Goal: Task Accomplishment & Management: Manage account settings

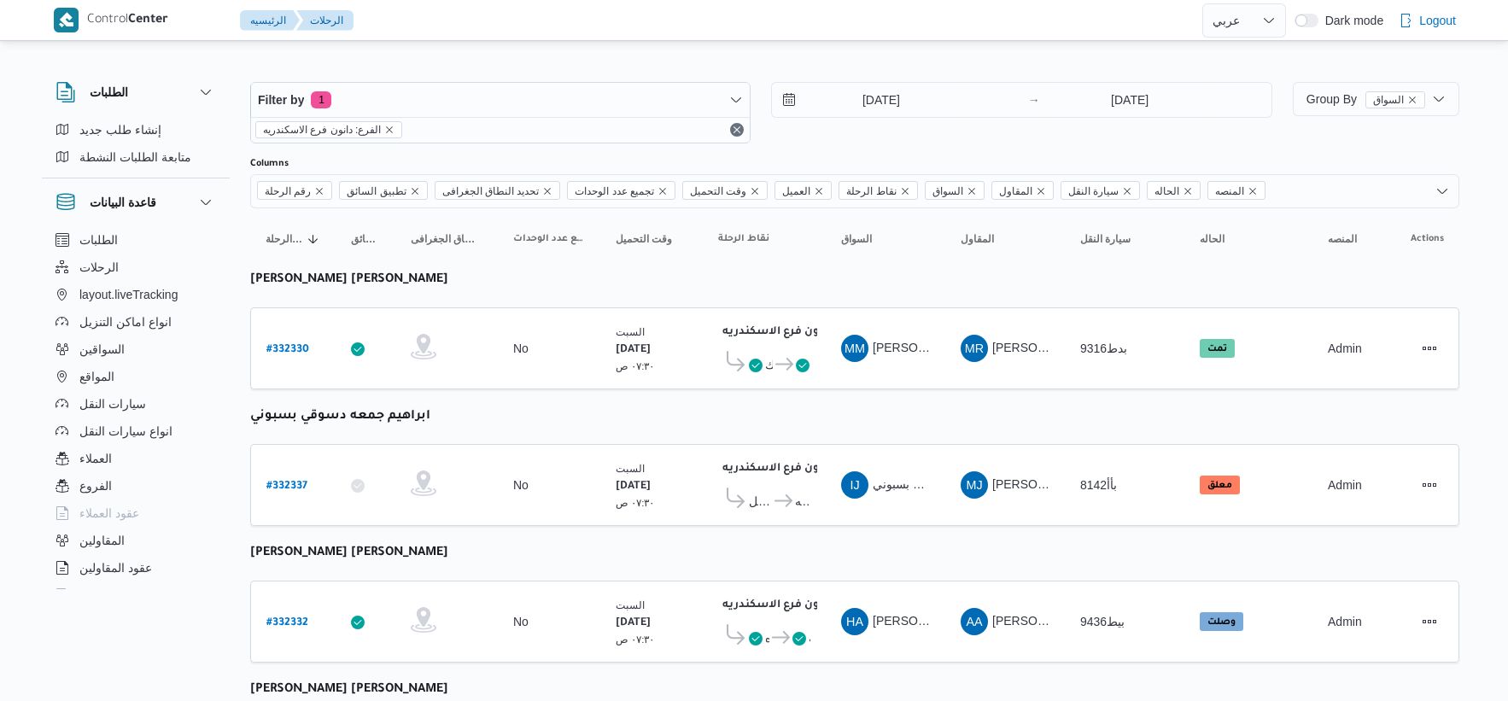
select select "ar"
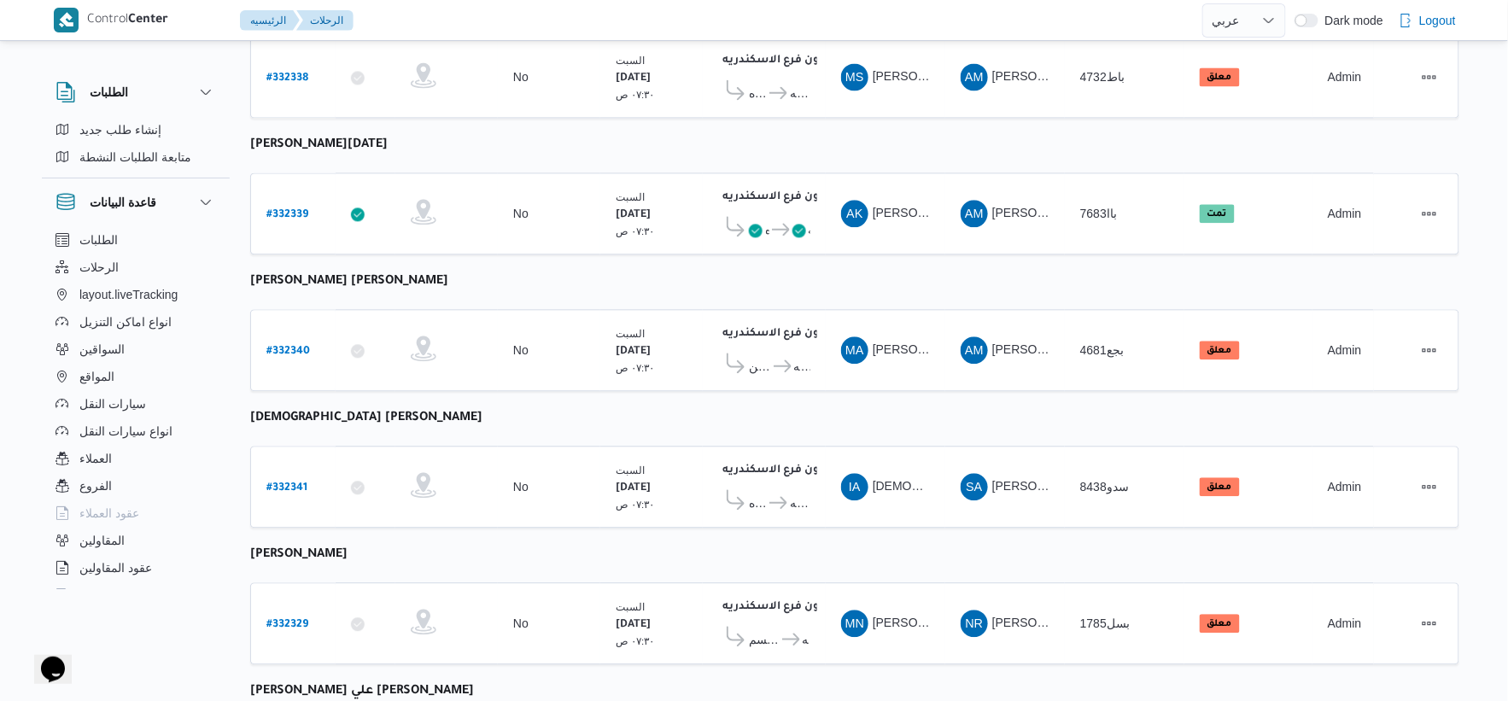
scroll to position [1233, 0]
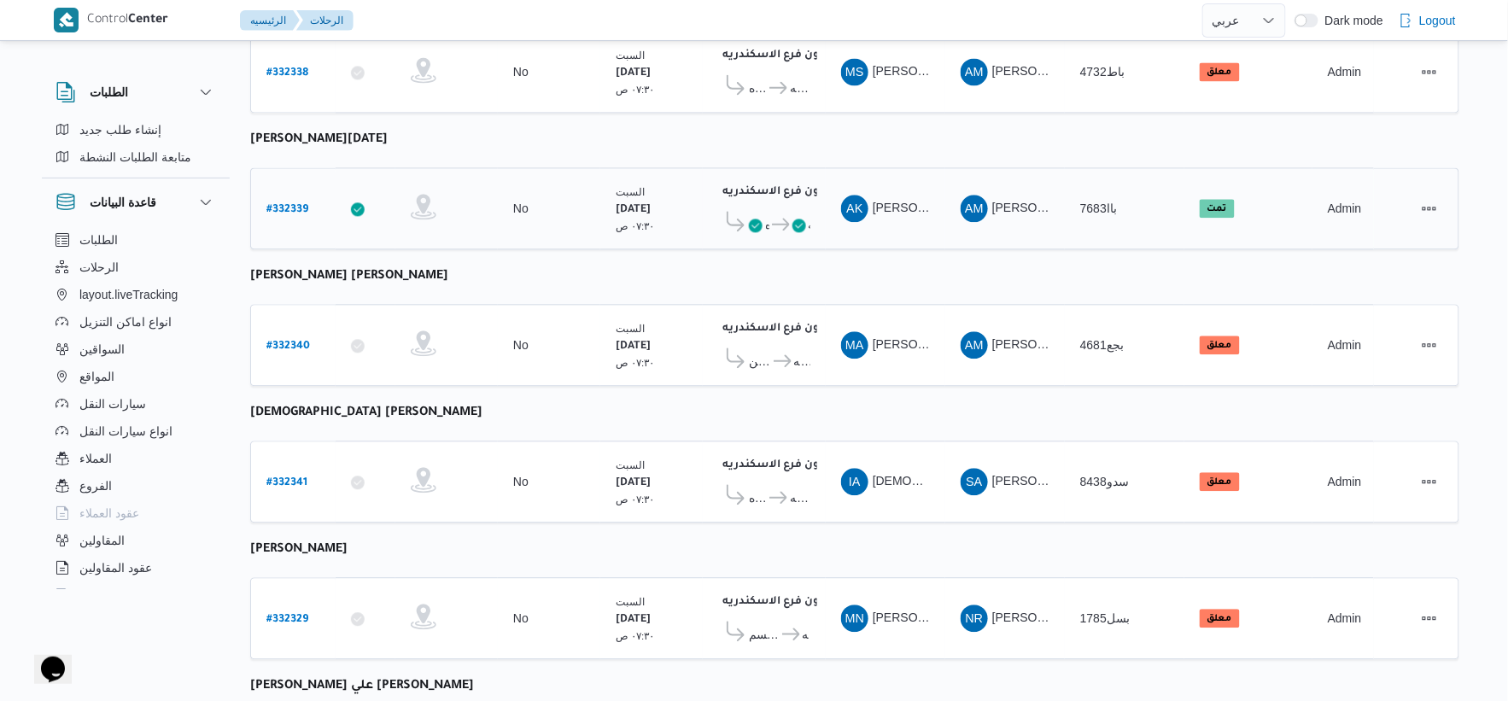
click at [299, 204] on b "# 332339" at bounding box center [287, 210] width 42 height 12
select select "ar"
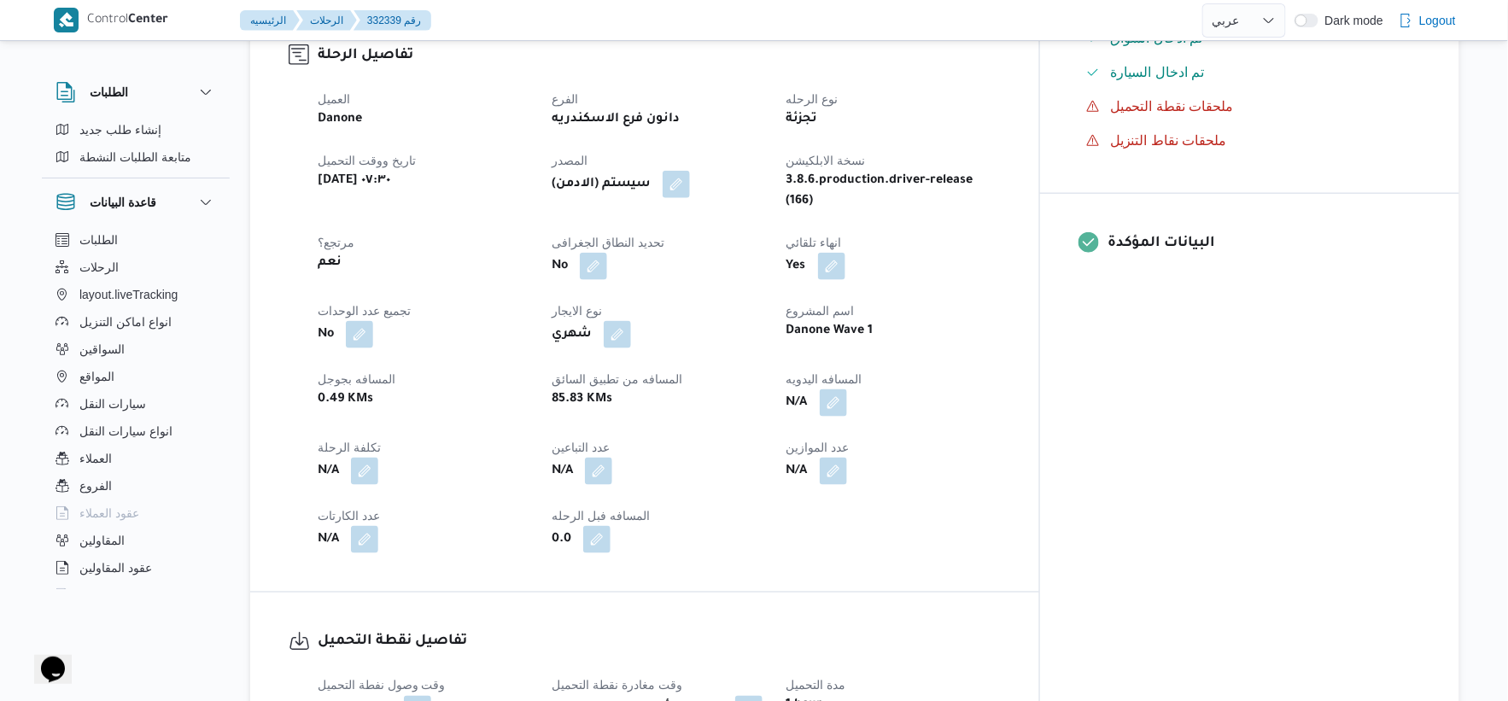
scroll to position [569, 0]
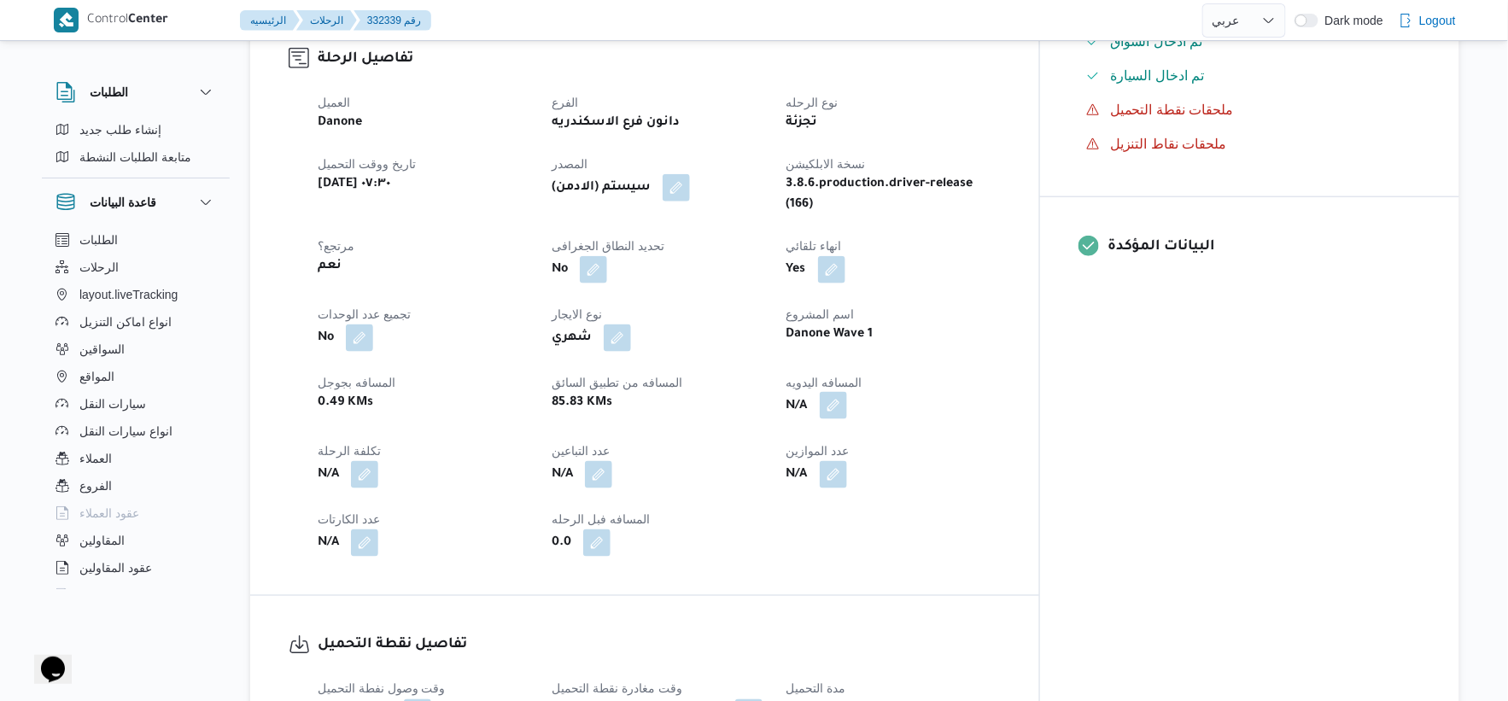
click at [847, 398] on button "button" at bounding box center [833, 405] width 27 height 27
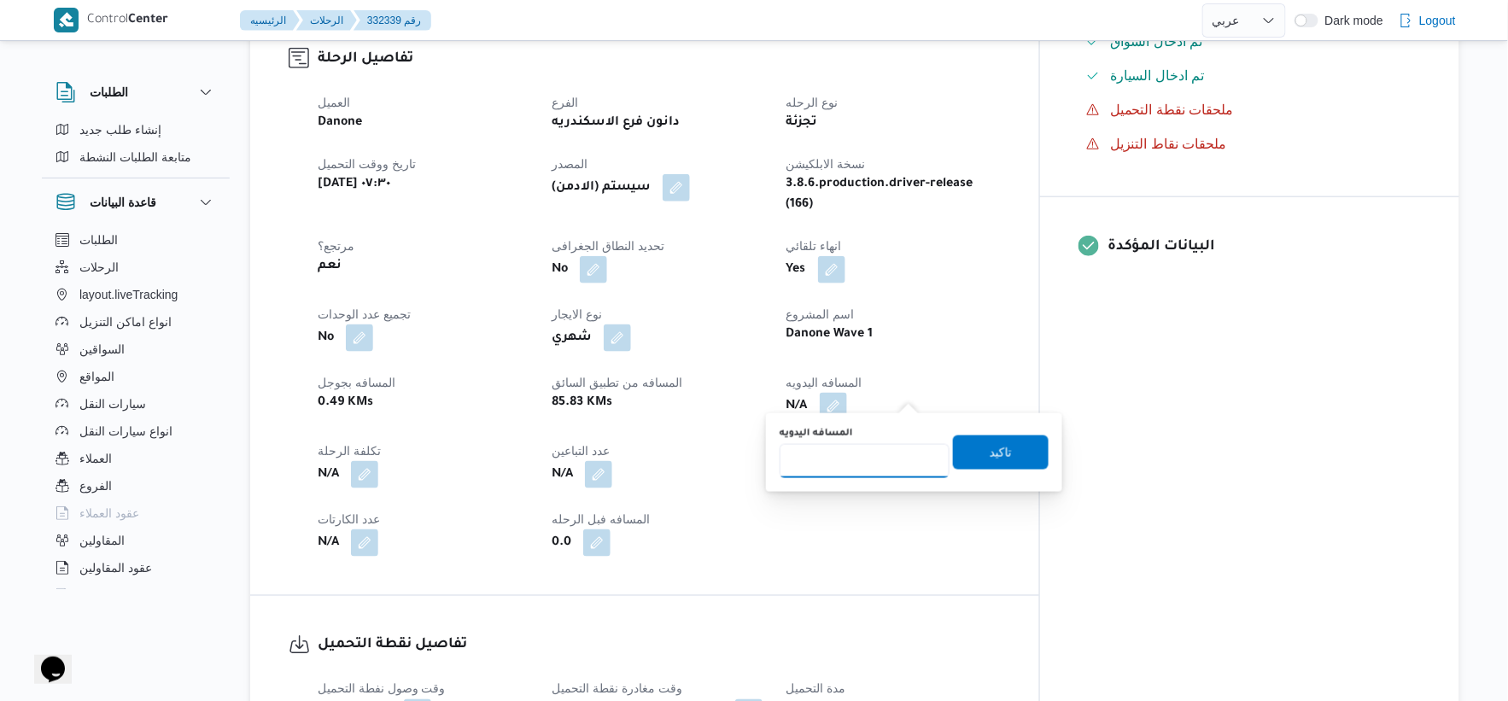
click at [880, 460] on input "المسافه اليدويه" at bounding box center [865, 461] width 170 height 34
type input "82"
click at [1016, 448] on span "تاكيد" at bounding box center [1001, 452] width 96 height 34
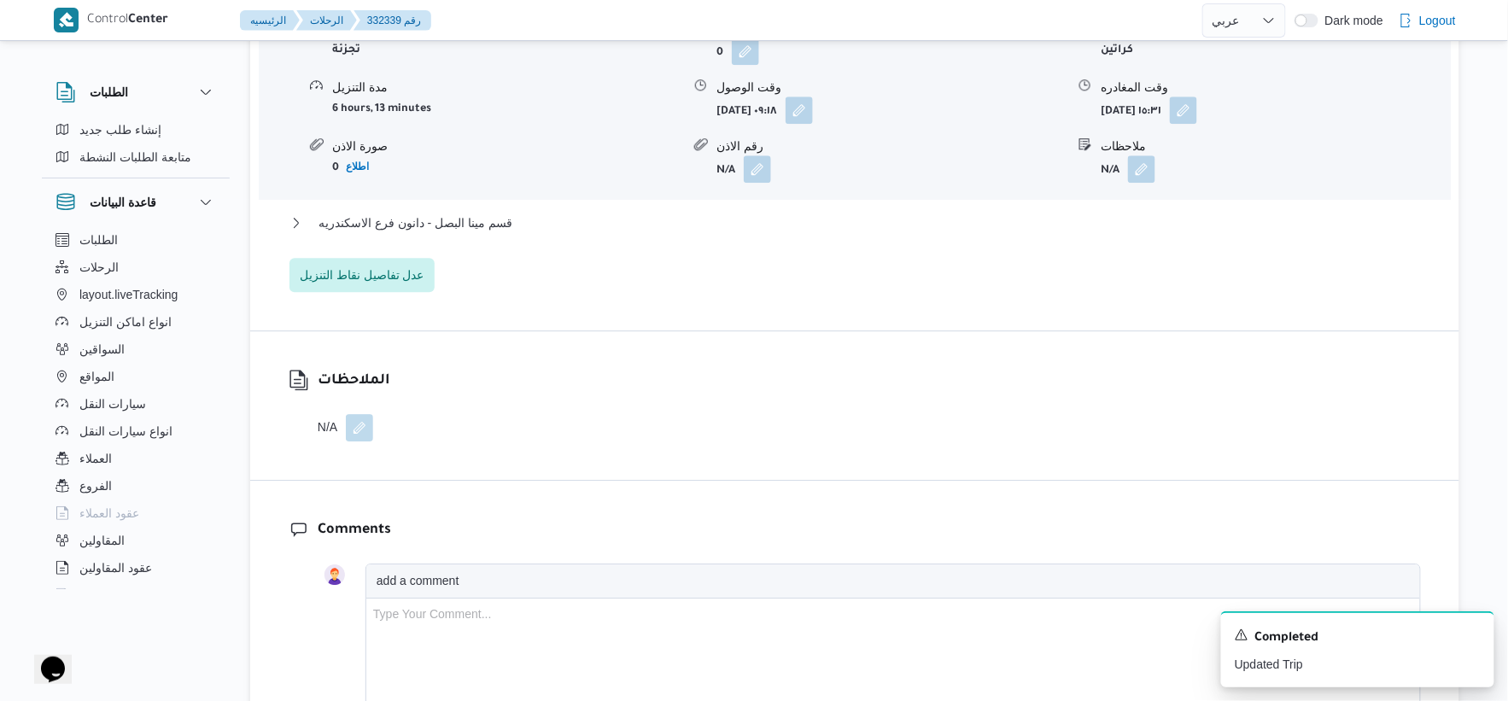
scroll to position [1613, 0]
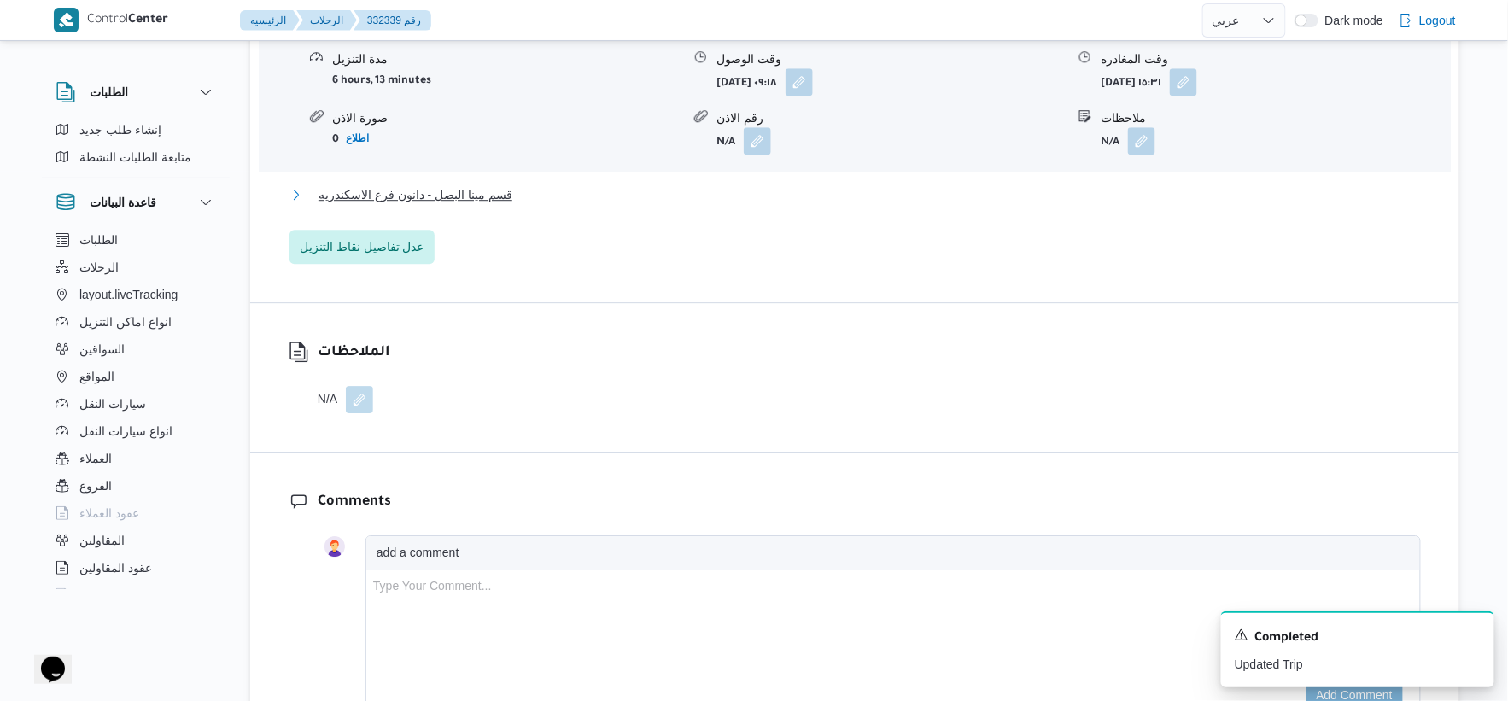
click at [479, 184] on span "قسم مينا البصل - دانون فرع الاسكندريه" at bounding box center [416, 194] width 194 height 20
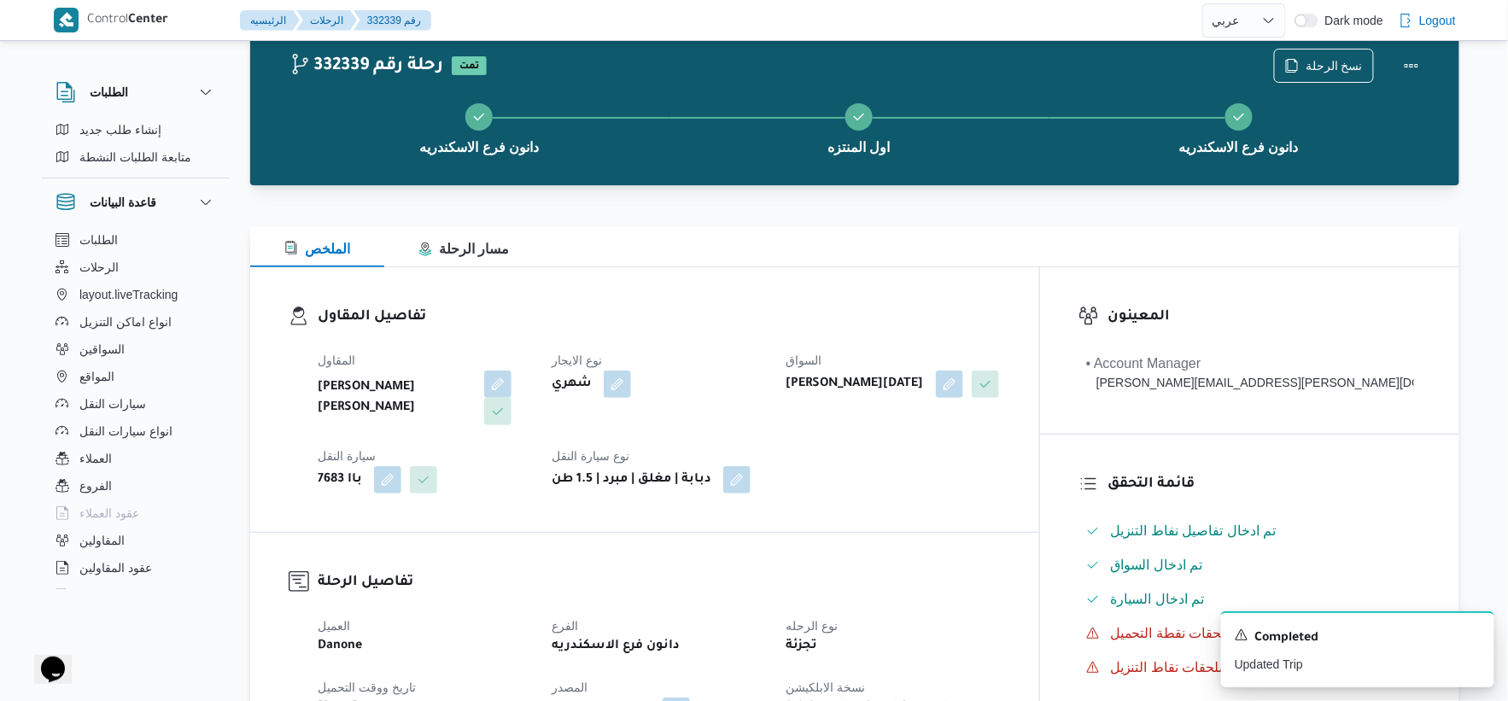
scroll to position [0, 0]
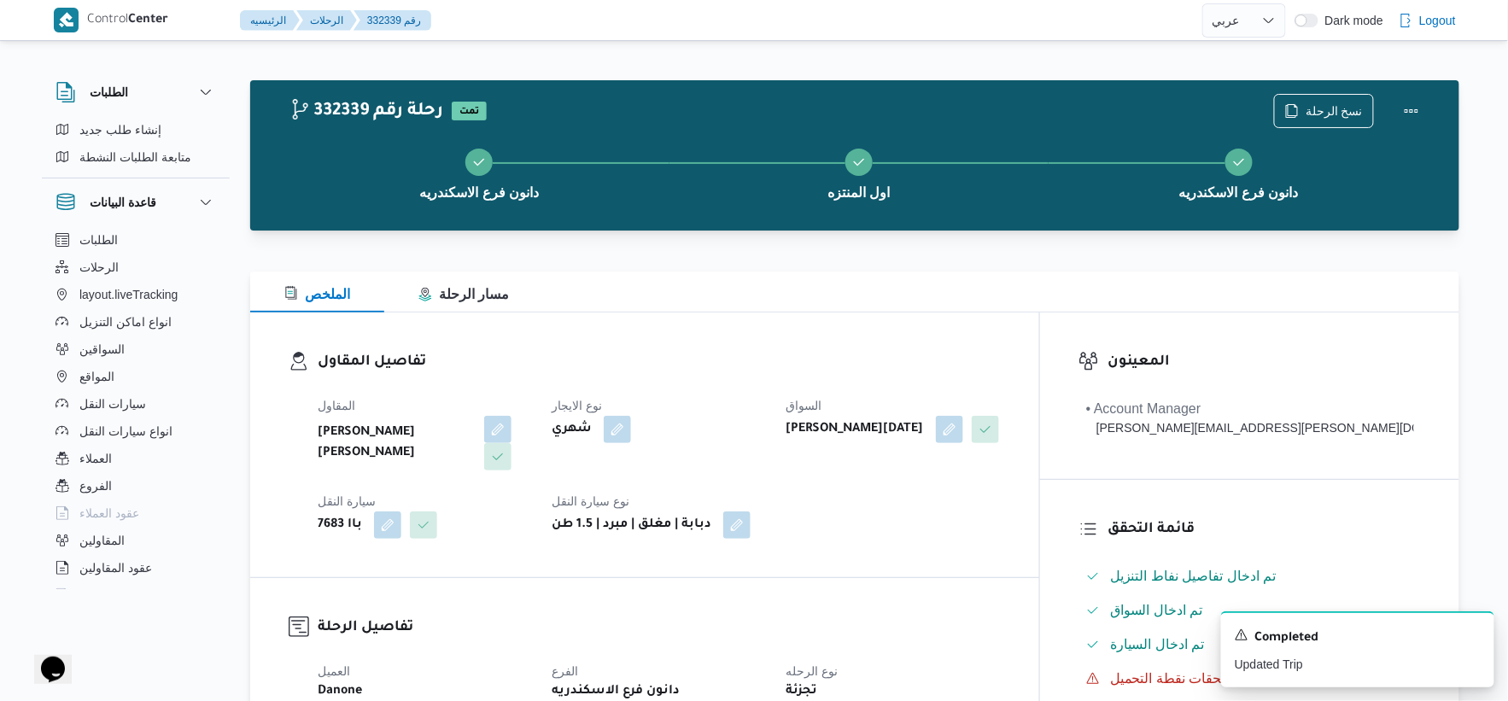
select select "ar"
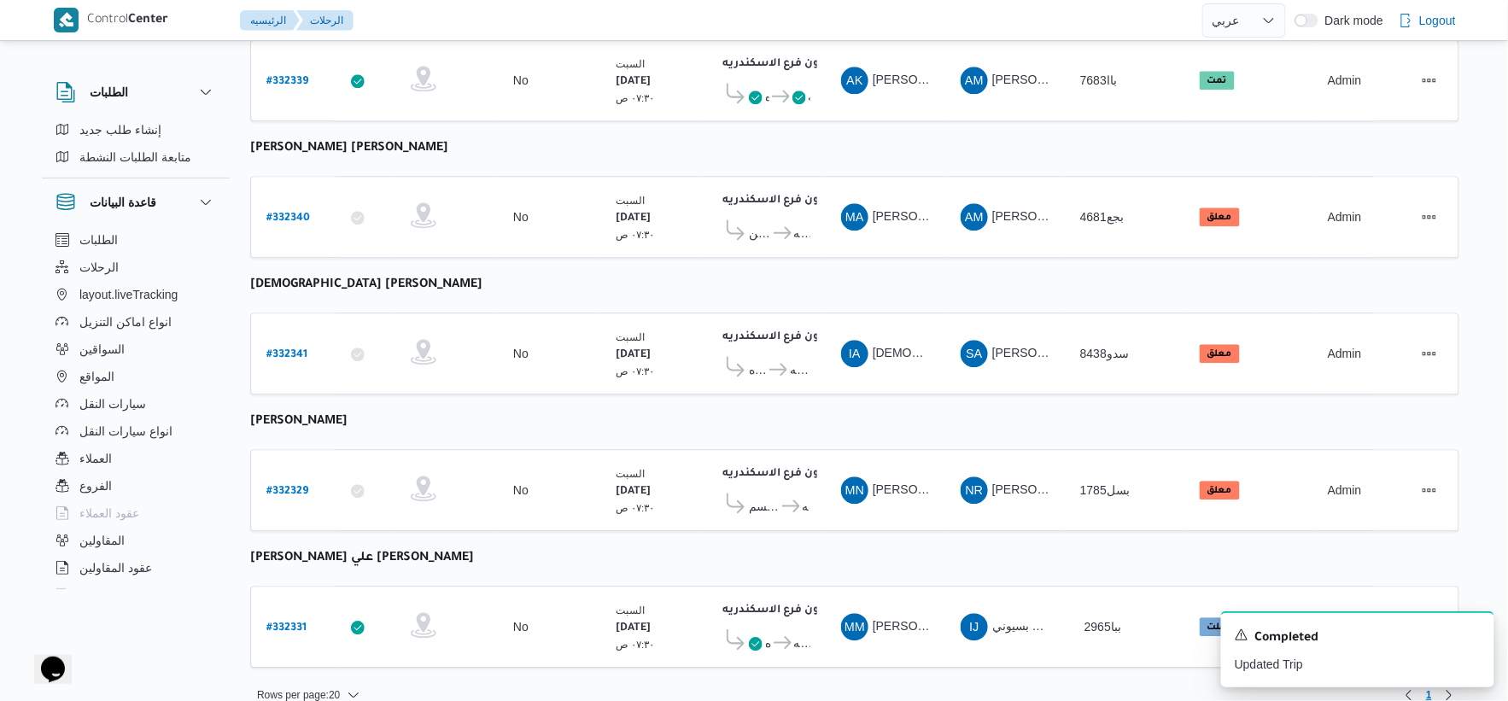
scroll to position [1372, 0]
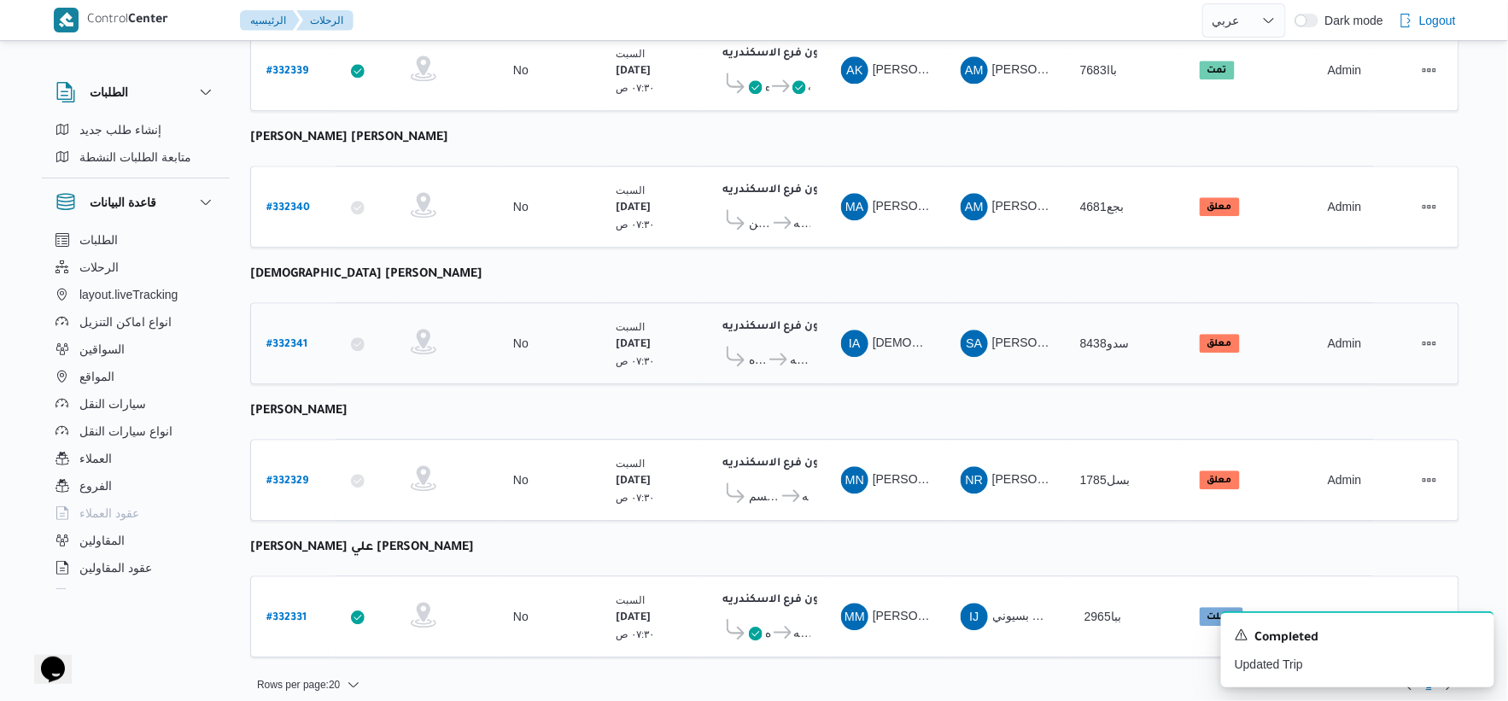
click at [296, 339] on b "# 332341" at bounding box center [286, 345] width 41 height 12
select select "ar"
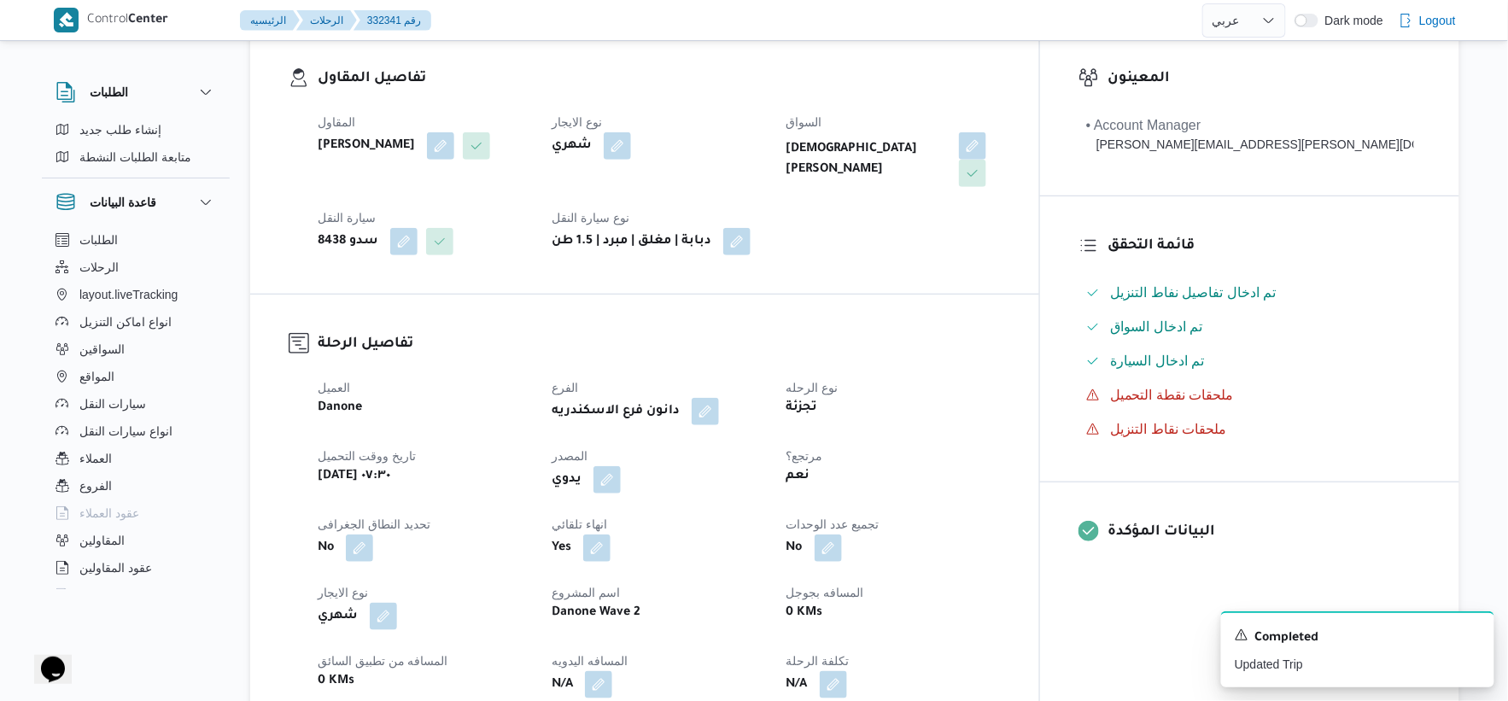
scroll to position [569, 0]
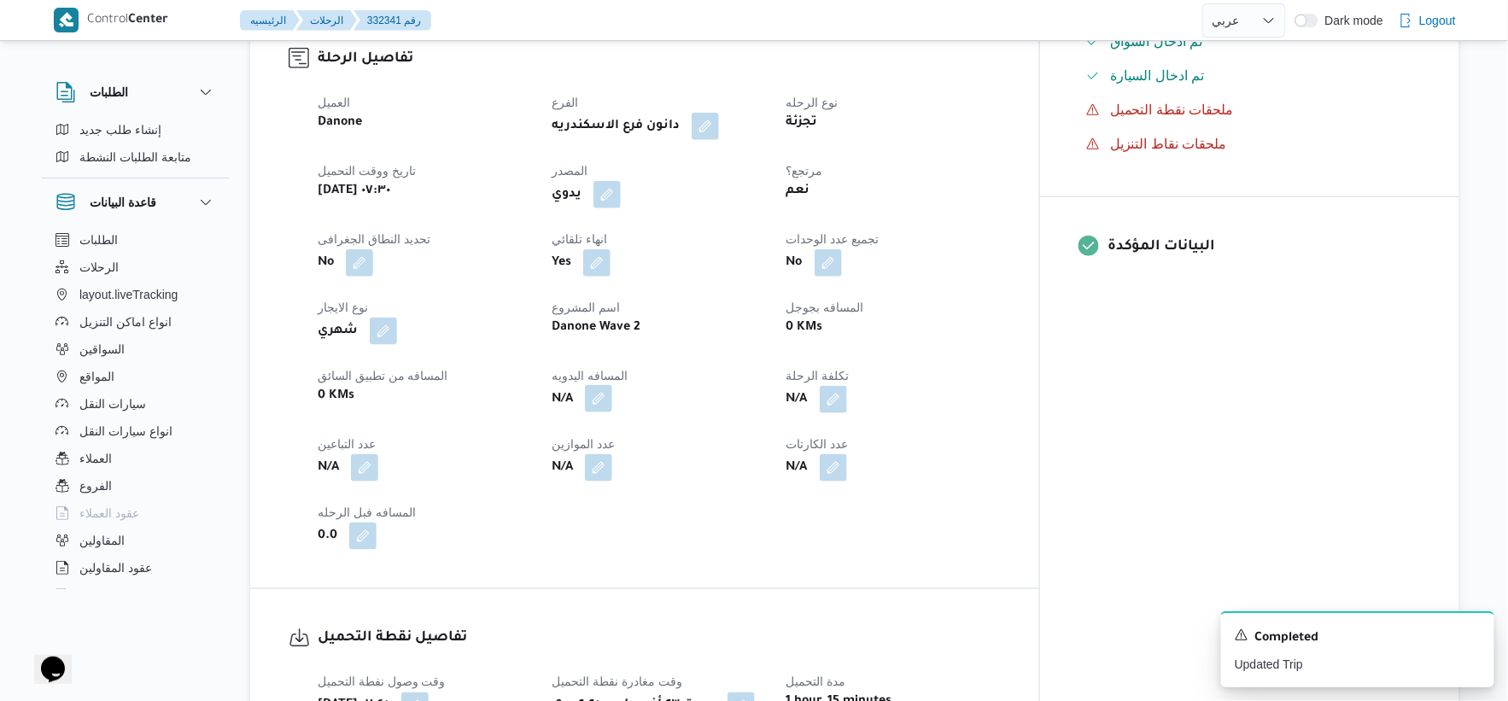
click at [612, 385] on button "button" at bounding box center [598, 398] width 27 height 27
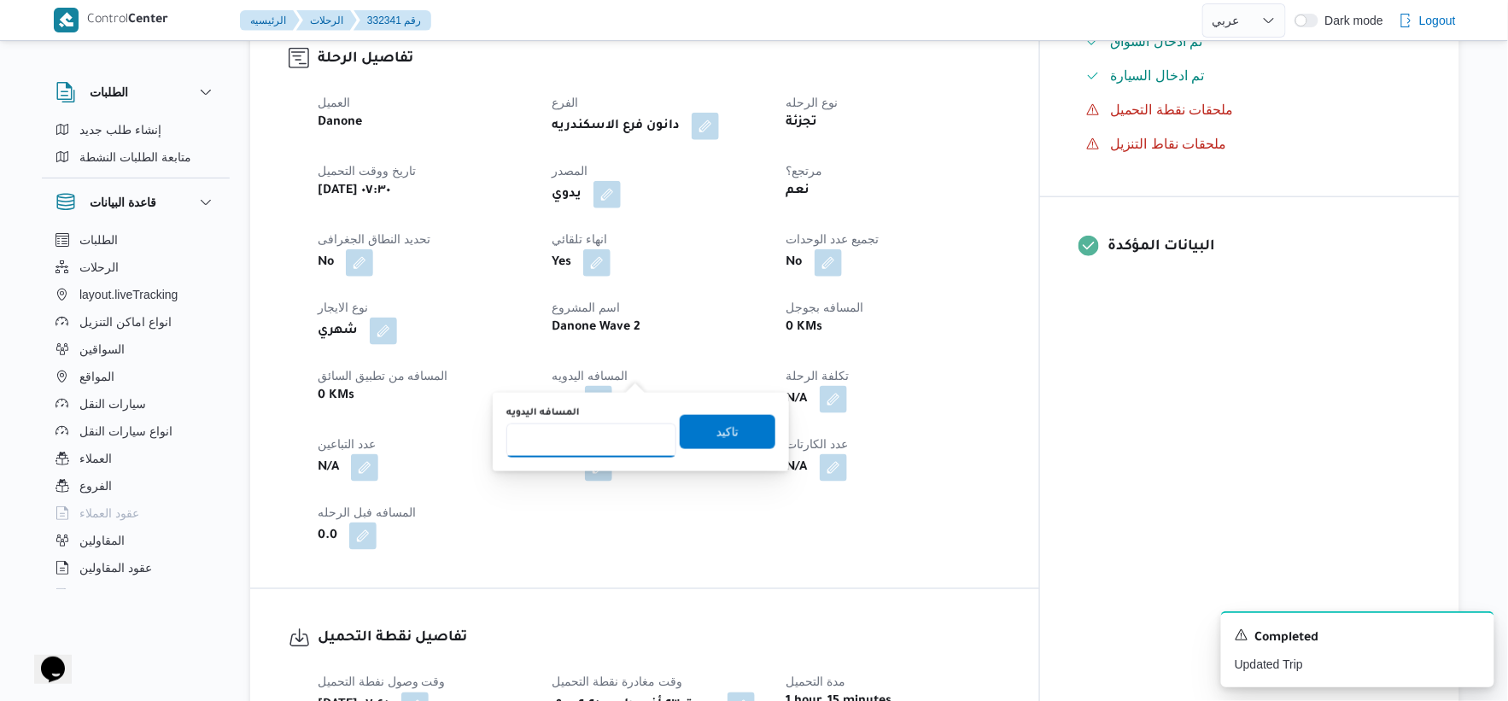
click at [581, 453] on input "المسافه اليدويه" at bounding box center [591, 441] width 170 height 34
type input "52"
click at [723, 431] on span "تاكيد" at bounding box center [728, 431] width 22 height 20
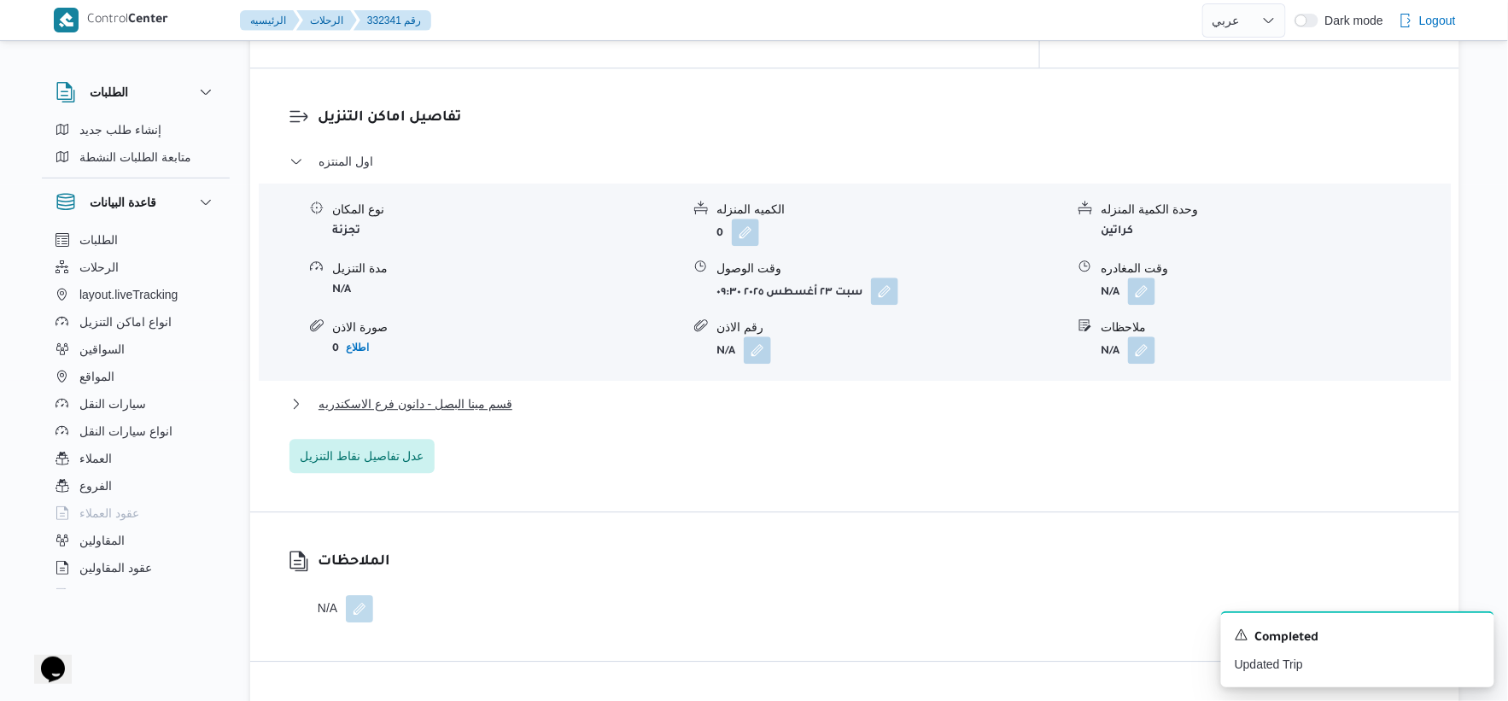
scroll to position [1423, 0]
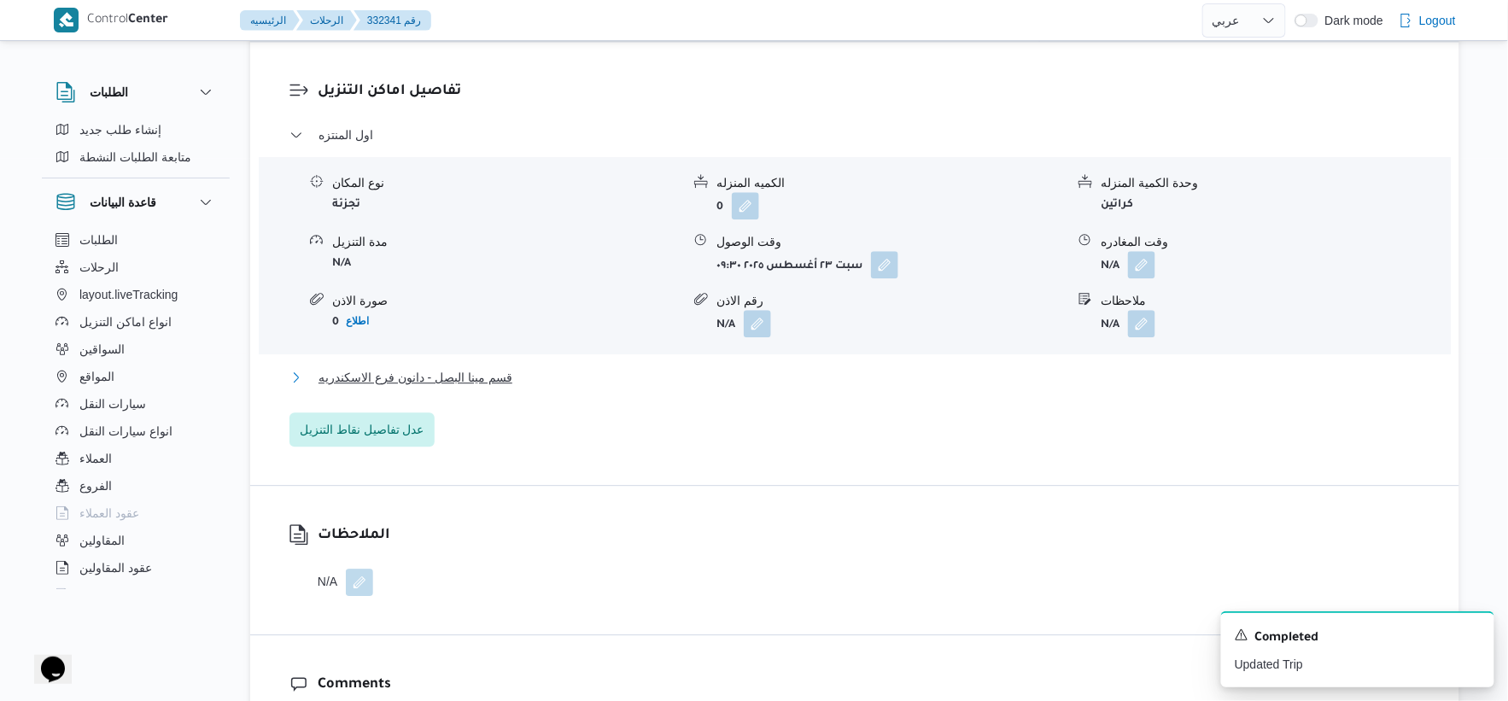
click at [490, 367] on span "قسم مينا البصل - دانون فرع الاسكندريه" at bounding box center [416, 377] width 194 height 20
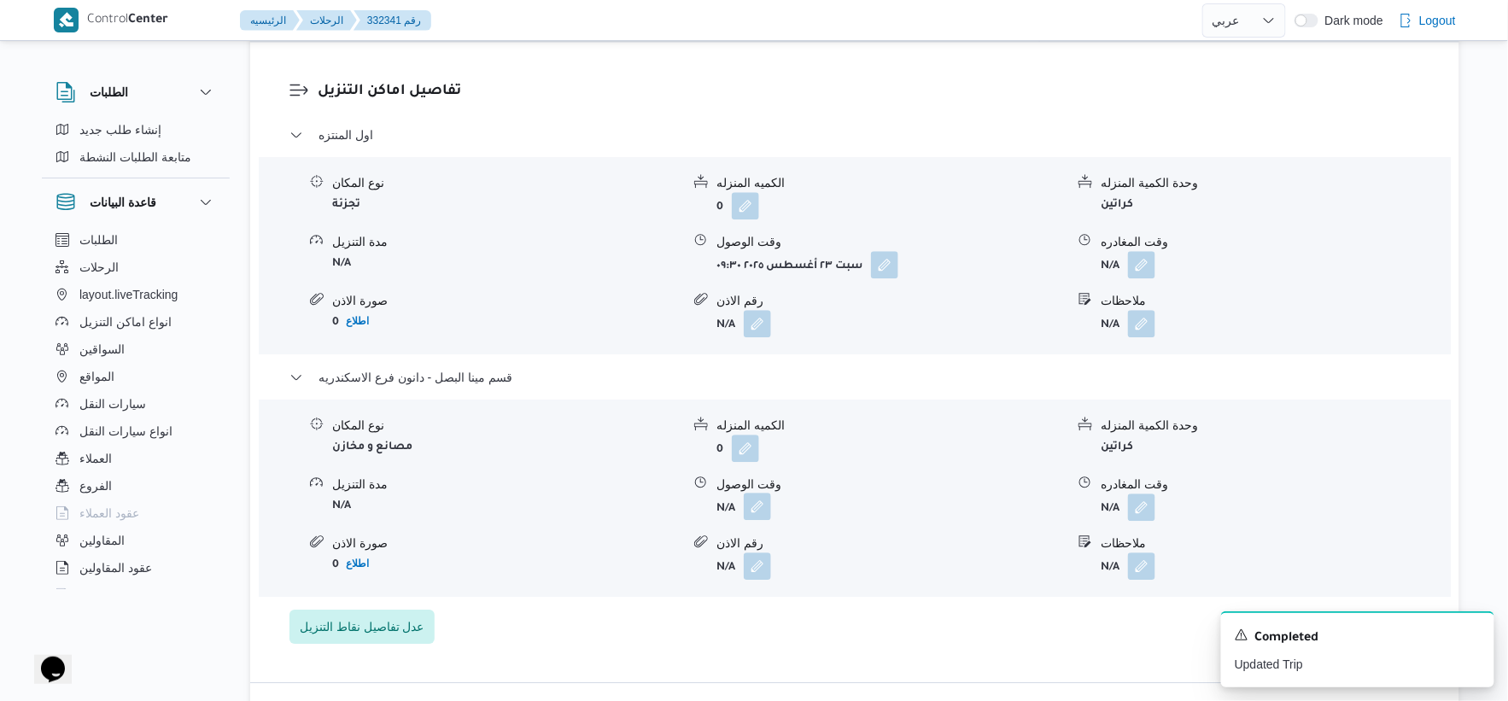
click at [764, 493] on button "button" at bounding box center [757, 506] width 27 height 27
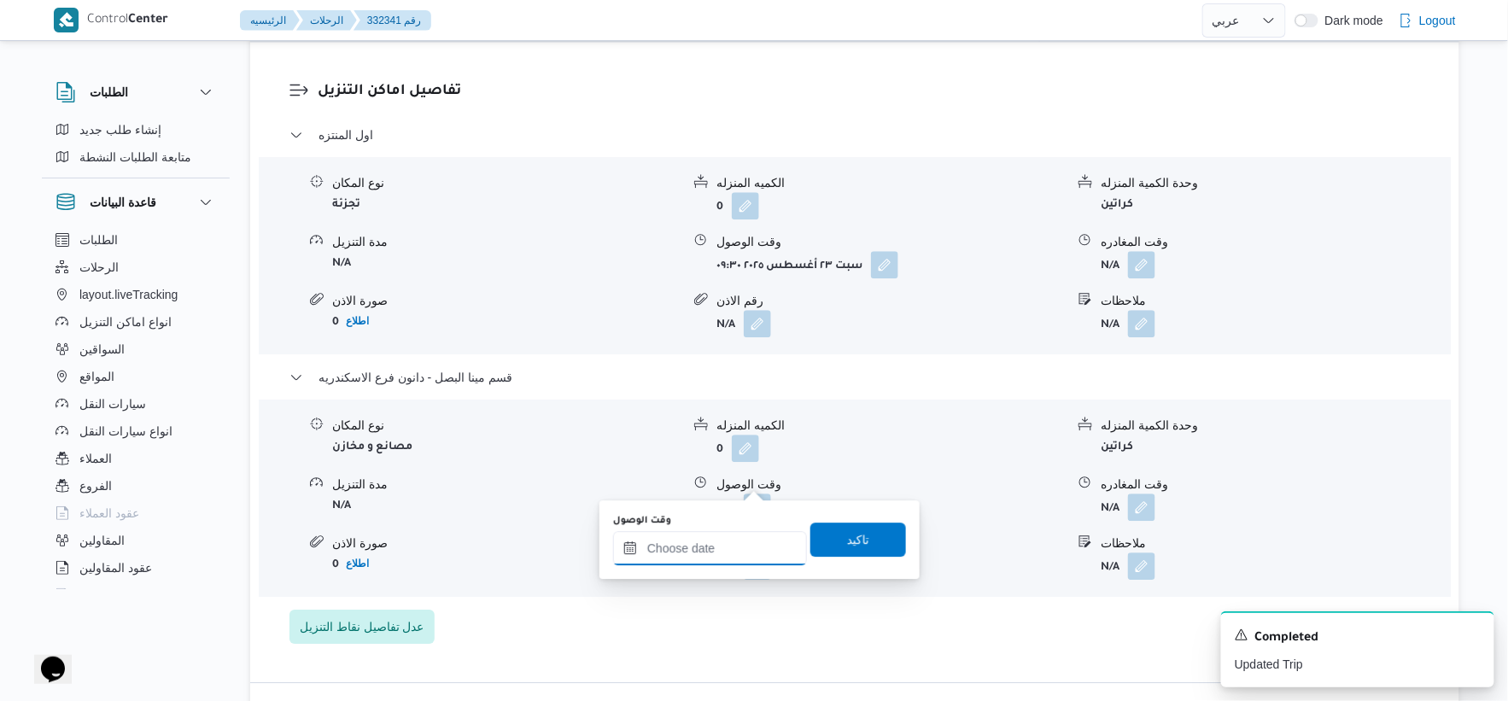
click at [744, 539] on input "وقت الوصول" at bounding box center [710, 548] width 194 height 34
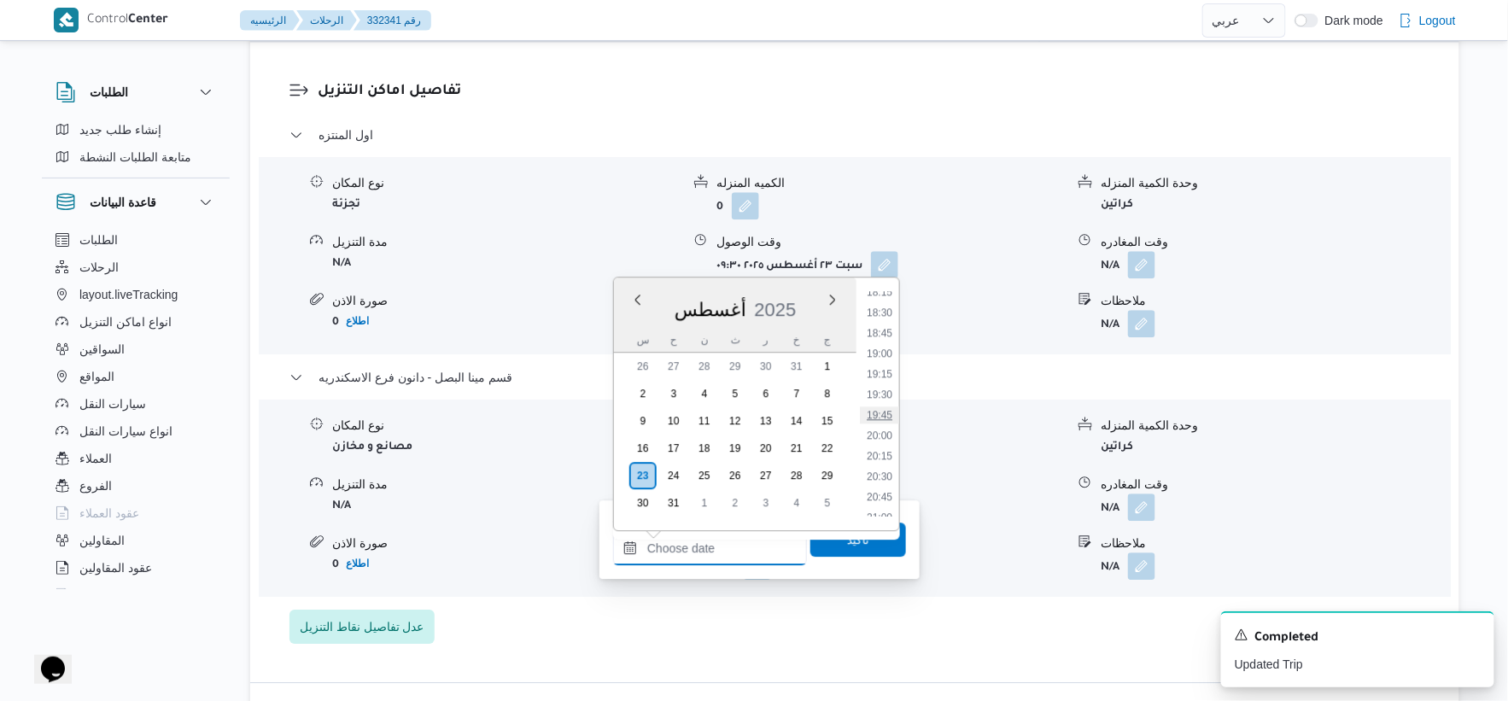
scroll to position [1409, 0]
click at [886, 340] on li "17:45" at bounding box center [879, 345] width 39 height 17
type input "٢٣/٠٨/٢٠٢٥ ١٧:٤٥"
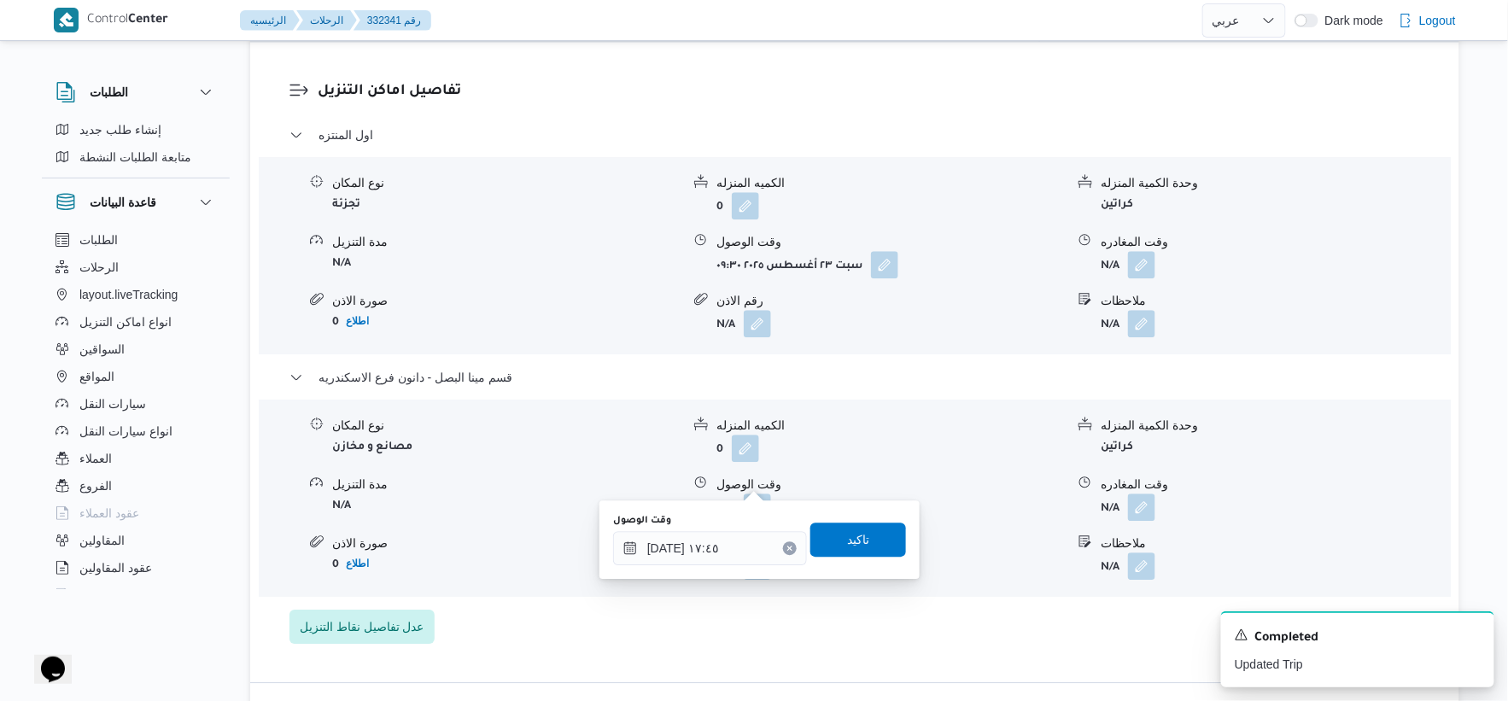
click at [864, 559] on div "وقت الوصول ٢٣/٠٨/٢٠٢٥ ١٧:٤٥ تاكيد" at bounding box center [760, 539] width 296 height 55
click at [864, 551] on span "تاكيد" at bounding box center [859, 539] width 96 height 34
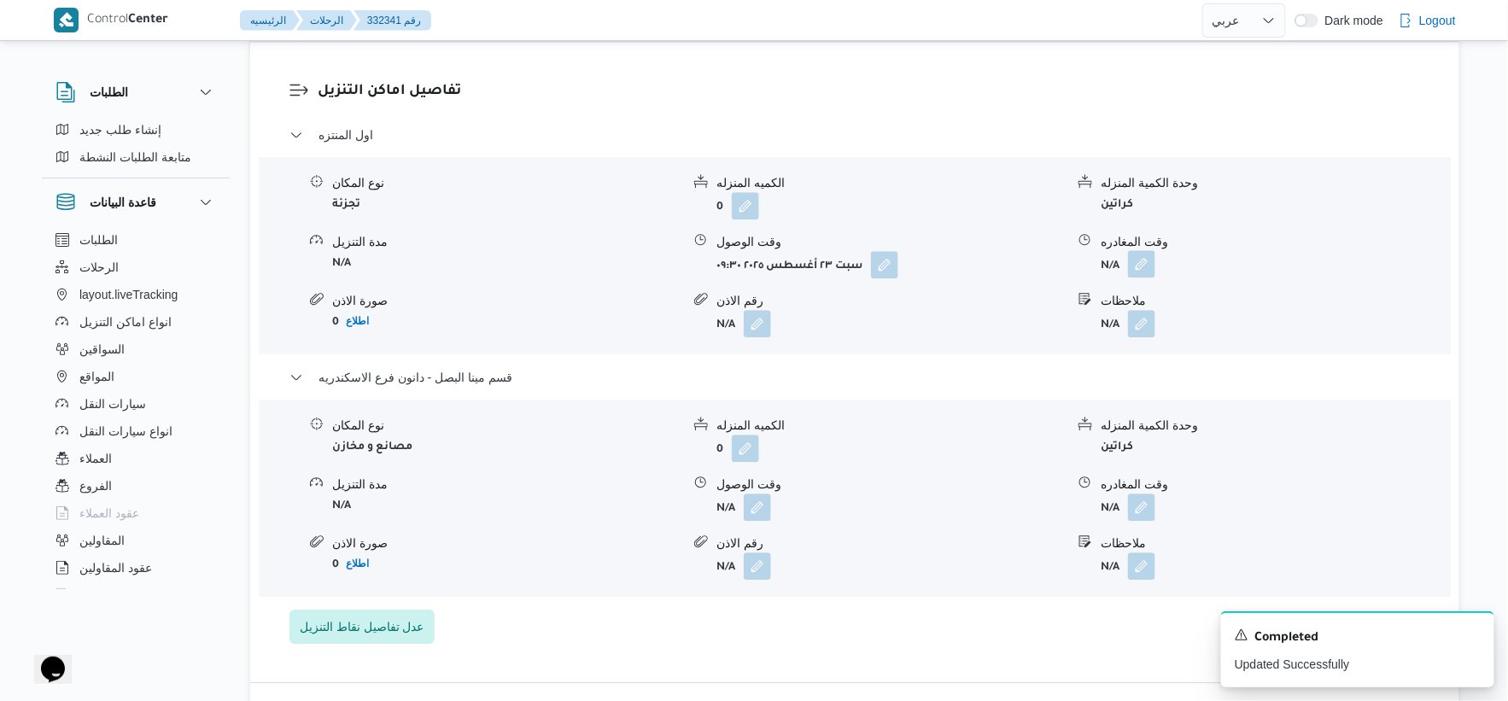
click at [1153, 250] on button "button" at bounding box center [1141, 263] width 27 height 27
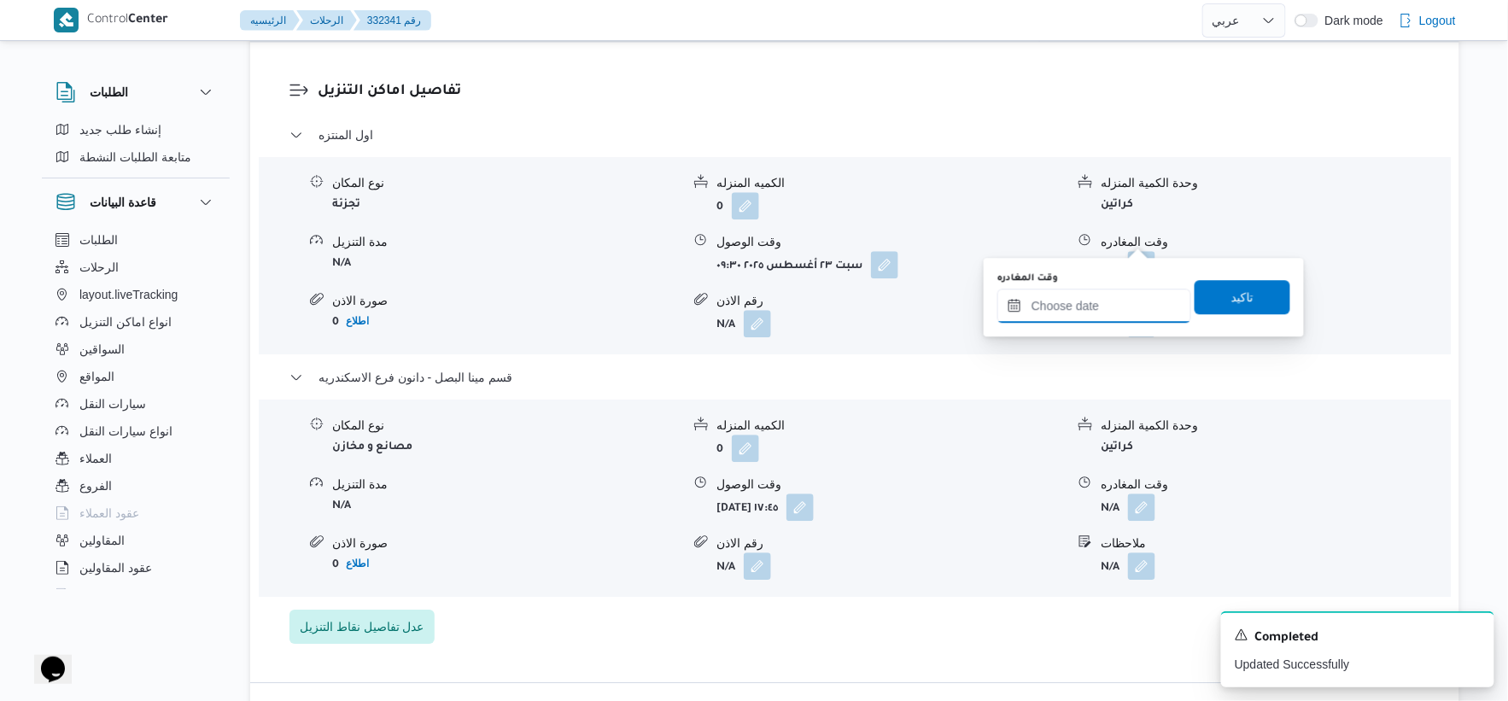
click at [1116, 313] on input "وقت المغادره" at bounding box center [1095, 306] width 194 height 34
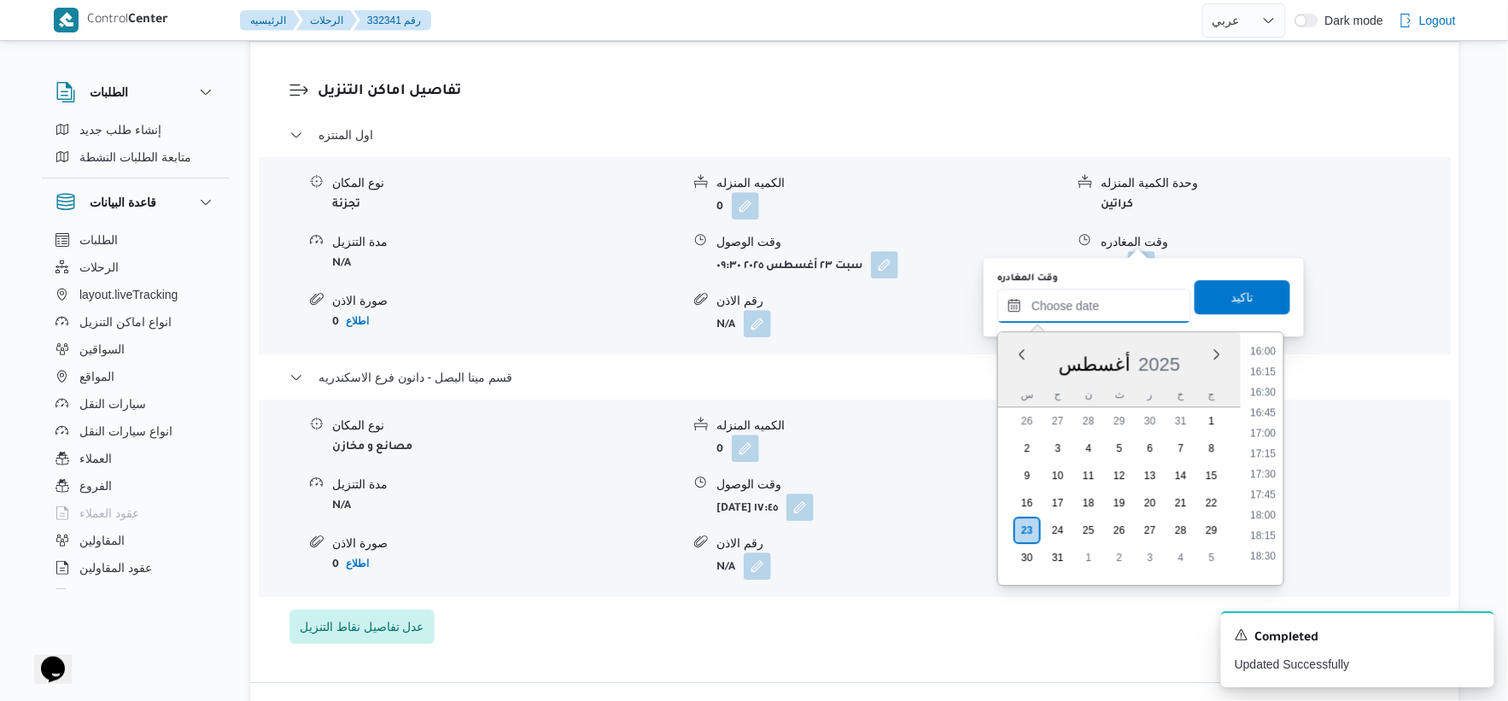
scroll to position [1314, 0]
click at [1271, 433] on li "17:00" at bounding box center [1263, 434] width 39 height 17
type input "٢٣/٠٨/٢٠٢٥ ١٧:٠٠"
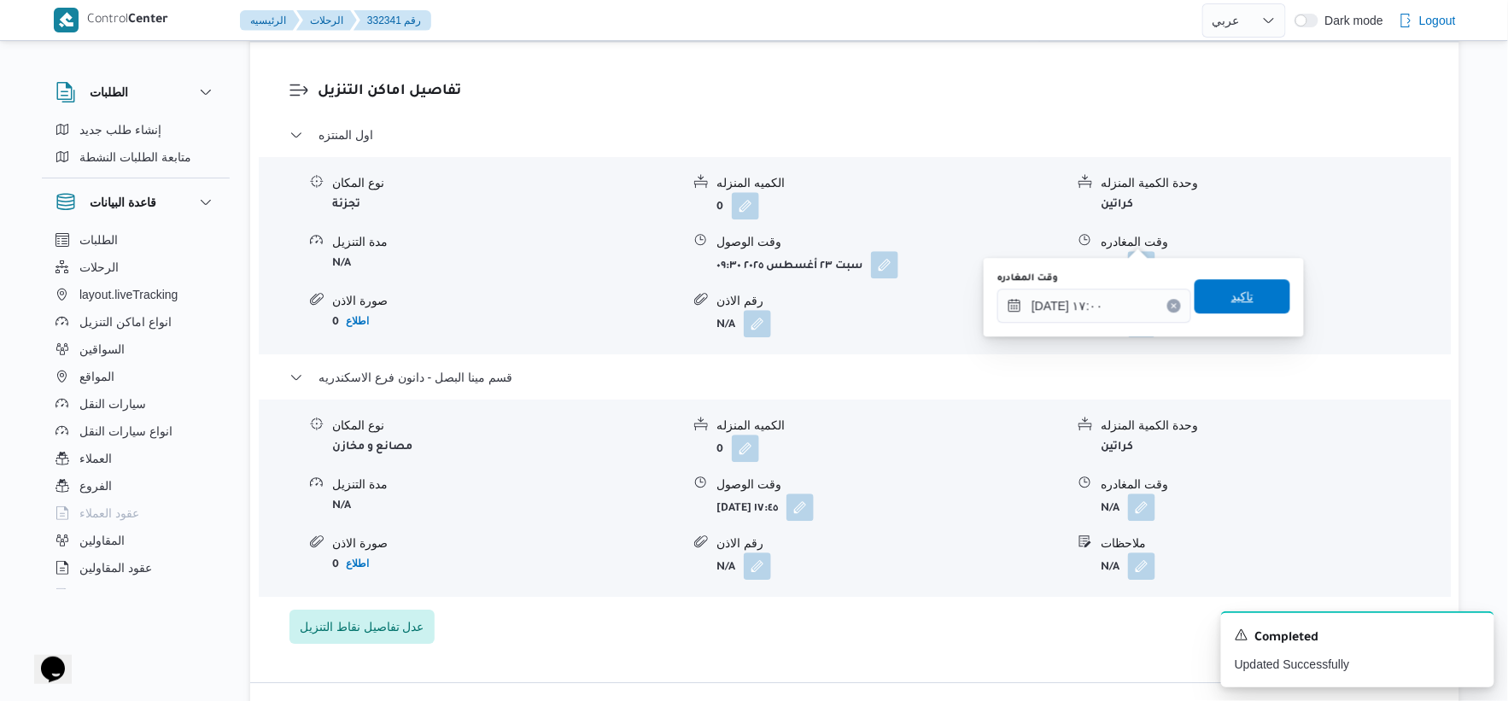
click at [1248, 310] on span "تاكيد" at bounding box center [1243, 296] width 96 height 34
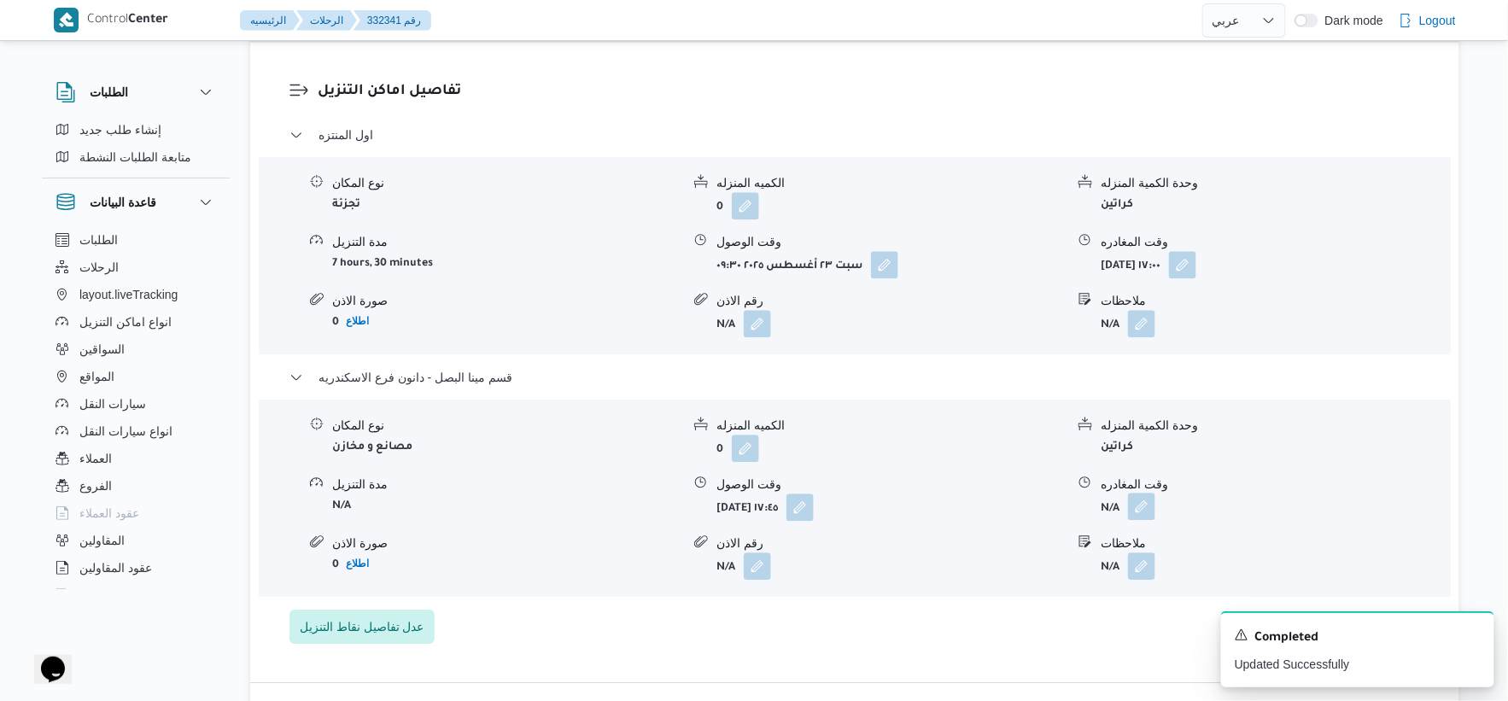
click at [1140, 493] on button "button" at bounding box center [1141, 506] width 27 height 27
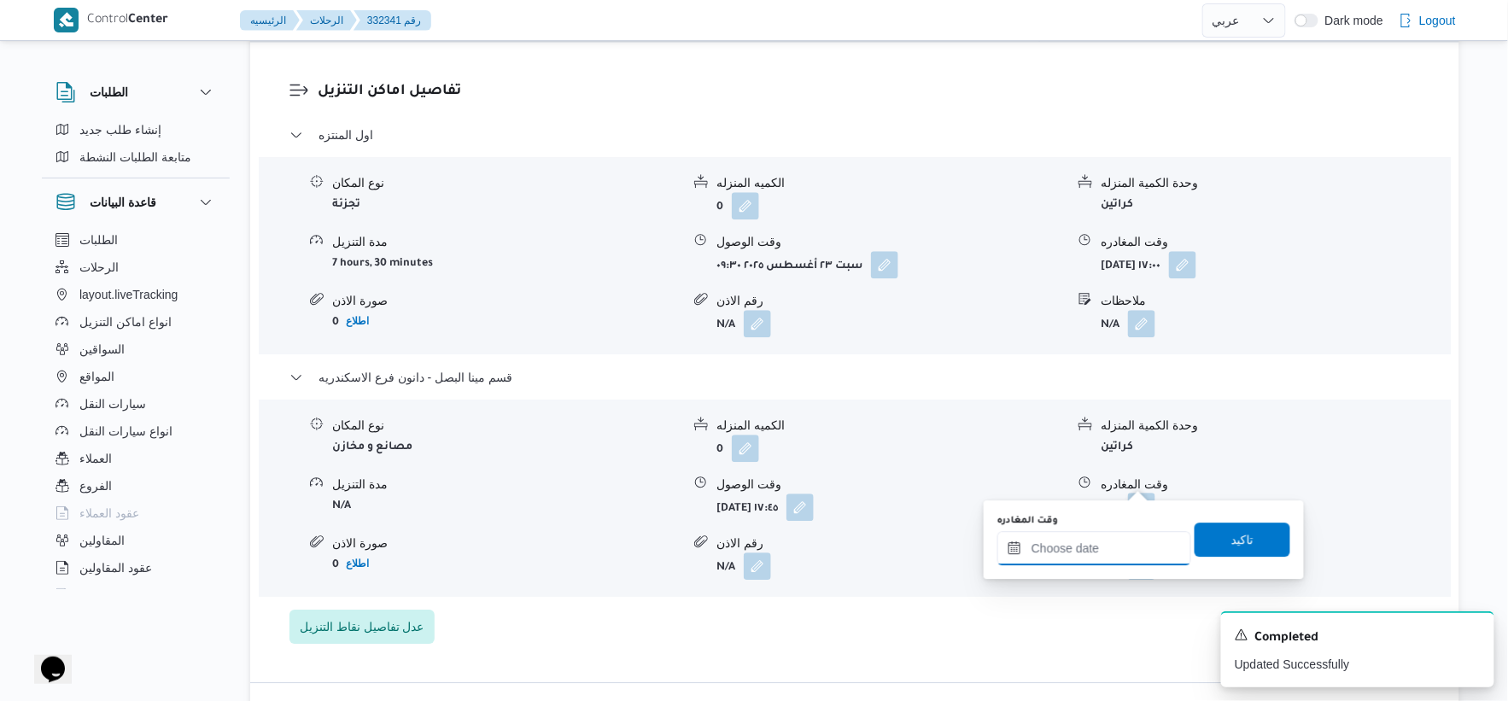
click at [1121, 547] on input "وقت المغادره" at bounding box center [1095, 548] width 194 height 34
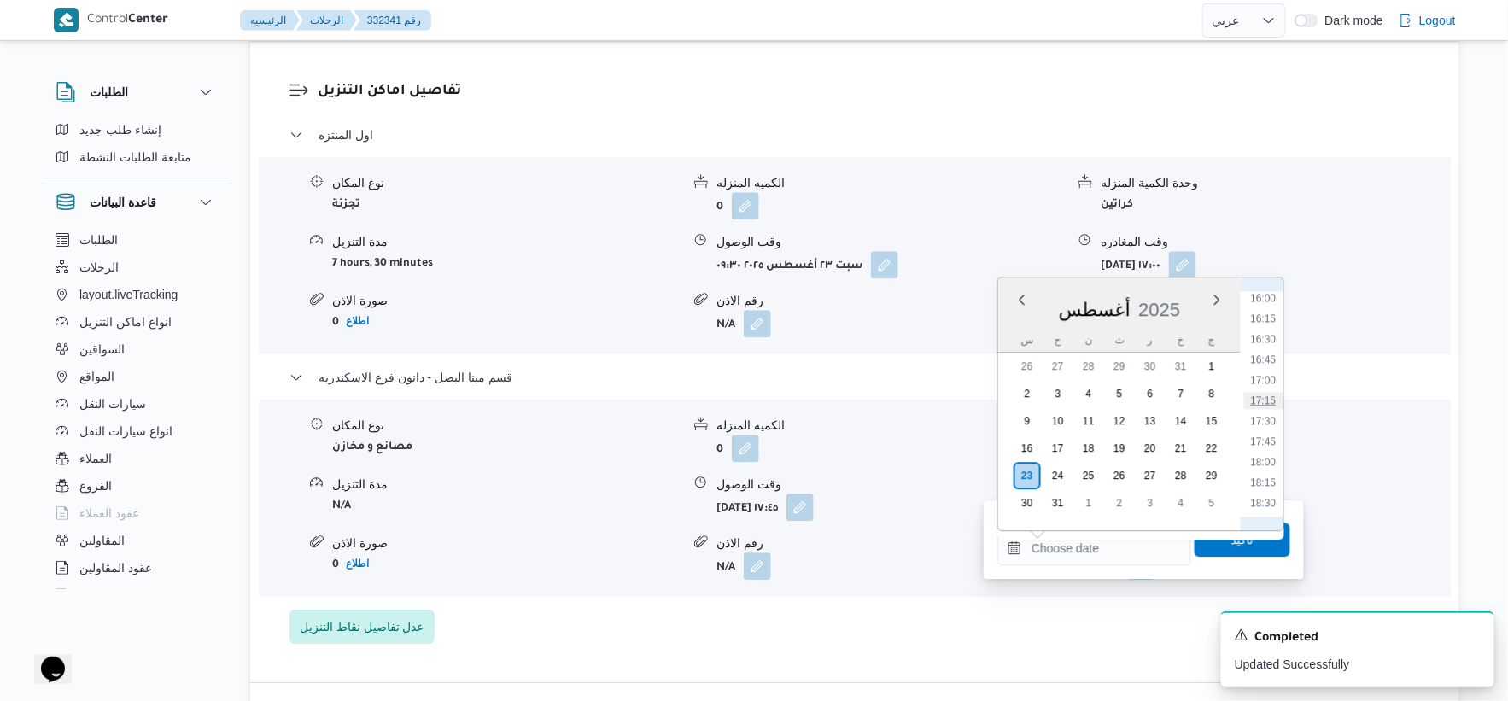
click at [1269, 392] on li "17:15" at bounding box center [1263, 400] width 39 height 17
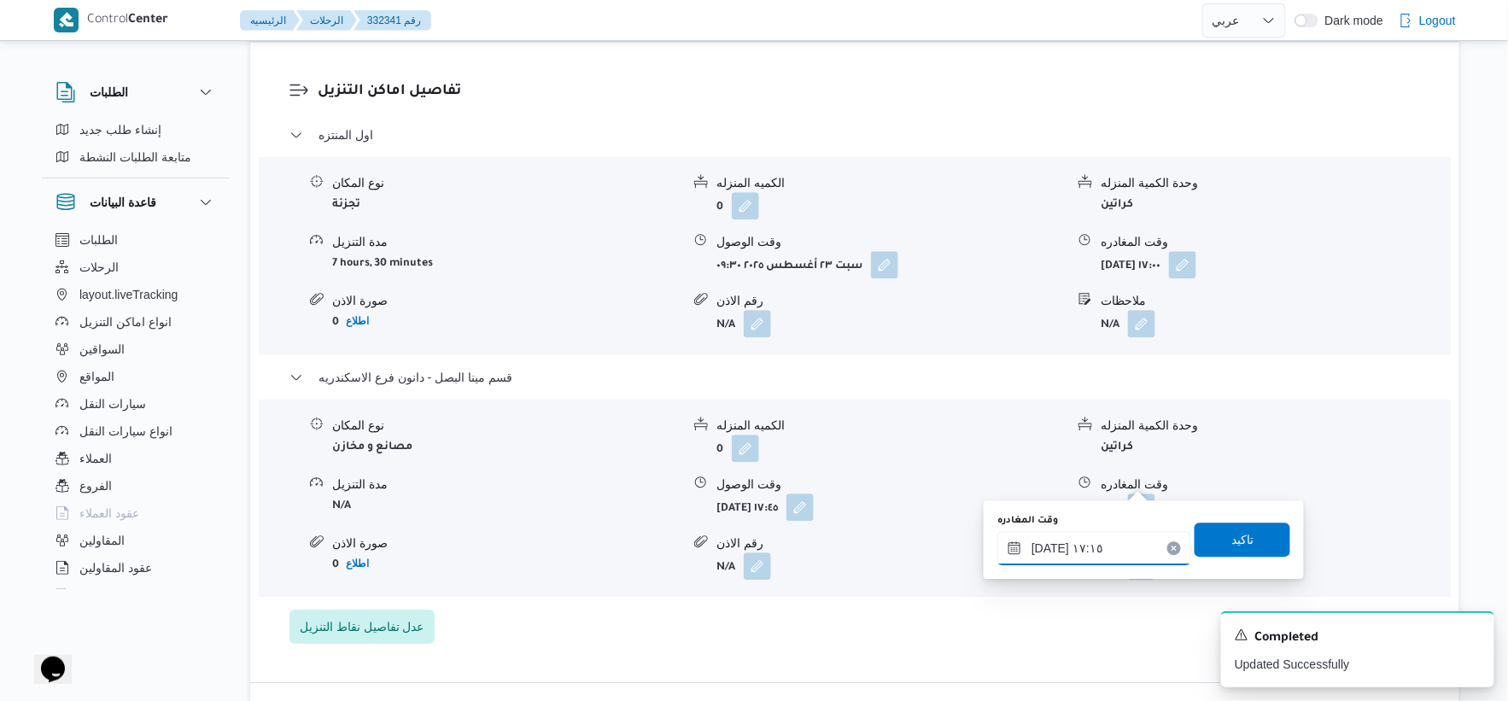
click at [1044, 547] on input "٢٣/٠٨/٢٠٢٥ ١٧:١٥" at bounding box center [1095, 548] width 194 height 34
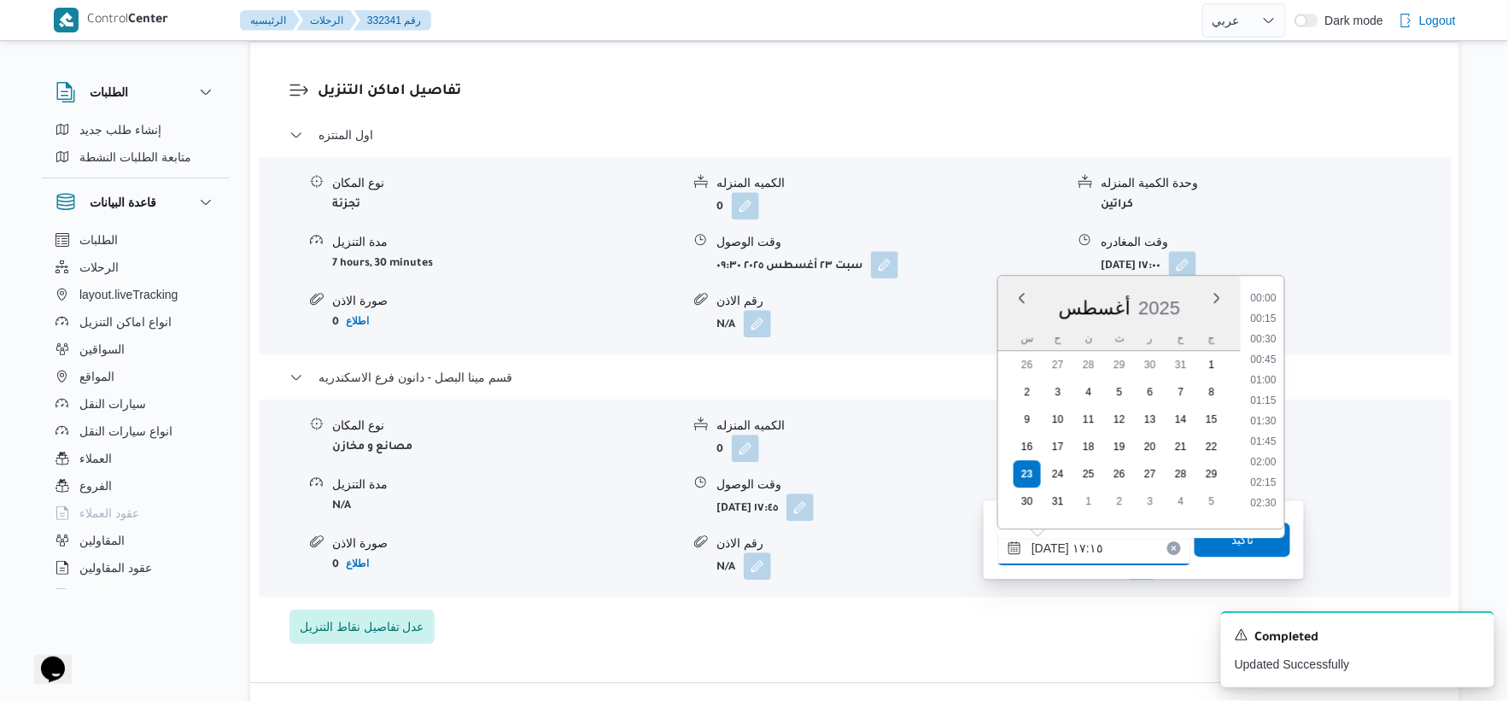
scroll to position [1298, 0]
type input "٢٣/٠٨/٢٠٢٥ ١٧:٥٥"
click at [1232, 545] on span "تاكيد" at bounding box center [1243, 539] width 22 height 20
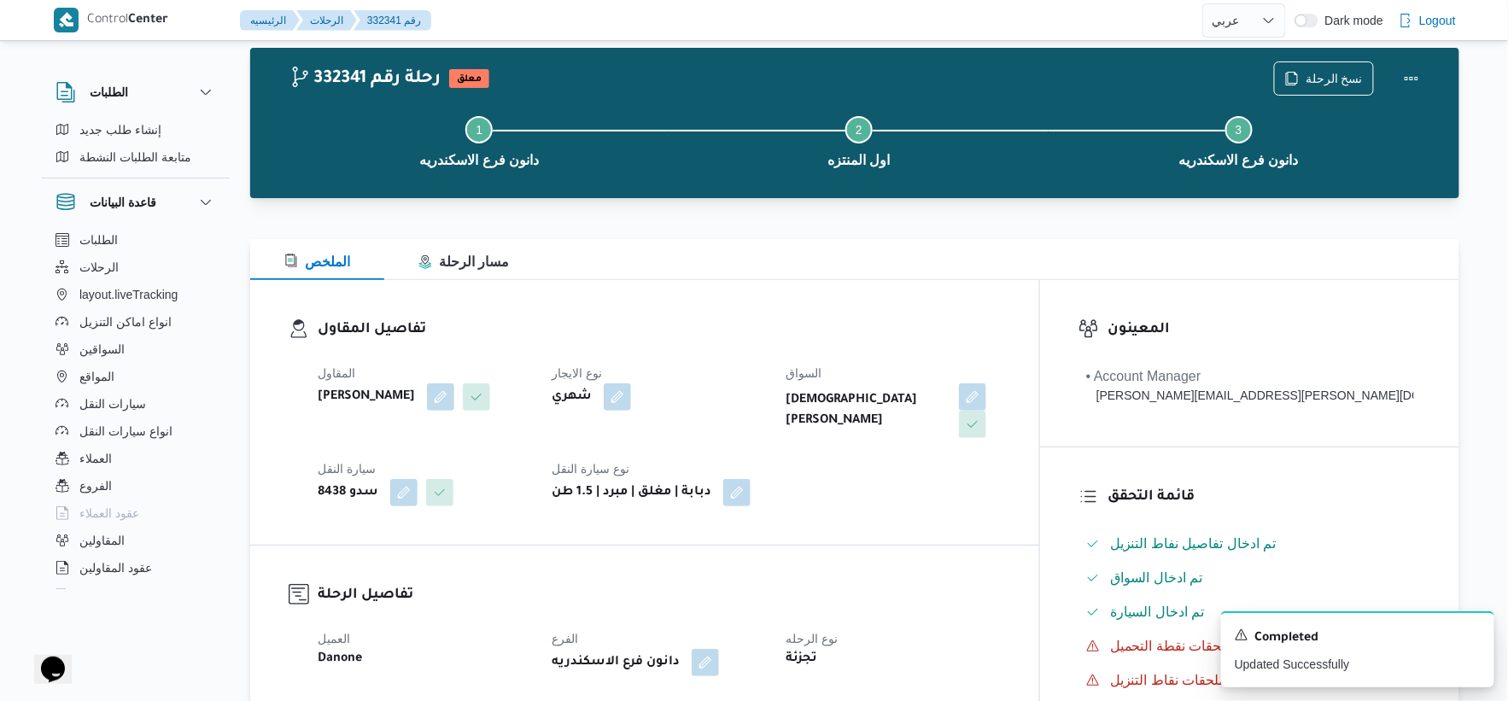
scroll to position [0, 0]
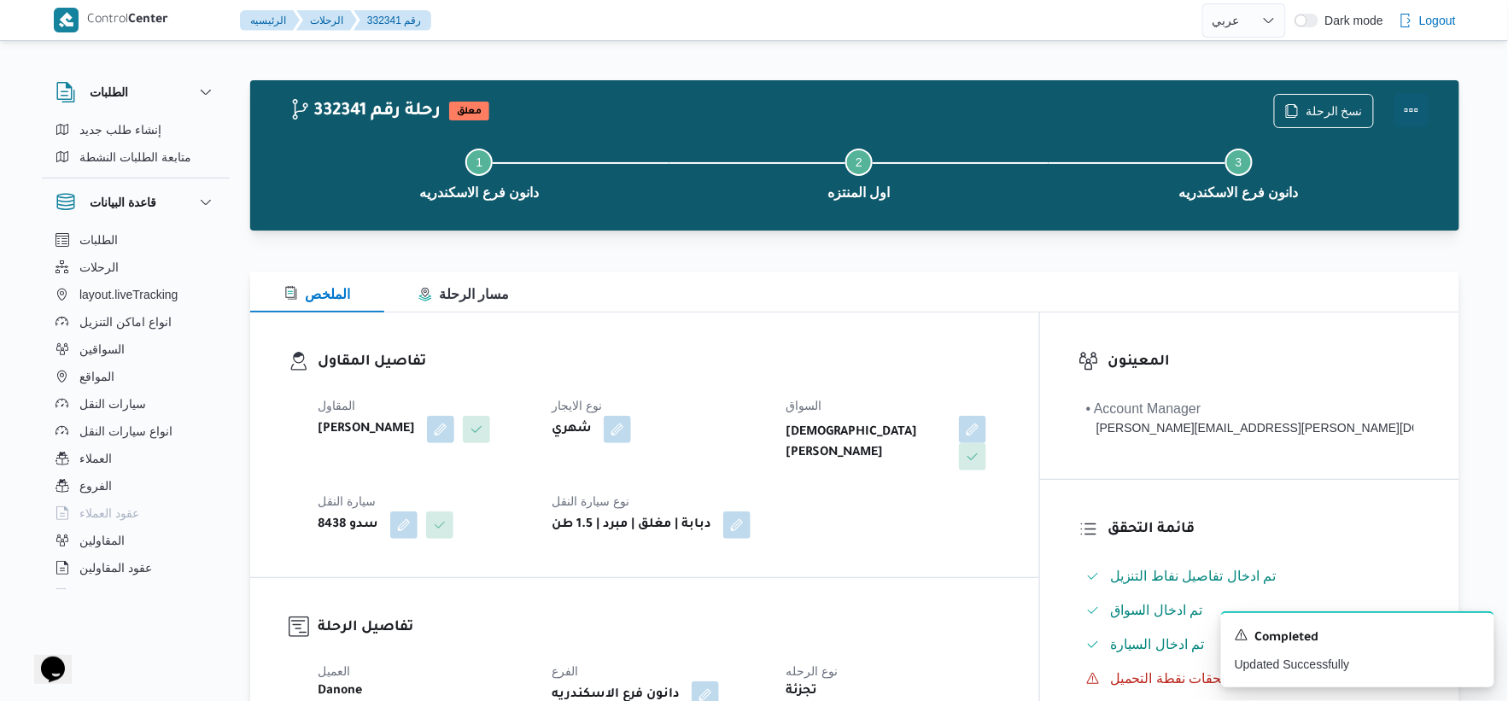
click at [1406, 107] on button "Actions" at bounding box center [1412, 110] width 34 height 34
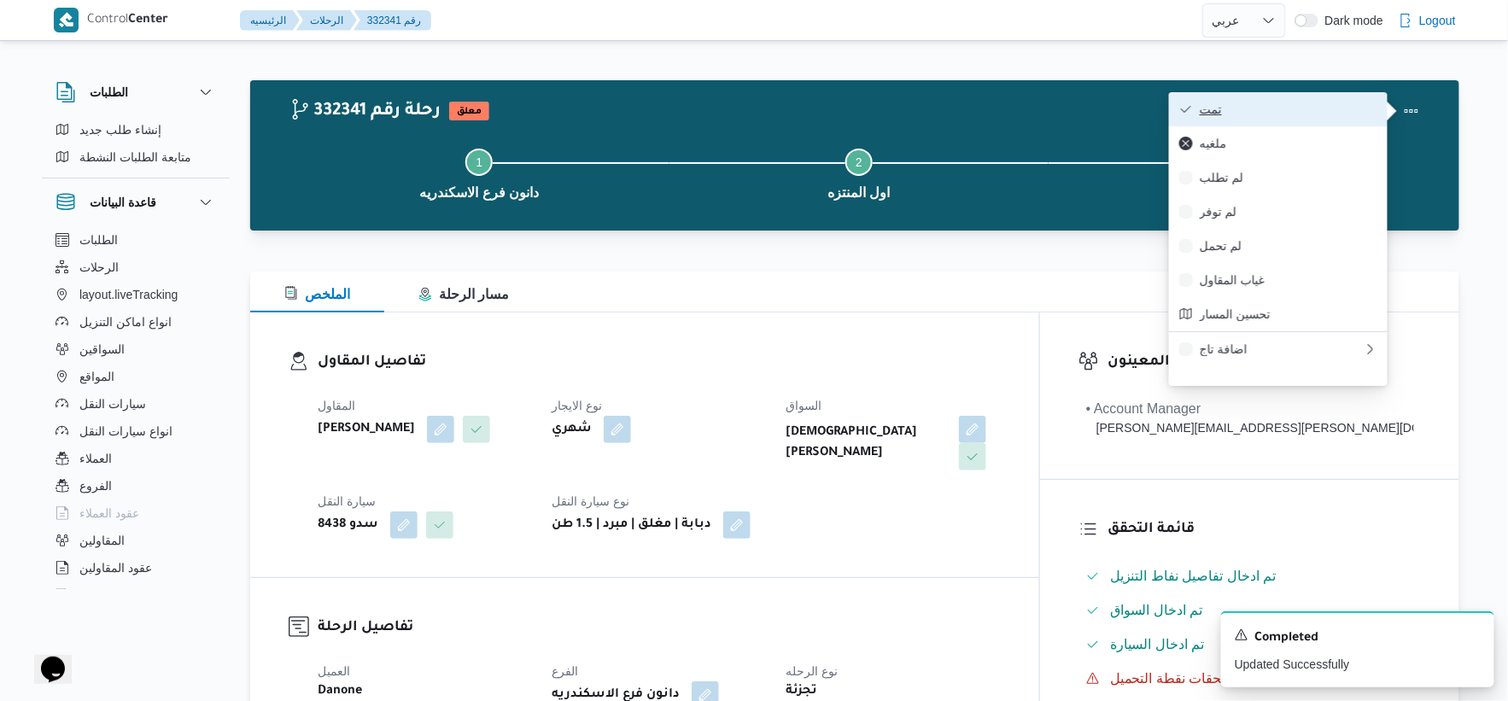
click at [1314, 106] on span "تمت" at bounding box center [1289, 109] width 178 height 14
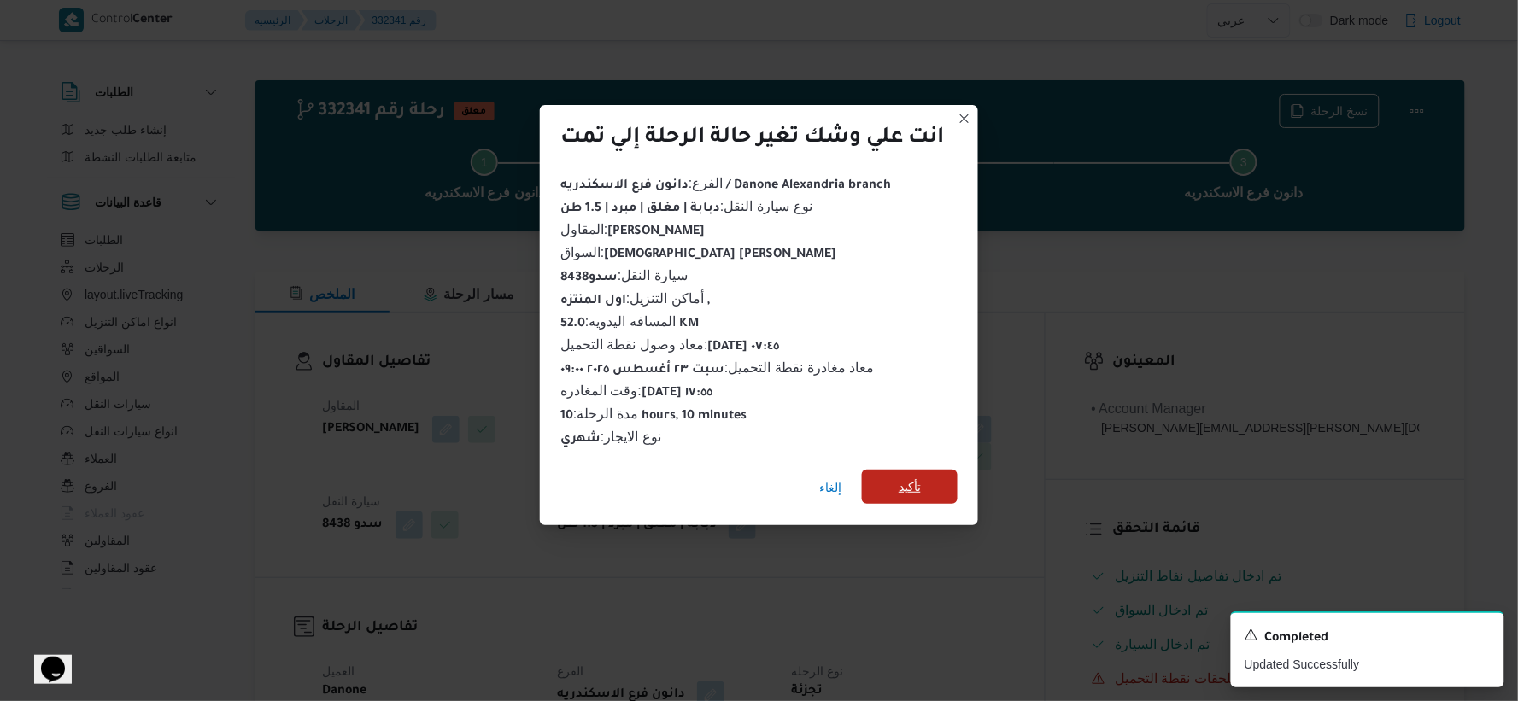
click at [899, 480] on span "تأكيد" at bounding box center [910, 487] width 96 height 34
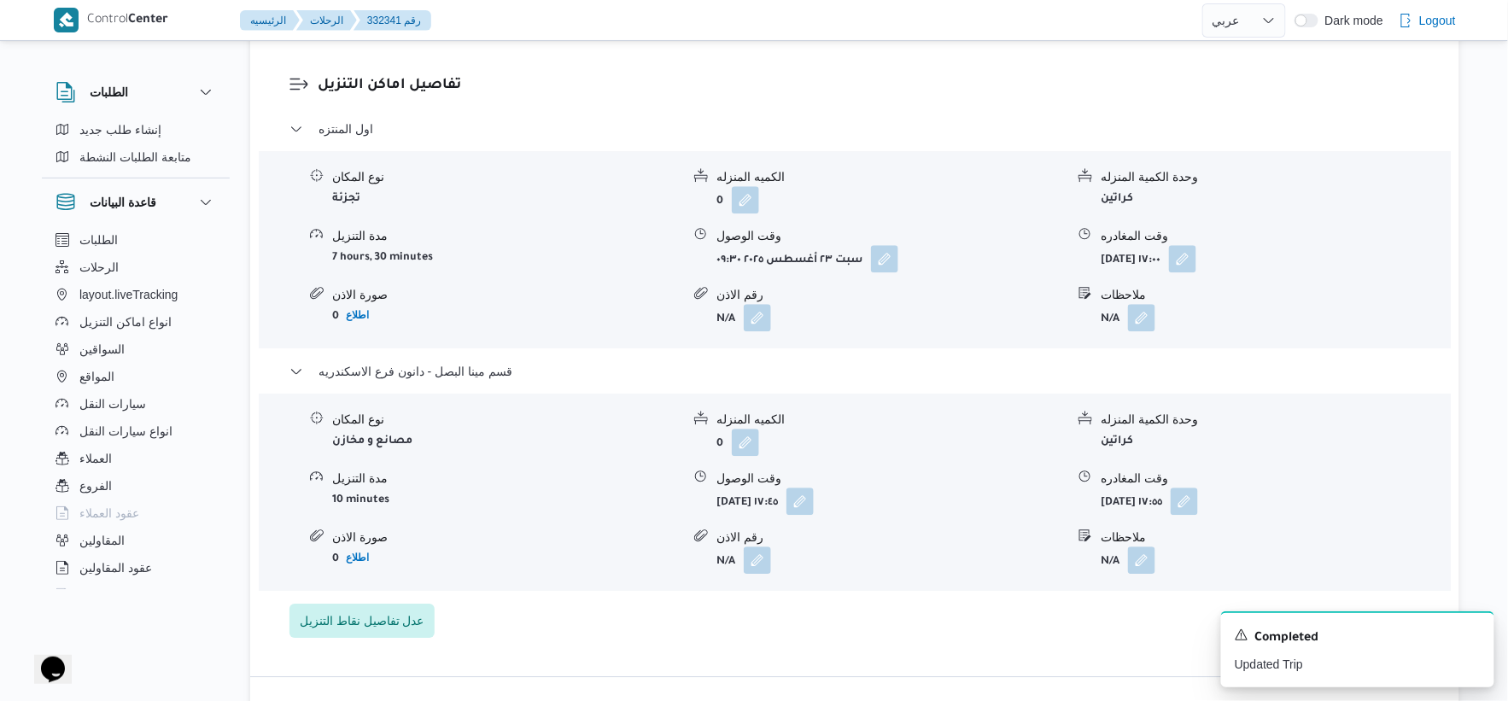
scroll to position [1423, 0]
select select "ar"
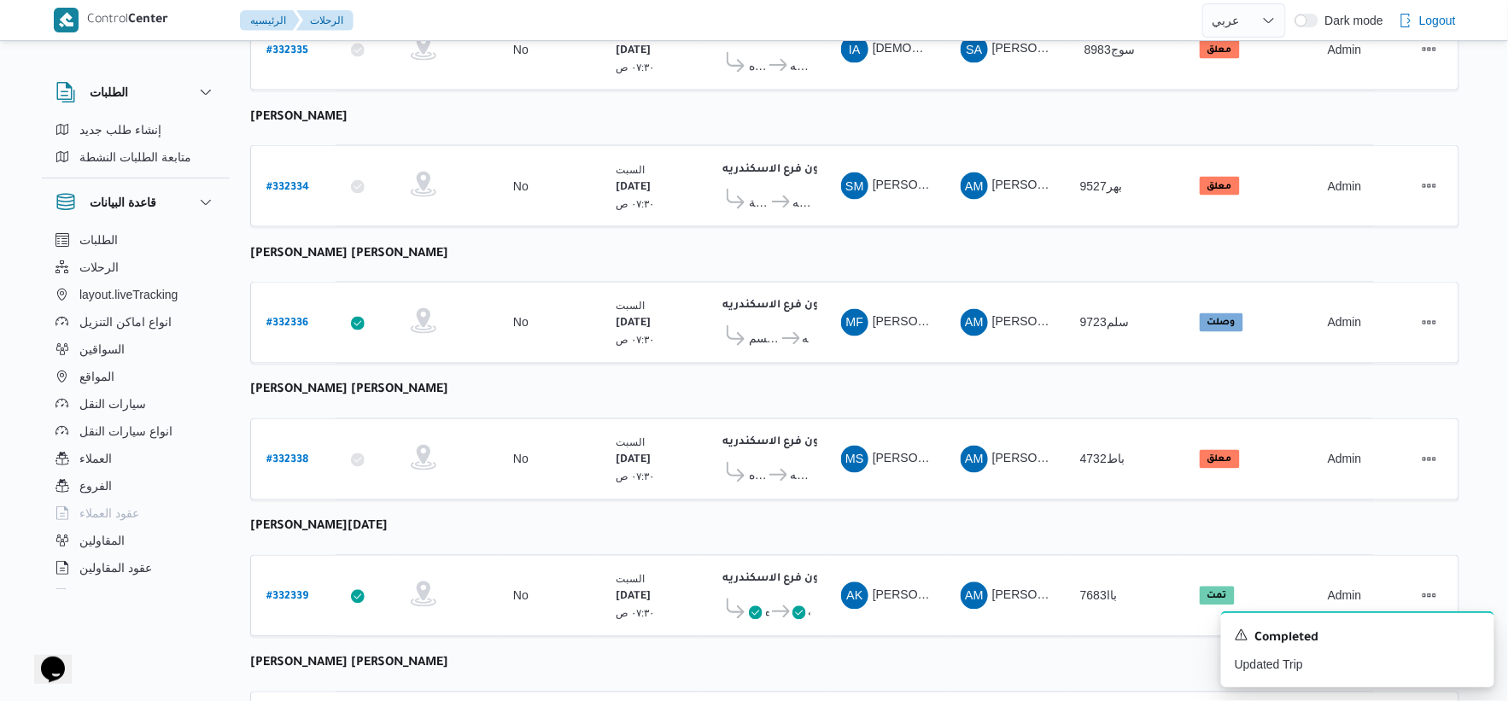
scroll to position [1372, 0]
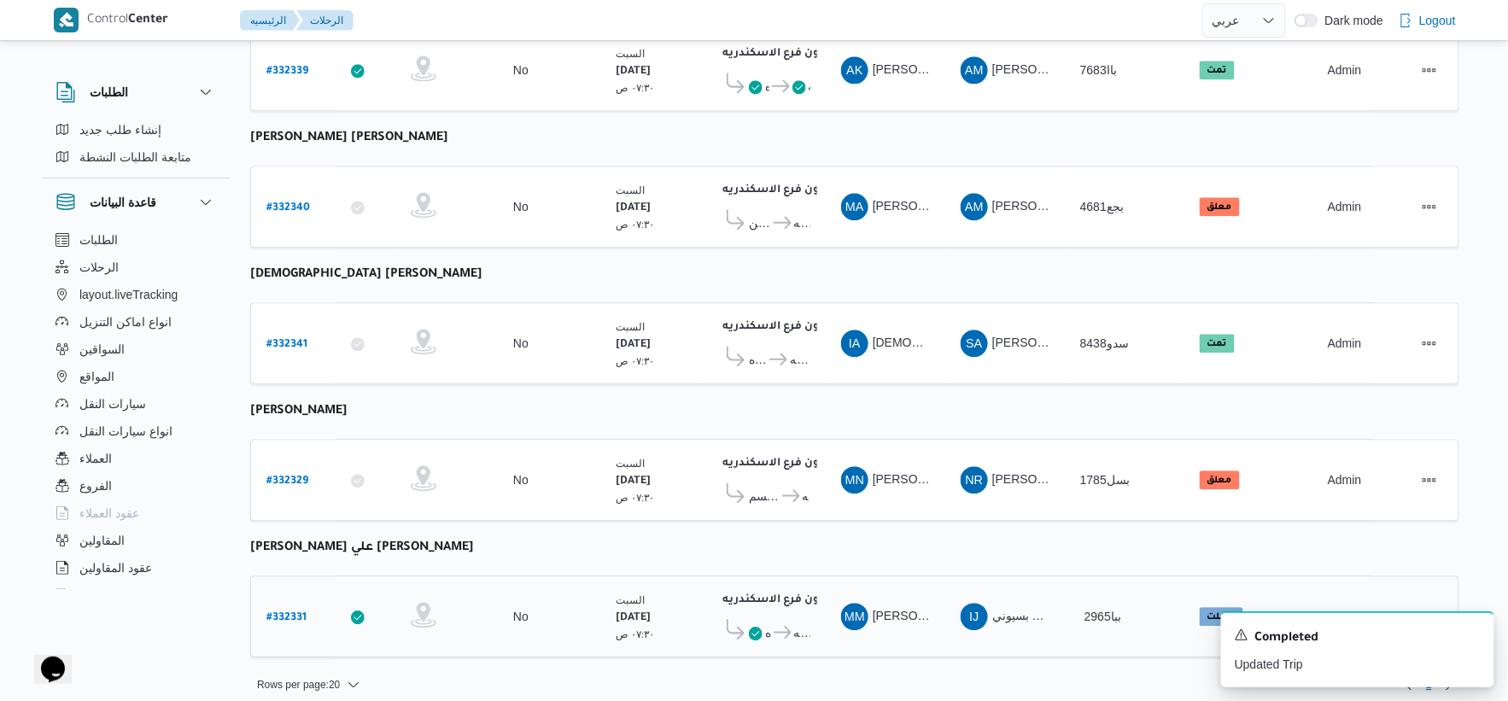
click at [288, 612] on b "# 332331" at bounding box center [286, 618] width 40 height 12
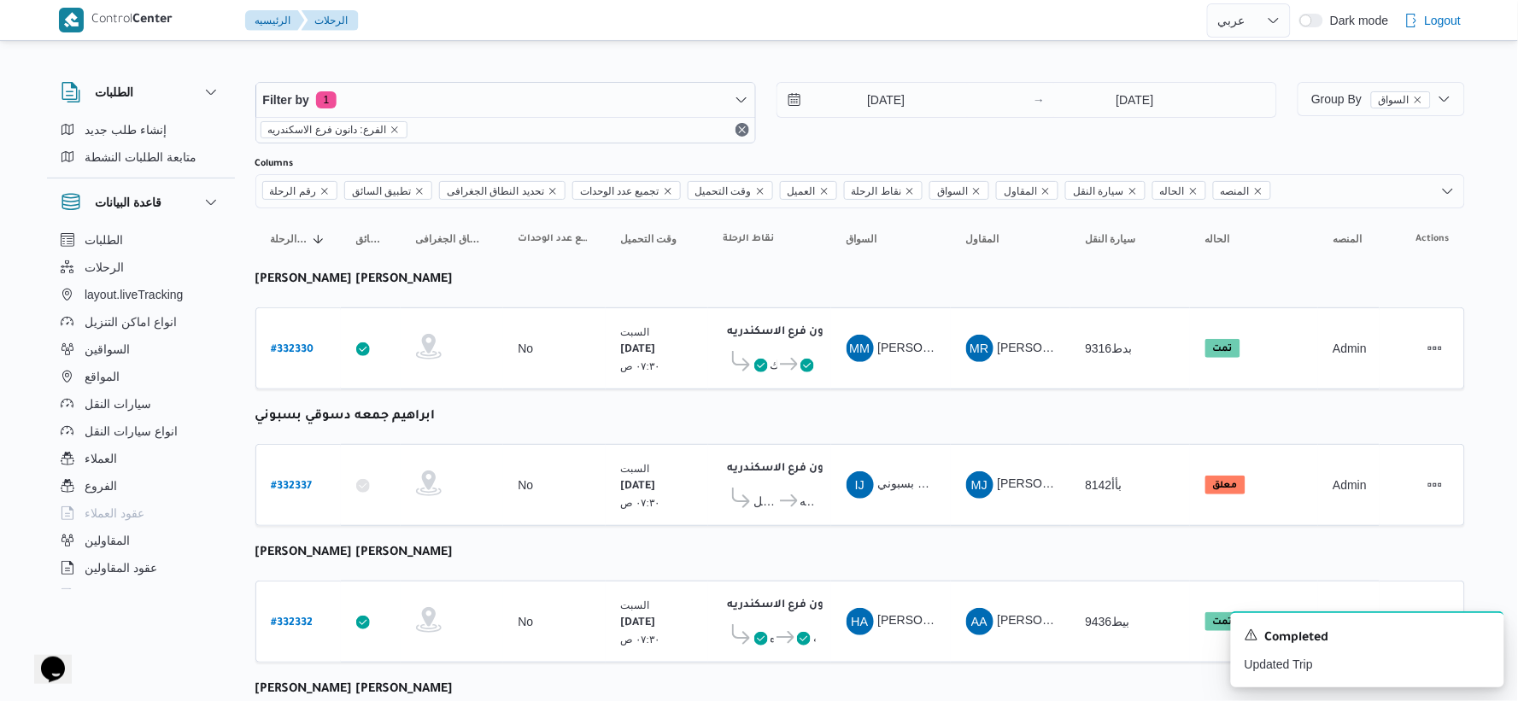
select select "ar"
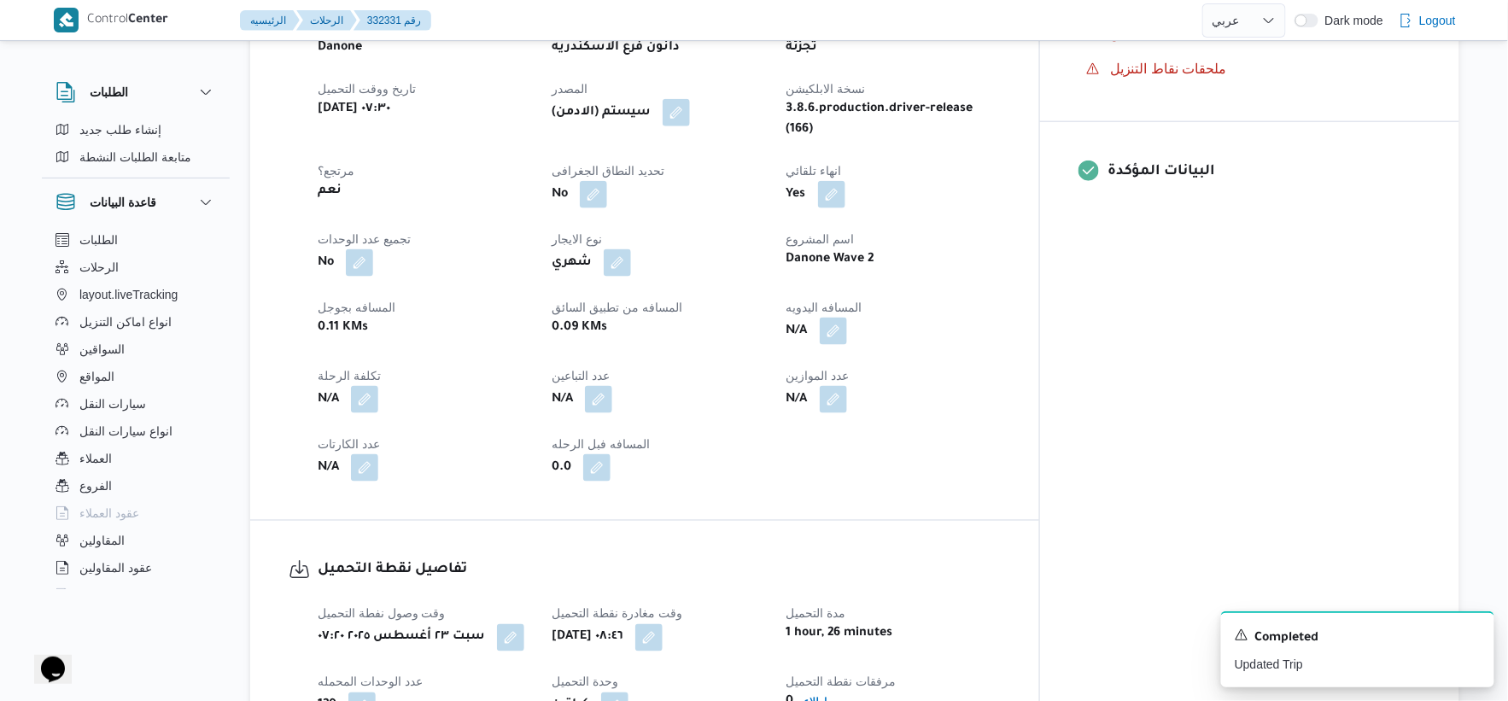
scroll to position [664, 0]
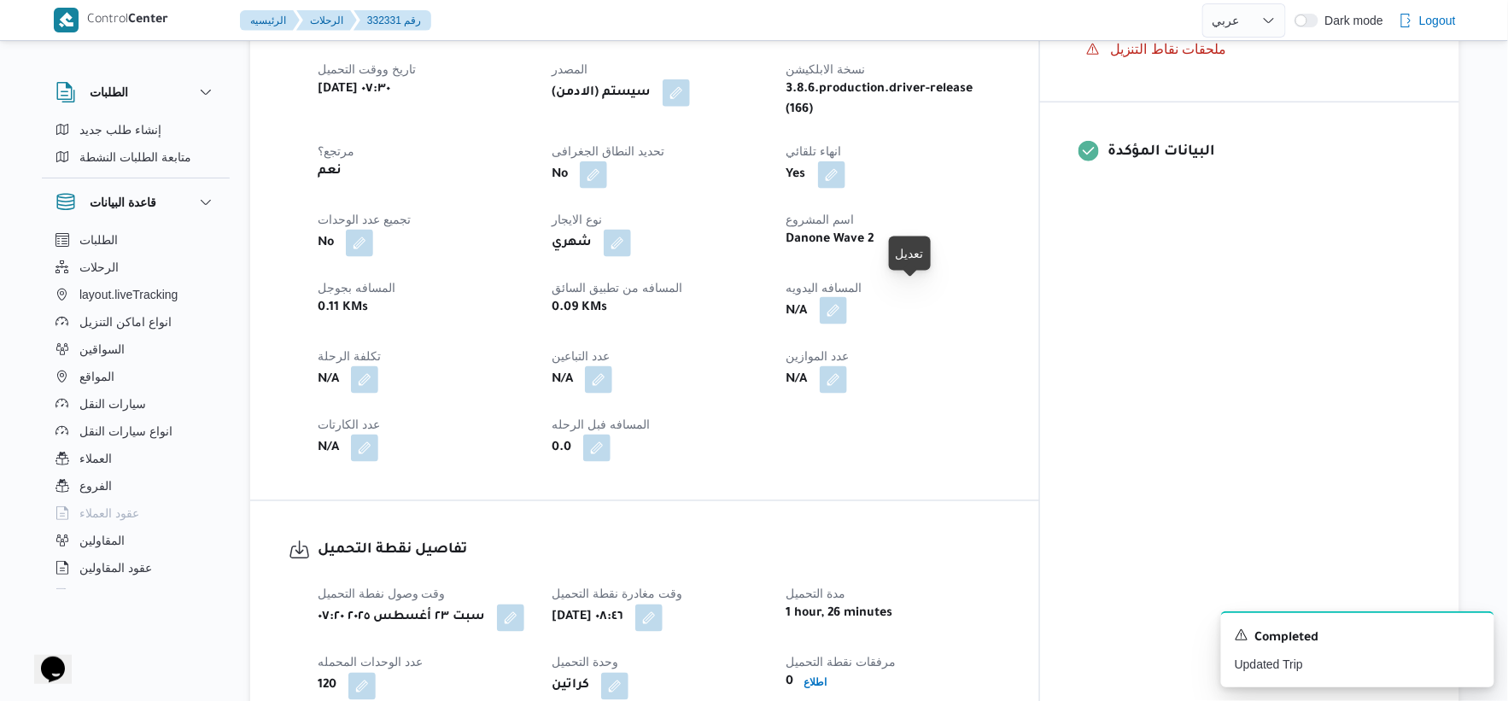
click at [847, 297] on button "button" at bounding box center [833, 310] width 27 height 27
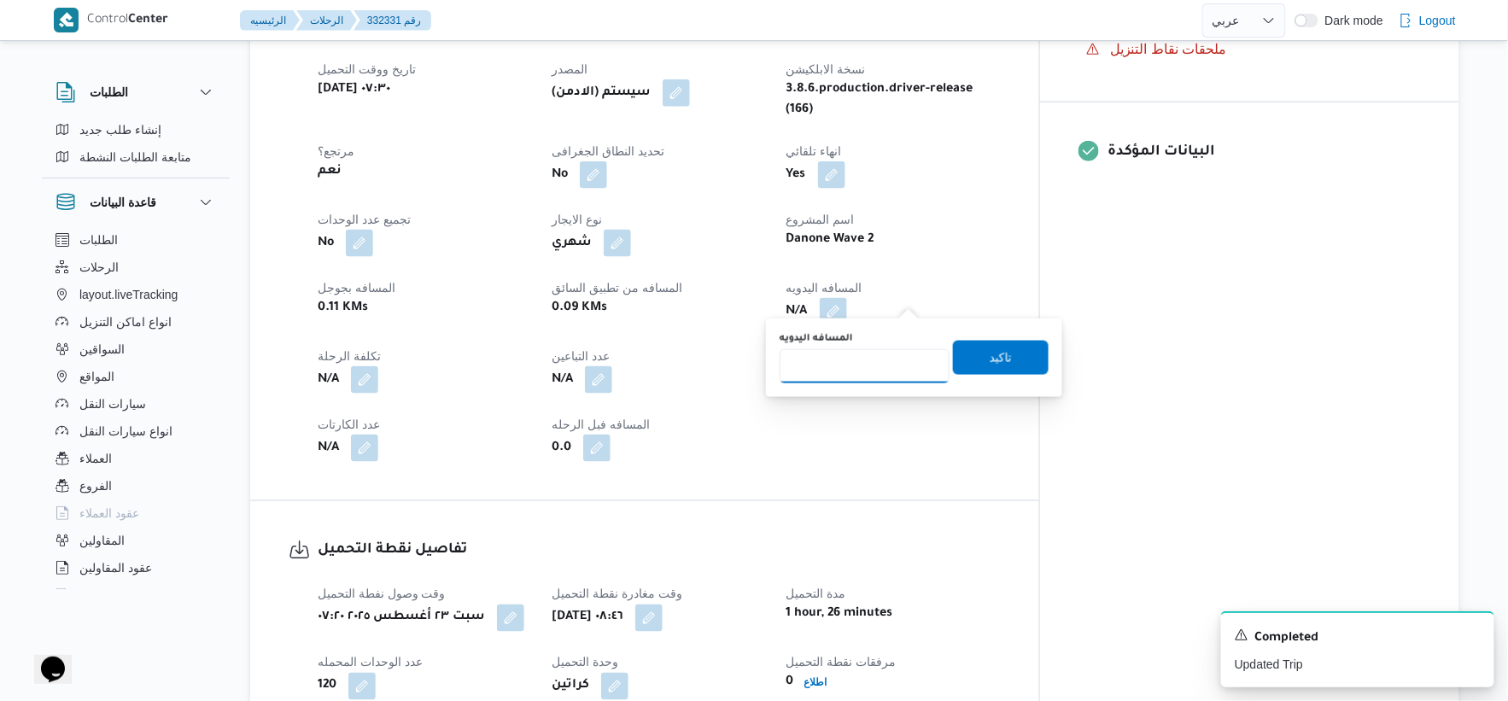
click at [868, 354] on input "المسافه اليدويه" at bounding box center [865, 366] width 170 height 34
type input "51"
click at [990, 352] on span "تاكيد" at bounding box center [1001, 357] width 22 height 20
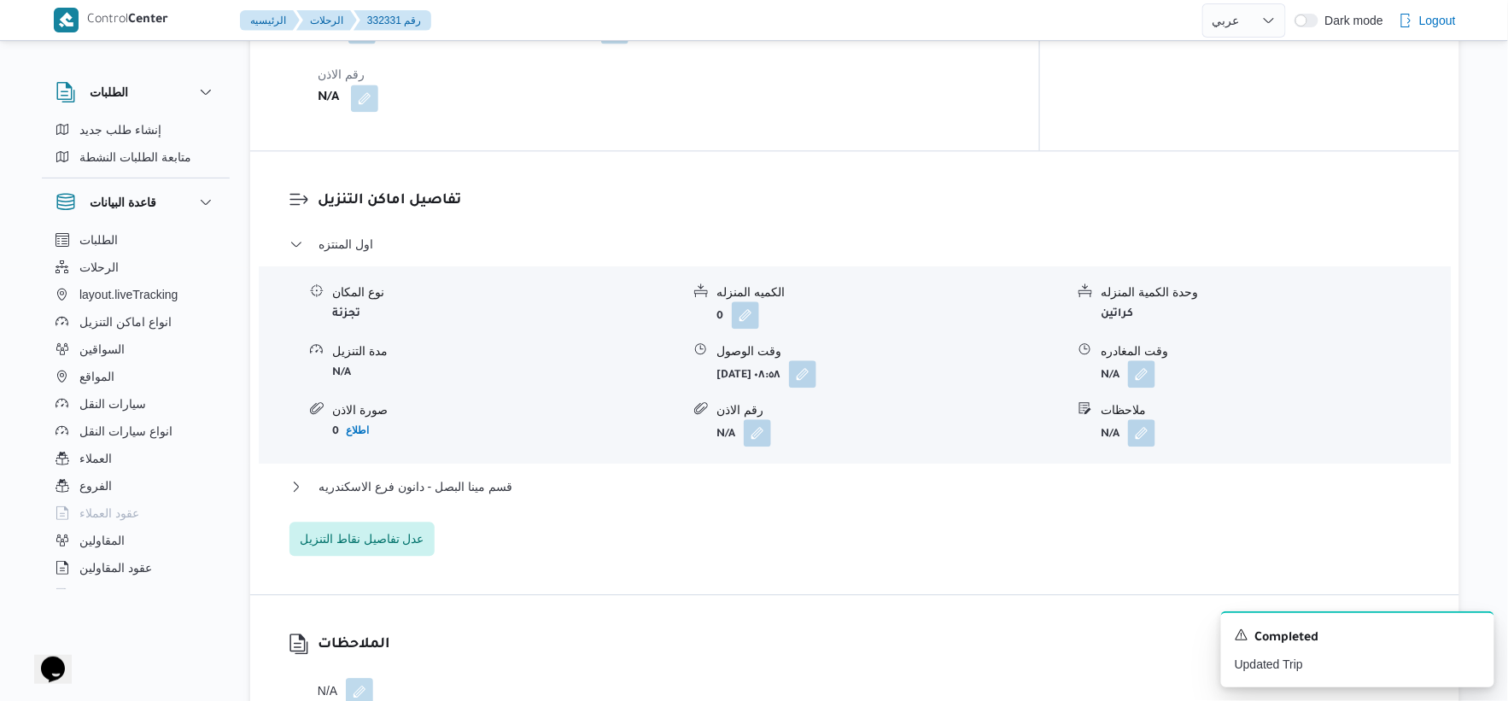
scroll to position [1328, 0]
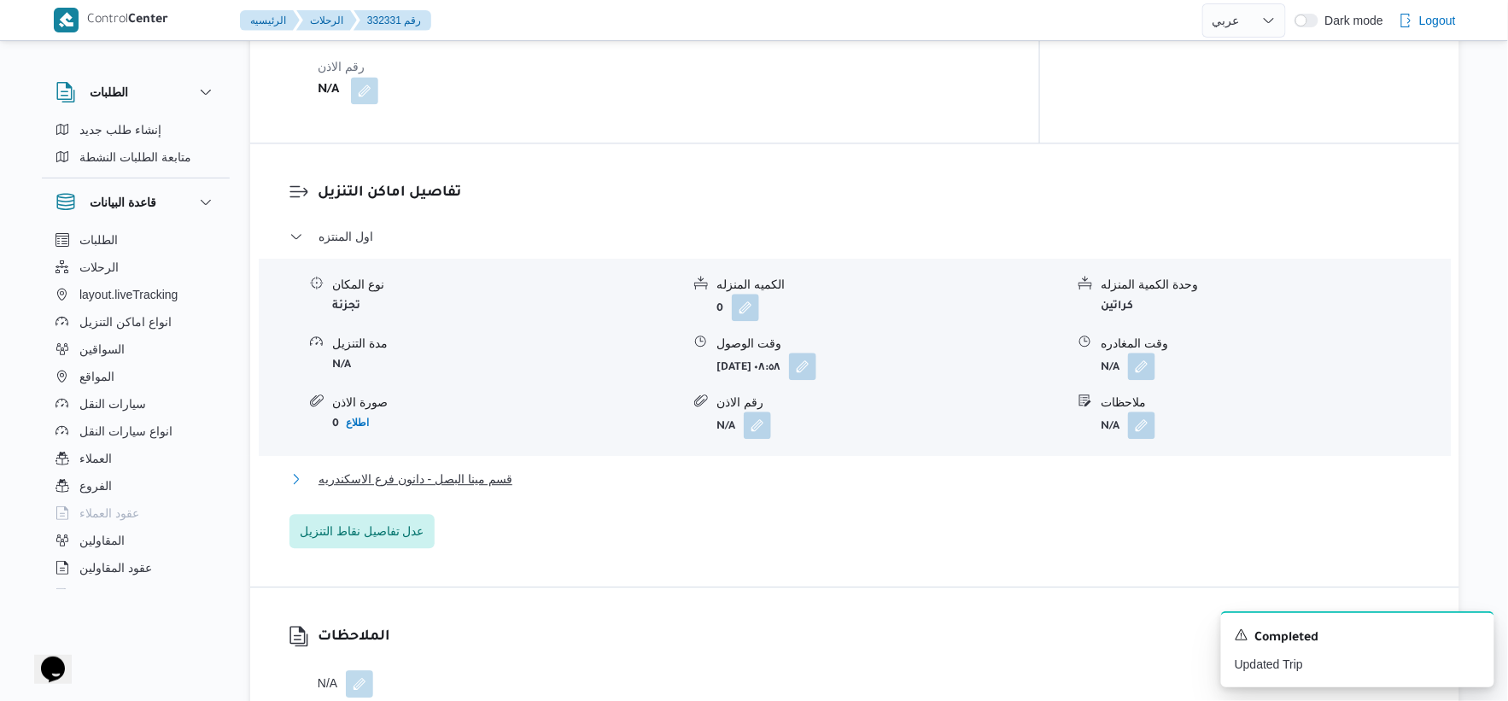
click at [525, 469] on button "قسم مينا البصل - دانون فرع الاسكندريه" at bounding box center [856, 479] width 1132 height 20
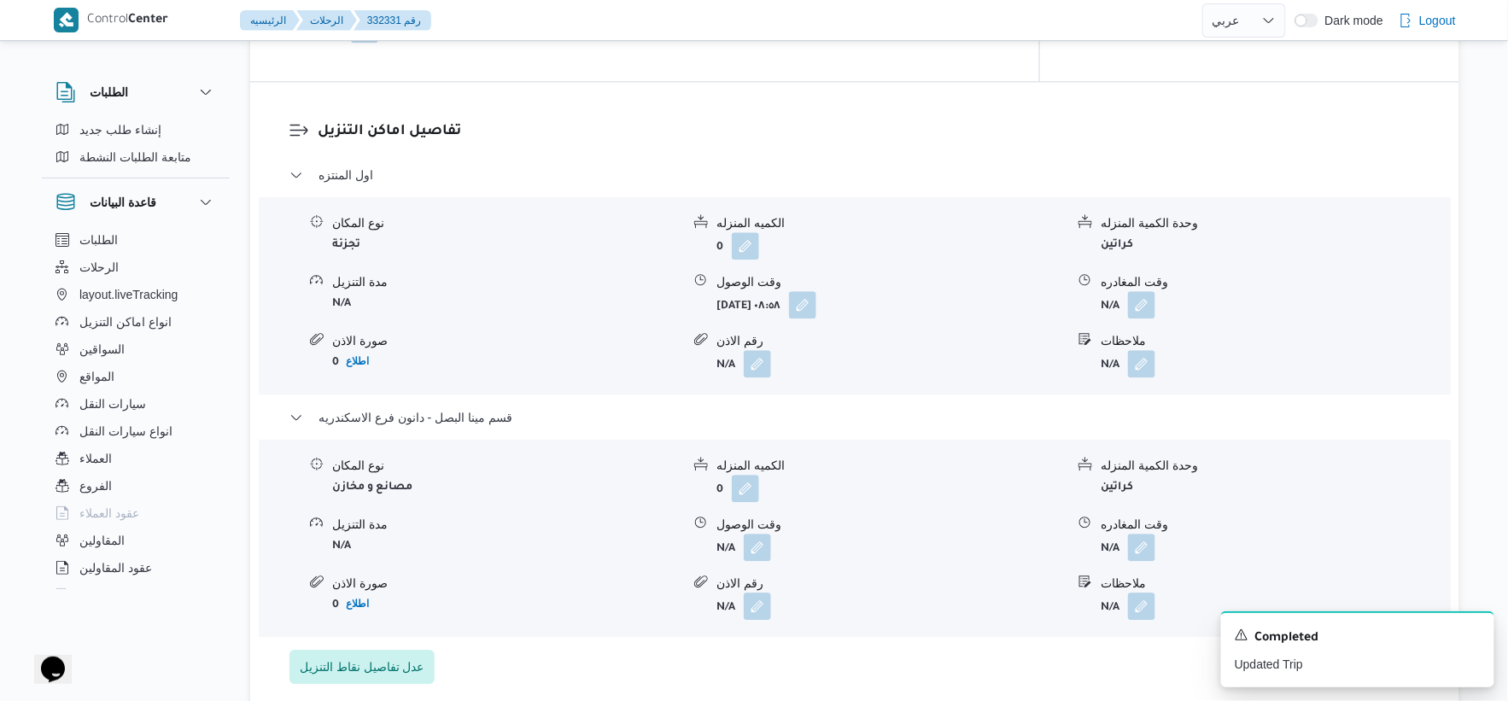
scroll to position [1423, 0]
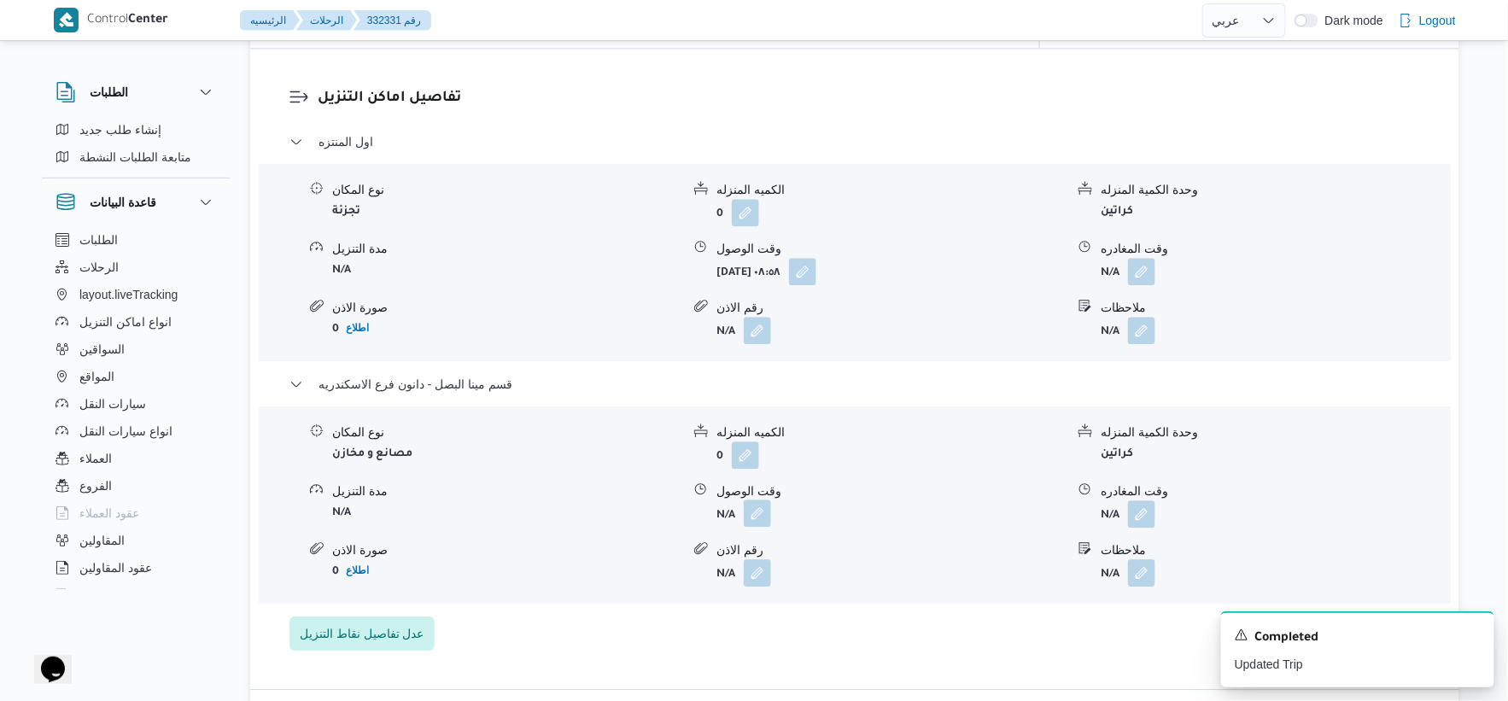
click at [756, 500] on button "button" at bounding box center [757, 513] width 27 height 27
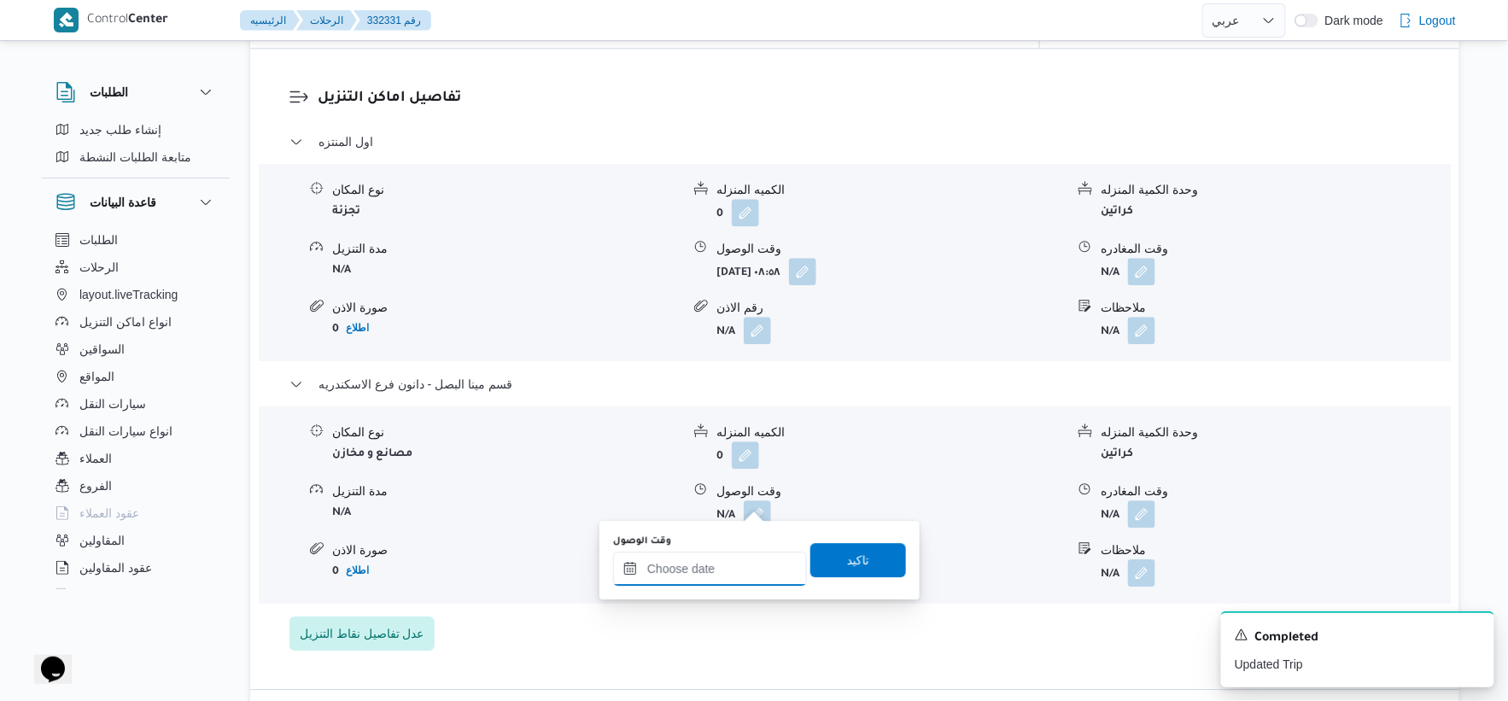
drag, startPoint x: 756, startPoint y: 508, endPoint x: 775, endPoint y: 550, distance: 45.9
click at [741, 568] on input "وقت الوصول" at bounding box center [710, 569] width 194 height 34
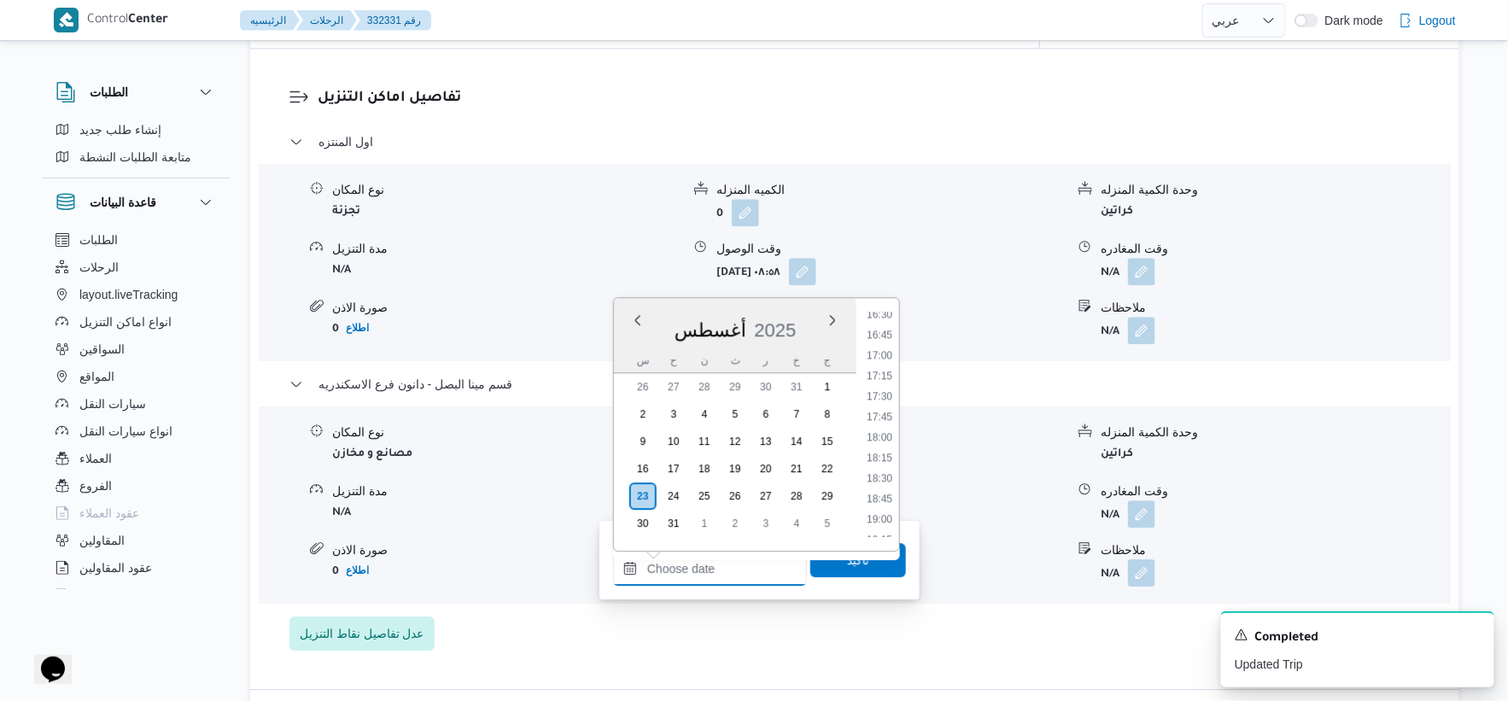
scroll to position [1314, 0]
click at [889, 357] on li "16:30" at bounding box center [879, 359] width 39 height 17
type input "٢٣/٠٨/٢٠٢٥ ١٦:٣٠"
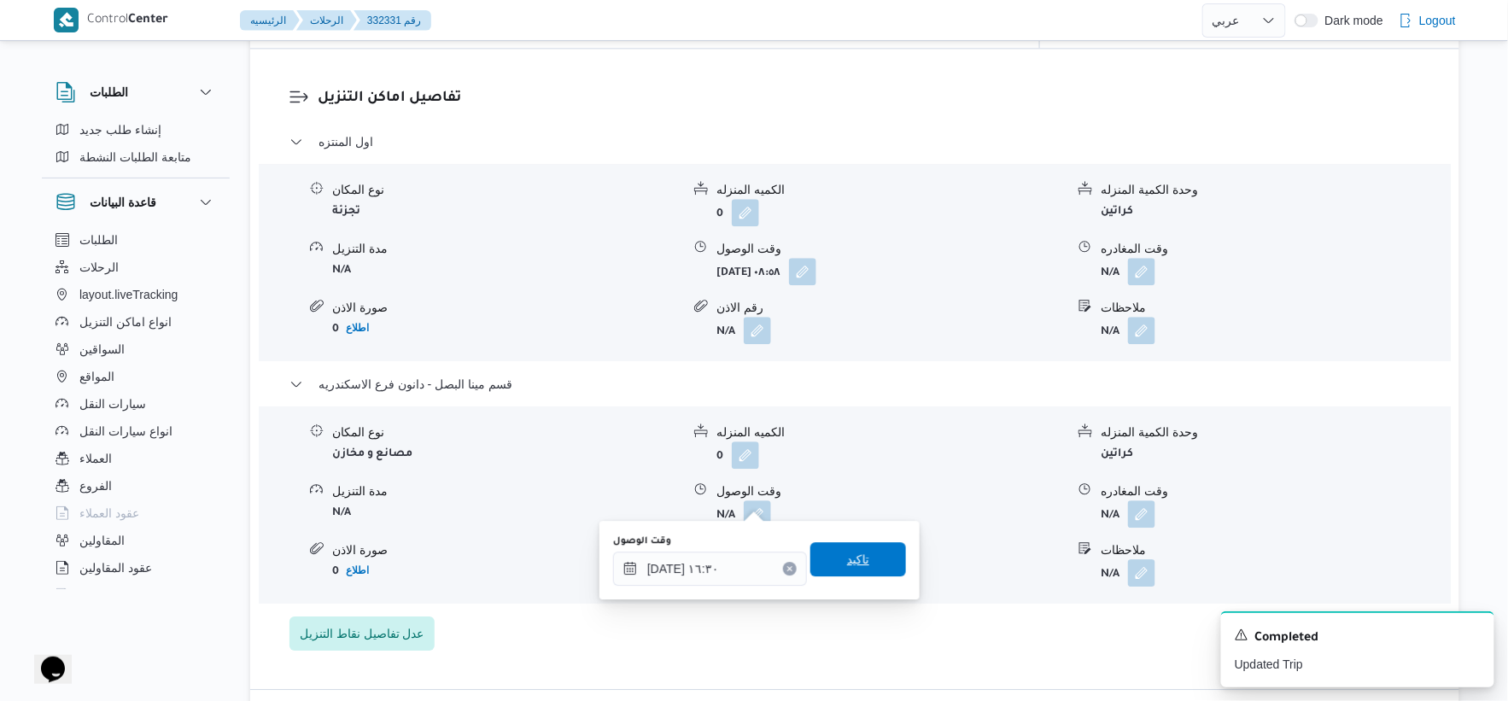
click at [886, 543] on div "تاكيد" at bounding box center [859, 560] width 96 height 34
click at [866, 555] on span "تاكيد" at bounding box center [859, 559] width 96 height 34
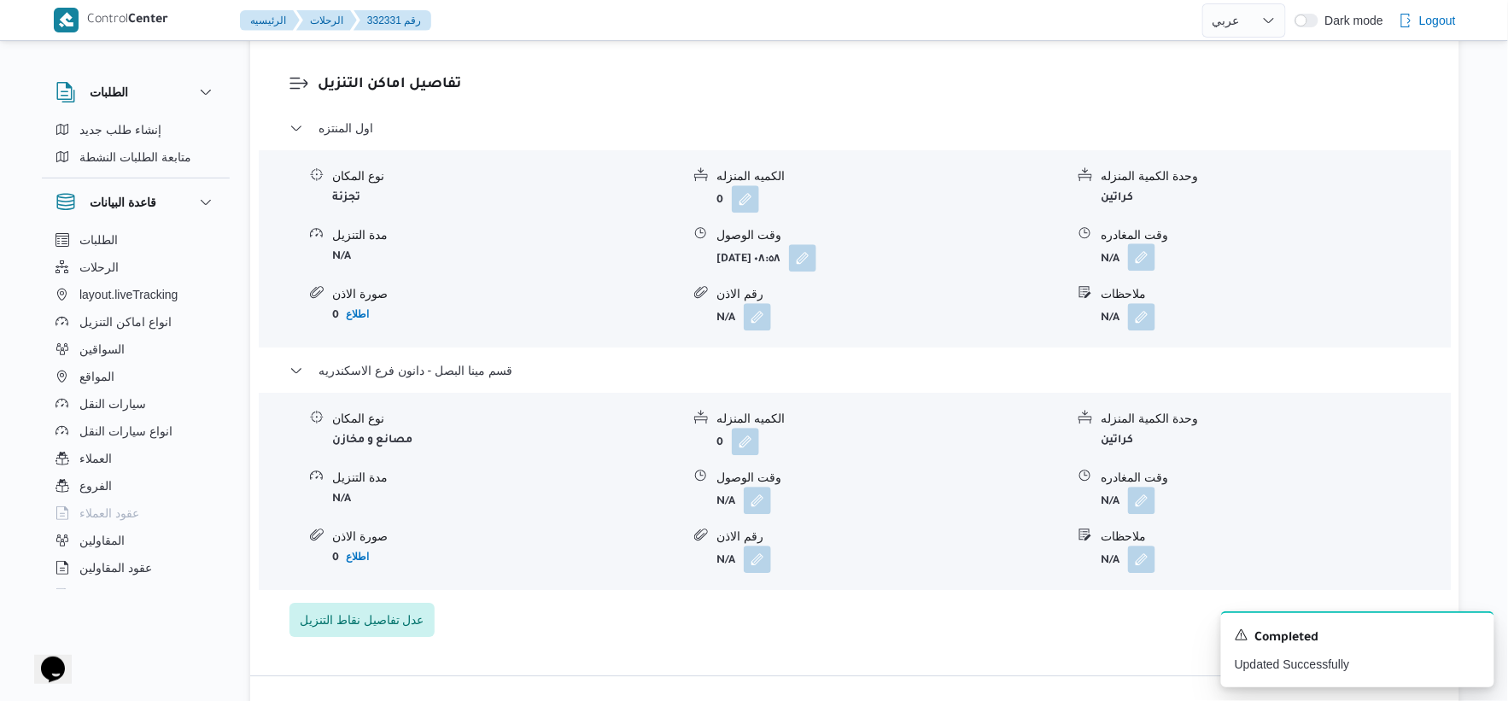
click at [1151, 257] on button "button" at bounding box center [1141, 256] width 27 height 27
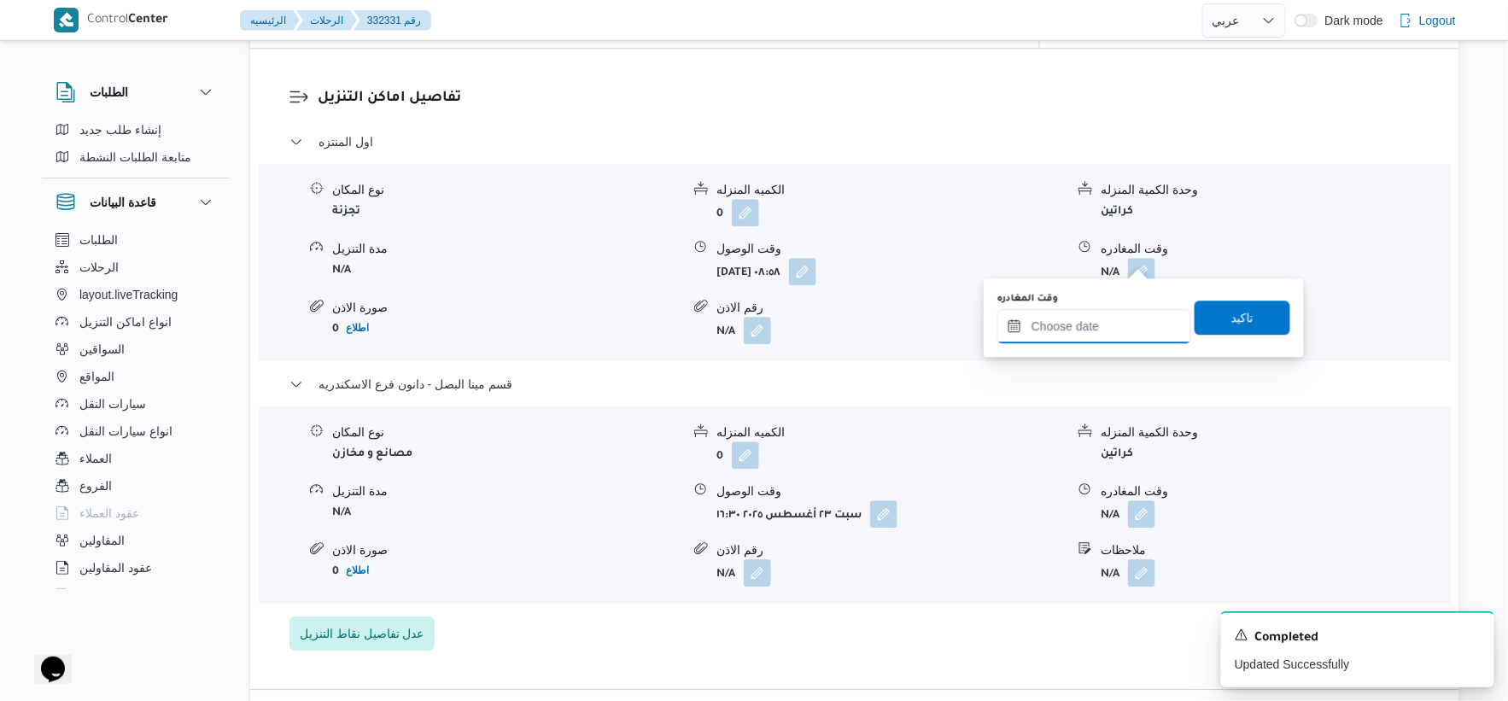
drag, startPoint x: 1117, startPoint y: 319, endPoint x: 1129, endPoint y: 331, distance: 16.9
click at [1117, 319] on input "وقت المغادره" at bounding box center [1095, 326] width 194 height 34
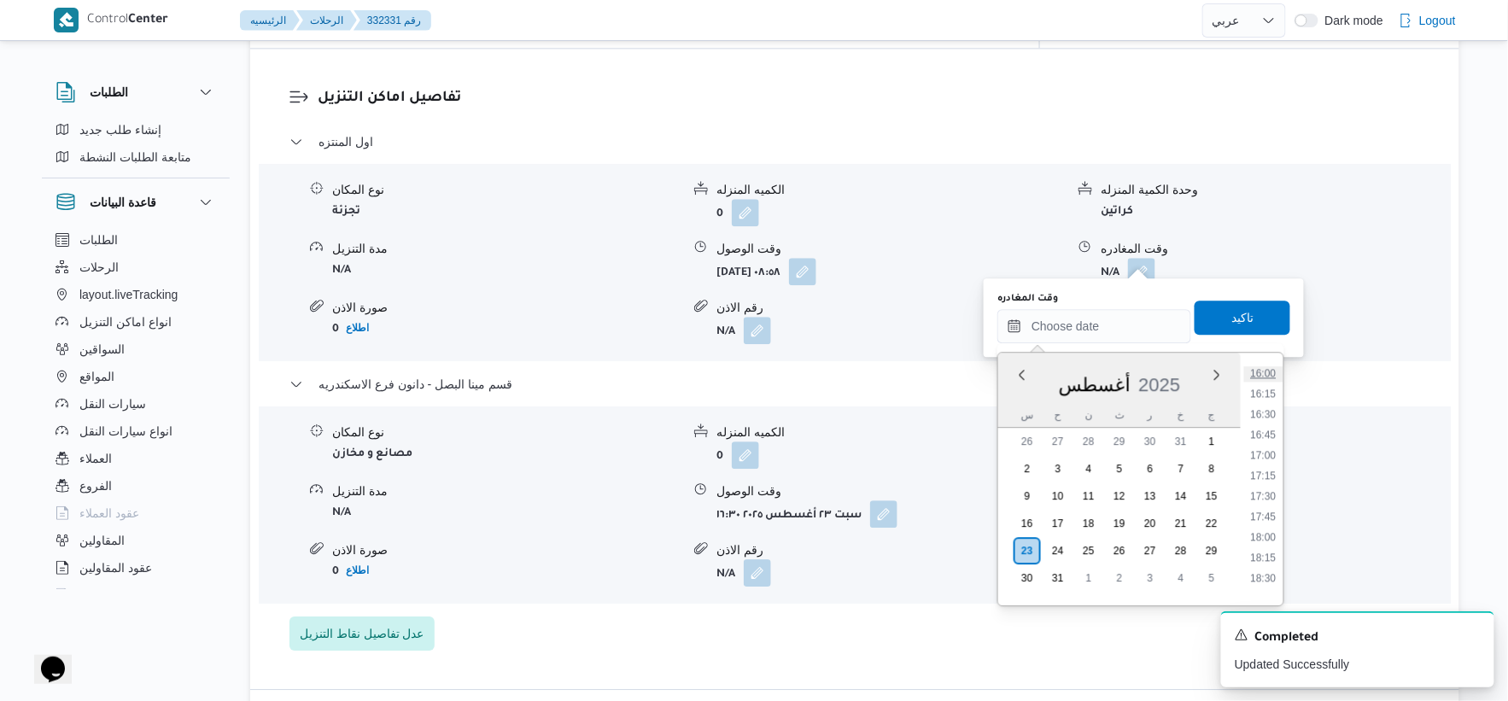
click at [1265, 370] on li "16:00" at bounding box center [1263, 373] width 39 height 17
type input "٢٣/٠٨/٢٠٢٥ ١٦:٠٠"
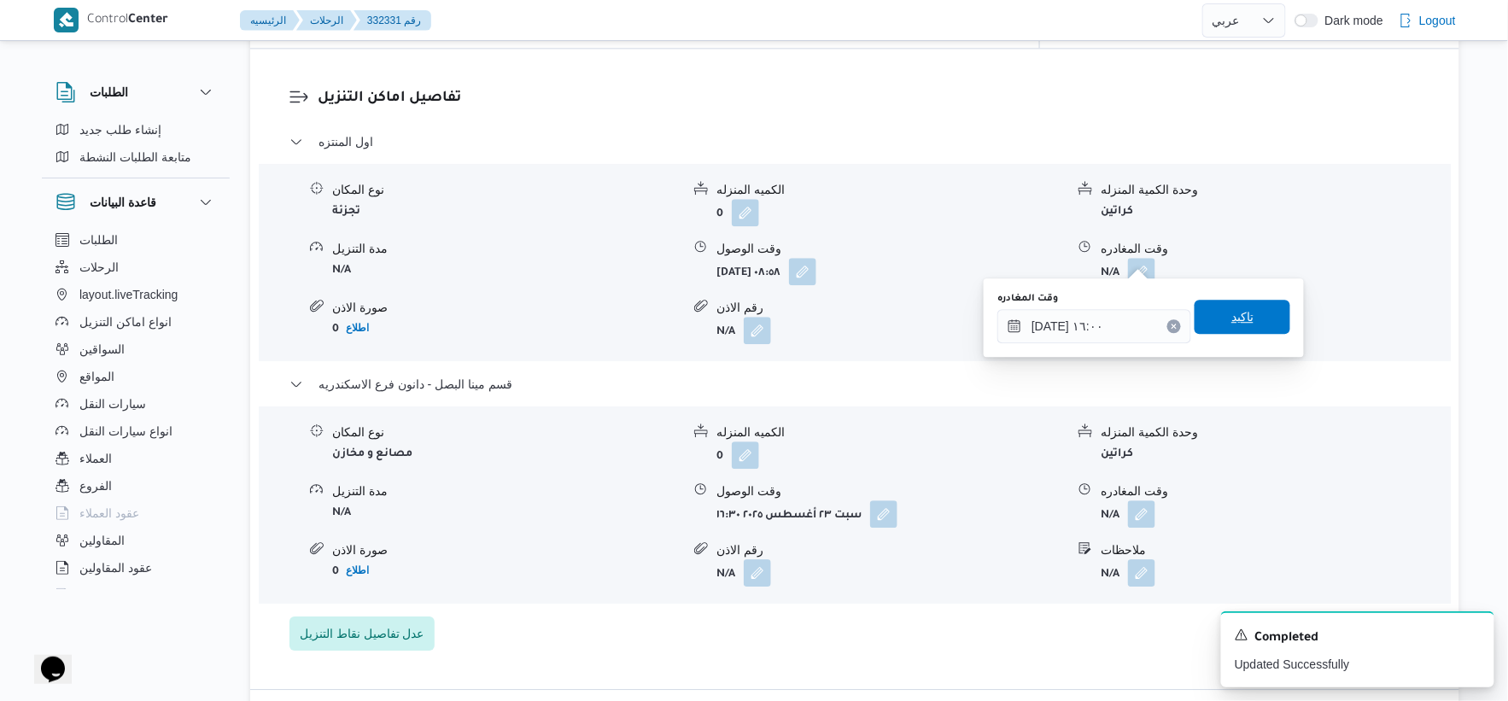
click at [1237, 309] on span "تاكيد" at bounding box center [1243, 317] width 22 height 20
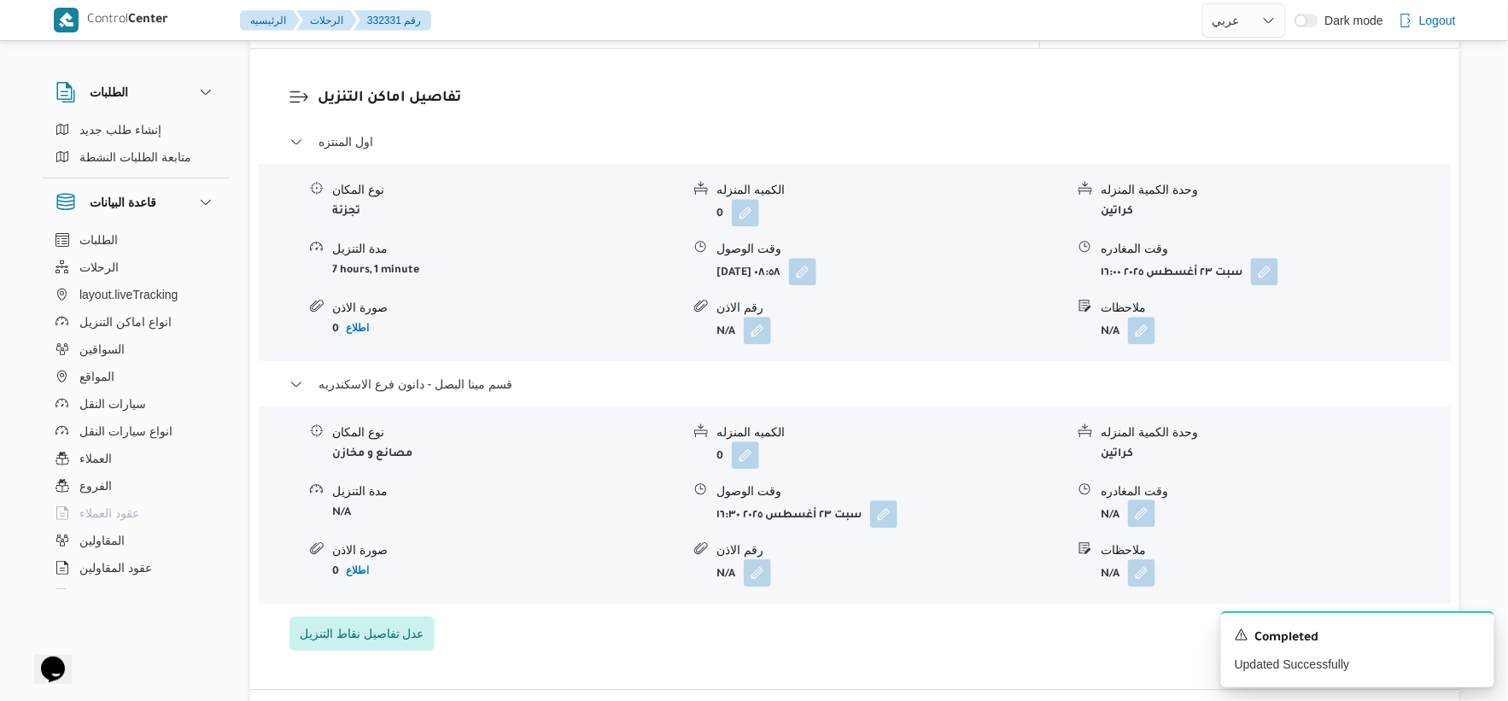
drag, startPoint x: 1134, startPoint y: 489, endPoint x: 1138, endPoint y: 499, distance: 10.8
click at [1136, 500] on button "button" at bounding box center [1141, 513] width 27 height 27
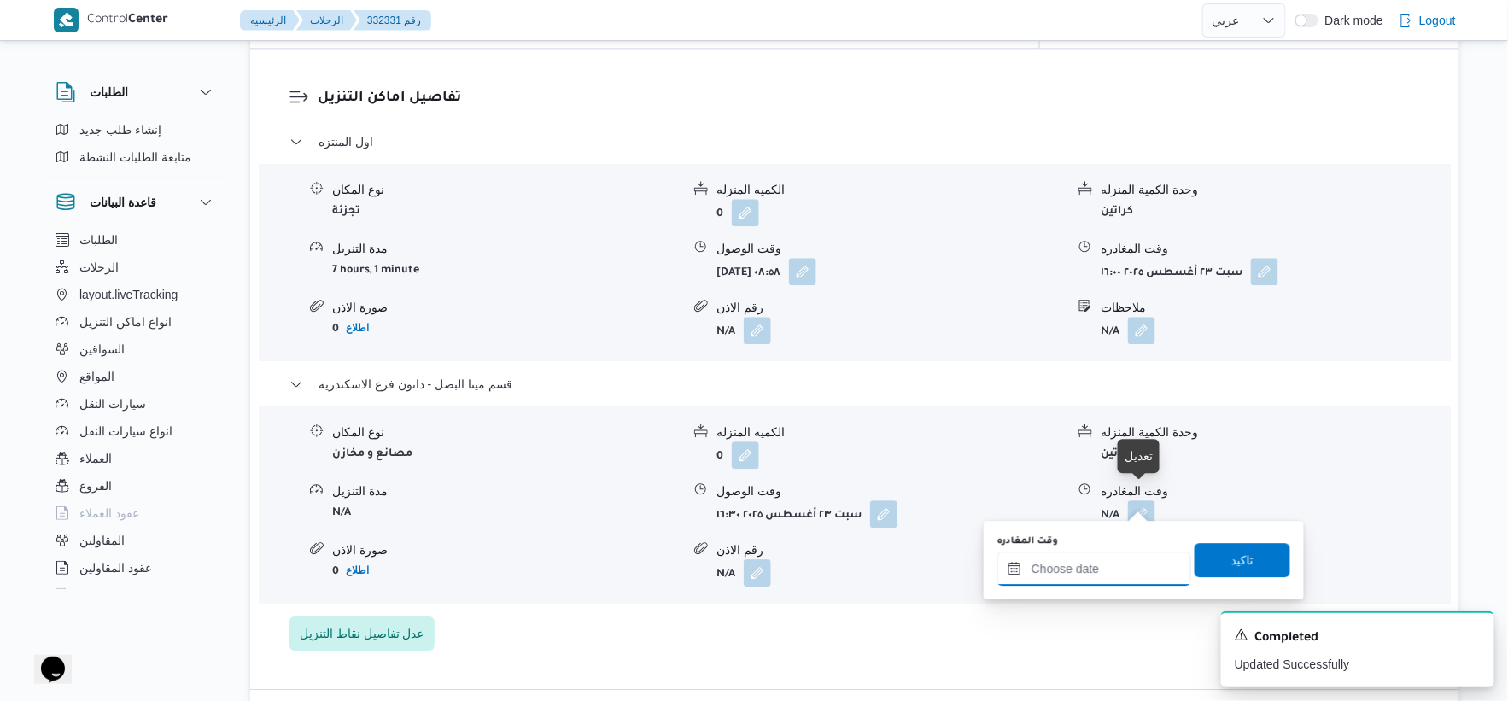
click at [1122, 553] on input "وقت المغادره" at bounding box center [1095, 569] width 194 height 34
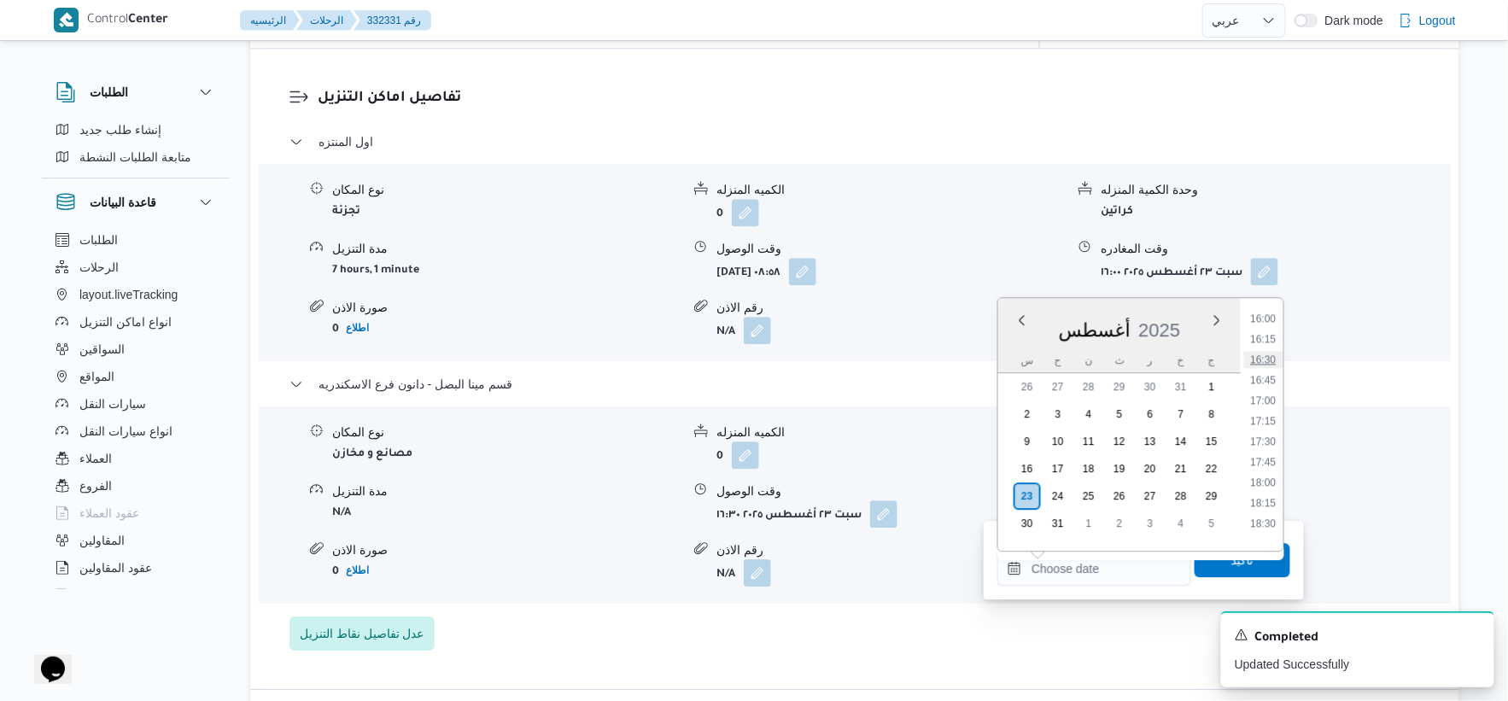
click at [1267, 357] on li "16:30" at bounding box center [1263, 359] width 39 height 17
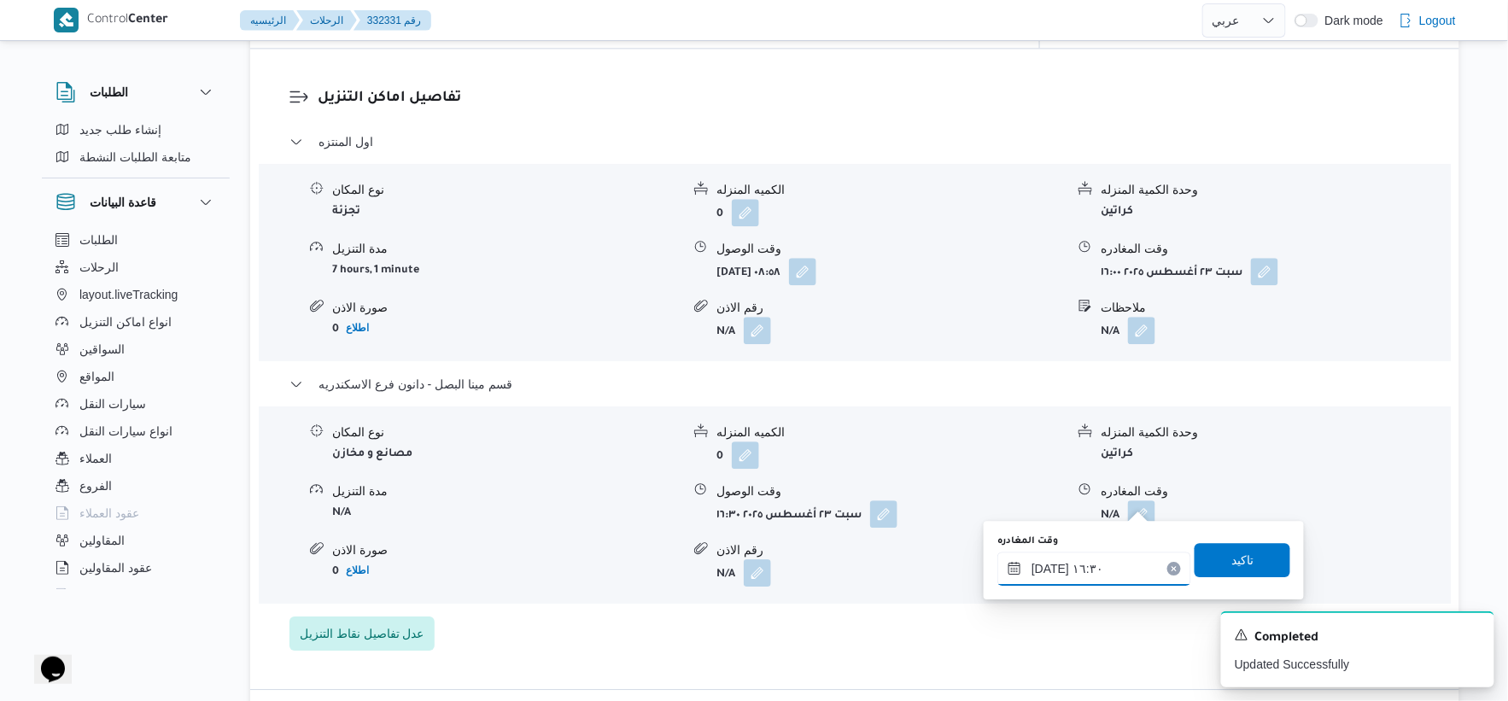
click at [1043, 568] on input "٢٣/٠٨/٢٠٢٥ ١٦:٣٠" at bounding box center [1095, 569] width 194 height 34
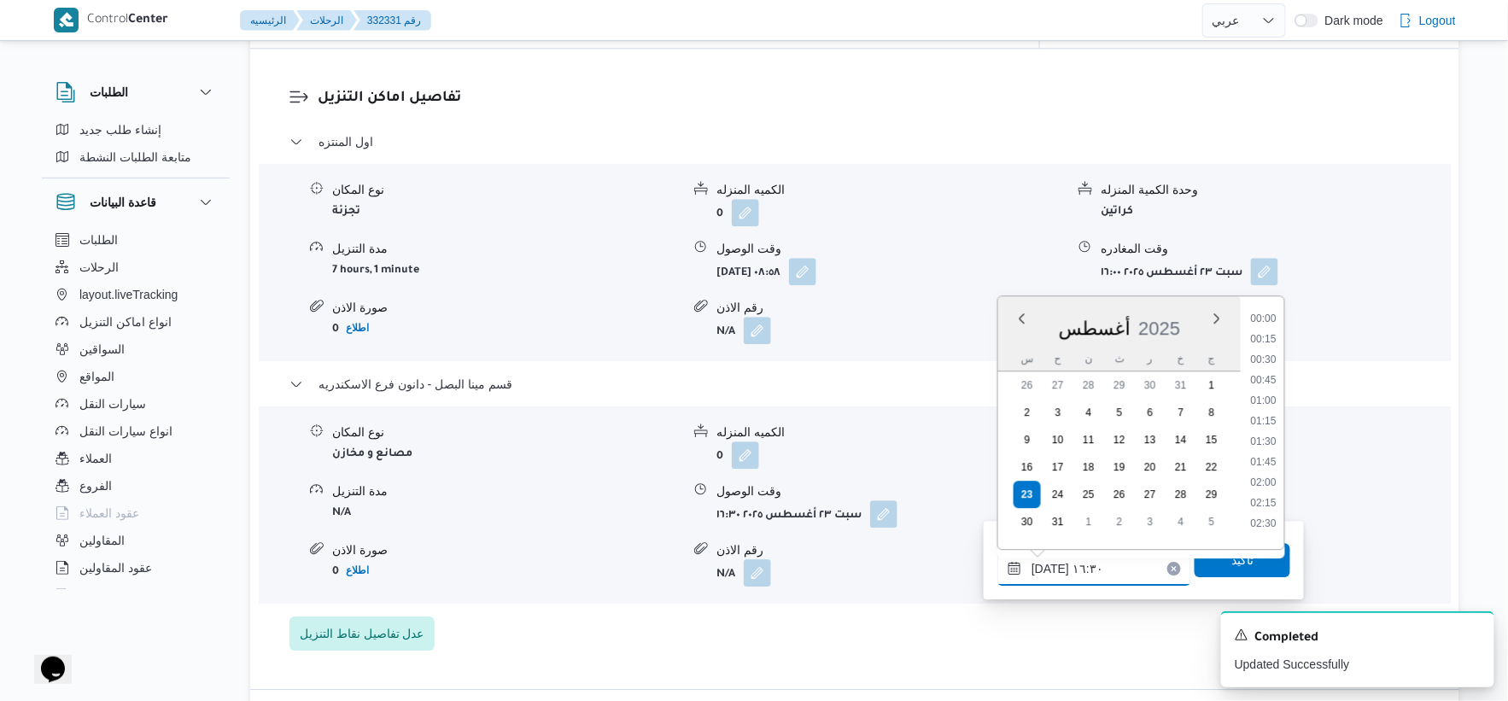
click at [1043, 568] on input "٢٣/٠٨/٢٠٢٥ ١٦:٣٠" at bounding box center [1095, 569] width 194 height 34
type input "٢٣/٠٨/٢٠٢٥ ١٦:٥٥"
click at [1237, 572] on span "تاكيد" at bounding box center [1243, 559] width 96 height 34
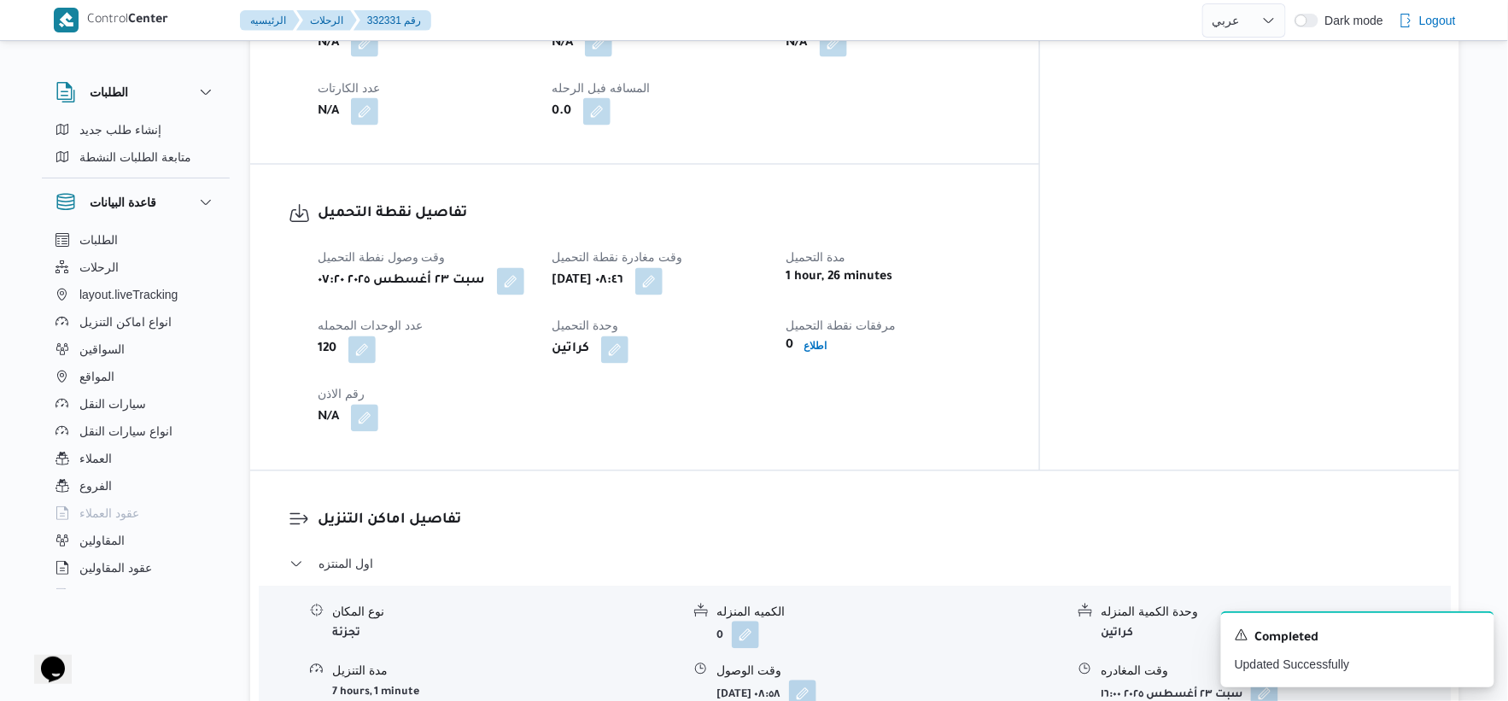
scroll to position [1044, 0]
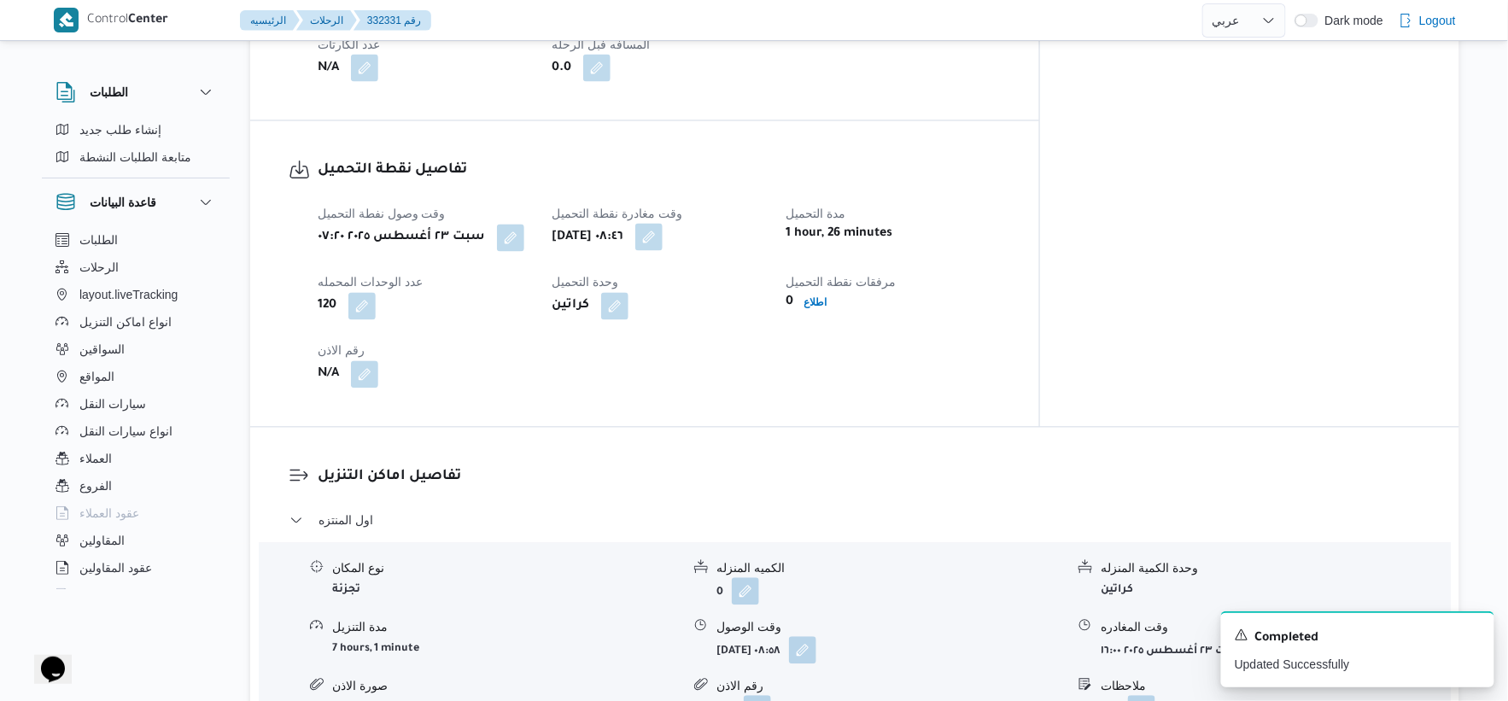
click at [663, 225] on button "button" at bounding box center [648, 237] width 27 height 27
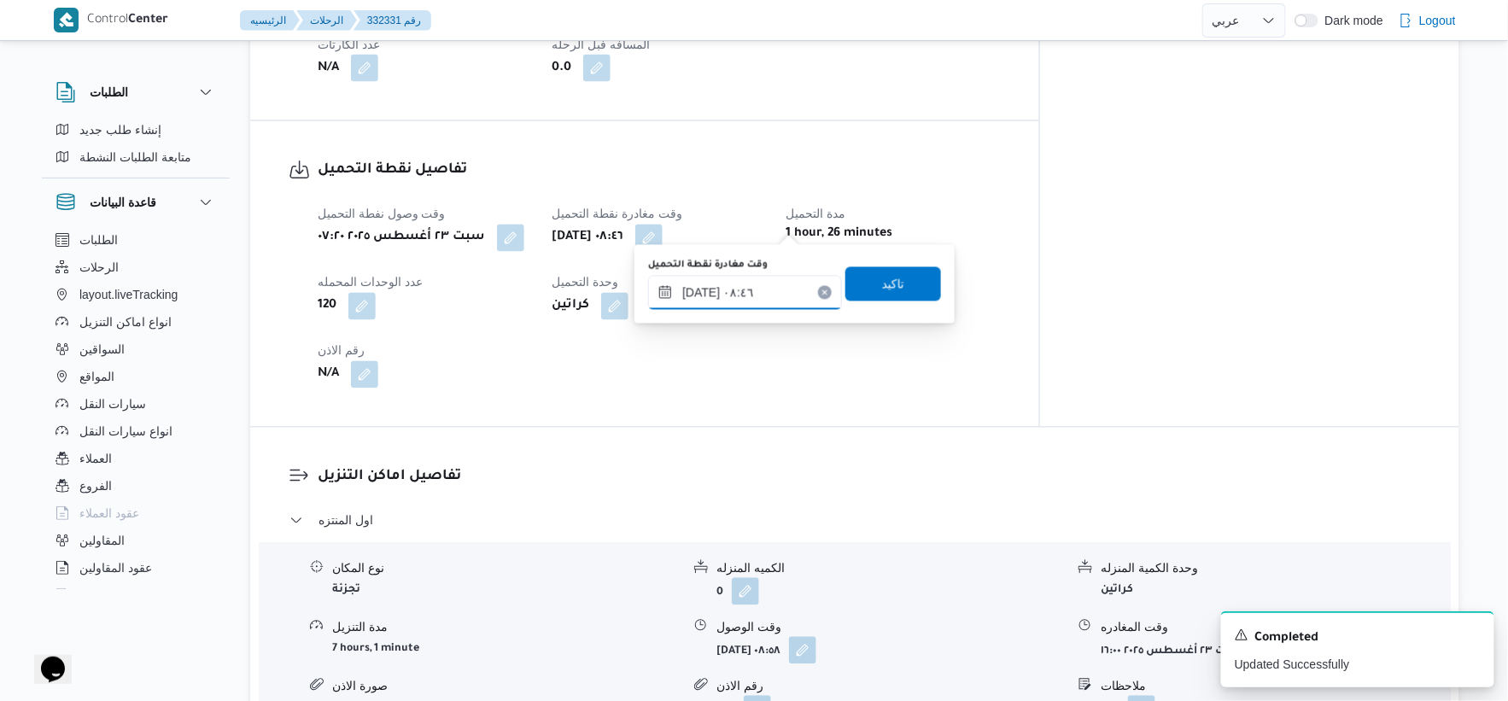
click at [770, 295] on input "٢٣/٠٨/٢٠٢٥ ٠٨:٤٦" at bounding box center [745, 293] width 194 height 34
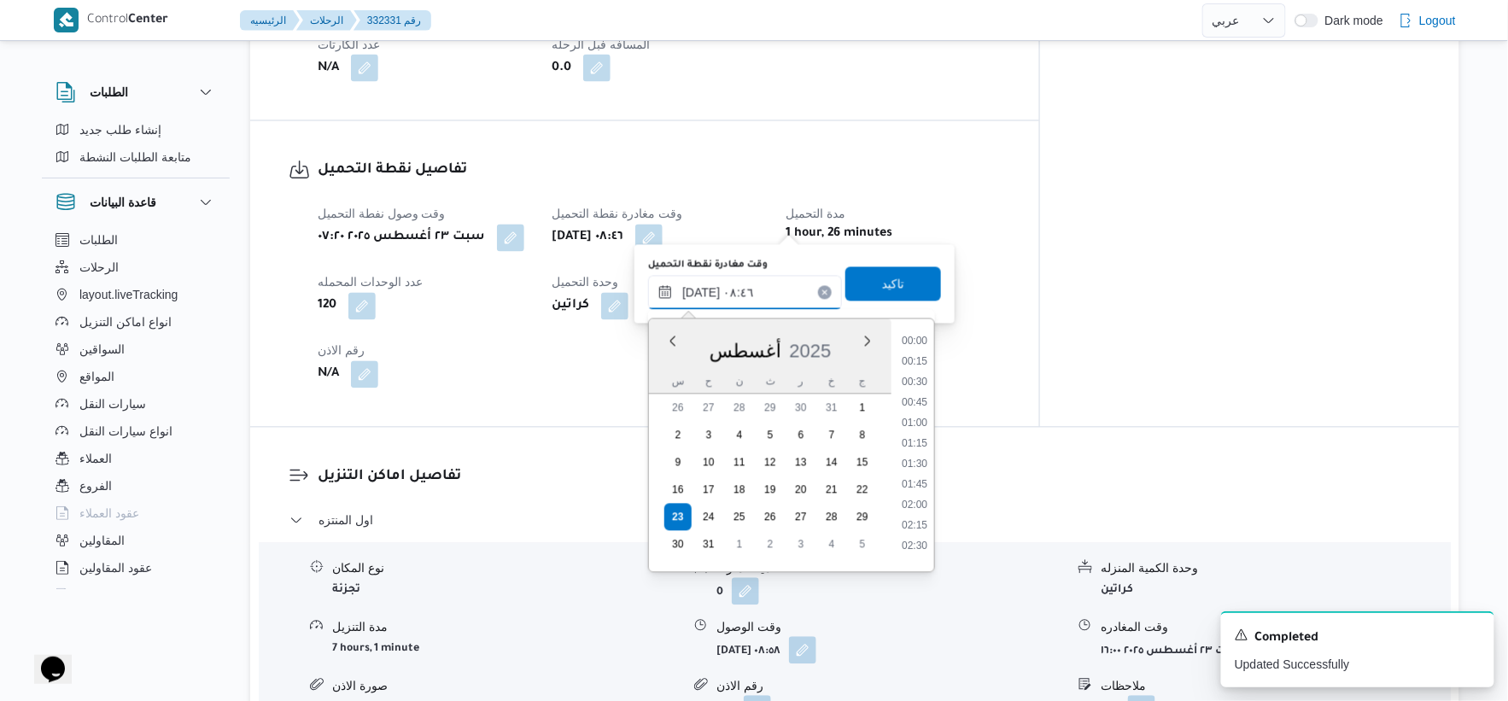
scroll to position [602, 0]
click at [920, 436] on li "08:30" at bounding box center [914, 436] width 39 height 17
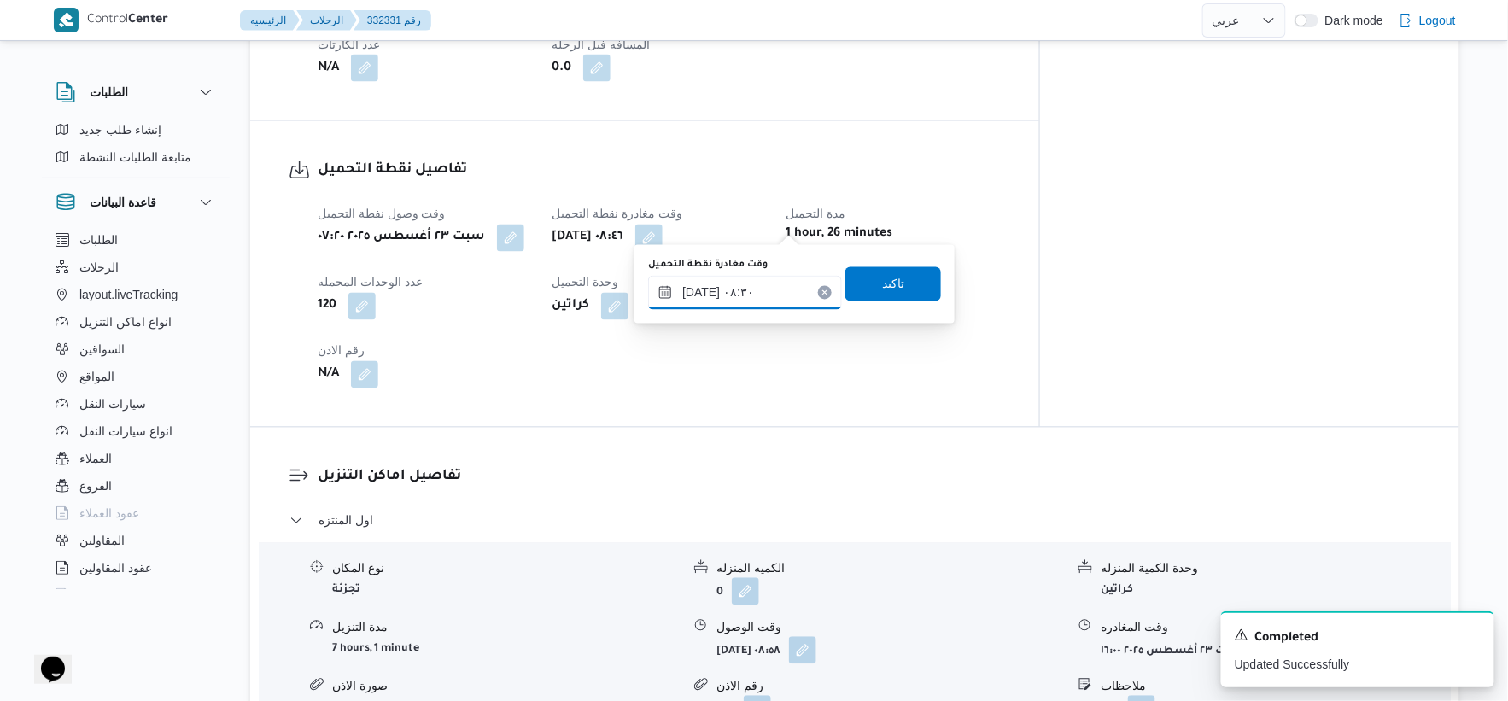
type input "٢٣/٠٨/٢٠٢٥ ٠٨:٣٠"
click at [901, 283] on span "تاكيد" at bounding box center [894, 283] width 96 height 34
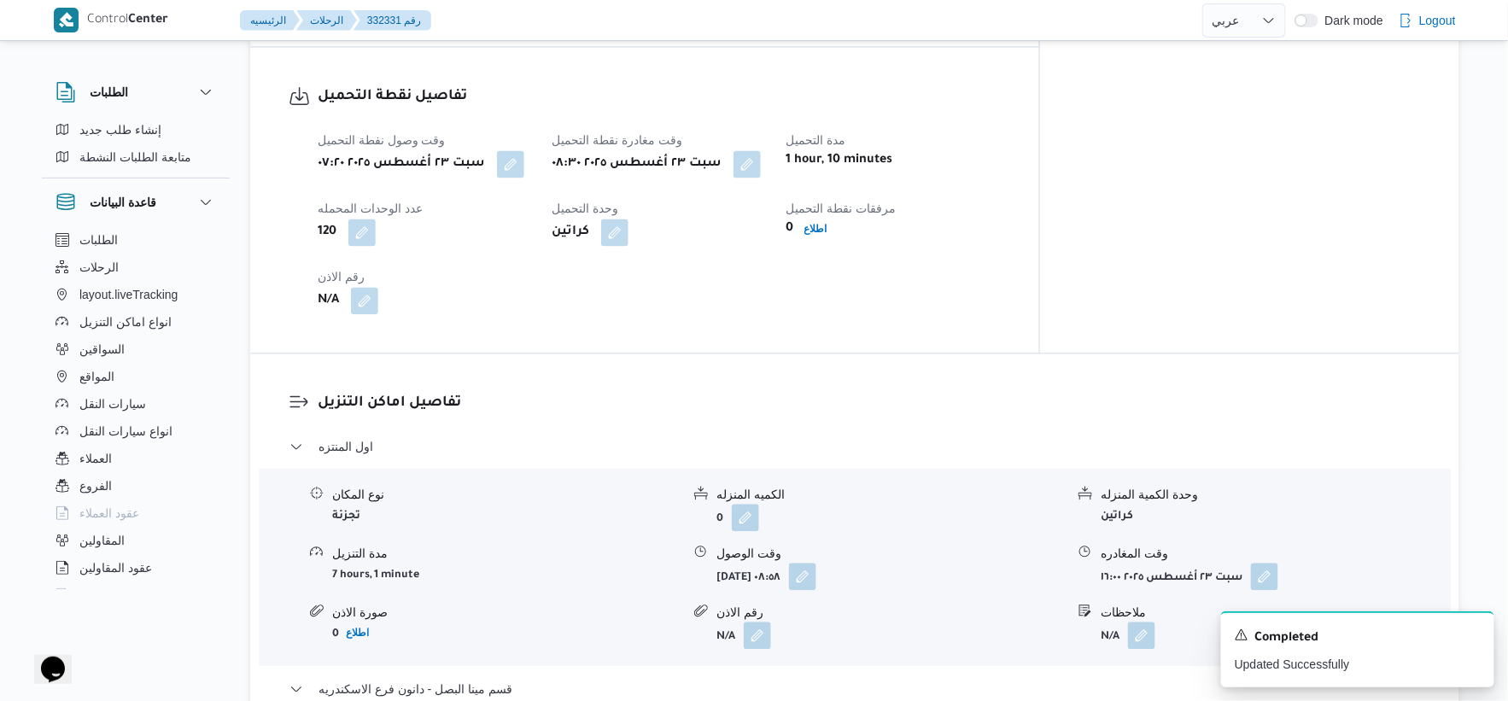
scroll to position [1233, 0]
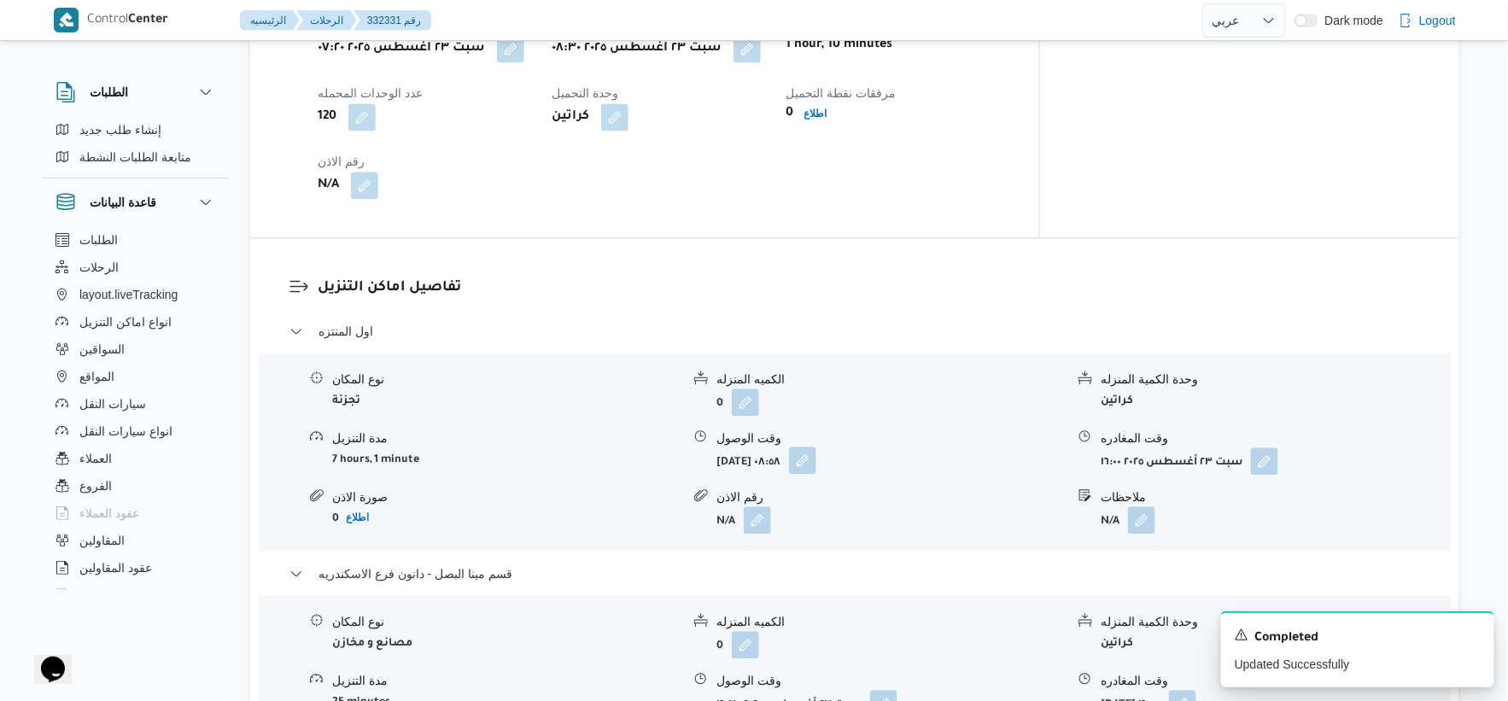
click at [817, 447] on button "button" at bounding box center [802, 460] width 27 height 27
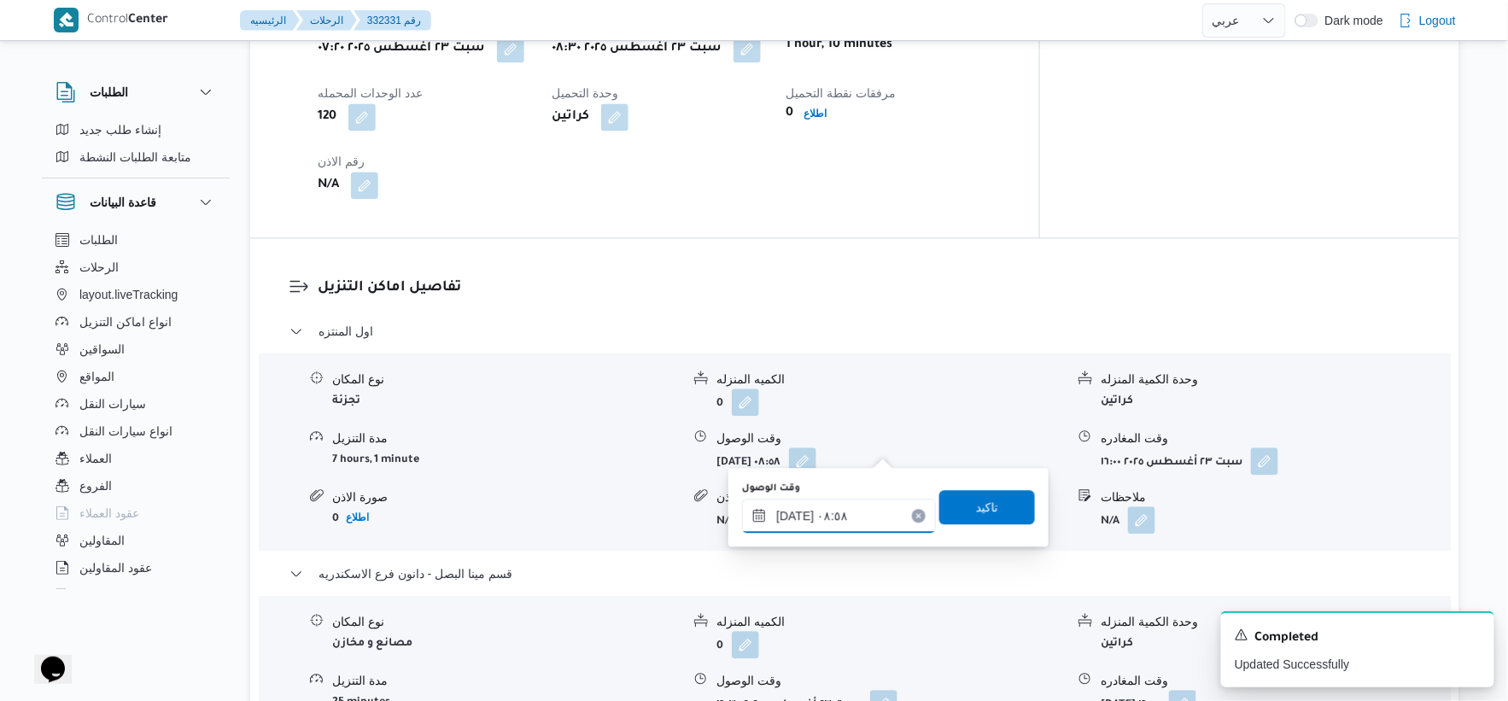
click at [865, 516] on input "٢٣/٠٨/٢٠٢٥ ٠٨:٥٨" at bounding box center [839, 516] width 194 height 34
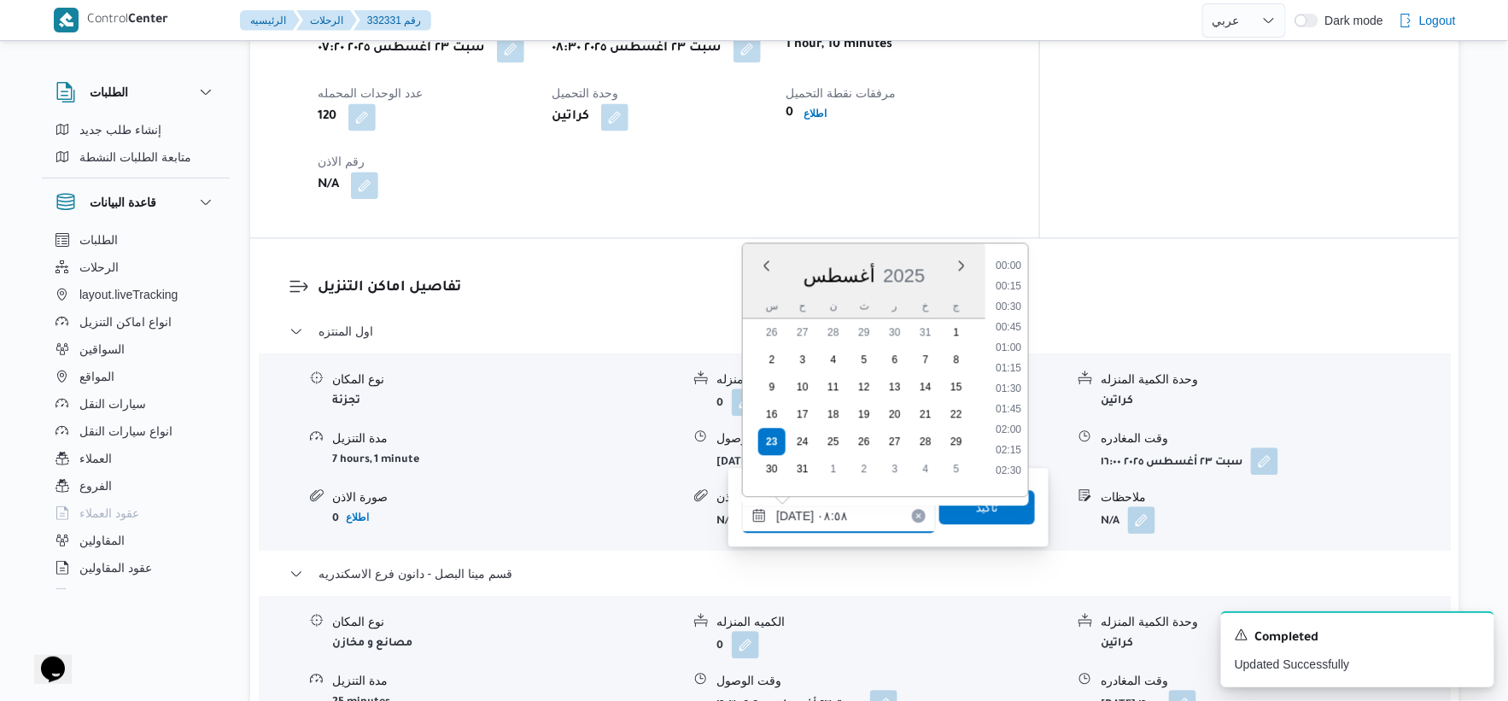
scroll to position [602, 0]
click at [1017, 440] on li "09:30" at bounding box center [1008, 442] width 39 height 17
type input "[DATE] ٠٩:٣٠"
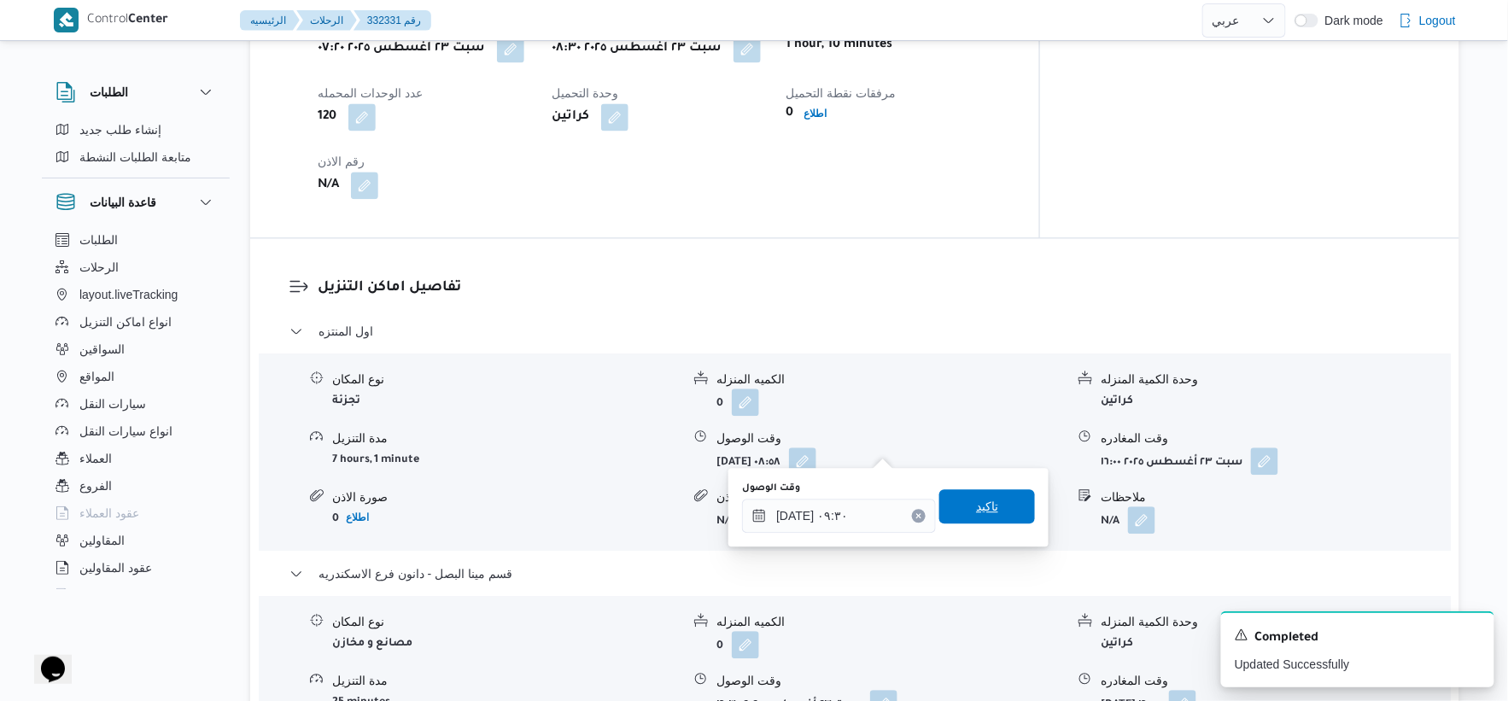
click at [978, 505] on span "تاكيد" at bounding box center [987, 506] width 22 height 20
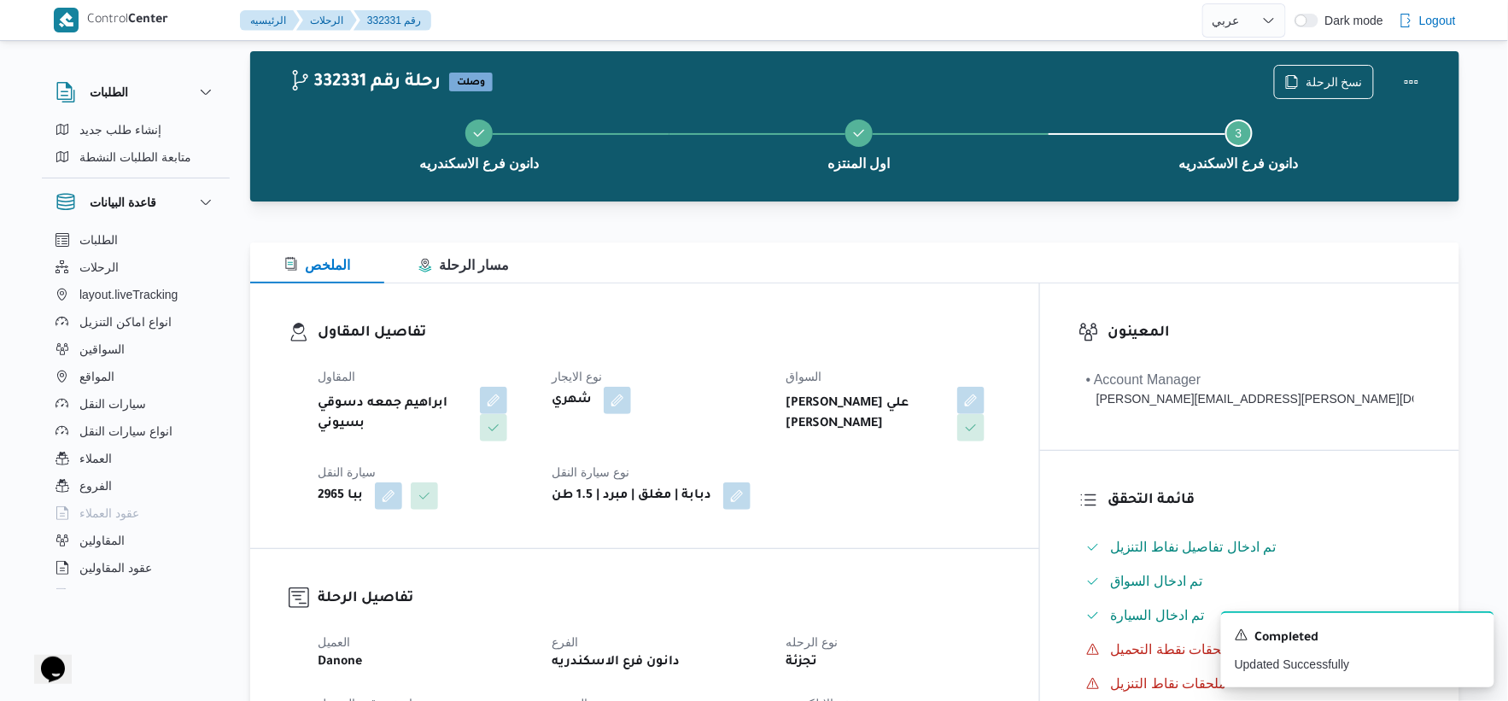
scroll to position [0, 0]
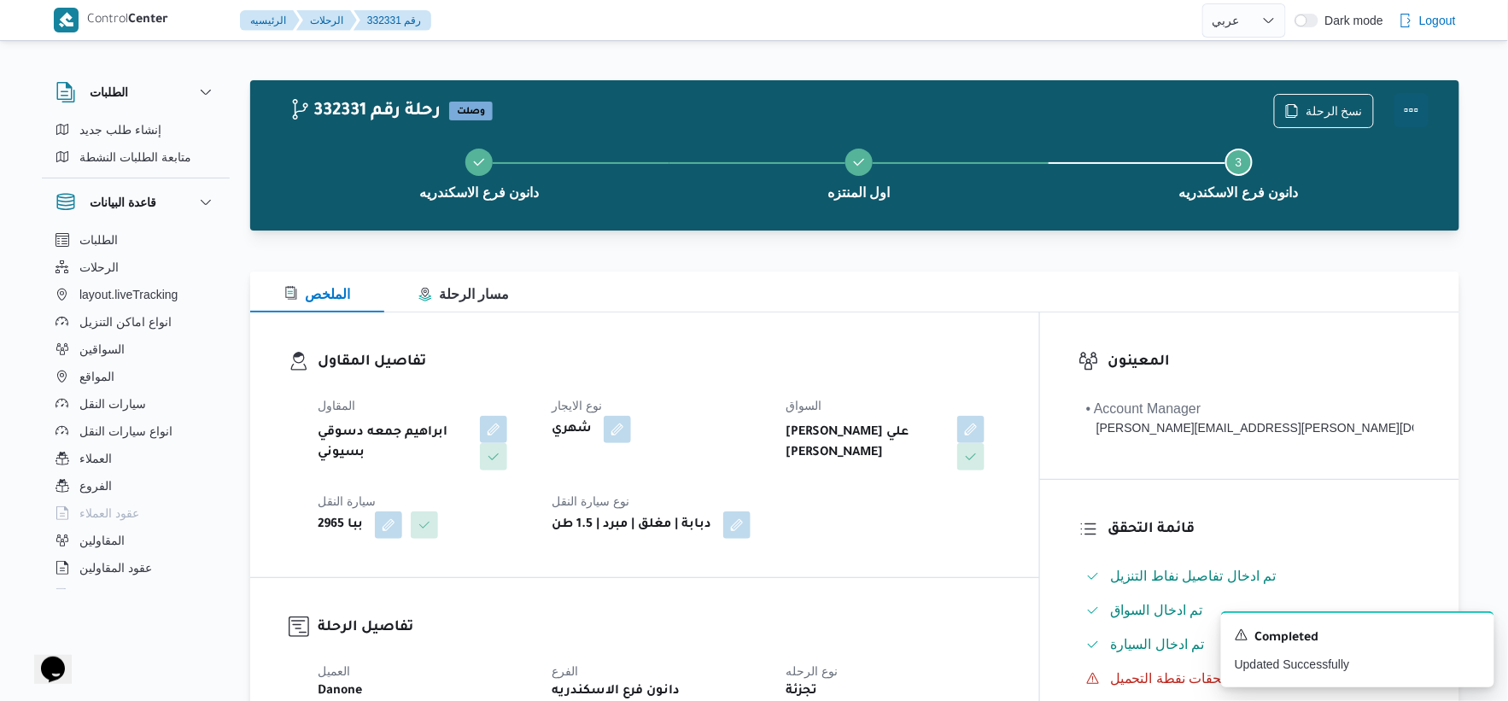
click at [1418, 112] on button "Actions" at bounding box center [1412, 110] width 34 height 34
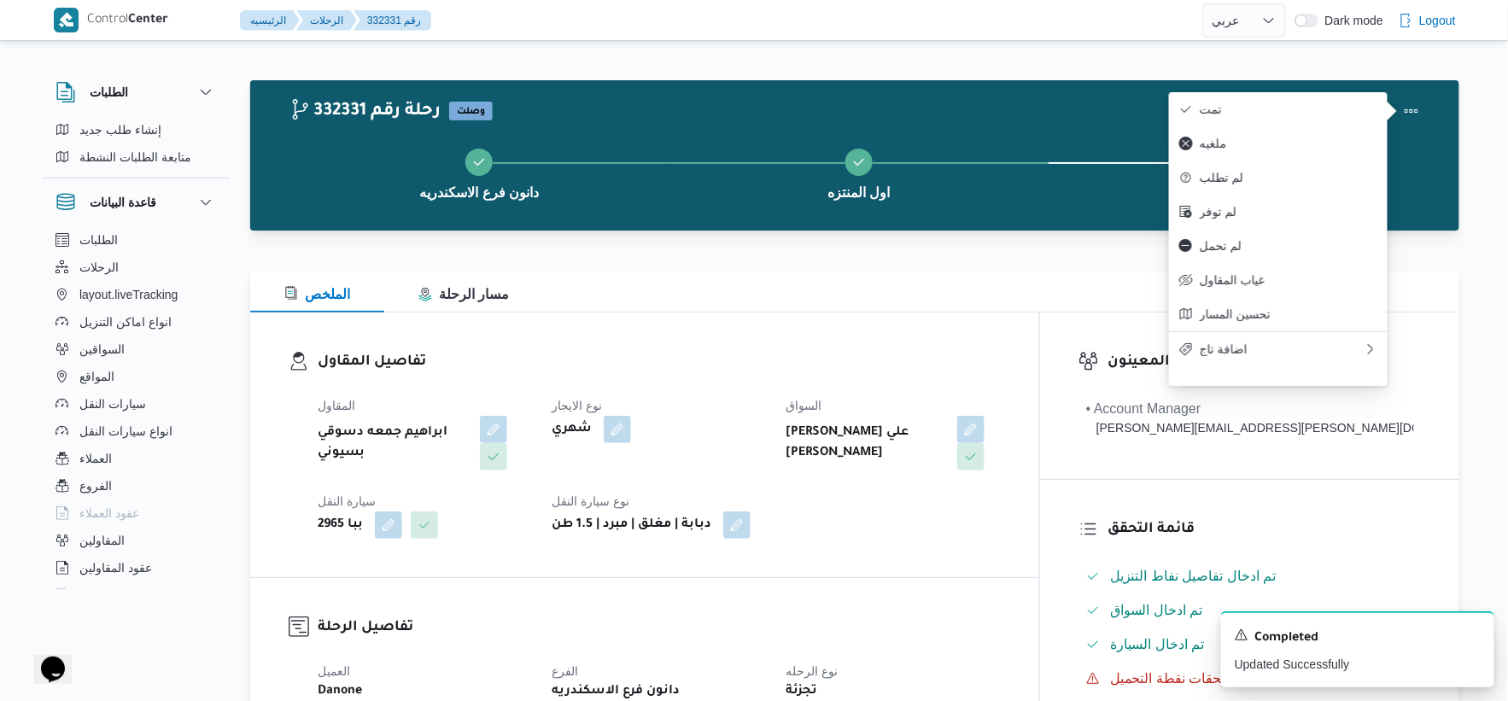
click at [1319, 108] on span "تمت" at bounding box center [1289, 109] width 178 height 14
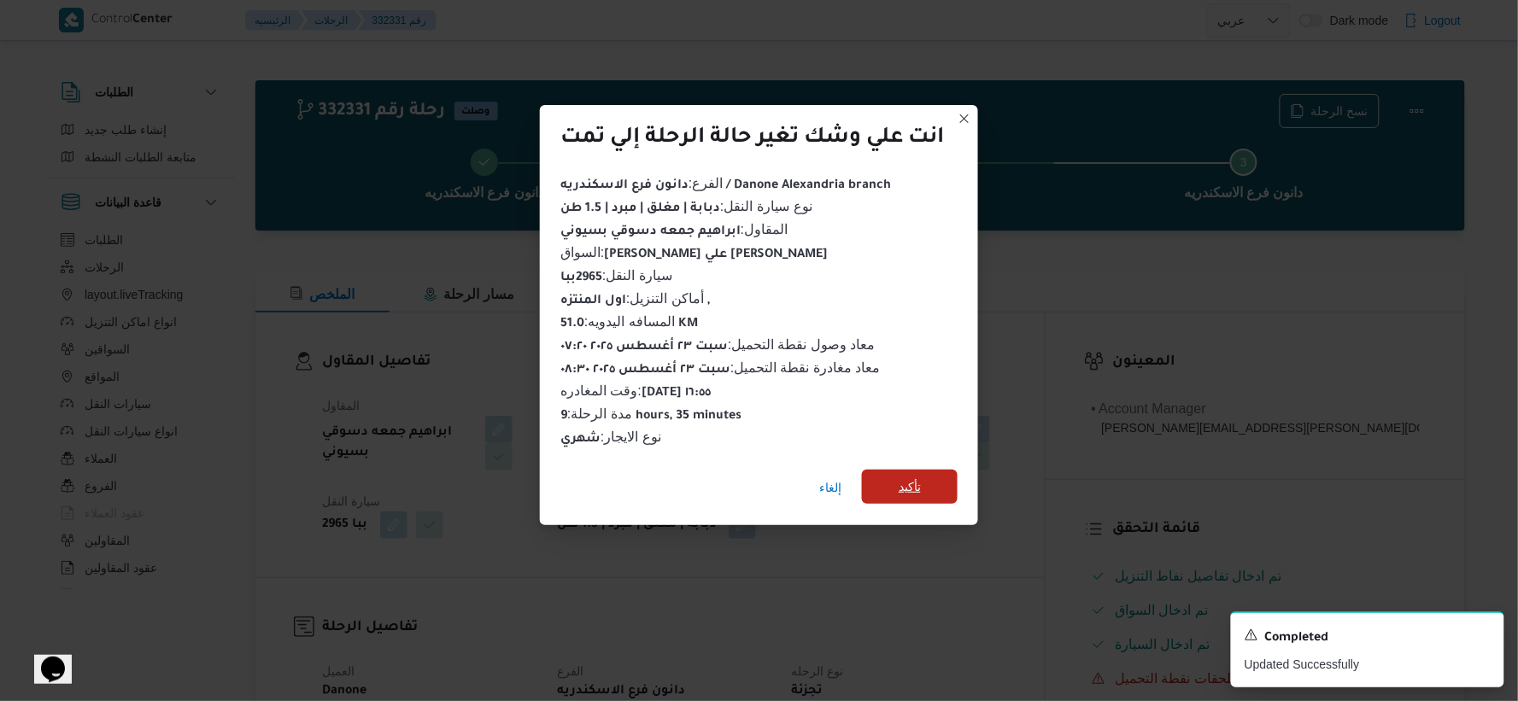
click at [934, 481] on span "تأكيد" at bounding box center [910, 487] width 96 height 34
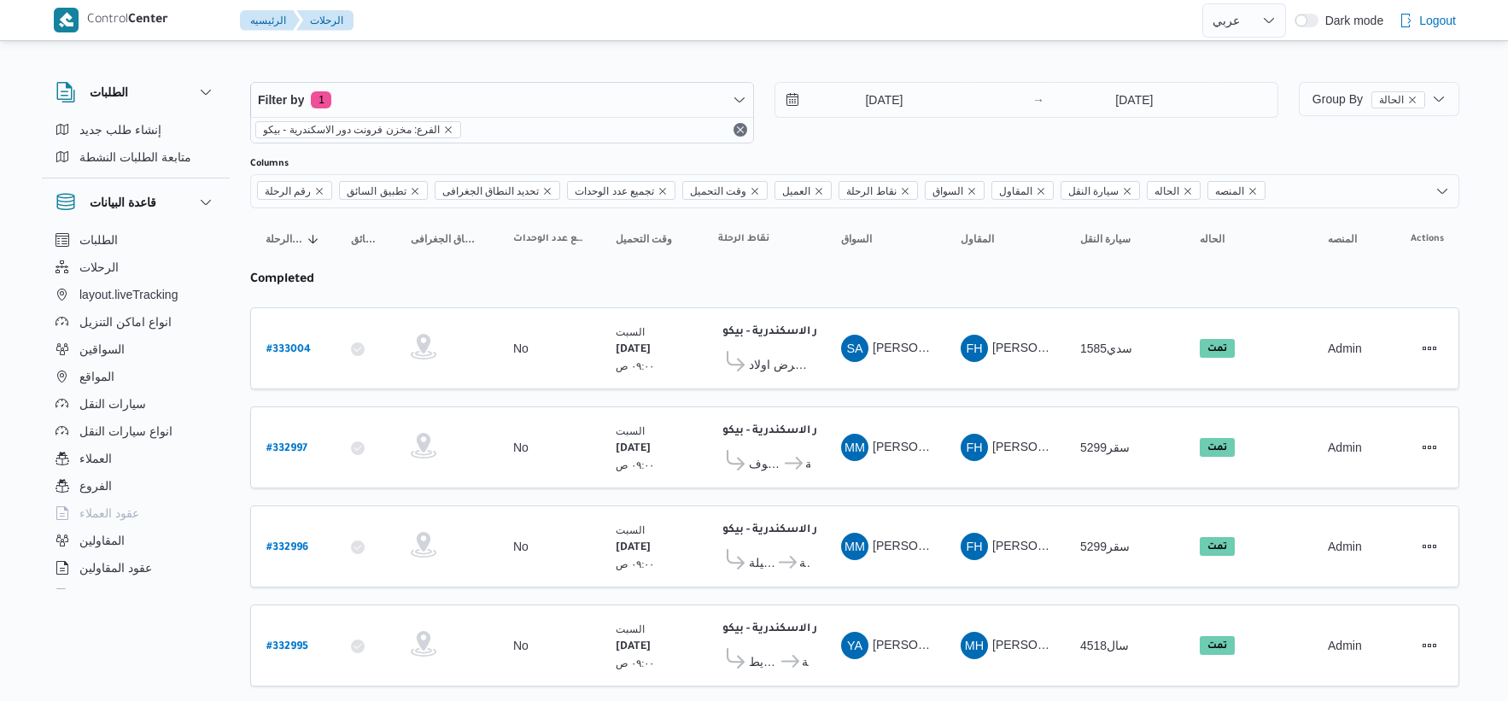
select select "ar"
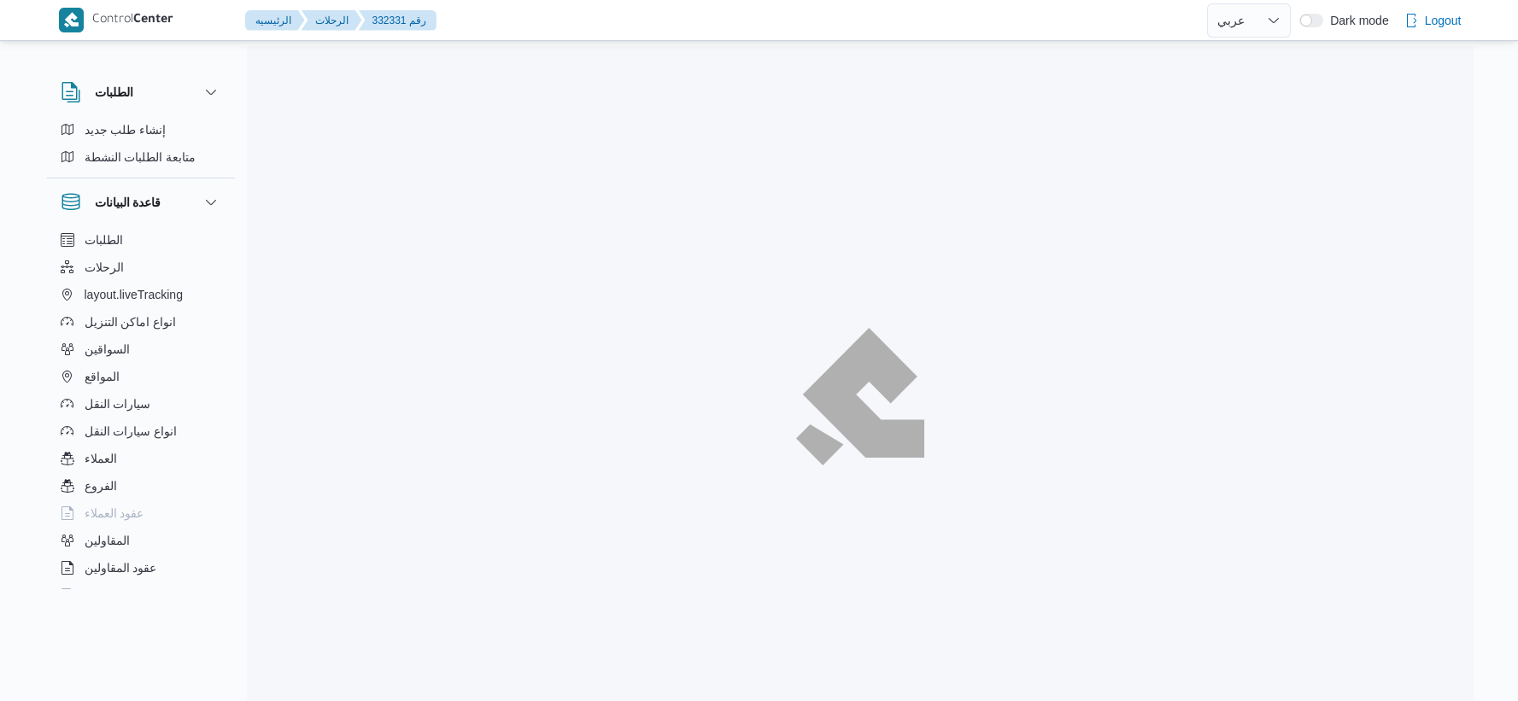
select select "ar"
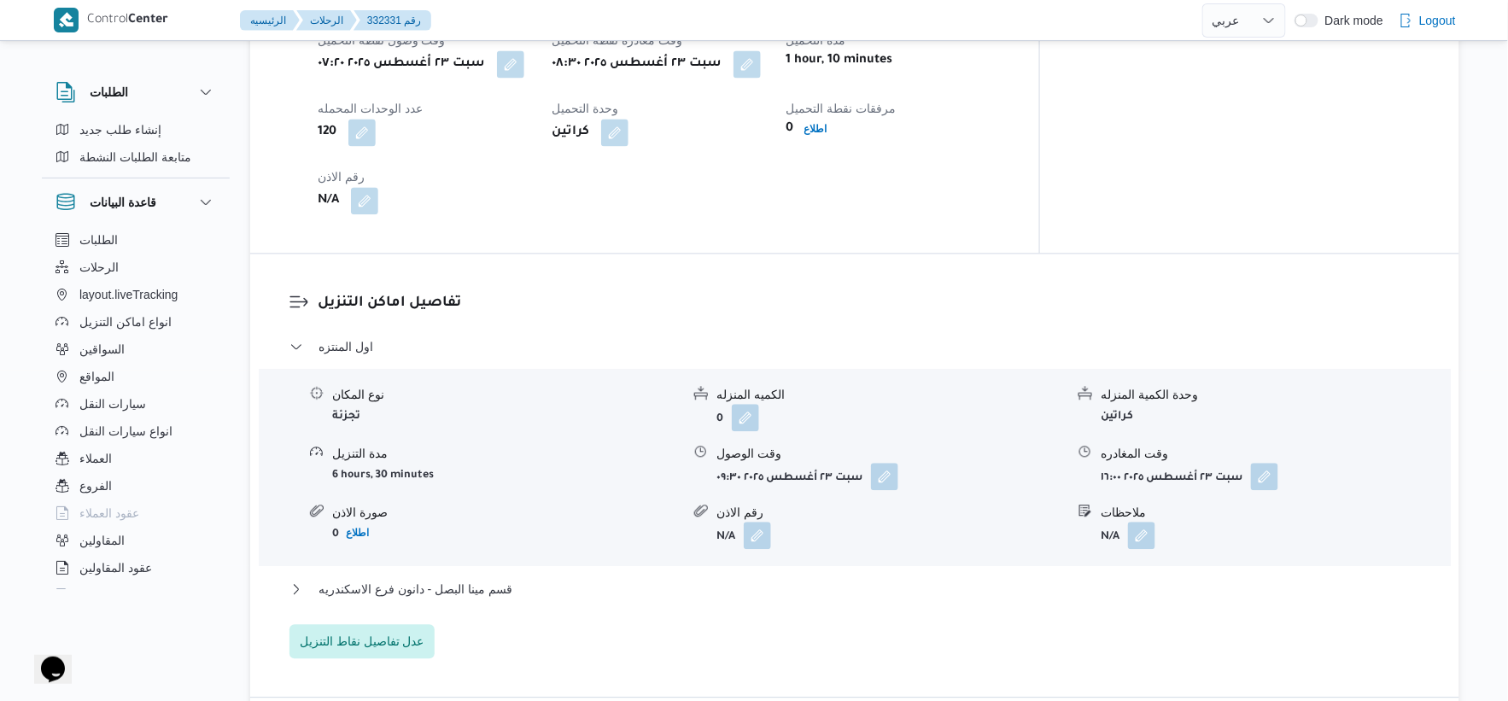
scroll to position [1423, 0]
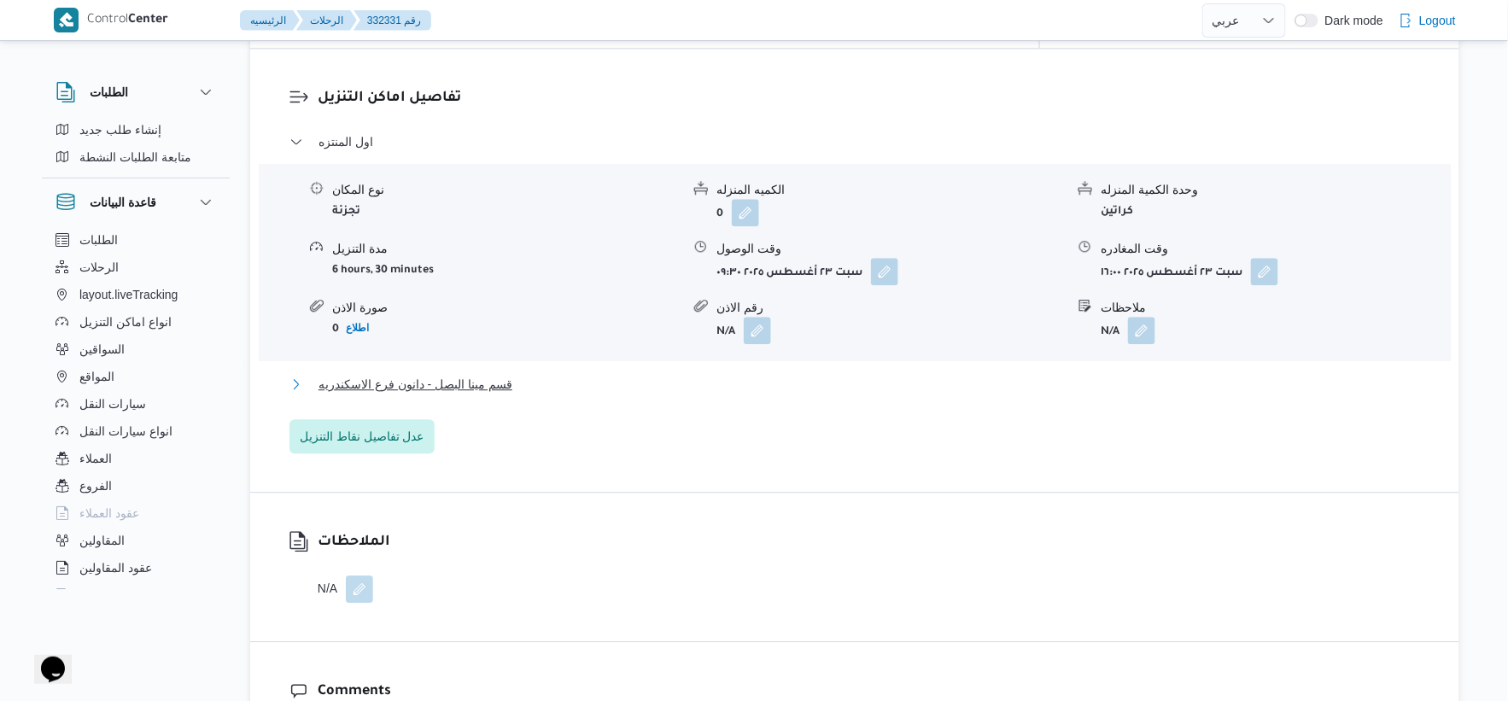
click at [497, 374] on span "قسم مينا البصل - دانون فرع الاسكندريه" at bounding box center [416, 384] width 194 height 20
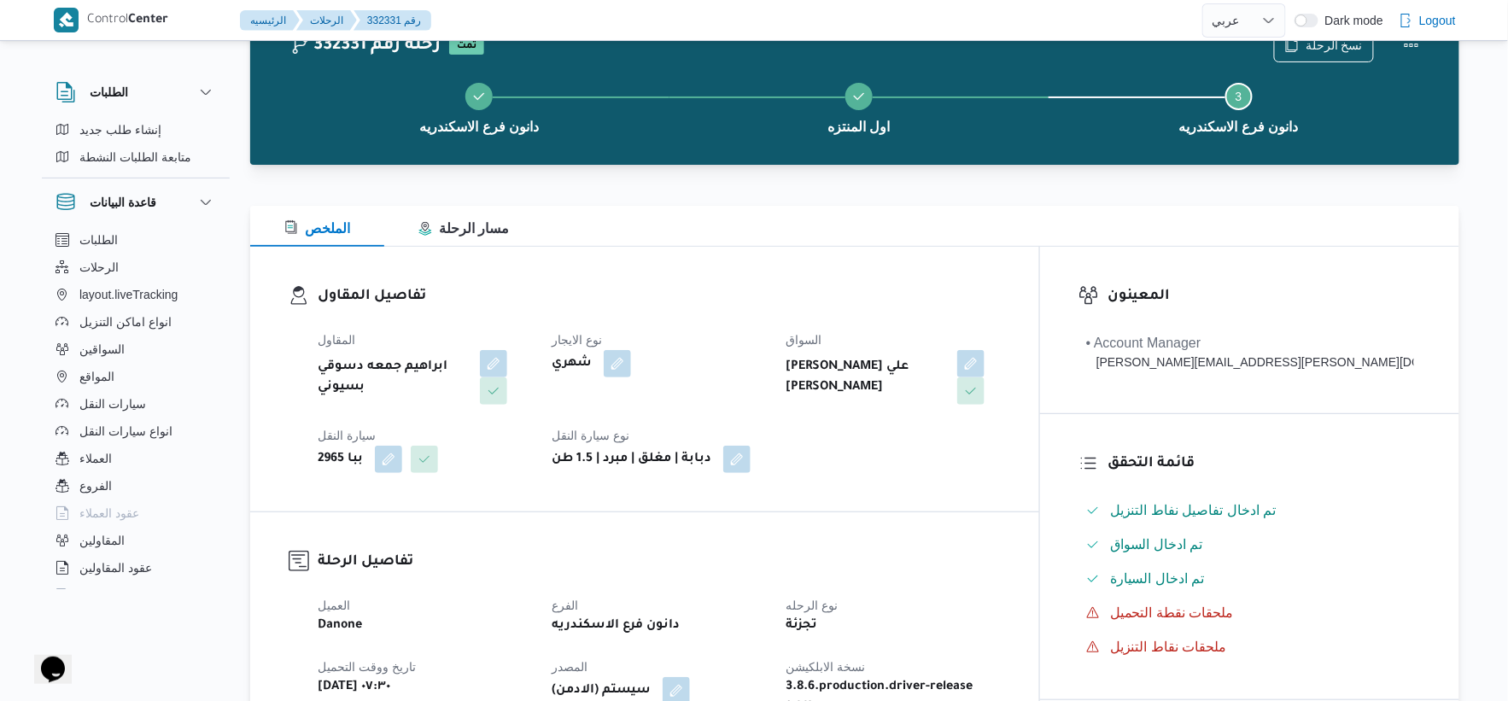
scroll to position [664, 0]
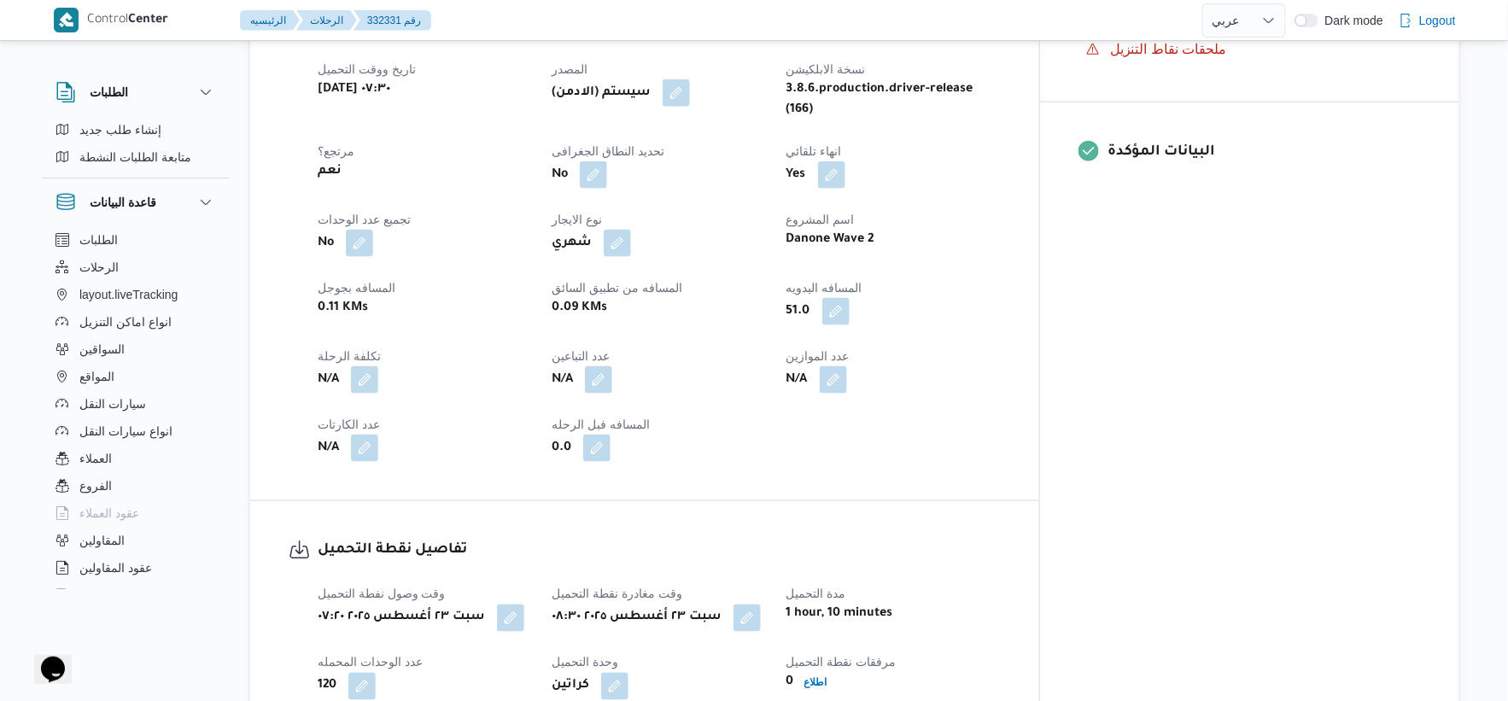
select select "ar"
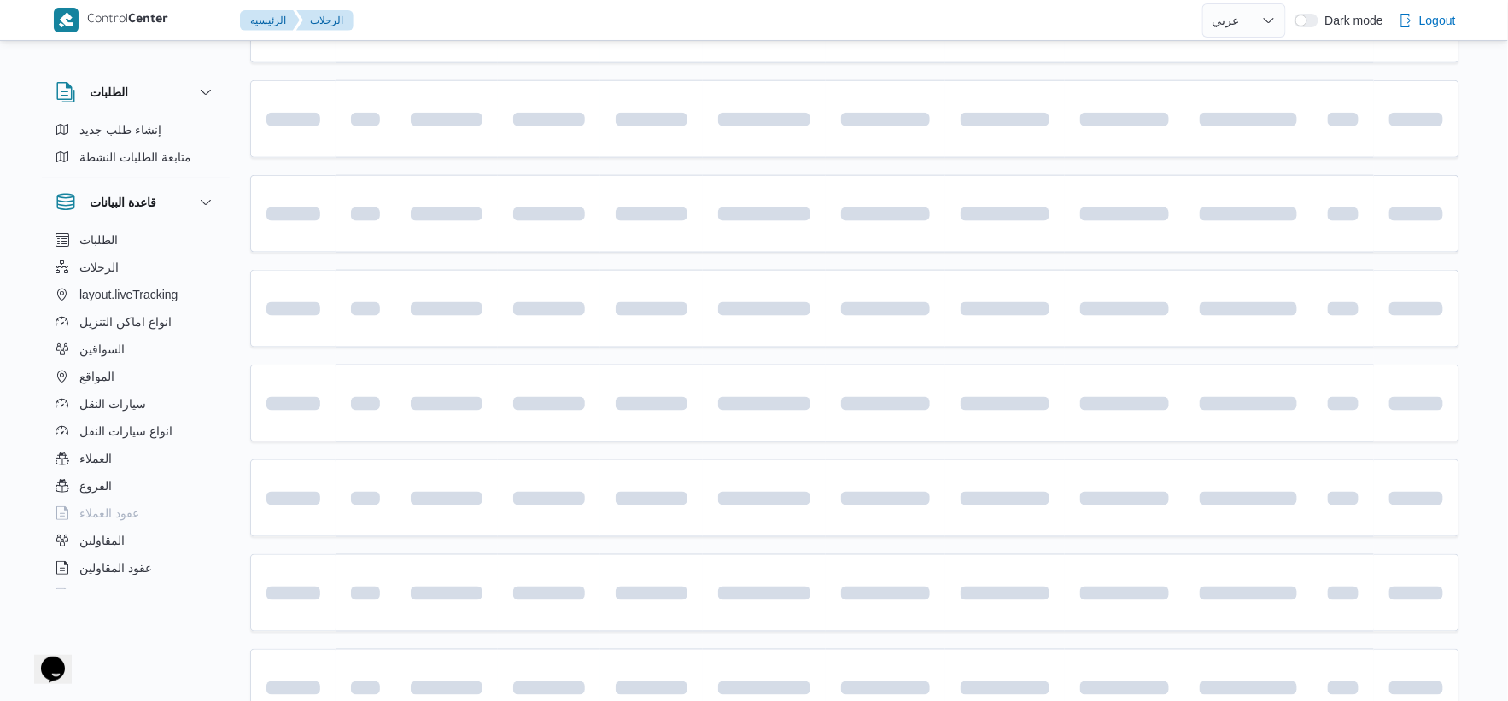
scroll to position [1372, 0]
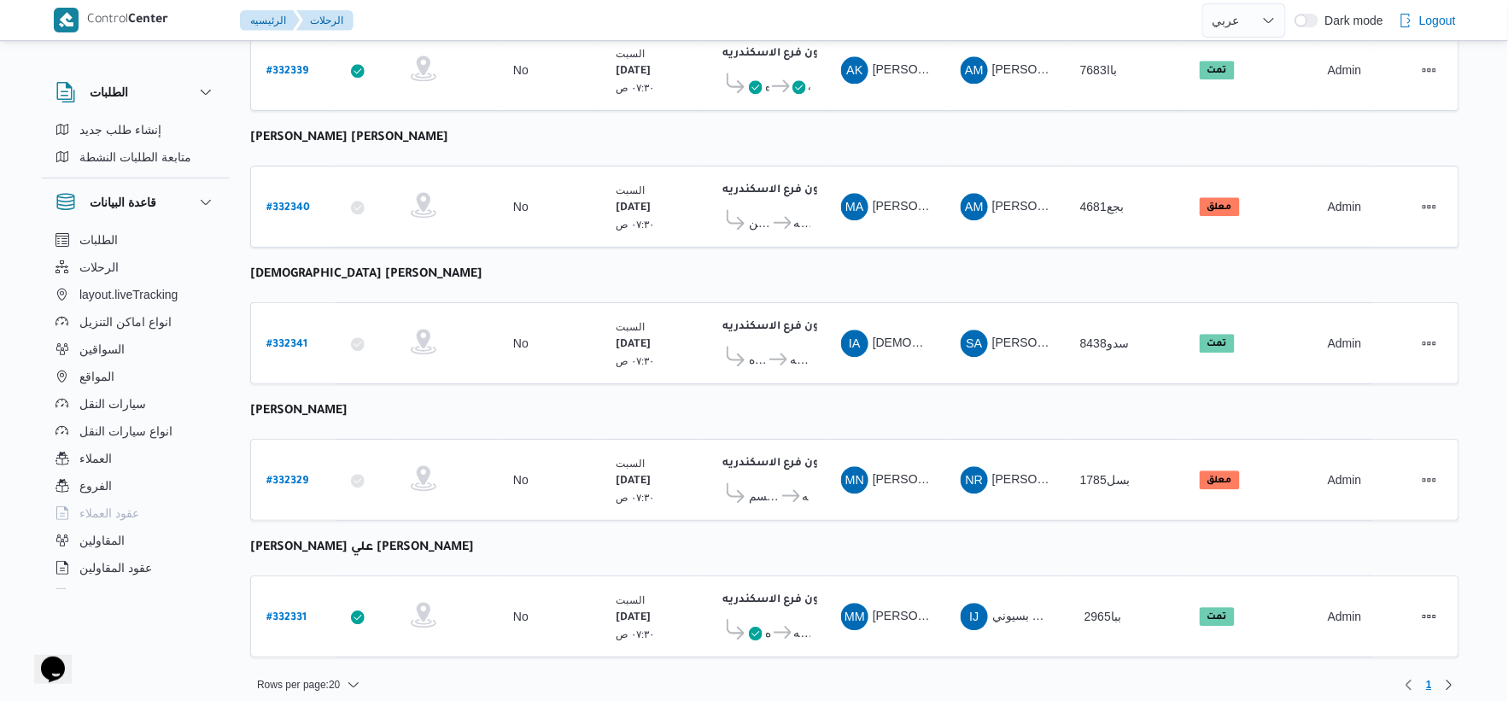
select select "ar"
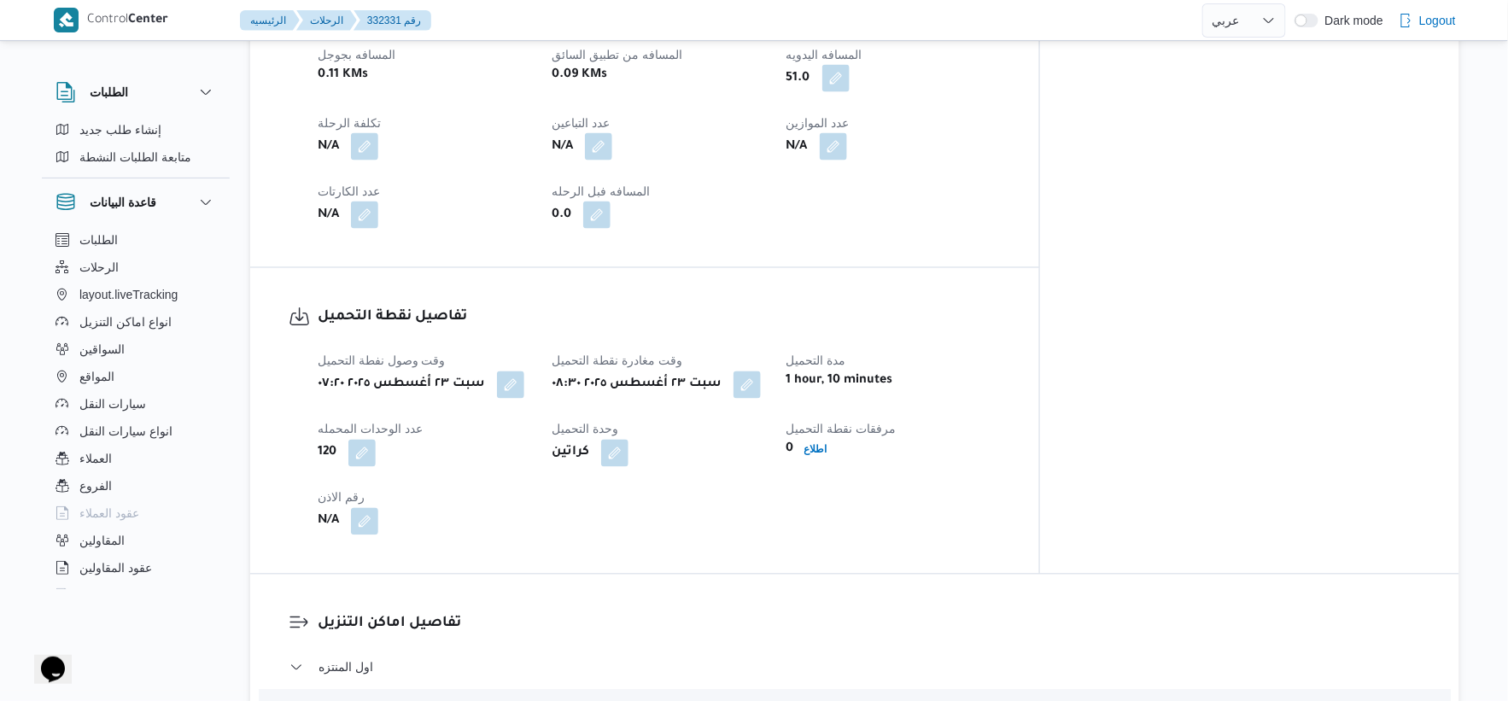
scroll to position [707, 0]
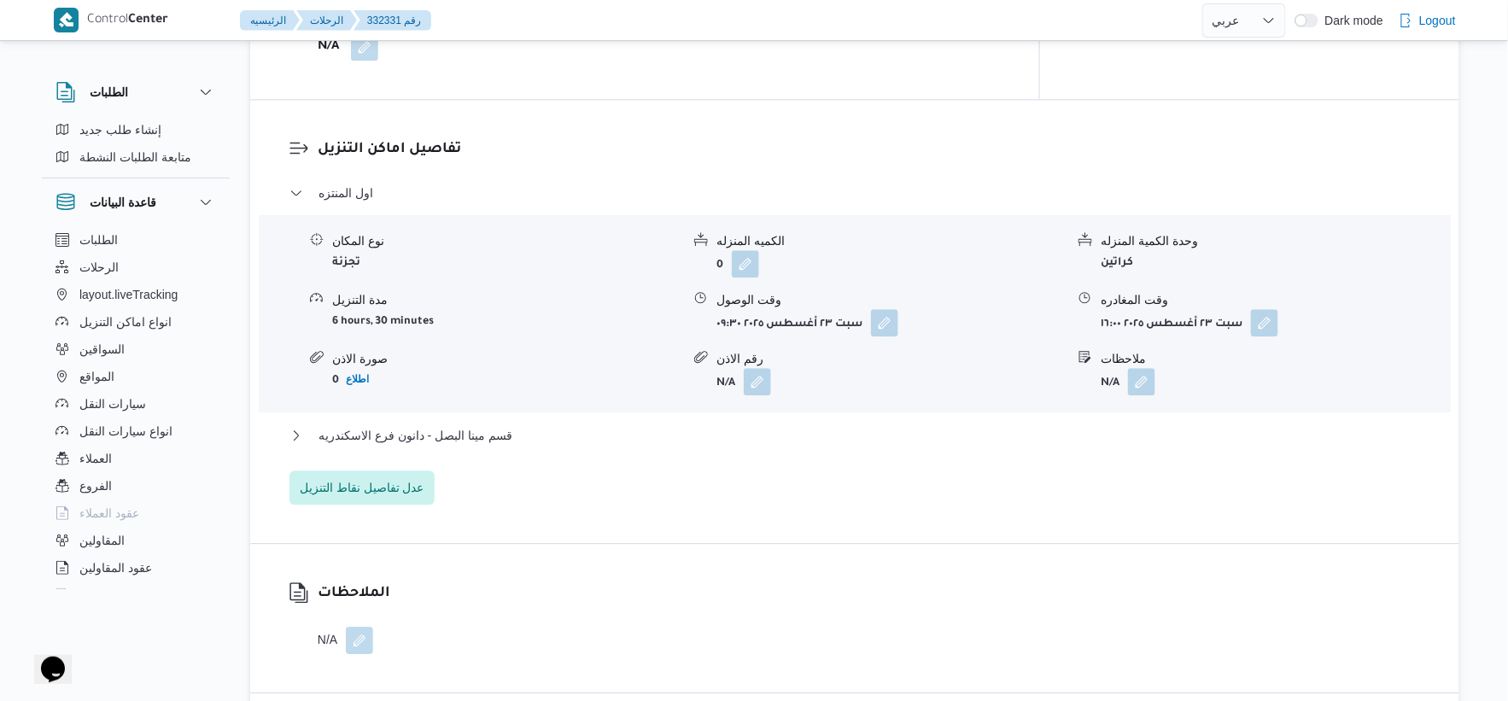
click at [542, 431] on div "قسم مينا البصل - دانون فرع الاسكندريه" at bounding box center [856, 441] width 1132 height 32
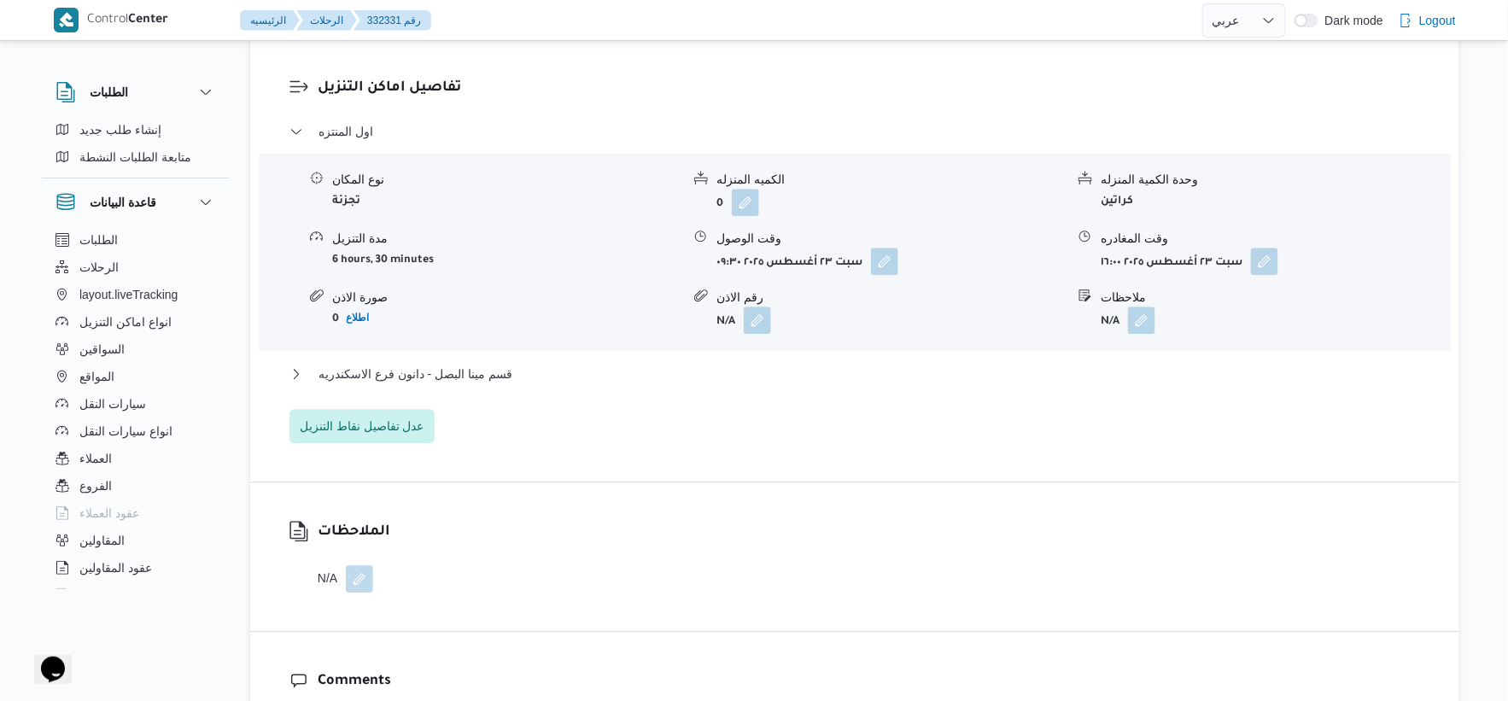
scroll to position [1466, 0]
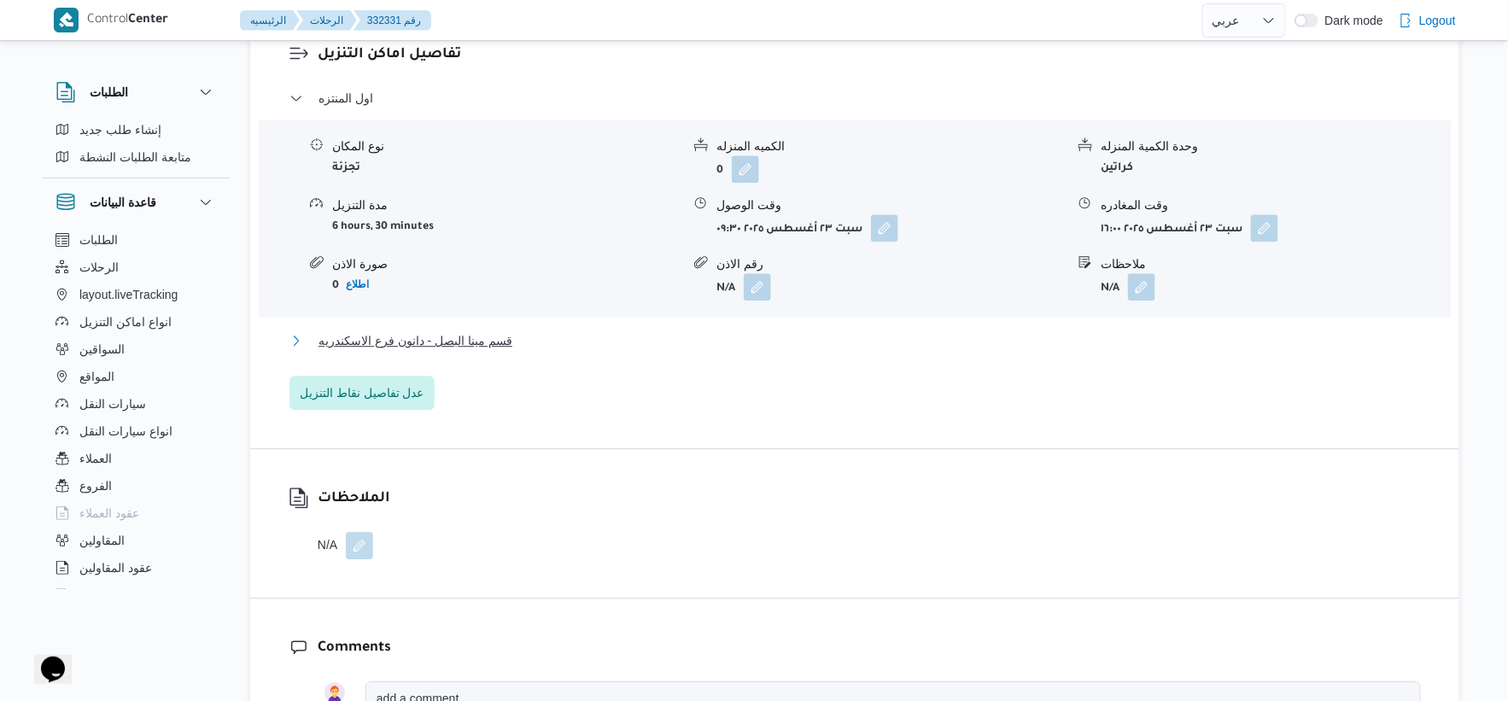
click at [549, 331] on button "قسم مينا البصل - دانون فرع الاسكندريه" at bounding box center [856, 341] width 1132 height 20
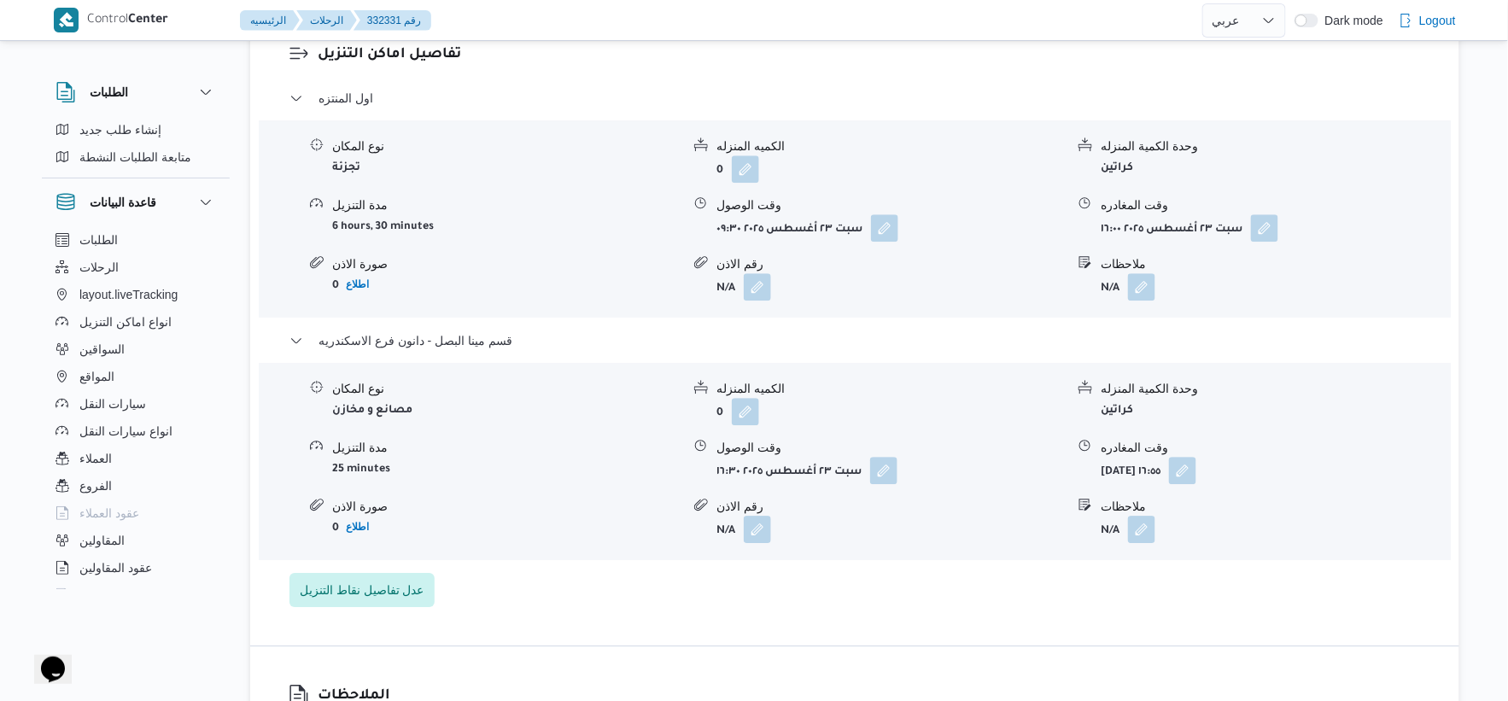
scroll to position [846, 0]
select select "ar"
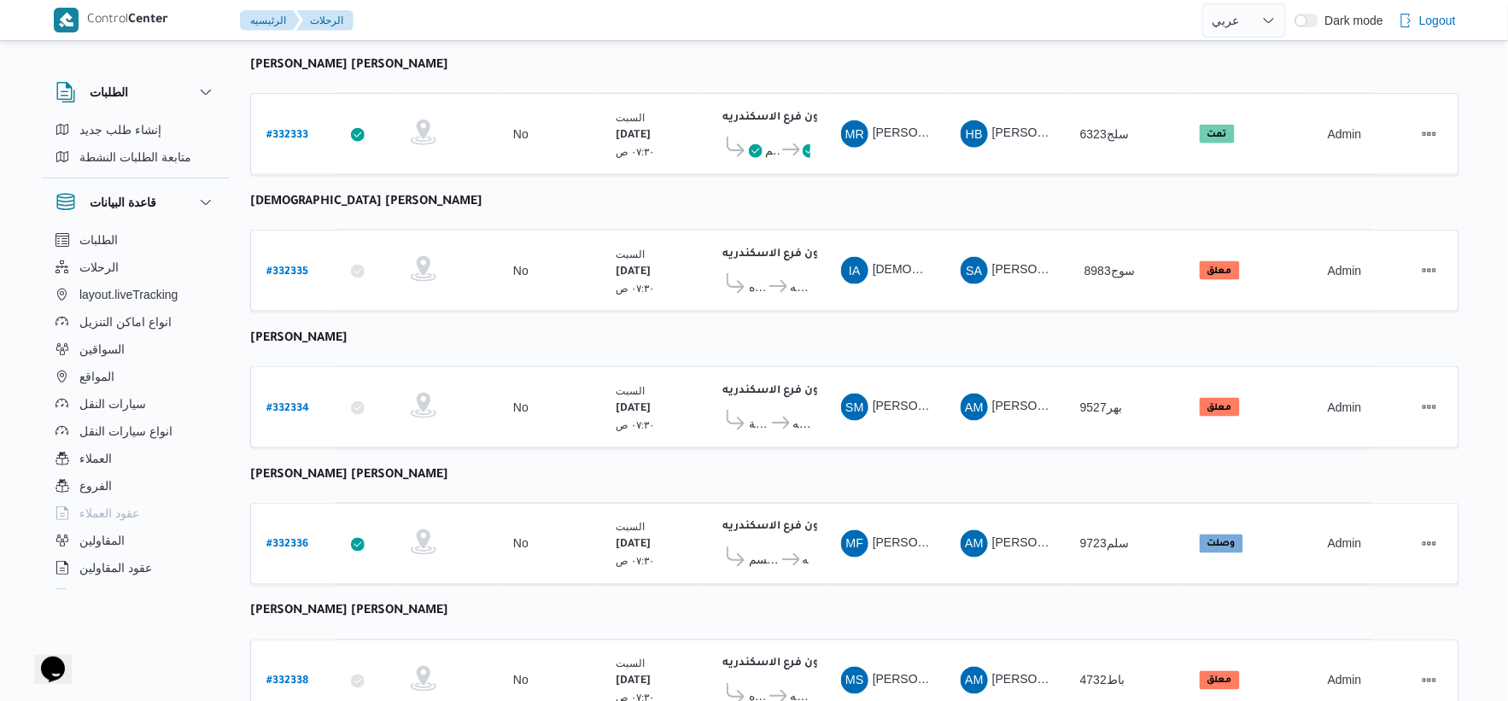
scroll to position [518, 0]
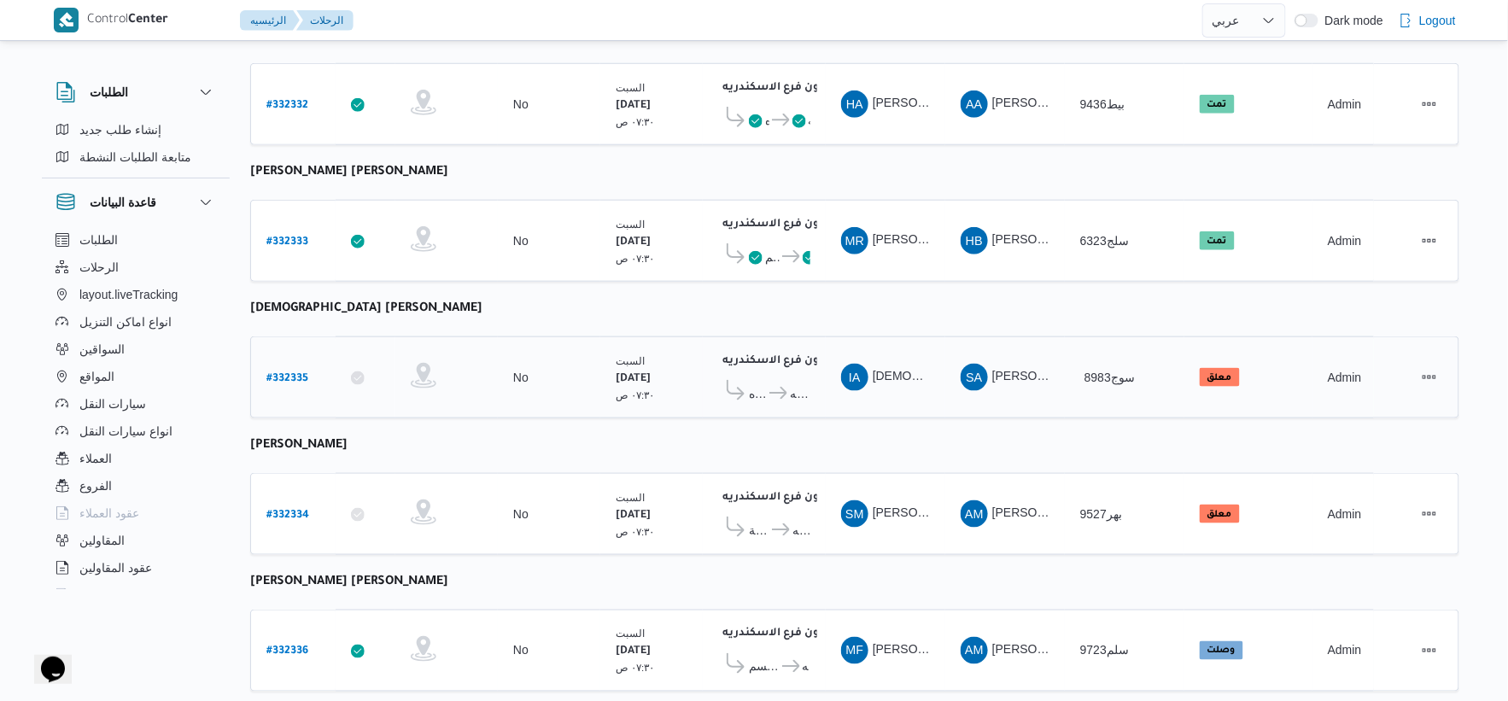
click at [279, 373] on b "# 332335" at bounding box center [287, 379] width 42 height 12
select select "ar"
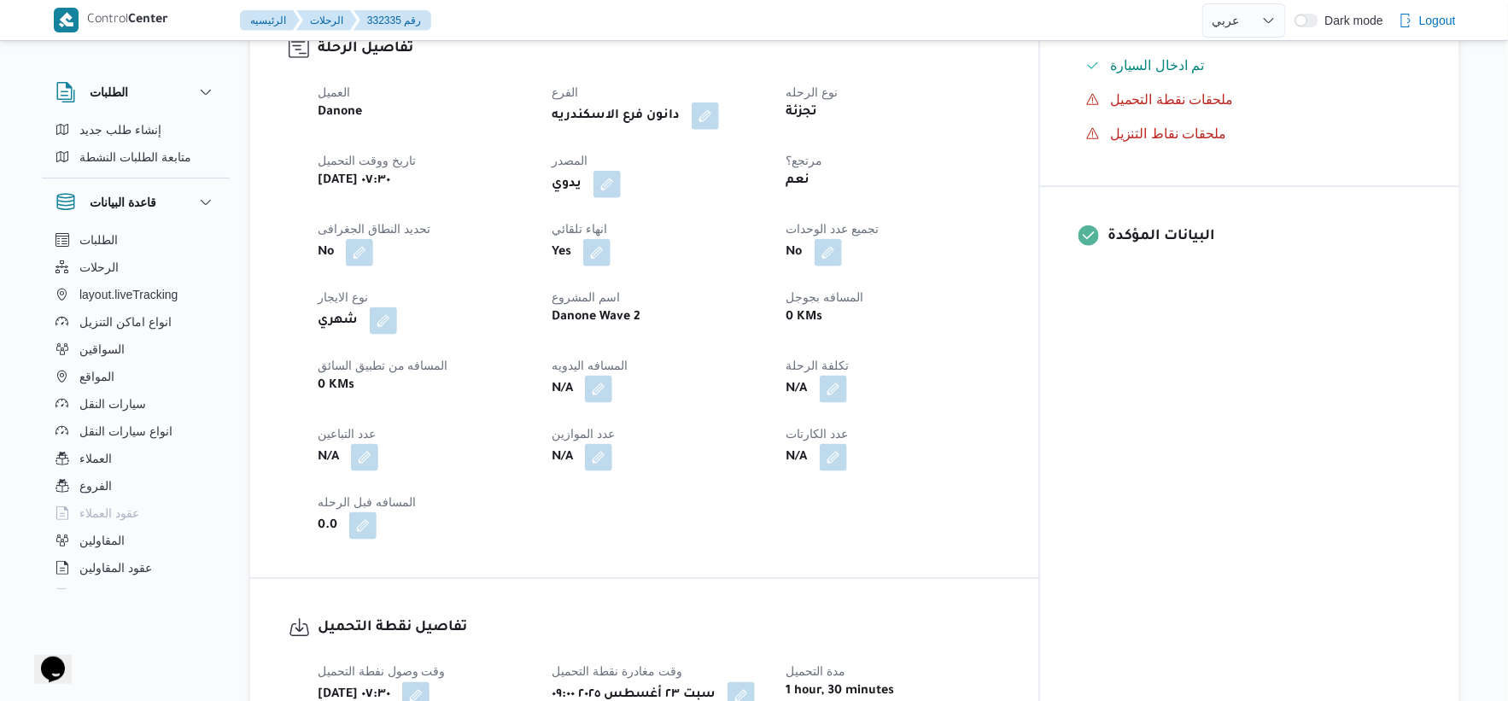
scroll to position [569, 0]
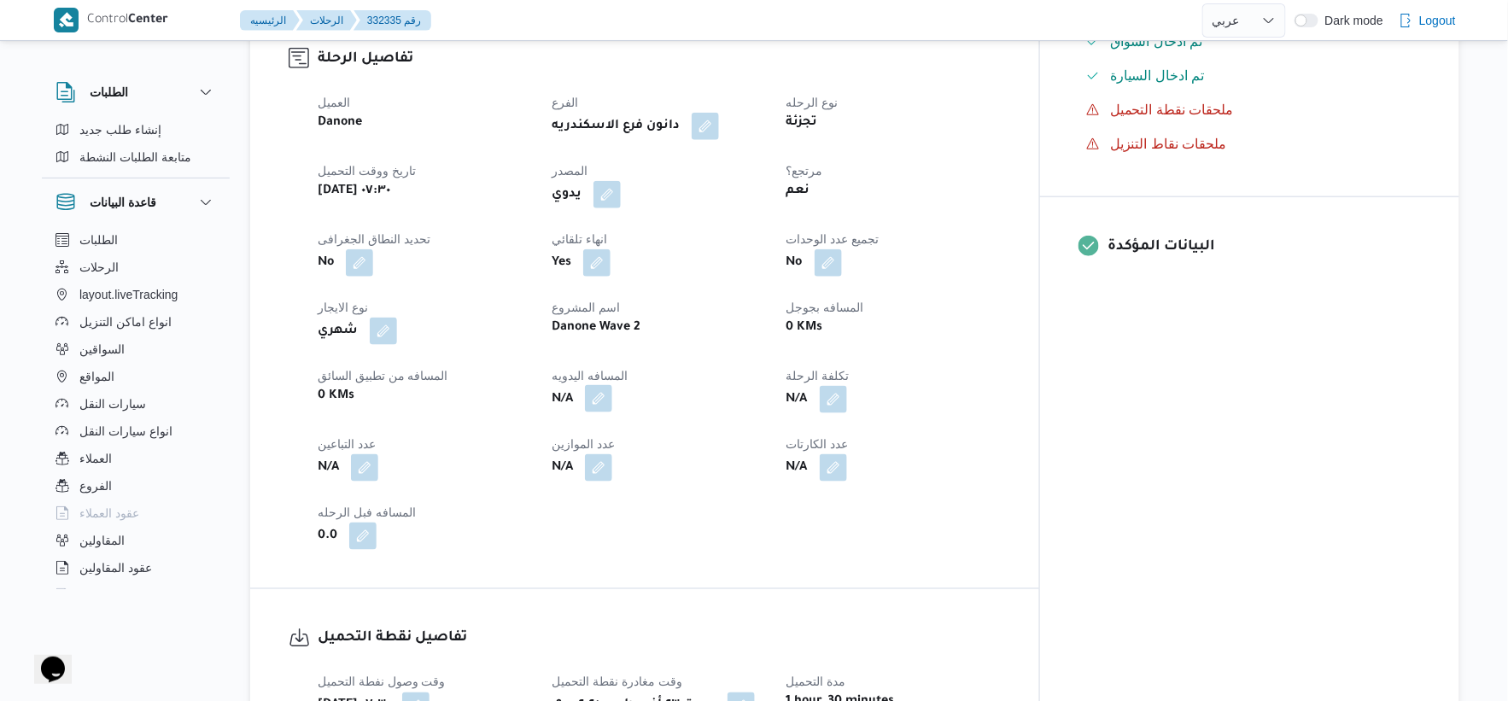
click at [612, 385] on button "button" at bounding box center [598, 398] width 27 height 27
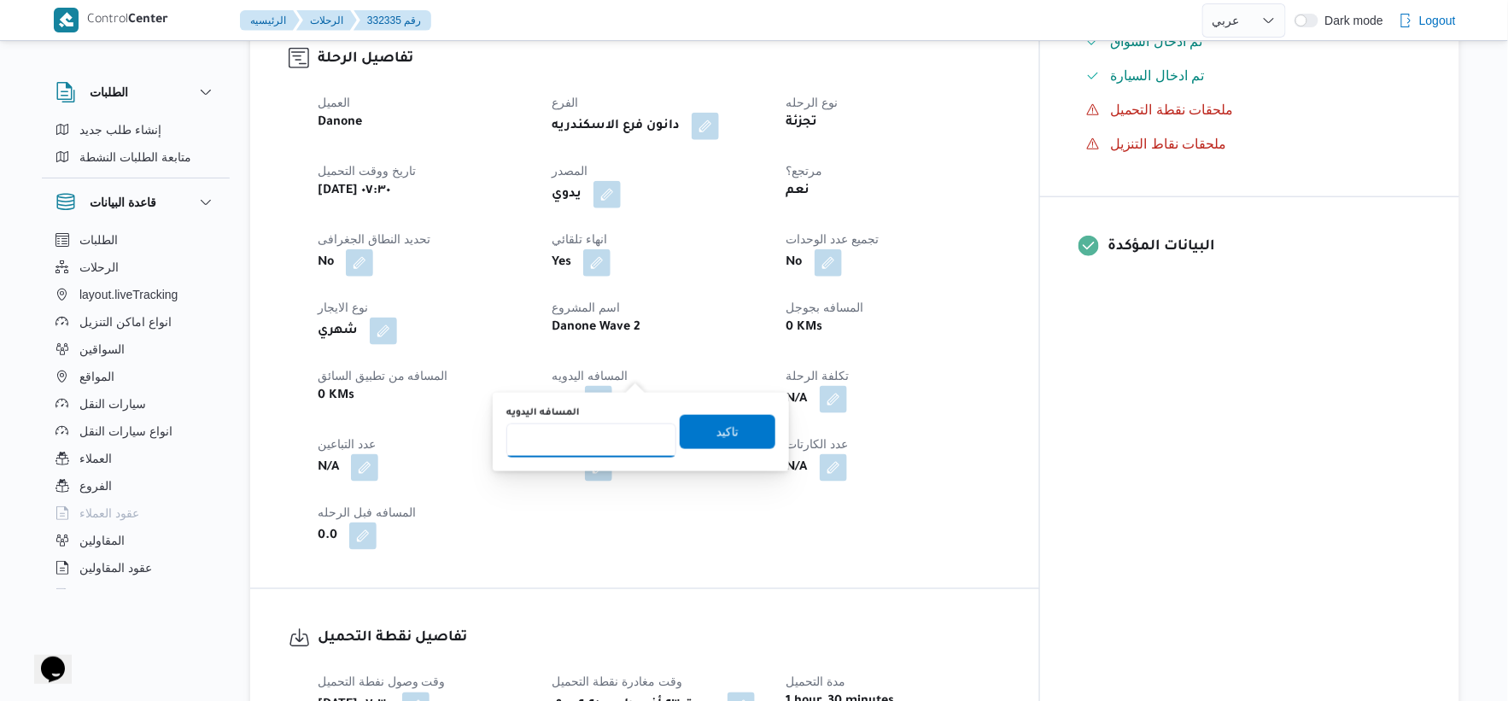
click at [566, 439] on input "المسافه اليدويه" at bounding box center [591, 441] width 170 height 34
type input "42"
click at [739, 421] on span "تاكيد" at bounding box center [728, 431] width 96 height 34
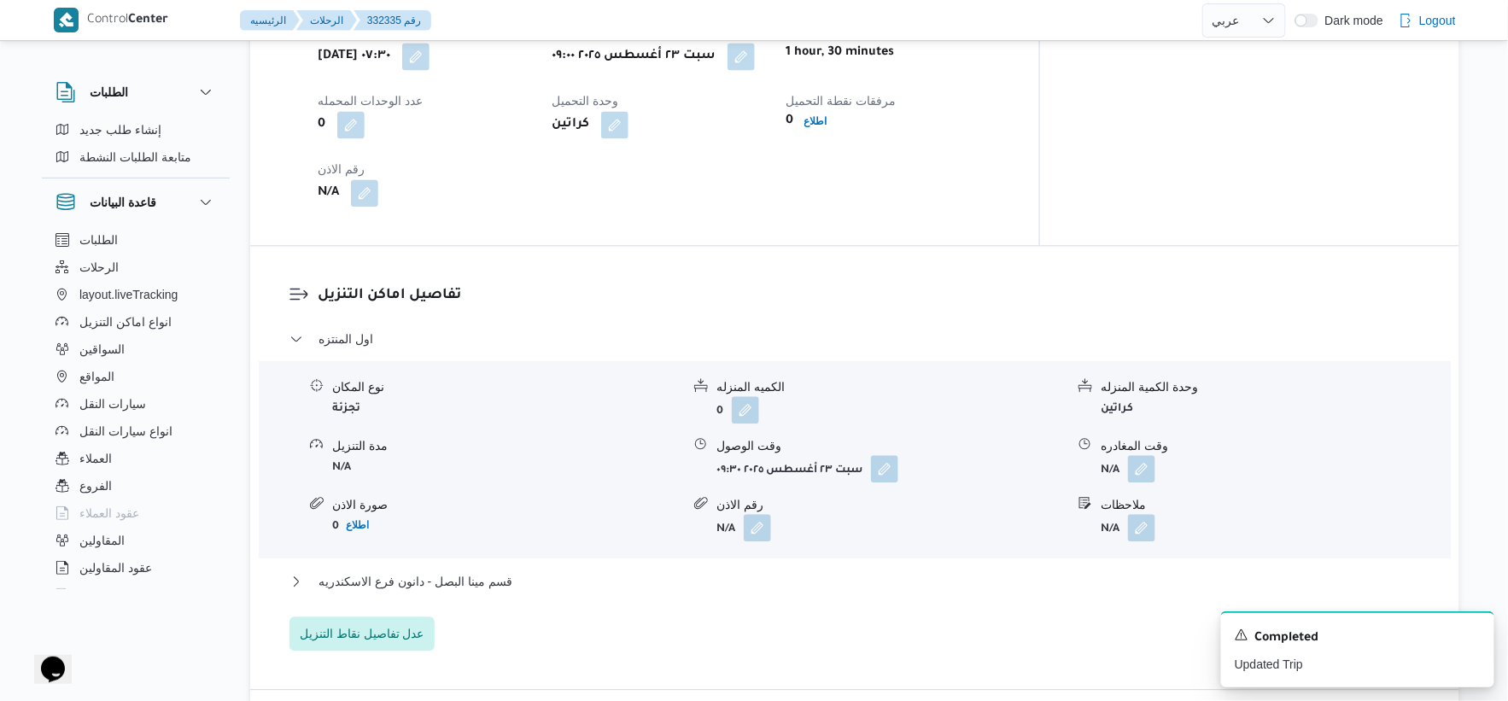
scroll to position [1233, 0]
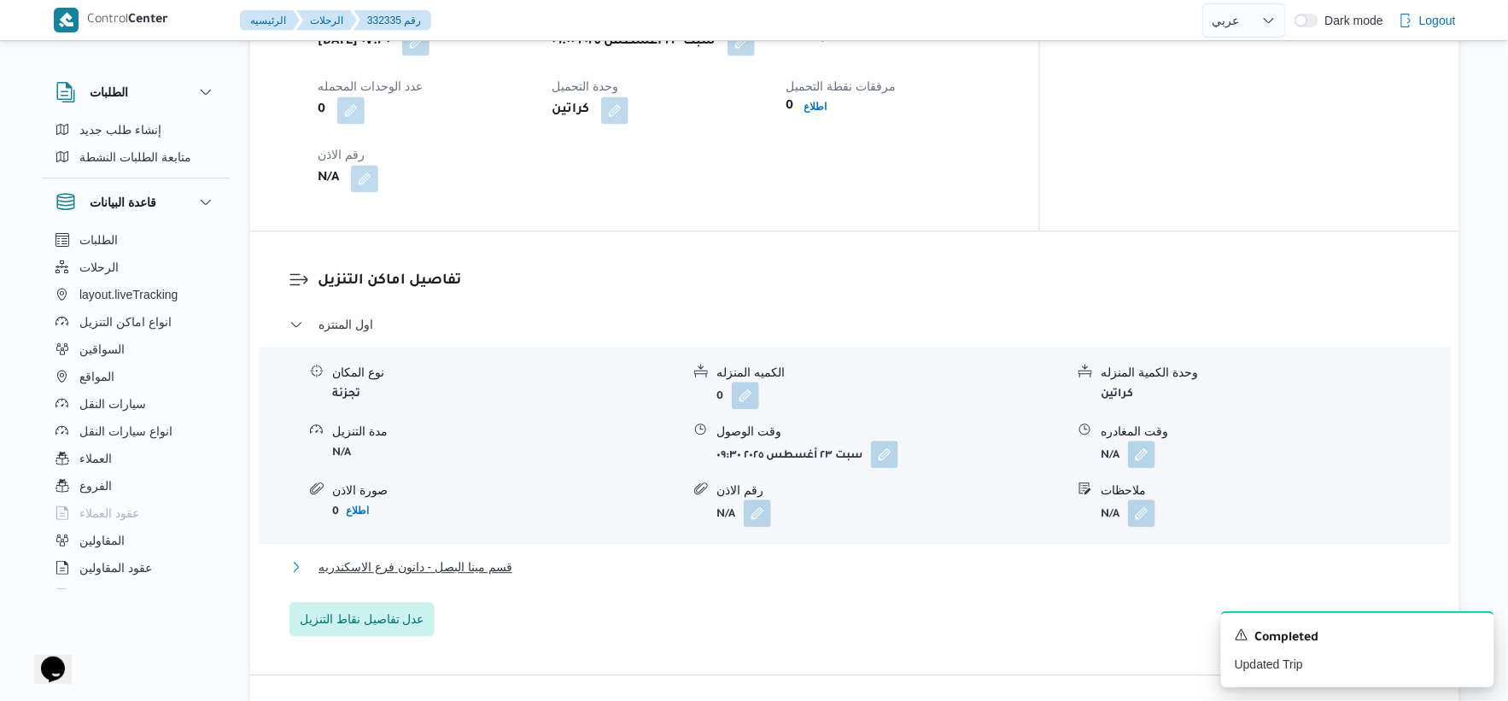
click at [479, 557] on span "قسم مينا البصل - دانون فرع الاسكندريه" at bounding box center [416, 567] width 194 height 20
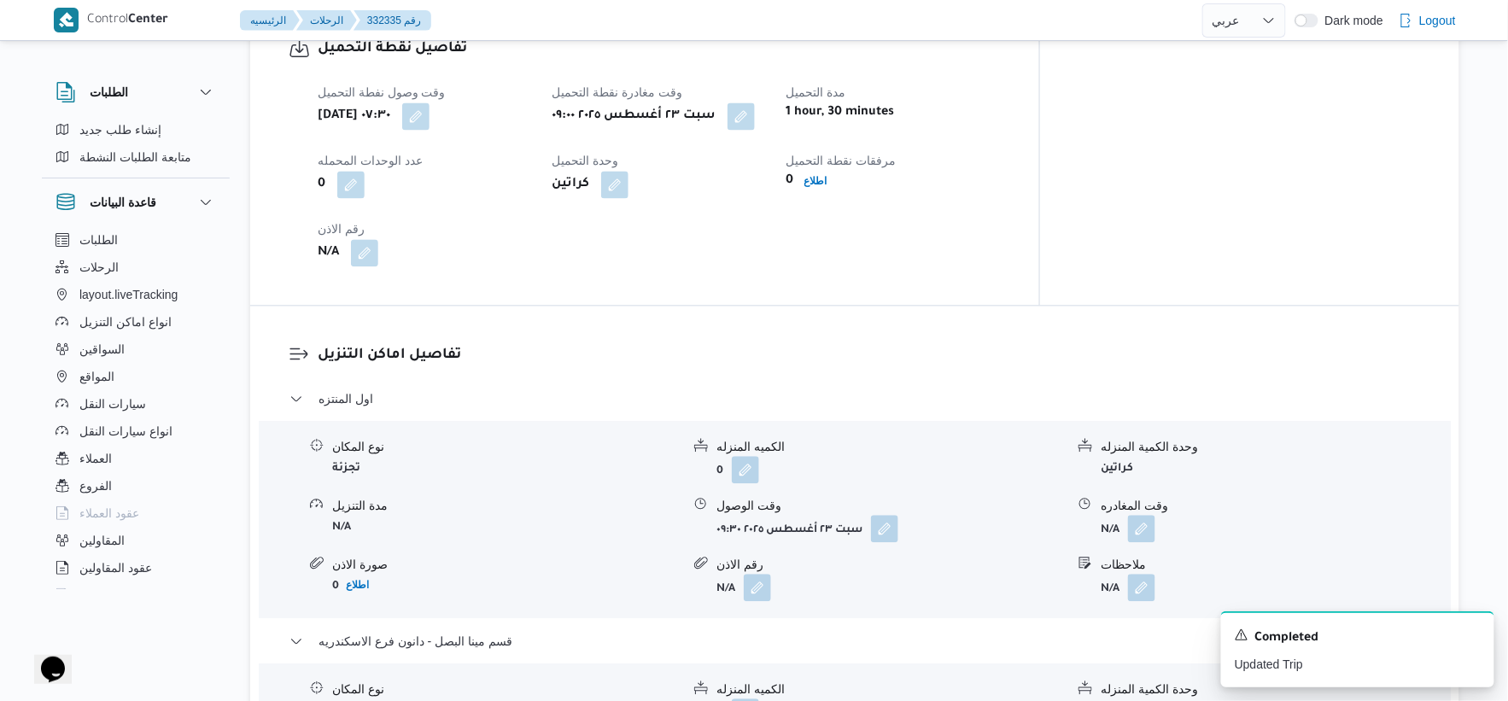
scroll to position [1423, 0]
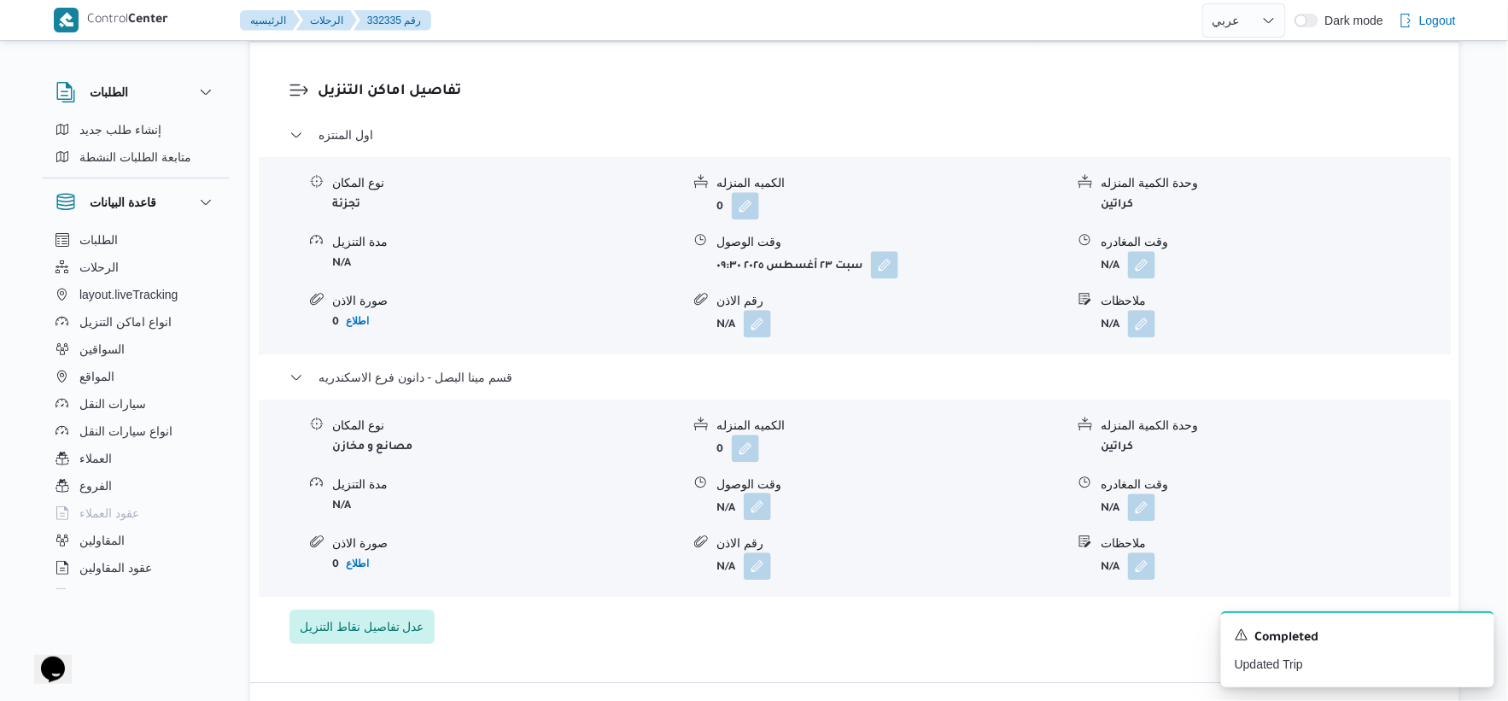
click at [761, 493] on button "button" at bounding box center [757, 506] width 27 height 27
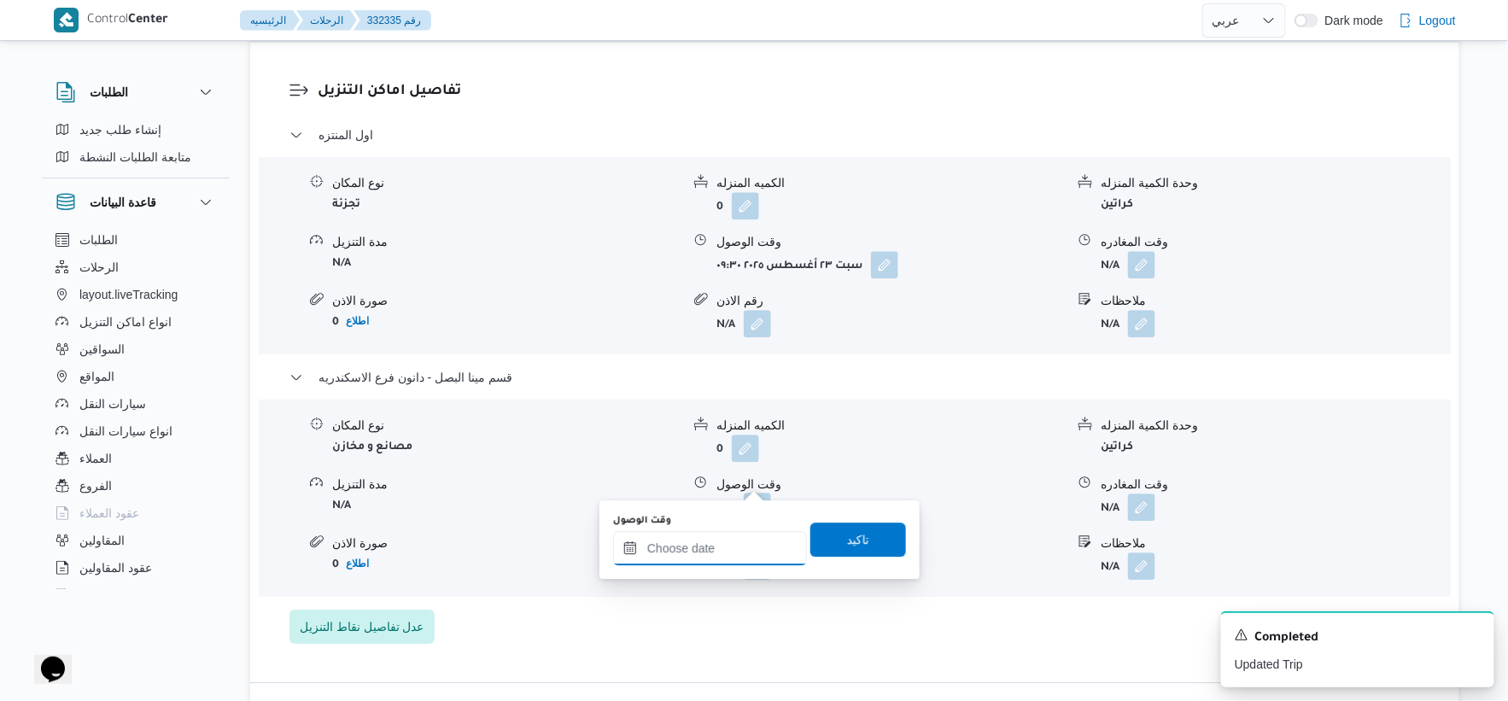
click at [747, 535] on div at bounding box center [710, 548] width 194 height 34
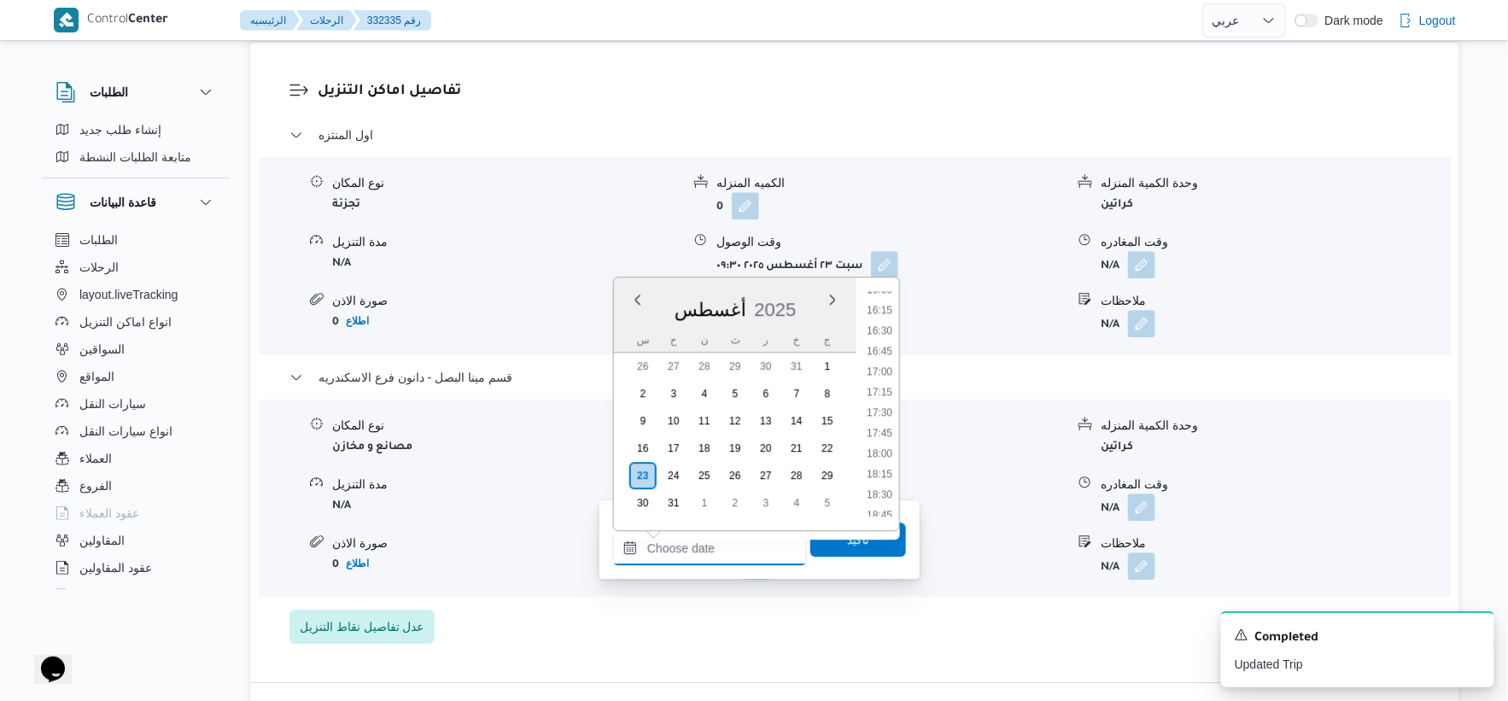
scroll to position [1314, 0]
click at [884, 296] on li "16:00" at bounding box center [879, 298] width 39 height 17
type input "[DATE] ١٦:٠٠"
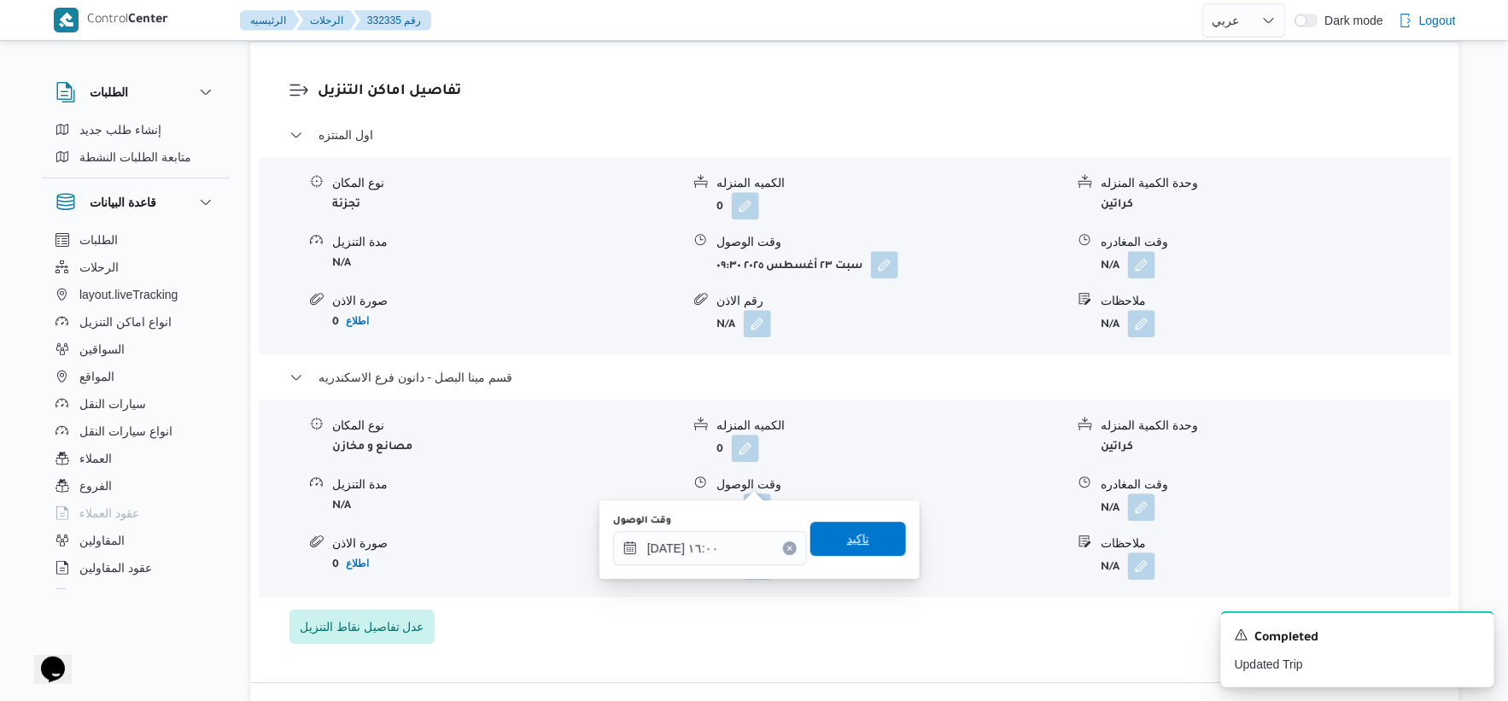
click at [864, 544] on span "تاكيد" at bounding box center [859, 539] width 96 height 34
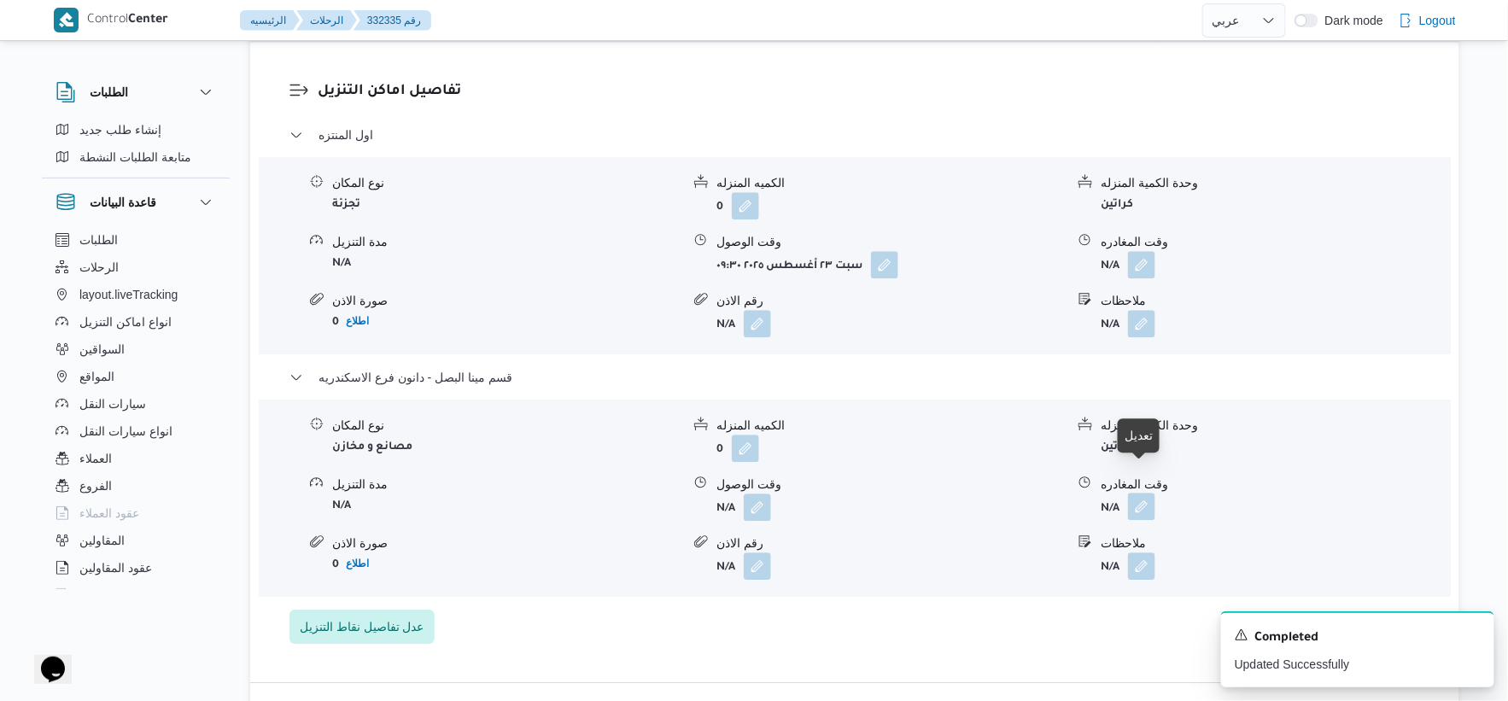
click at [1147, 493] on button "button" at bounding box center [1141, 506] width 27 height 27
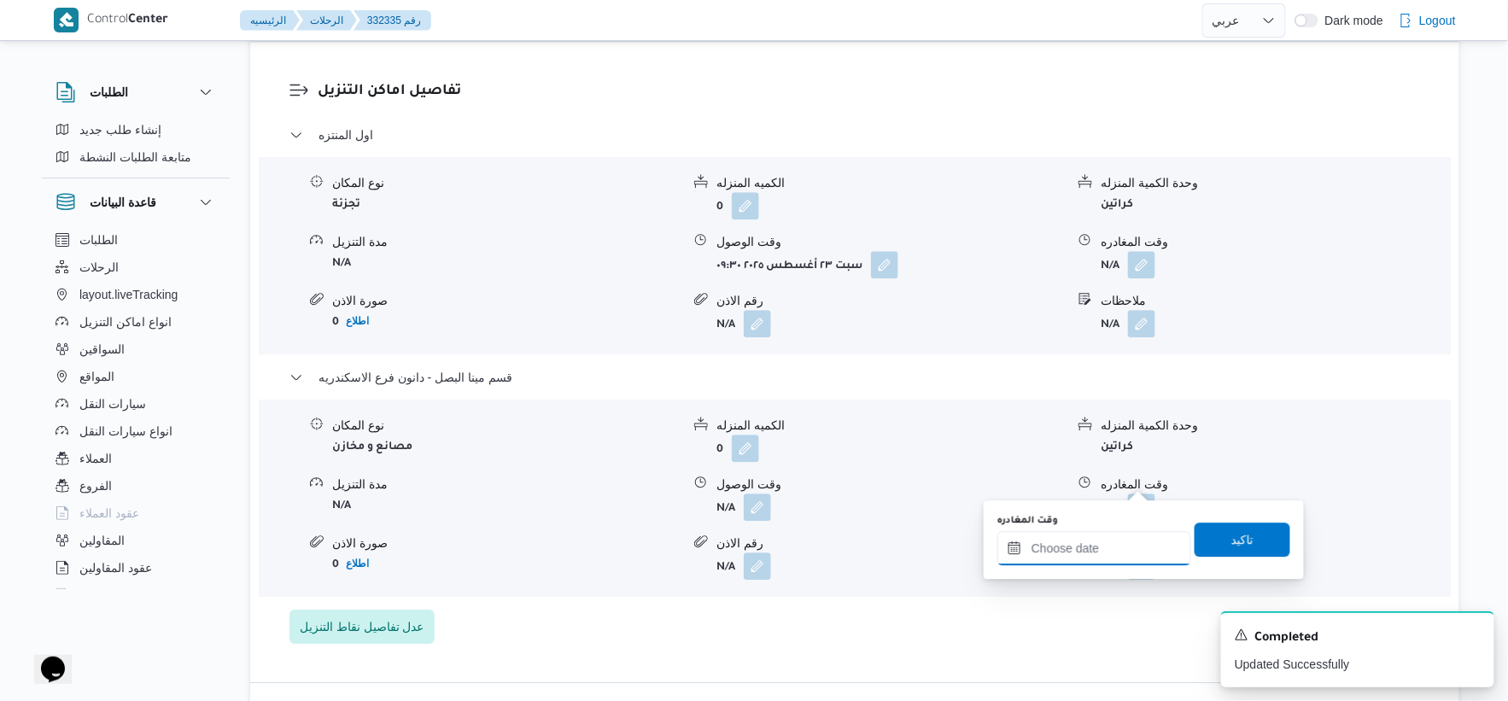
click at [1125, 535] on div at bounding box center [1095, 548] width 194 height 34
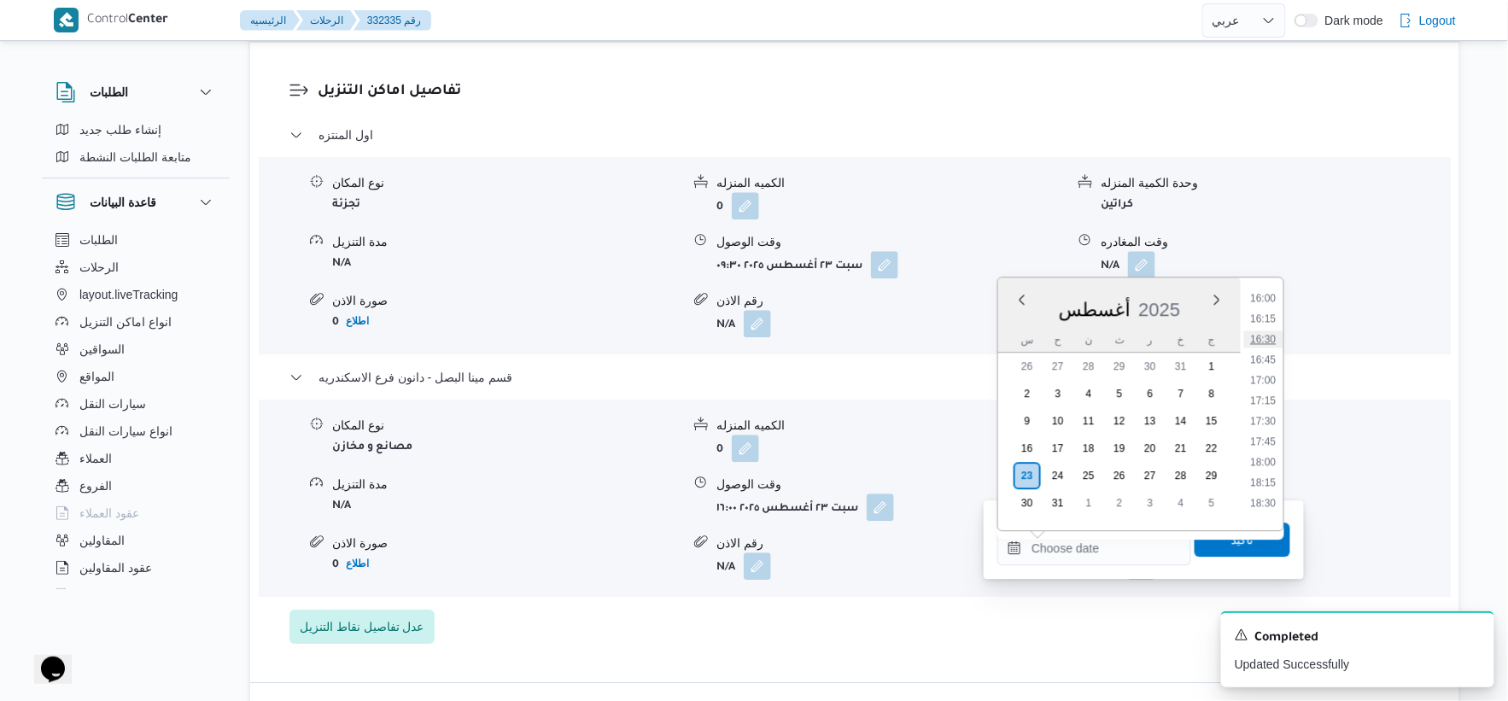
click at [1267, 337] on li "16:30" at bounding box center [1263, 339] width 39 height 17
type input "[DATE] ١٦:٣٠"
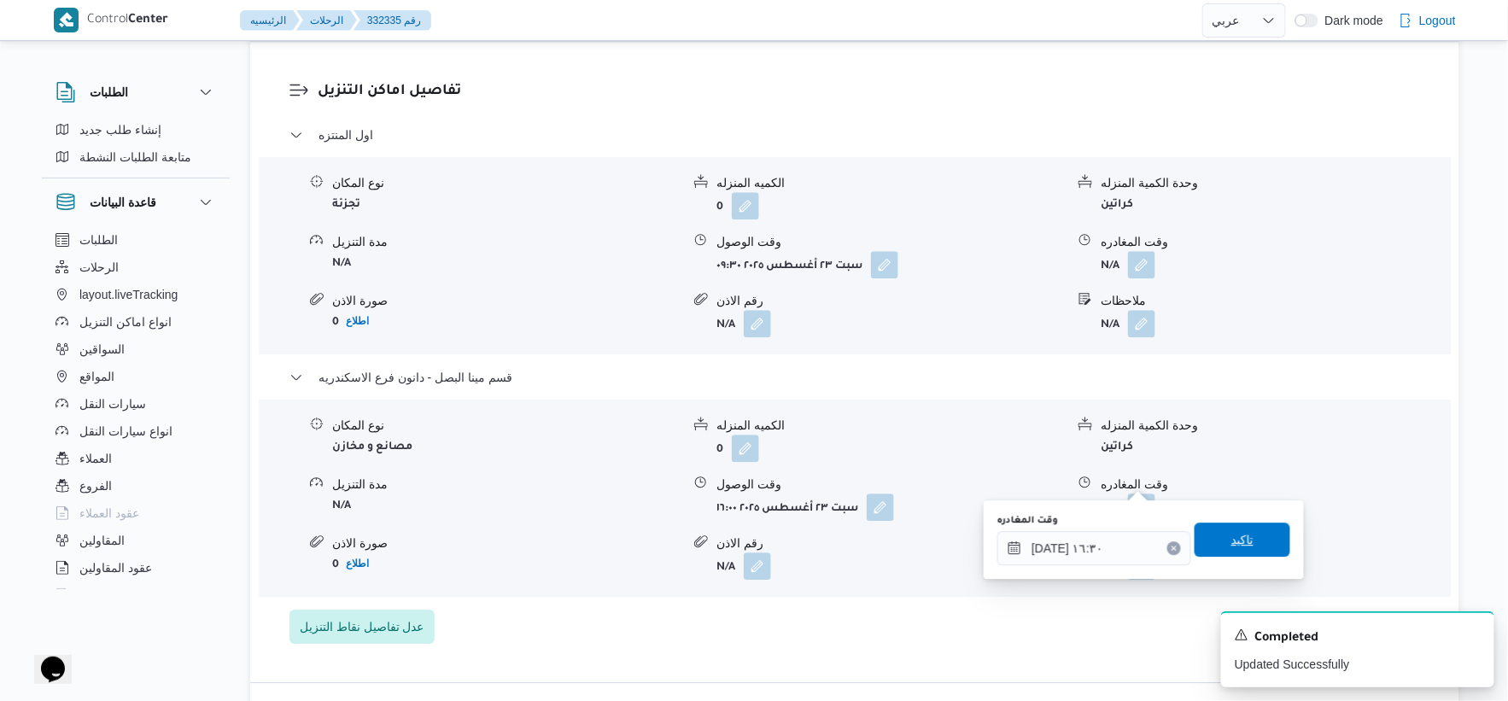
drag, startPoint x: 1244, startPoint y: 530, endPoint x: 1225, endPoint y: 528, distance: 19.0
click at [1244, 531] on span "تاكيد" at bounding box center [1243, 540] width 96 height 34
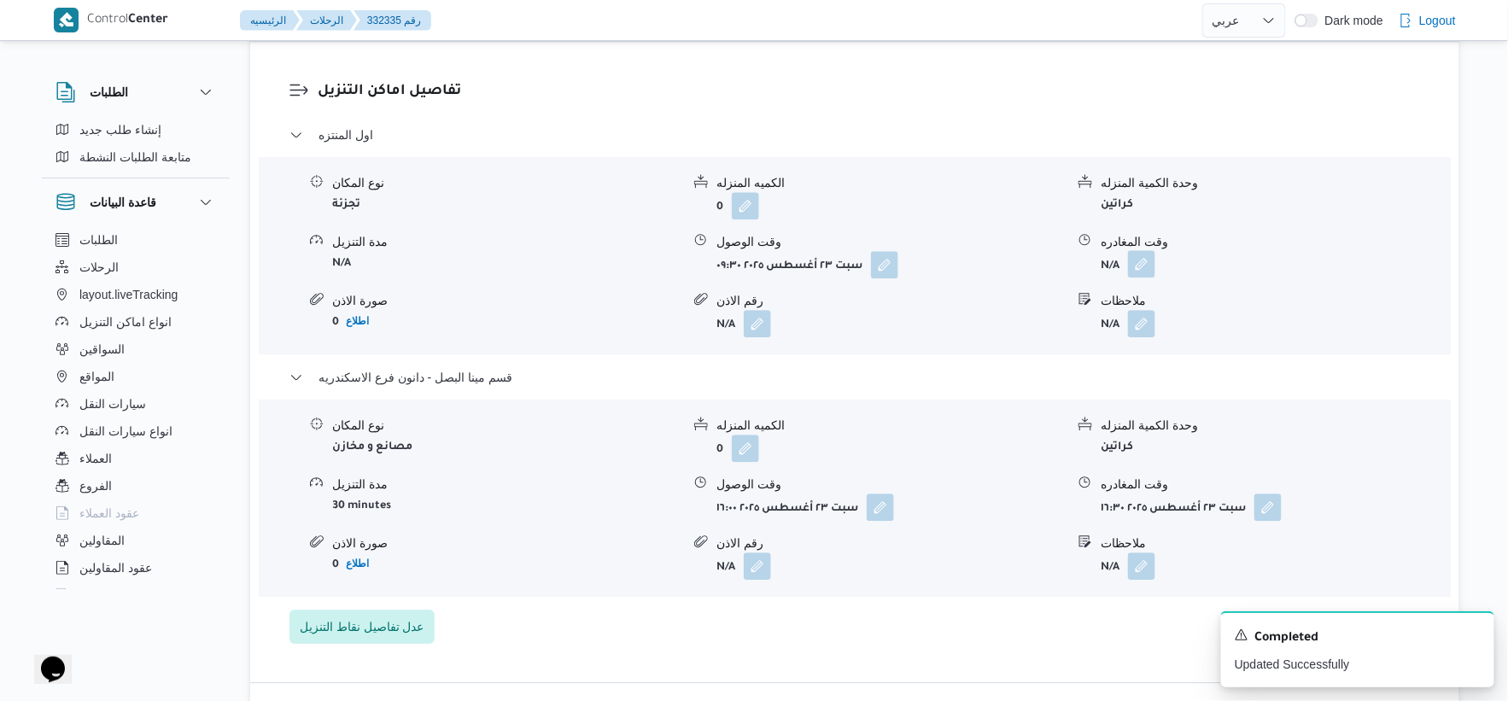
click at [1141, 250] on button "button" at bounding box center [1141, 263] width 27 height 27
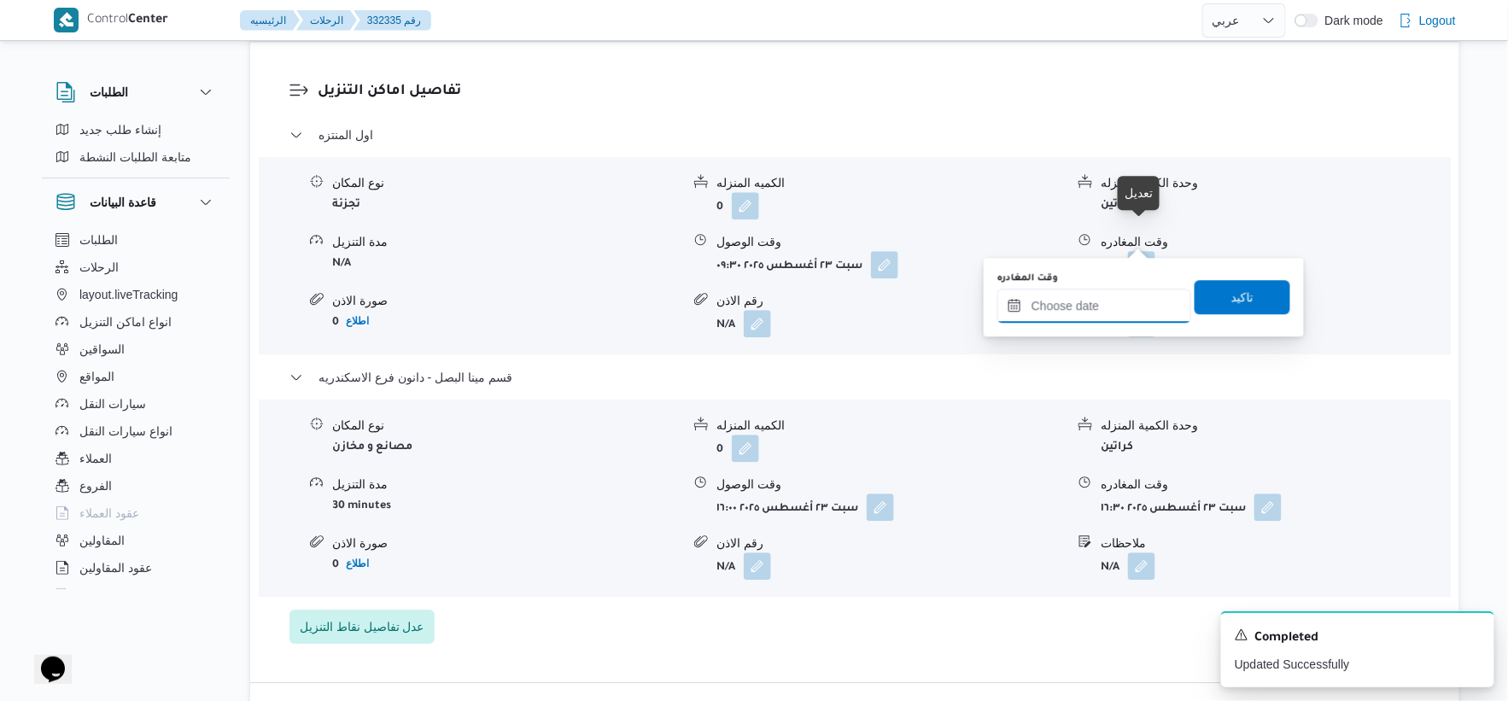
click at [1098, 318] on input "وقت المغادره" at bounding box center [1095, 306] width 194 height 34
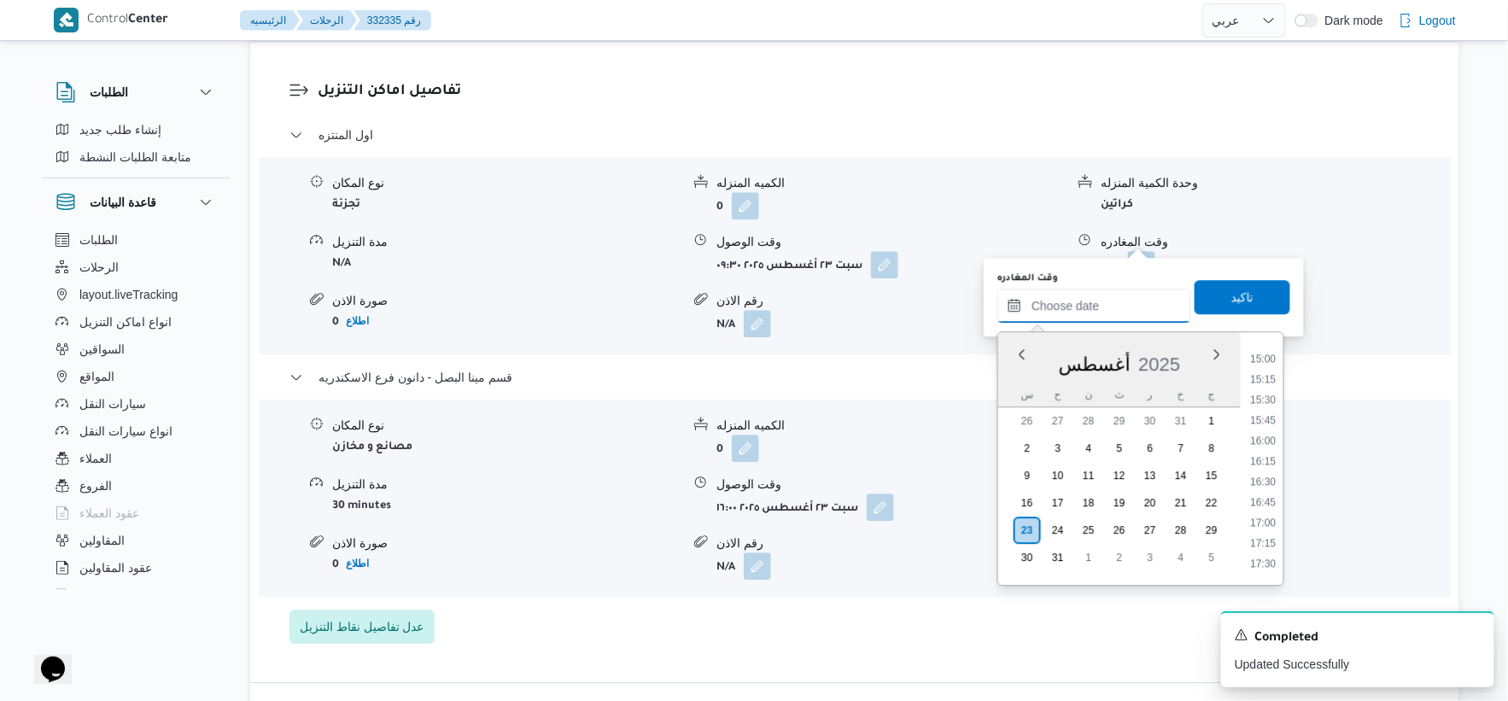
scroll to position [1219, 0]
click at [1269, 398] on li "15:30" at bounding box center [1263, 406] width 39 height 17
type input "[DATE] ١٥:٣٠"
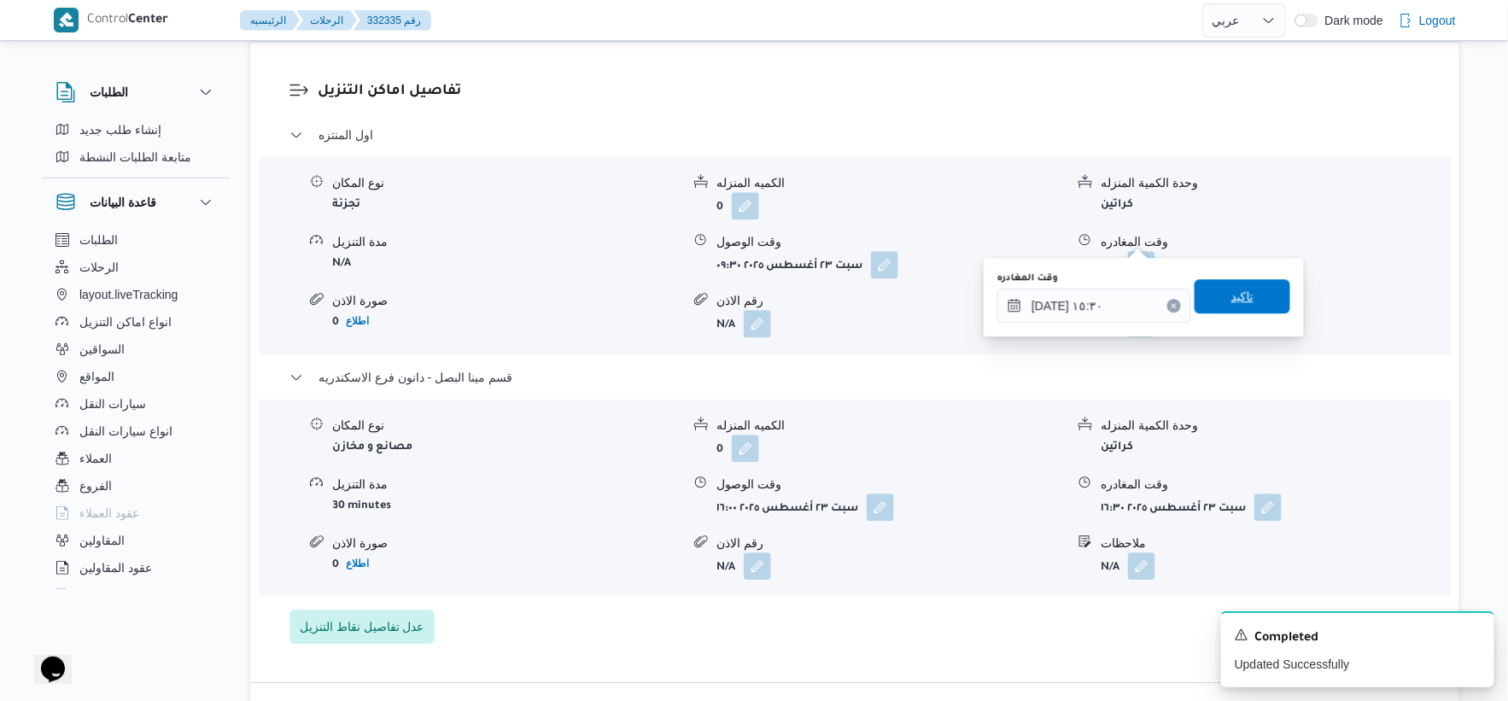
click at [1250, 279] on span "تاكيد" at bounding box center [1243, 296] width 96 height 34
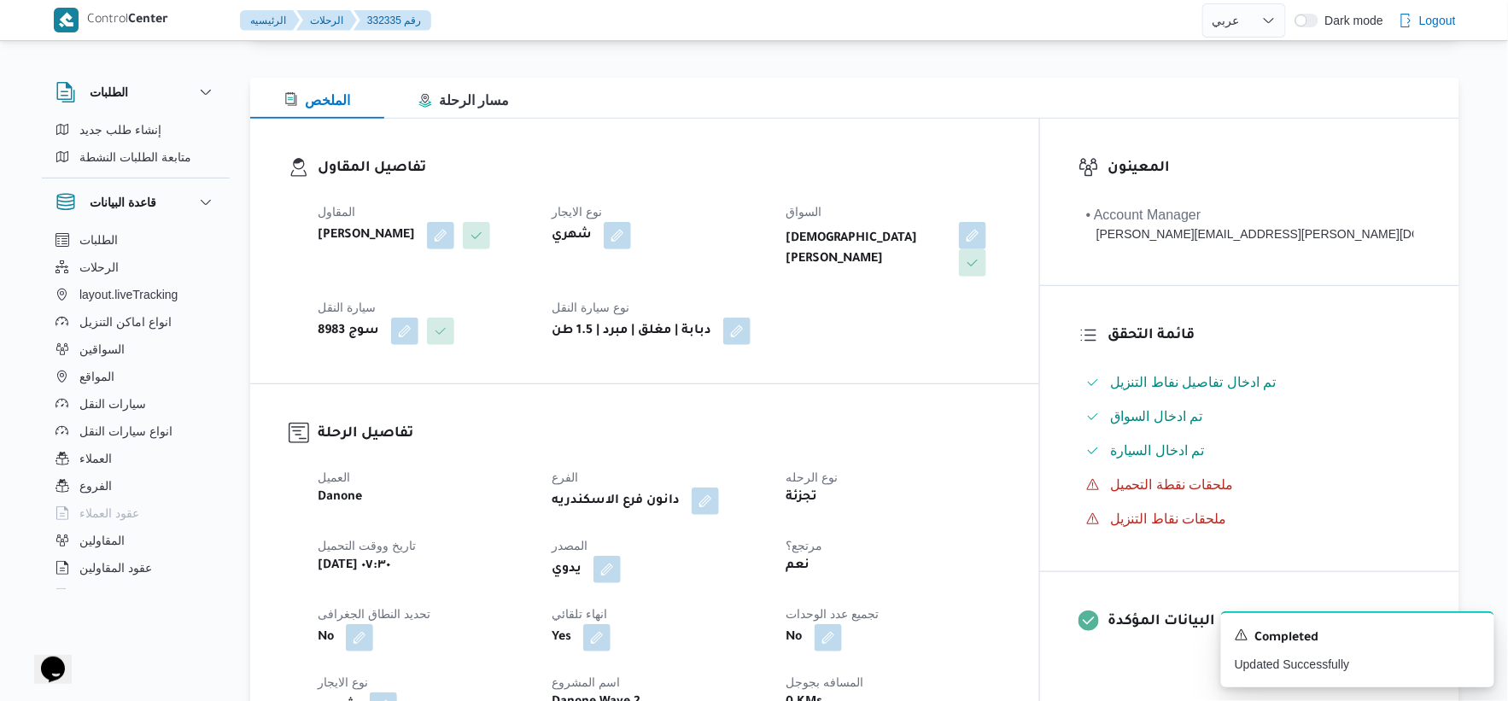
scroll to position [0, 0]
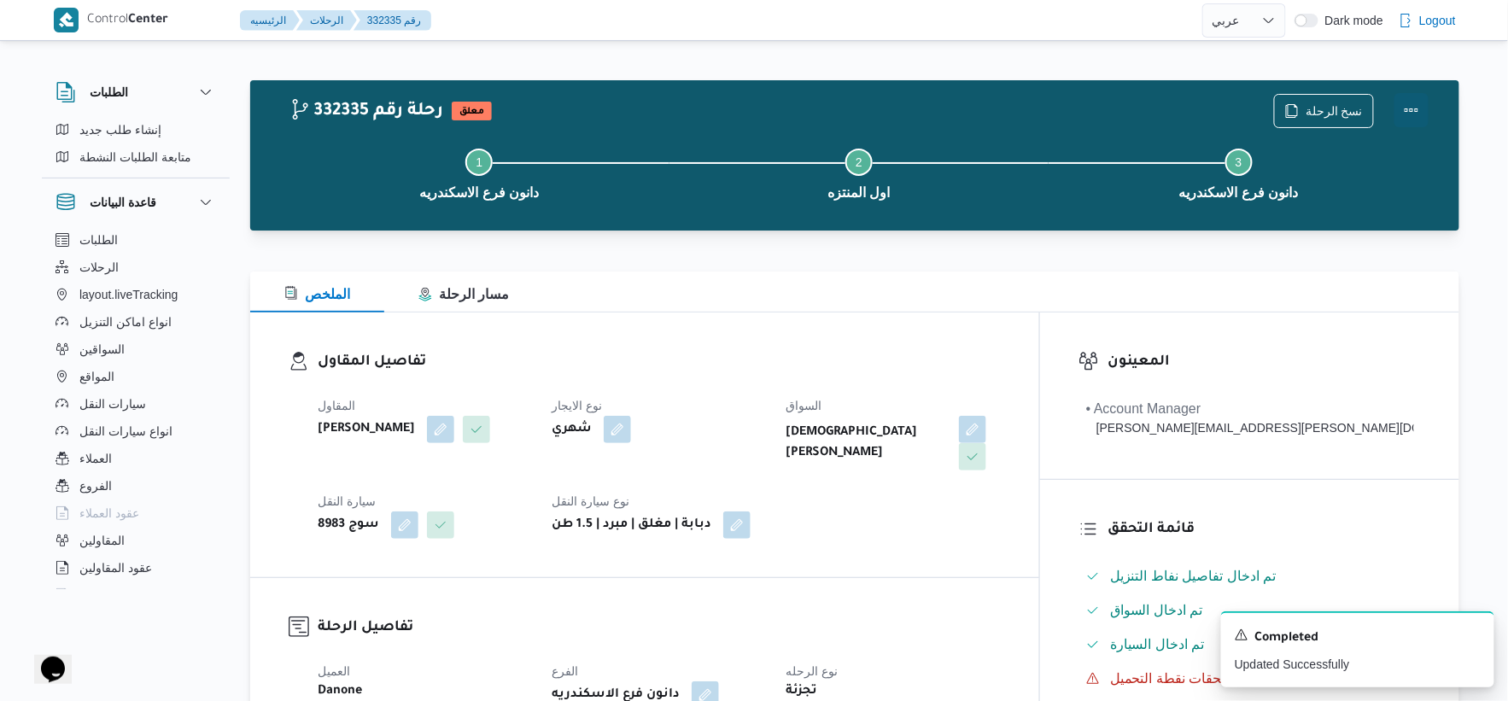
click at [1414, 108] on button "Actions" at bounding box center [1412, 110] width 34 height 34
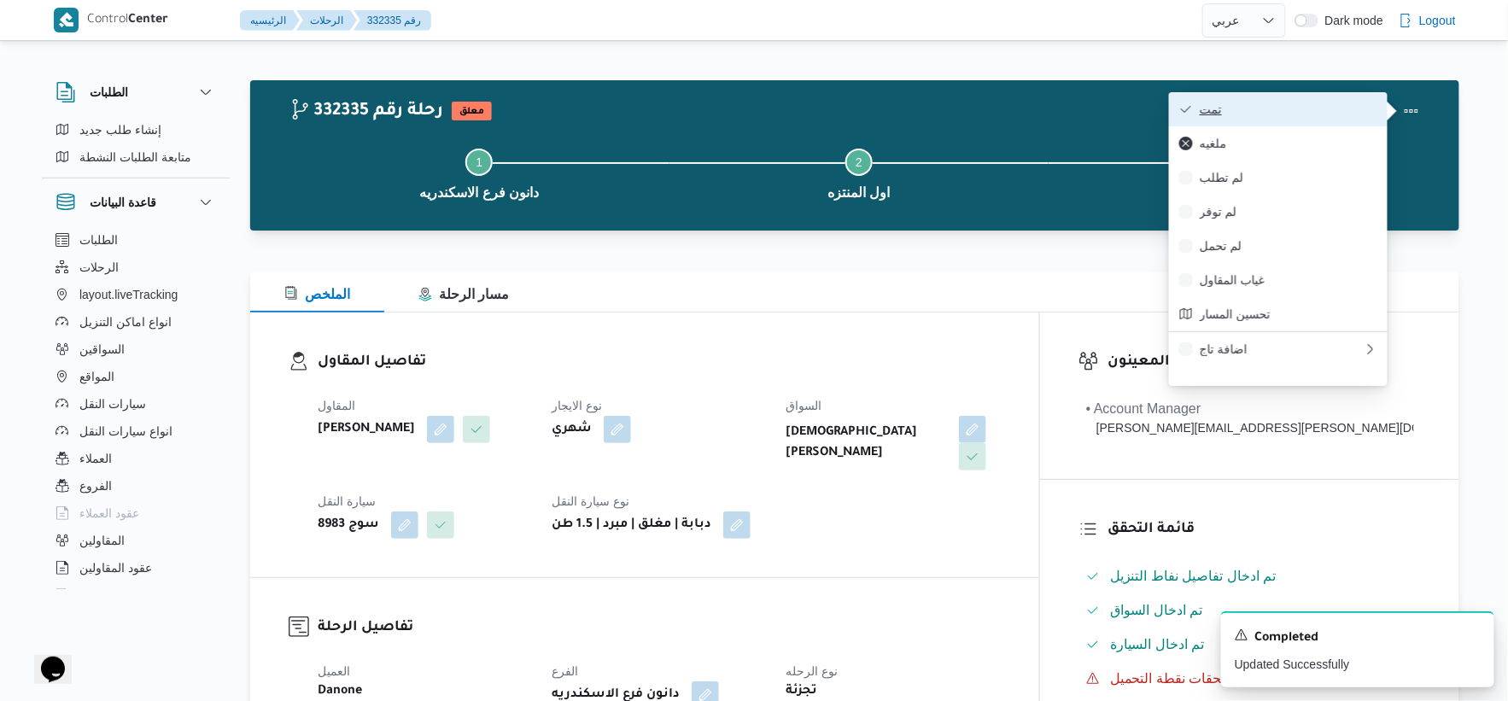
click at [1276, 106] on span "تمت" at bounding box center [1289, 109] width 178 height 14
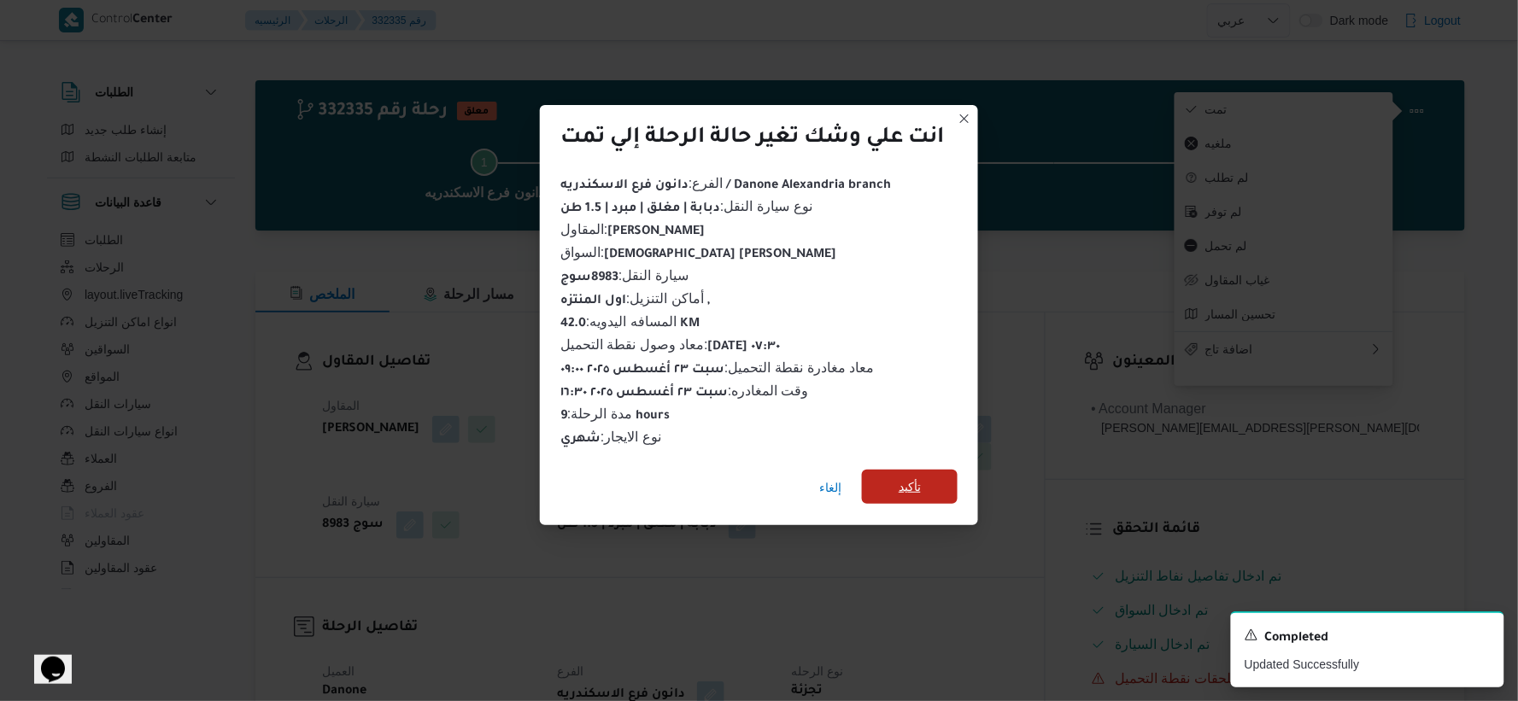
click at [924, 482] on span "تأكيد" at bounding box center [910, 487] width 96 height 34
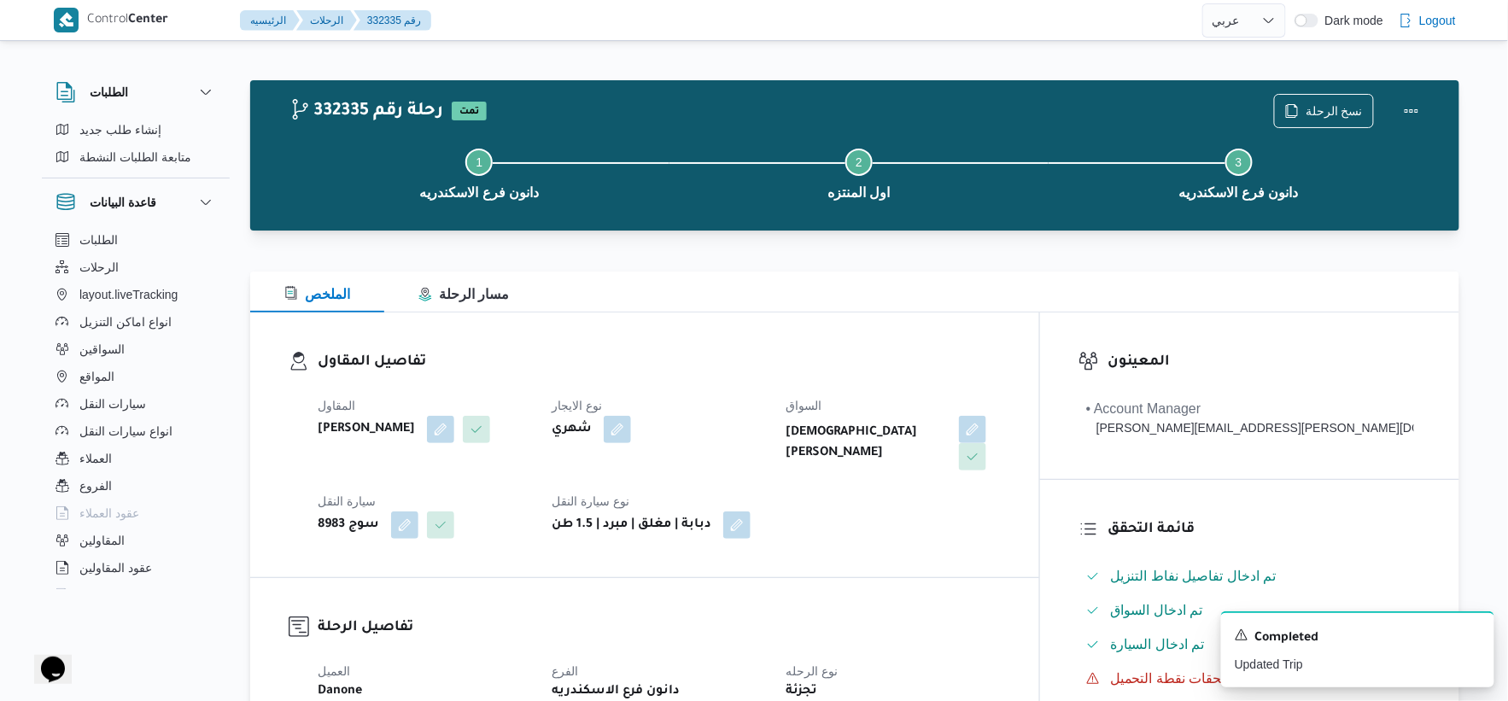
click at [935, 494] on div "المقاول سامي عبدالله علي عباس نوع الايجار شهري السواق اسلام عماد عبدالجليل محمد…" at bounding box center [659, 467] width 704 height 164
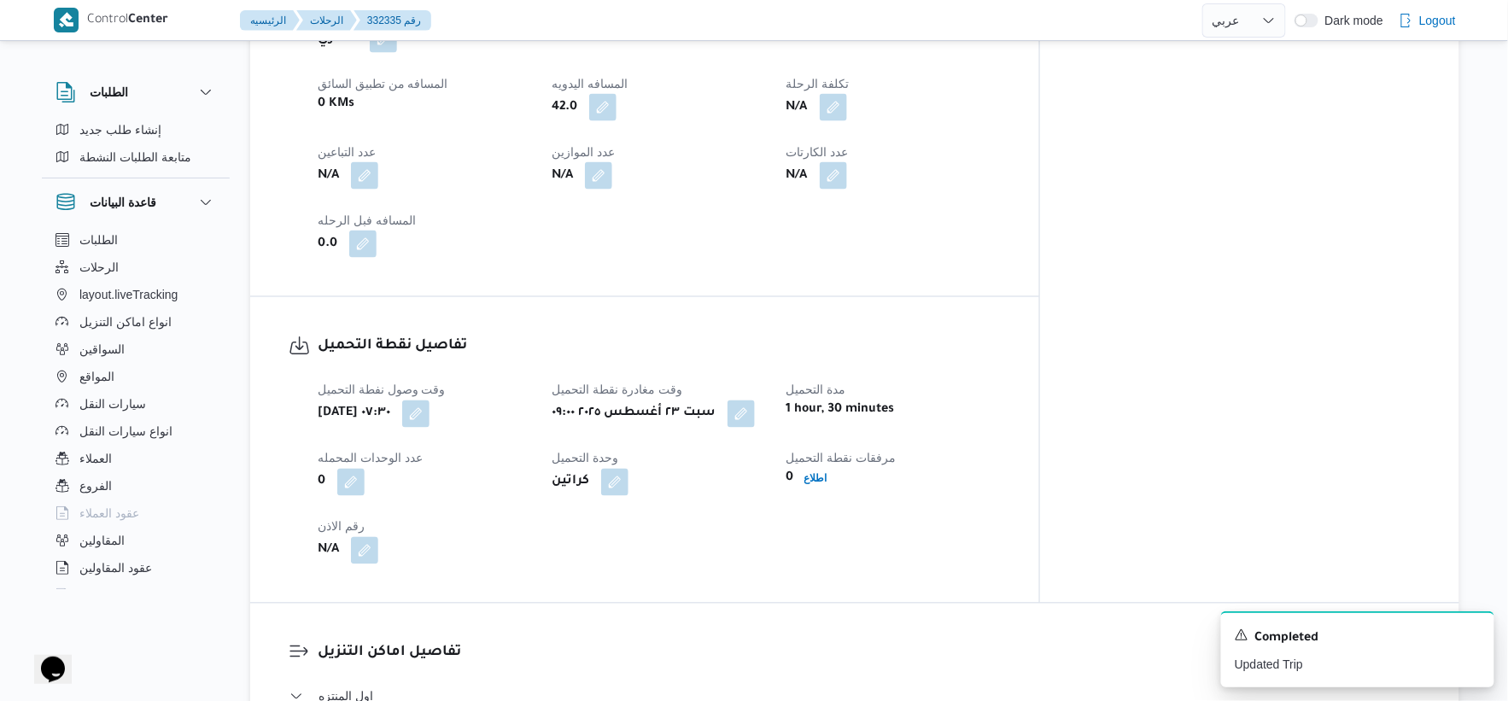
scroll to position [474, 0]
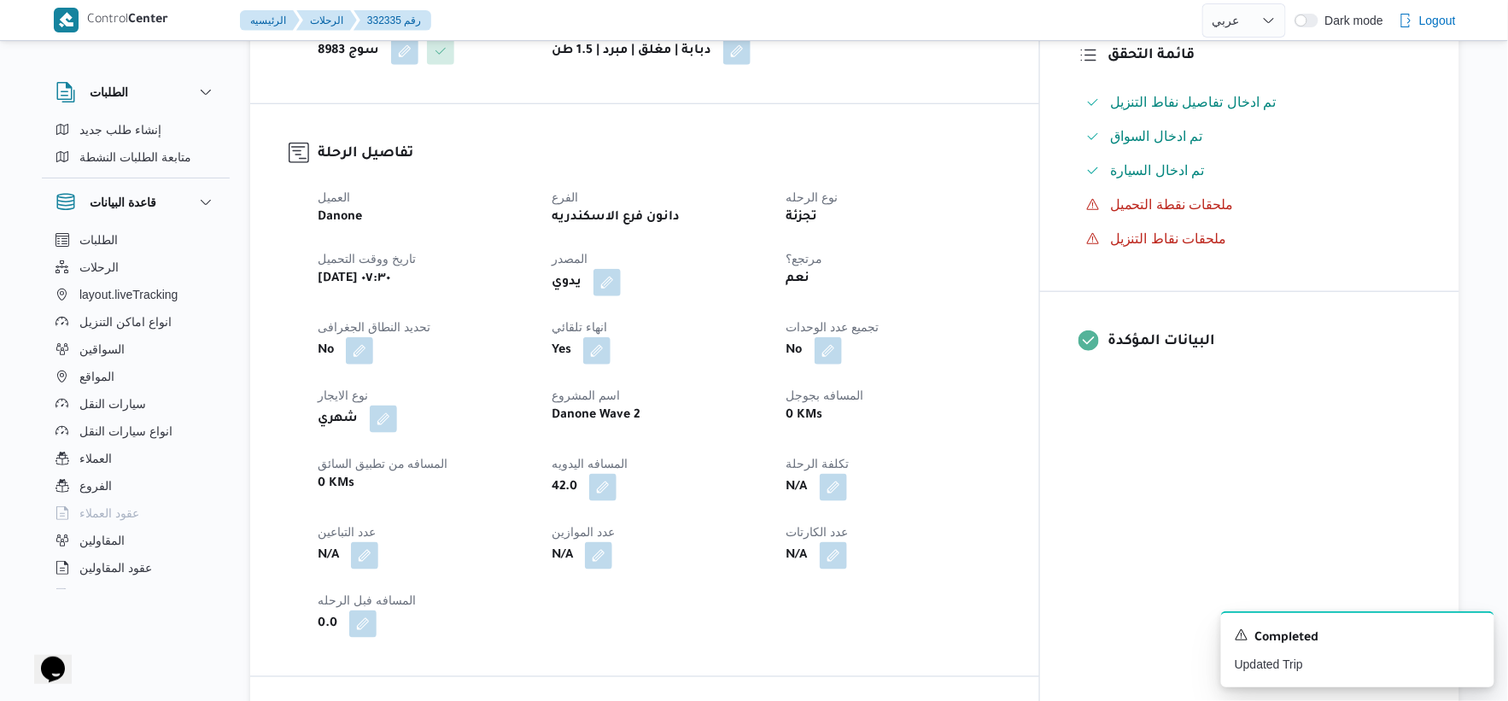
select select "ar"
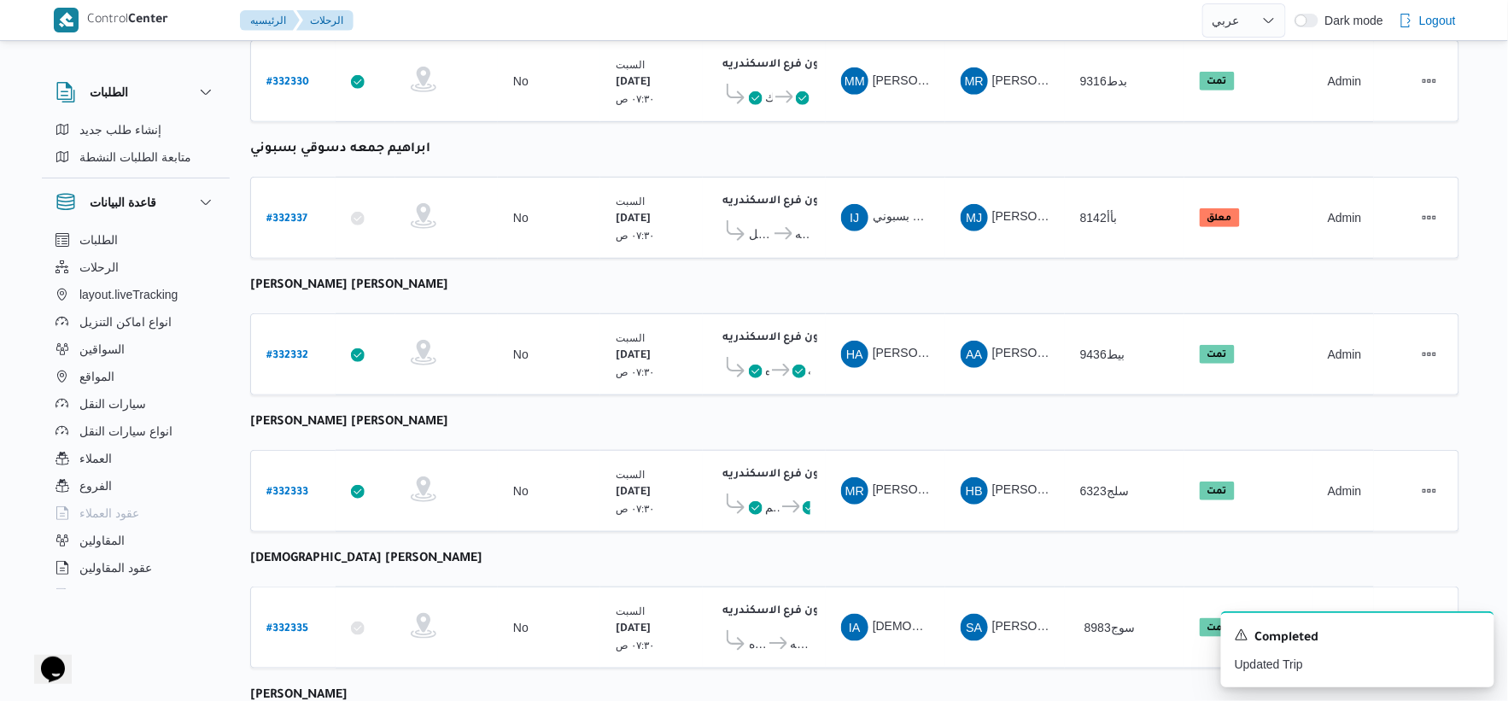
scroll to position [233, 0]
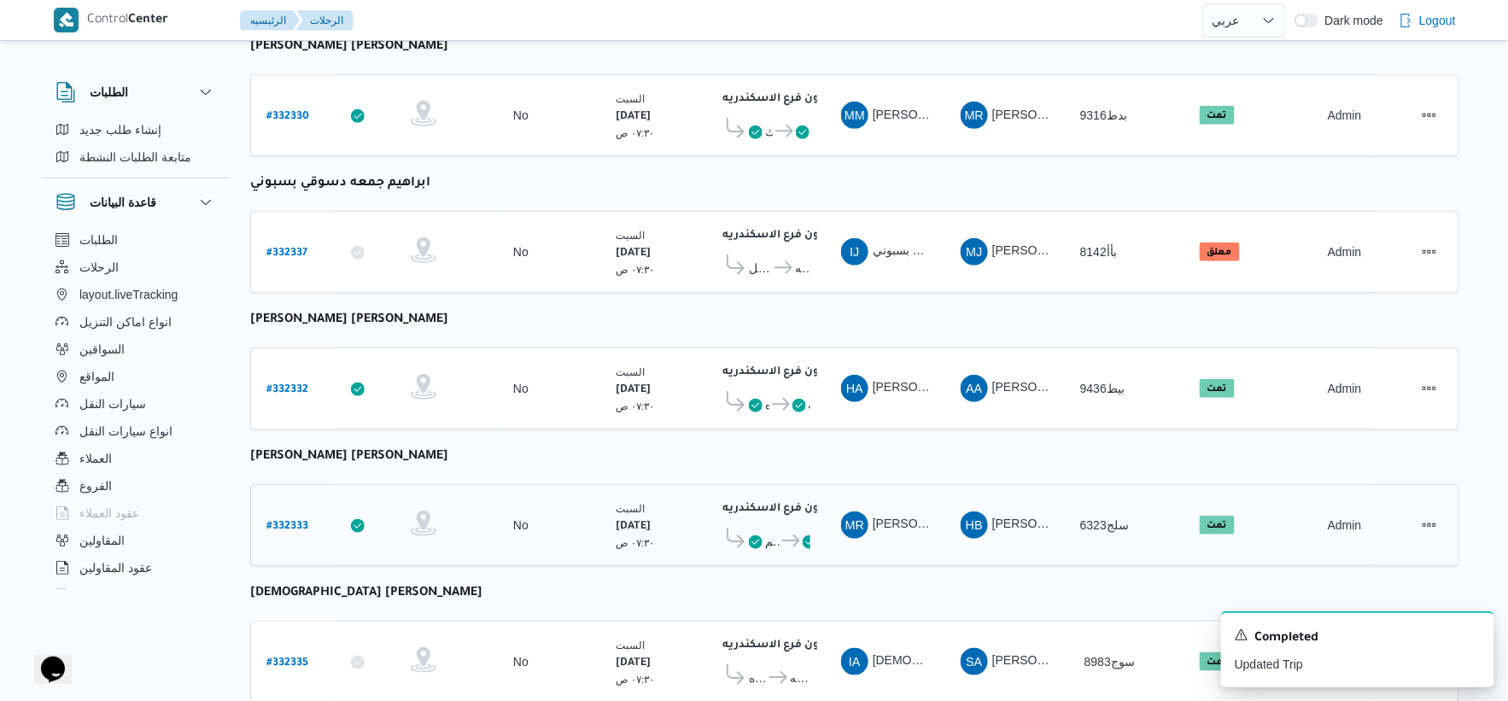
click at [301, 514] on link "# 332333" at bounding box center [287, 525] width 42 height 23
select select "ar"
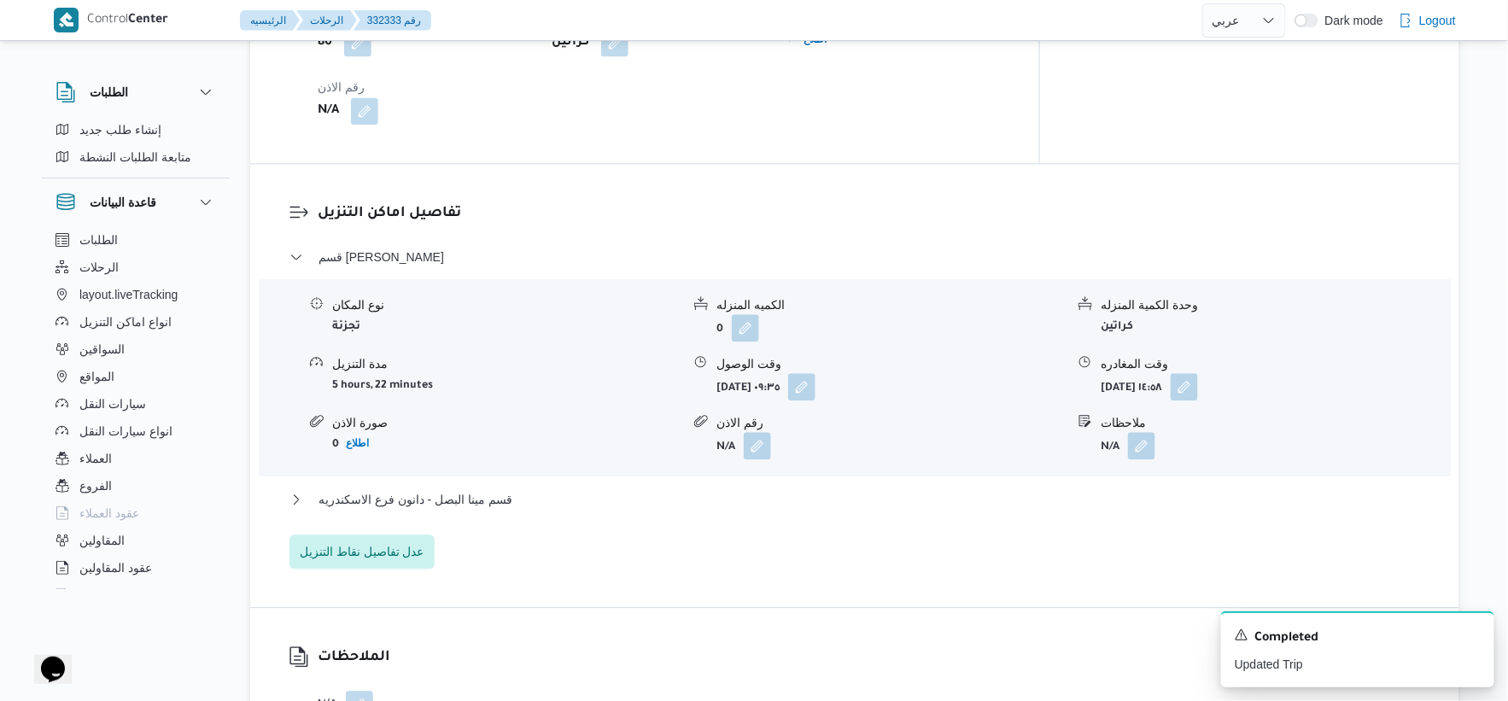
scroll to position [1518, 0]
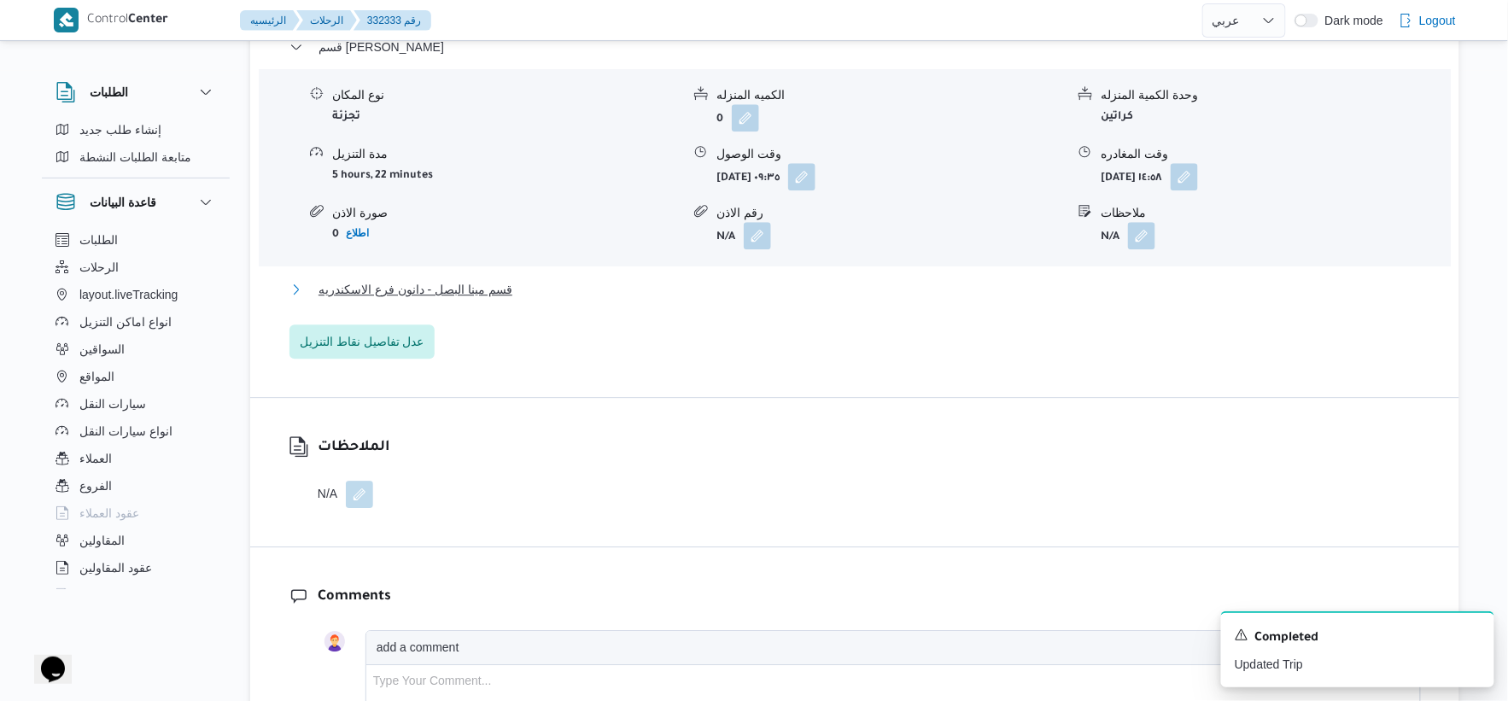
click at [498, 279] on span "قسم مينا البصل - دانون فرع الاسكندريه" at bounding box center [416, 289] width 194 height 20
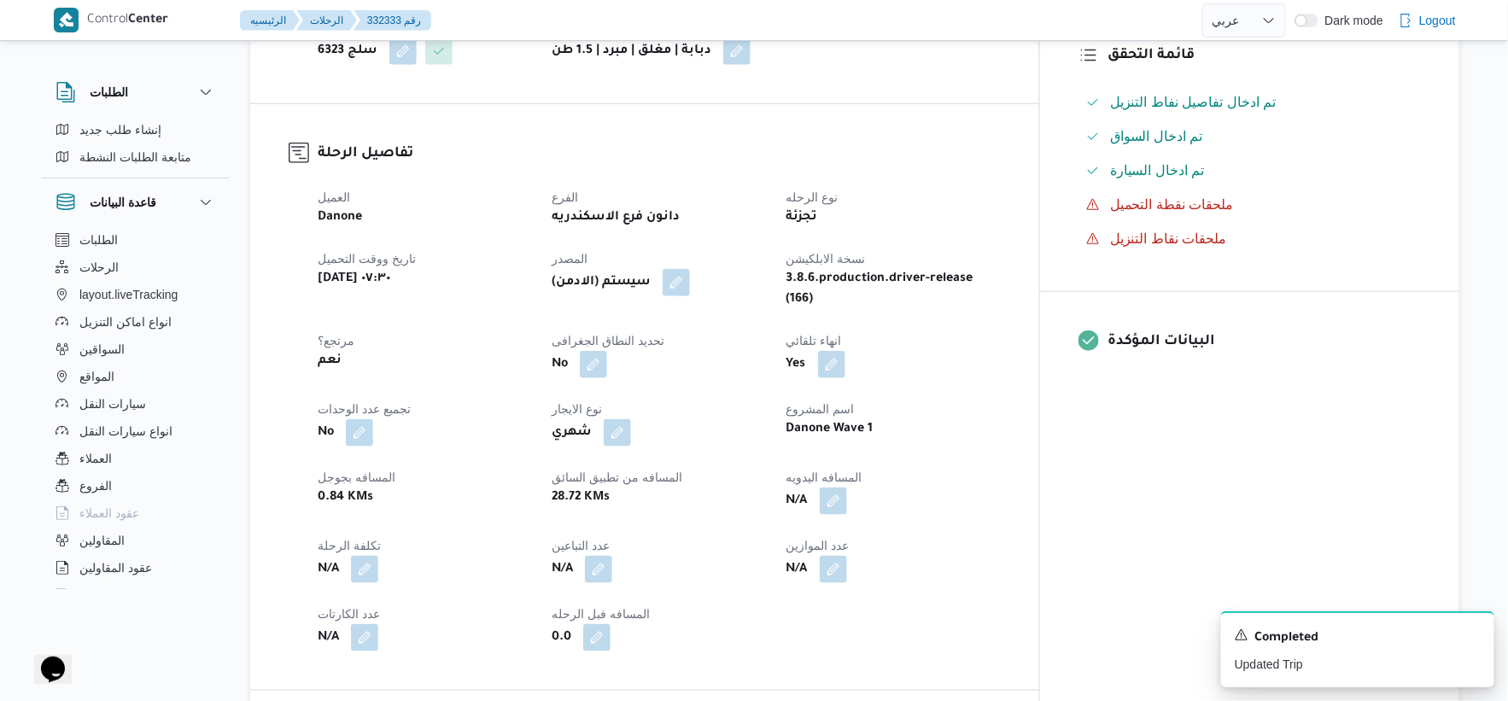
scroll to position [0, 0]
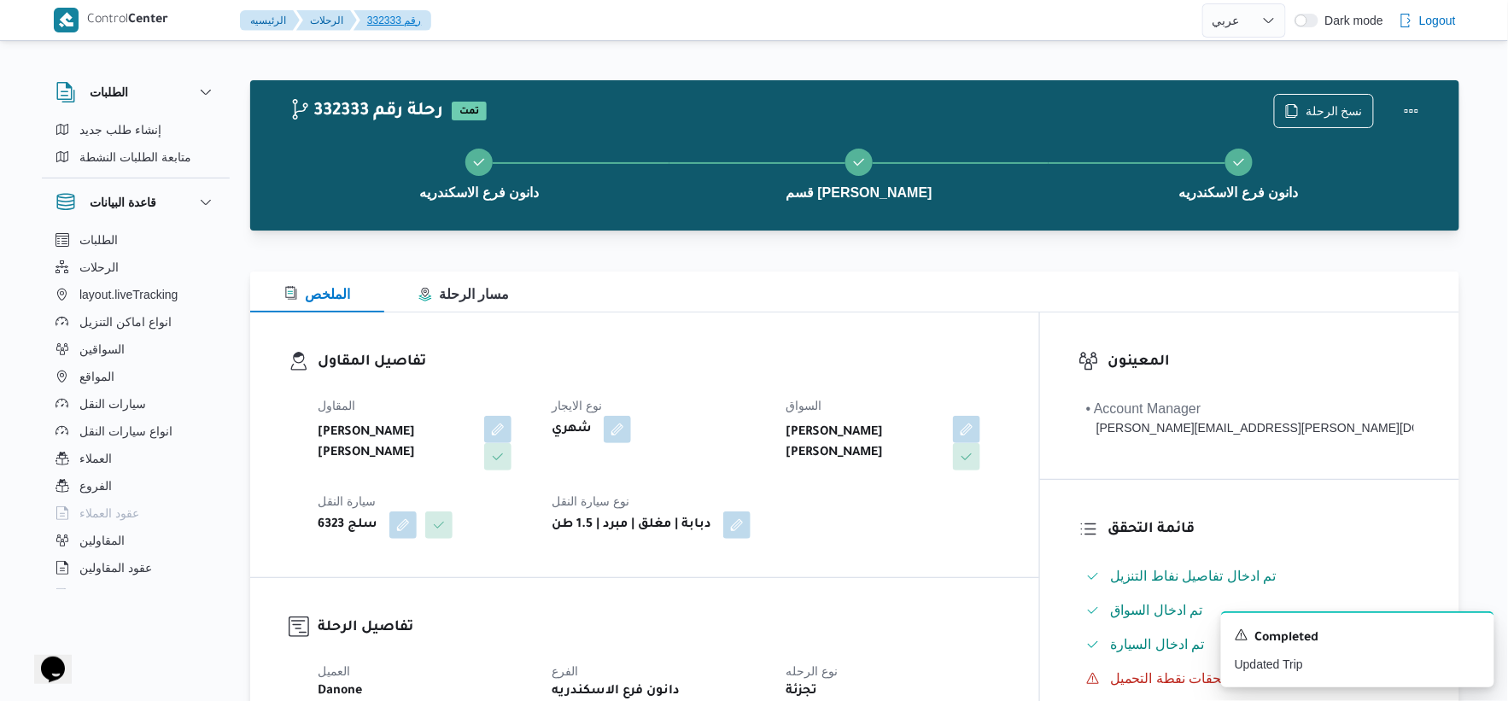
select select "ar"
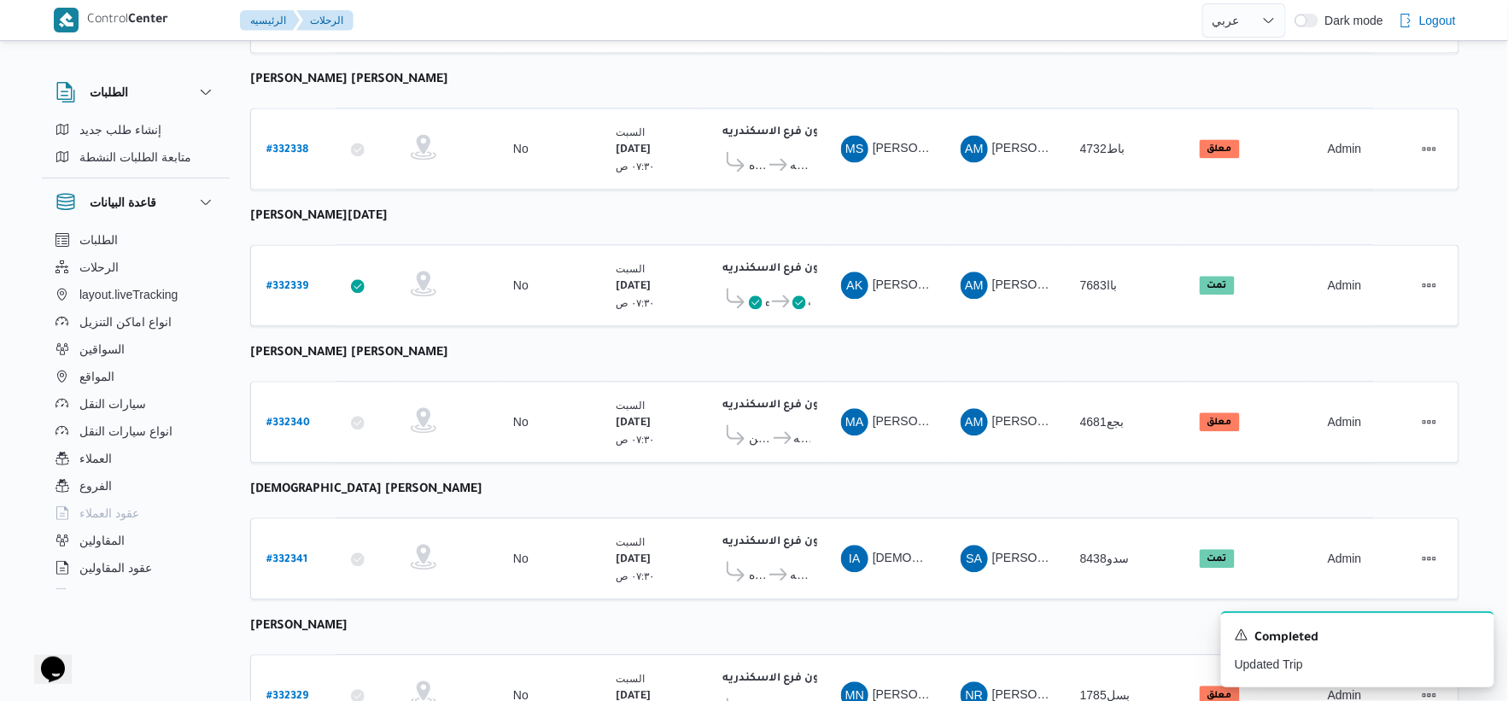
scroll to position [1277, 0]
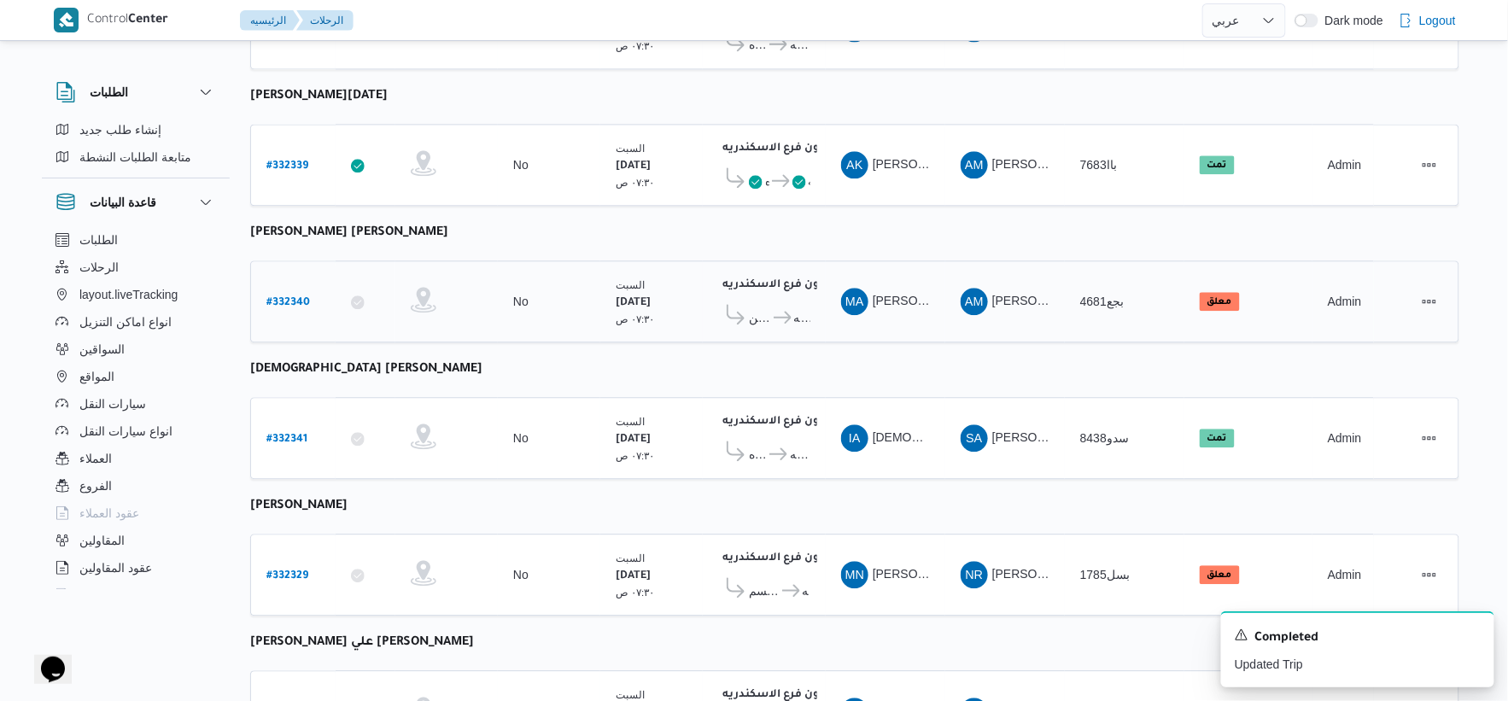
click at [288, 297] on b "# 332340" at bounding box center [288, 303] width 44 height 12
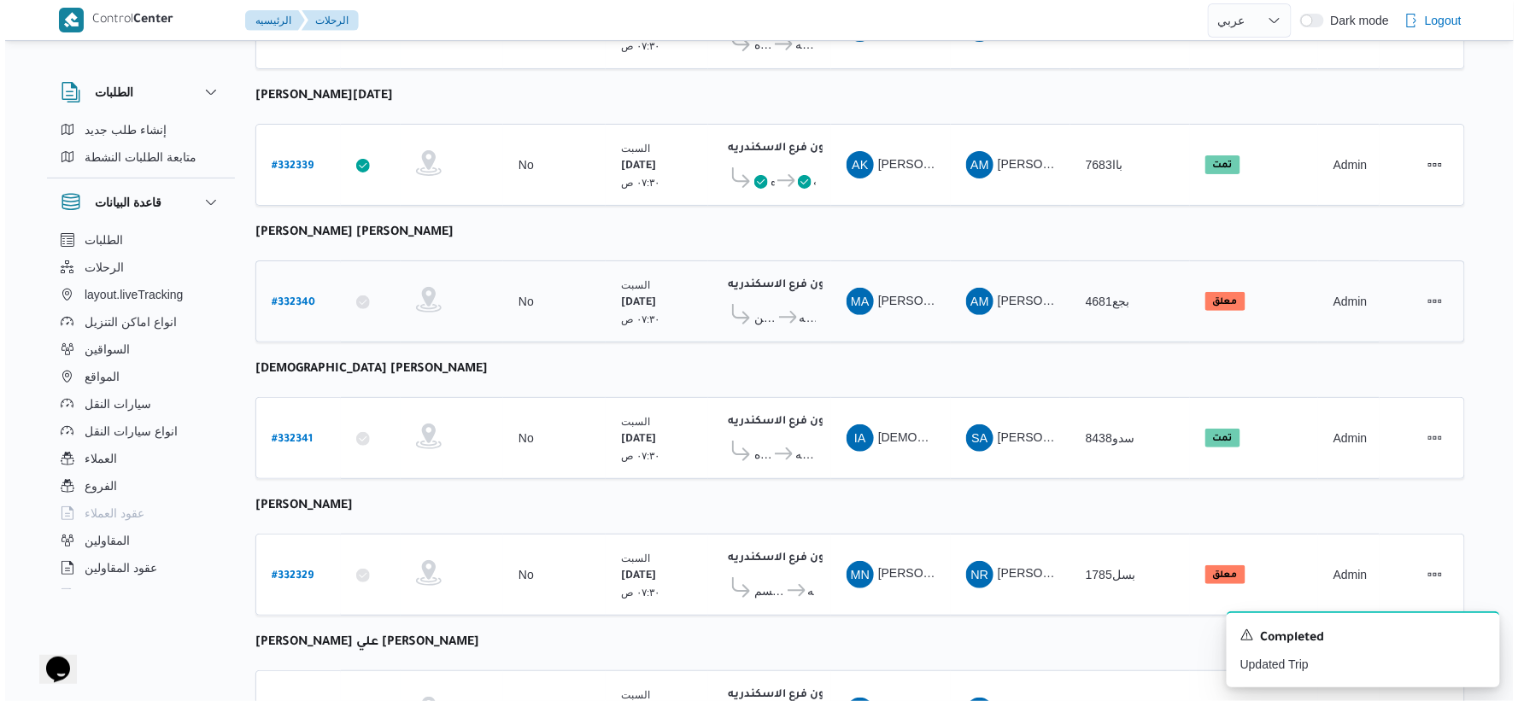
scroll to position [46, 0]
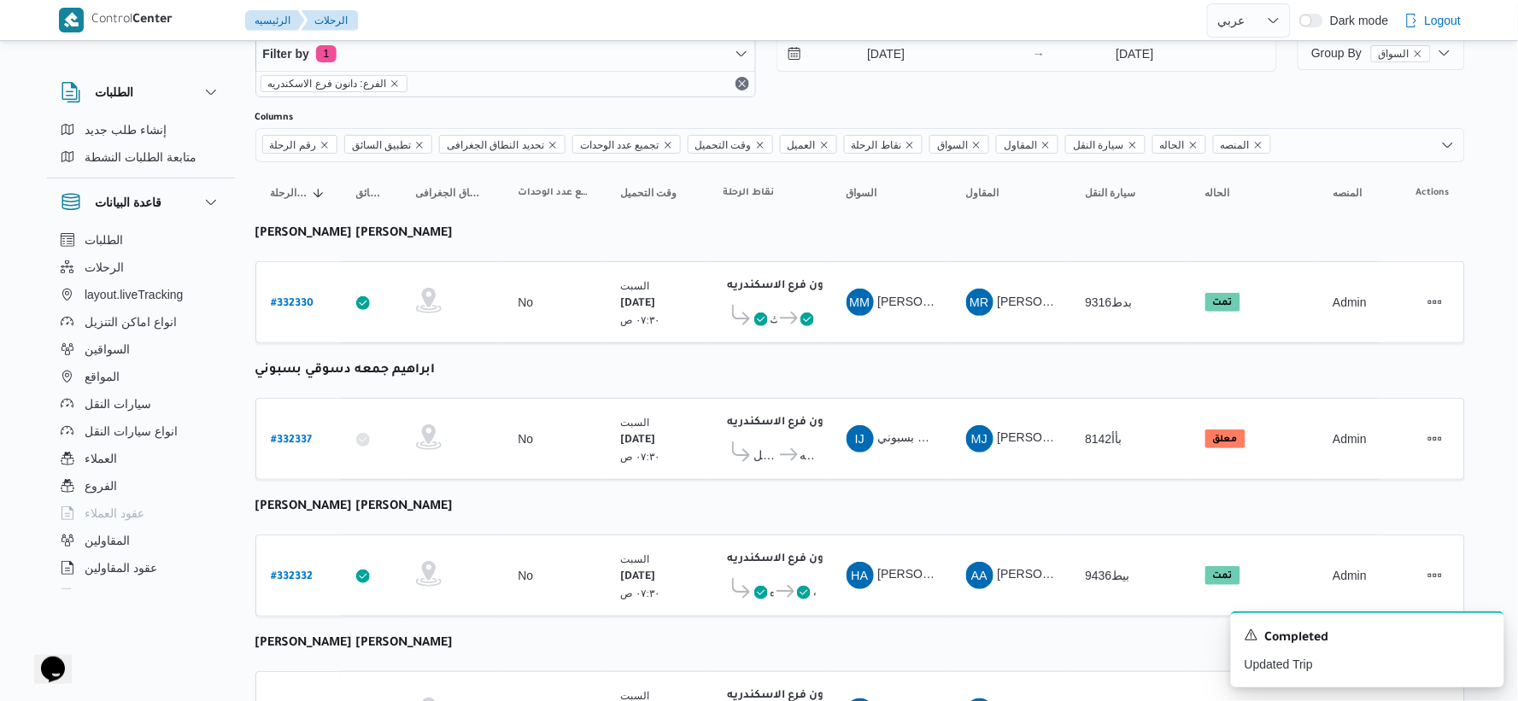
select select "ar"
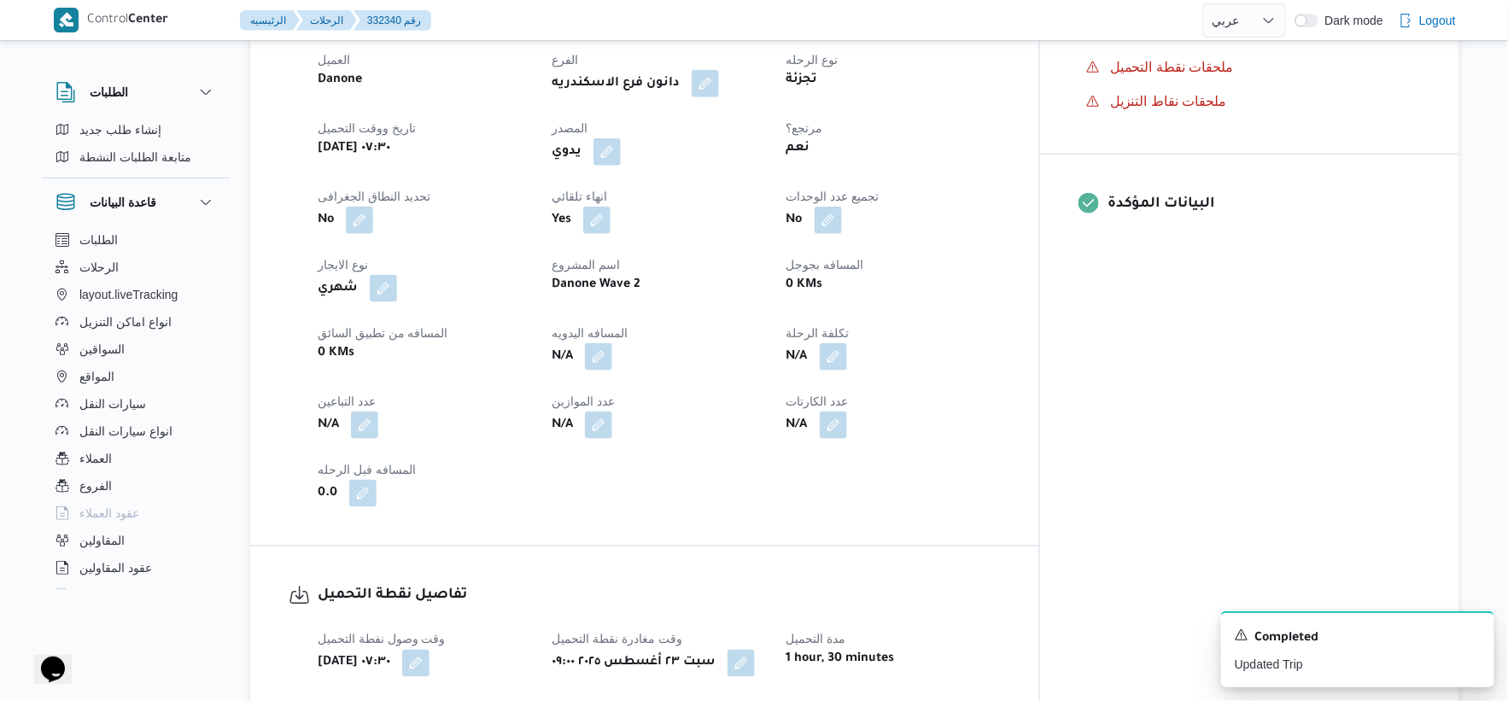
scroll to position [612, 0]
click at [612, 342] on button "button" at bounding box center [598, 355] width 27 height 27
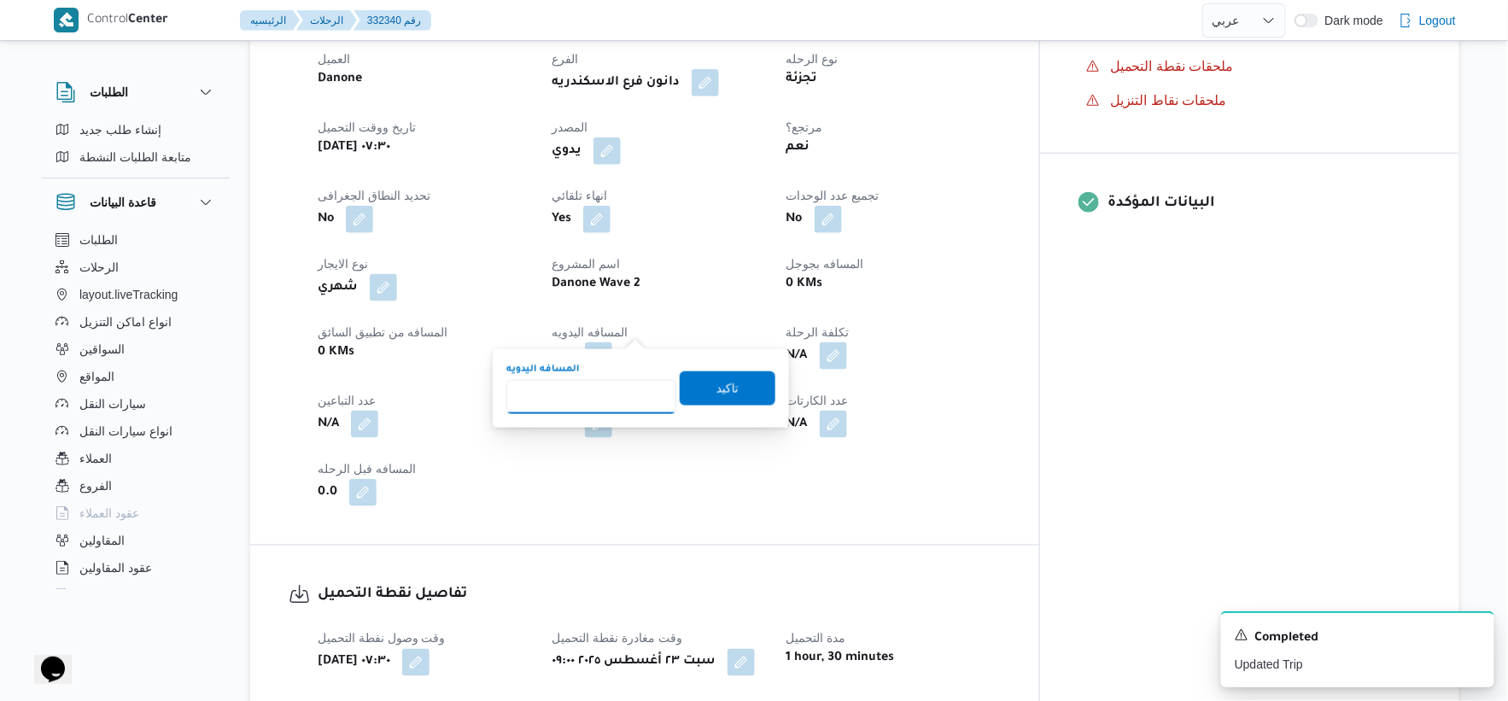
click at [595, 395] on input "المسافه اليدويه" at bounding box center [591, 397] width 170 height 34
type input "31"
click at [741, 378] on span "تاكيد" at bounding box center [728, 388] width 96 height 34
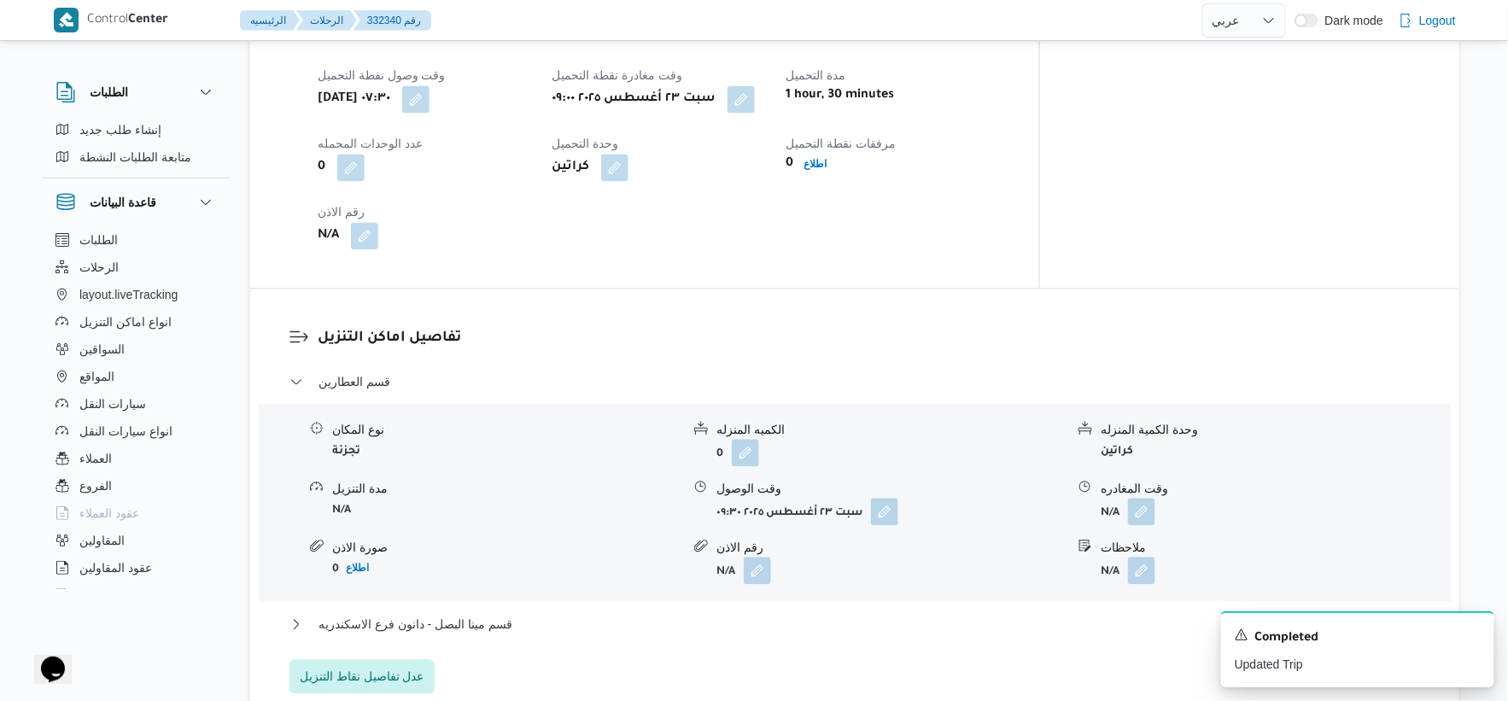
scroll to position [1182, 0]
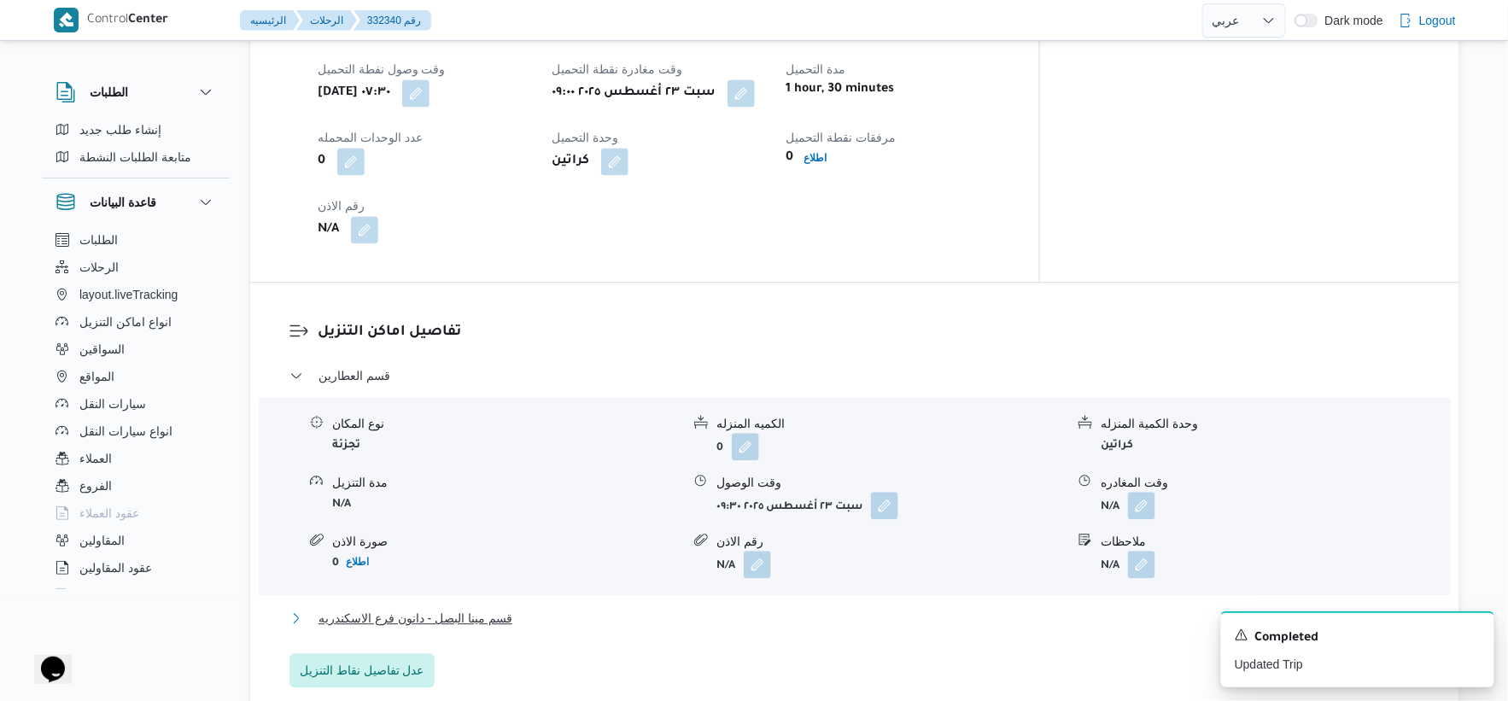
click at [504, 608] on span "قسم مينا البصل - دانون فرع الاسكندريه" at bounding box center [416, 618] width 194 height 20
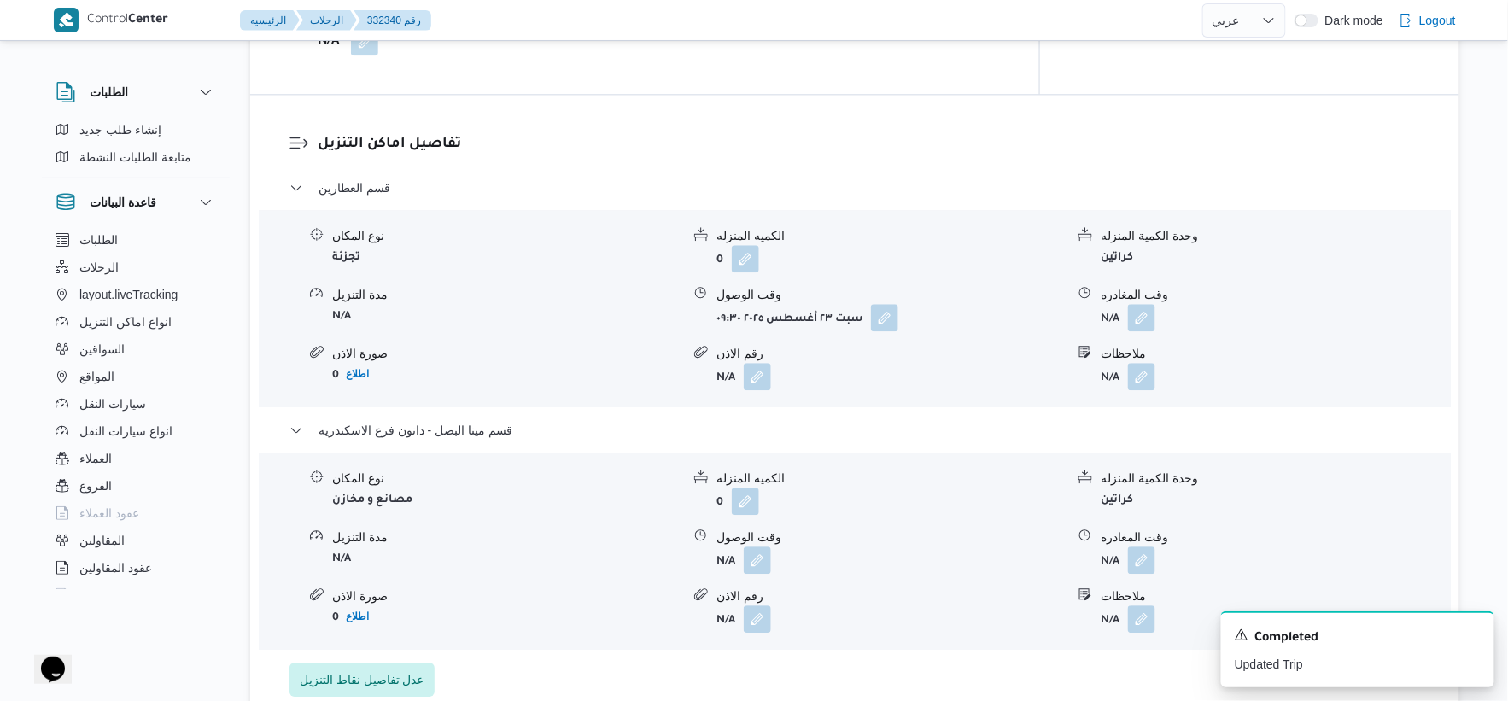
scroll to position [1372, 0]
click at [764, 544] on button "button" at bounding box center [757, 557] width 27 height 27
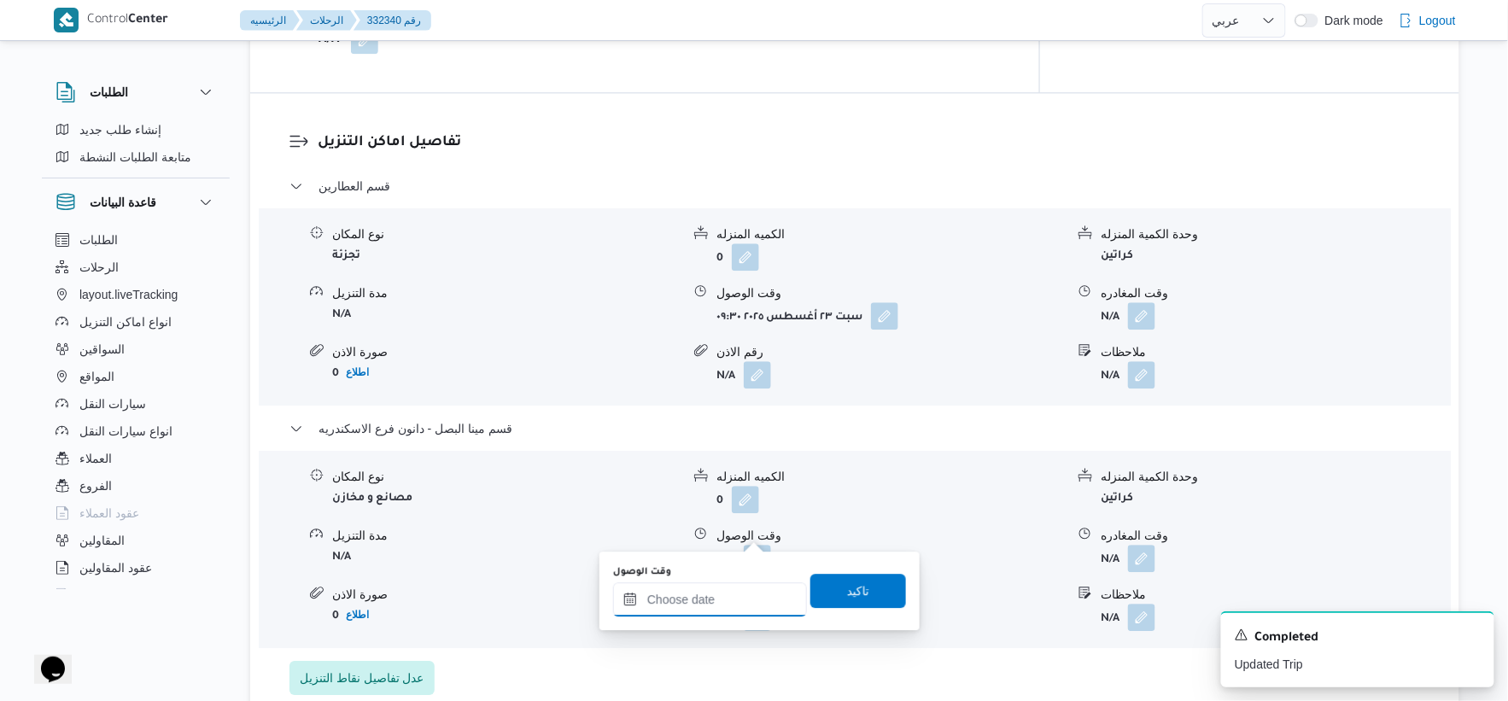
click at [726, 594] on input "وقت الوصول" at bounding box center [710, 599] width 194 height 34
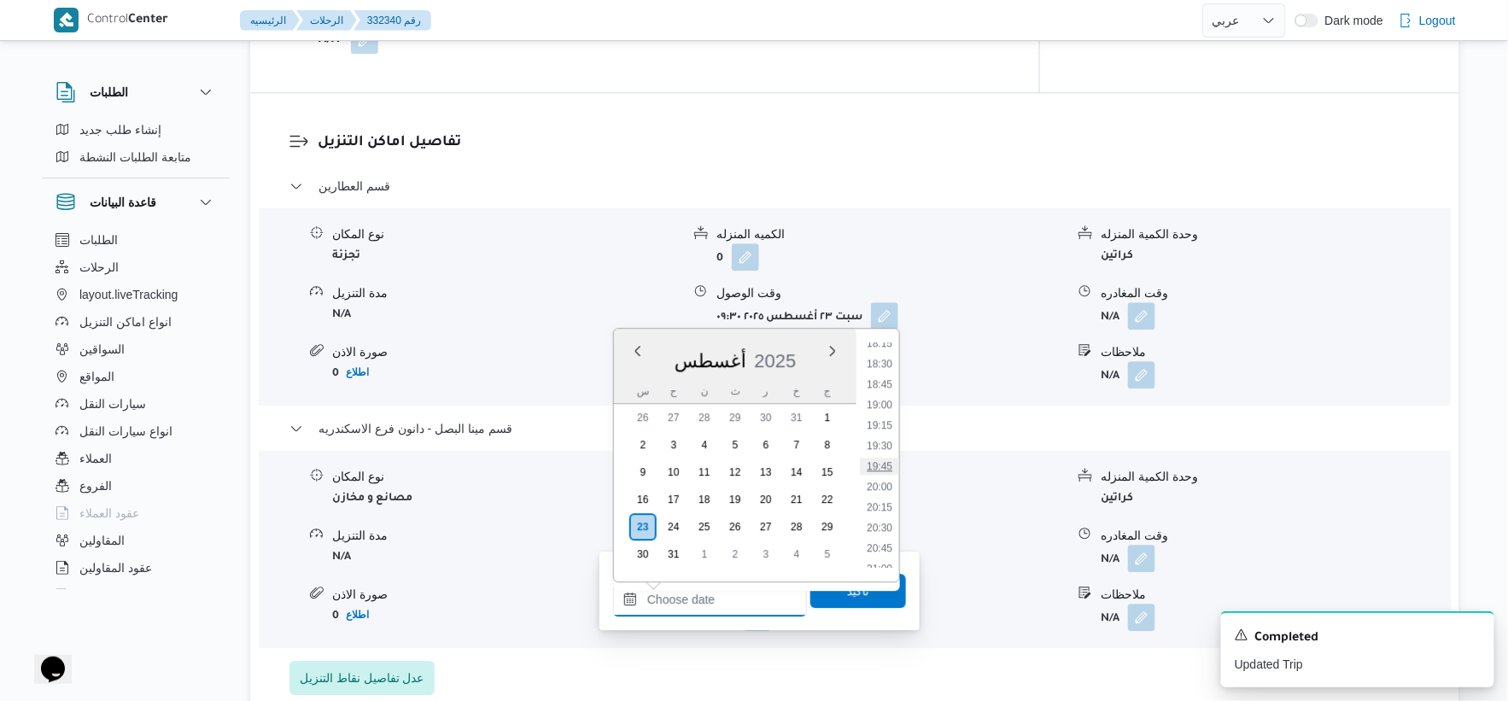
scroll to position [1219, 0]
click at [880, 395] on li "15:30" at bounding box center [879, 403] width 39 height 17
type input "٢٣/٠٨/٢٠٢٥ ١٥:٣٠"
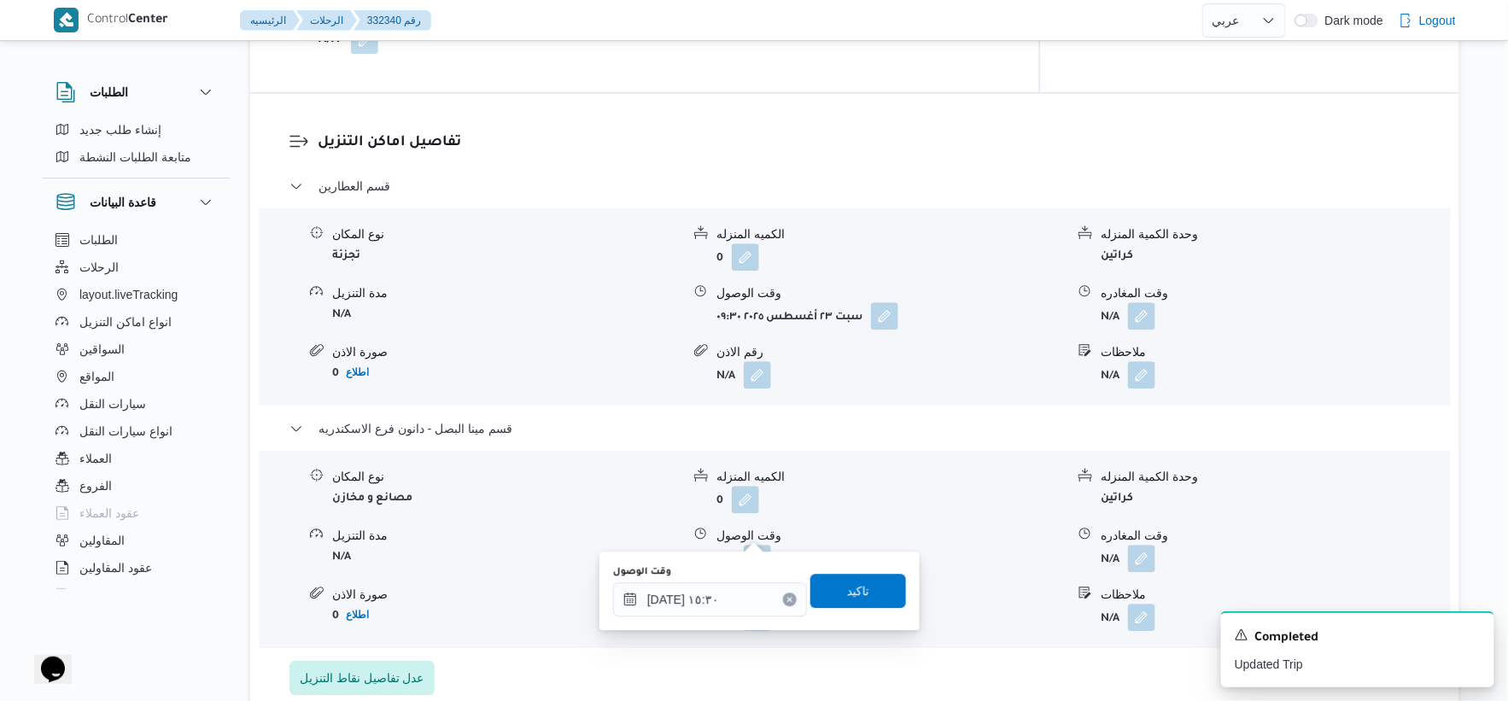
click at [858, 560] on div "You are in a dialog. To close this dialog, hit escape. وقت الوصول ٢٣/٠٨/٢٠٢٥ ١٥…" at bounding box center [760, 591] width 320 height 79
click at [860, 583] on span "تاكيد" at bounding box center [859, 590] width 96 height 34
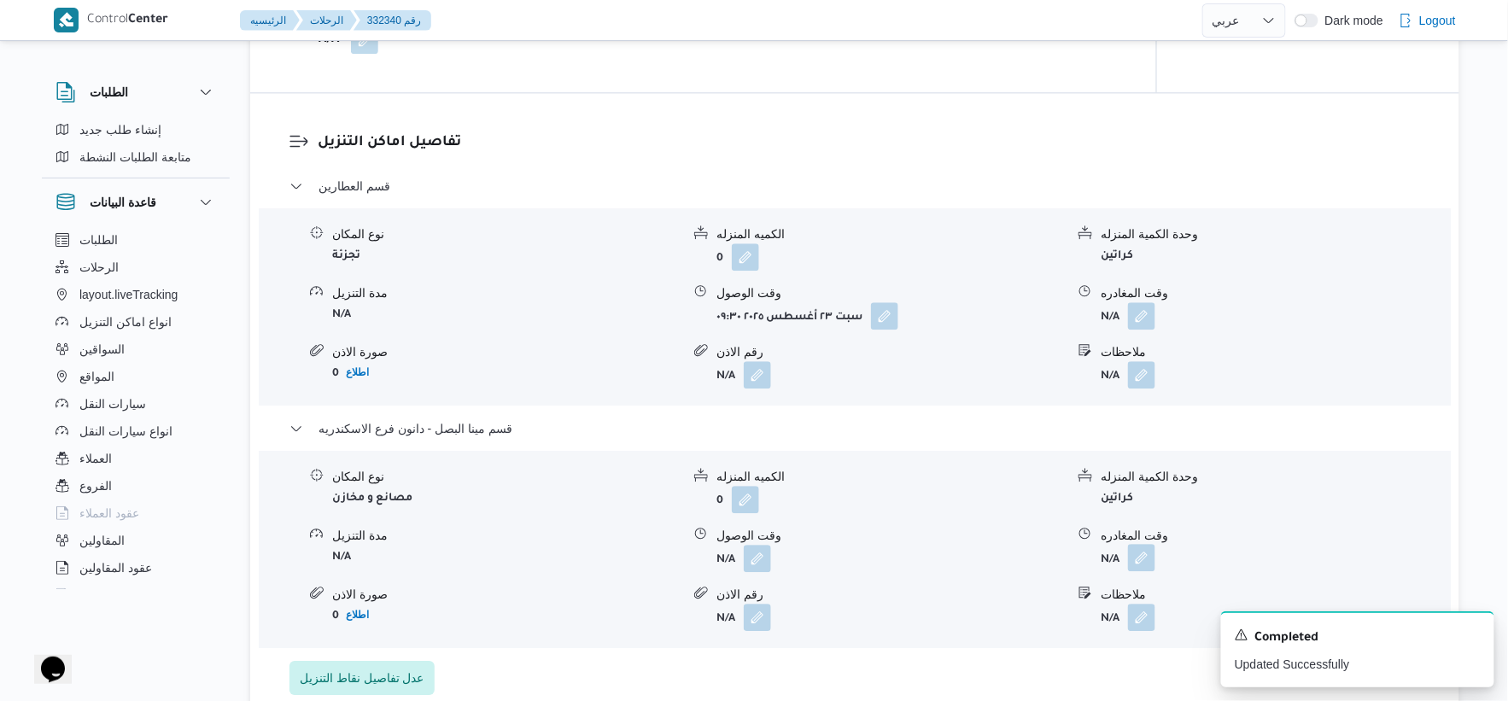
click at [1142, 544] on button "button" at bounding box center [1141, 557] width 27 height 27
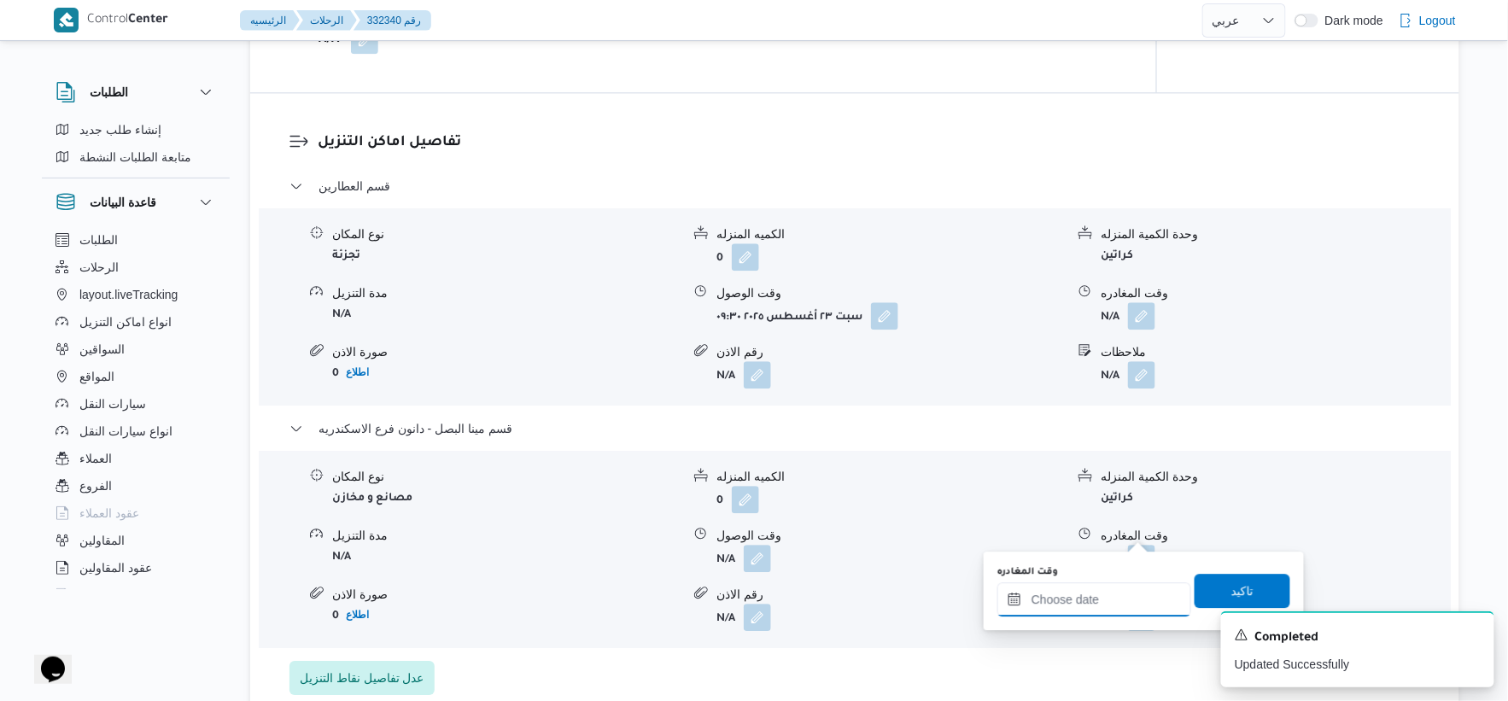
click at [1119, 587] on input "وقت المغادره" at bounding box center [1095, 599] width 194 height 34
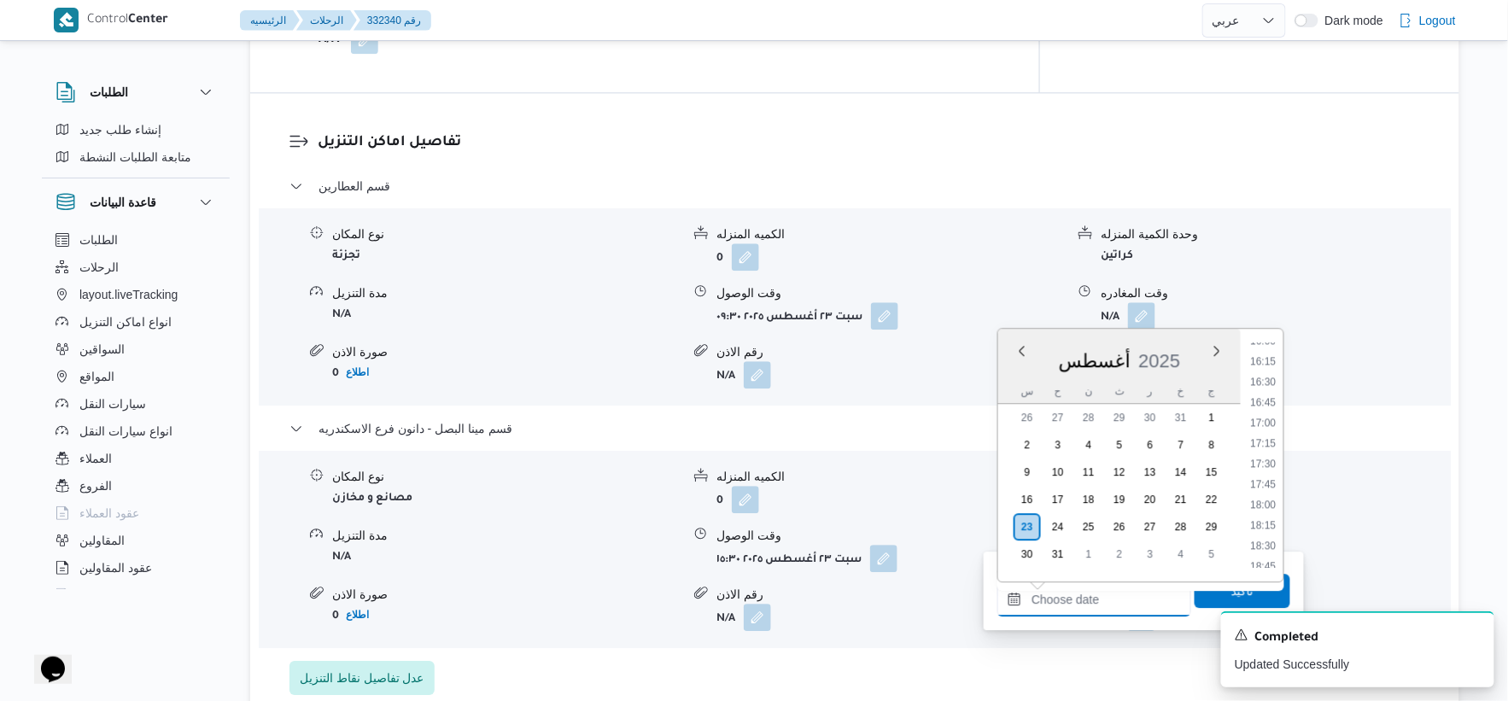
scroll to position [1314, 0]
click at [1267, 429] on li "17:00" at bounding box center [1263, 431] width 39 height 17
type input "٢٣/٠٨/٢٠٢٥ ١٧:٠٠"
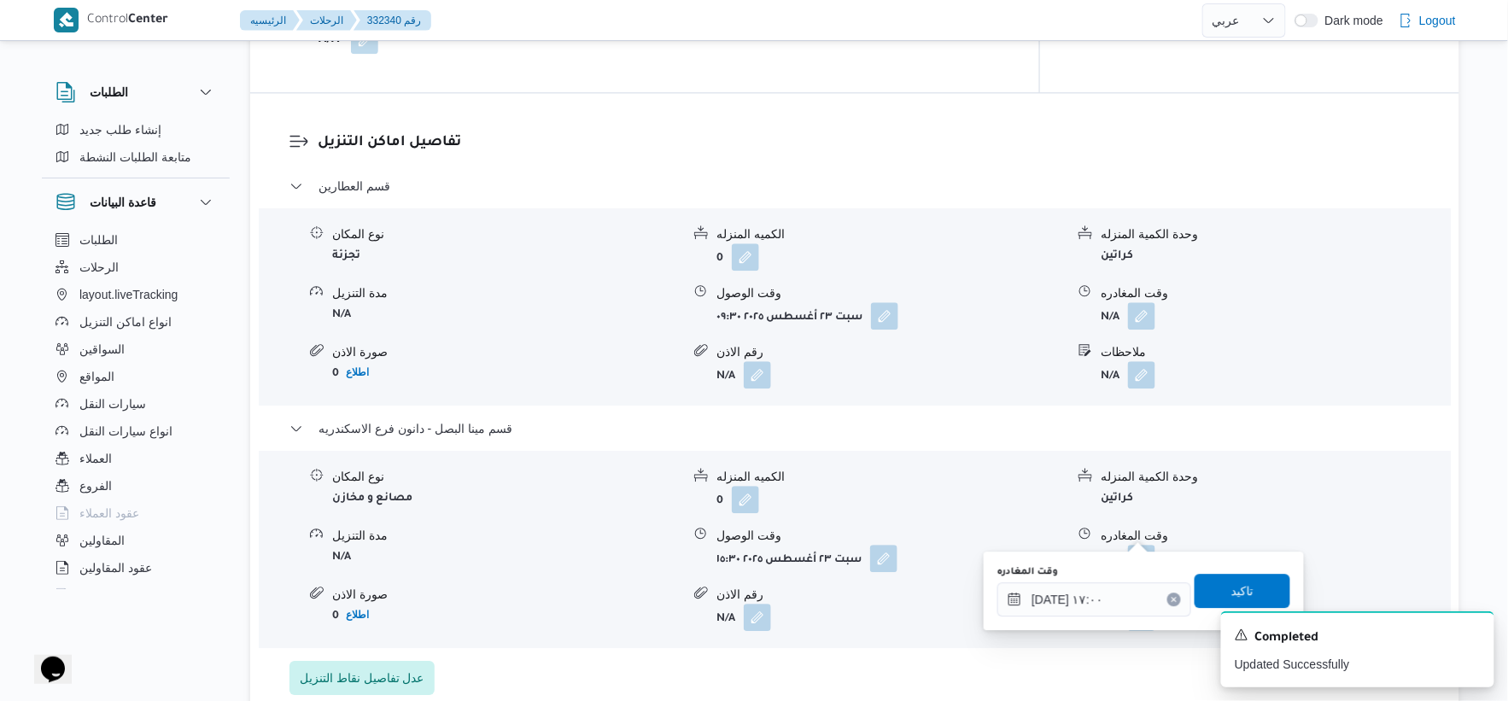
click at [1254, 569] on div "وقت المغادره ٢٣/٠٨/٢٠٢٥ ١٧:٠٠ تاكيد" at bounding box center [1144, 591] width 296 height 55
click at [1254, 570] on div "وقت المغادره ٢٣/٠٨/٢٠٢٥ ١٧:٠٠ تاكيد" at bounding box center [1144, 591] width 296 height 55
click at [1253, 581] on span "تاكيد" at bounding box center [1243, 590] width 96 height 34
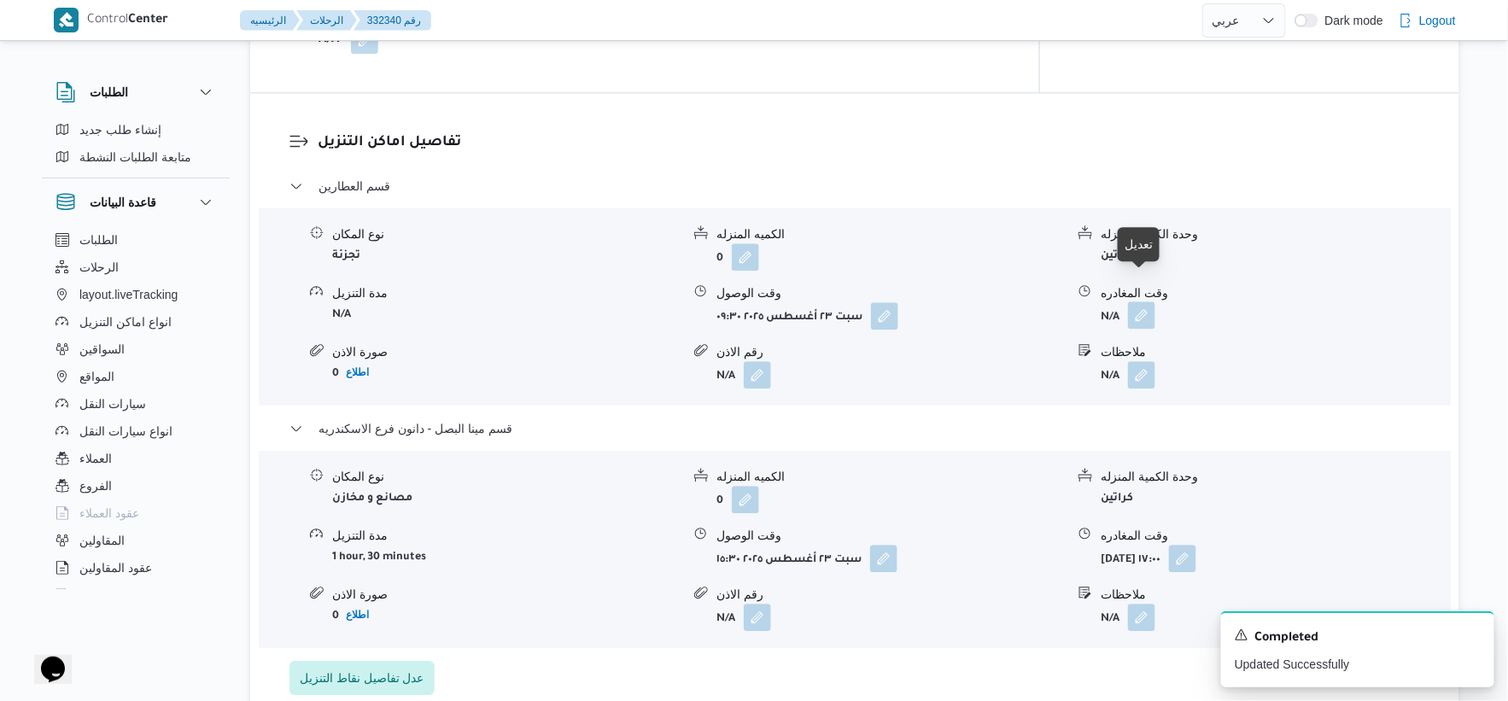
click at [1153, 301] on button "button" at bounding box center [1141, 314] width 27 height 27
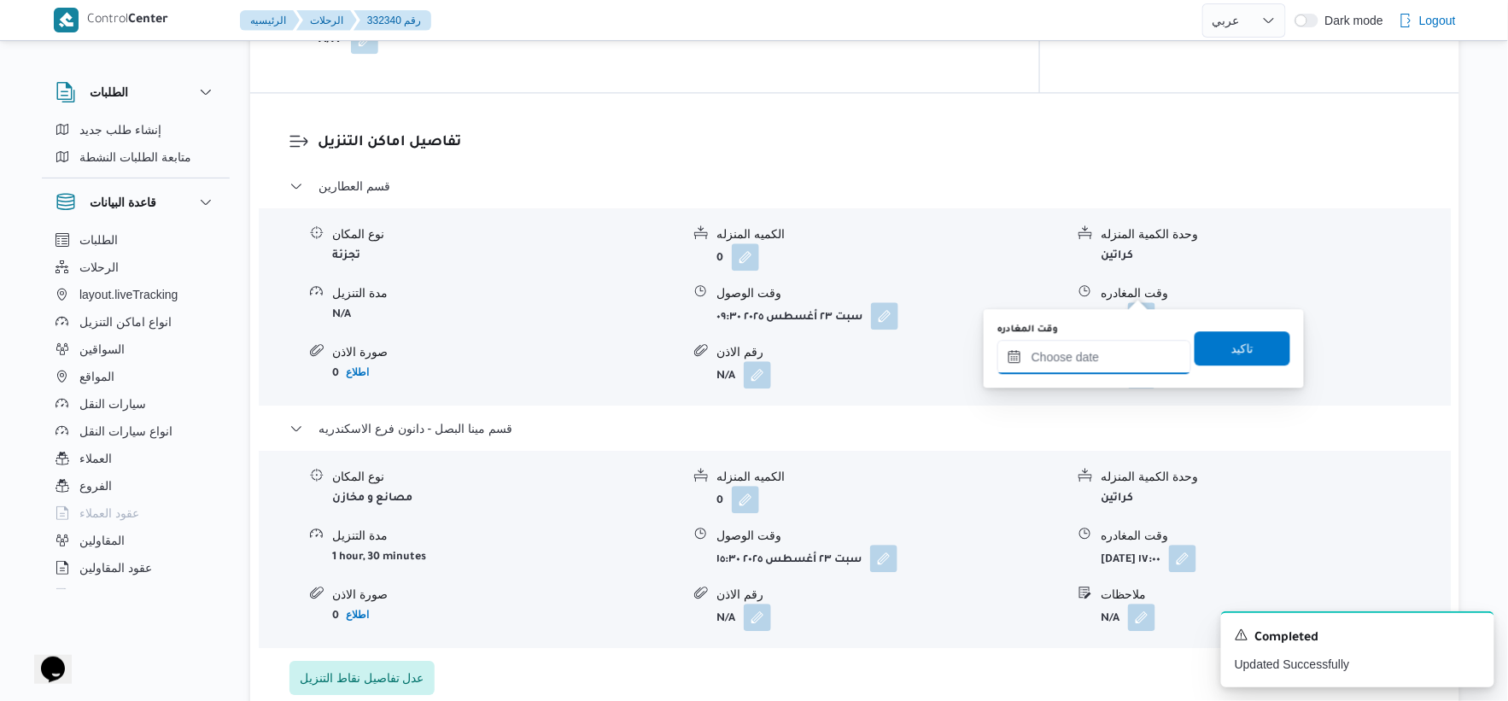
click at [1112, 354] on input "وقت المغادره" at bounding box center [1095, 357] width 194 height 34
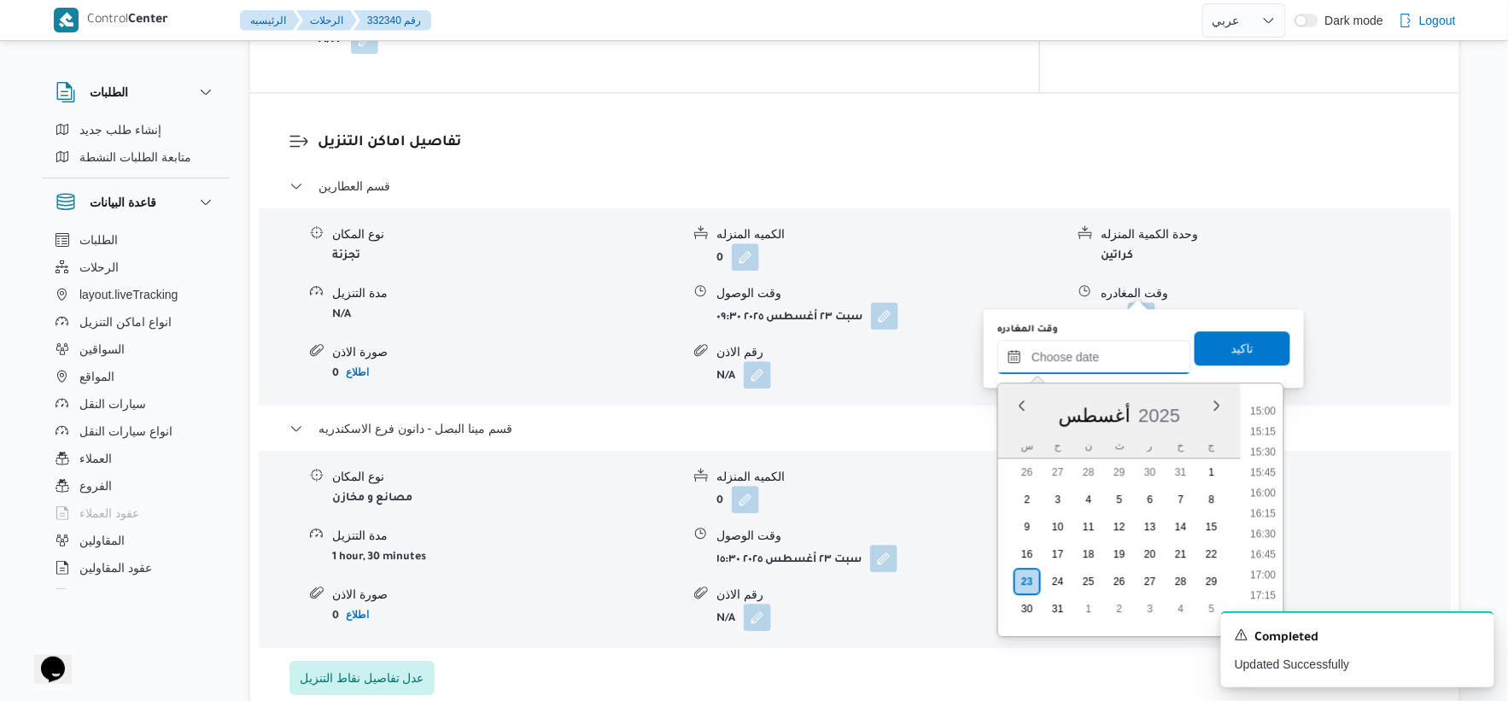
scroll to position [1219, 0]
click at [1253, 410] on li "15:00" at bounding box center [1263, 416] width 39 height 17
type input "٢٣/٠٨/٢٠٢٥ ١٥:٠٠"
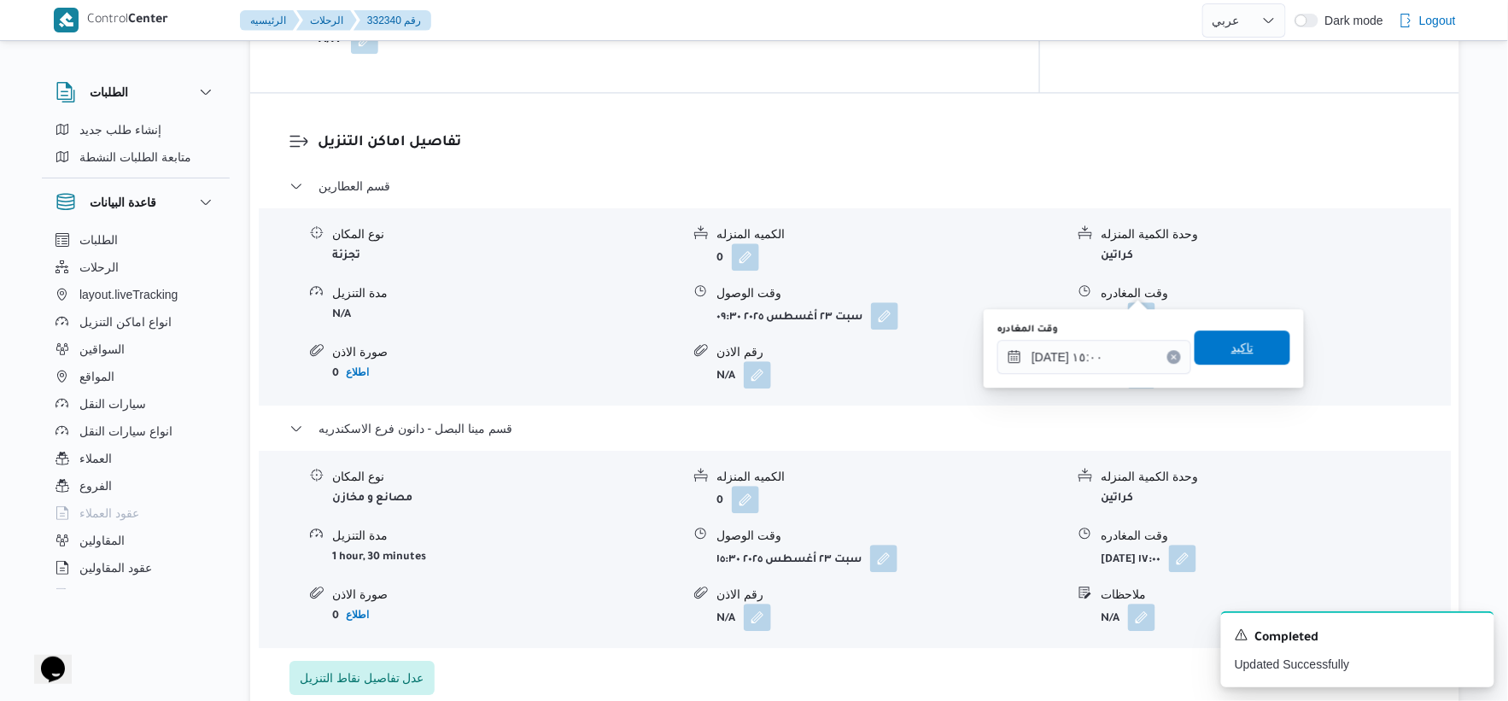
click at [1244, 354] on span "تاكيد" at bounding box center [1243, 348] width 96 height 34
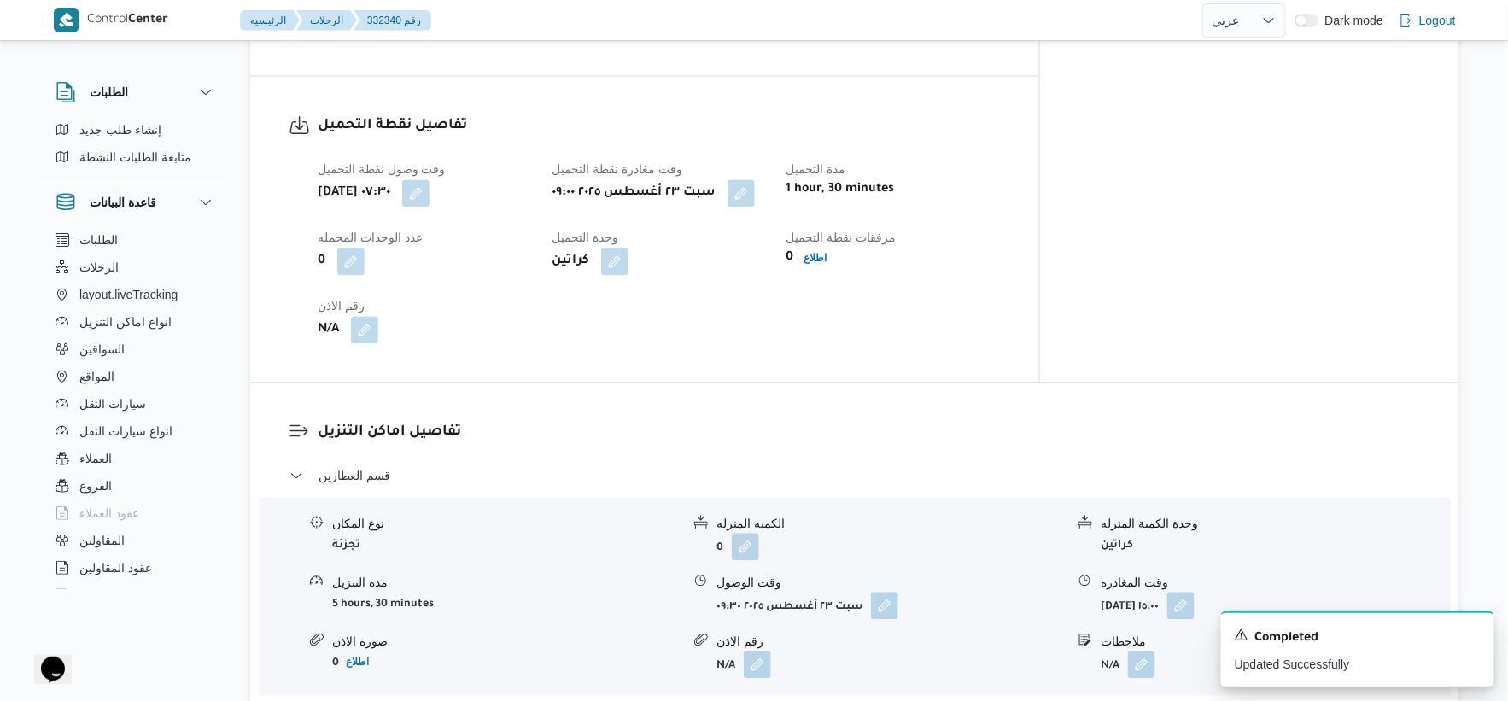
scroll to position [1087, 0]
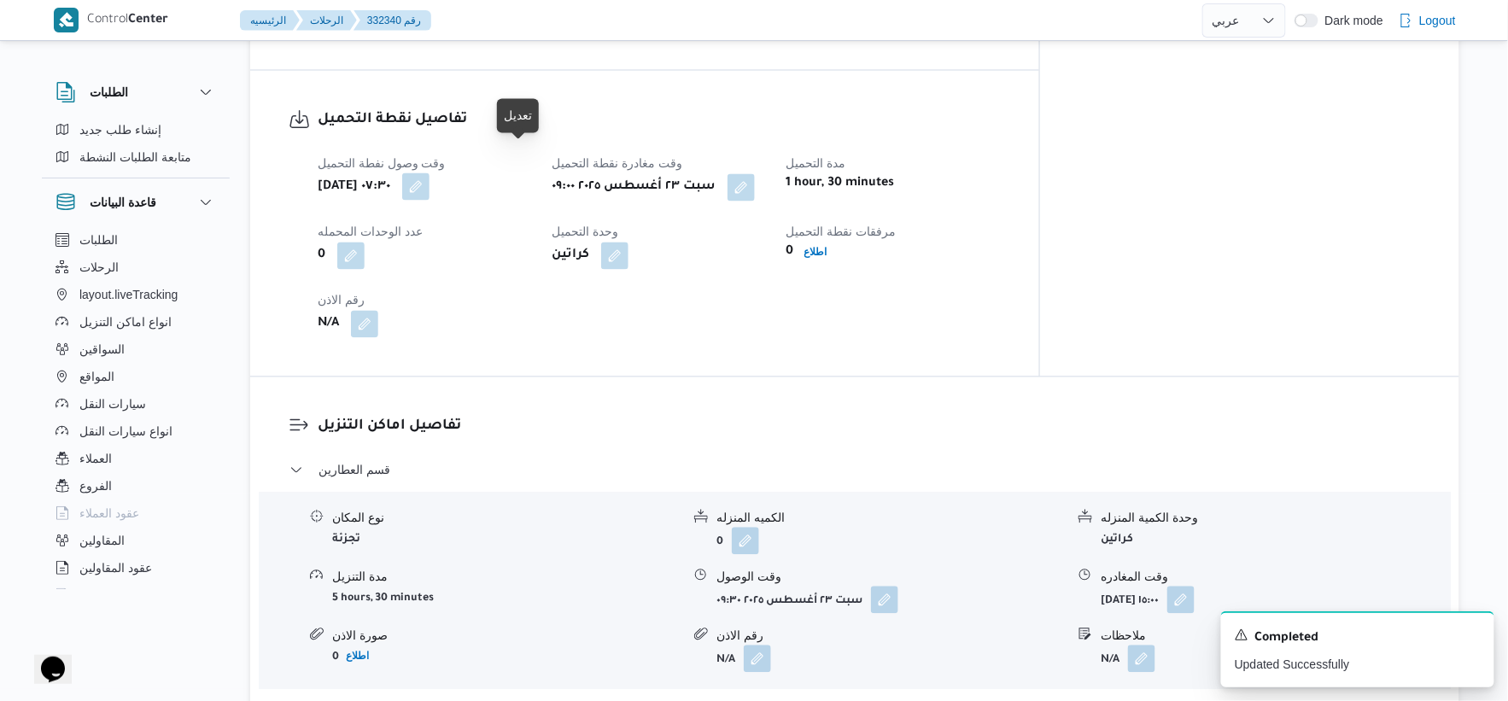
click at [430, 173] on button "button" at bounding box center [415, 186] width 27 height 27
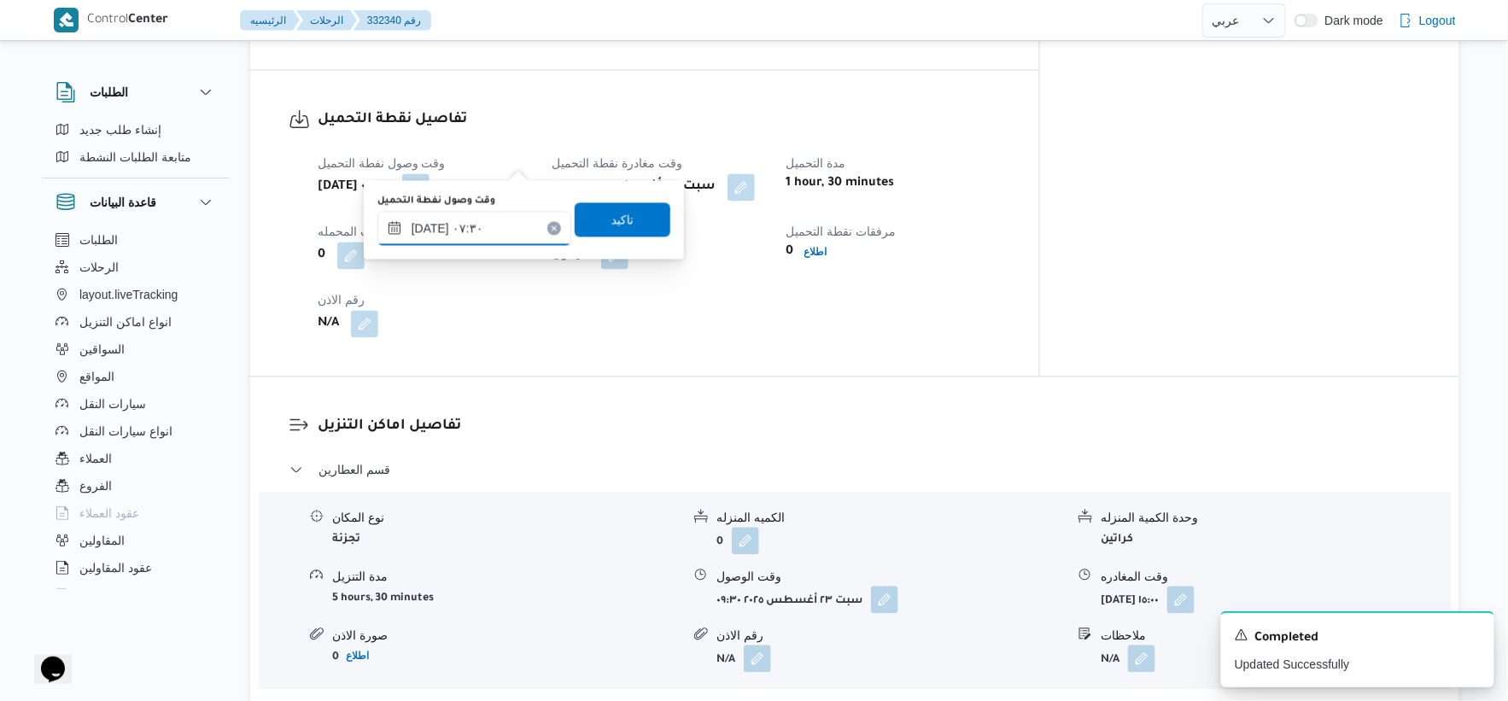
click at [428, 226] on input "٢٣/٠٨/٢٠٢٥ ٠٧:٣٠" at bounding box center [475, 229] width 194 height 34
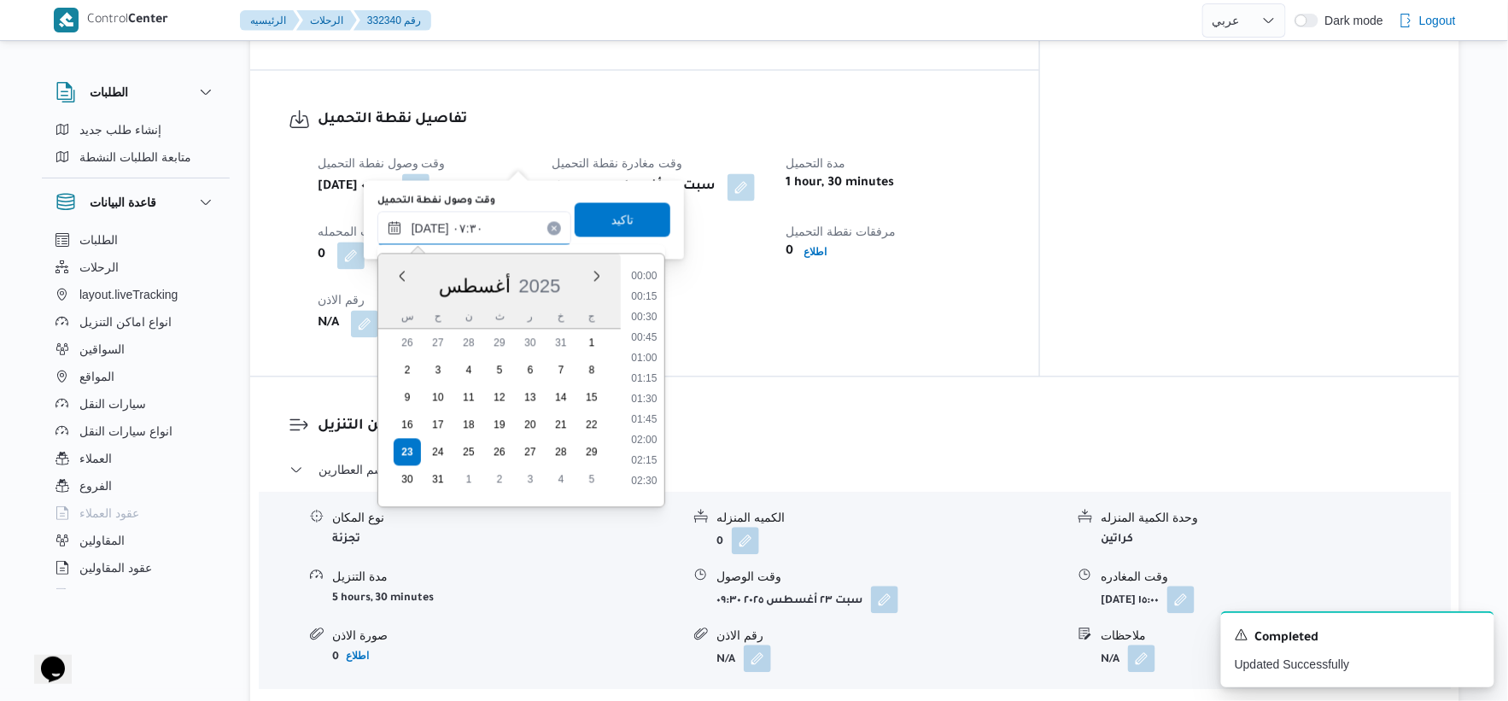
scroll to position [500, 0]
click at [428, 226] on input "٢٣/٠٨/٢٠٢٥ ٠٧:٣٠" at bounding box center [475, 229] width 194 height 34
type input "٢٣/٠٨/٢٠٢٥ ٠٧:٢٠"
click at [625, 214] on span "تاكيد" at bounding box center [623, 219] width 96 height 34
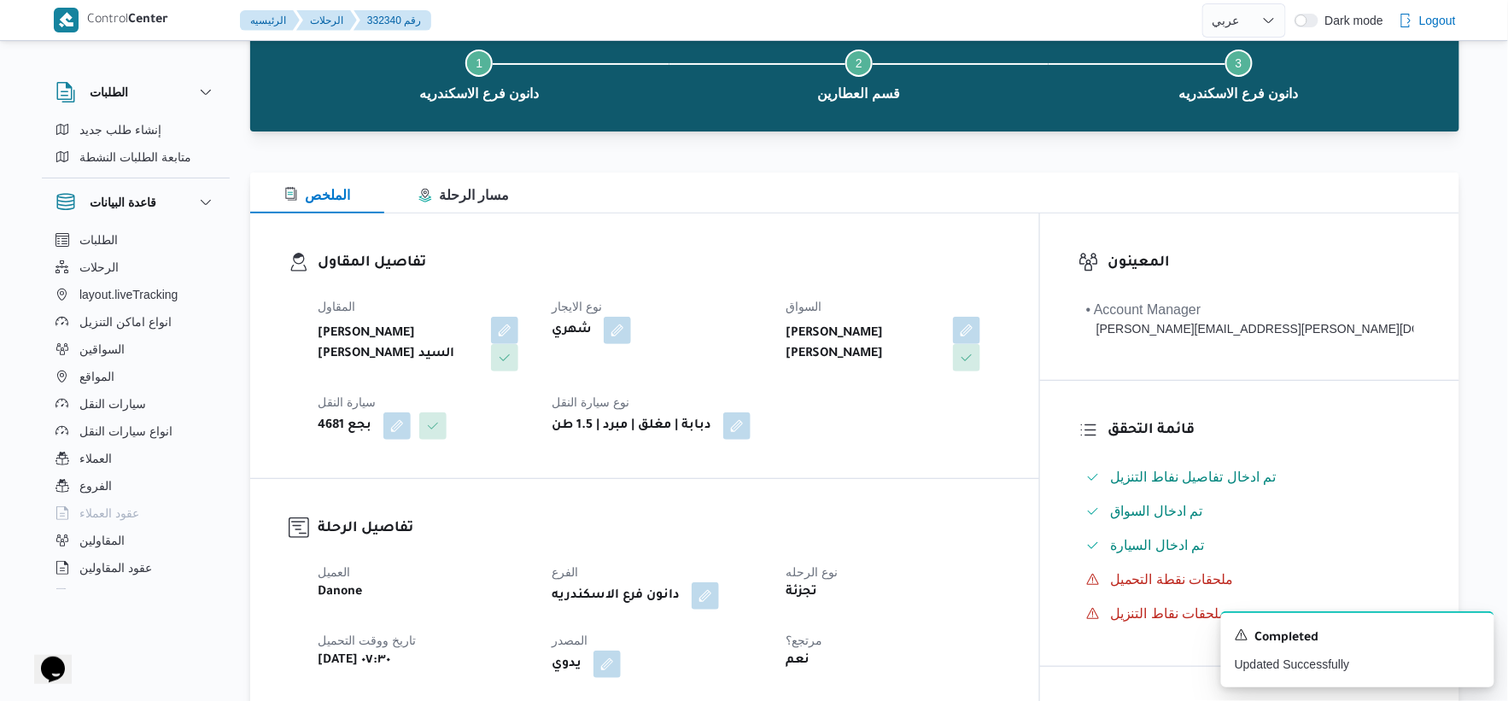
scroll to position [0, 0]
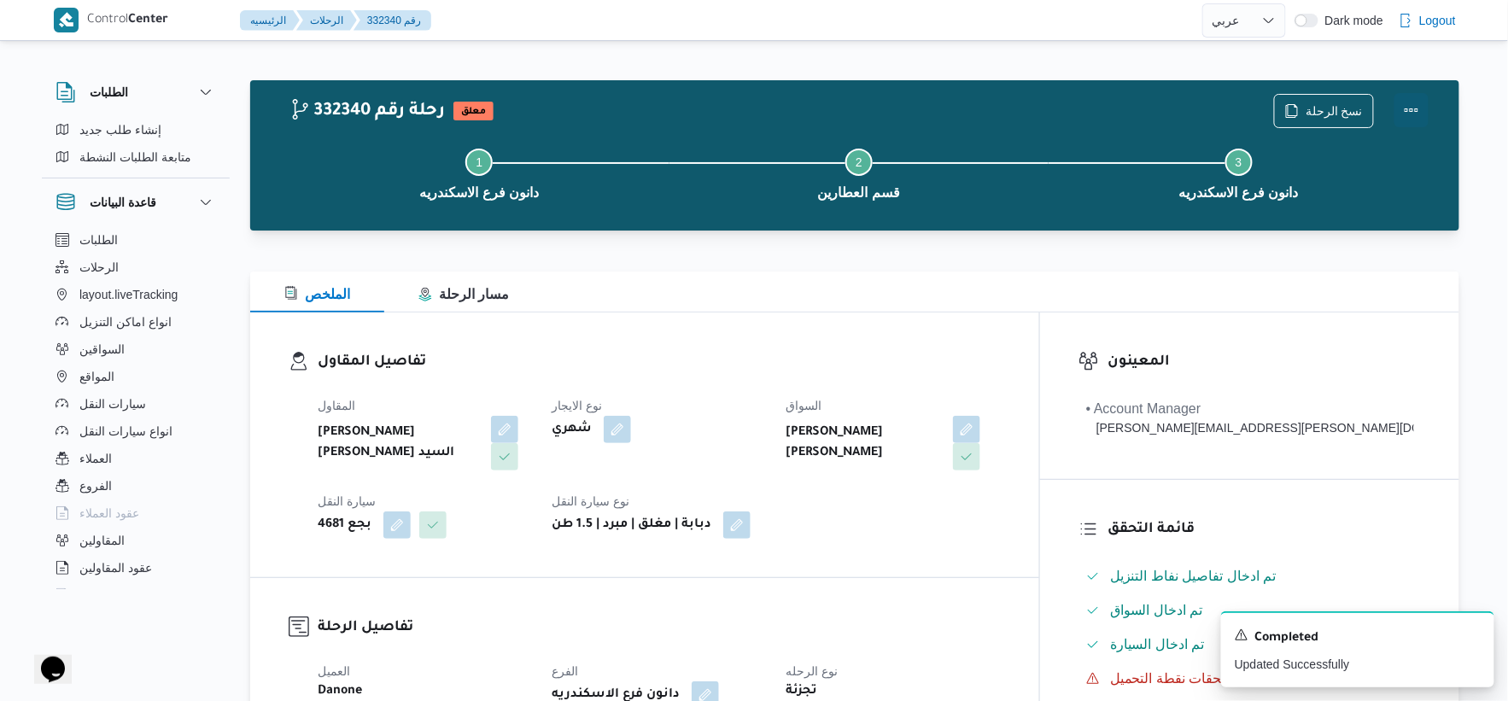
click at [1416, 111] on button "Actions" at bounding box center [1412, 110] width 34 height 34
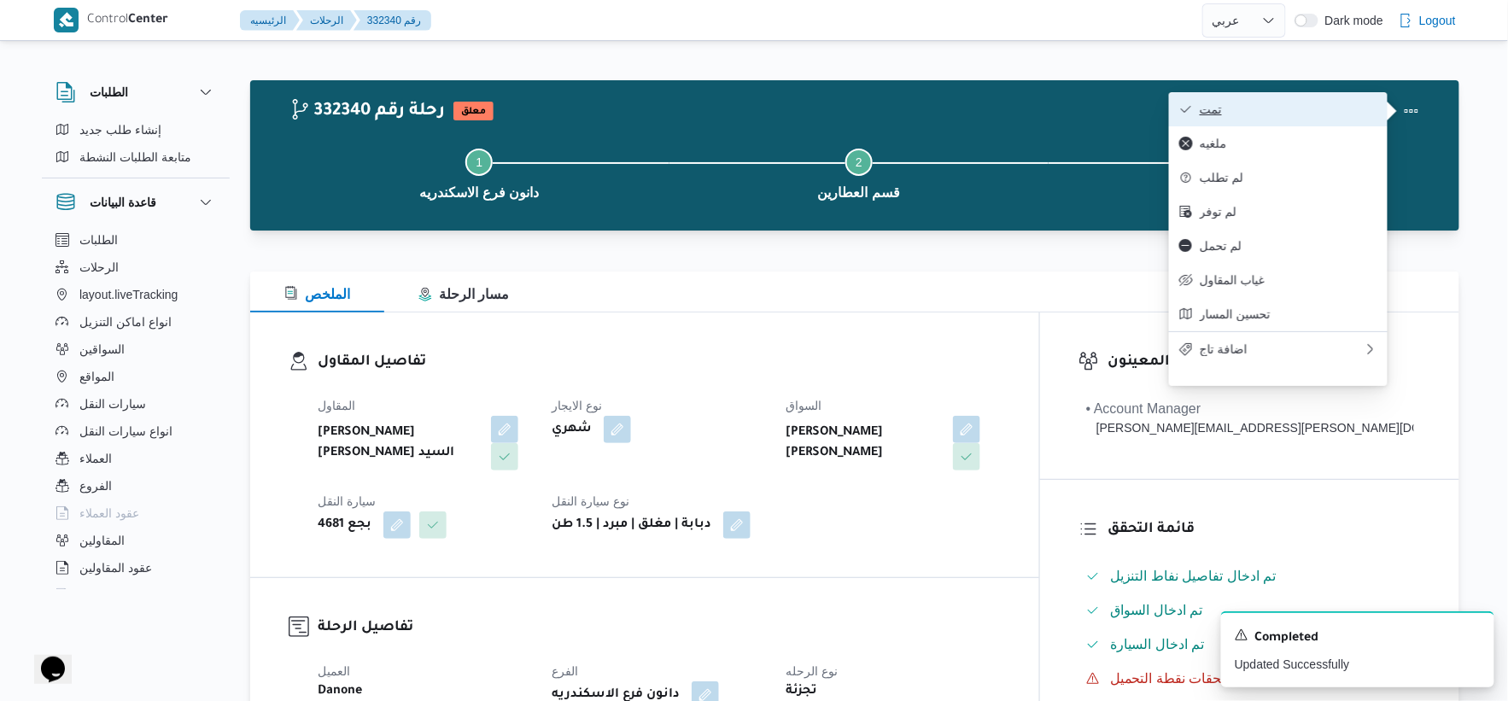
click at [1314, 97] on button "تمت" at bounding box center [1278, 109] width 219 height 34
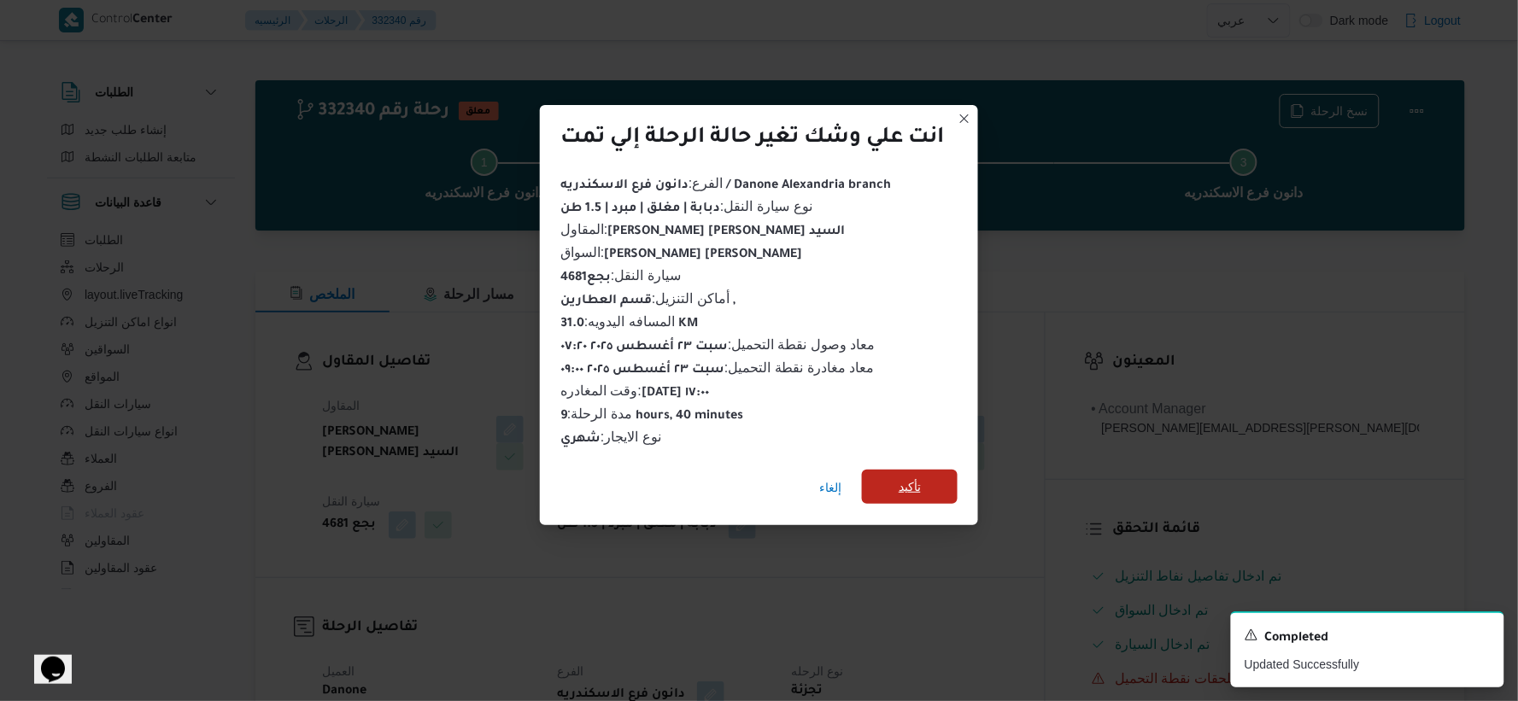
click at [909, 482] on span "تأكيد" at bounding box center [910, 487] width 22 height 20
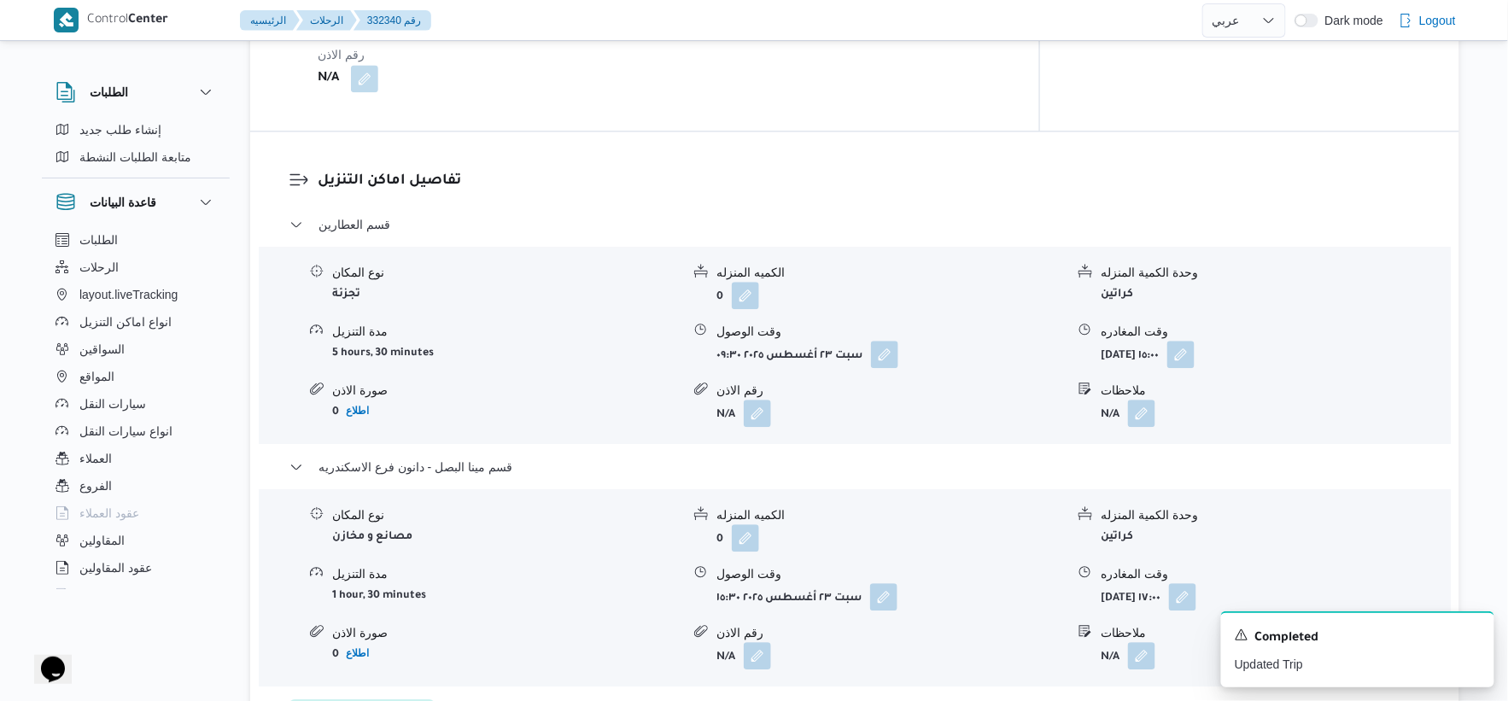
scroll to position [1328, 0]
select select "ar"
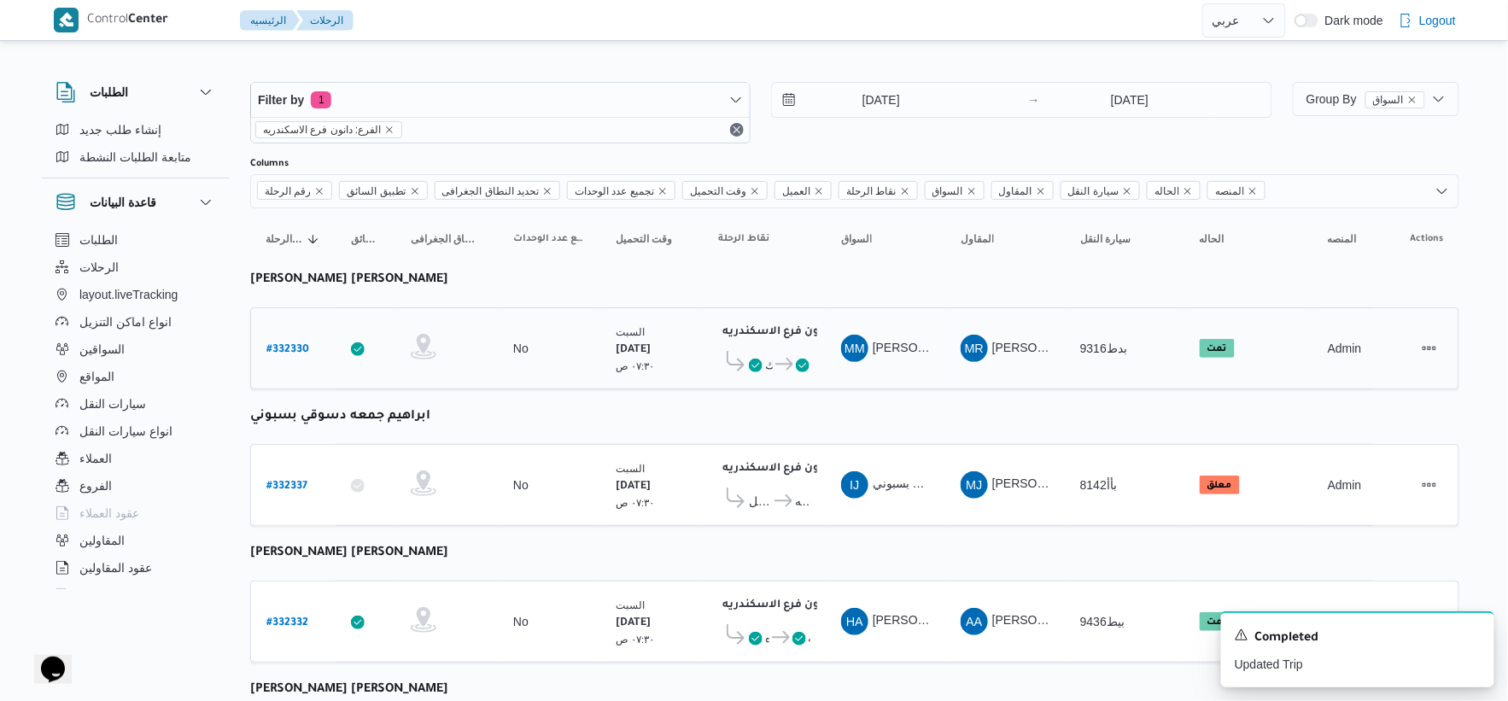
click at [296, 346] on b "# 332330" at bounding box center [287, 350] width 43 height 12
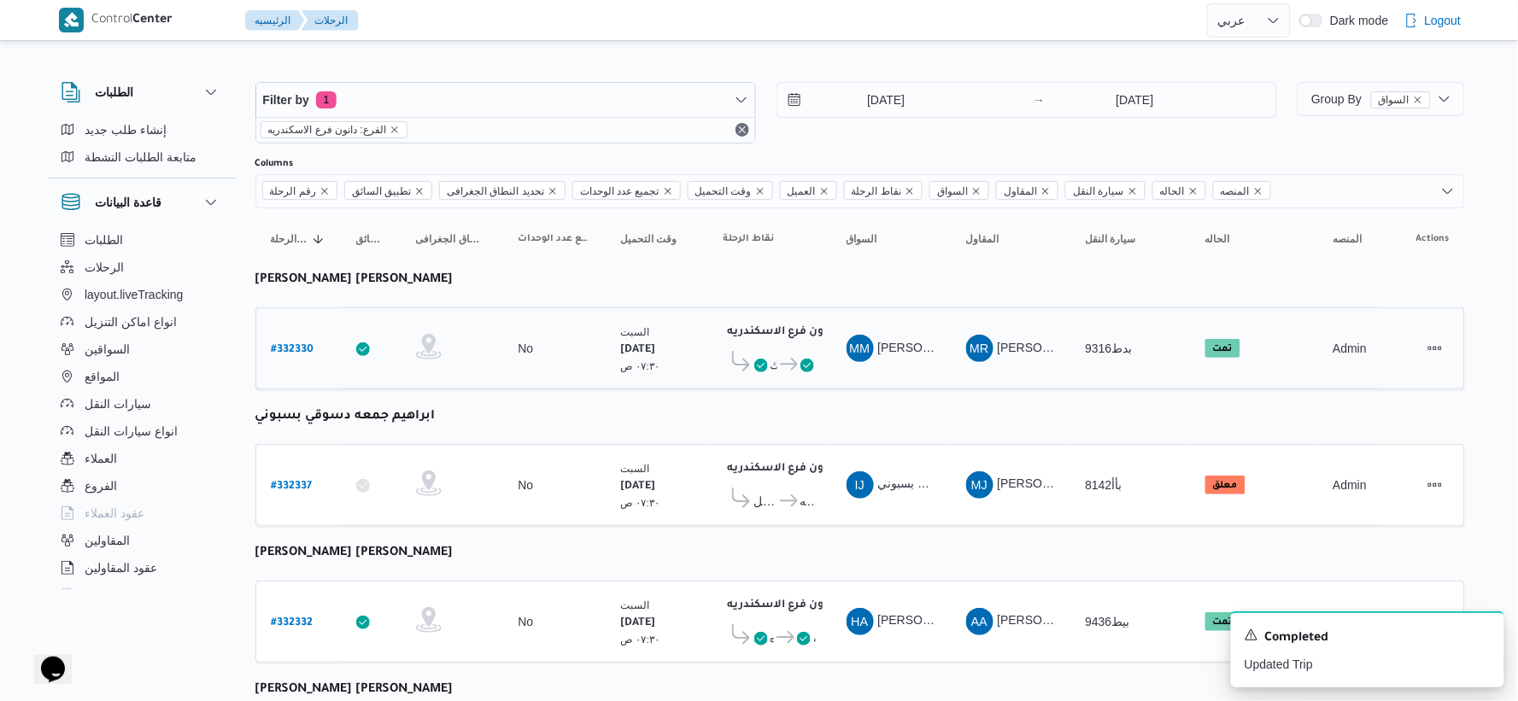
select select "ar"
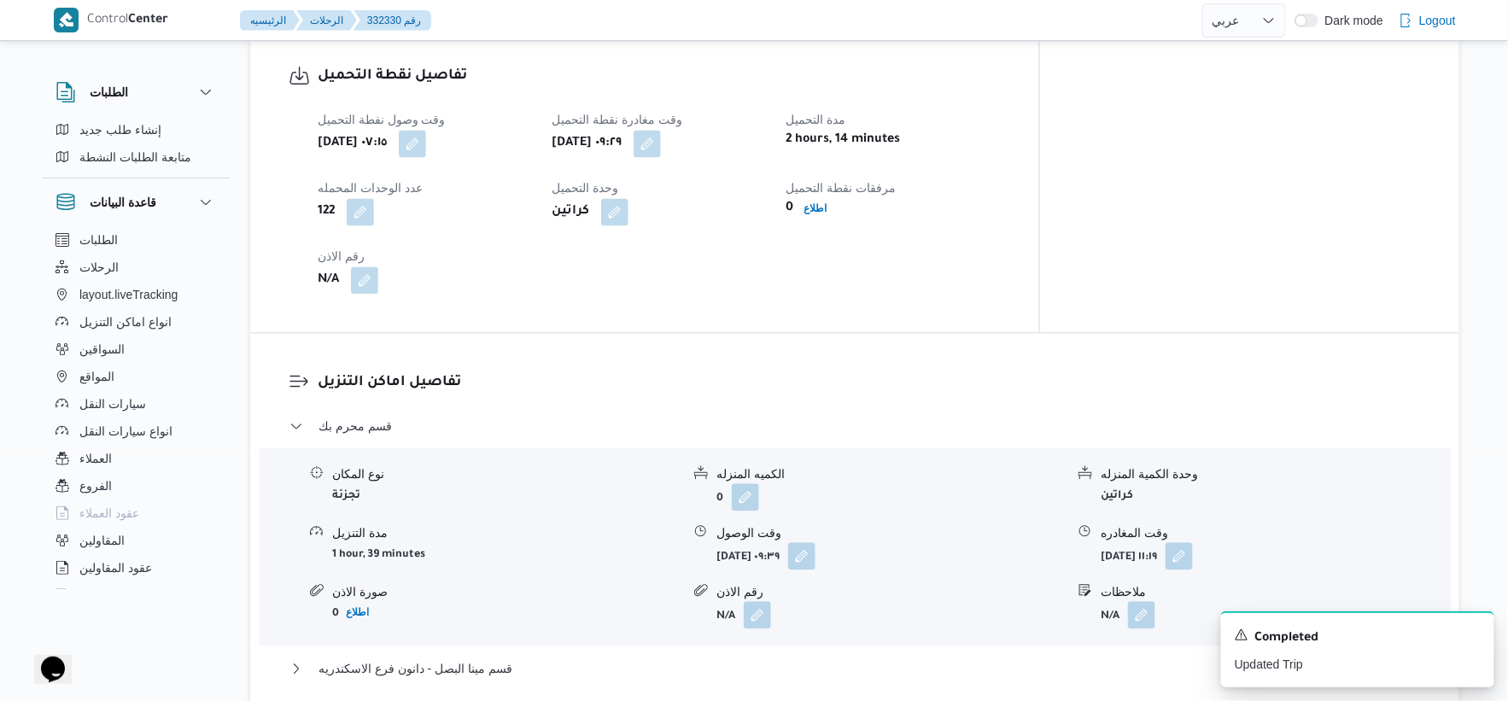
scroll to position [664, 0]
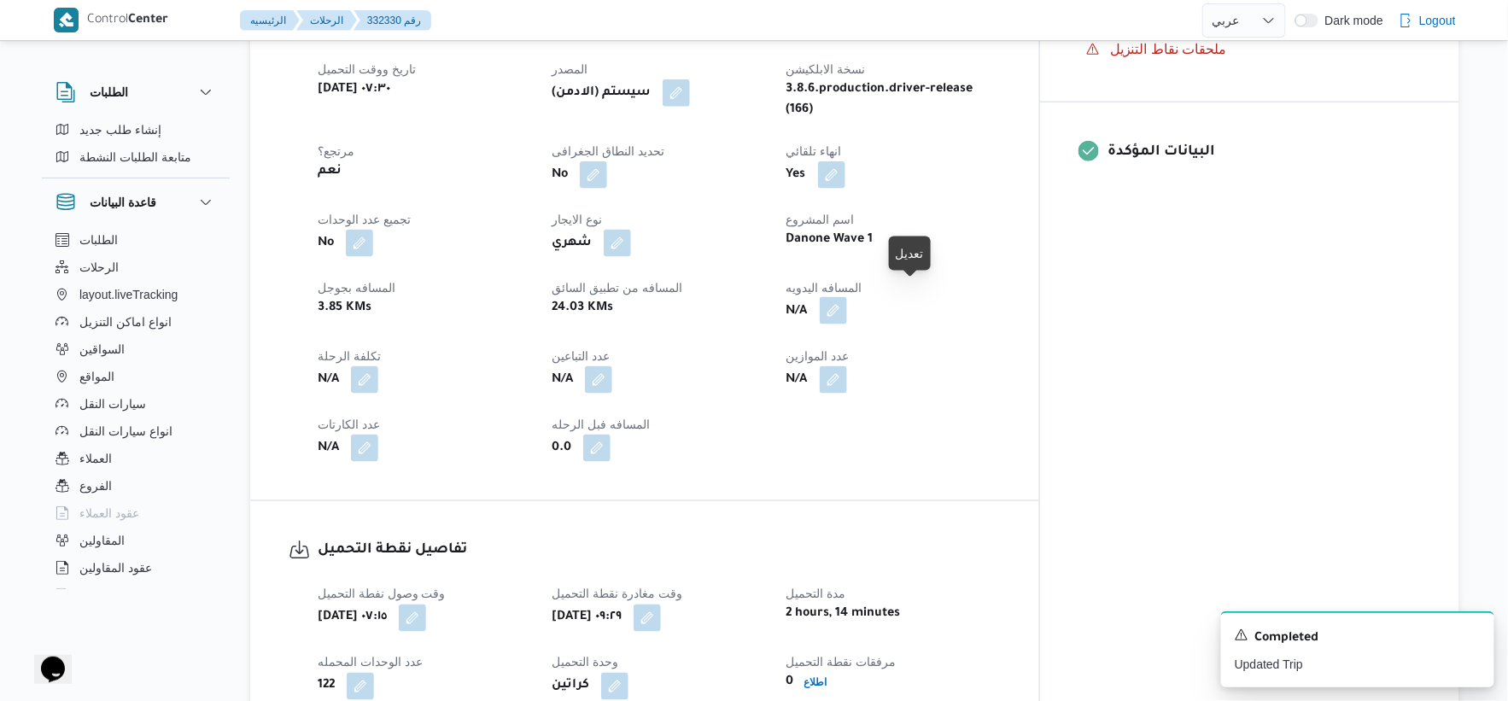
click at [847, 297] on button "button" at bounding box center [833, 310] width 27 height 27
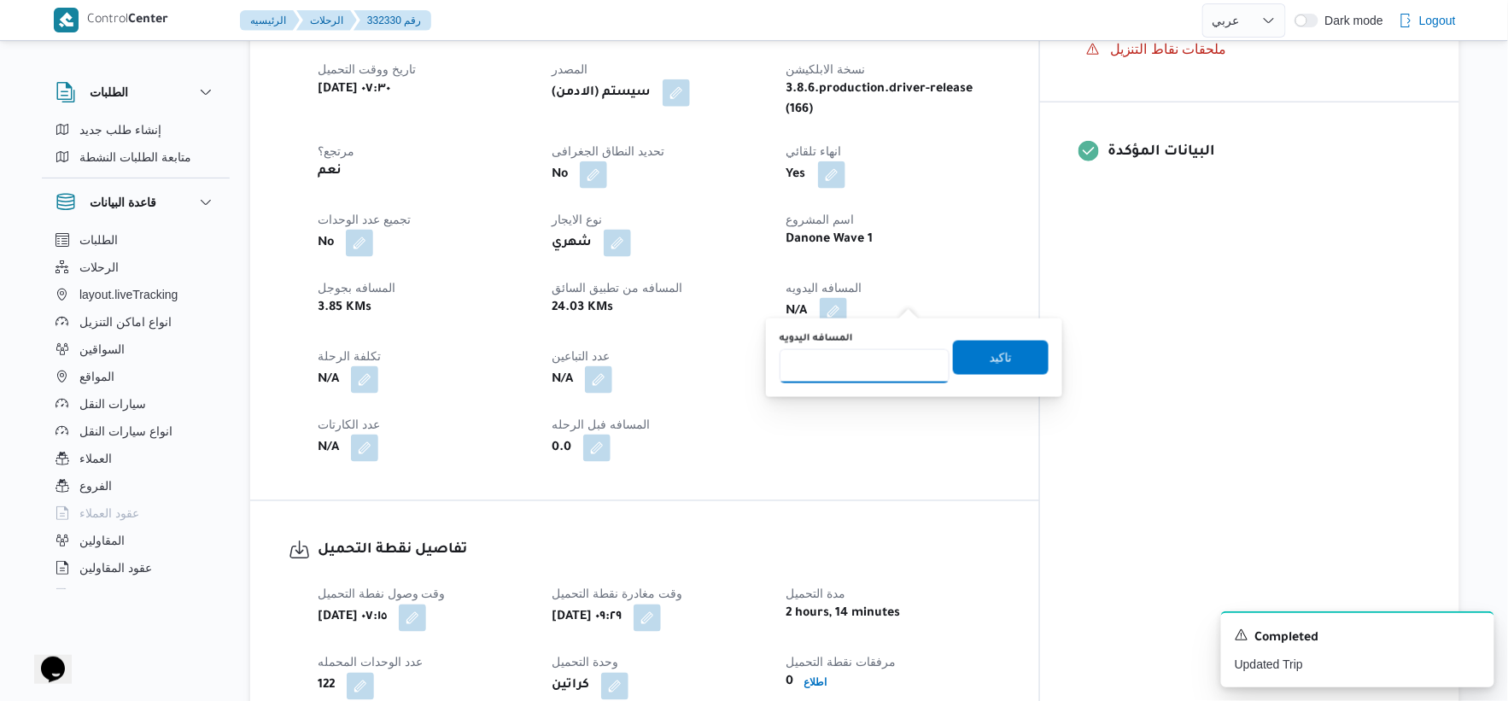
click at [854, 377] on input "المسافه اليدويه" at bounding box center [865, 366] width 170 height 34
type input "16"
click at [1016, 363] on span "تاكيد" at bounding box center [1001, 357] width 96 height 34
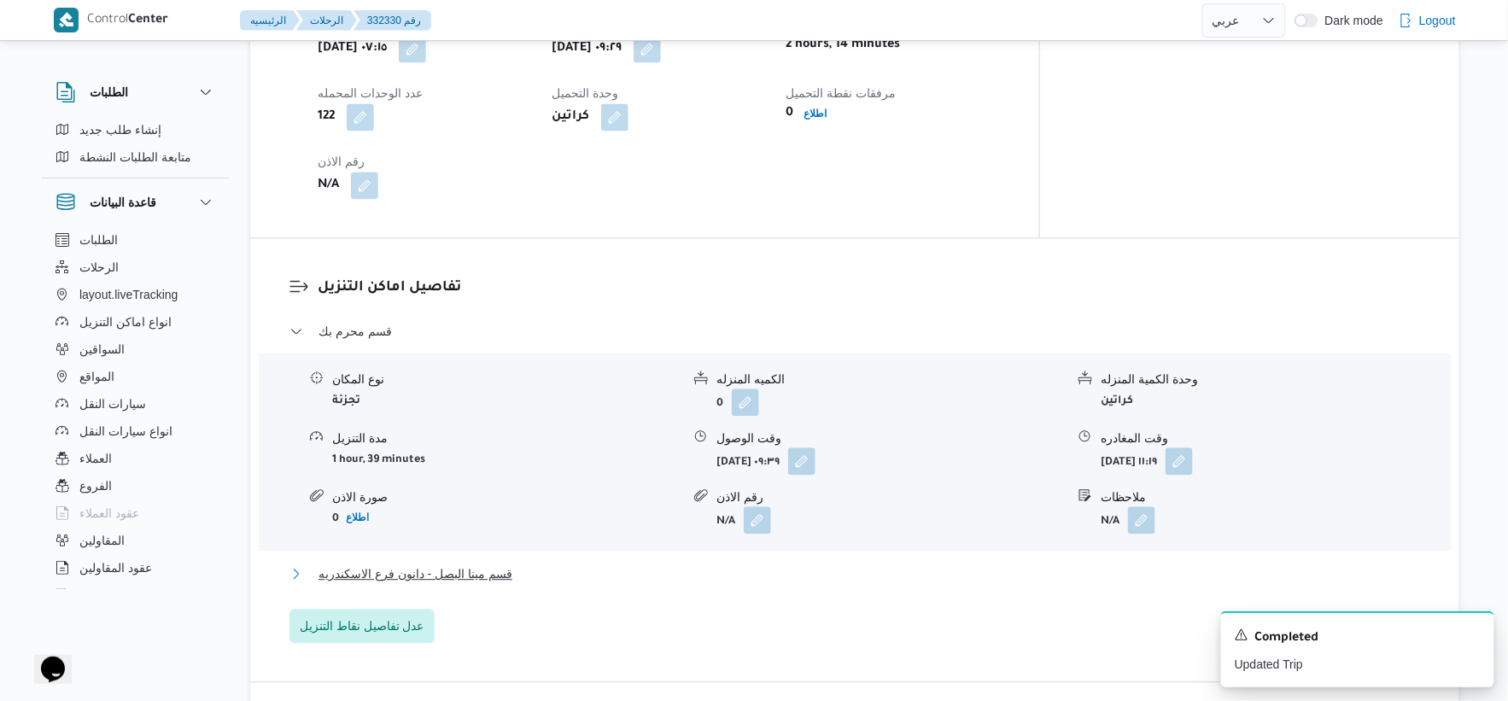
click at [532, 564] on button "قسم مينا البصل - دانون فرع الاسكندريه" at bounding box center [856, 574] width 1132 height 20
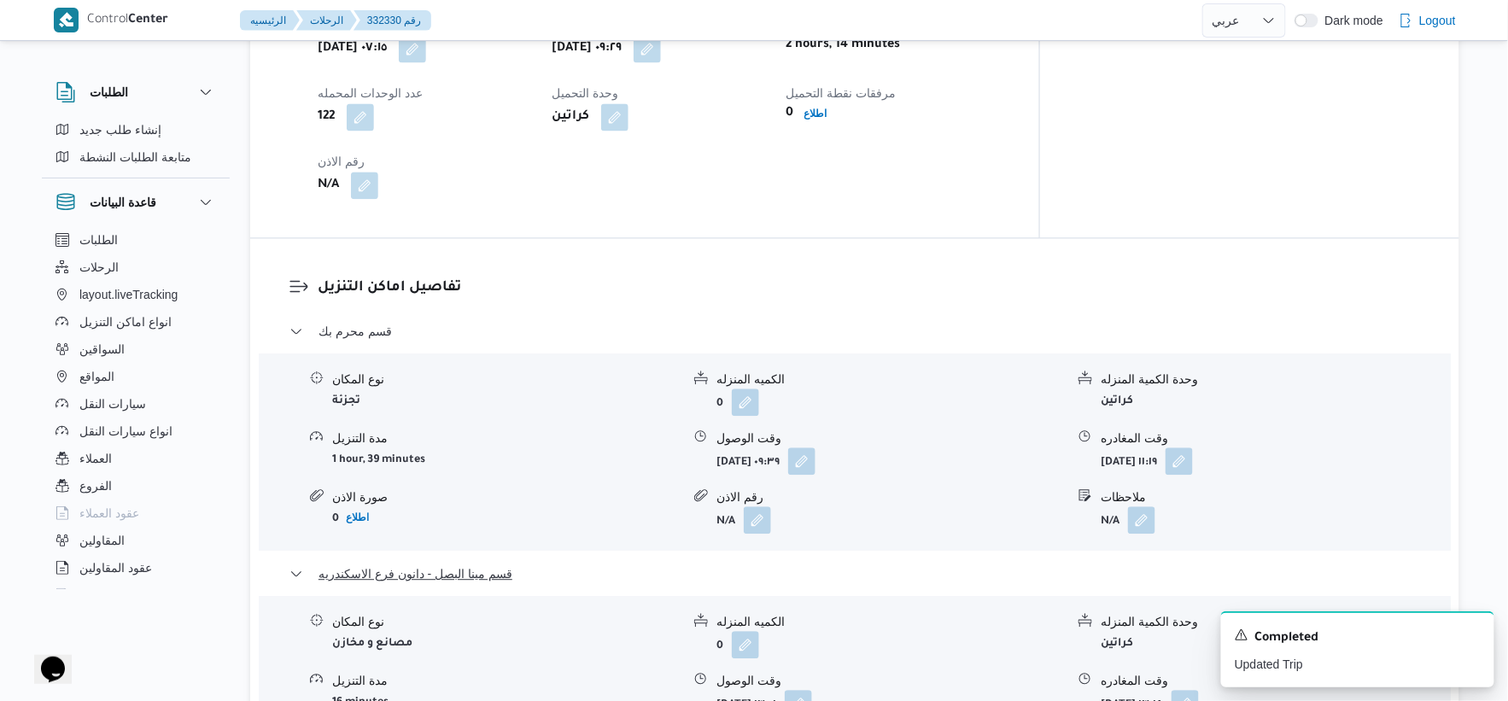
scroll to position [1423, 0]
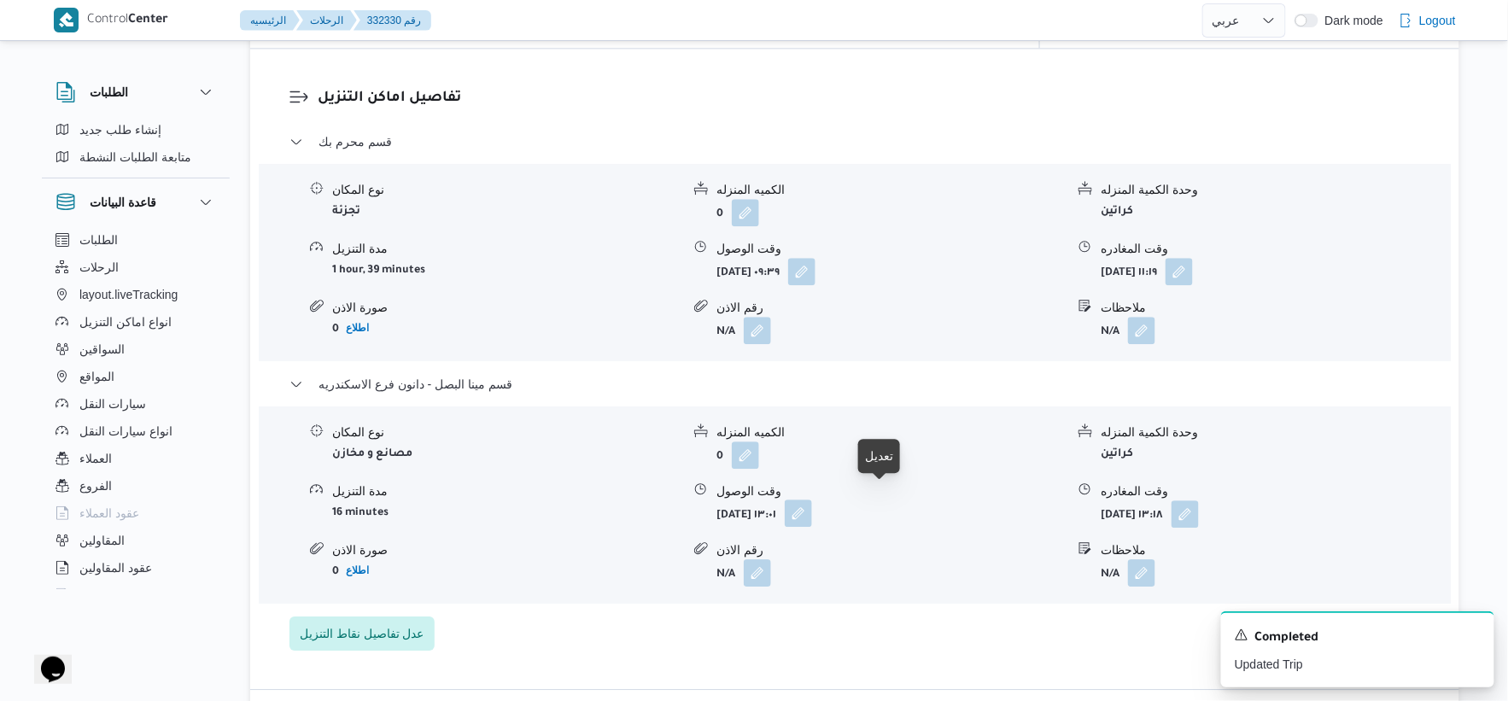
click at [812, 509] on button "button" at bounding box center [798, 513] width 27 height 27
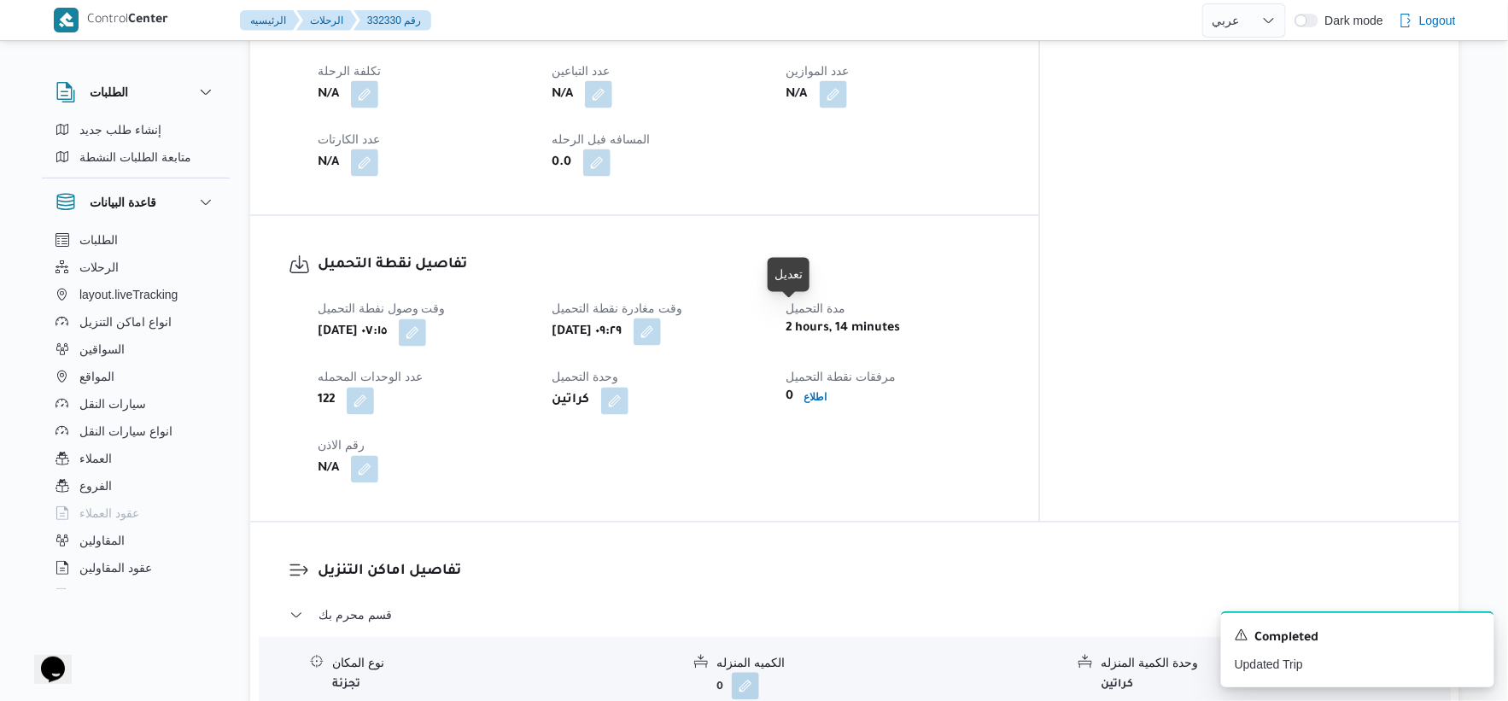
scroll to position [1044, 0]
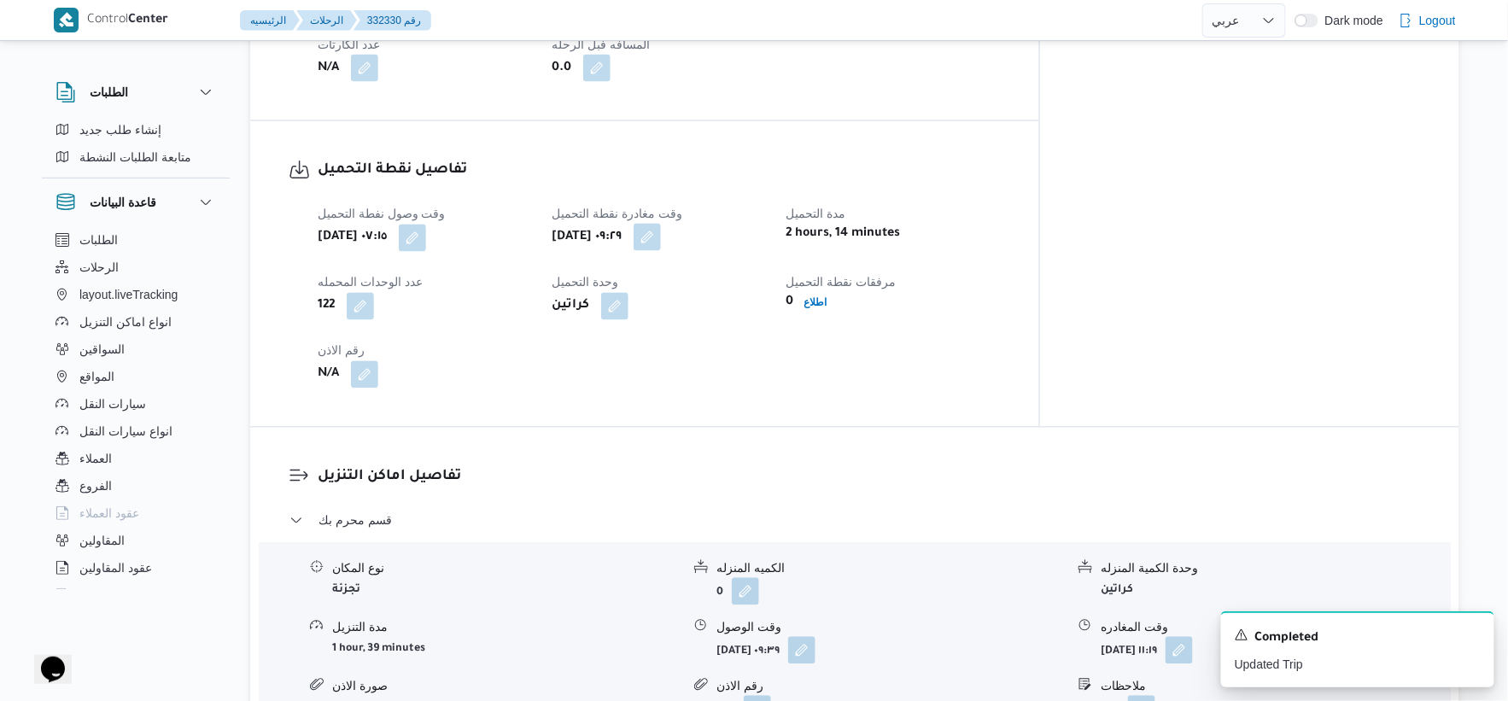
click at [661, 232] on button "button" at bounding box center [647, 237] width 27 height 27
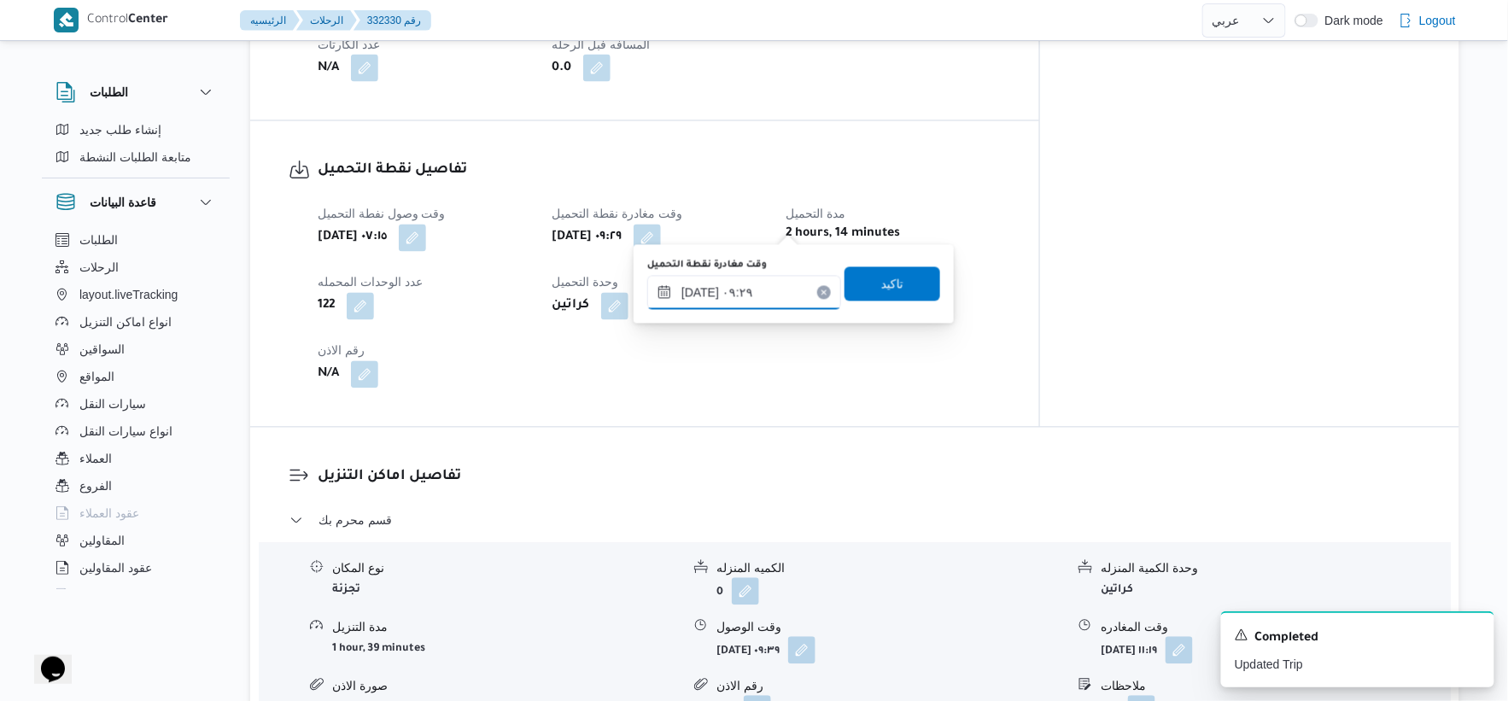
click at [754, 293] on input "٢٣/٠٨/٢٠٢٥ ٠٩:٢٩" at bounding box center [744, 293] width 194 height 34
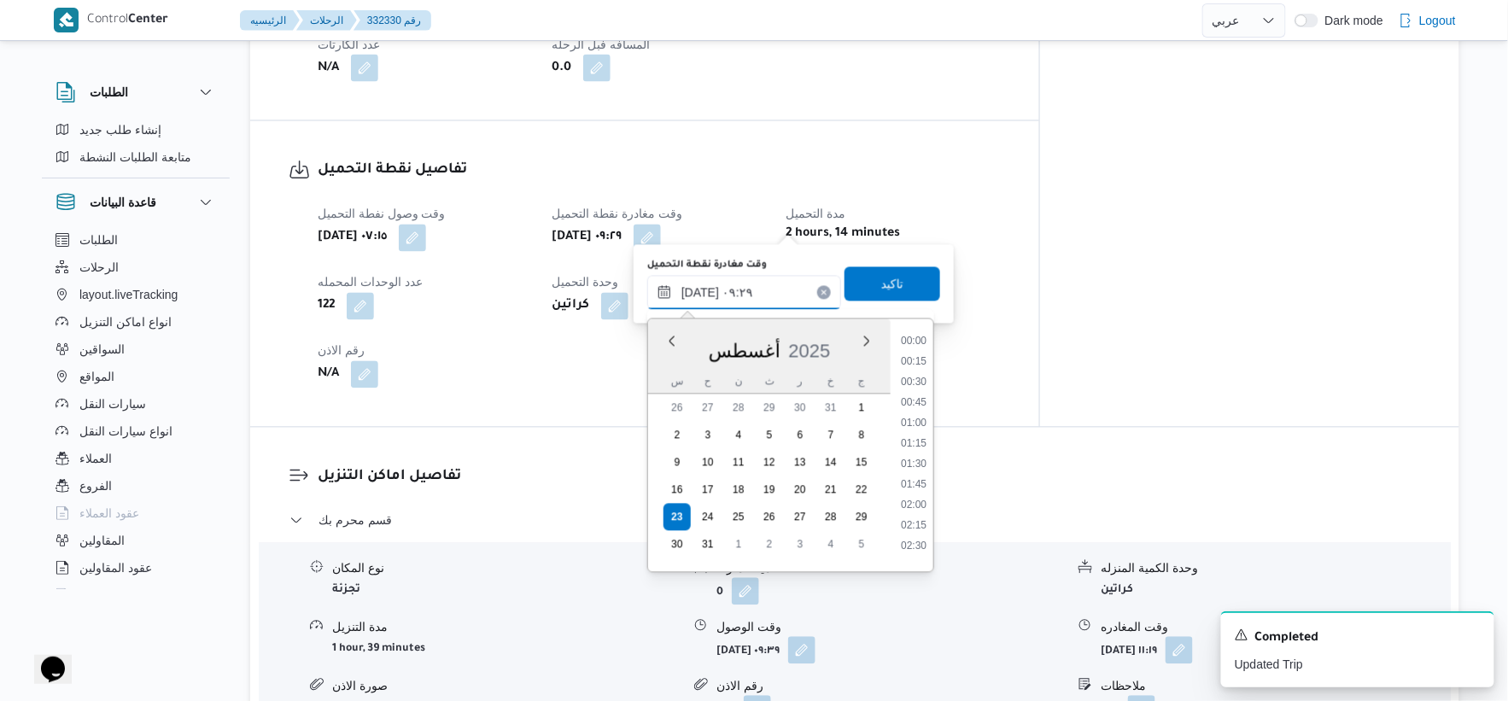
scroll to position [643, 0]
click at [916, 390] on li "08:30" at bounding box center [913, 395] width 39 height 17
type input "٢٣/٠٨/٢٠٢٥ ٠٨:٣٠"
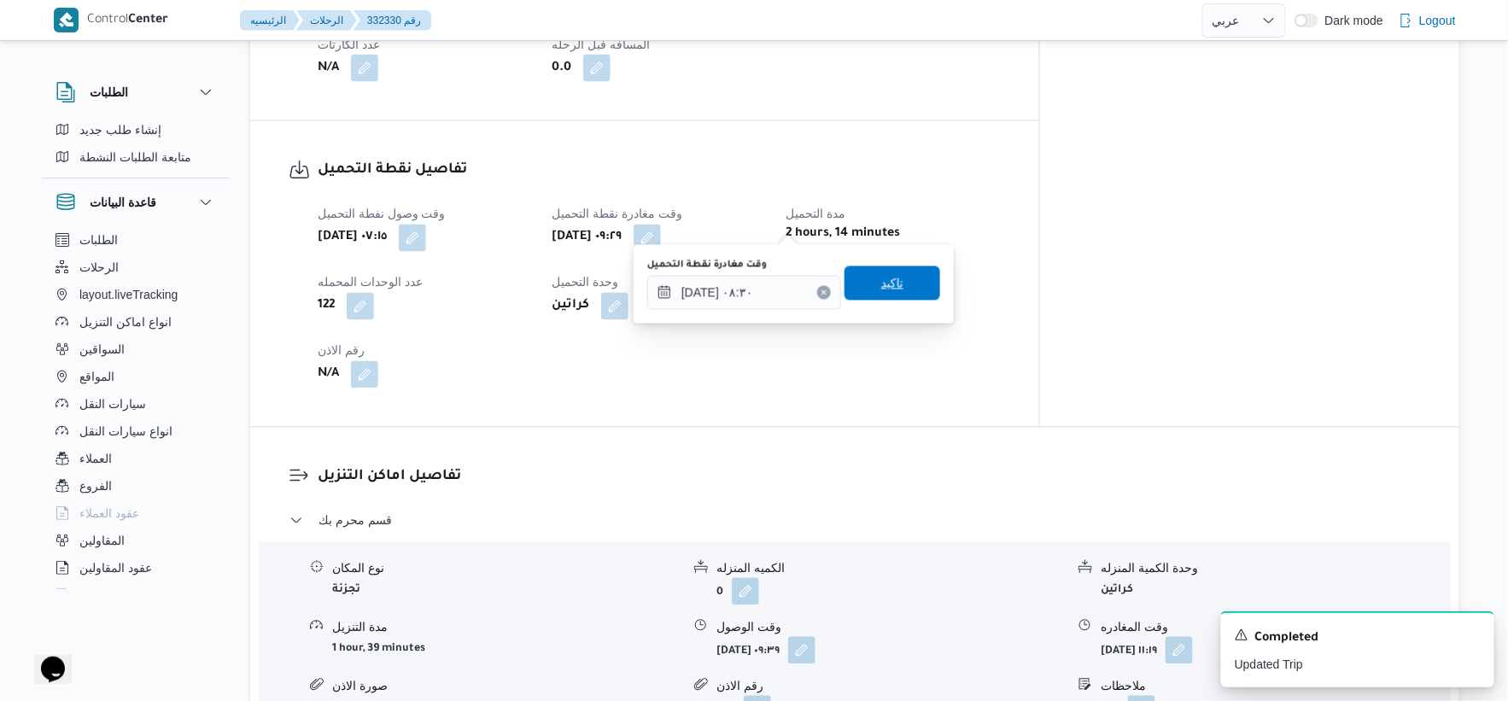
click at [908, 295] on span "تاكيد" at bounding box center [893, 283] width 96 height 34
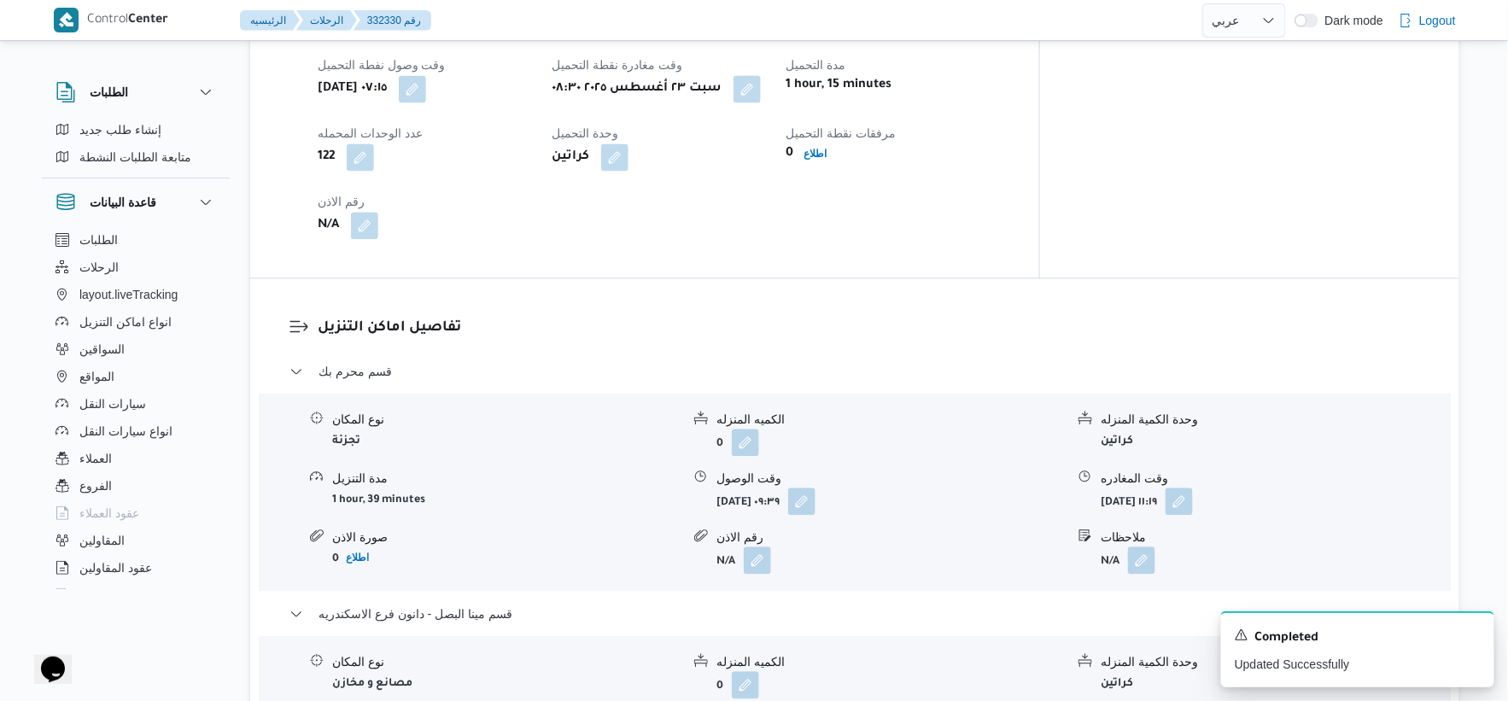
scroll to position [1233, 0]
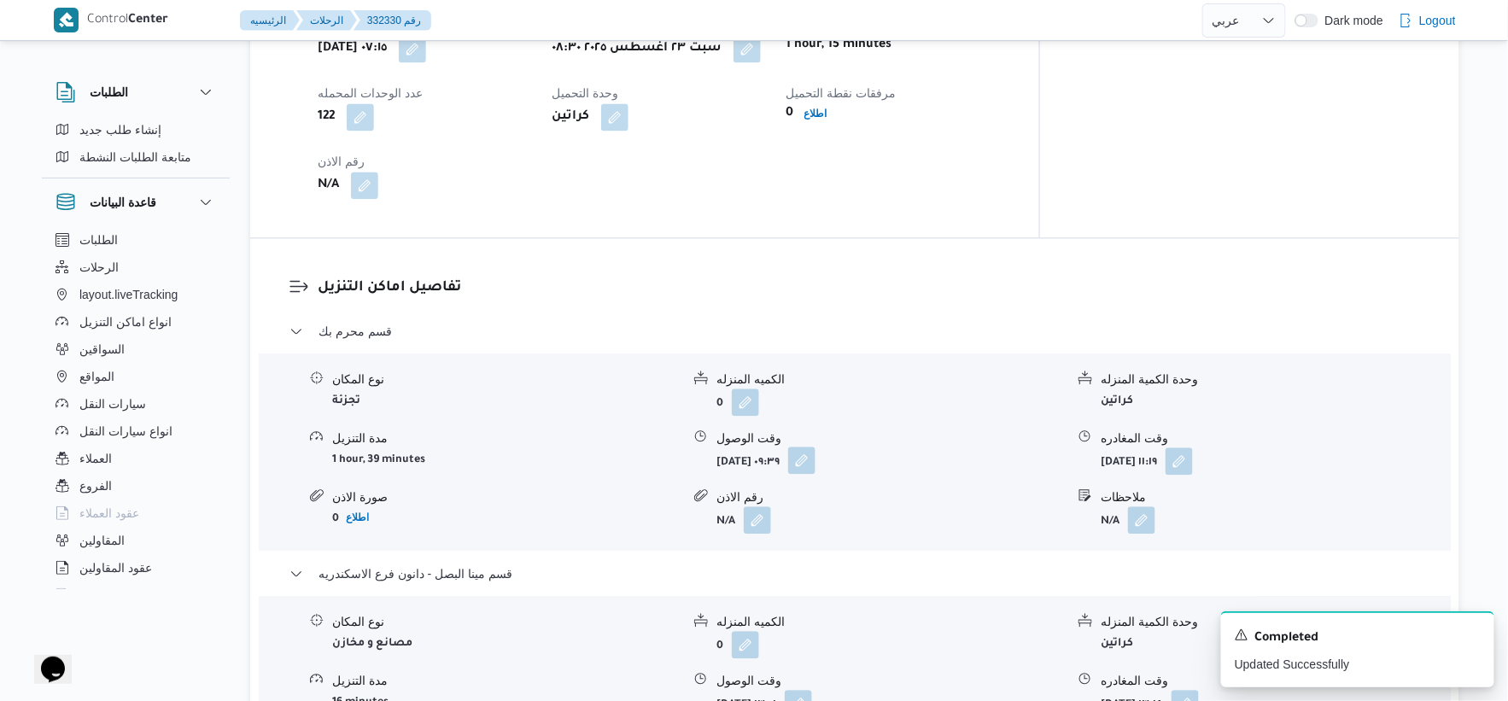
click at [816, 447] on button "button" at bounding box center [801, 460] width 27 height 27
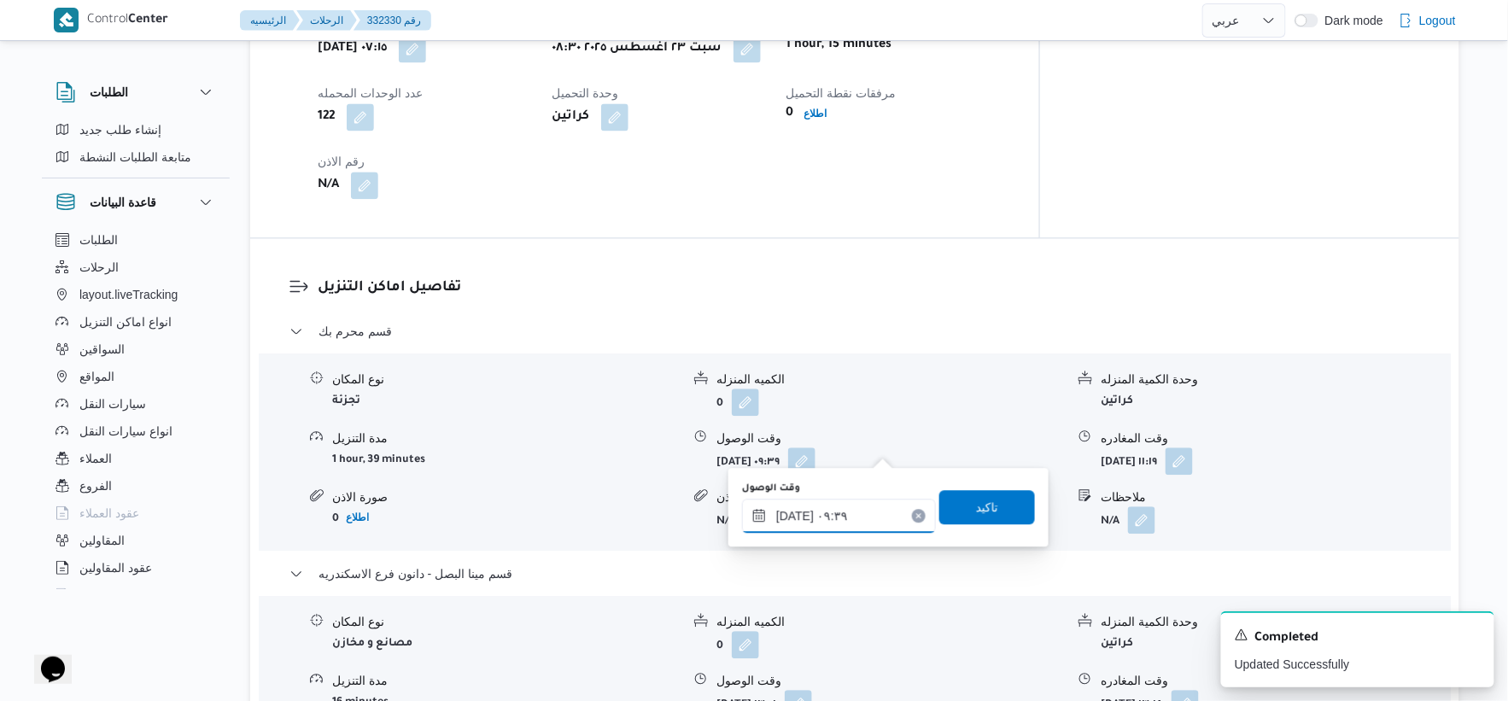
click at [852, 502] on input "٢٣/٠٨/٢٠٢٥ ٠٩:٣٩" at bounding box center [839, 516] width 194 height 34
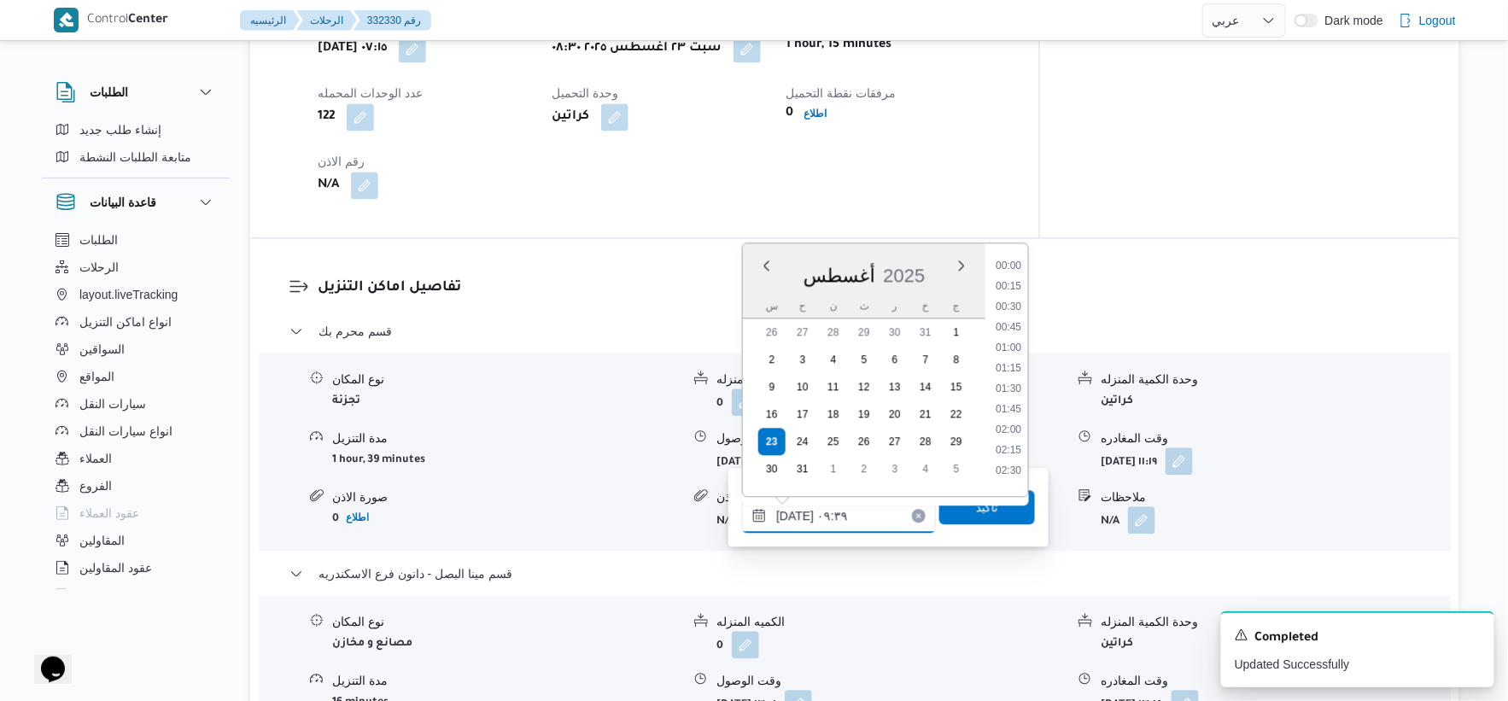
scroll to position [663, 0]
click at [1016, 333] on li "09:00" at bounding box center [1008, 340] width 39 height 17
type input "٢٣/٠٨/٢٠٢٥ ٠٩:٠٠"
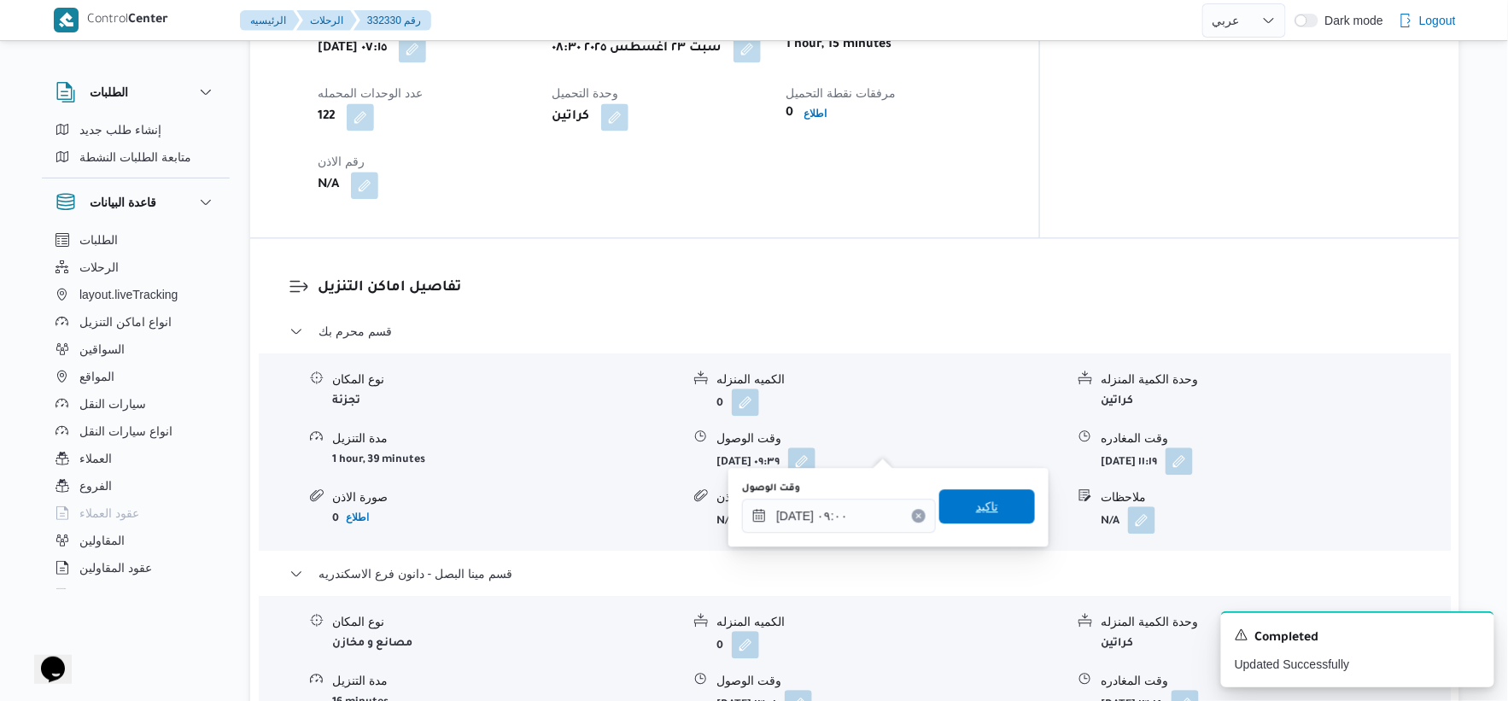
click at [989, 510] on span "تاكيد" at bounding box center [988, 506] width 96 height 34
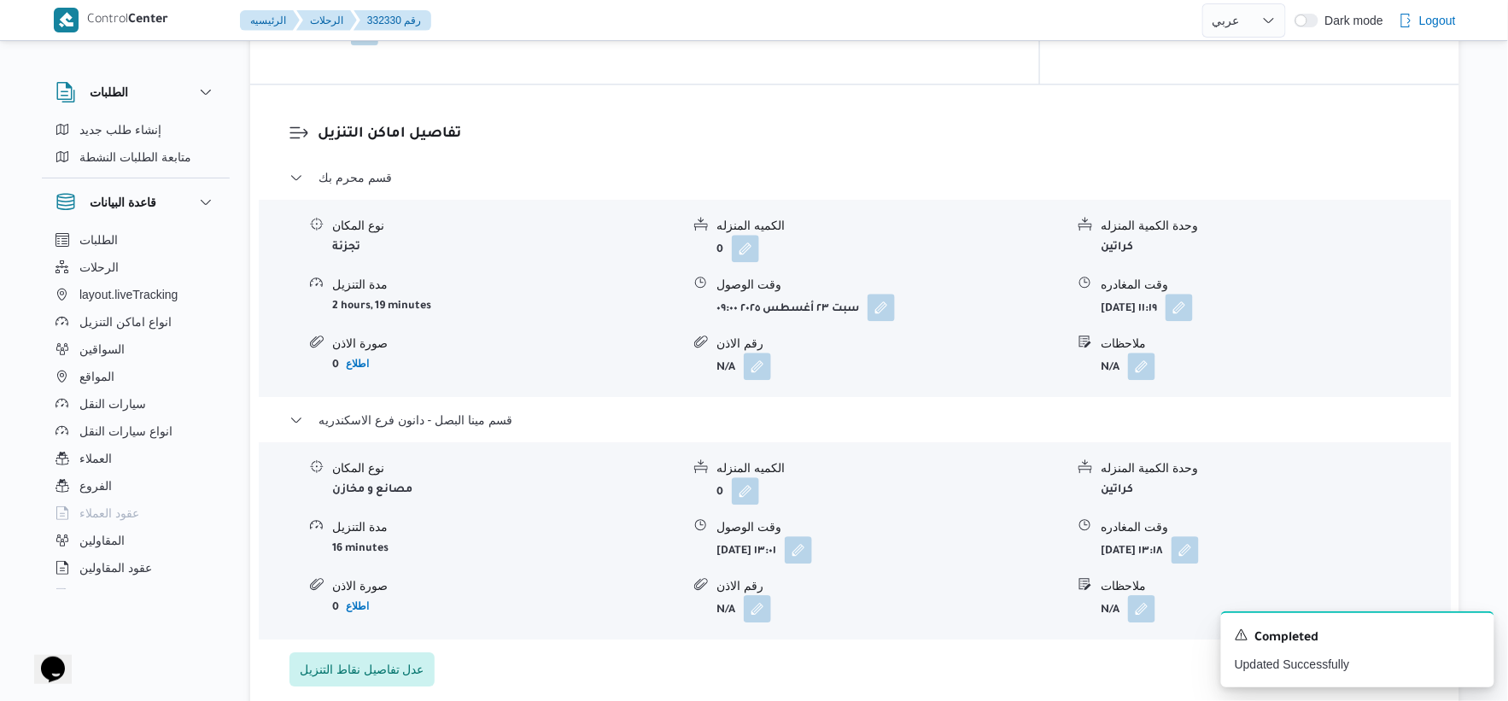
scroll to position [1423, 0]
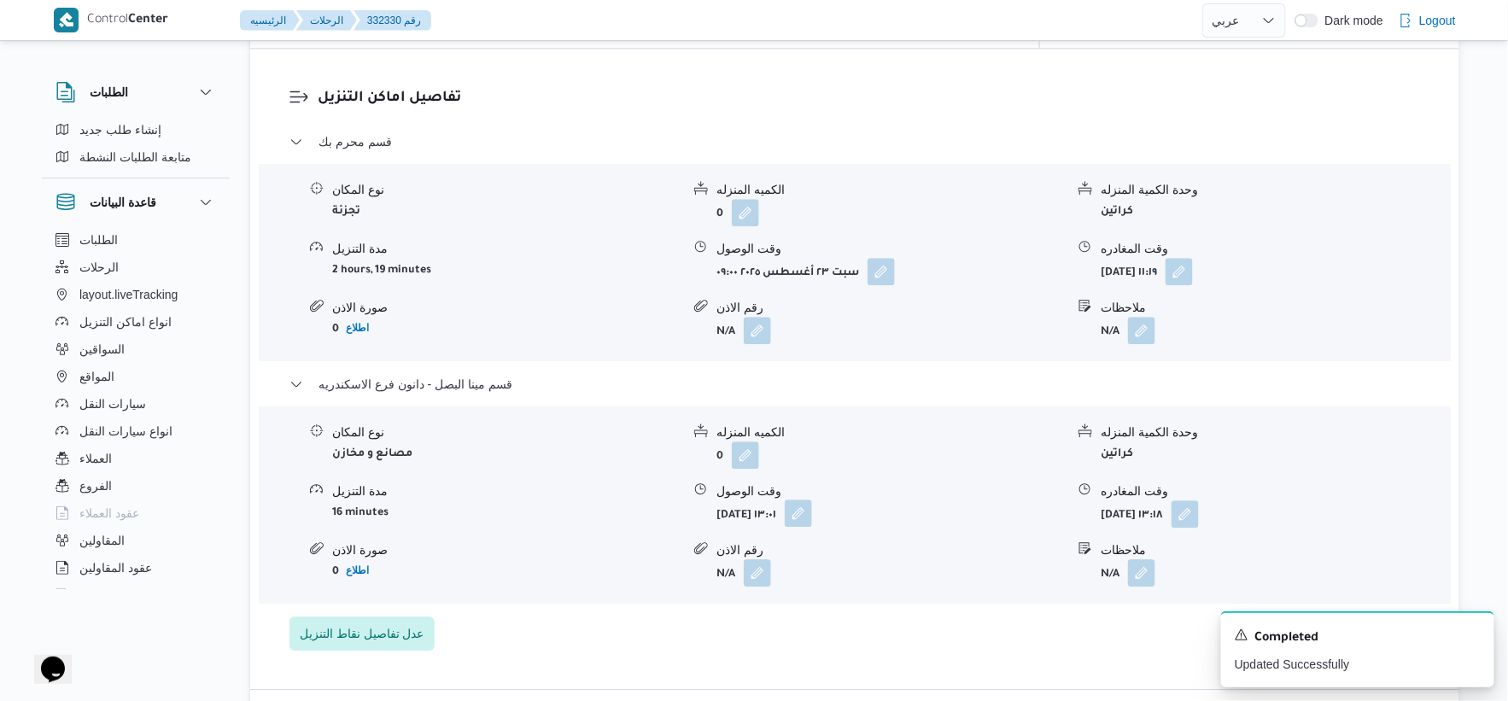
click at [812, 500] on button "button" at bounding box center [798, 513] width 27 height 27
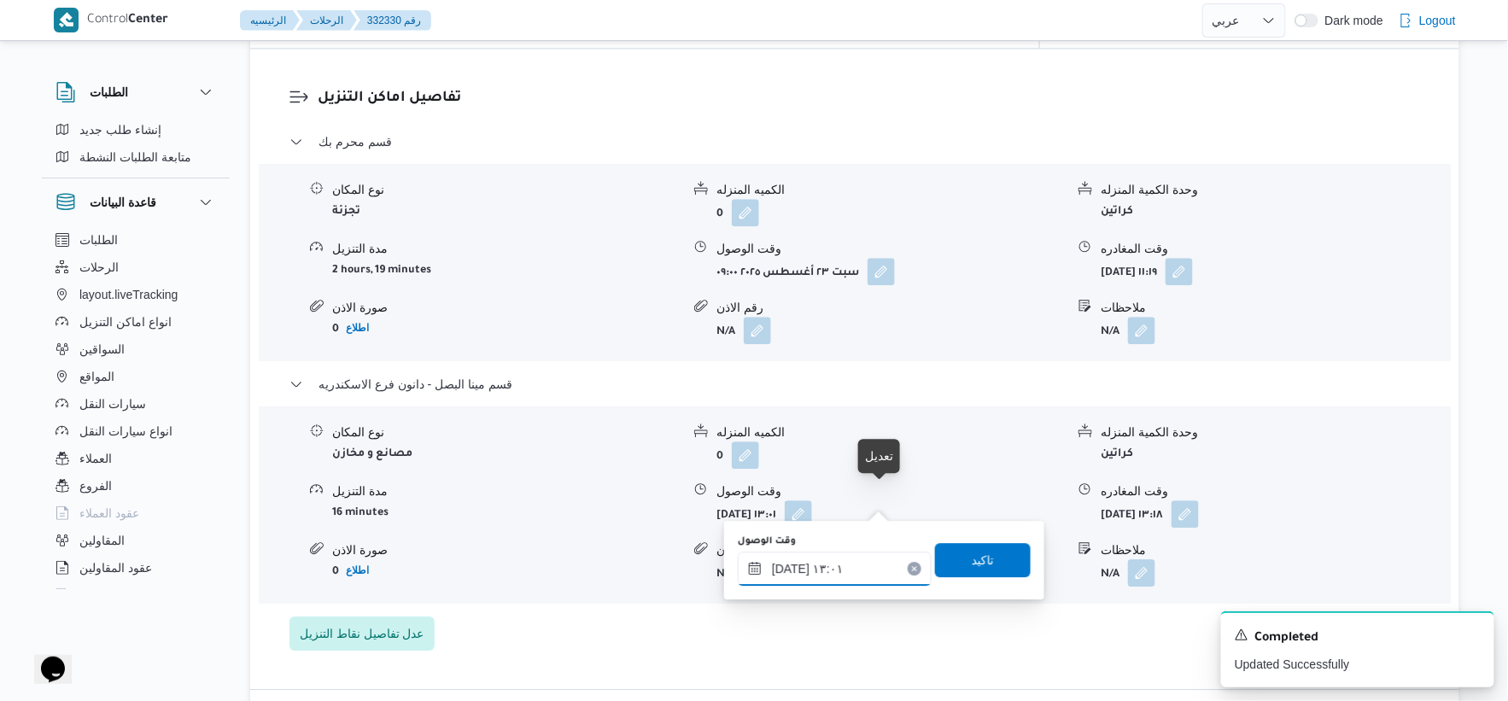
click at [856, 561] on input "٢٣/٠٨/٢٠٢٥ ١٣:٠١" at bounding box center [835, 569] width 194 height 34
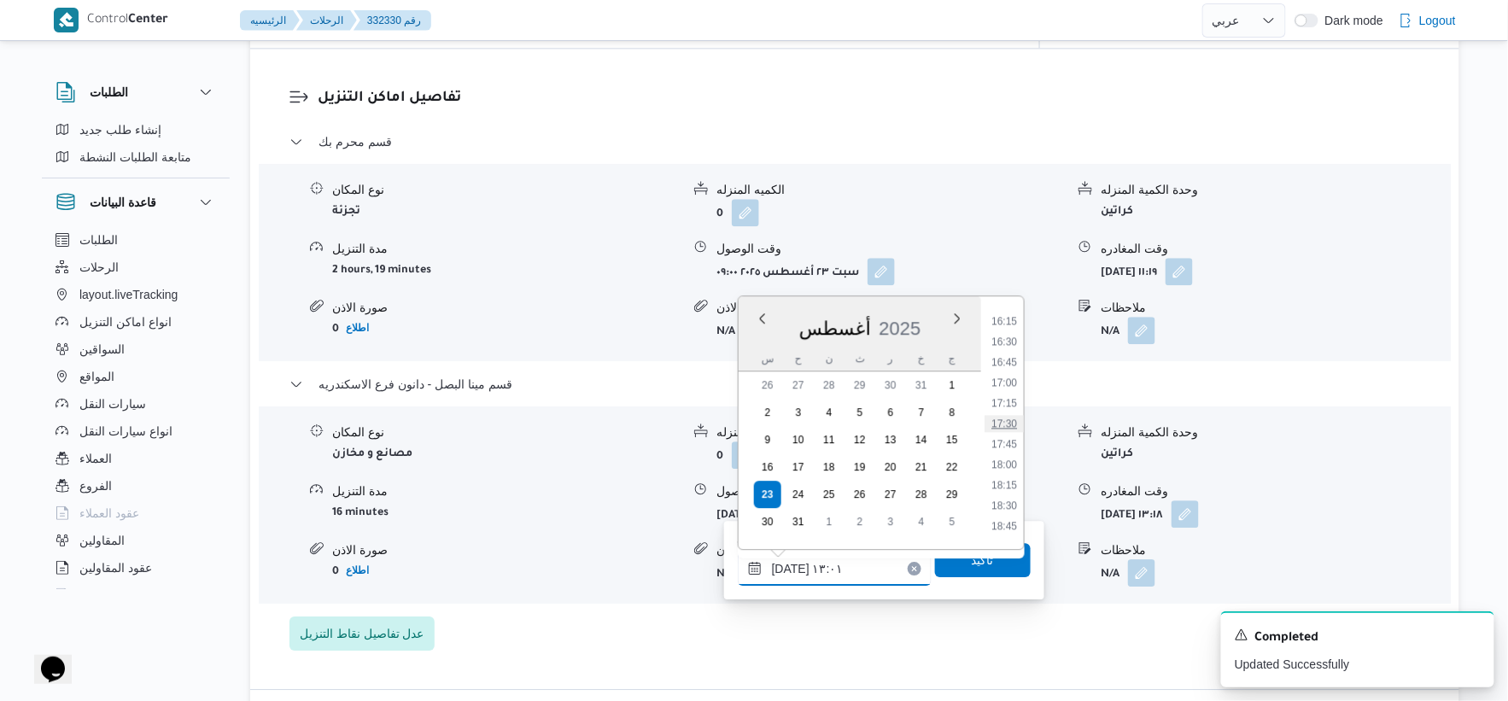
scroll to position [1235, 0]
click at [997, 388] on li "16:00" at bounding box center [1004, 395] width 39 height 17
type input "٢٣/٠٨/٢٠٢٥ ١٦:٠٠"
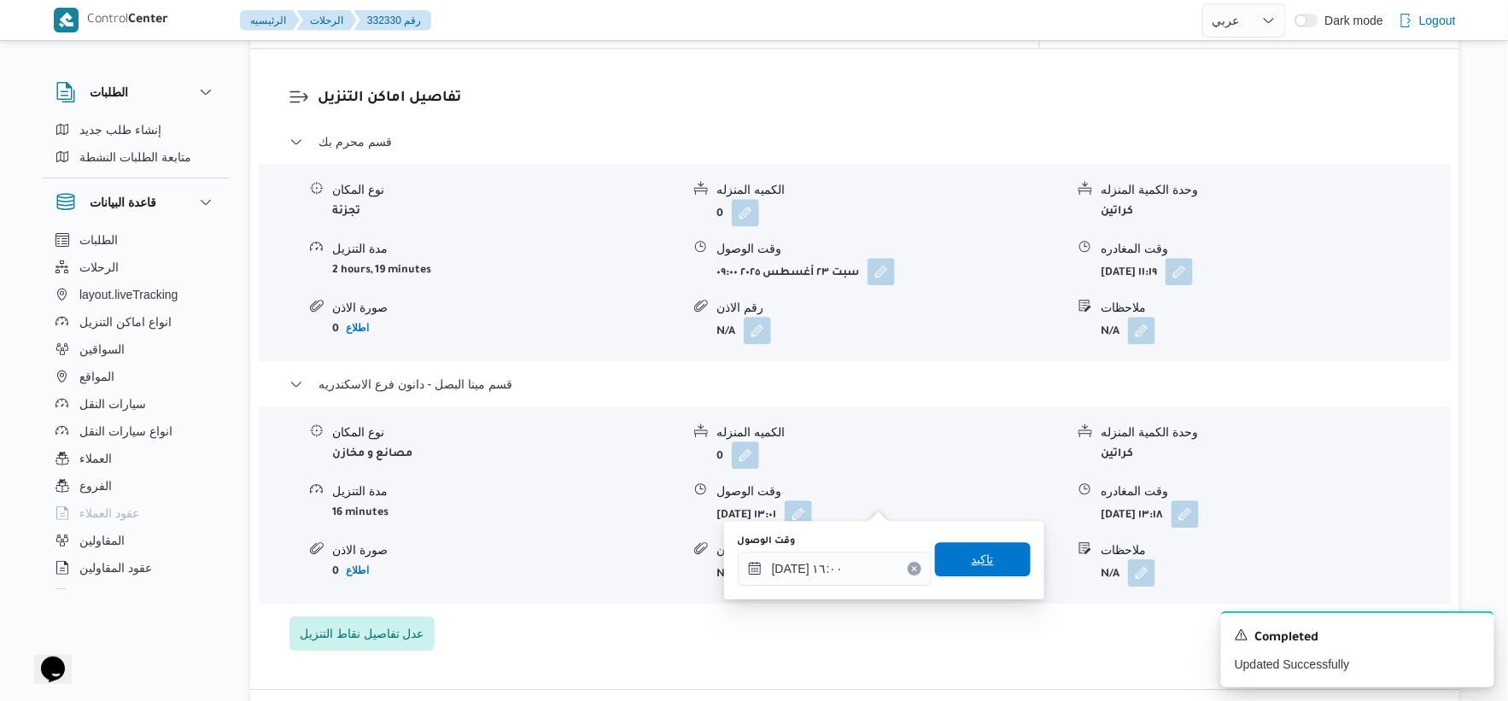
click at [997, 543] on span "تاكيد" at bounding box center [983, 559] width 96 height 34
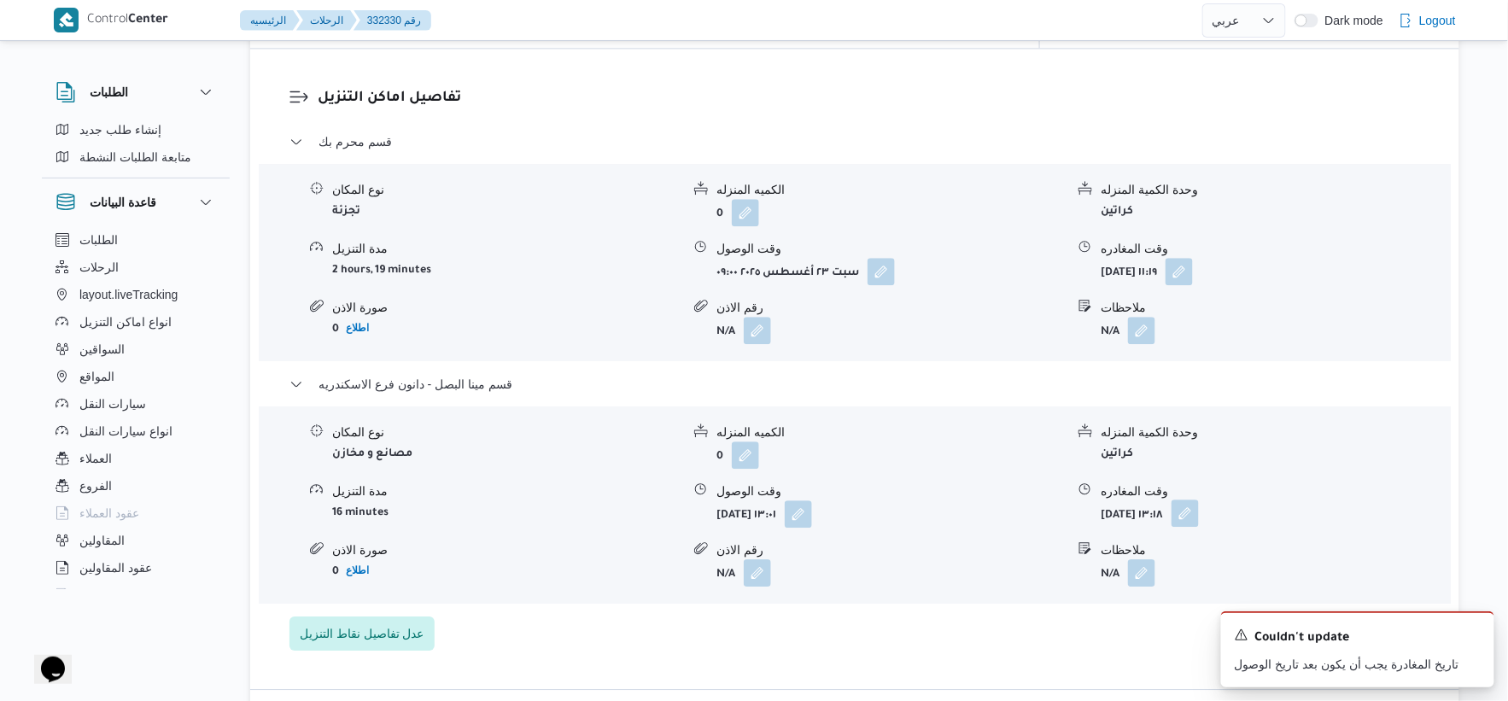
click at [1199, 500] on button "button" at bounding box center [1185, 513] width 27 height 27
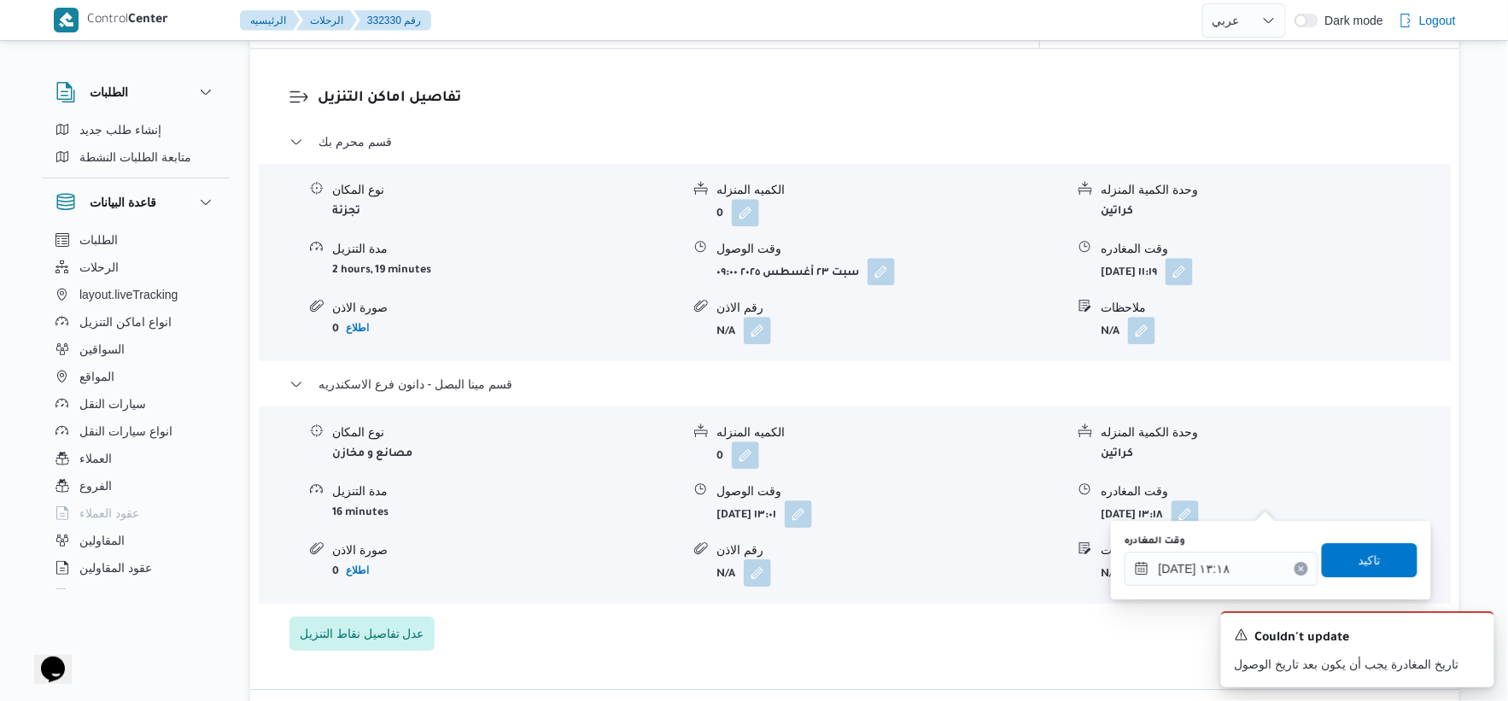
click at [1199, 549] on div "وقت المغادره ٢٣/٠٨/٢٠٢٥ ١٣:١٨" at bounding box center [1222, 560] width 194 height 51
click at [1205, 555] on input "٢٣/٠٨/٢٠٢٥ ١٣:١٨" at bounding box center [1222, 569] width 194 height 34
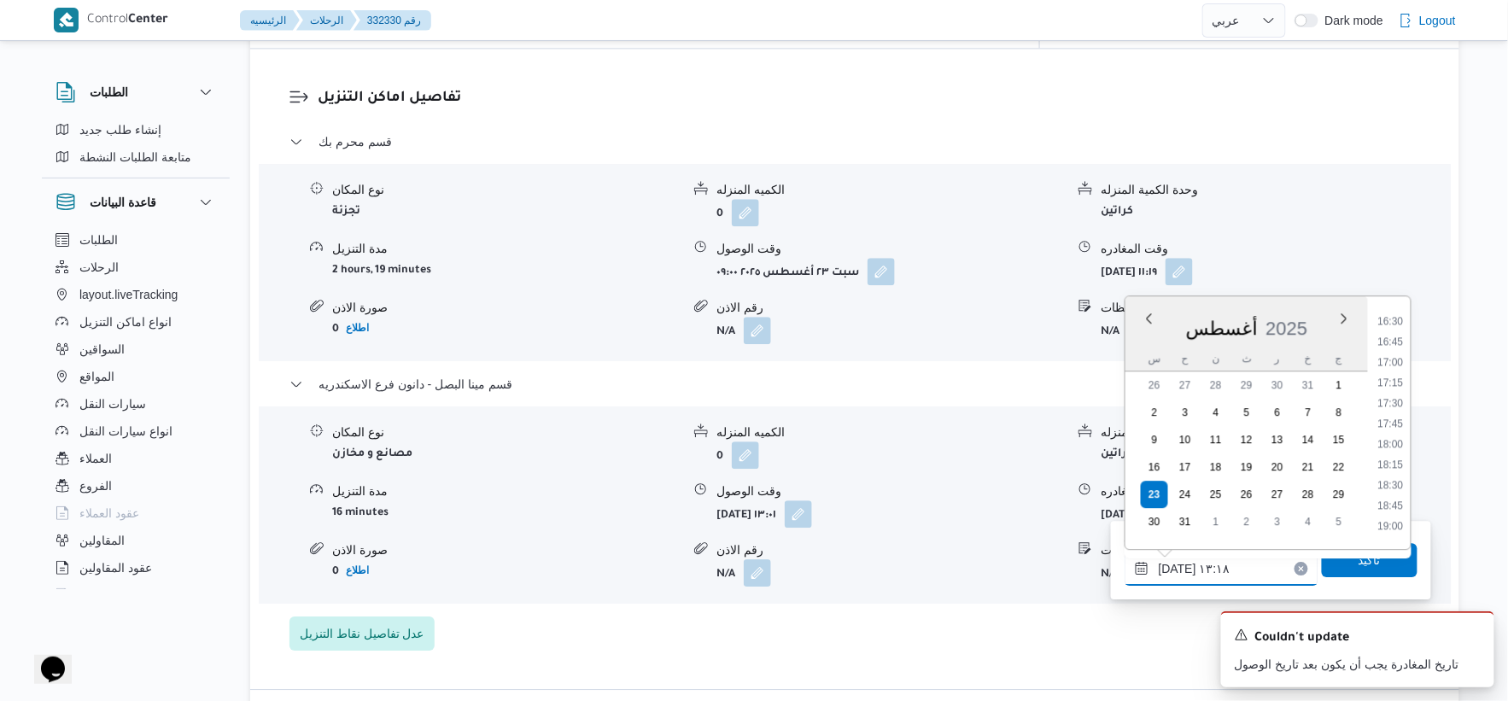
scroll to position [1256, 0]
click at [1389, 414] on li "16:30" at bounding box center [1391, 415] width 39 height 17
type input "٢٣/٠٨/٢٠٢٥ ١٦:٣٠"
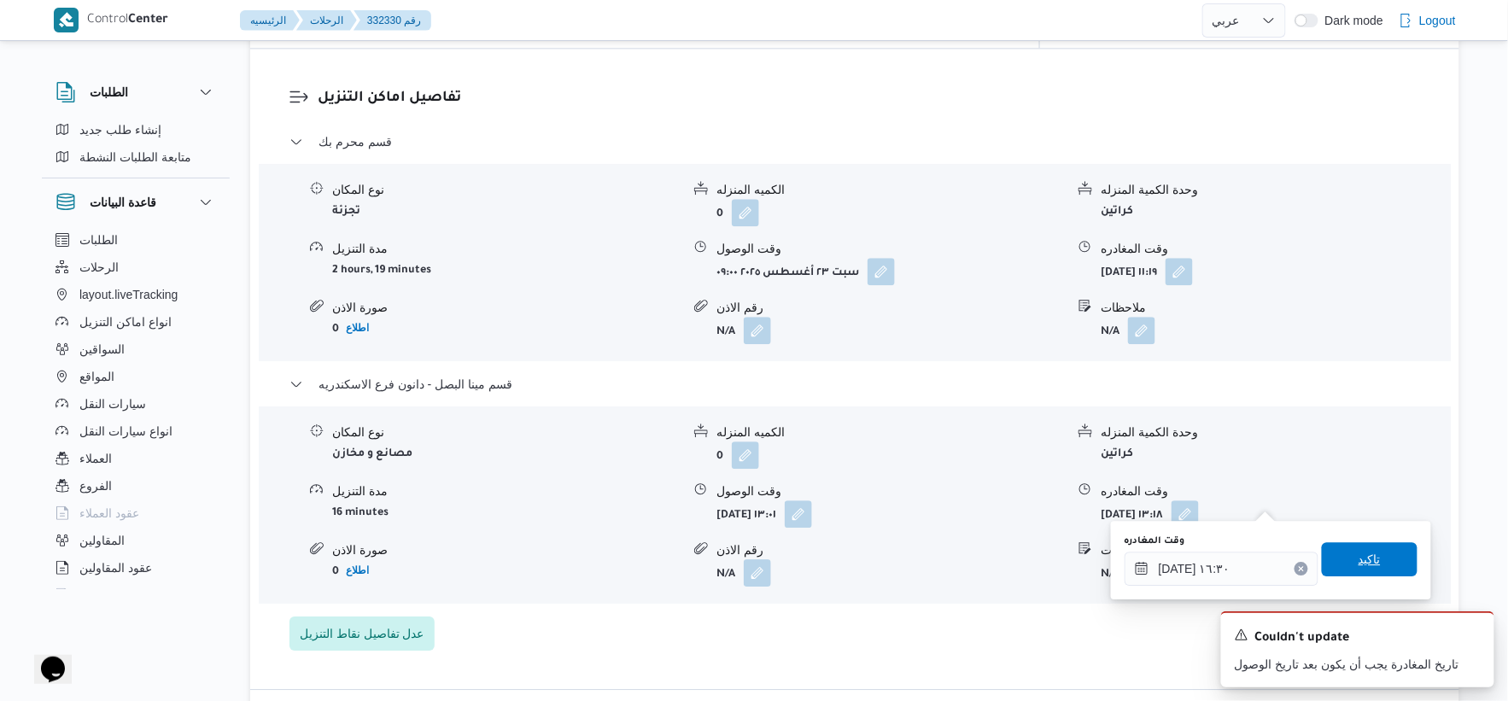
click at [1379, 566] on span "تاكيد" at bounding box center [1370, 559] width 96 height 34
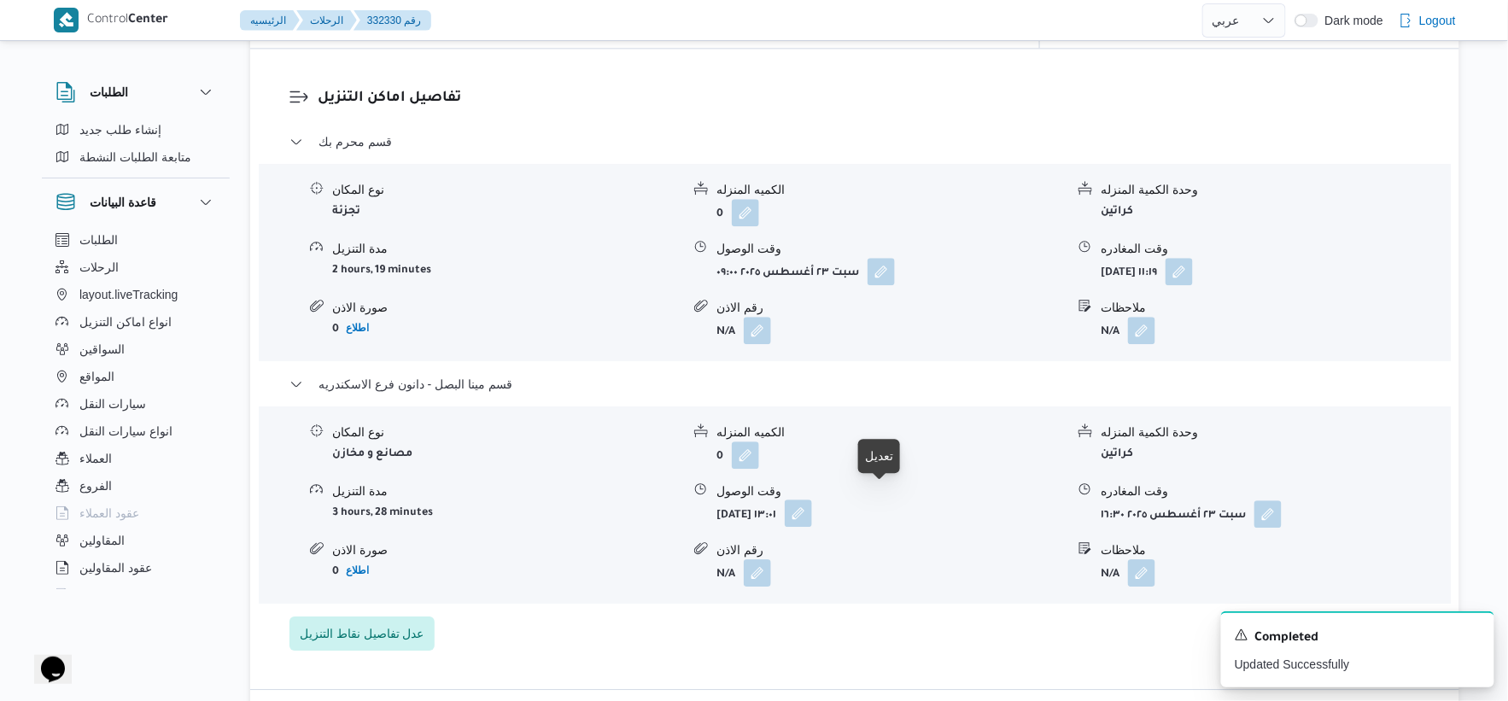
click at [812, 500] on button "button" at bounding box center [798, 513] width 27 height 27
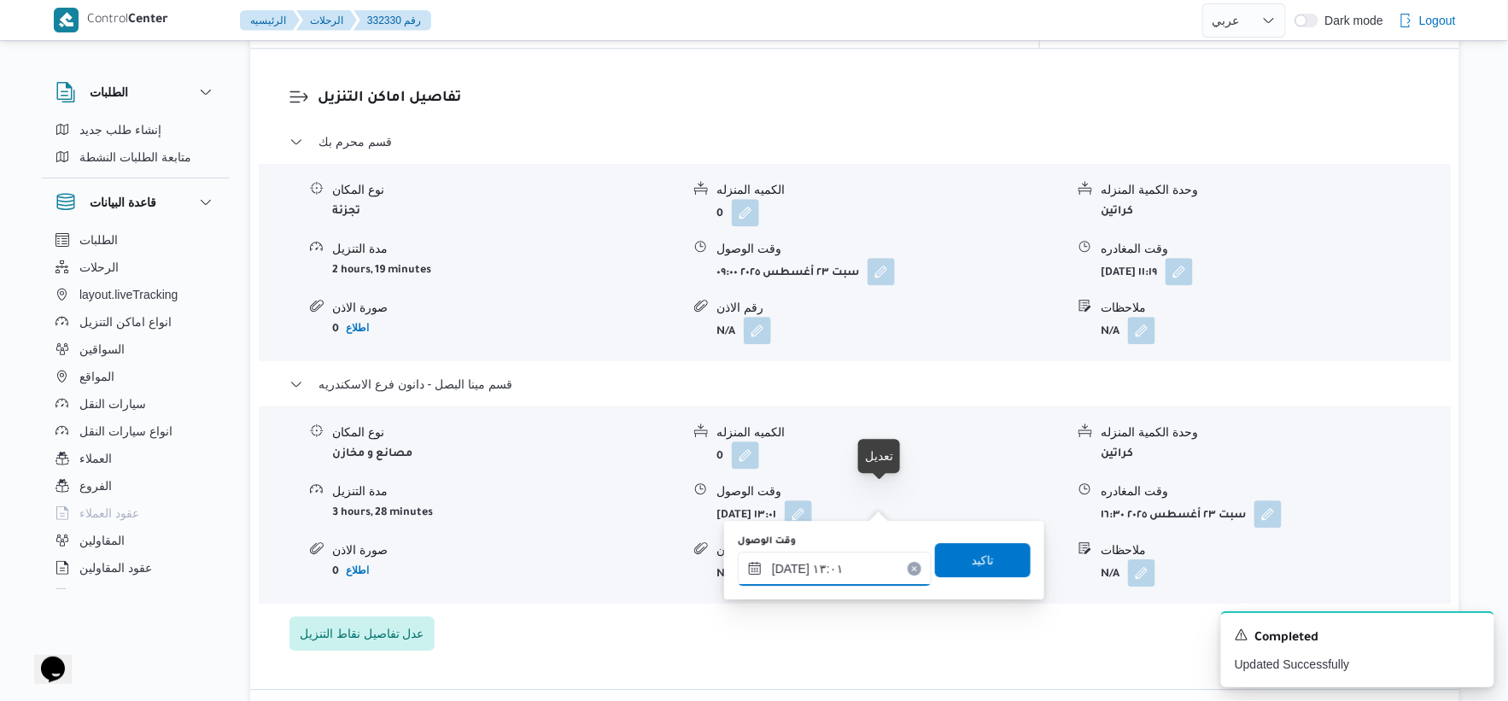
click at [823, 552] on div "٢٣/٠٨/٢٠٢٥ ١٣:٠١" at bounding box center [835, 569] width 194 height 34
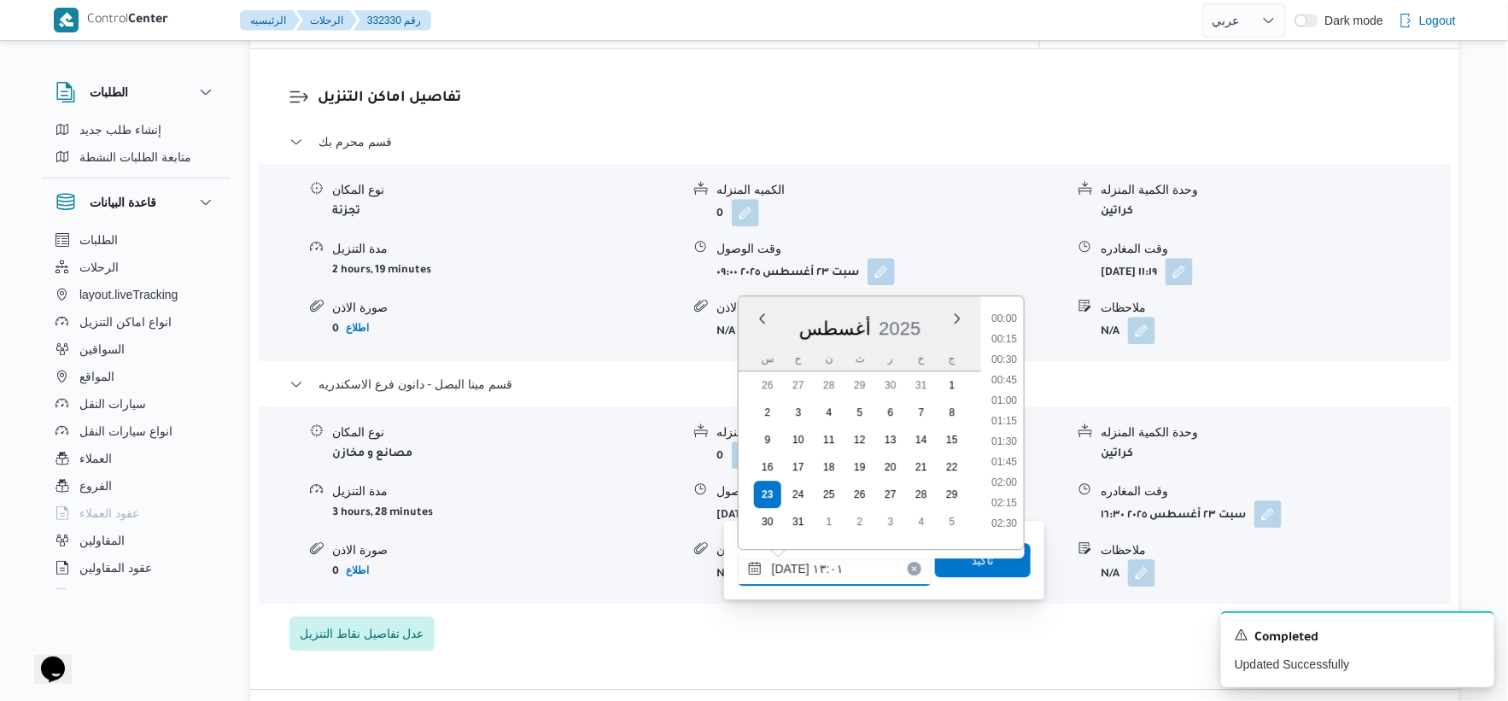
scroll to position [951, 0]
click at [840, 568] on input "٢٣/٠٨/٢٠٢٥ ١٣:٠١" at bounding box center [835, 569] width 194 height 34
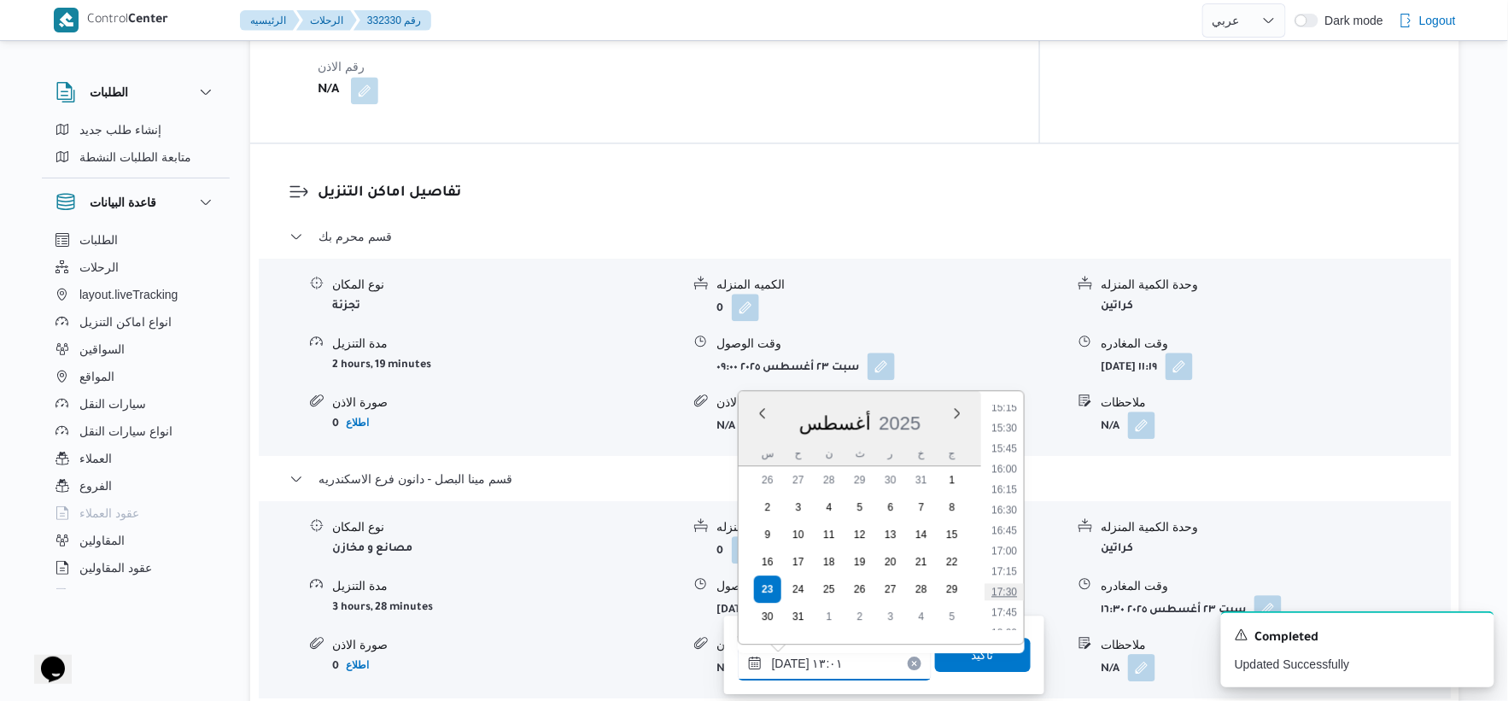
scroll to position [1235, 0]
click at [1006, 485] on li "16:00" at bounding box center [1004, 490] width 39 height 17
type input "٢٣/٠٨/٢٠٢٥ ١٦:٠٠"
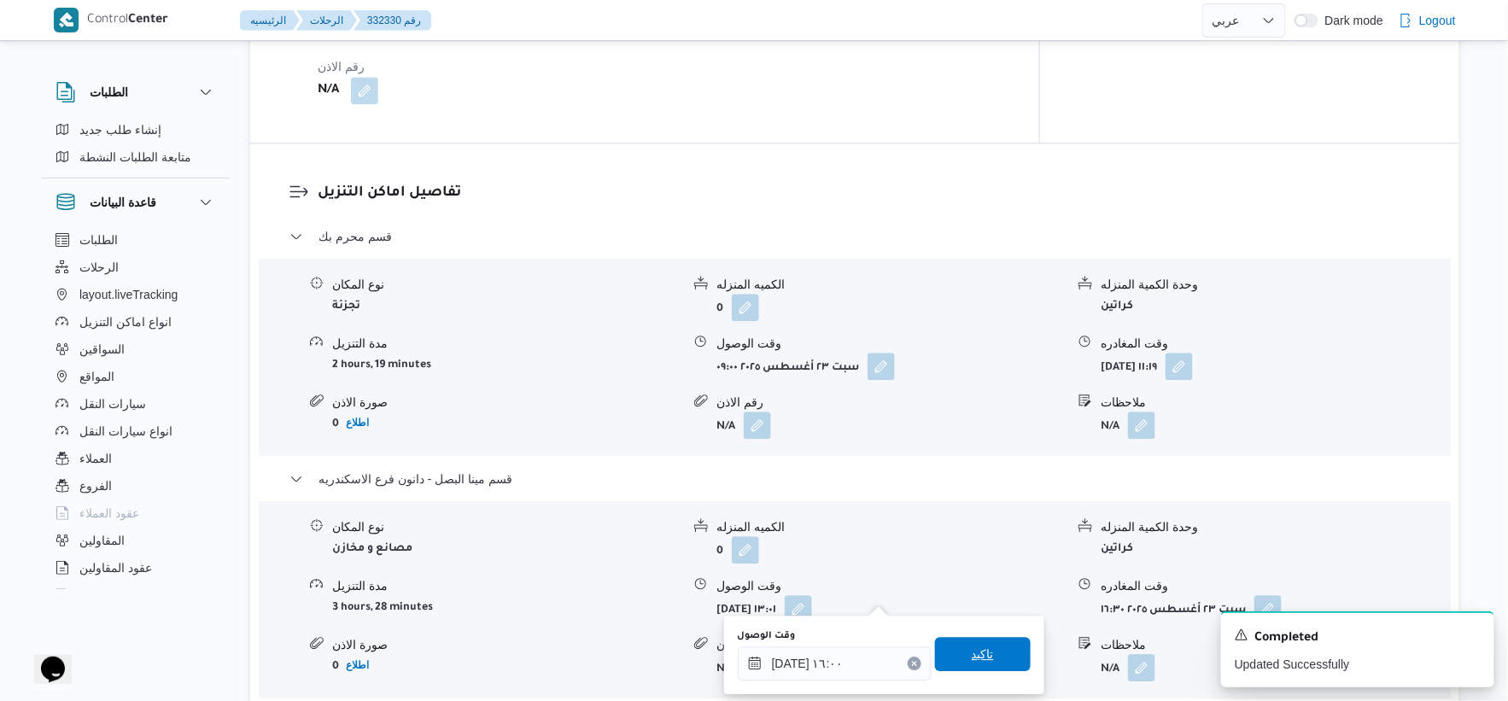
click at [1001, 649] on span "تاكيد" at bounding box center [983, 654] width 96 height 34
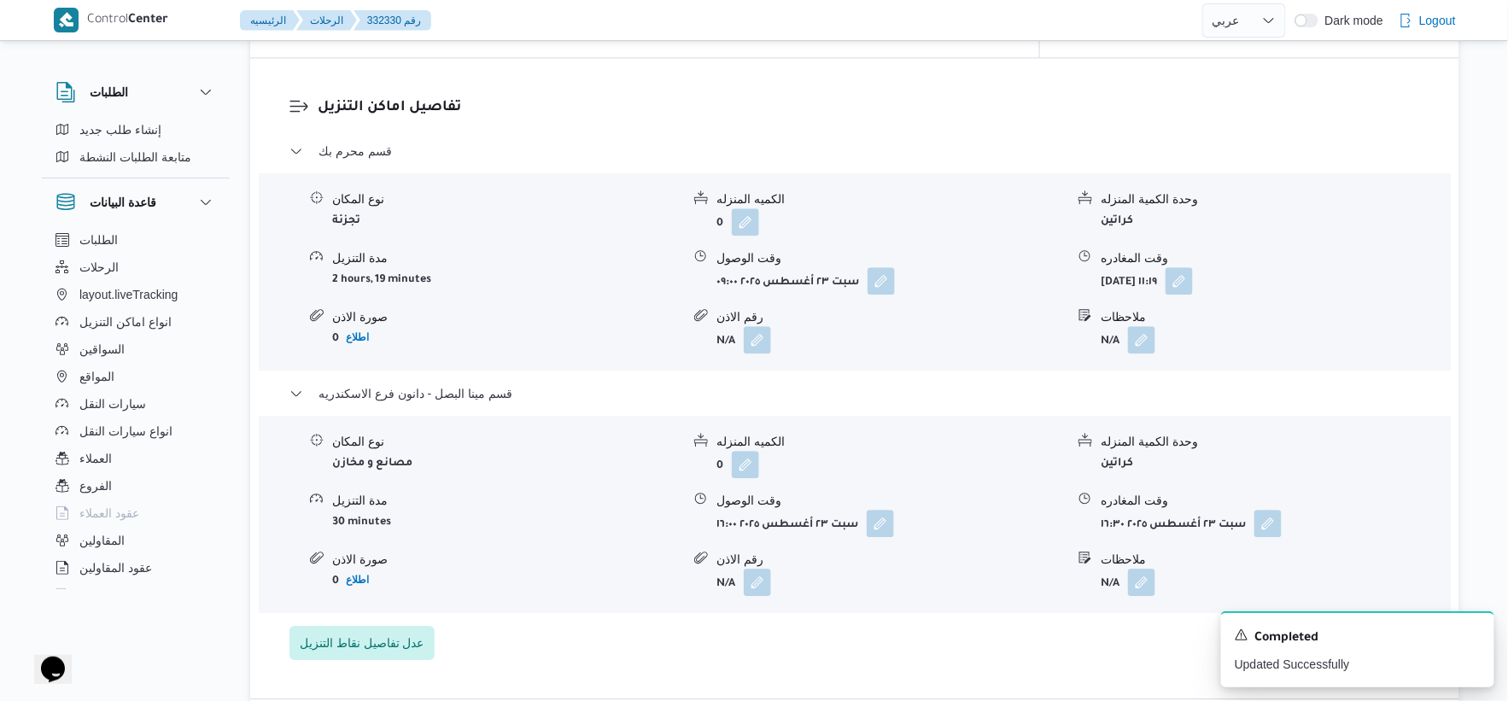
scroll to position [1518, 0]
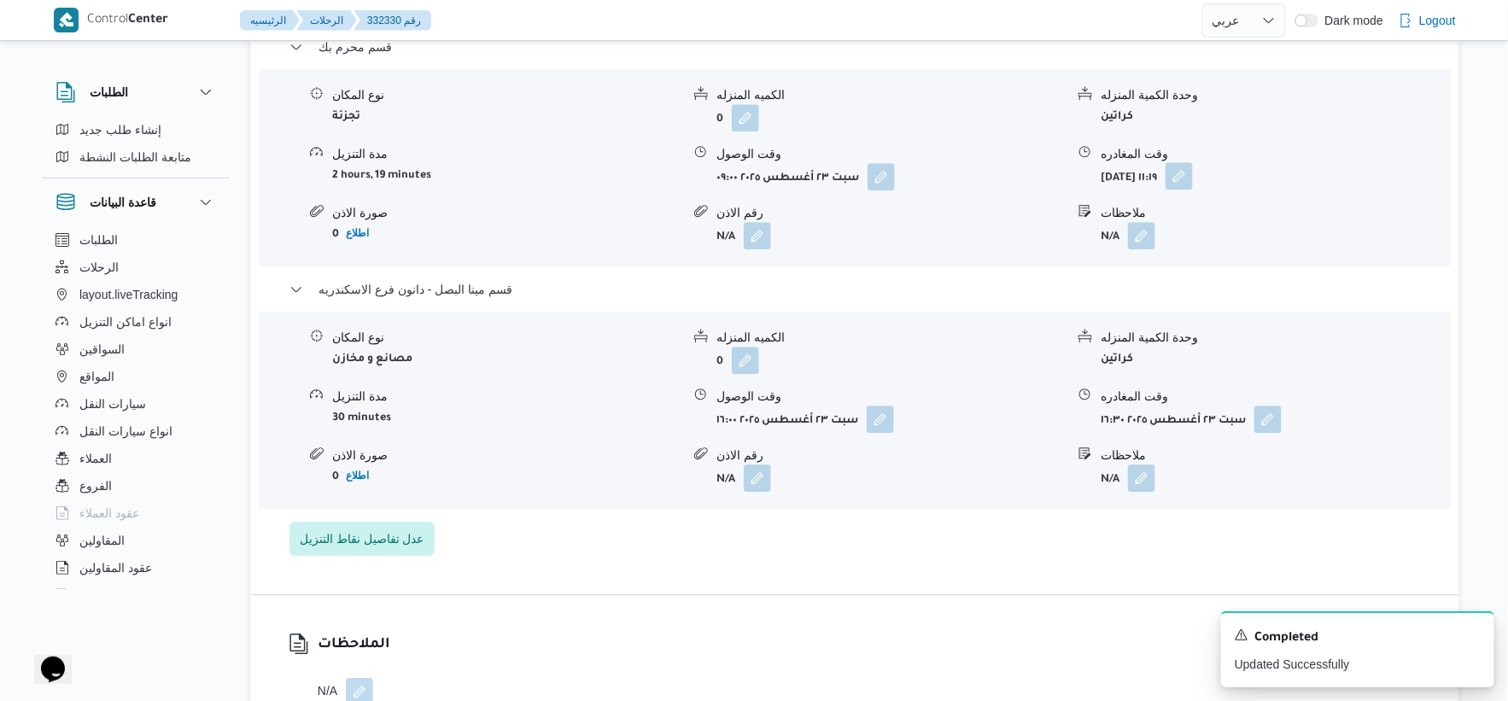
click at [1193, 162] on button "button" at bounding box center [1179, 175] width 27 height 27
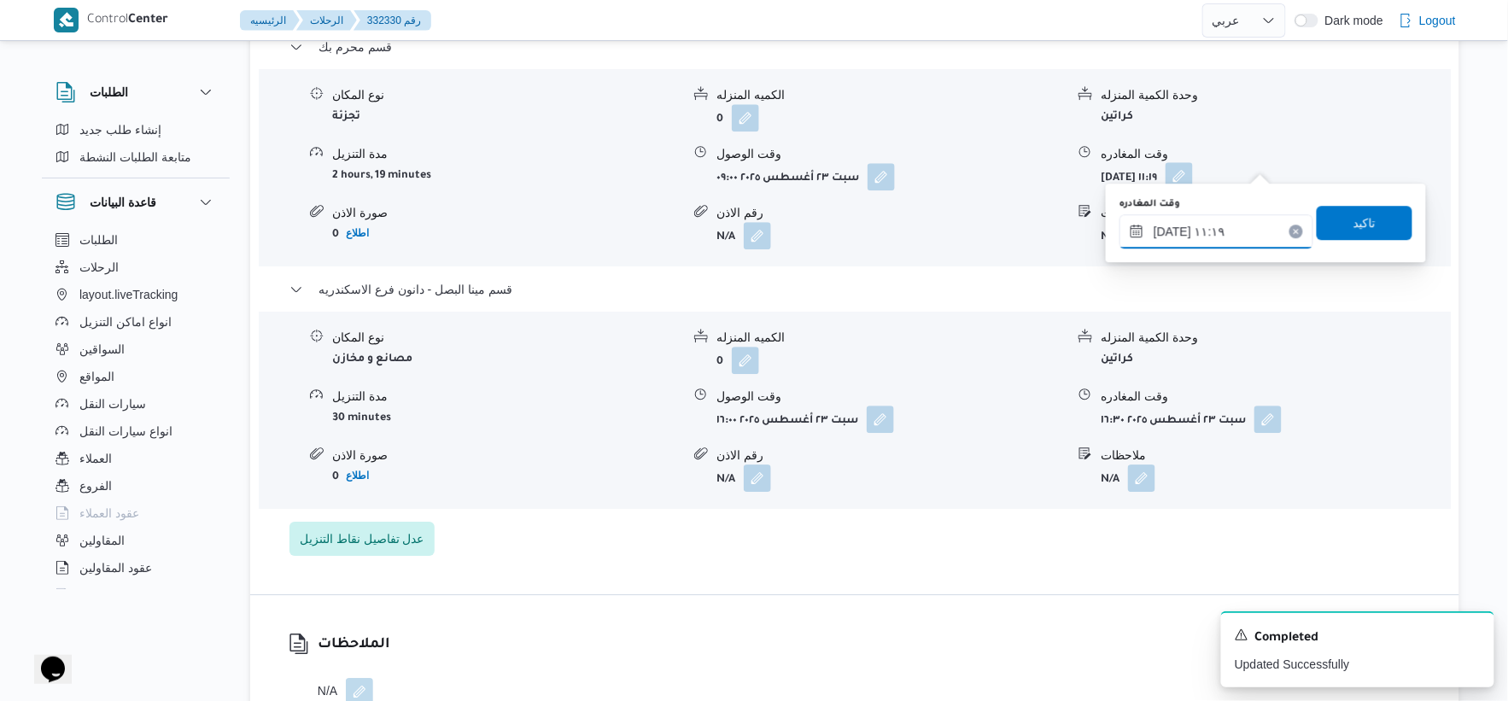
click at [1210, 225] on input "٢٣/٠٨/٢٠٢٥ ١١:١٩" at bounding box center [1217, 231] width 194 height 34
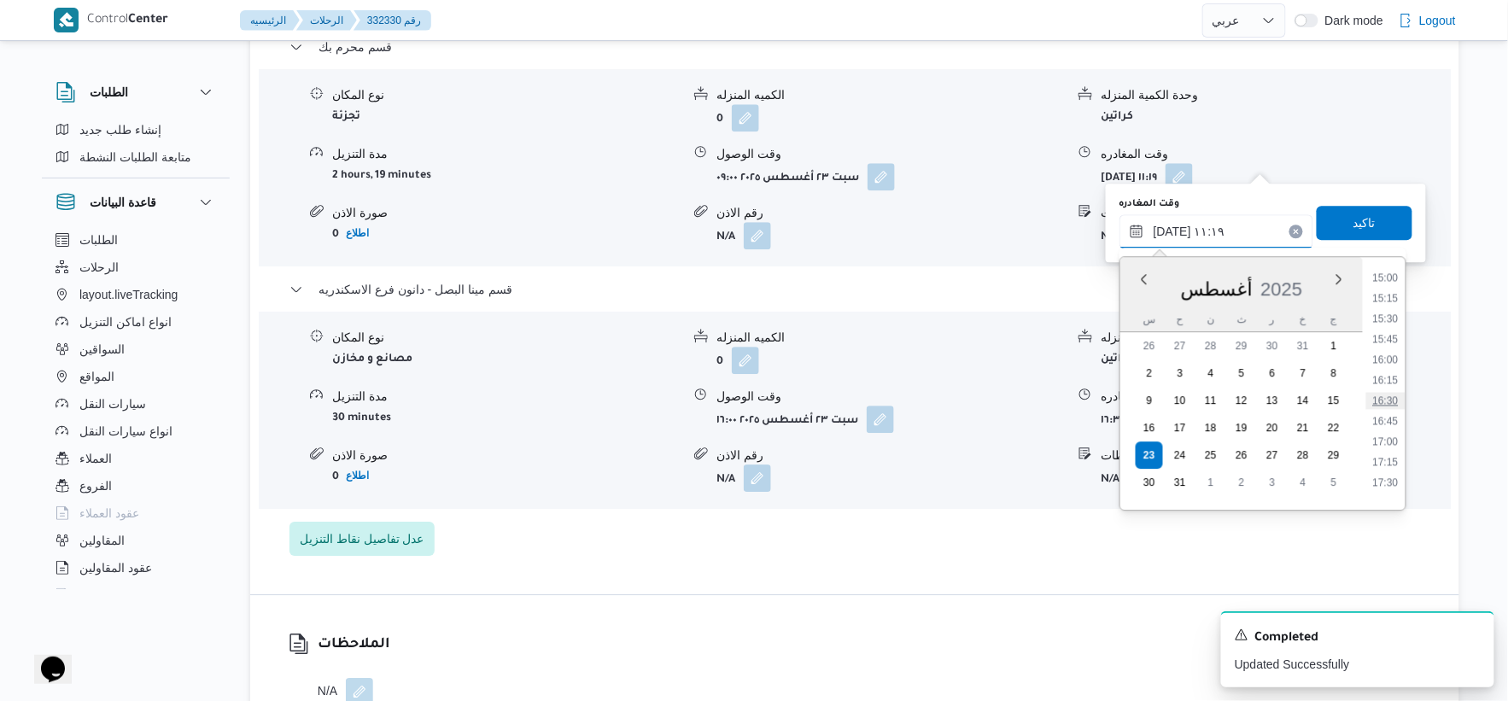
scroll to position [1187, 0]
click at [1390, 357] on li "15:30" at bounding box center [1386, 362] width 39 height 17
type input "٢٣/٠٨/٢٠٢٥ ١٥:٣٠"
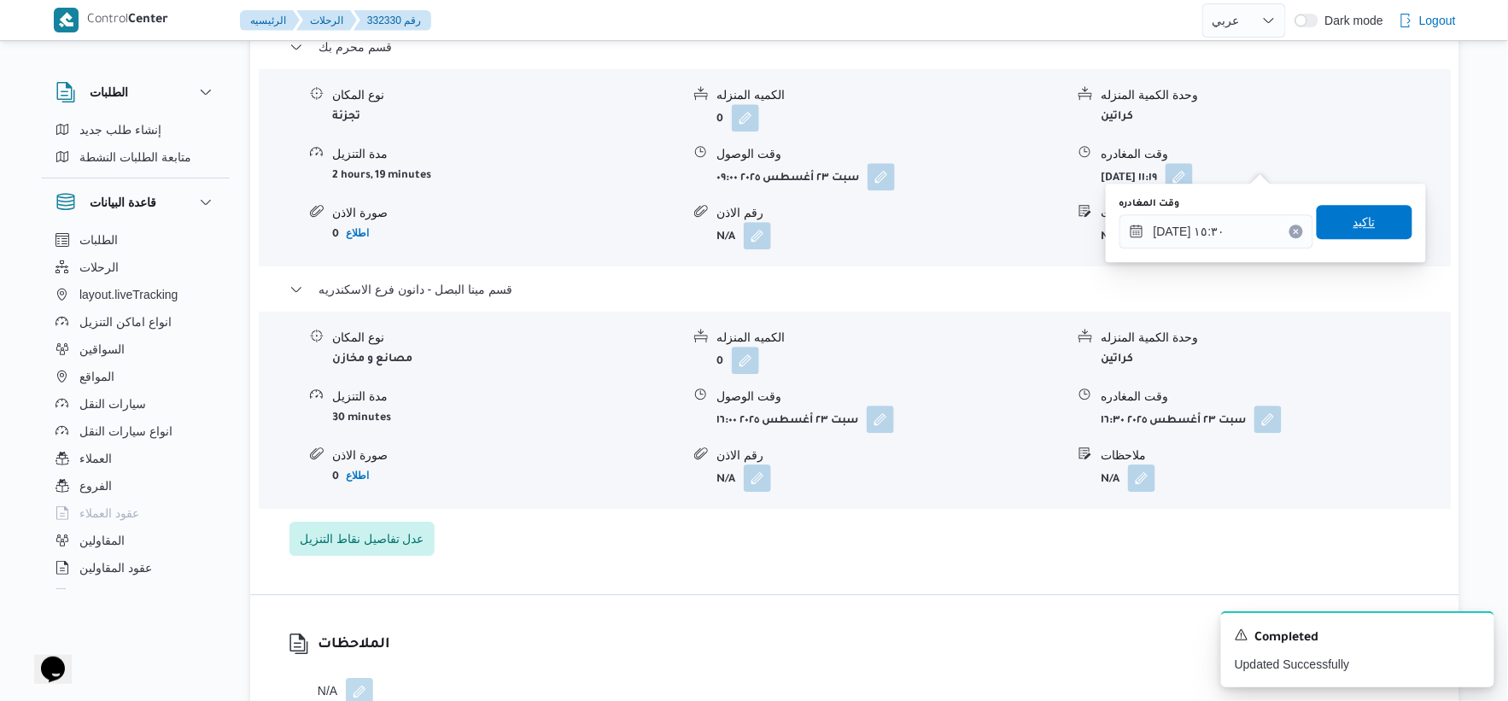
click at [1363, 217] on span "تاكيد" at bounding box center [1365, 222] width 22 height 20
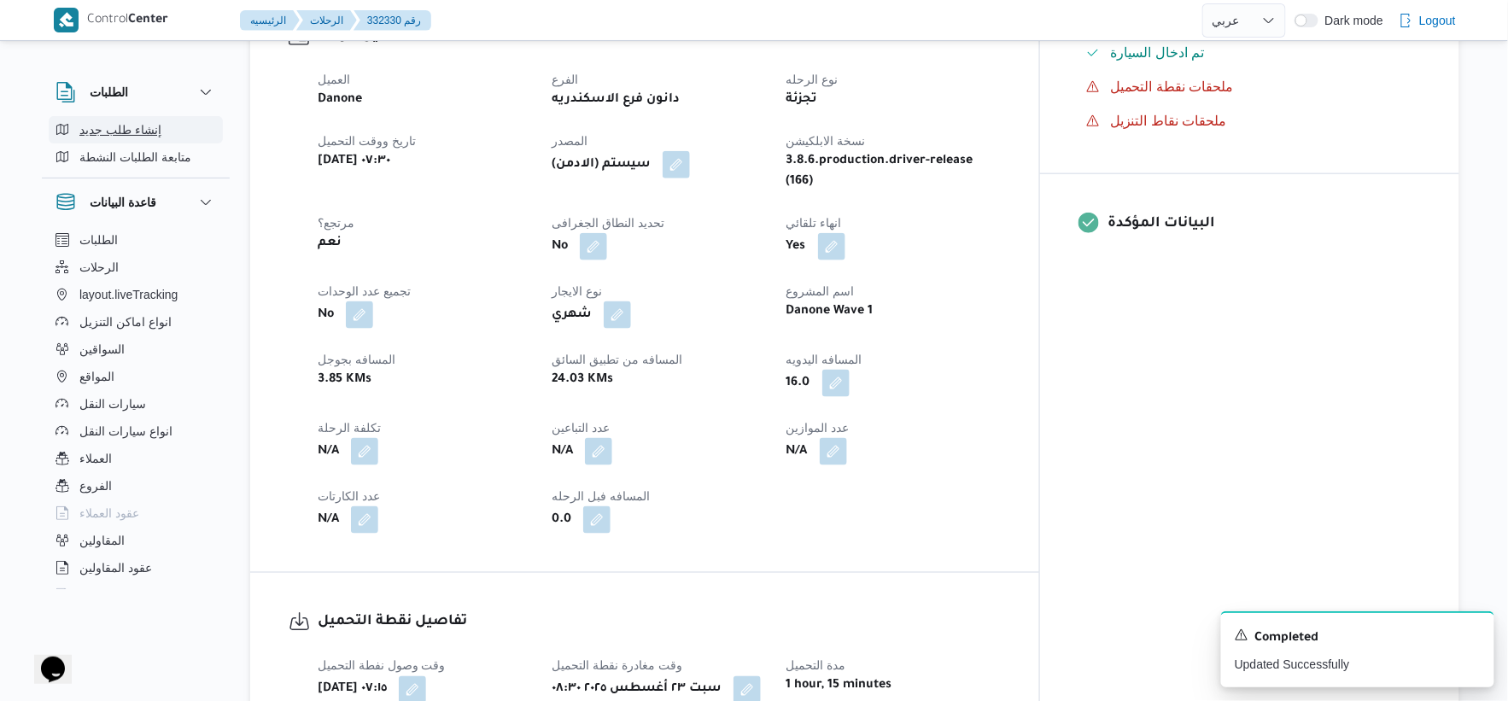
scroll to position [569, 0]
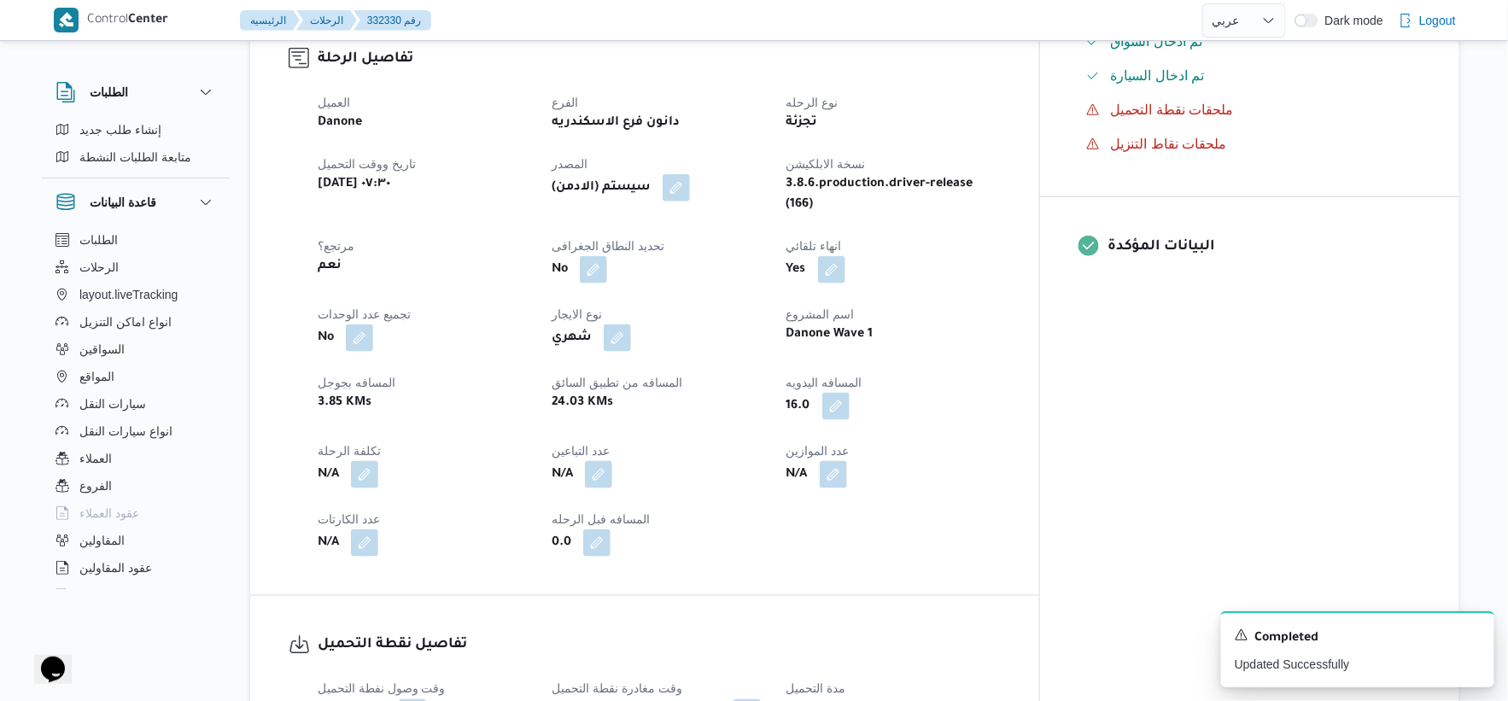
select select "ar"
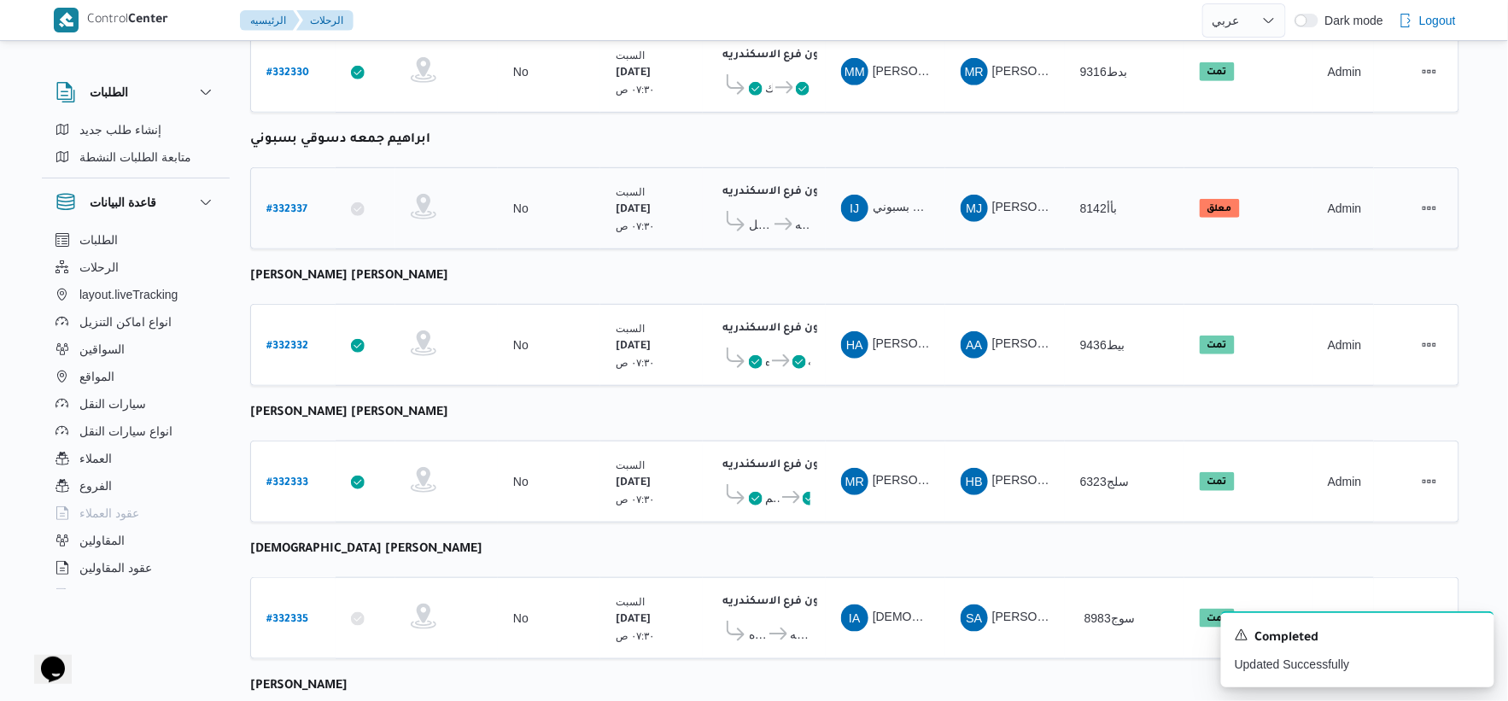
scroll to position [284, 0]
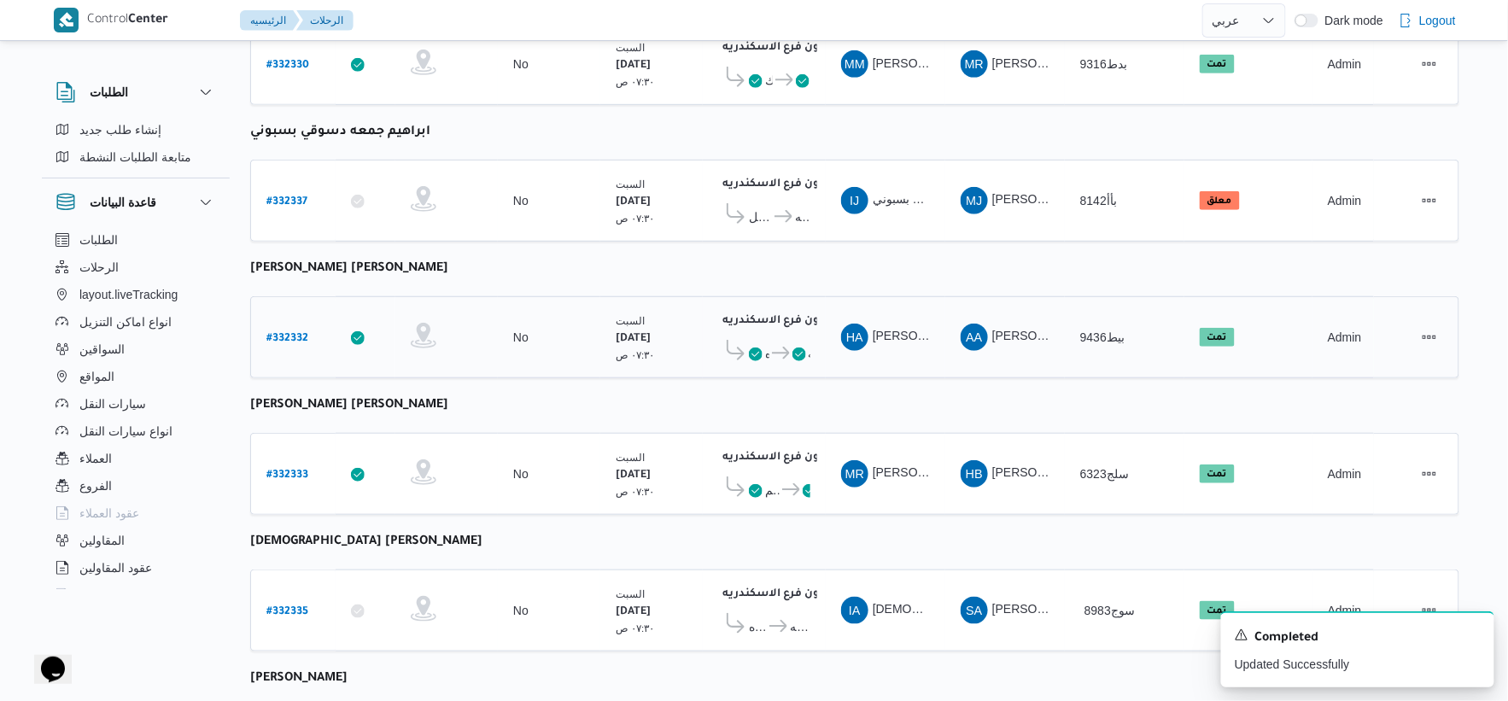
click at [292, 333] on b "# 332332" at bounding box center [287, 339] width 42 height 12
select select "ar"
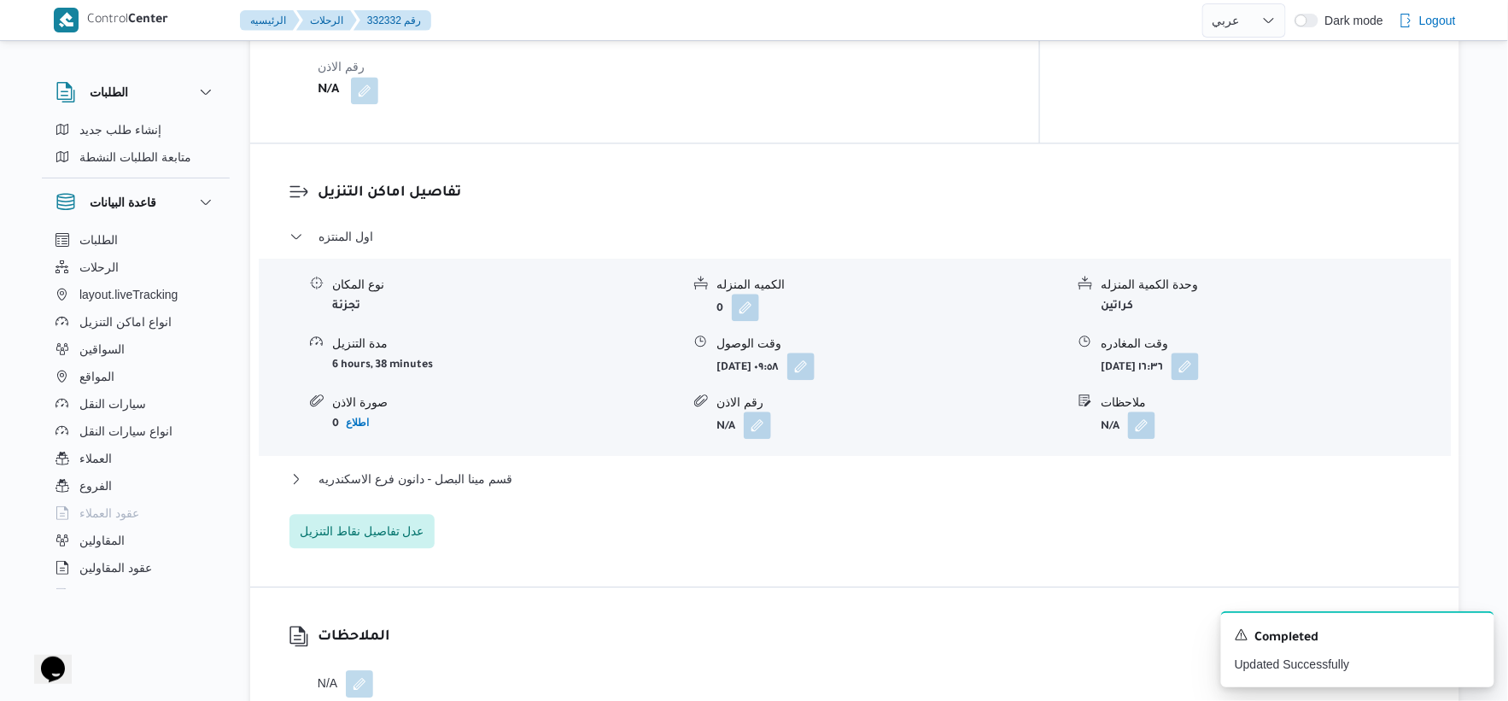
scroll to position [664, 0]
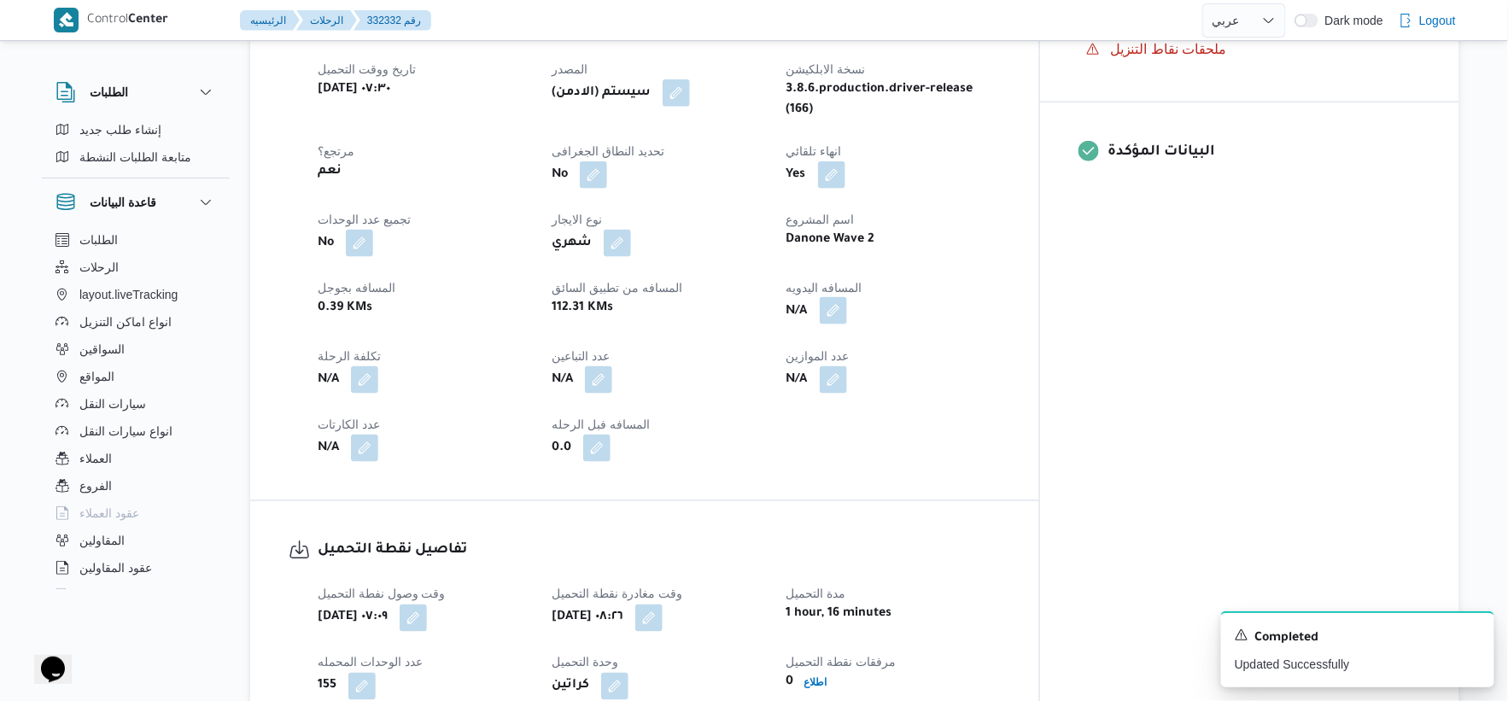
click at [847, 297] on button "button" at bounding box center [833, 310] width 27 height 27
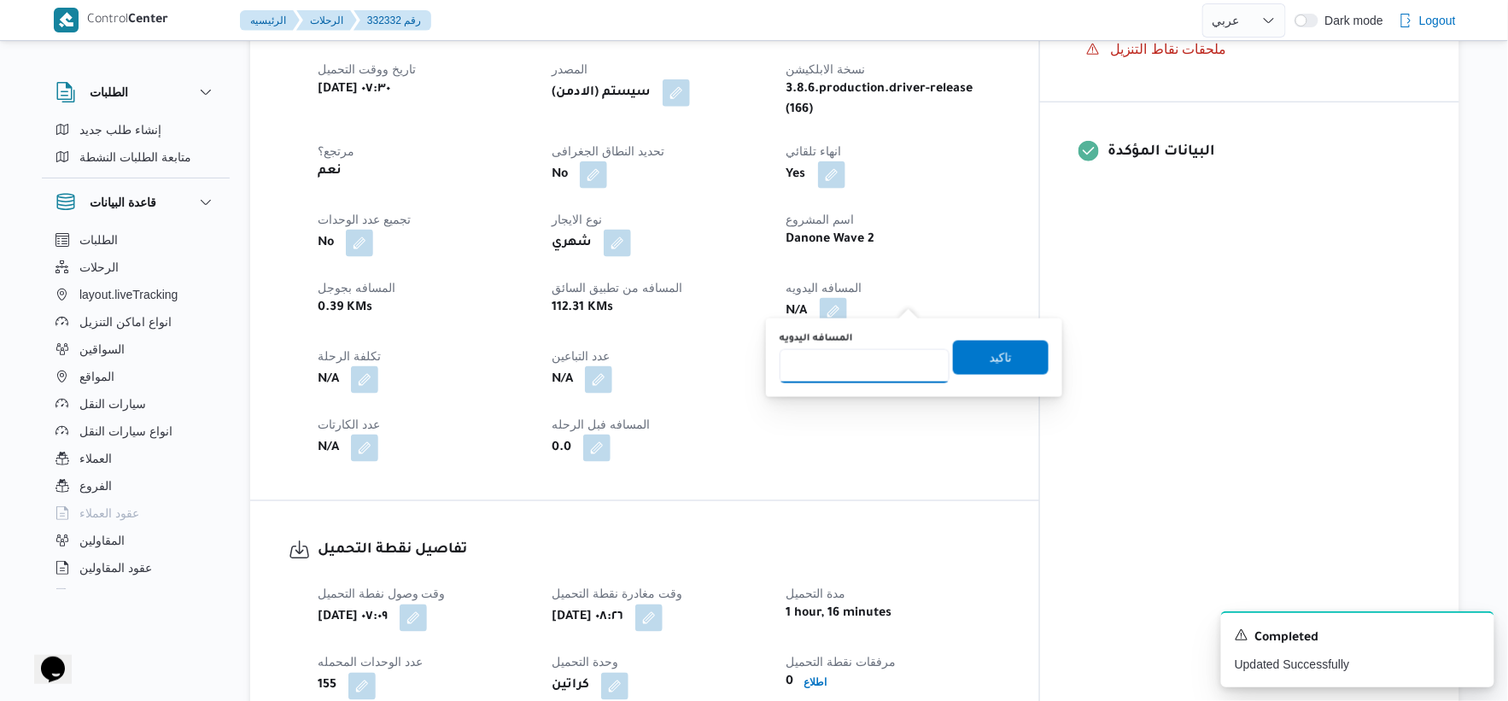
click at [844, 372] on input "المسافه اليدويه" at bounding box center [865, 366] width 170 height 34
type input "67"
click at [968, 351] on span "تاكيد" at bounding box center [1001, 358] width 96 height 34
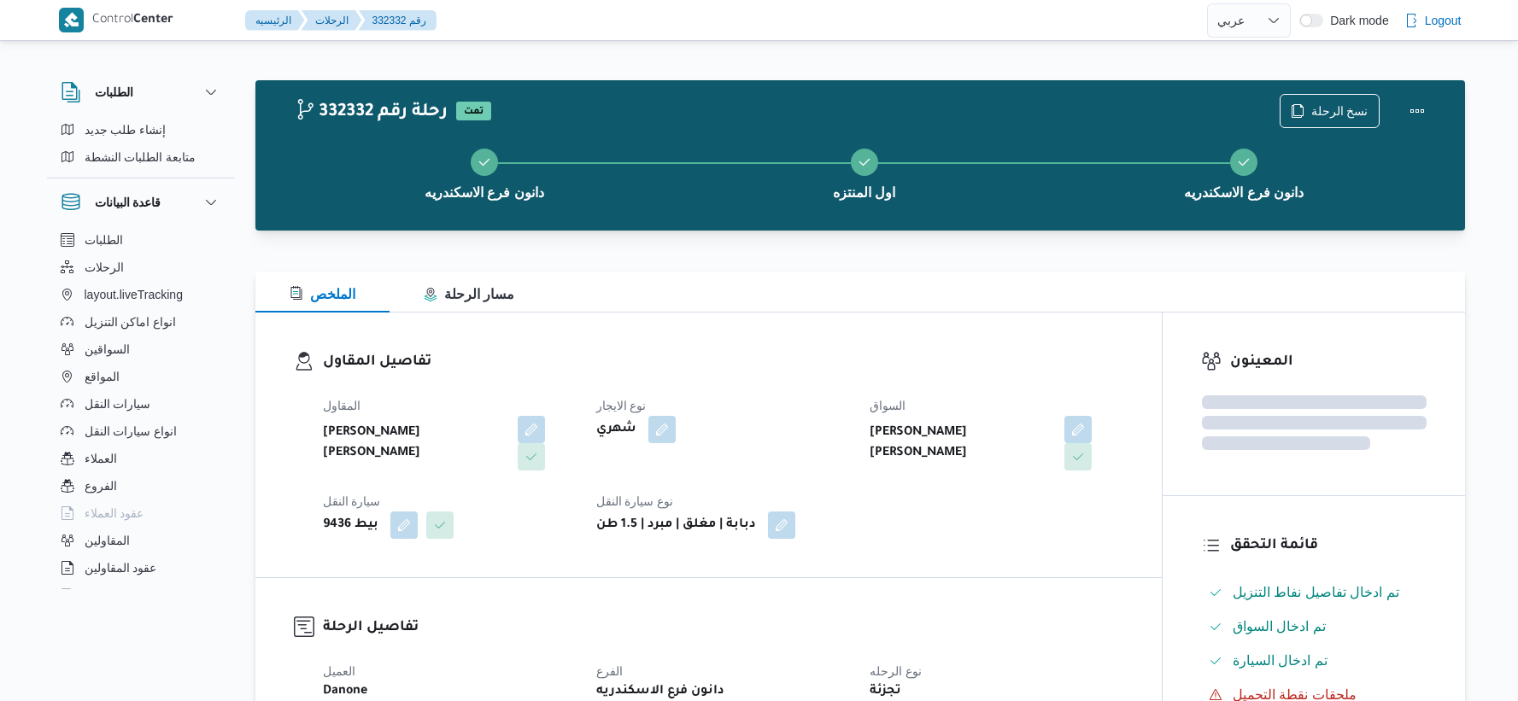
select select "ar"
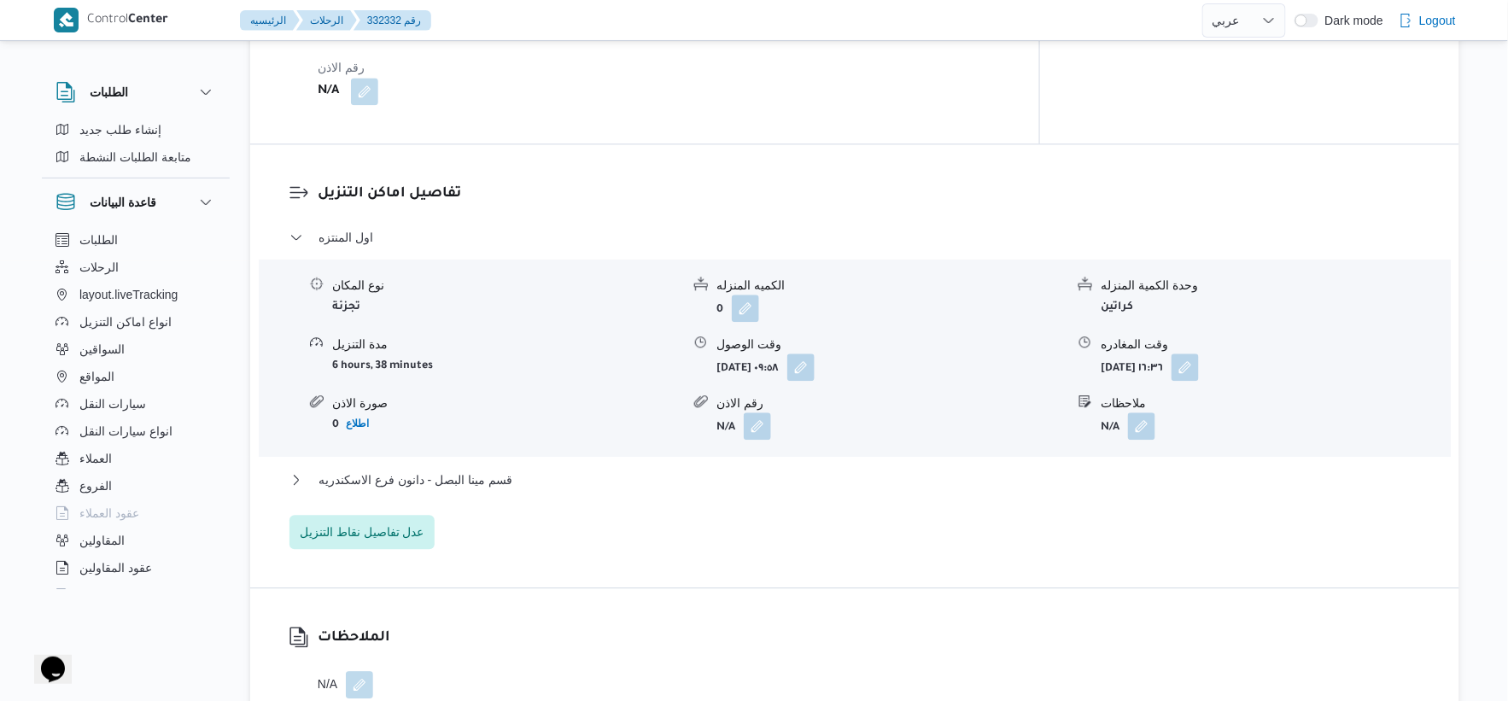
scroll to position [1328, 0]
click at [513, 470] on button "قسم مينا البصل - دانون فرع الاسكندريه" at bounding box center [856, 479] width 1132 height 20
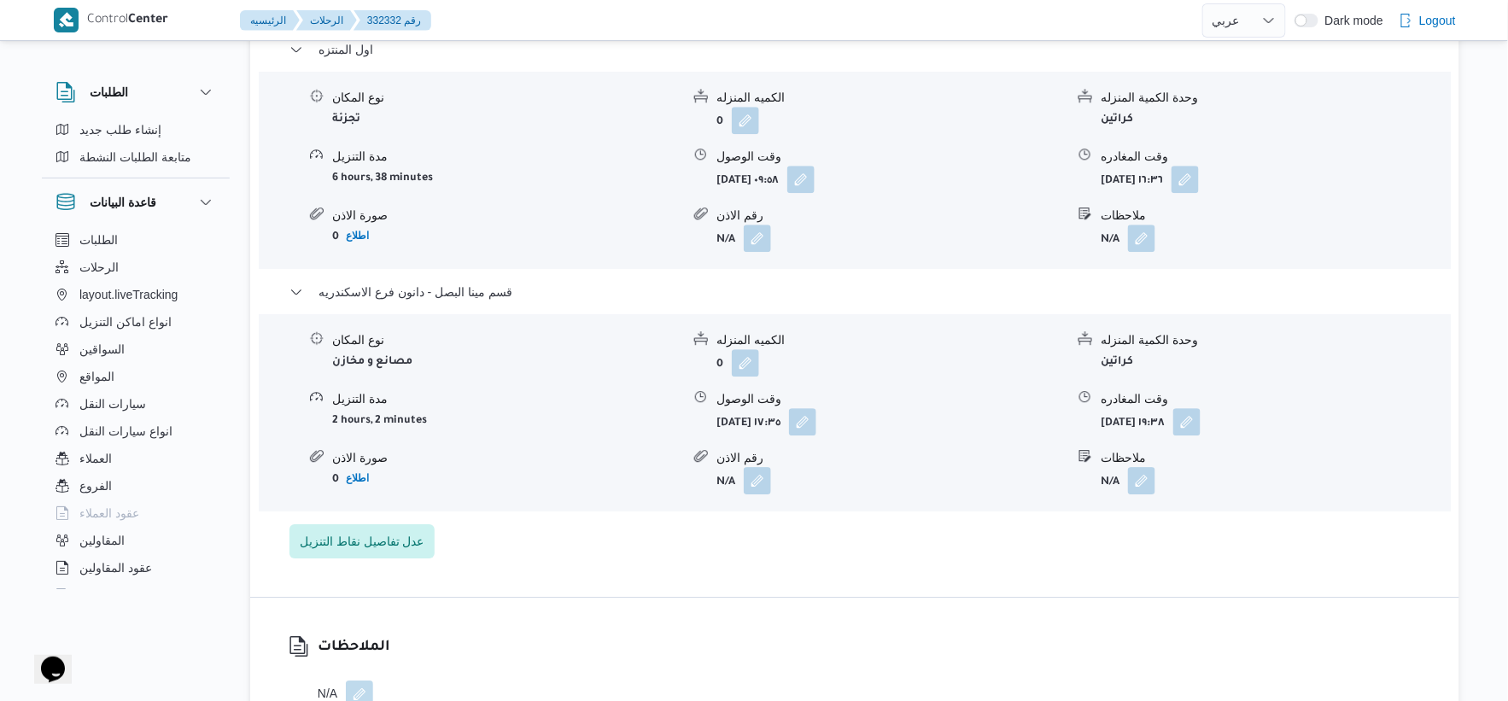
scroll to position [1518, 0]
click at [817, 405] on button "button" at bounding box center [802, 418] width 27 height 27
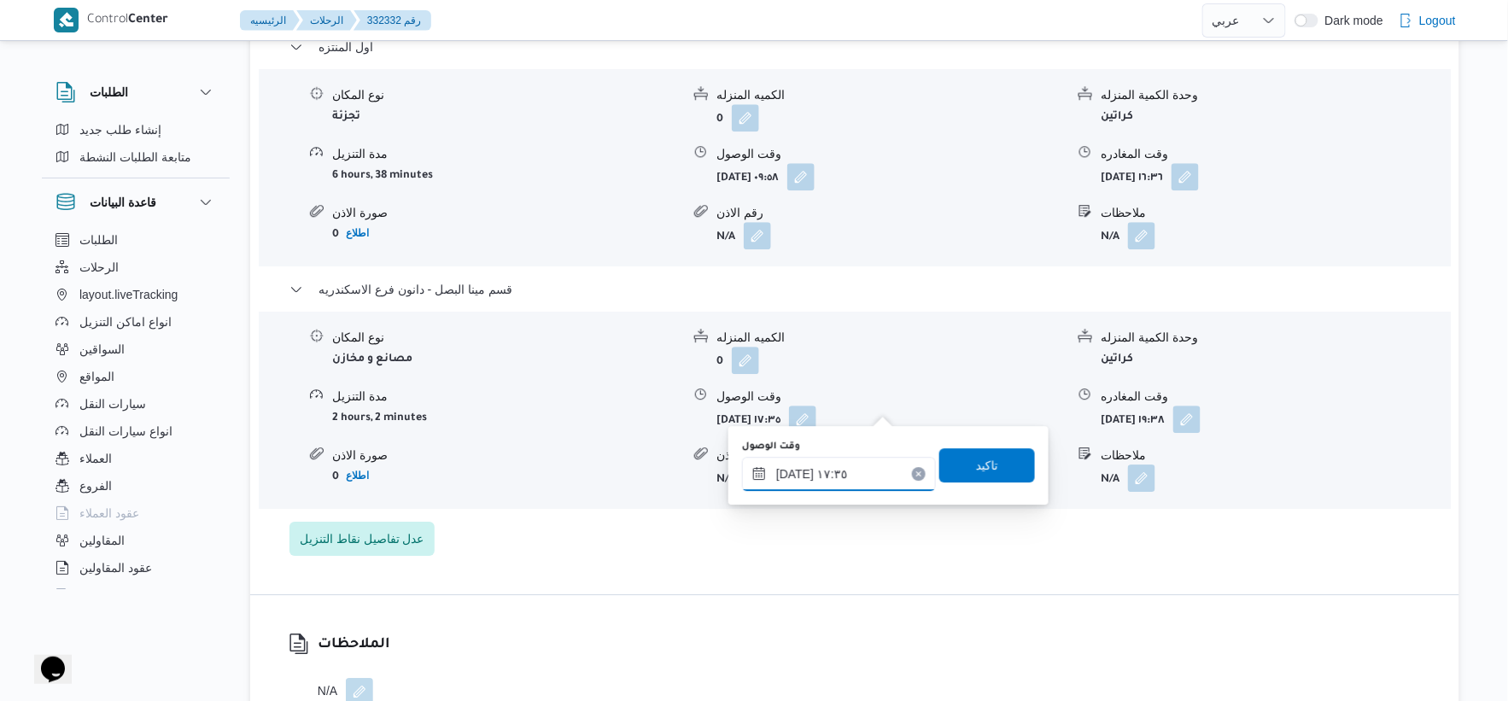
click at [800, 483] on input "٢٣/٠٨/٢٠٢٥ ١٧:٣٥" at bounding box center [839, 474] width 194 height 34
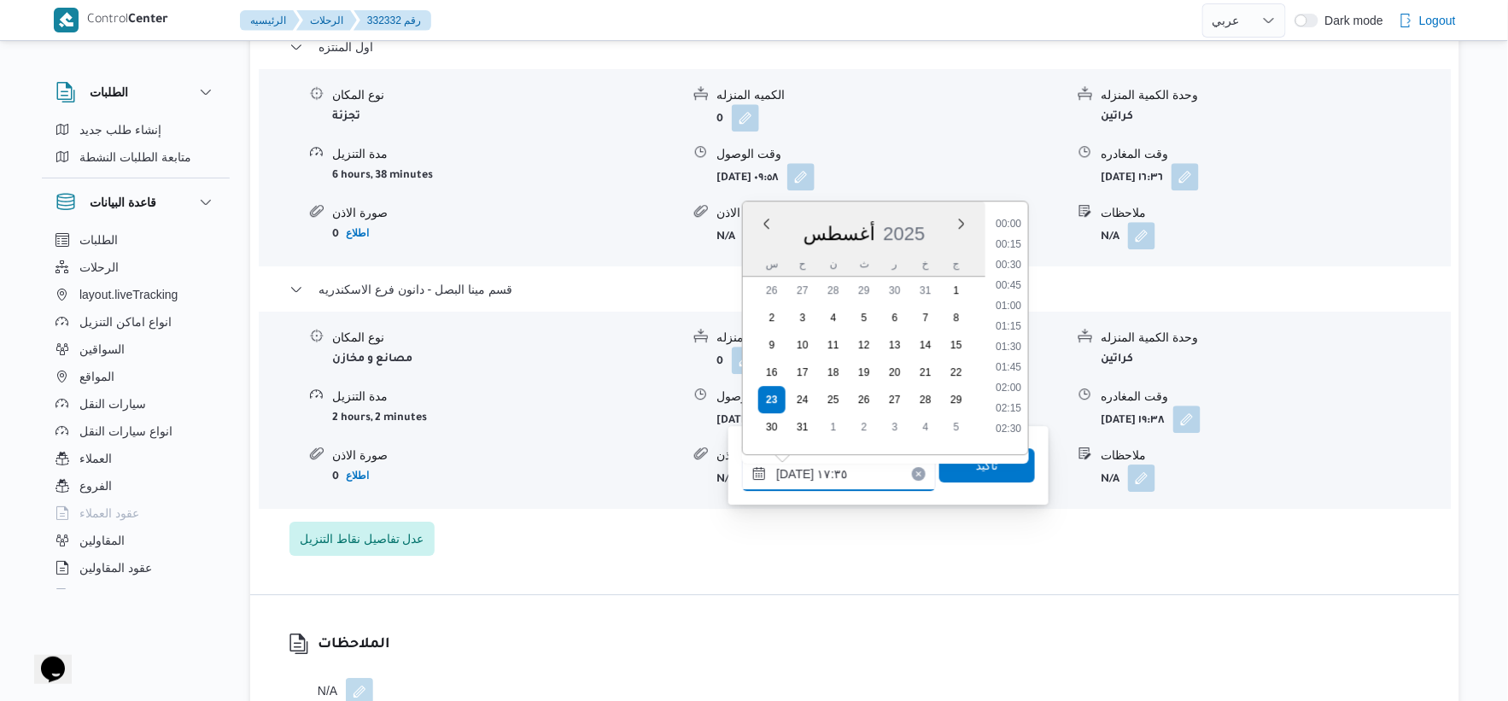
scroll to position [1319, 0]
click at [1201, 405] on button "button" at bounding box center [1187, 418] width 27 height 27
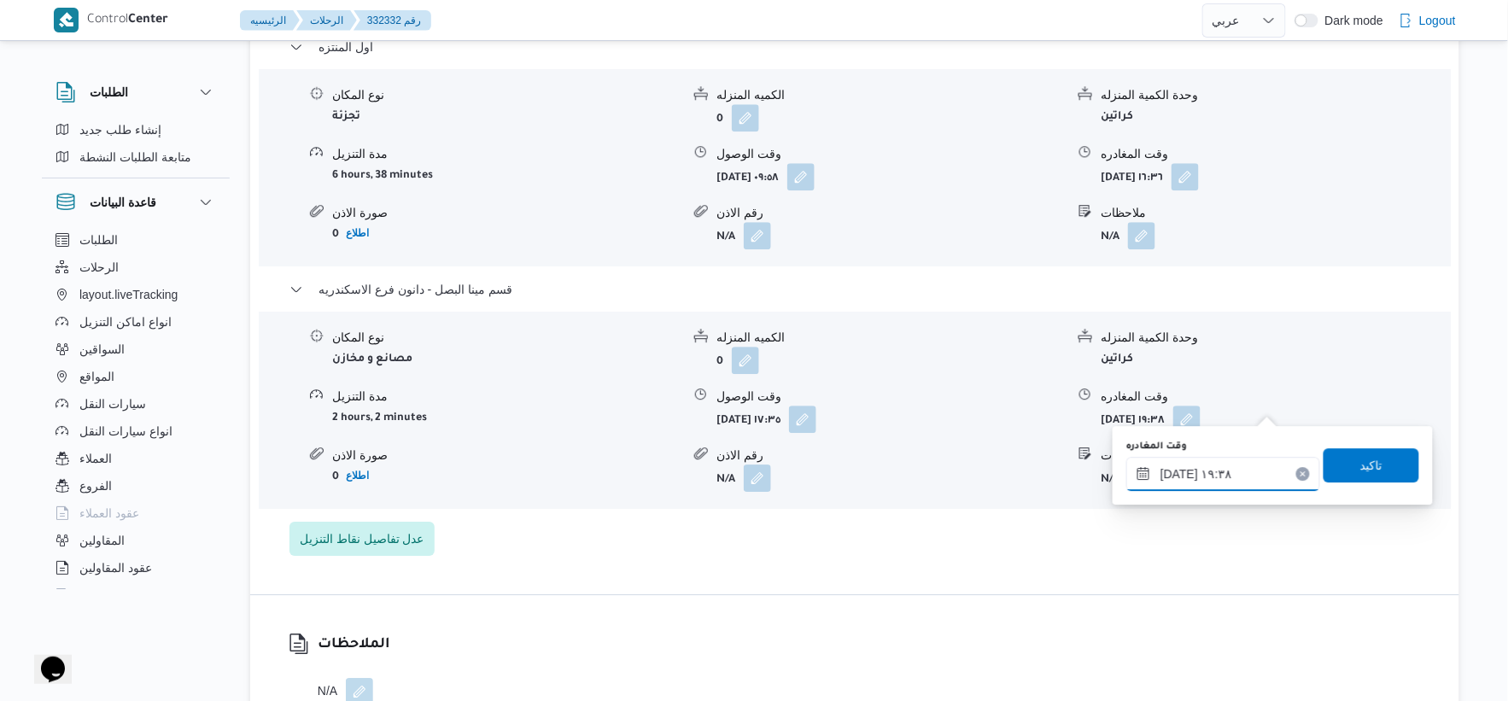
click at [1225, 483] on input "٢٣/٠٨/٢٠٢٥ ١٩:٣٨" at bounding box center [1224, 474] width 194 height 34
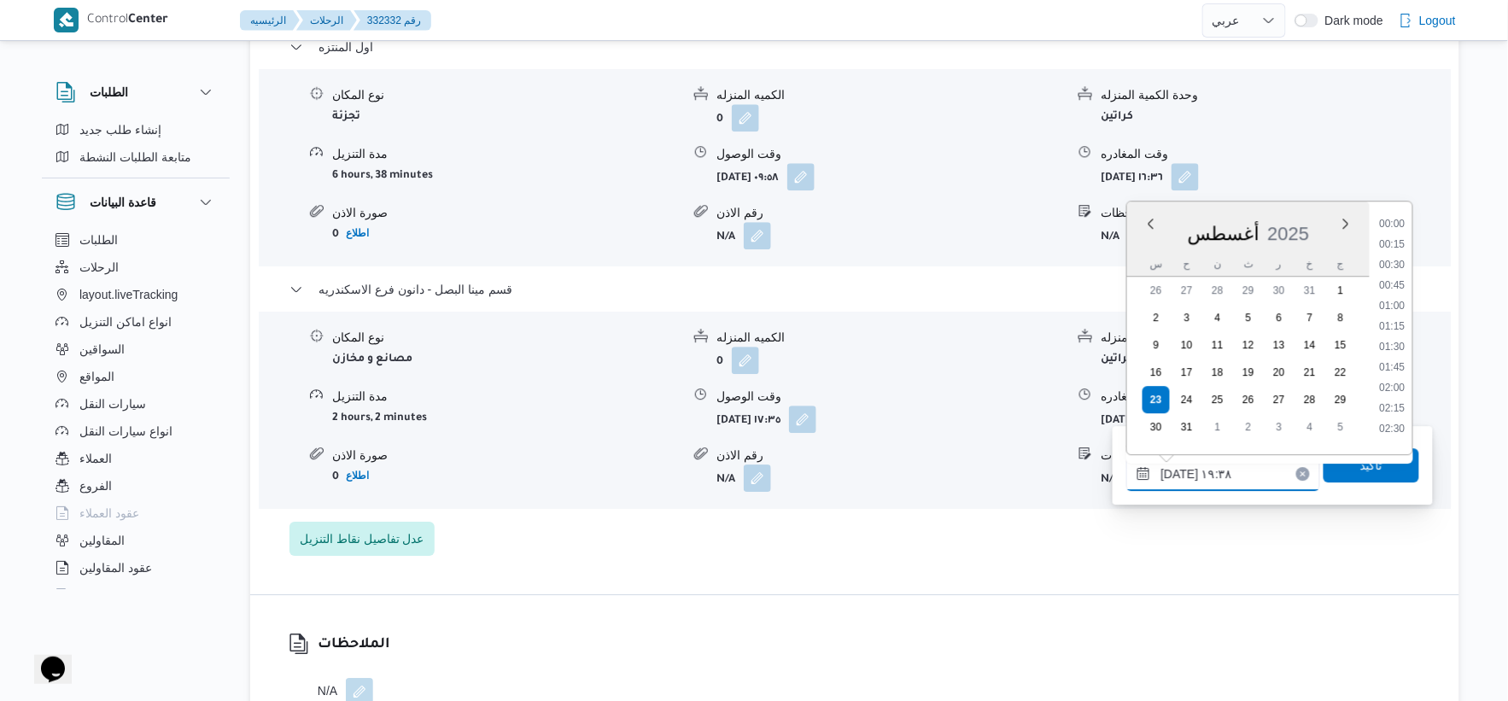
scroll to position [1482, 0]
click at [1402, 255] on li "18:30" at bounding box center [1392, 258] width 39 height 17
type input "٢٣/٠٨/٢٠٢٥ ١٨:٣٠"
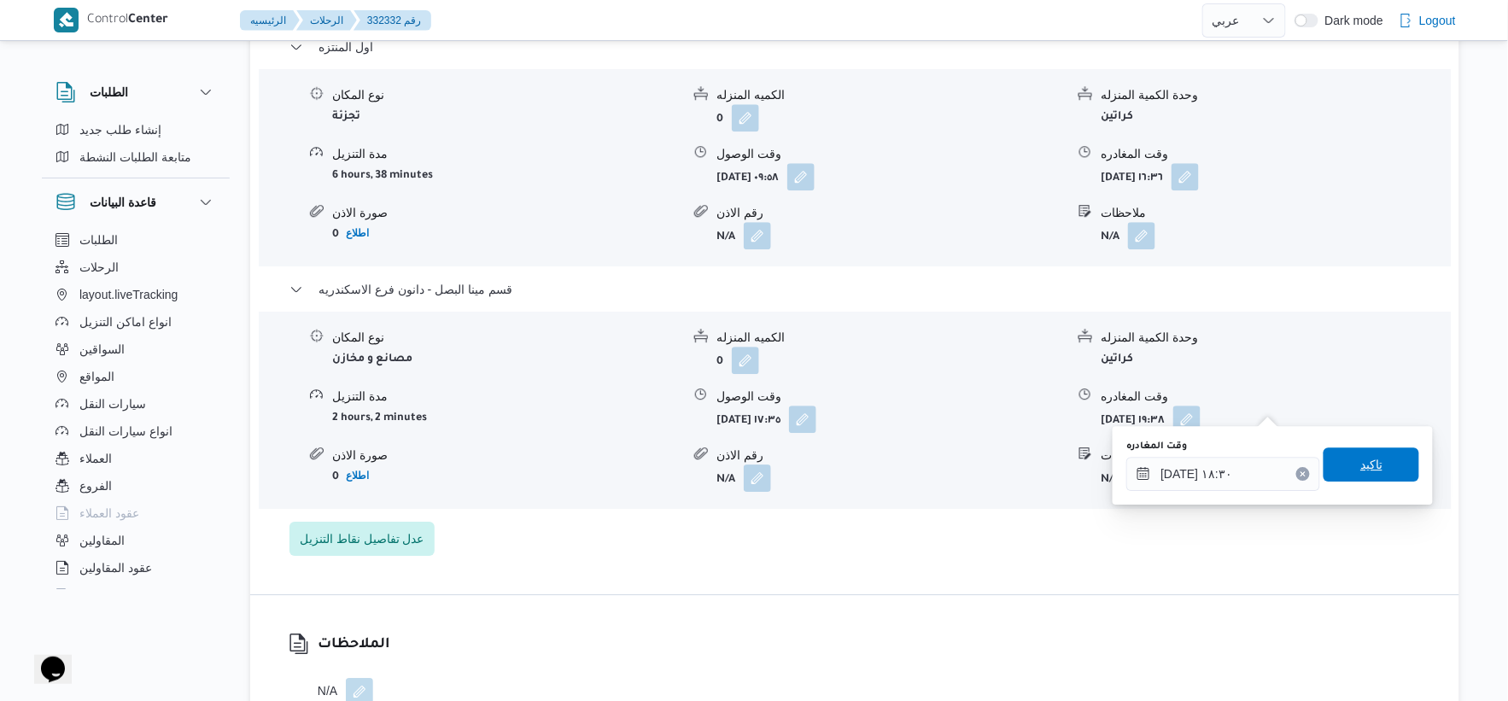
click at [1373, 455] on span "تاكيد" at bounding box center [1372, 465] width 96 height 34
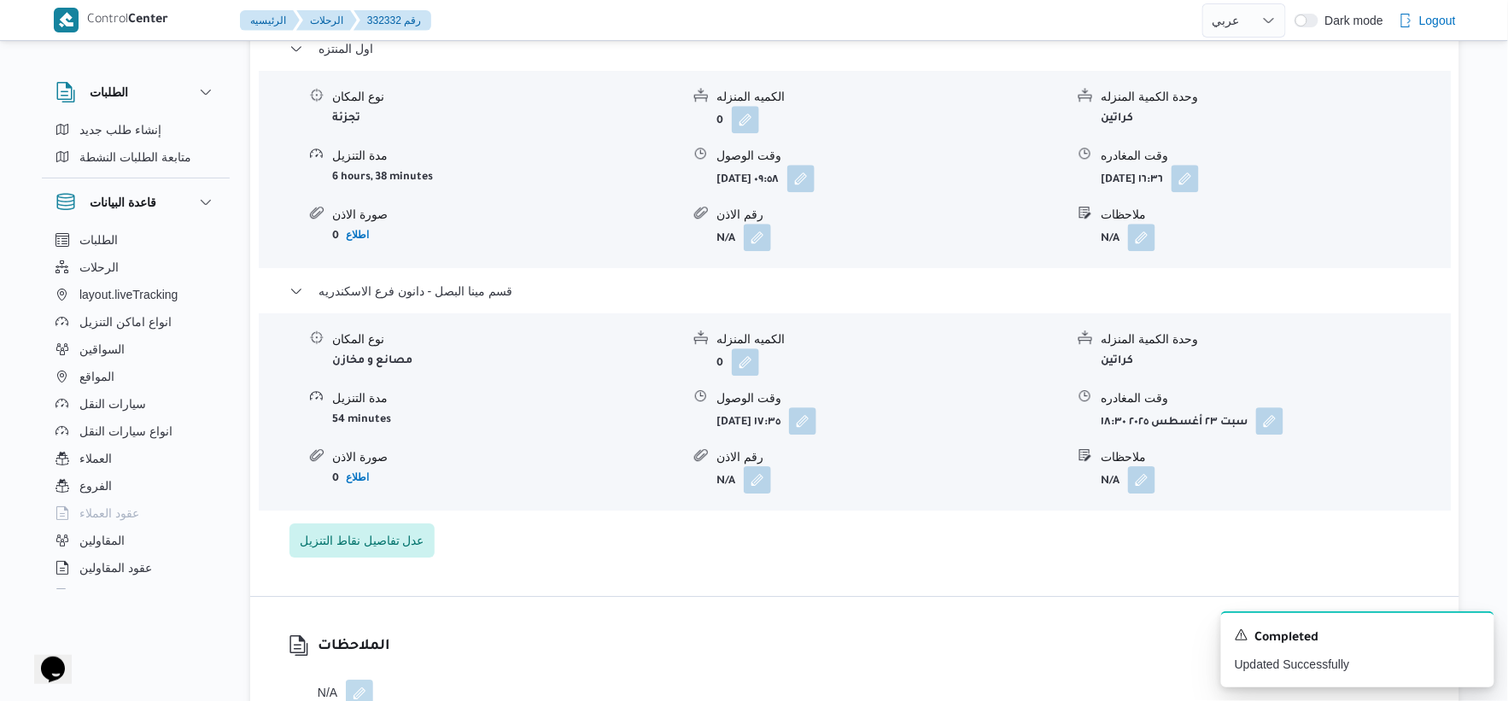
scroll to position [1518, 0]
select select "ar"
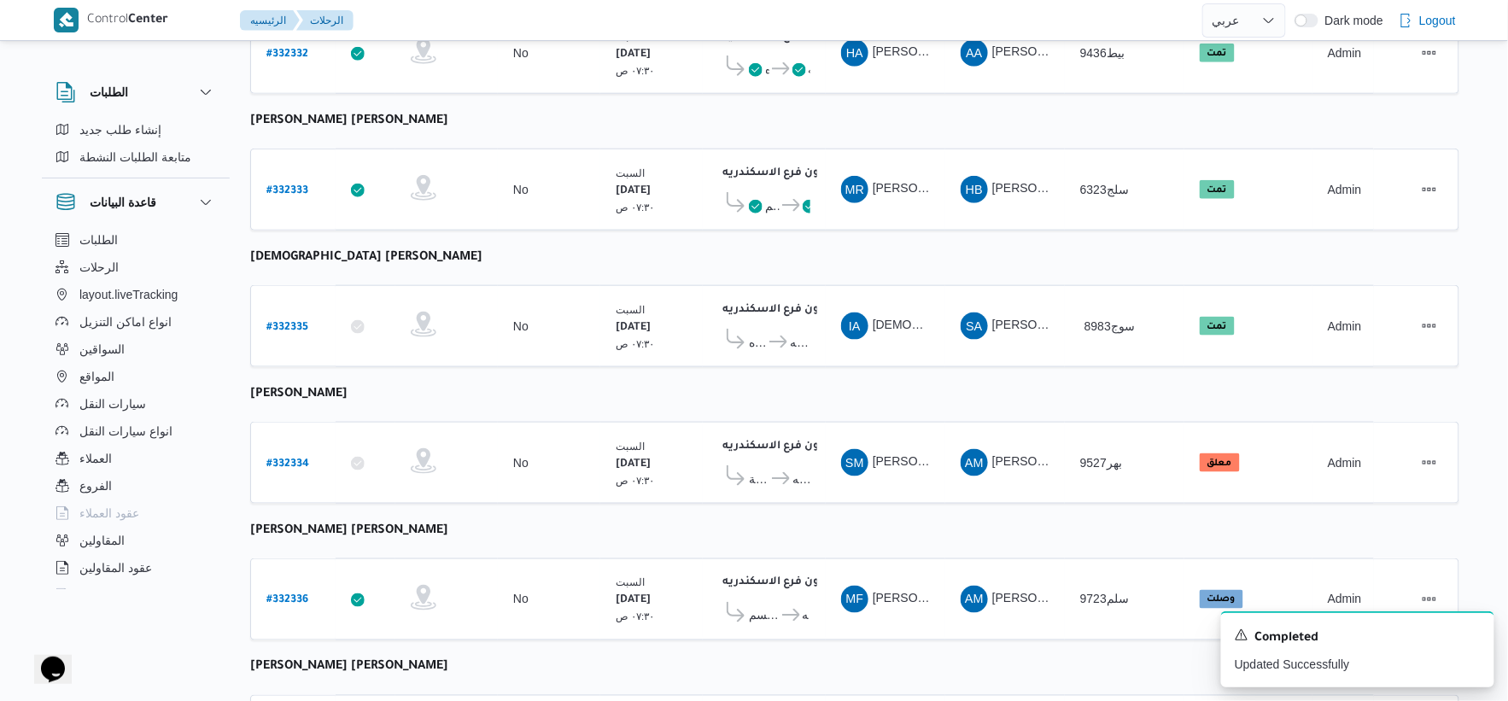
scroll to position [664, 0]
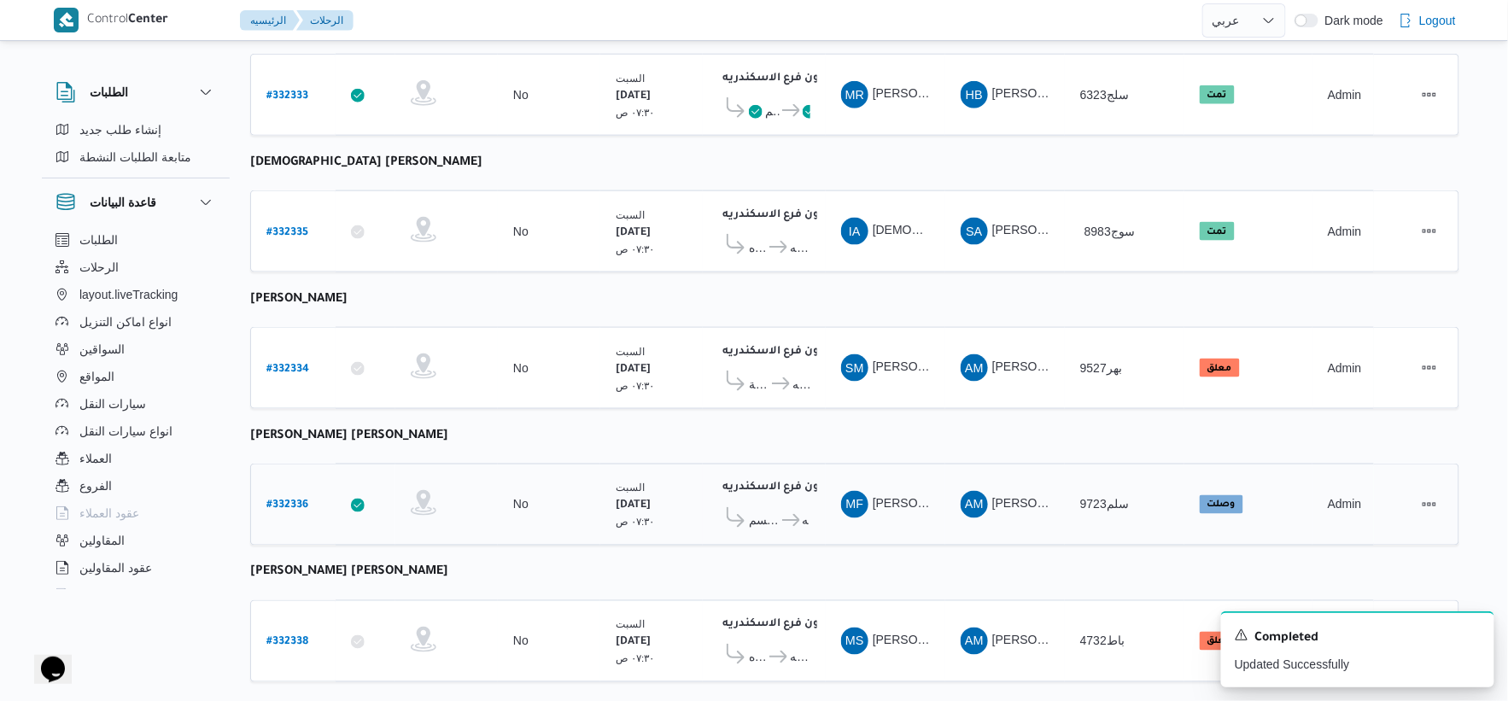
click at [284, 501] on b "# 332336" at bounding box center [287, 507] width 42 height 12
select select "ar"
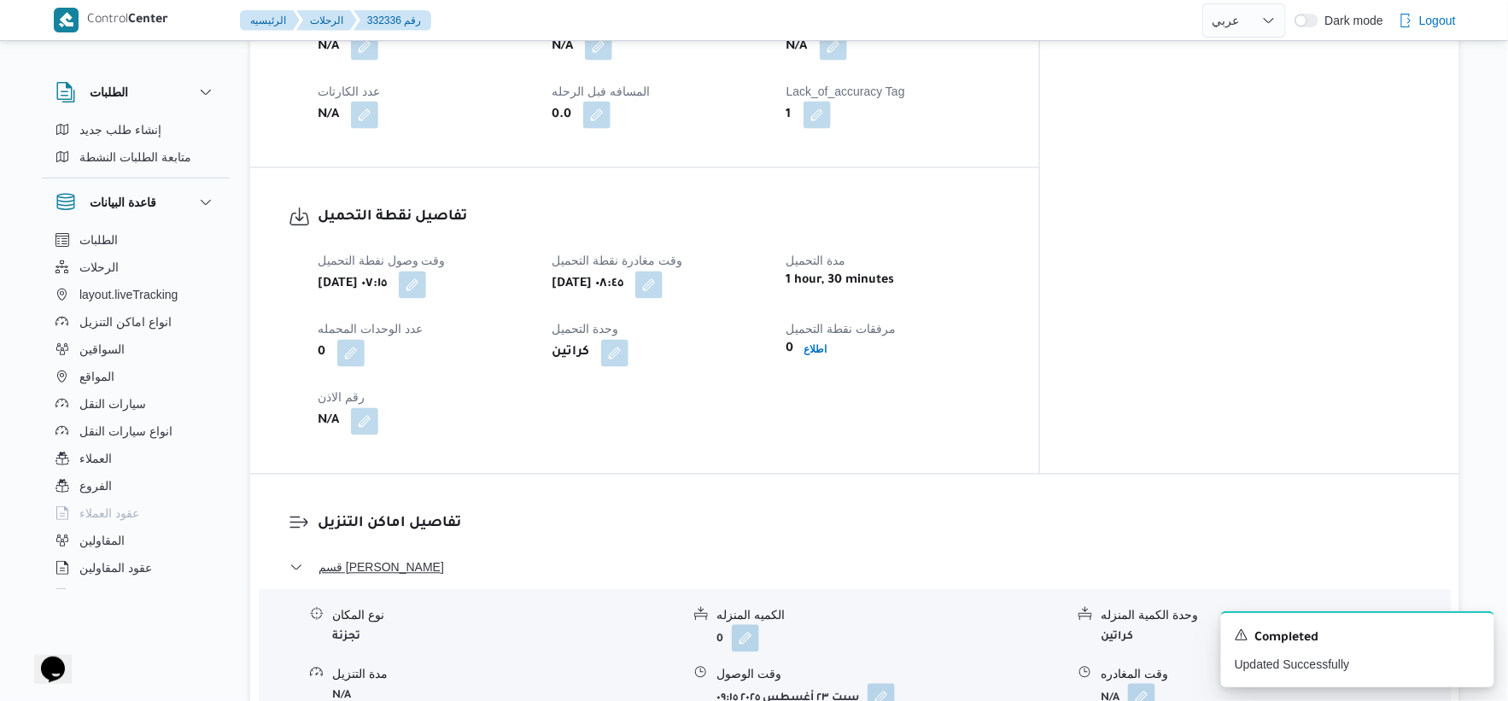
scroll to position [664, 0]
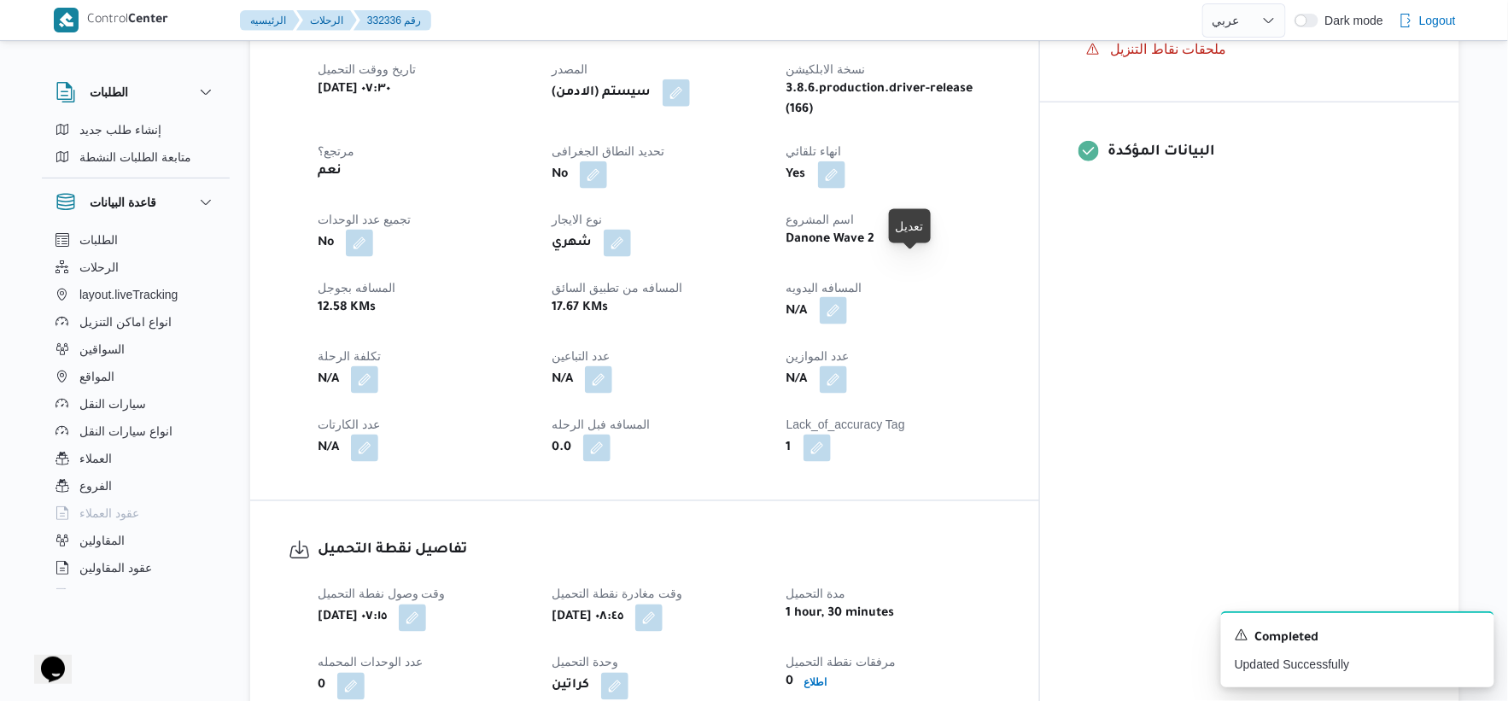
click at [847, 297] on button "button" at bounding box center [833, 310] width 27 height 27
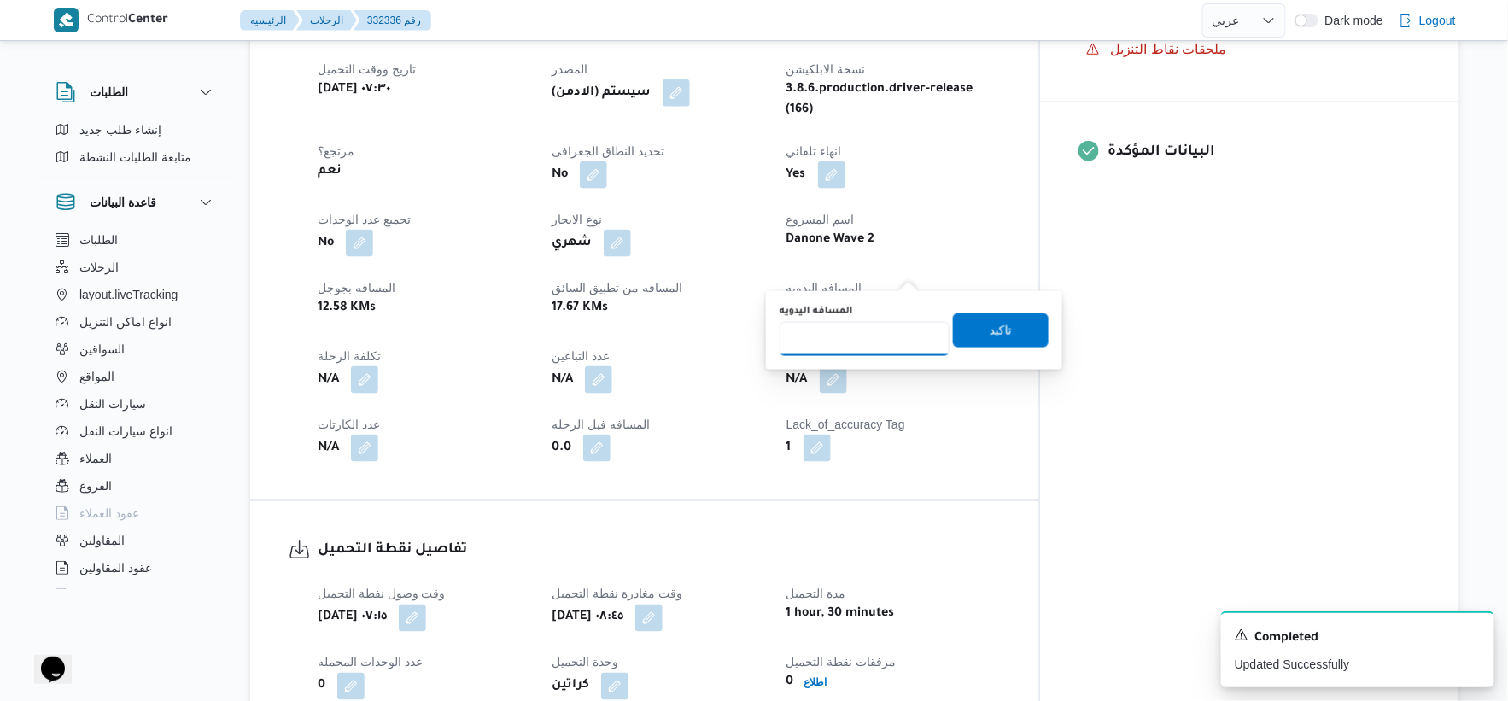
click at [859, 340] on input "المسافه اليدويه" at bounding box center [865, 339] width 170 height 34
type input "34"
click at [1035, 323] on span "تاكيد" at bounding box center [1001, 330] width 96 height 34
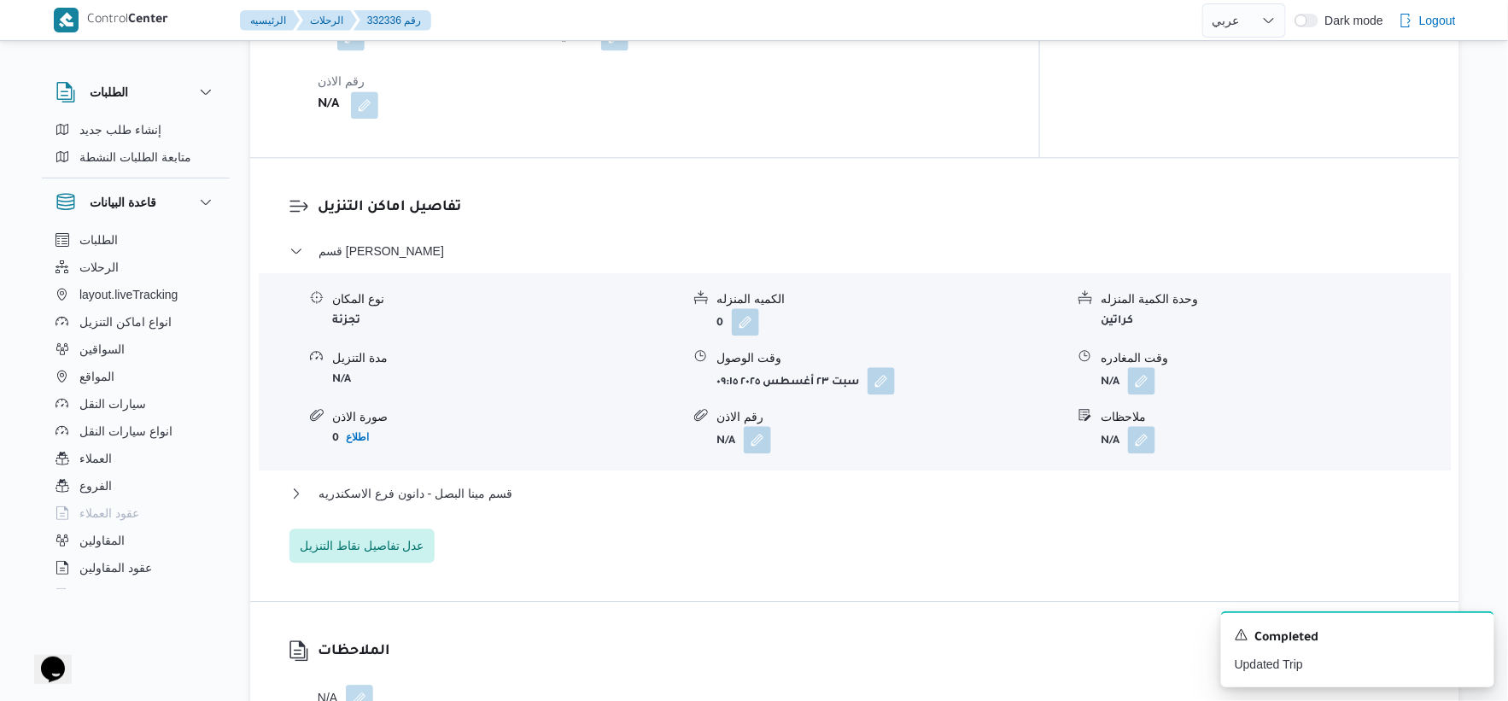
scroll to position [1328, 0]
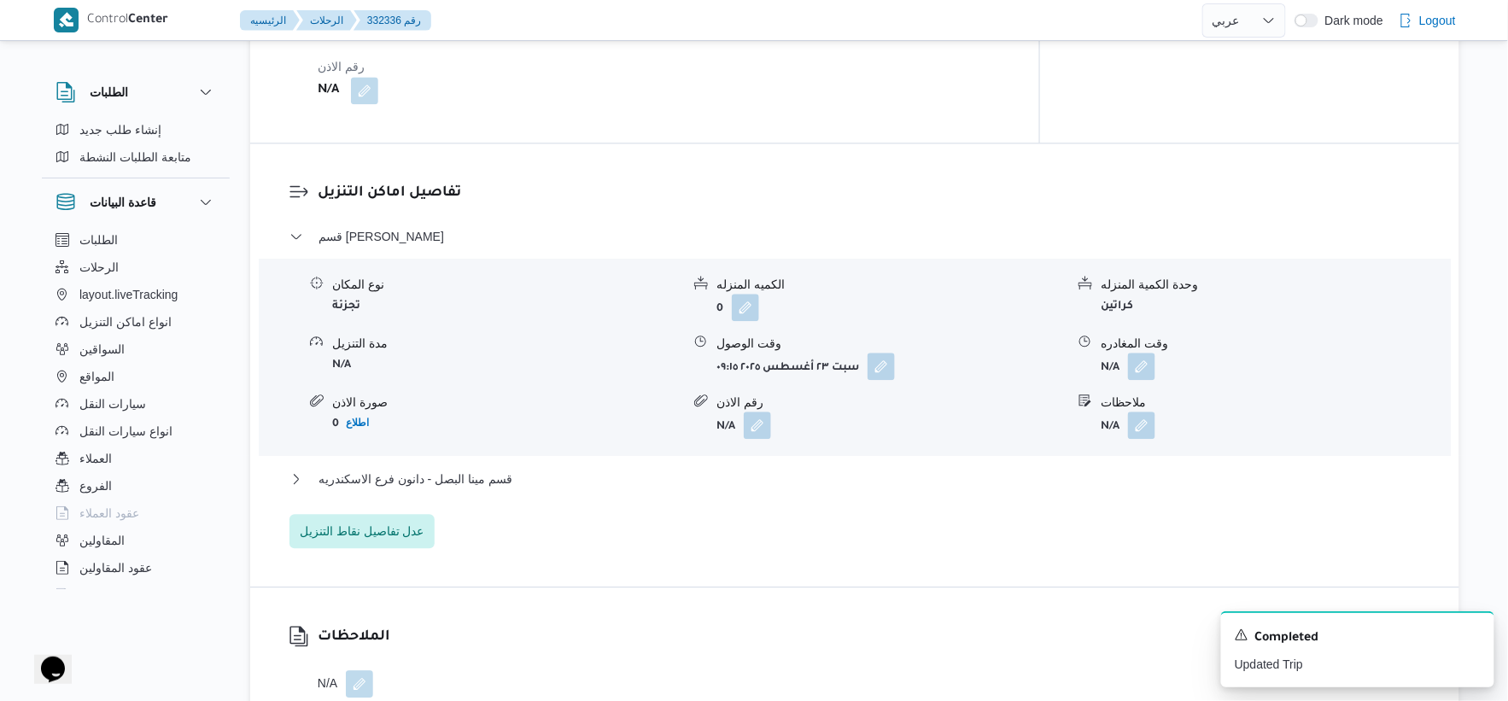
click at [542, 424] on div "قسم سيدى جابر نوع المكان تجزئة الكميه المنزله 0 وحدة الكمية المنزله كراتين مدة …" at bounding box center [856, 387] width 1132 height 322
click at [545, 469] on button "قسم مينا البصل - دانون فرع الاسكندريه" at bounding box center [856, 479] width 1132 height 20
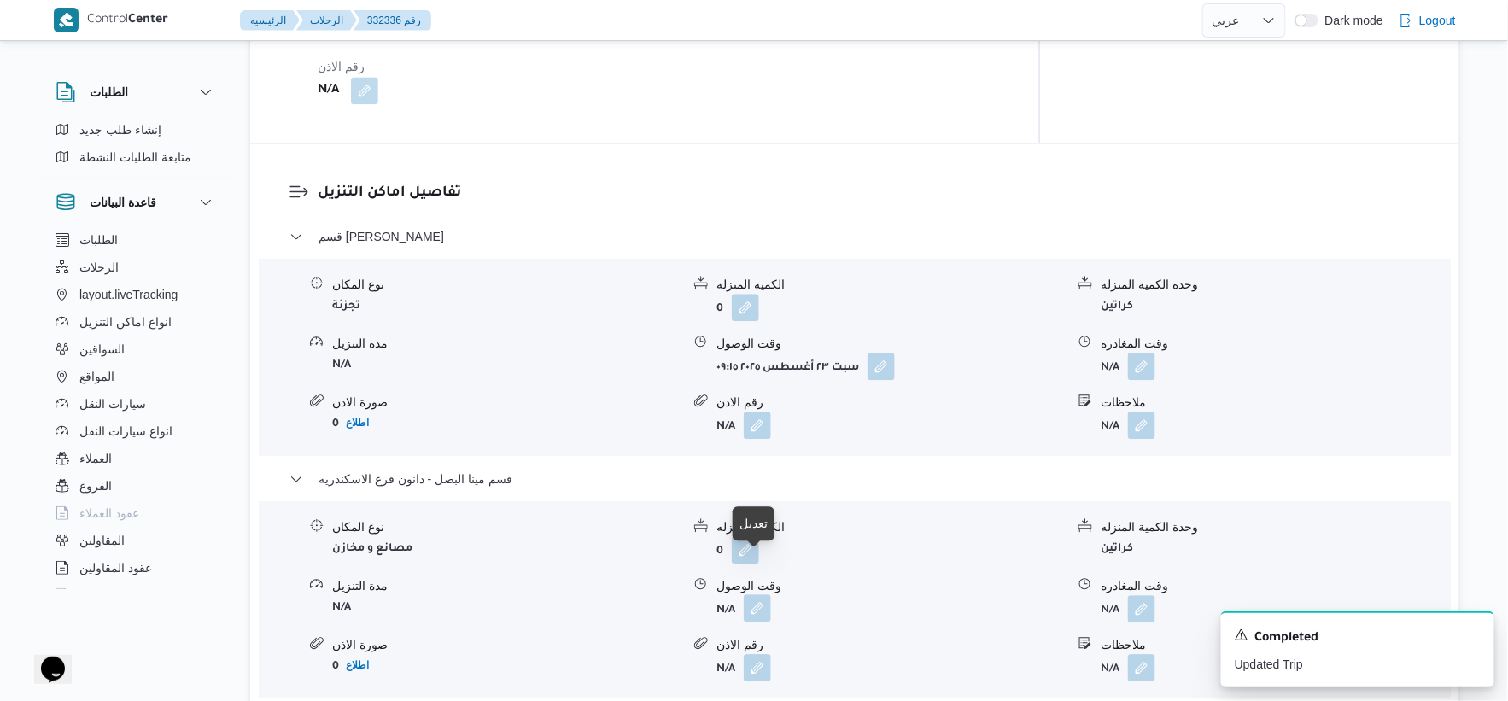
click at [760, 594] on button "button" at bounding box center [757, 607] width 27 height 27
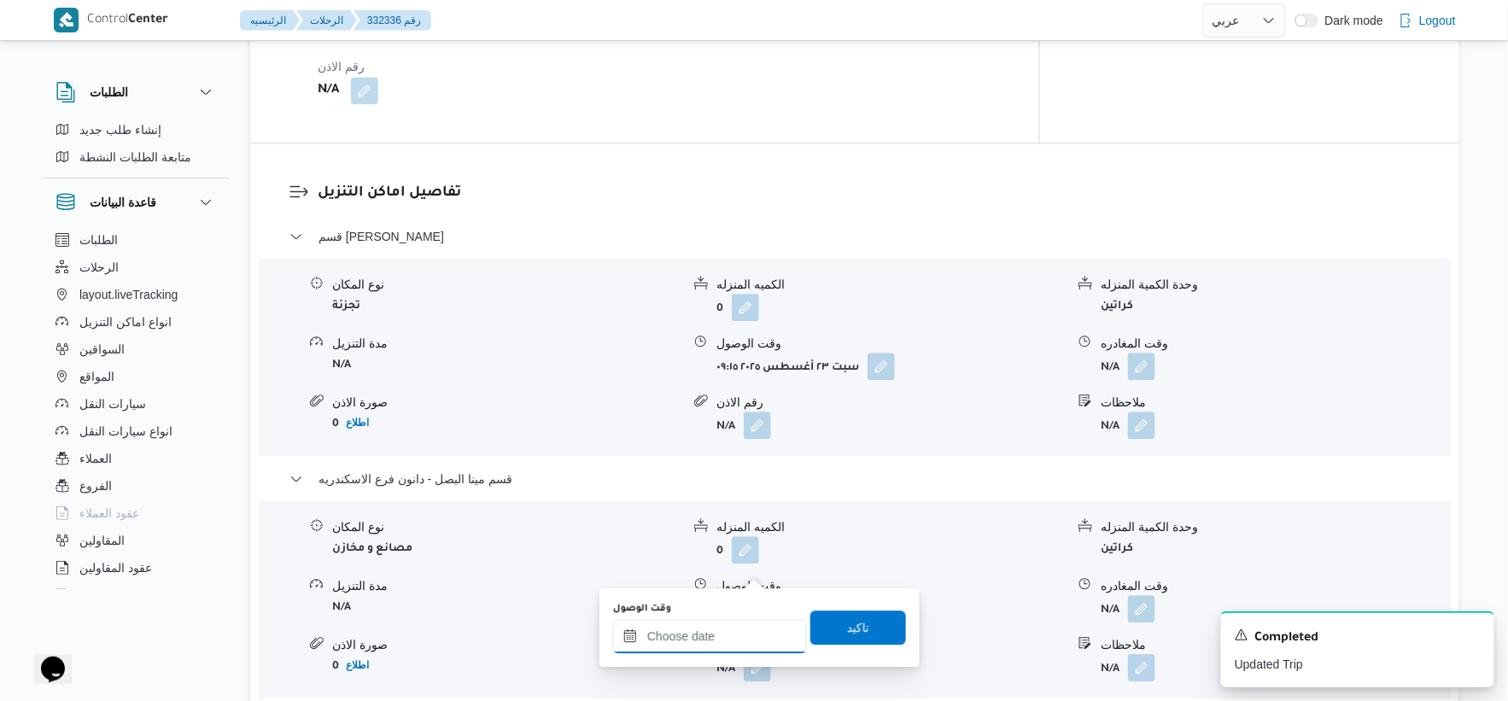
click at [728, 626] on input "وقت الوصول" at bounding box center [710, 636] width 194 height 34
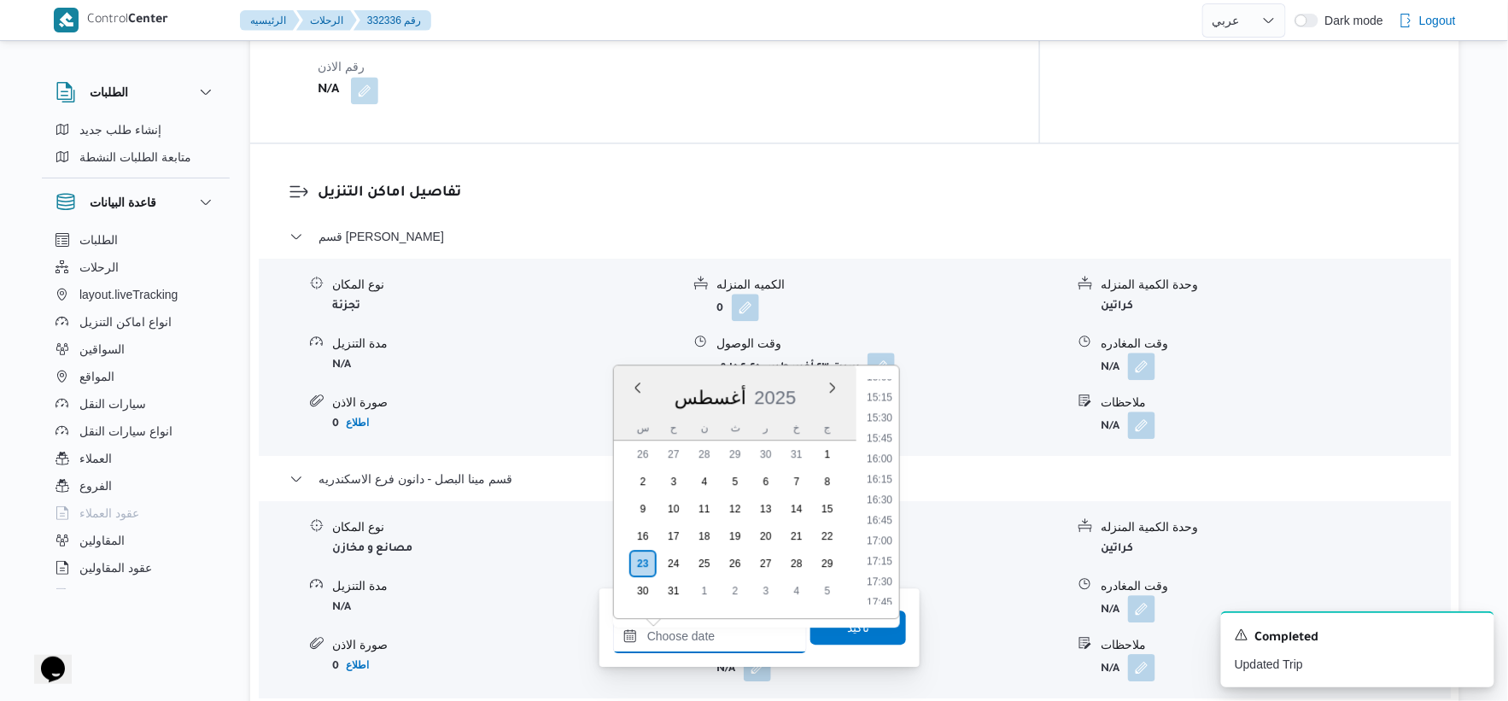
scroll to position [1240, 0]
click at [883, 455] on li "16:00" at bounding box center [879, 459] width 39 height 17
type input "[DATE] ١٦:٠٠"
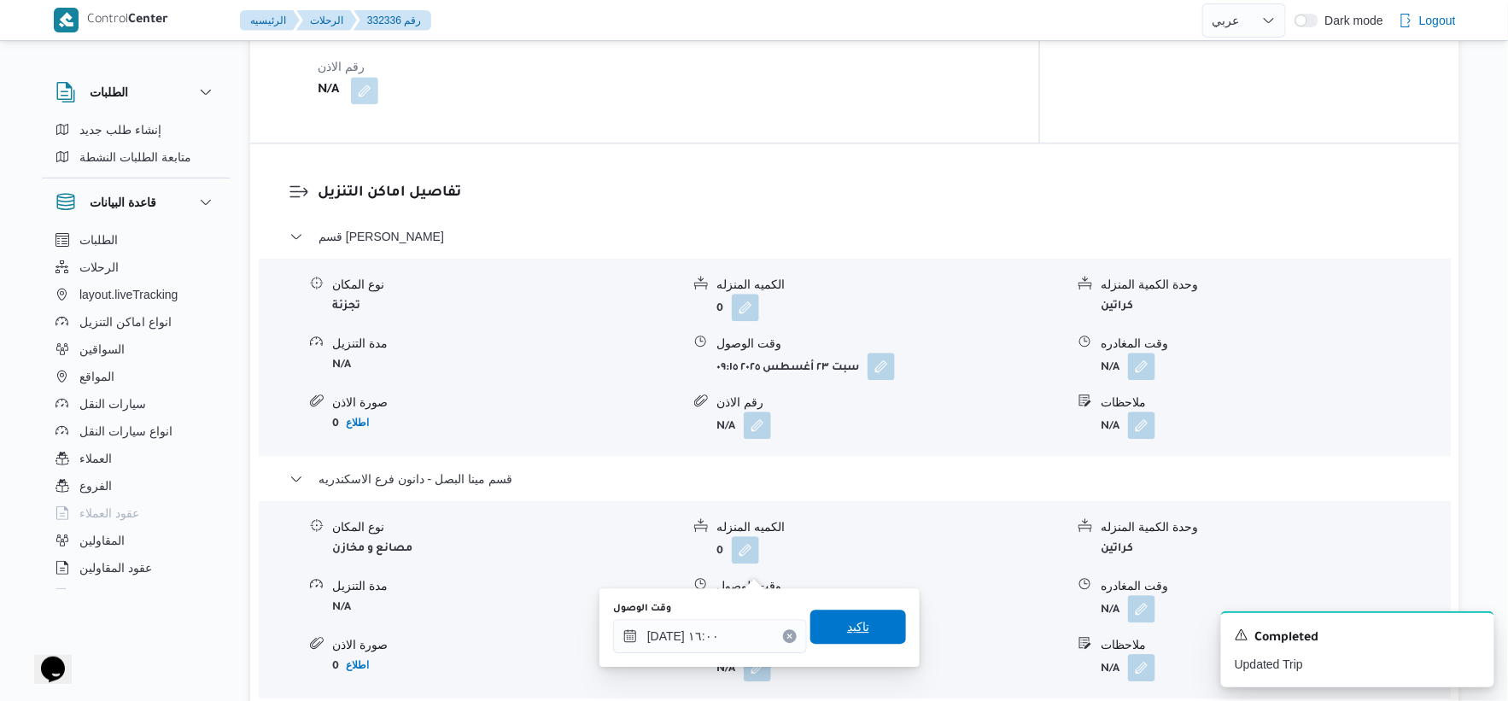
click at [864, 629] on span "تاكيد" at bounding box center [859, 627] width 96 height 34
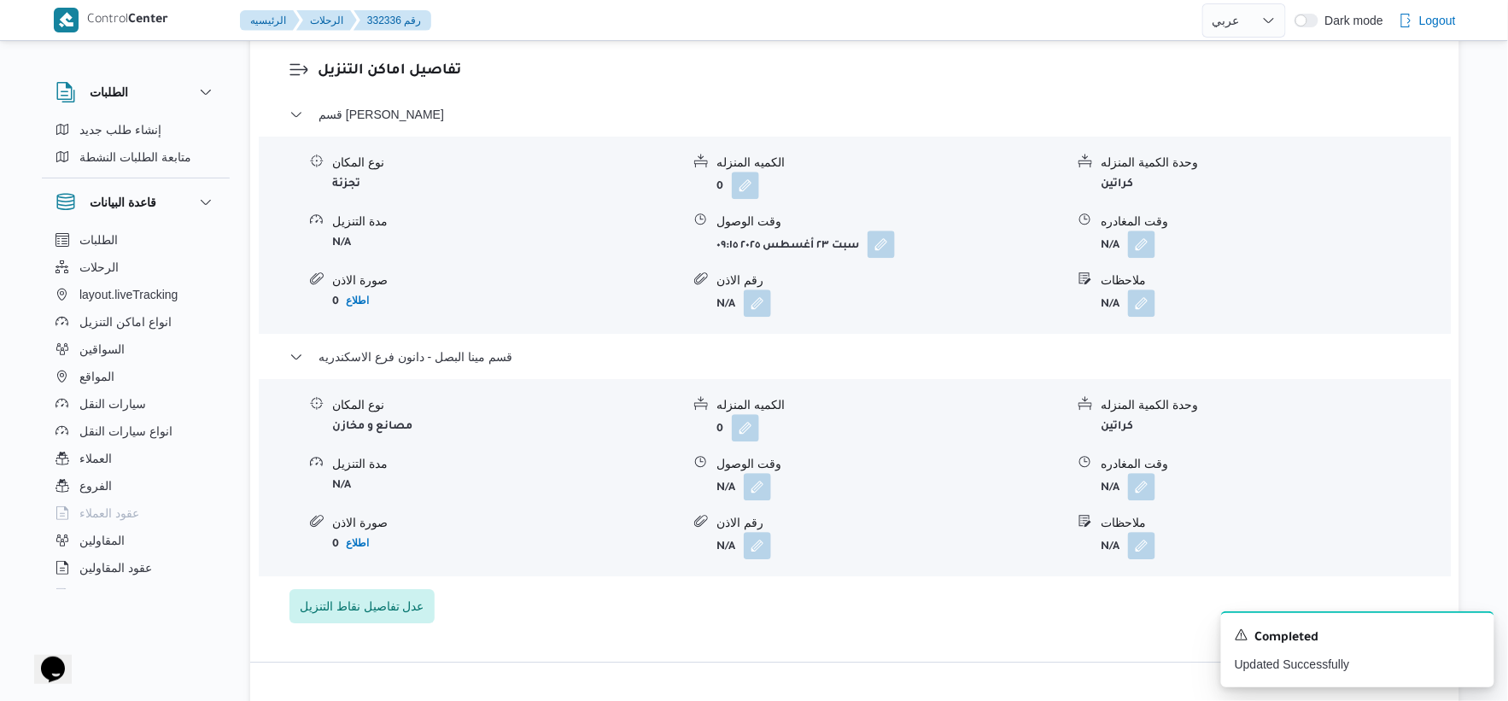
scroll to position [1518, 0]
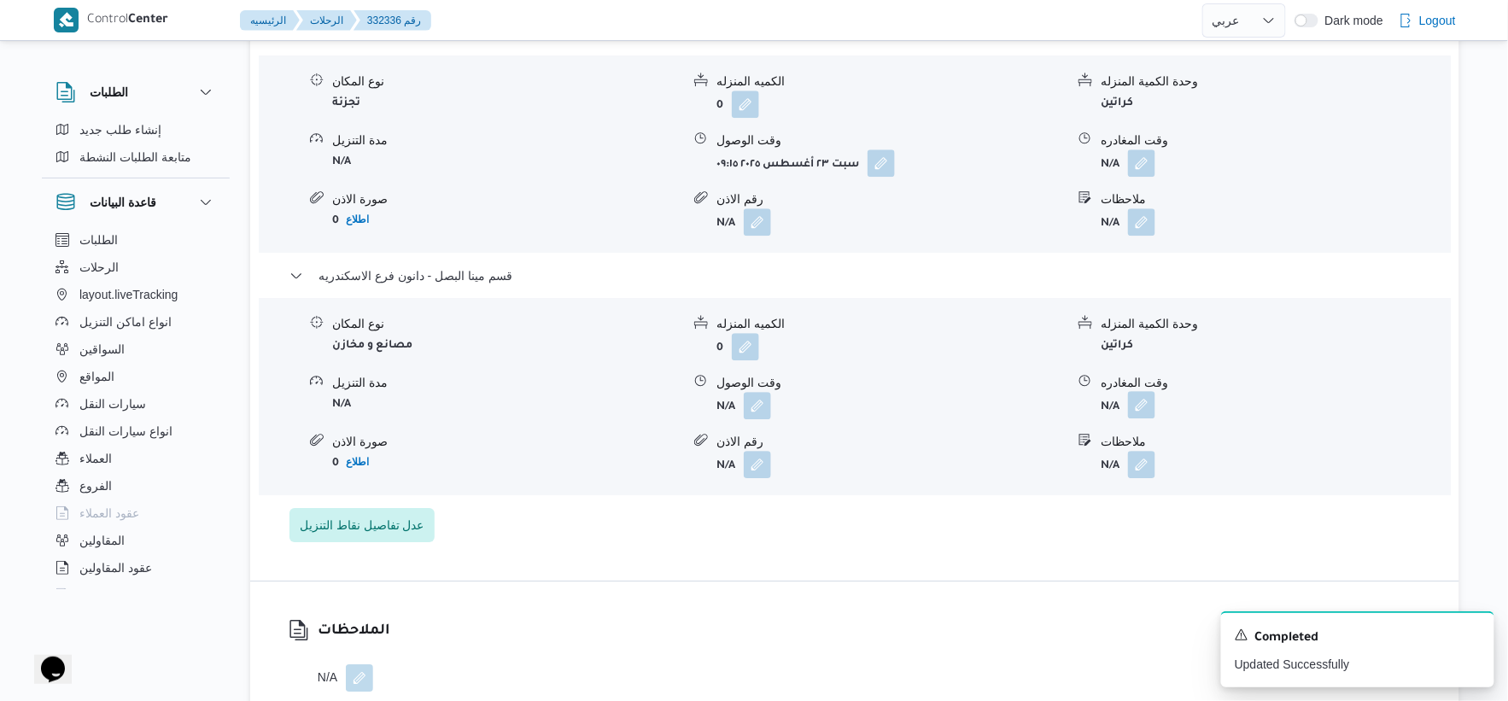
click at [1143, 391] on button "button" at bounding box center [1141, 404] width 27 height 27
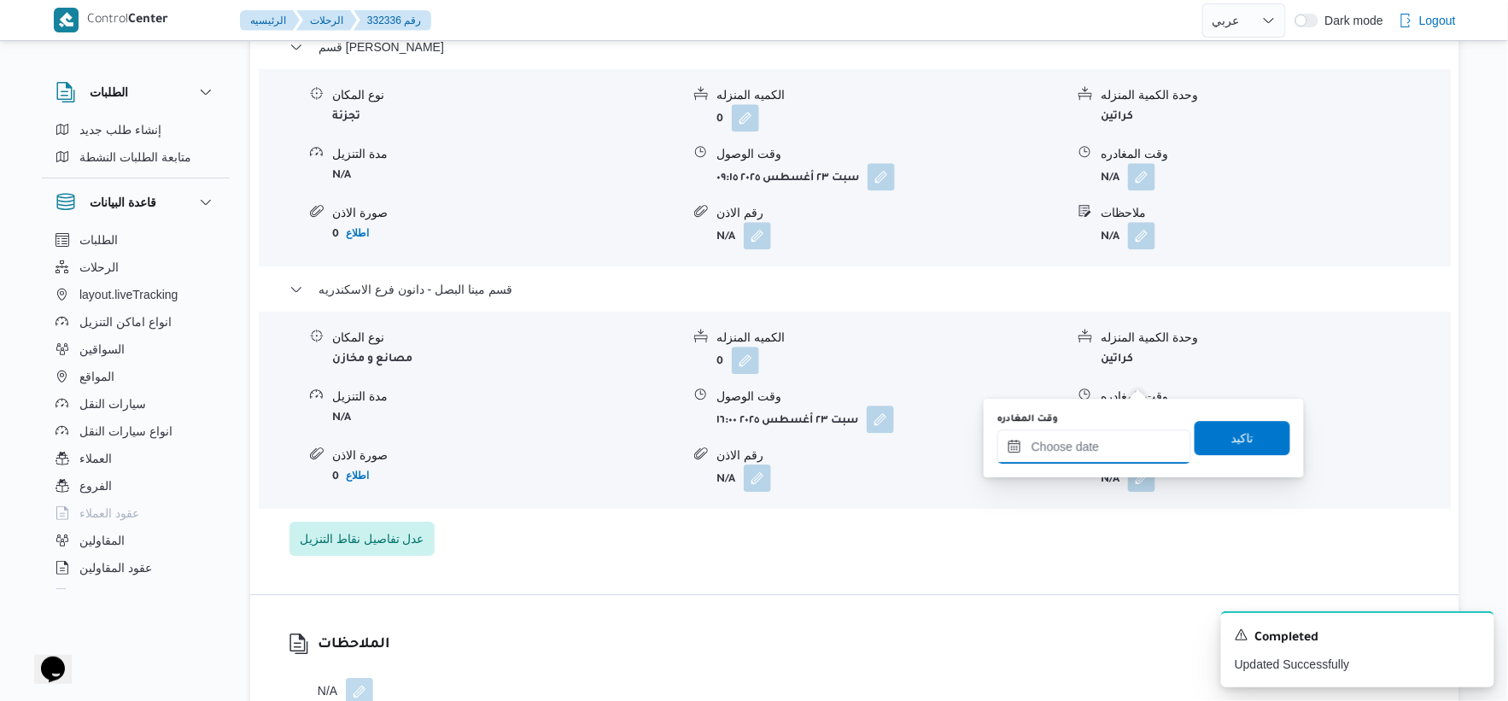
drag, startPoint x: 1120, startPoint y: 438, endPoint x: 1149, endPoint y: 439, distance: 29.1
click at [1120, 438] on input "وقت المغادره" at bounding box center [1095, 447] width 194 height 34
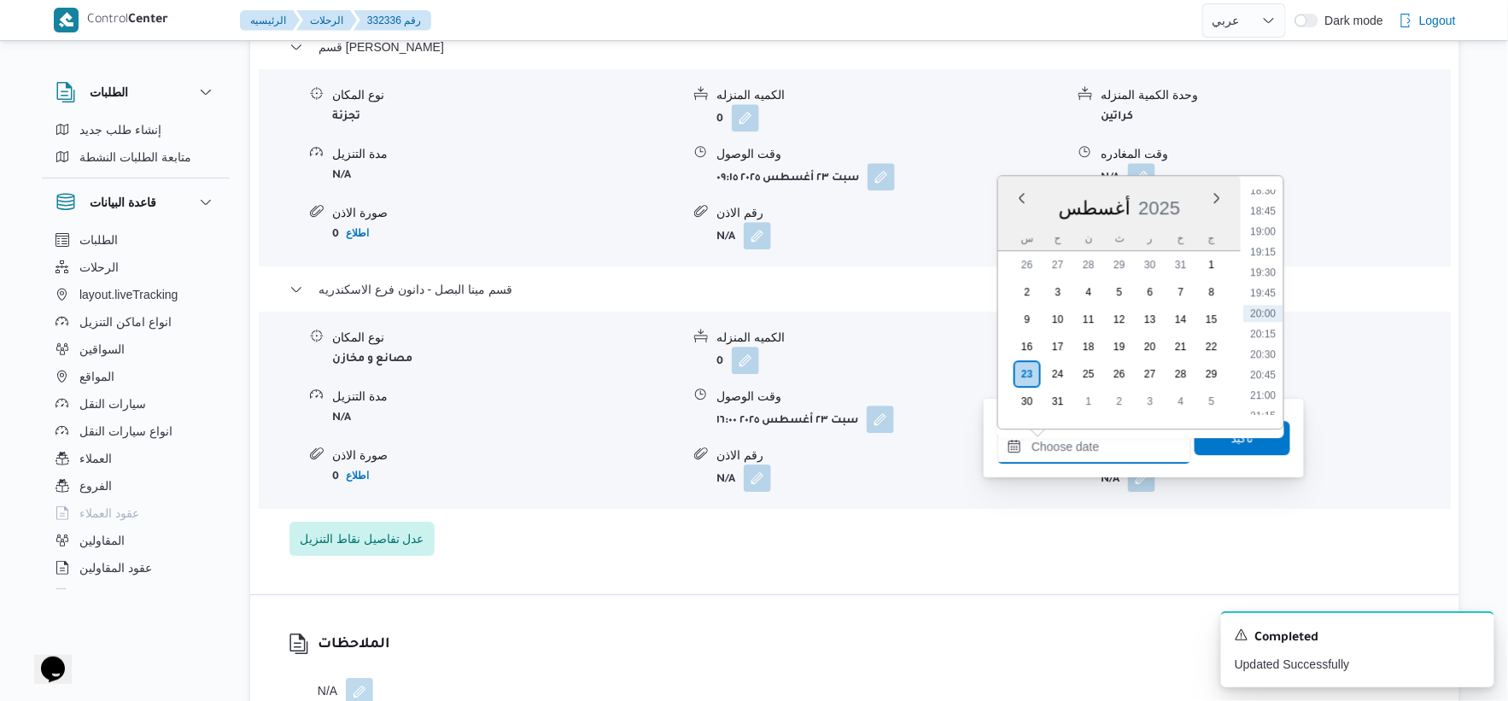
scroll to position [1335, 0]
click at [1273, 295] on li "17:30" at bounding box center [1263, 298] width 39 height 17
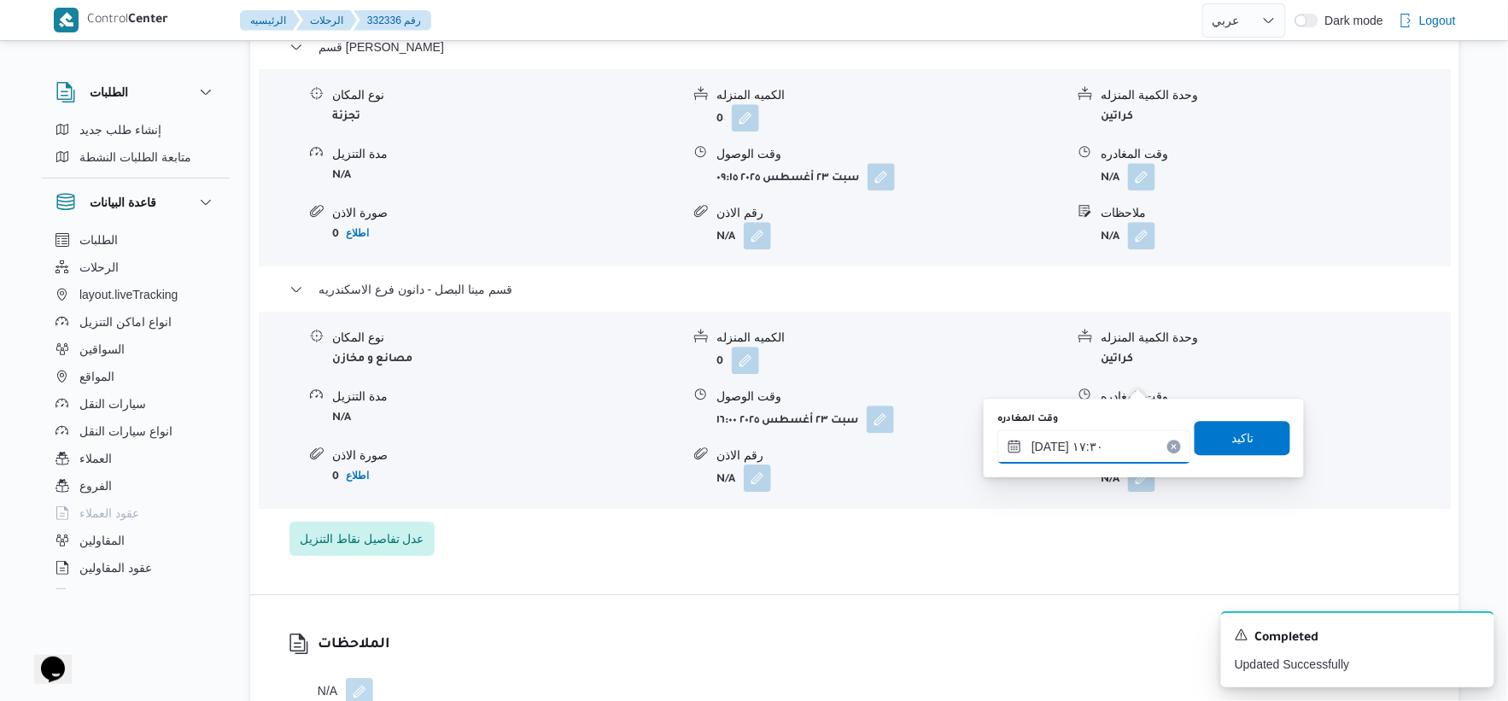
click at [1044, 444] on input "٢٣/٠٨/٢٠٢٥ ١٧:٣٠" at bounding box center [1095, 447] width 194 height 34
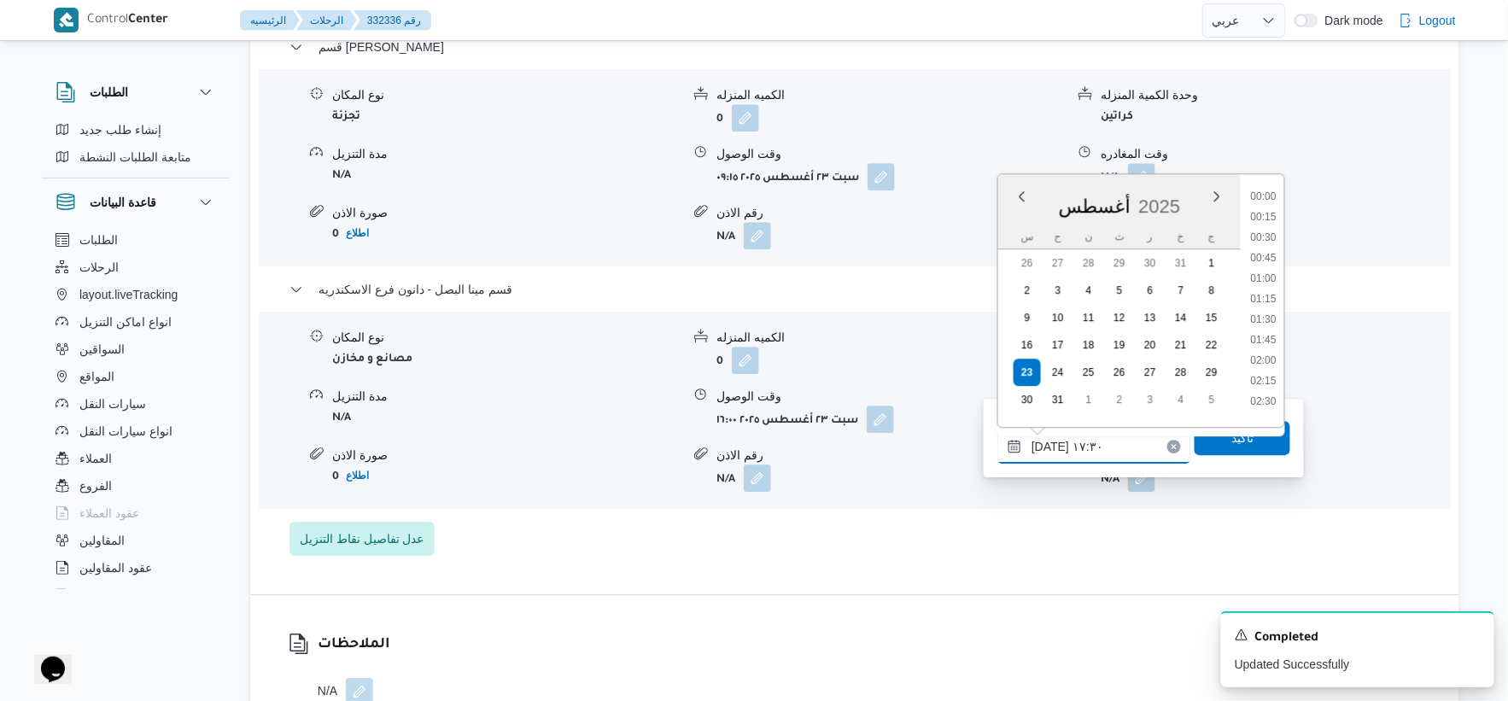
scroll to position [1319, 0]
type input "٢٣/٠٨/٢٠٢٥ ١٧:٢٠"
click at [1237, 451] on span "تاكيد" at bounding box center [1243, 437] width 96 height 34
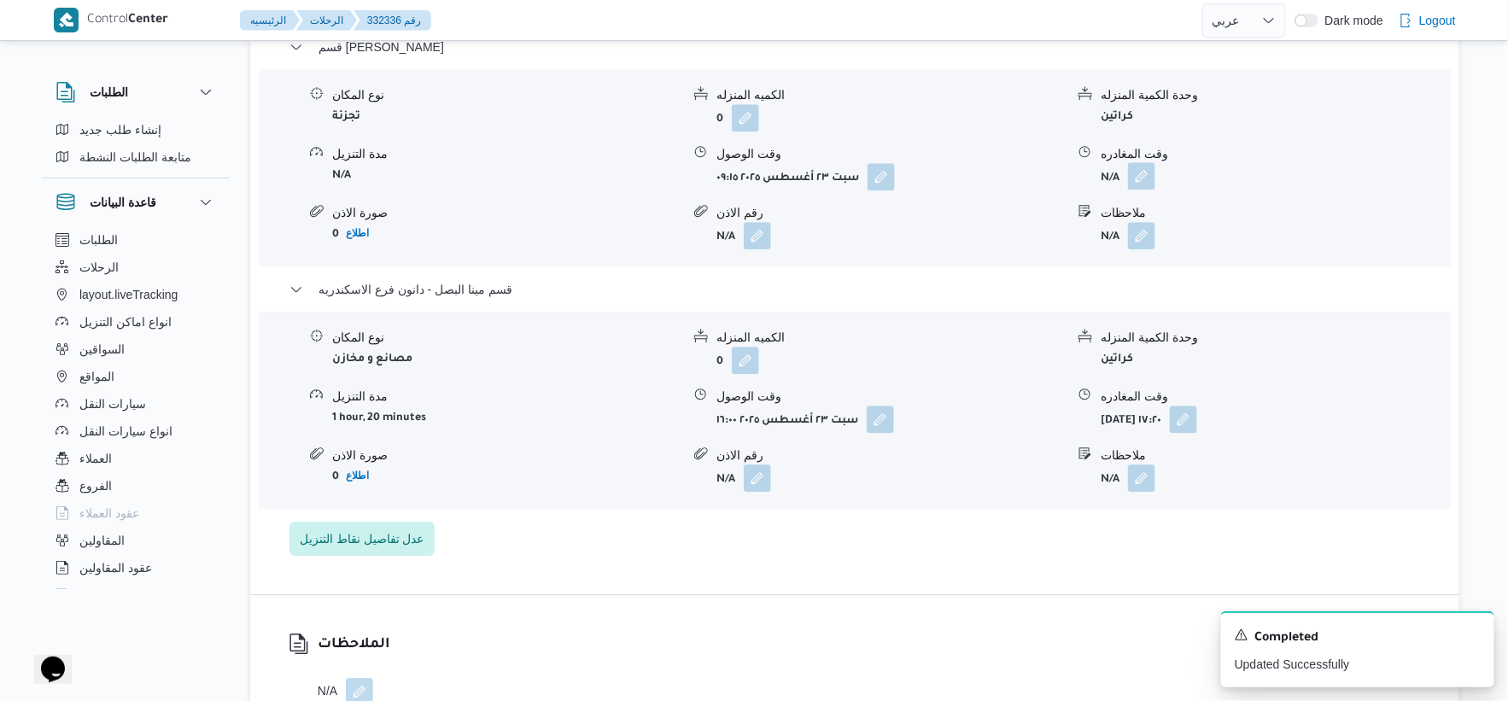
click at [1145, 162] on button "button" at bounding box center [1141, 175] width 27 height 27
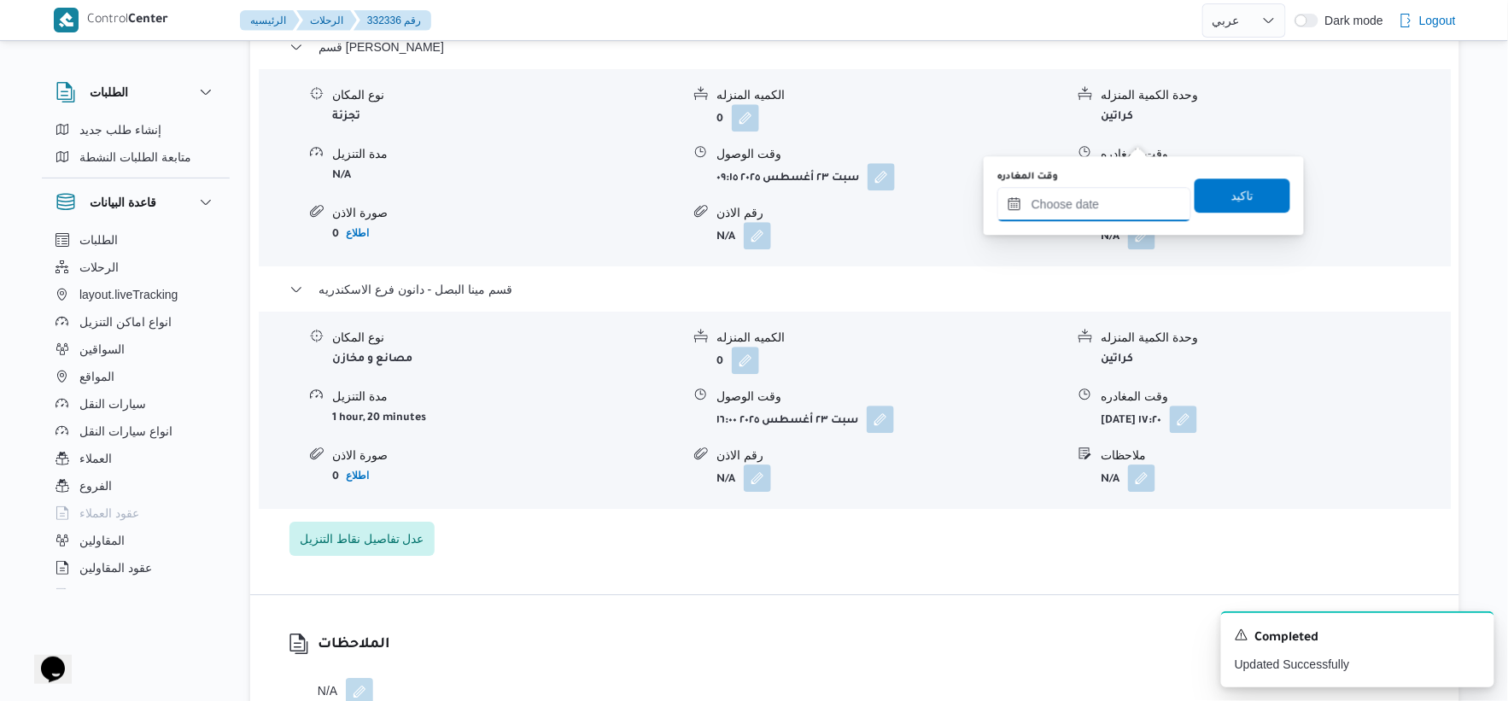
click at [1112, 192] on input "وقت المغادره" at bounding box center [1095, 204] width 194 height 34
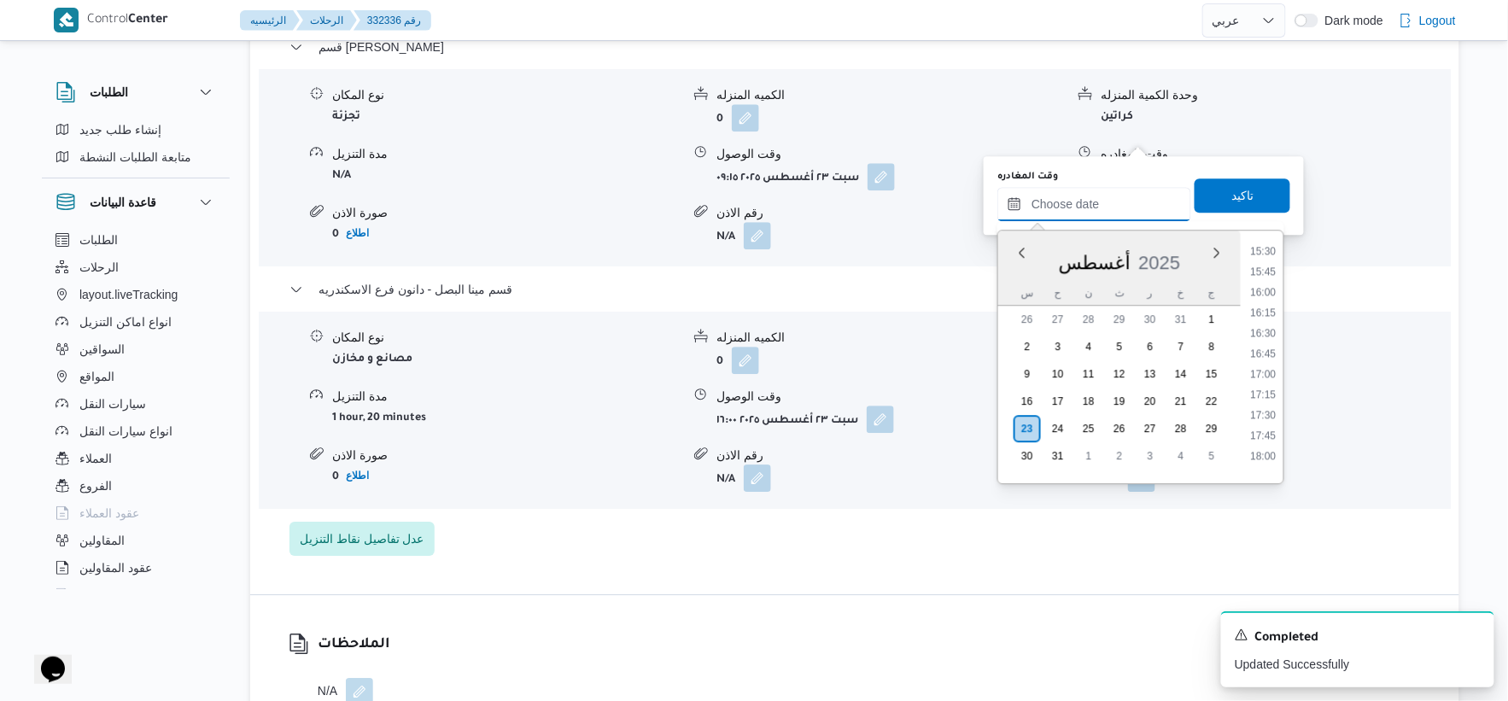
scroll to position [1240, 0]
click at [1269, 279] on li "15:30" at bounding box center [1263, 283] width 39 height 17
type input "٢٣/٠٨/٢٠٢٥ ١٥:٣٠"
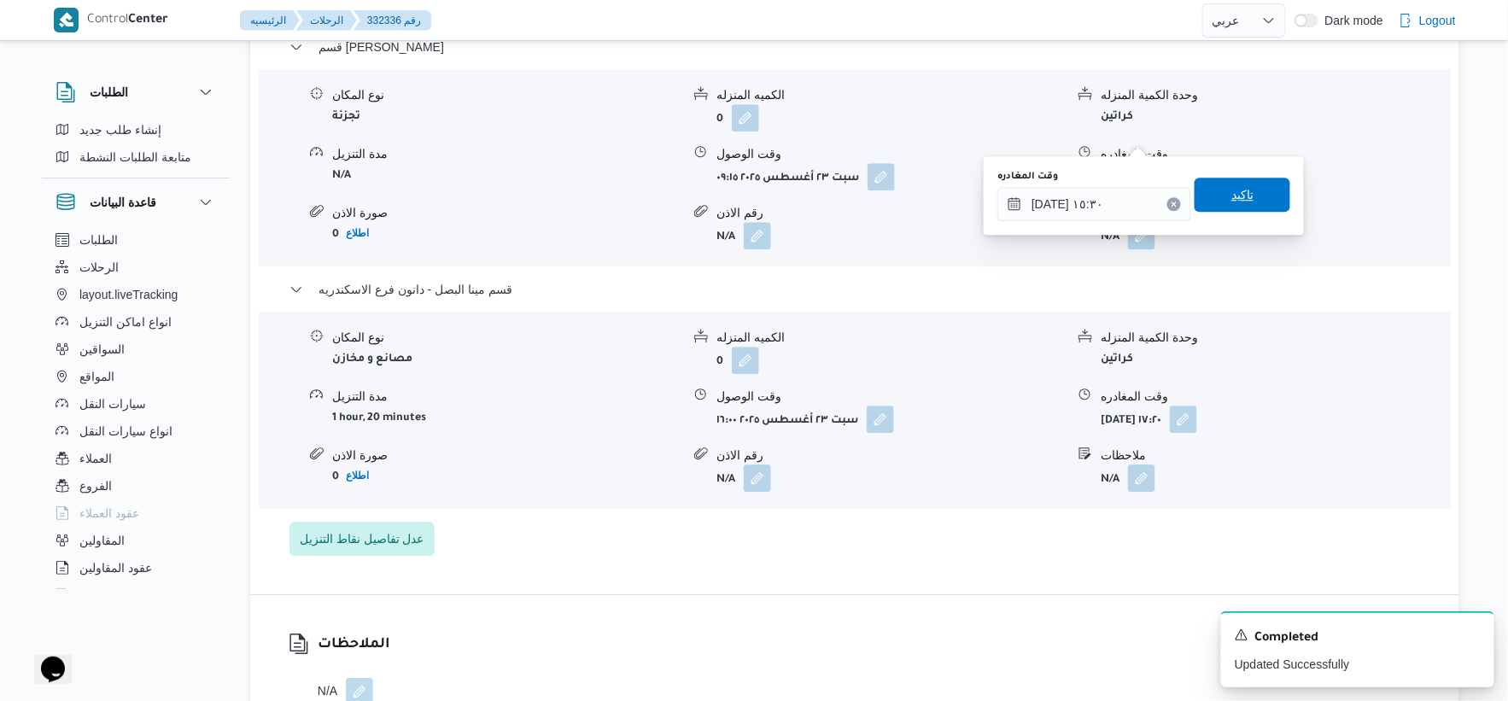
click at [1251, 196] on span "تاكيد" at bounding box center [1243, 195] width 96 height 34
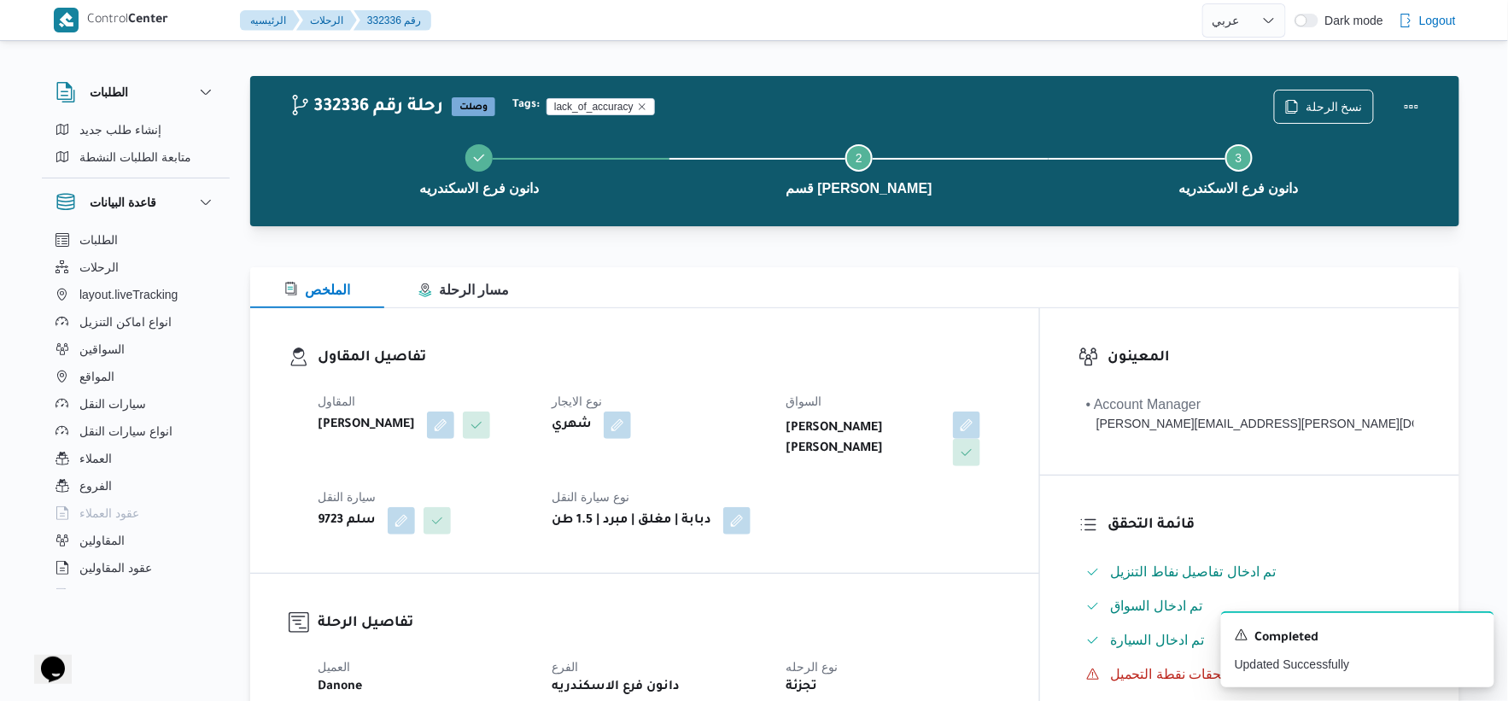
scroll to position [0, 0]
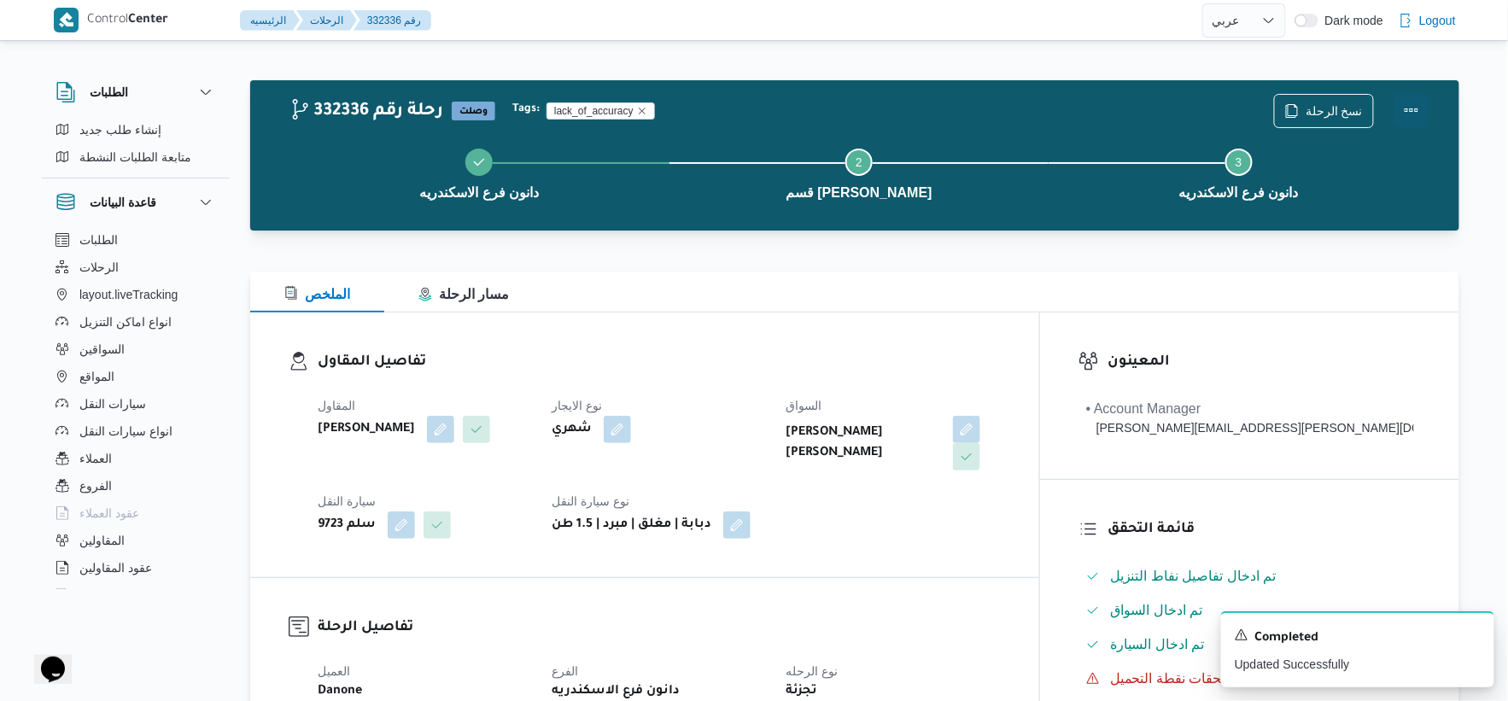
click at [1407, 106] on button "Actions" at bounding box center [1412, 110] width 34 height 34
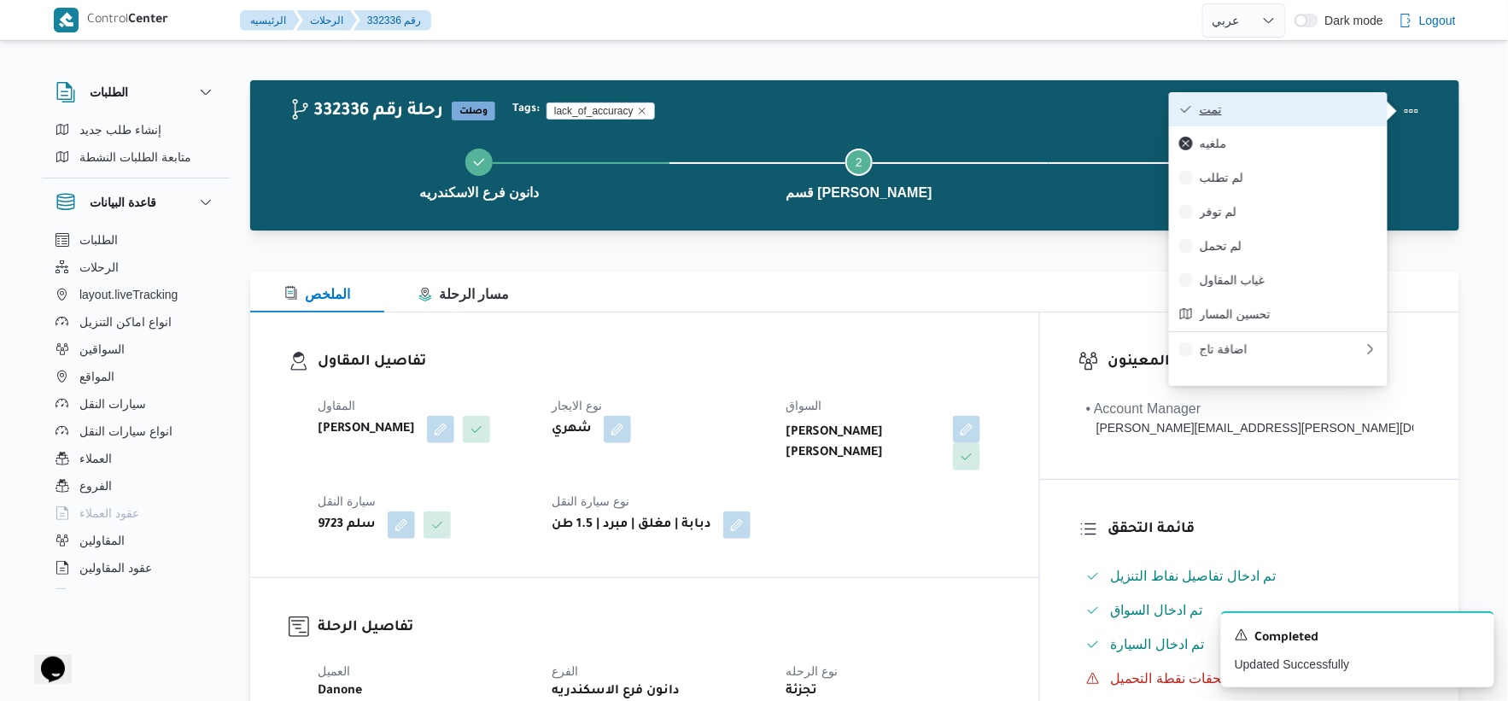
click at [1297, 109] on span "تمت" at bounding box center [1289, 109] width 178 height 14
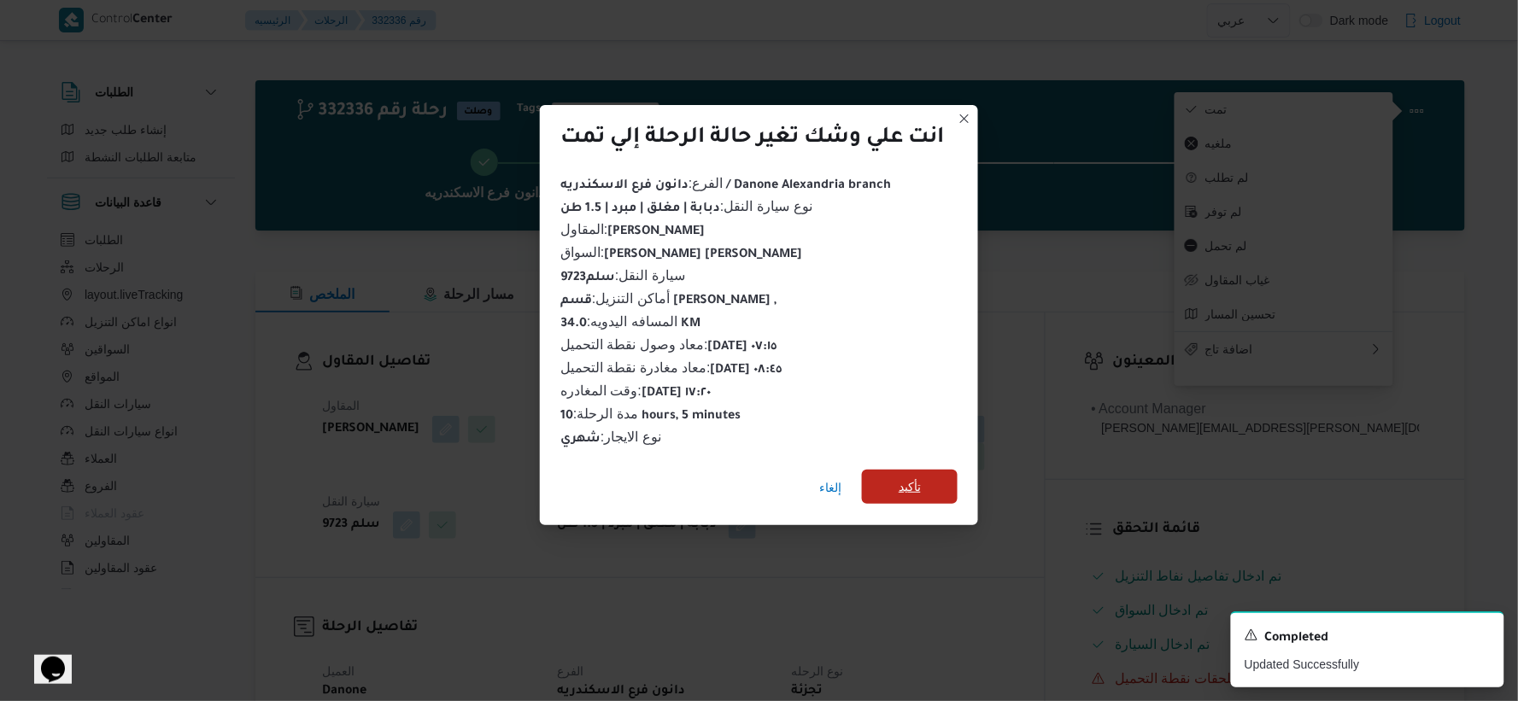
click at [898, 488] on span "تأكيد" at bounding box center [910, 487] width 96 height 34
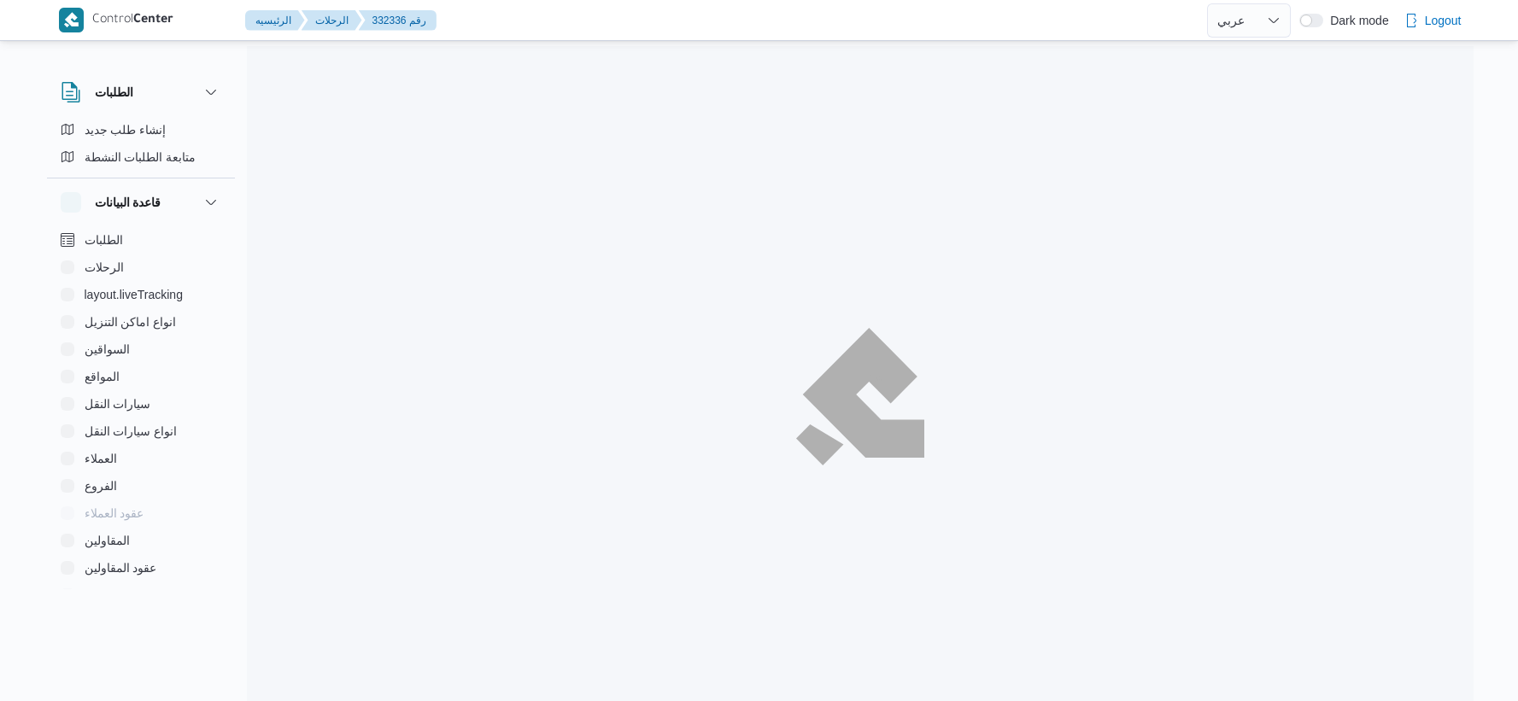
select select "ar"
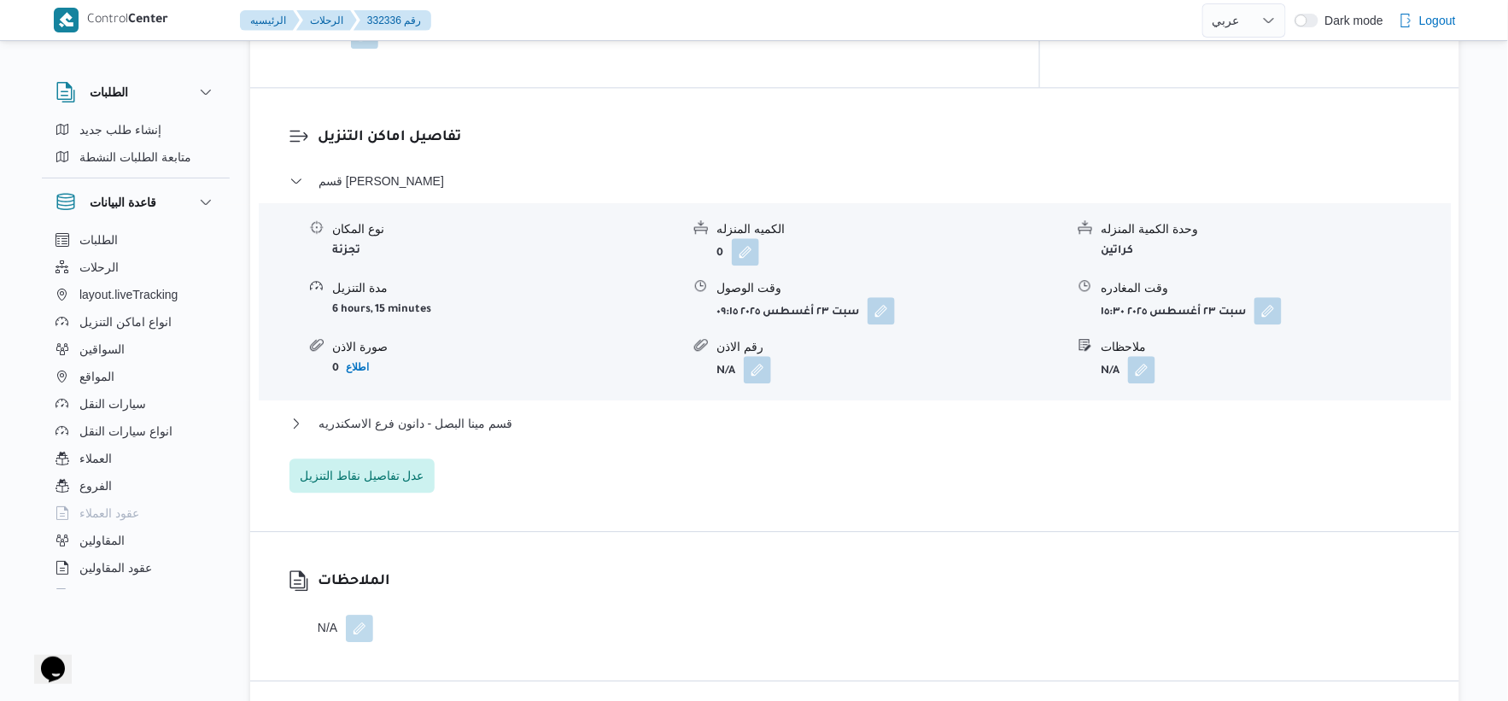
scroll to position [1423, 0]
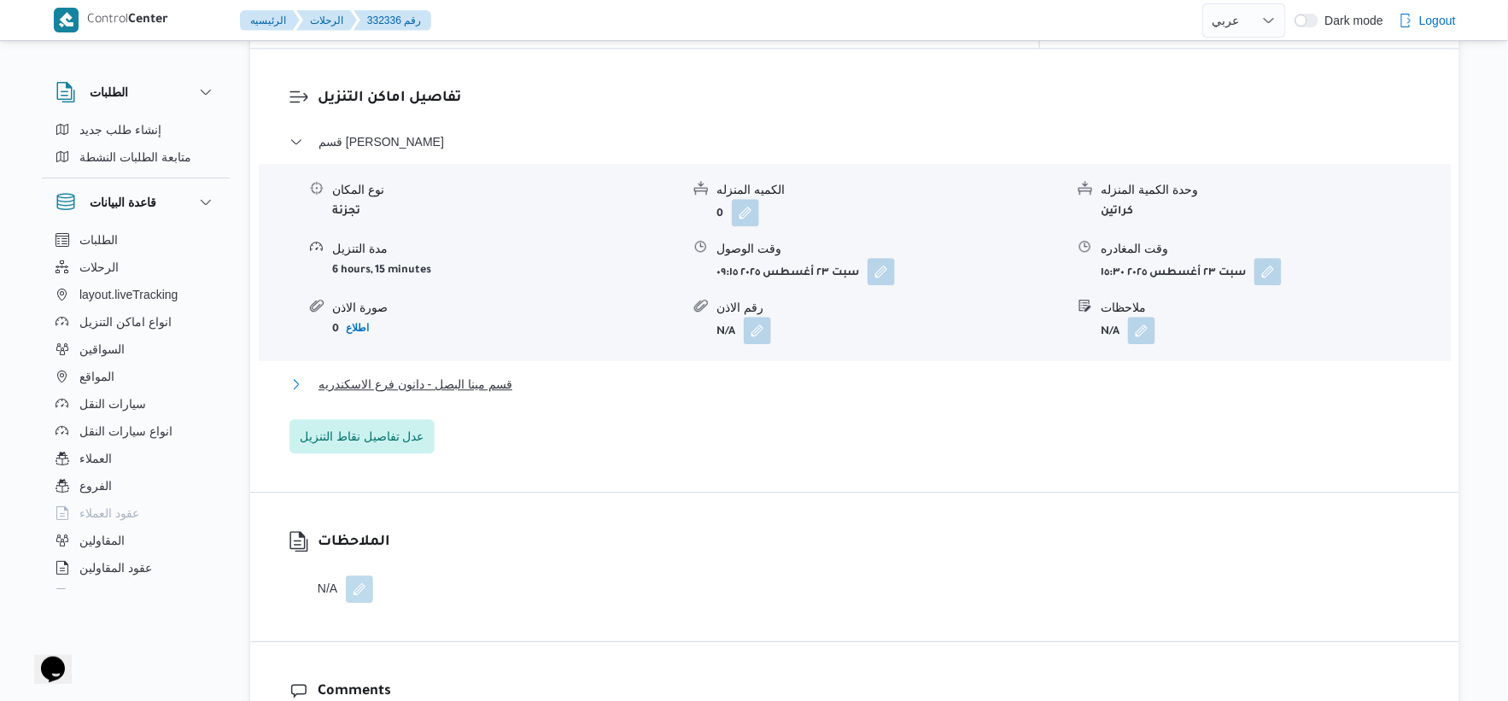
click at [507, 374] on span "قسم مينا البصل - دانون فرع الاسكندريه" at bounding box center [416, 384] width 194 height 20
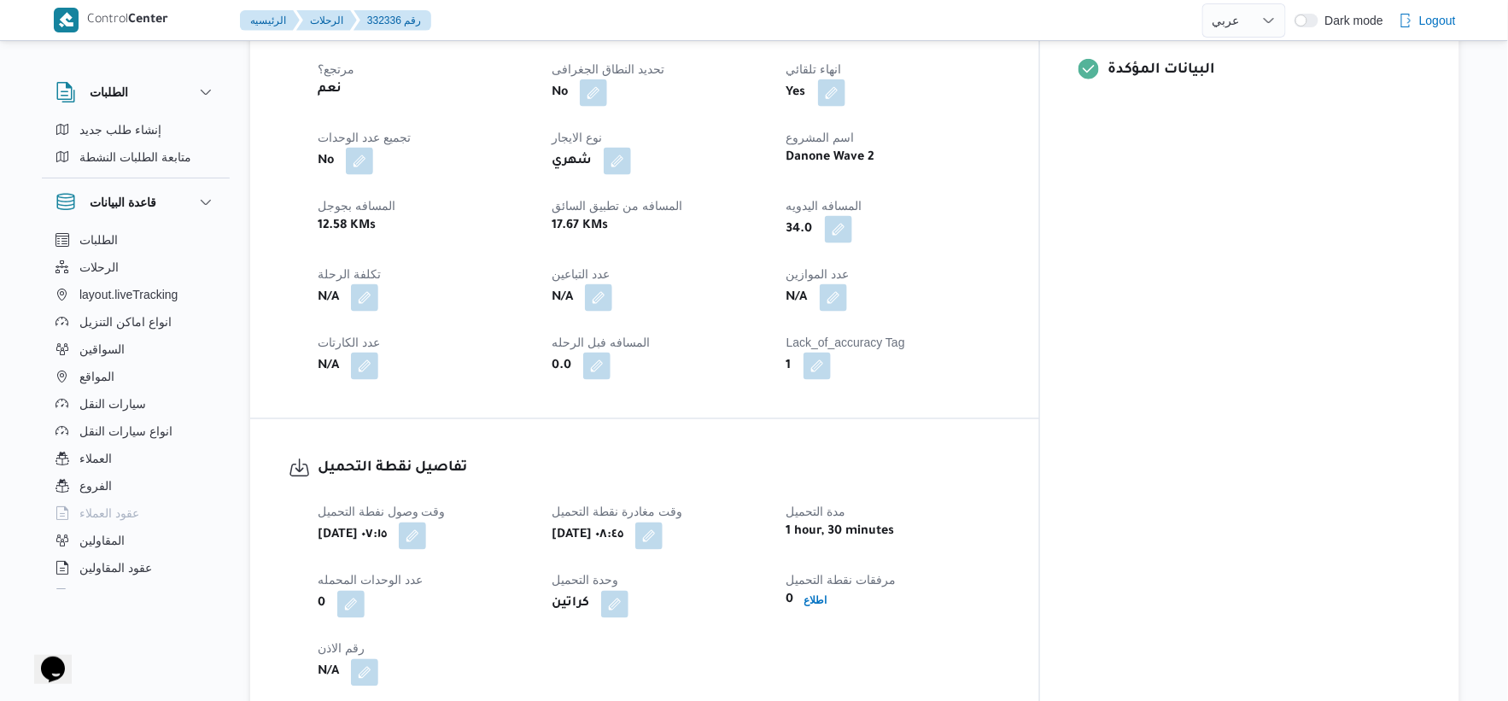
scroll to position [854, 0]
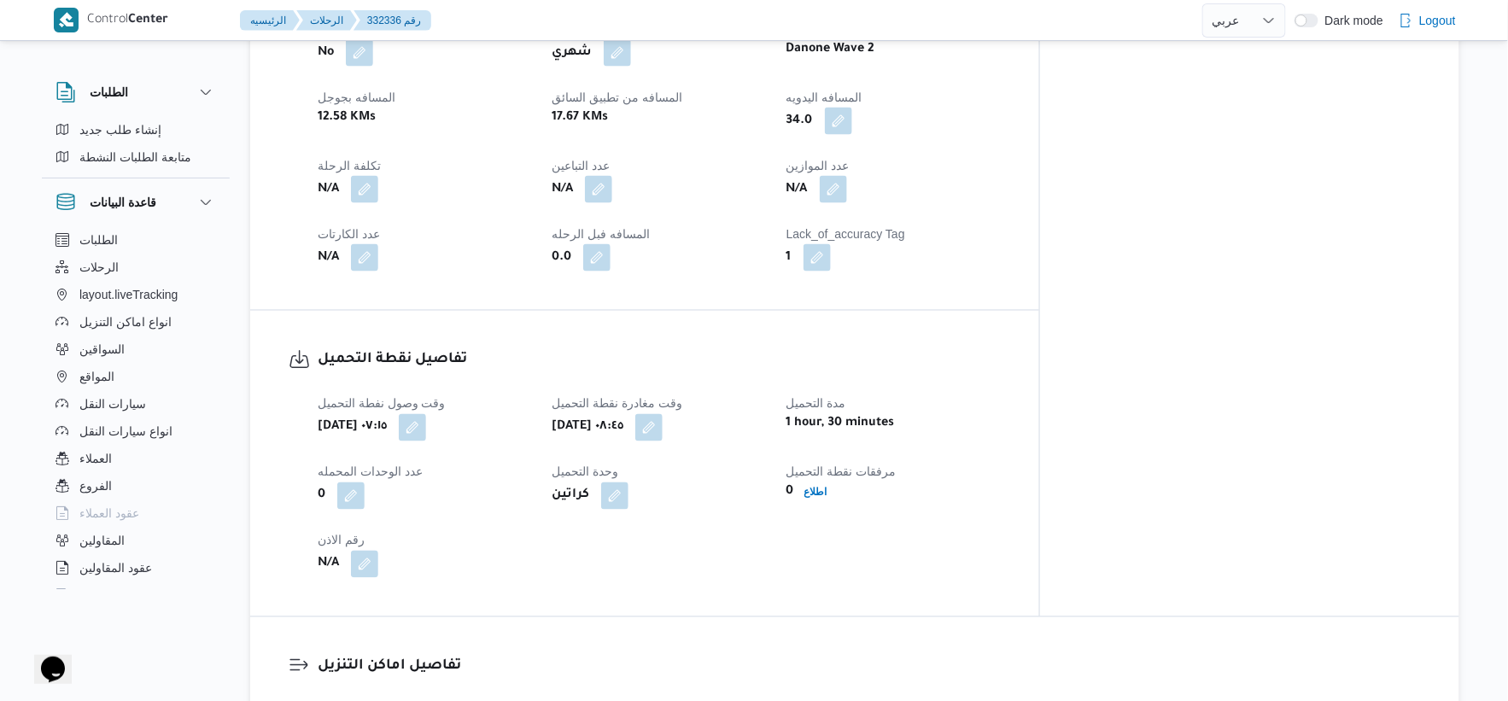
select select "ar"
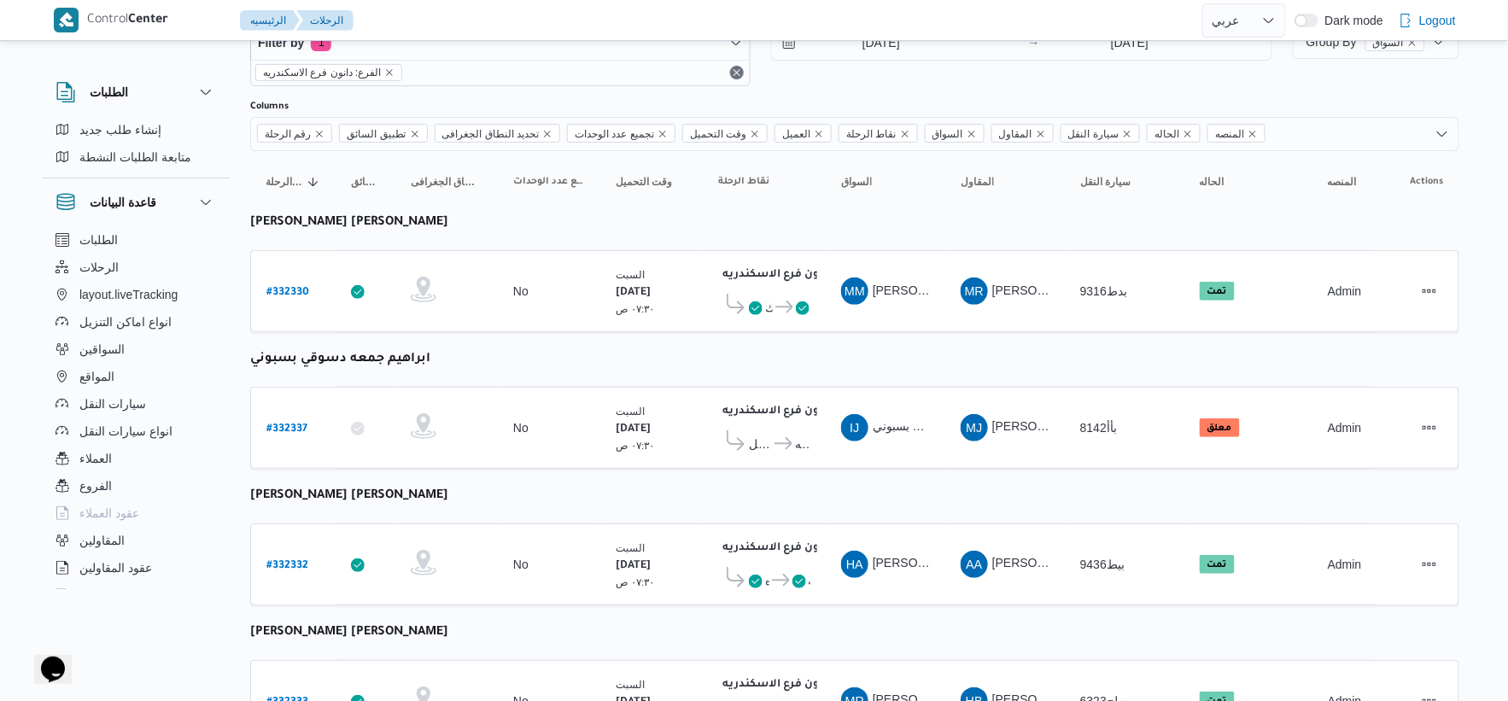
scroll to position [44, 0]
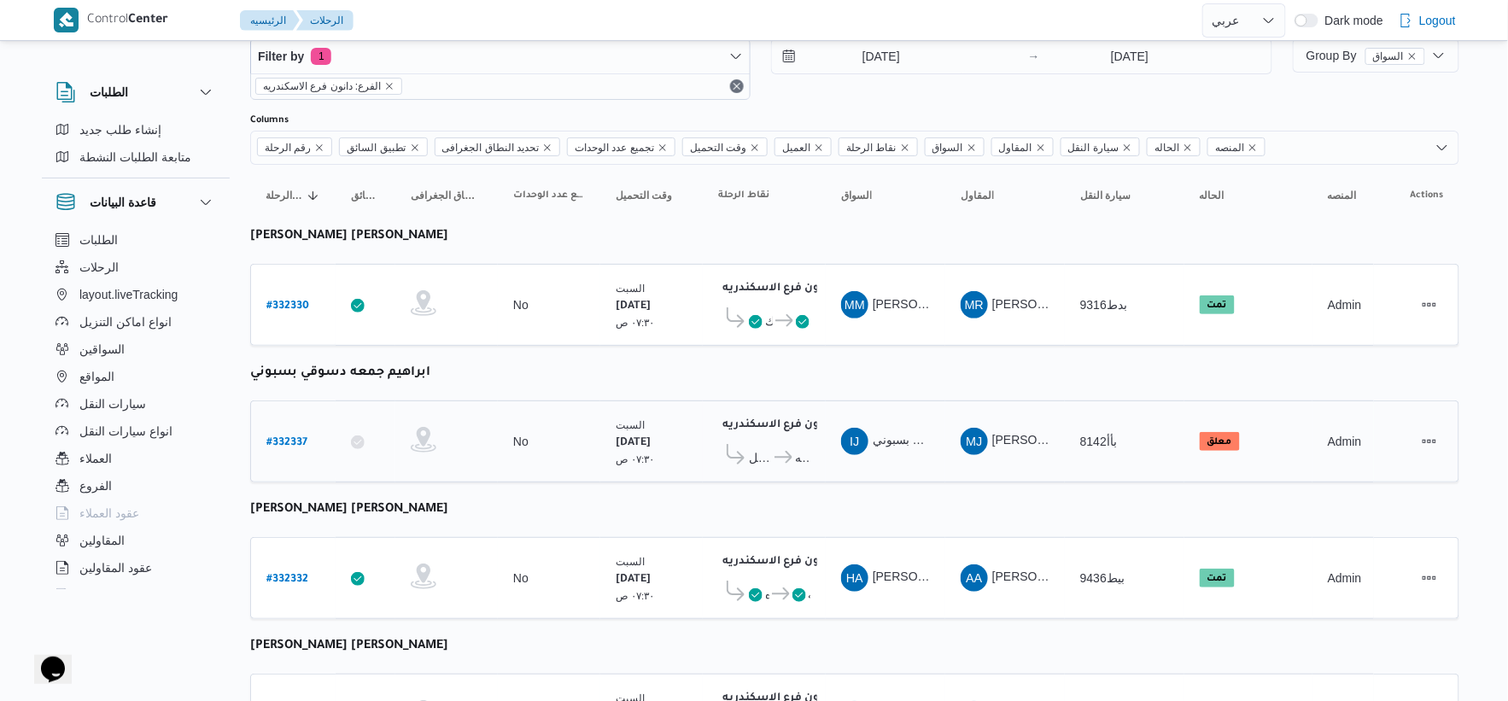
click at [300, 440] on b "# 332337" at bounding box center [286, 443] width 41 height 12
select select "ar"
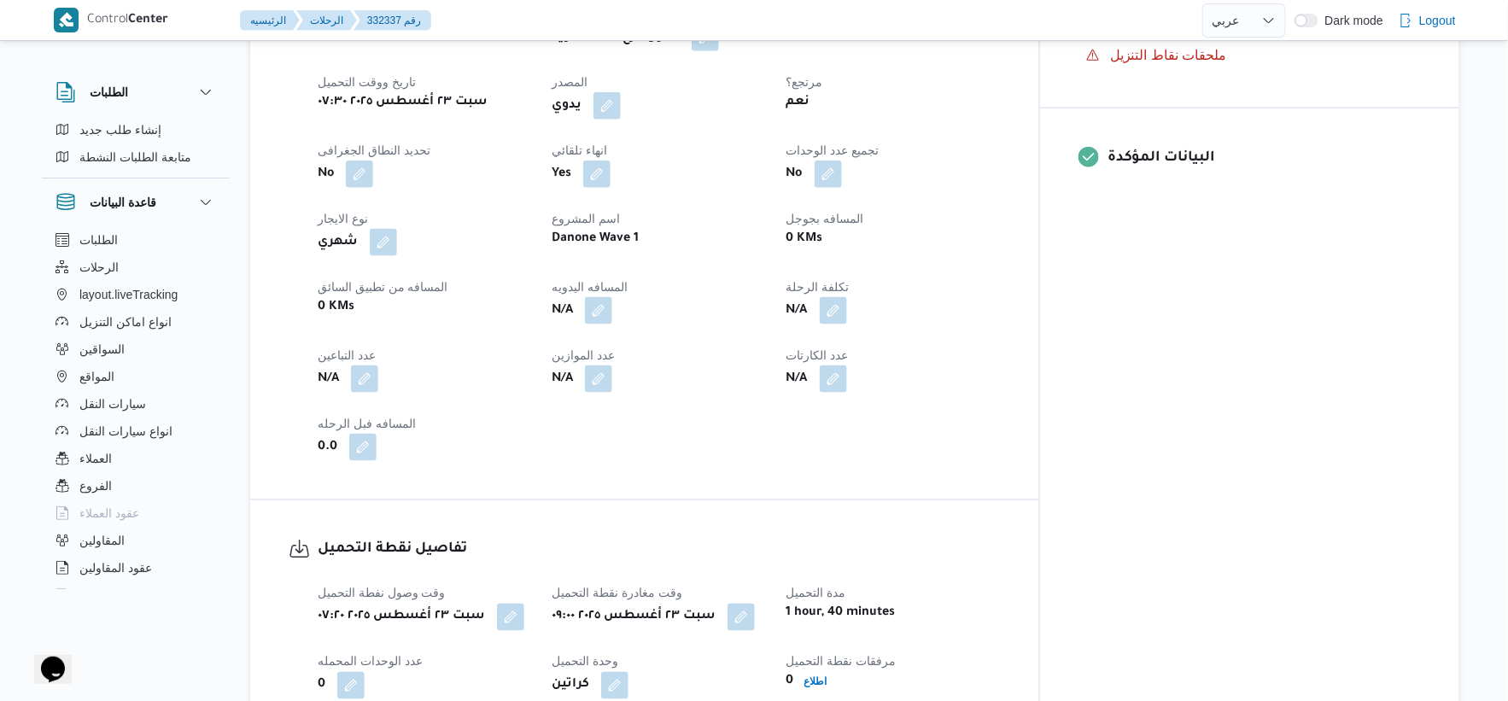
scroll to position [707, 0]
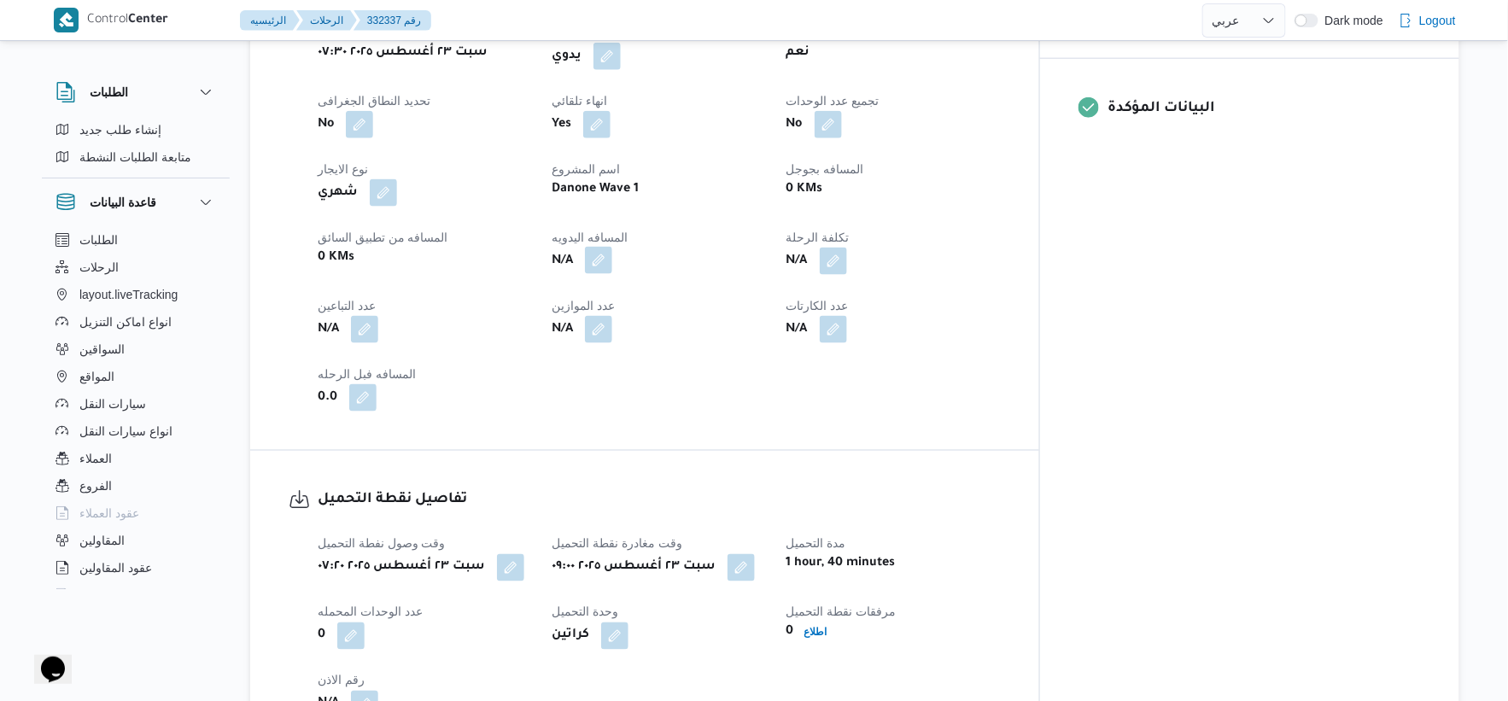
click at [612, 255] on button "button" at bounding box center [598, 260] width 27 height 27
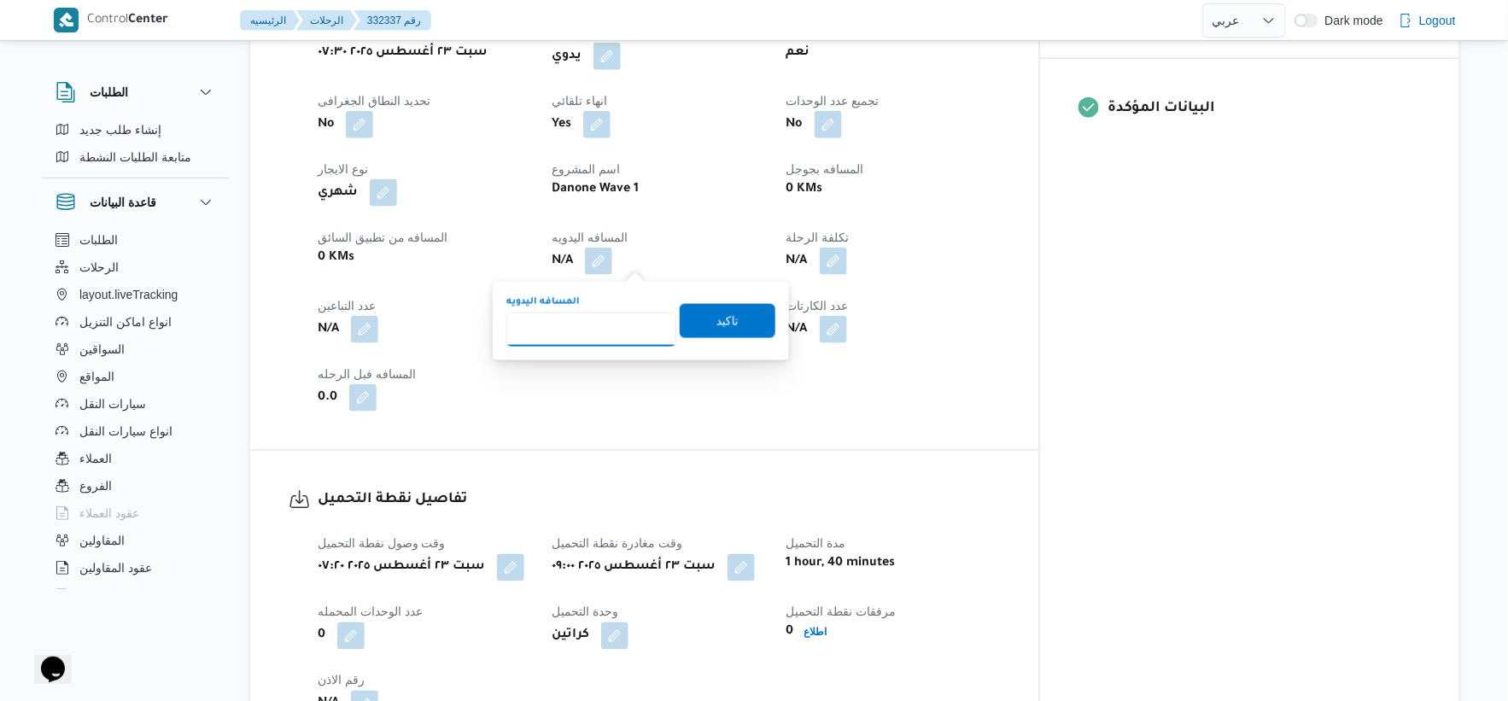
click at [612, 328] on input "المسافه اليدويه" at bounding box center [591, 330] width 170 height 34
type input "41"
click at [743, 321] on span "تاكيد" at bounding box center [728, 320] width 96 height 34
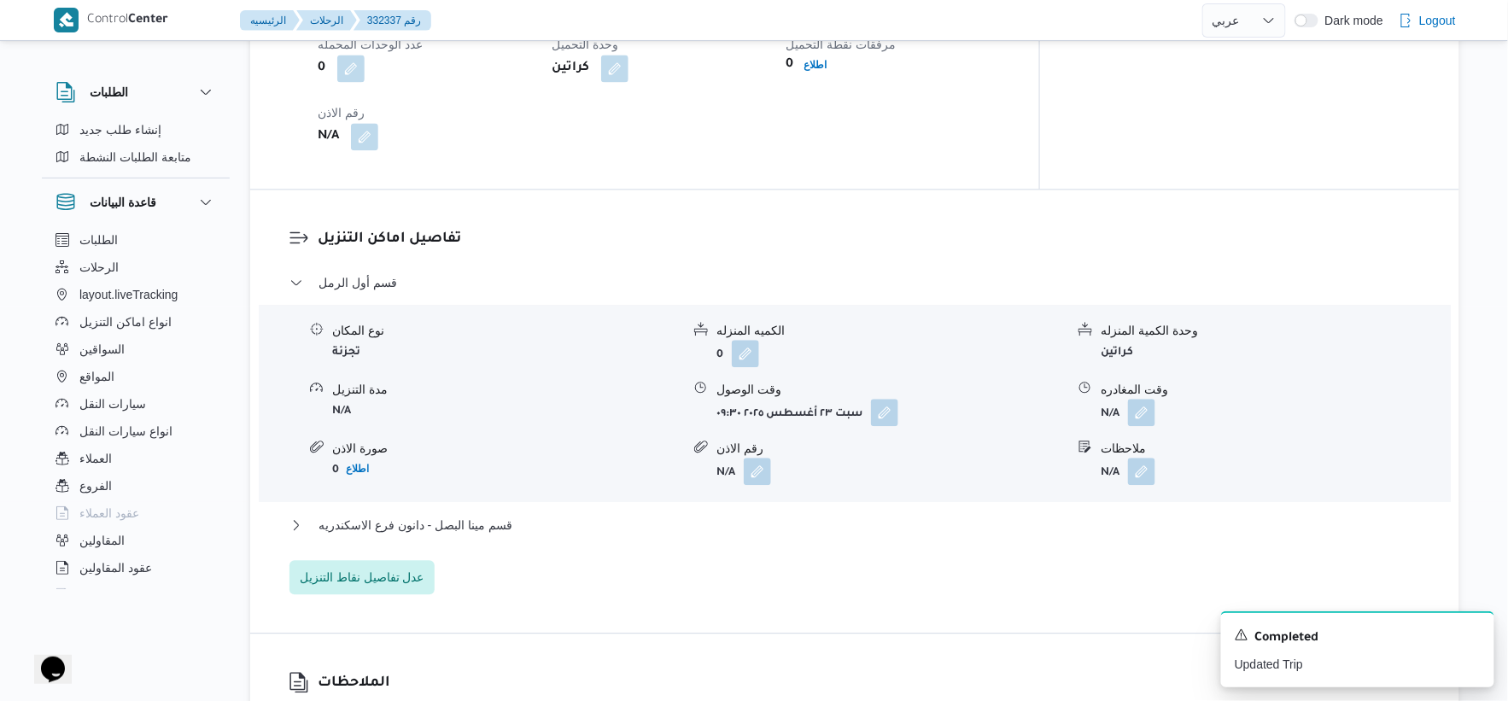
scroll to position [1277, 0]
click at [488, 515] on span "قسم مينا البصل - دانون فرع الاسكندريه" at bounding box center [416, 523] width 194 height 20
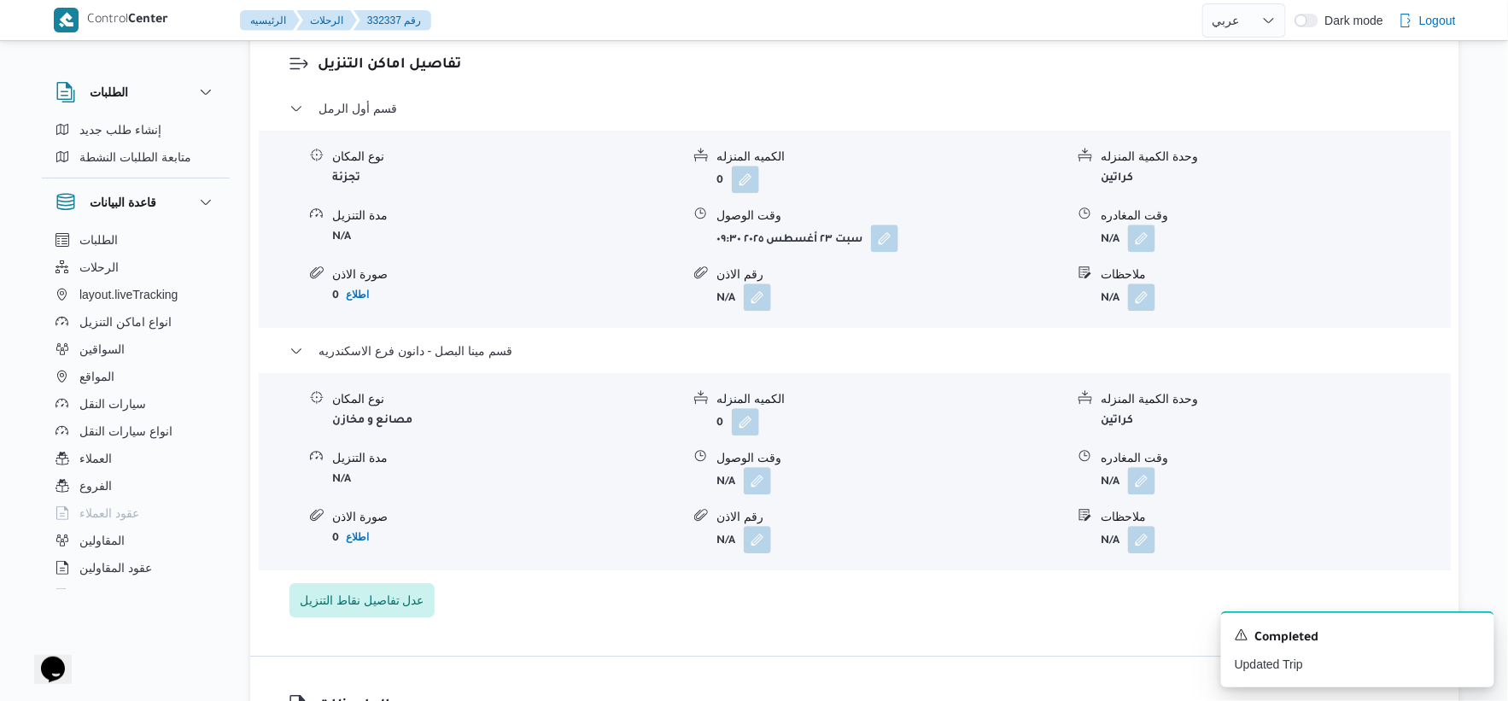
scroll to position [1466, 0]
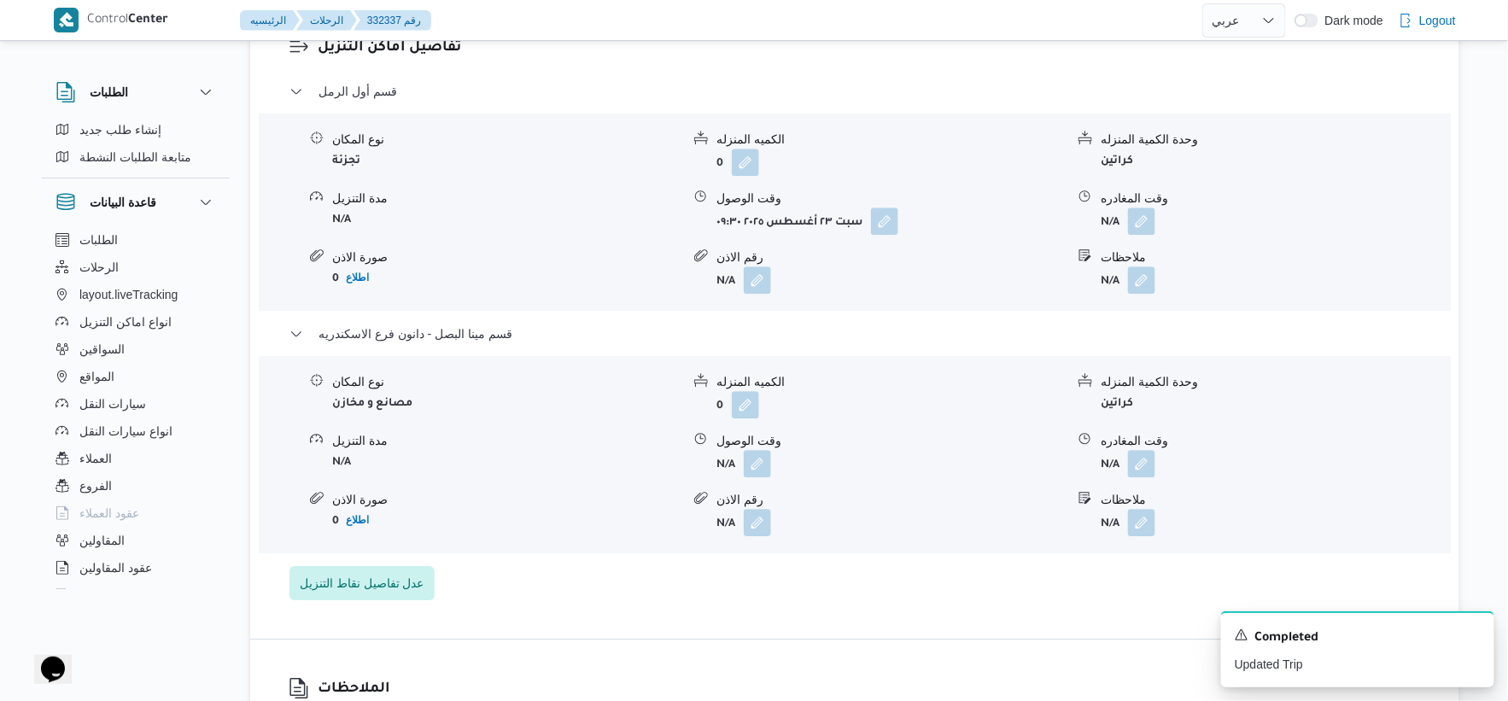
click at [743, 442] on div "وقت الوصول" at bounding box center [891, 441] width 348 height 18
click at [750, 471] on button "button" at bounding box center [757, 462] width 27 height 27
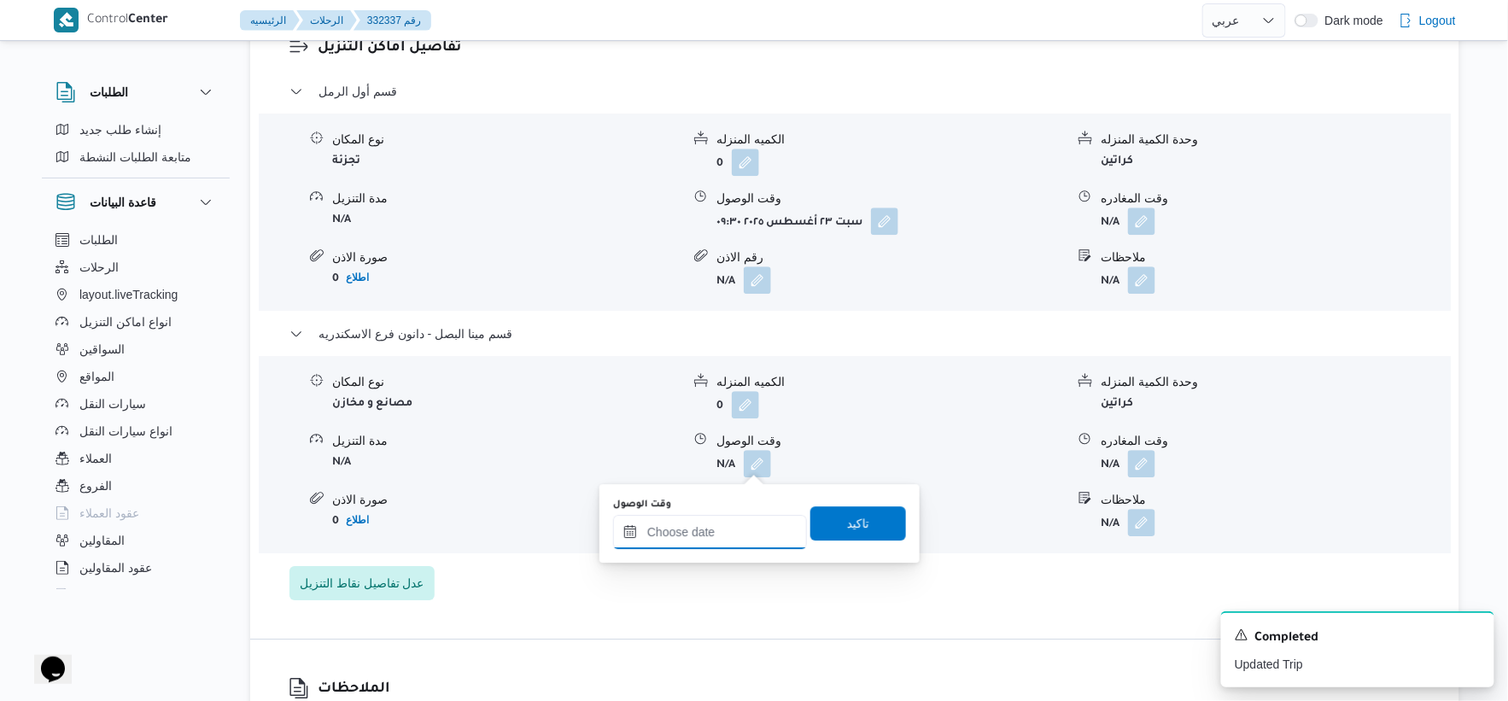
drag, startPoint x: 765, startPoint y: 534, endPoint x: 774, endPoint y: 514, distance: 21.4
click at [766, 534] on input "وقت الوصول" at bounding box center [710, 532] width 194 height 34
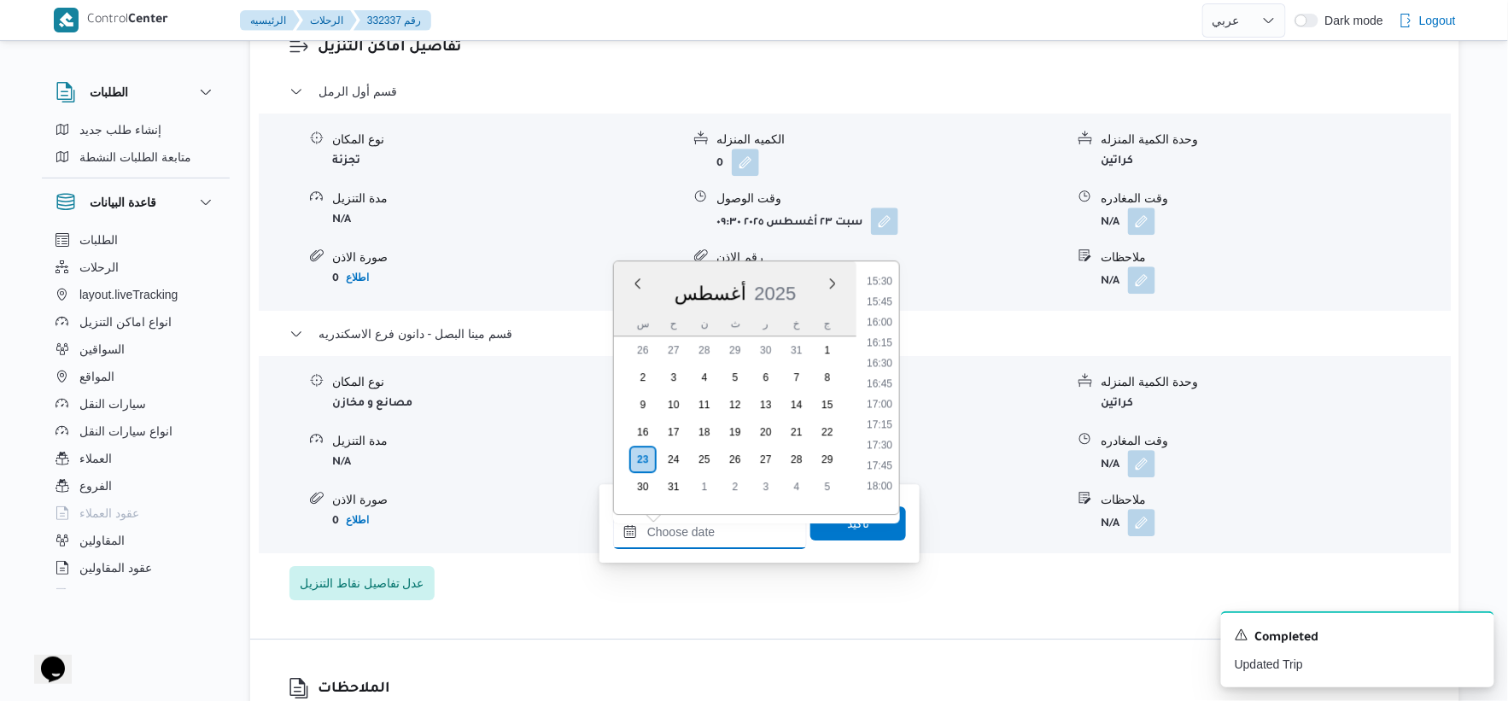
scroll to position [1240, 0]
click at [881, 352] on li "16:00" at bounding box center [879, 355] width 39 height 17
type input "[DATE] ١٦:٠٠"
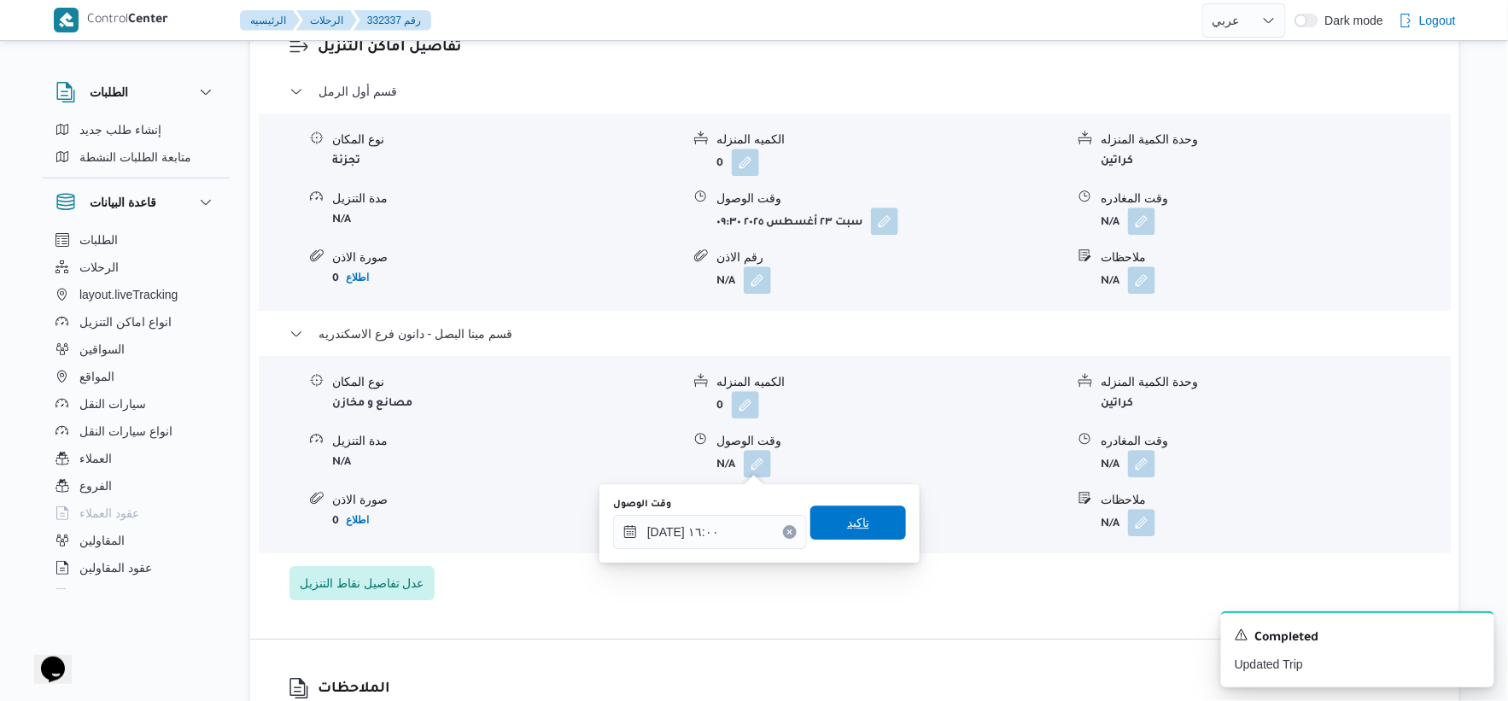
click at [874, 527] on span "تاكيد" at bounding box center [859, 523] width 96 height 34
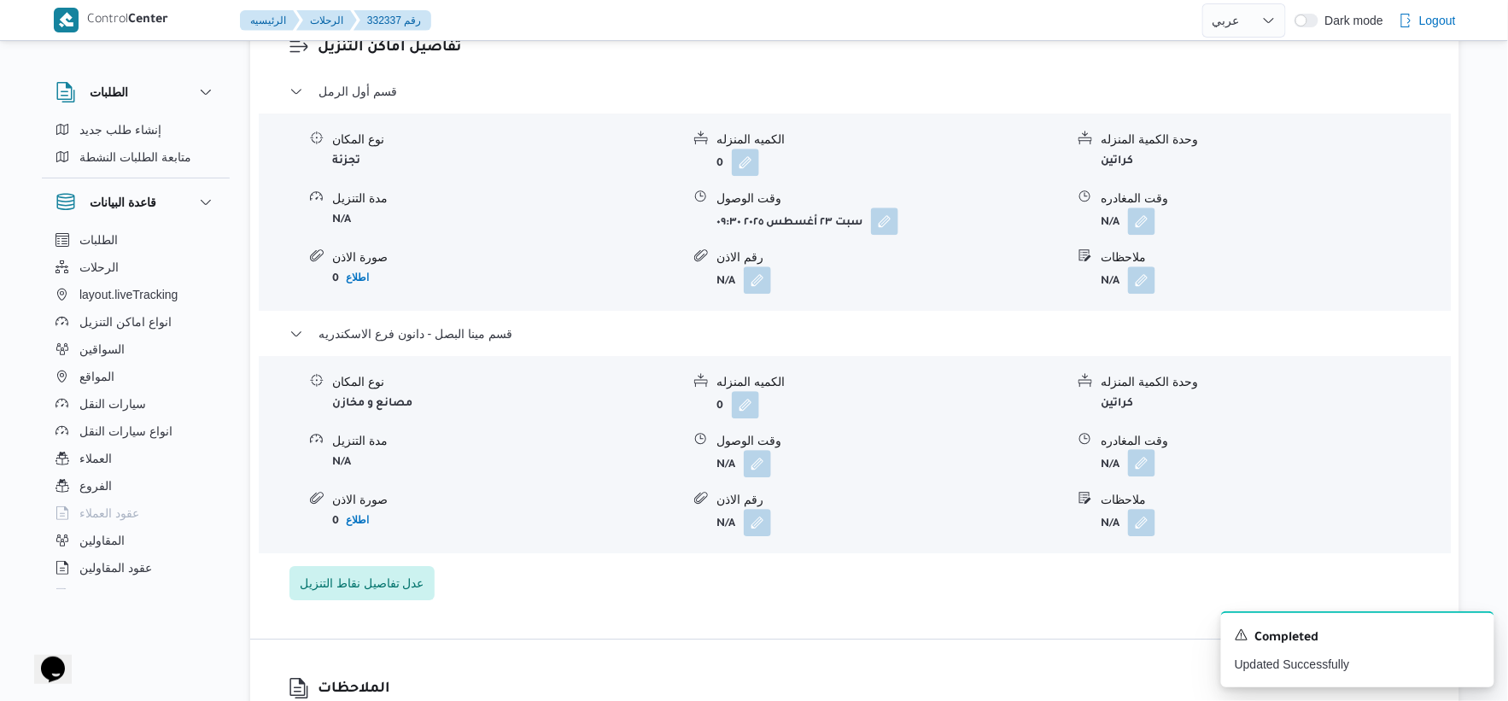
click at [1140, 465] on button "button" at bounding box center [1141, 462] width 27 height 27
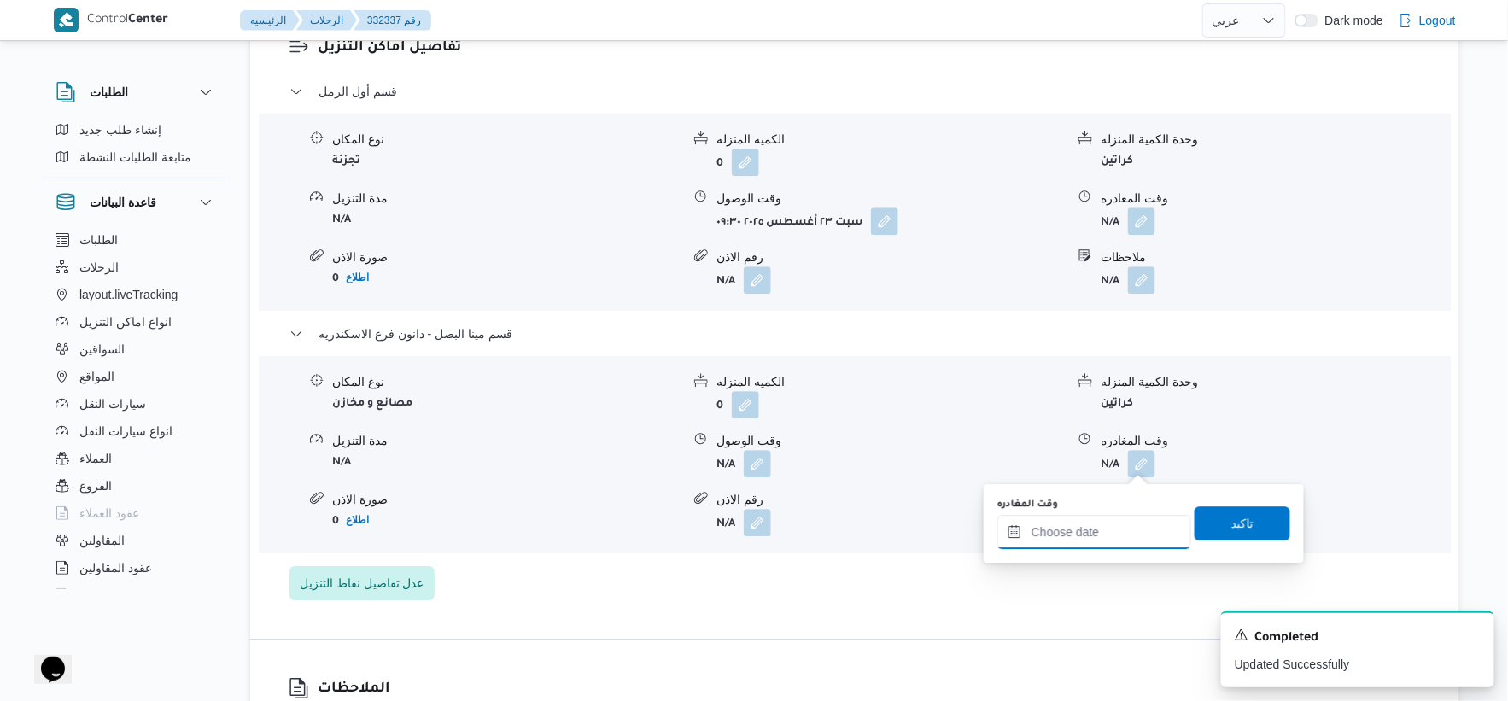
click at [1122, 527] on input "وقت المغادره" at bounding box center [1095, 532] width 194 height 34
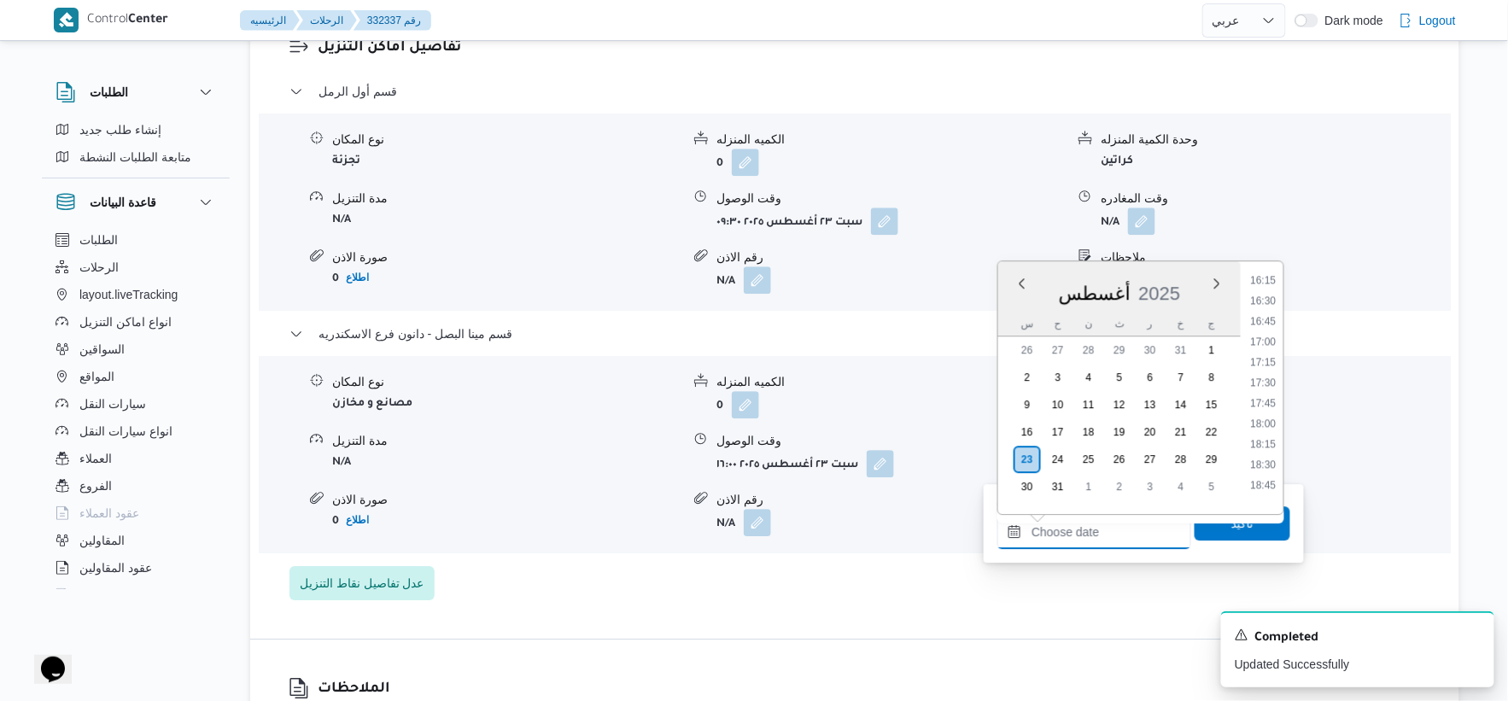
scroll to position [1335, 0]
click at [1264, 297] on li "16:30" at bounding box center [1263, 301] width 39 height 17
type input "[DATE] ١٦:٣٠"
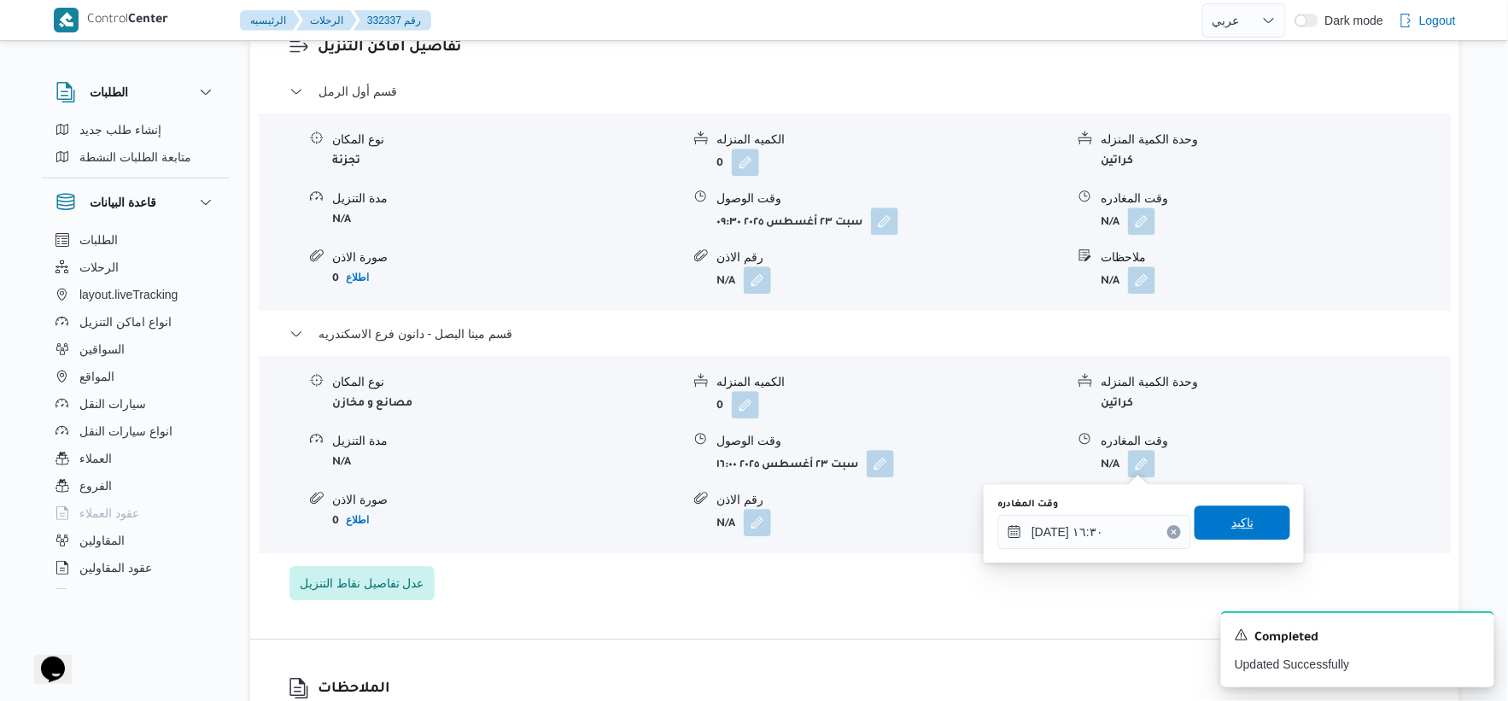
click at [1243, 525] on span "تاكيد" at bounding box center [1243, 522] width 22 height 20
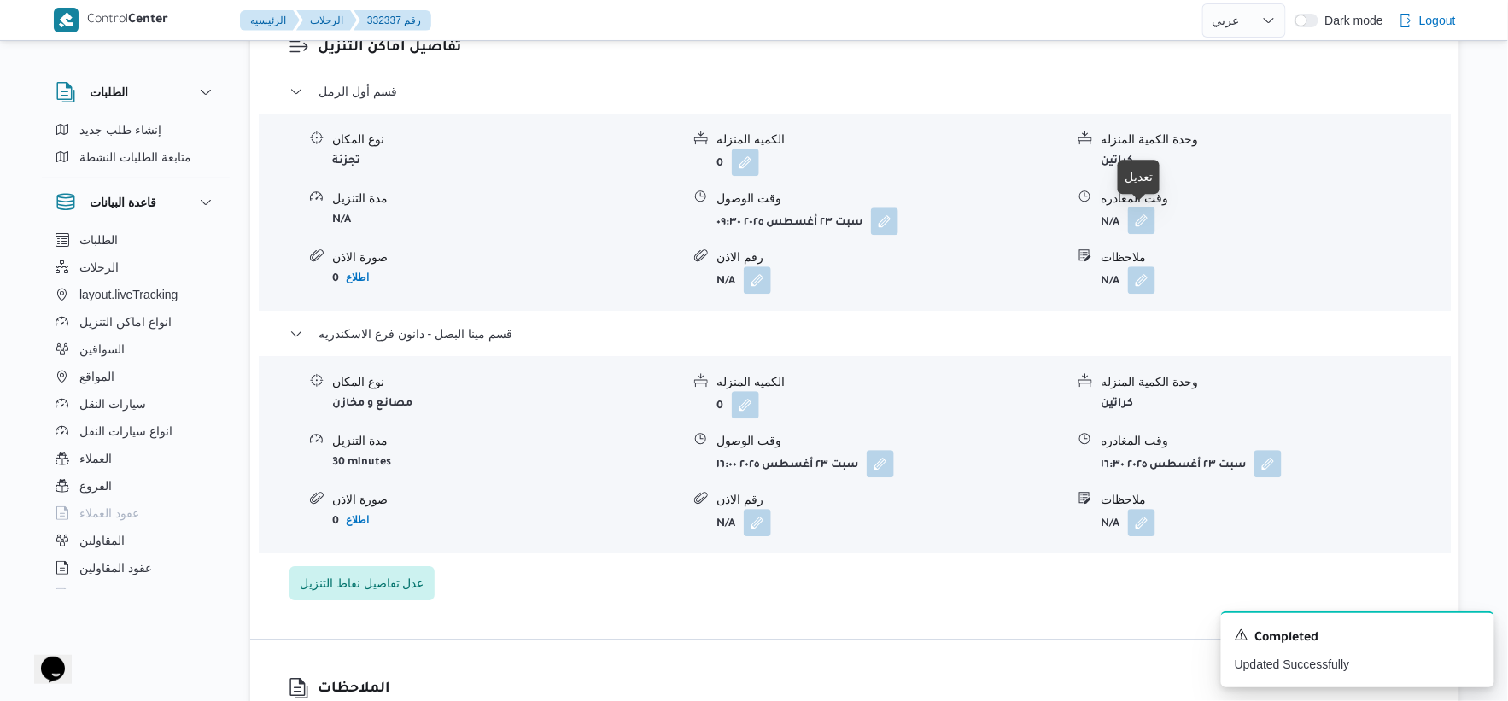
click at [1148, 215] on button "button" at bounding box center [1141, 220] width 27 height 27
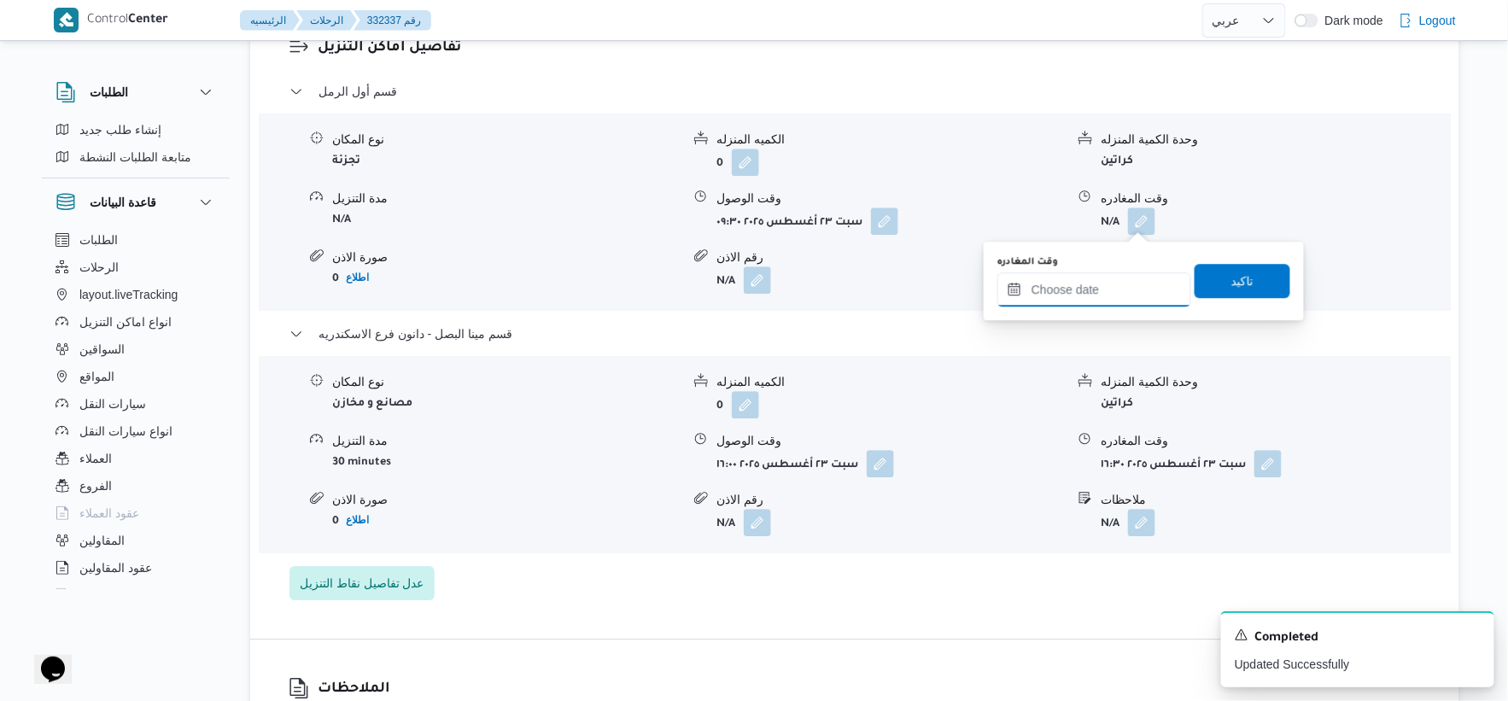
click at [1128, 287] on input "وقت المغادره" at bounding box center [1095, 289] width 194 height 34
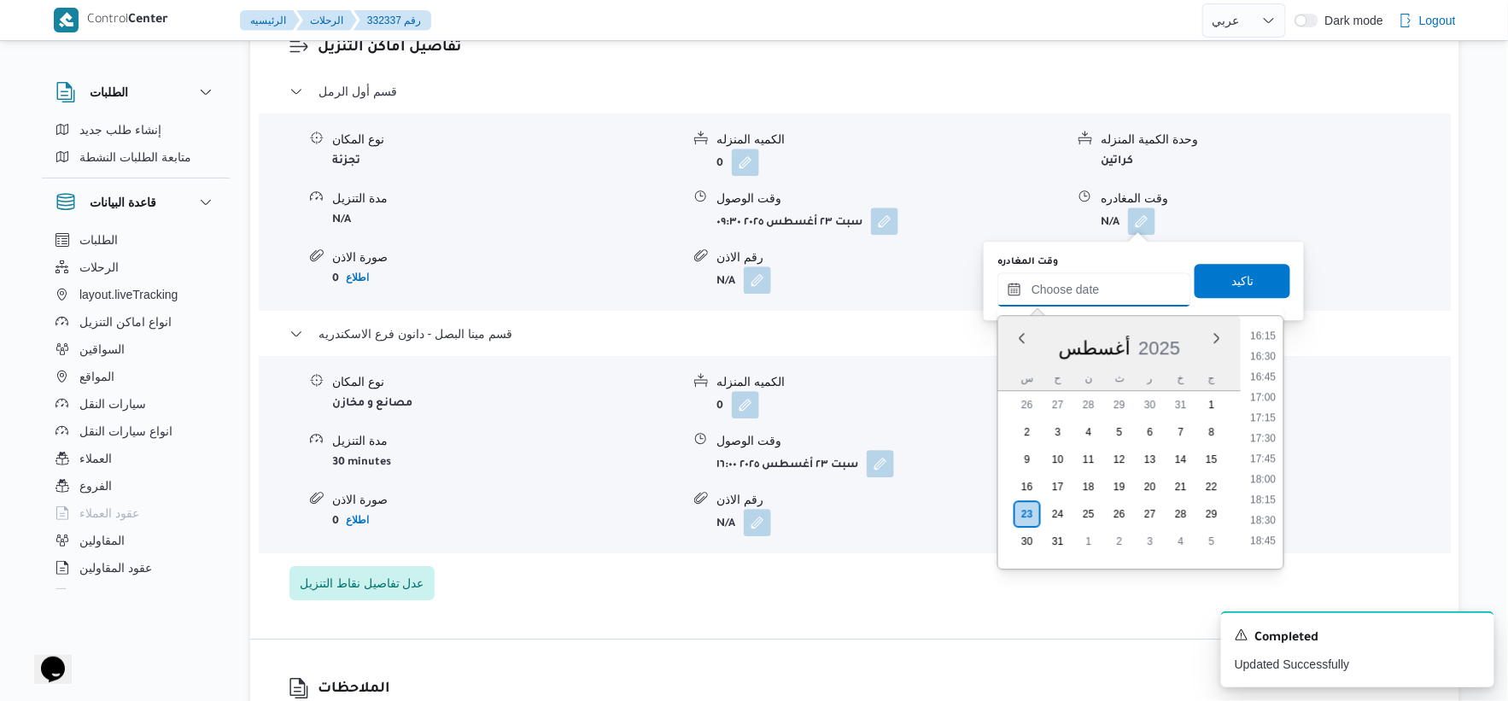
scroll to position [1240, 0]
click at [1262, 368] on li "15:30" at bounding box center [1263, 368] width 39 height 17
type input "[DATE] ١٥:٣٠"
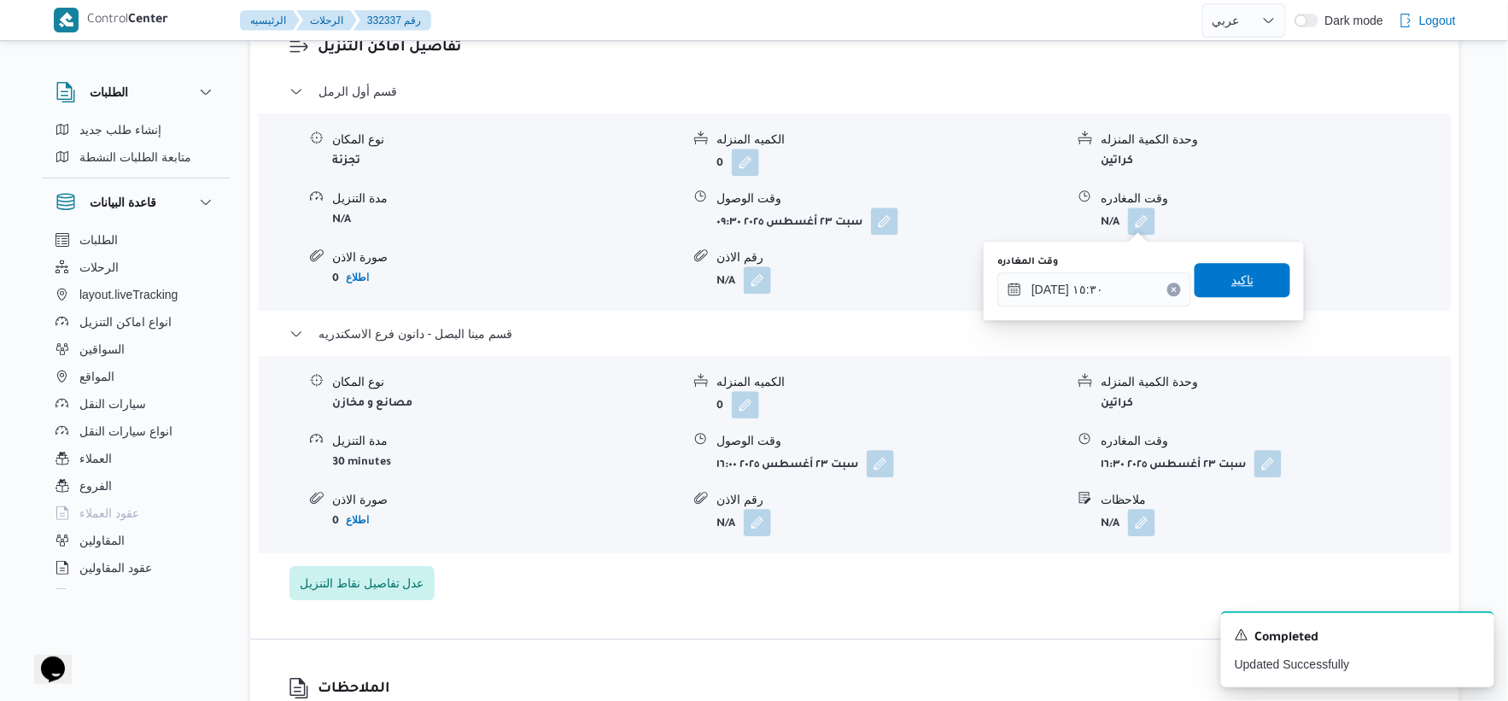
click at [1250, 280] on span "تاكيد" at bounding box center [1243, 280] width 96 height 34
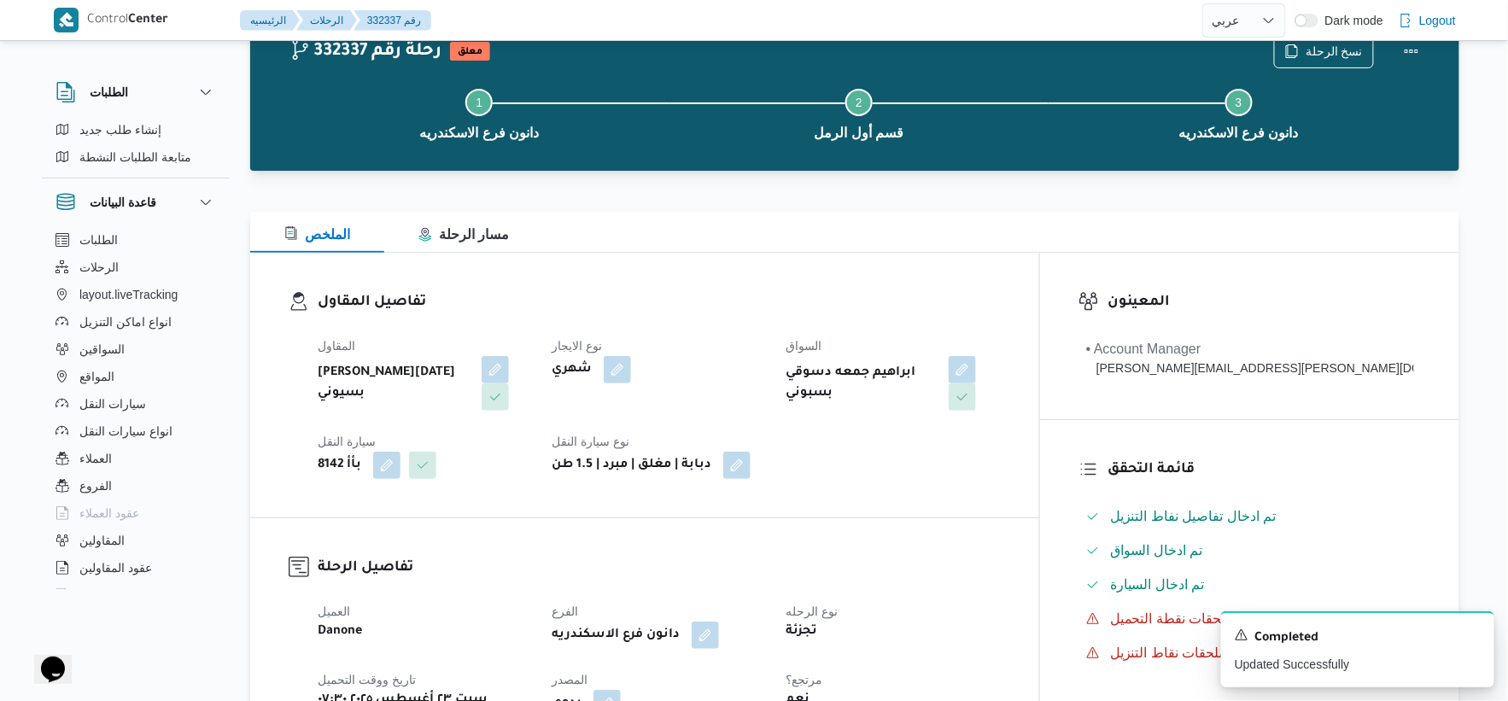
scroll to position [0, 0]
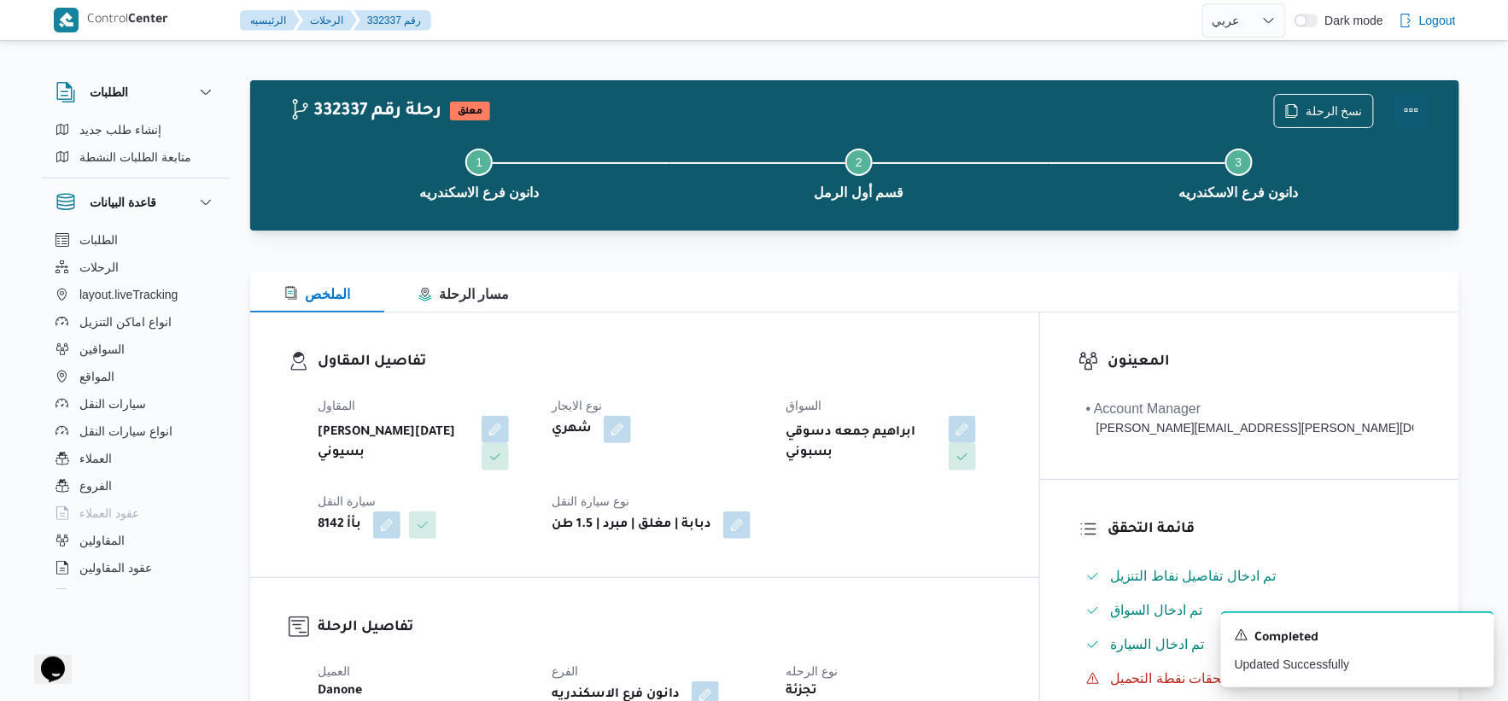
click at [1418, 112] on button "Actions" at bounding box center [1412, 110] width 34 height 34
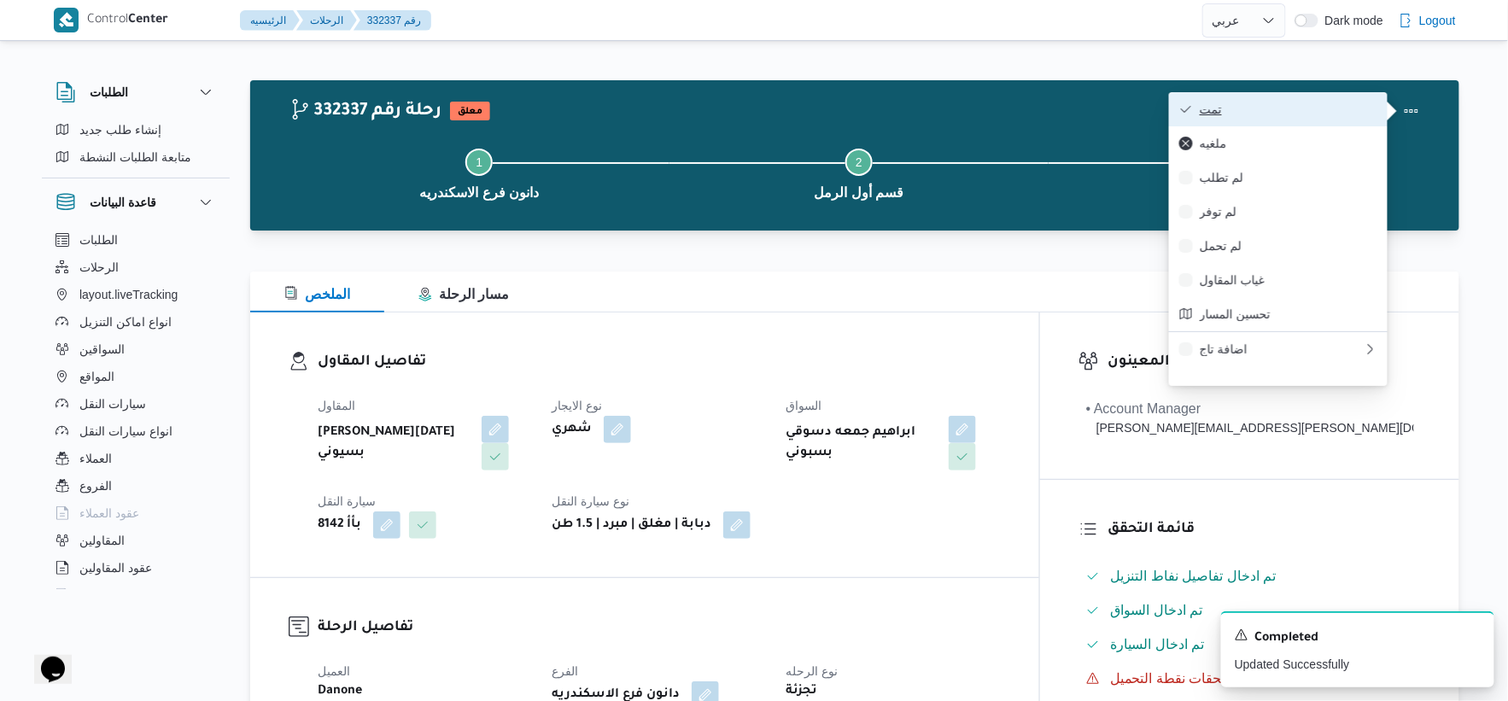
click at [1262, 115] on span "تمت" at bounding box center [1289, 109] width 178 height 14
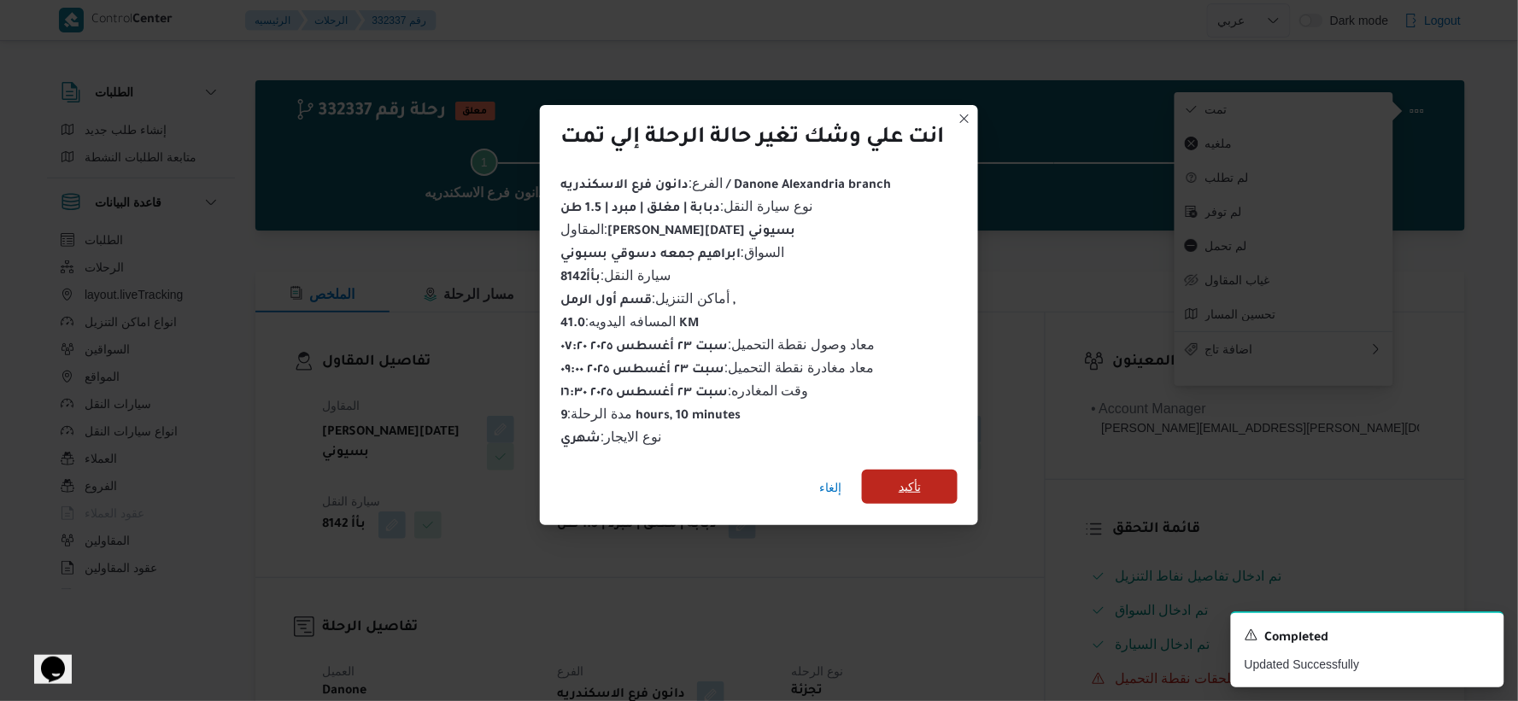
click at [940, 487] on span "تأكيد" at bounding box center [910, 487] width 96 height 34
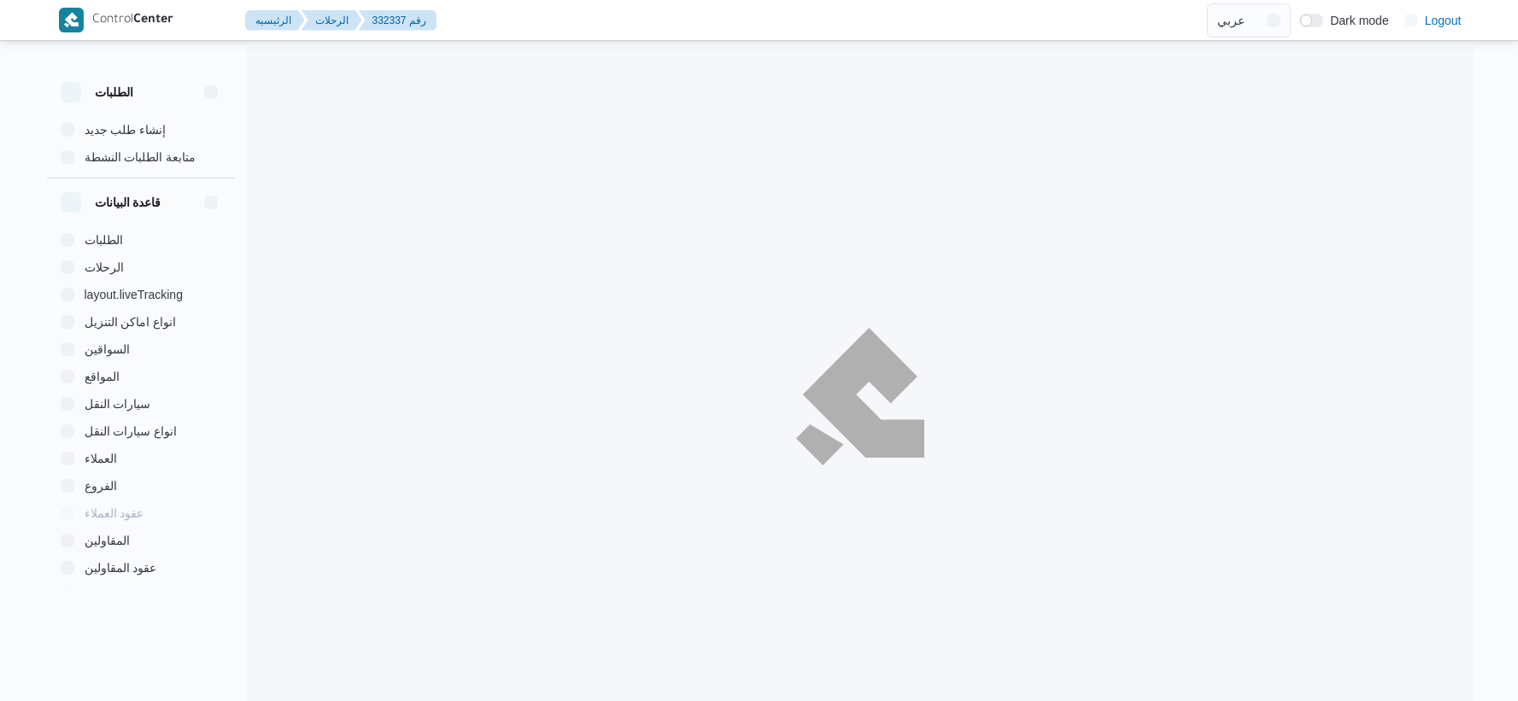
select select "ar"
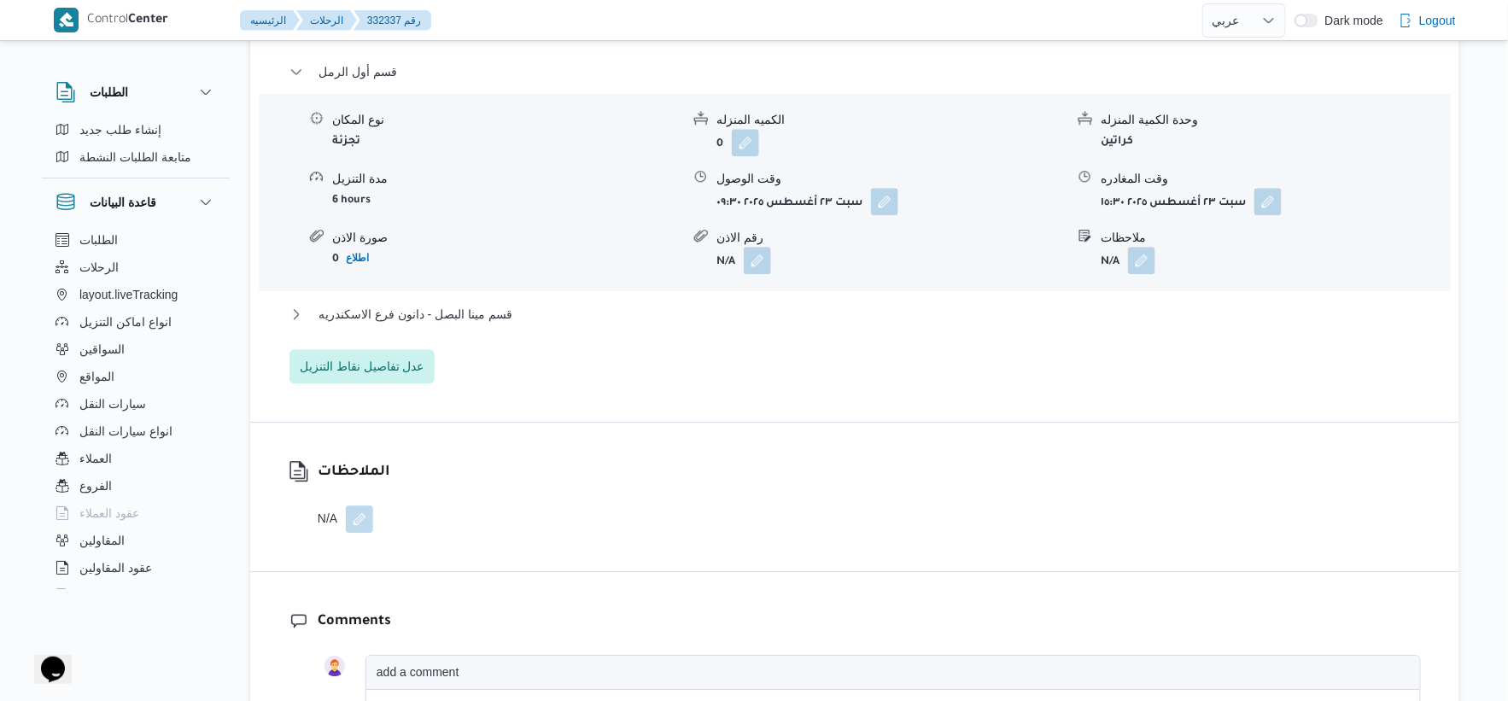
scroll to position [1518, 0]
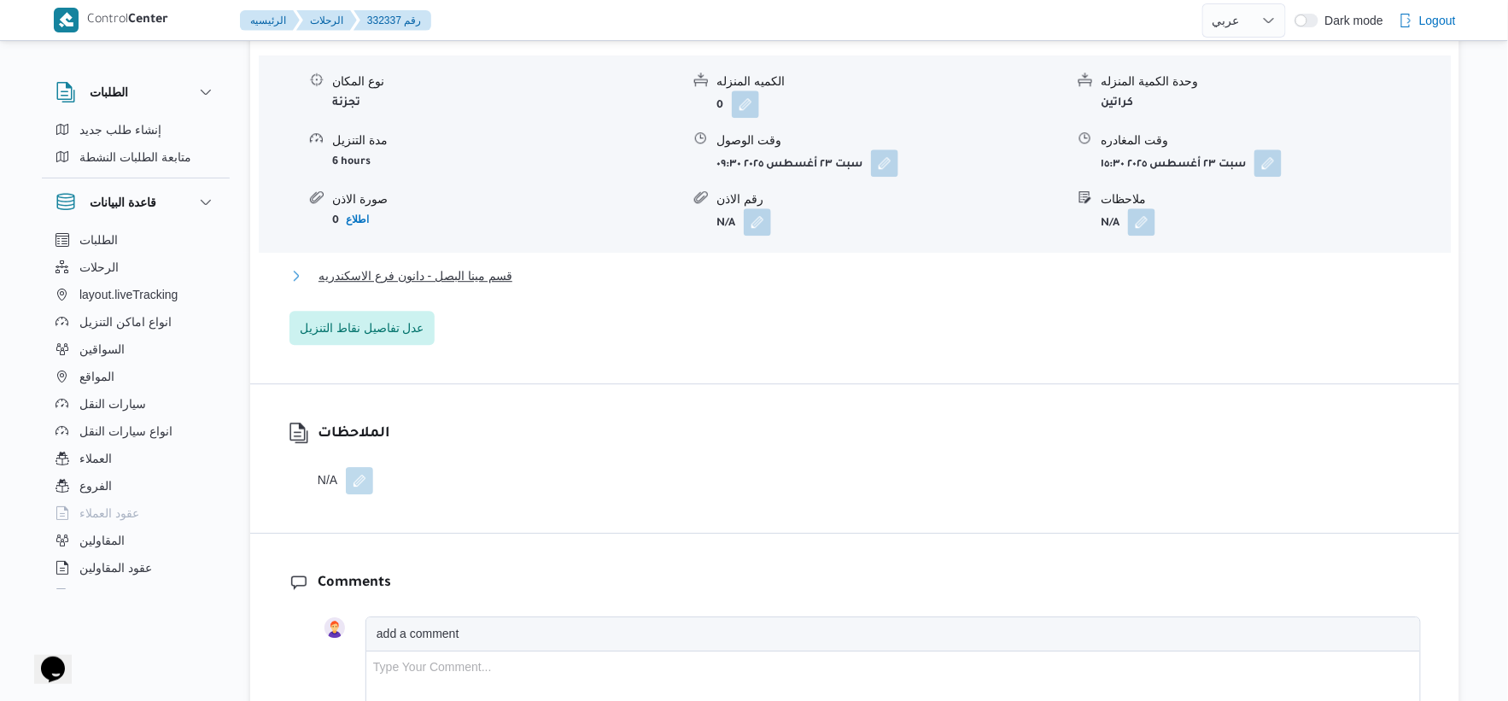
click at [495, 280] on span "قسم مينا البصل - دانون فرع الاسكندريه" at bounding box center [416, 276] width 194 height 20
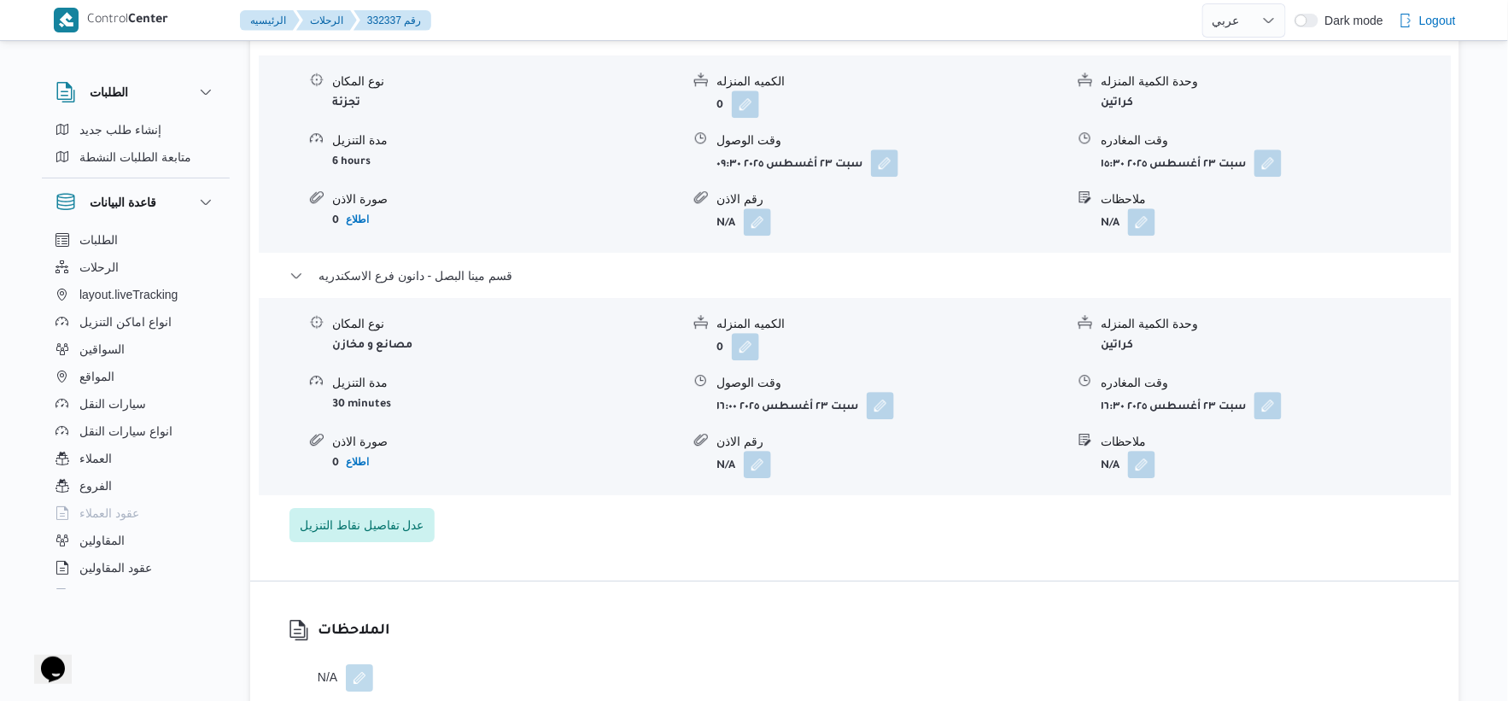
select select "ar"
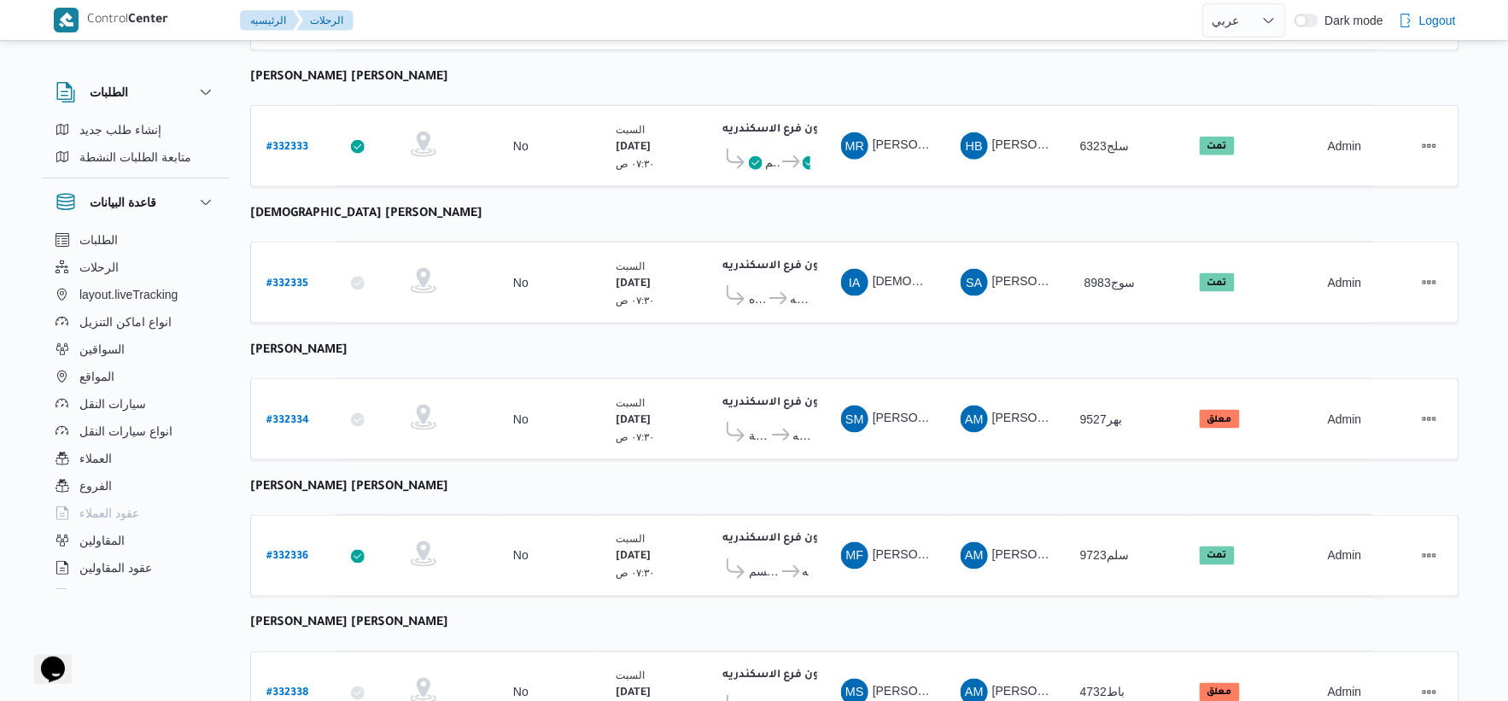
scroll to position [707, 0]
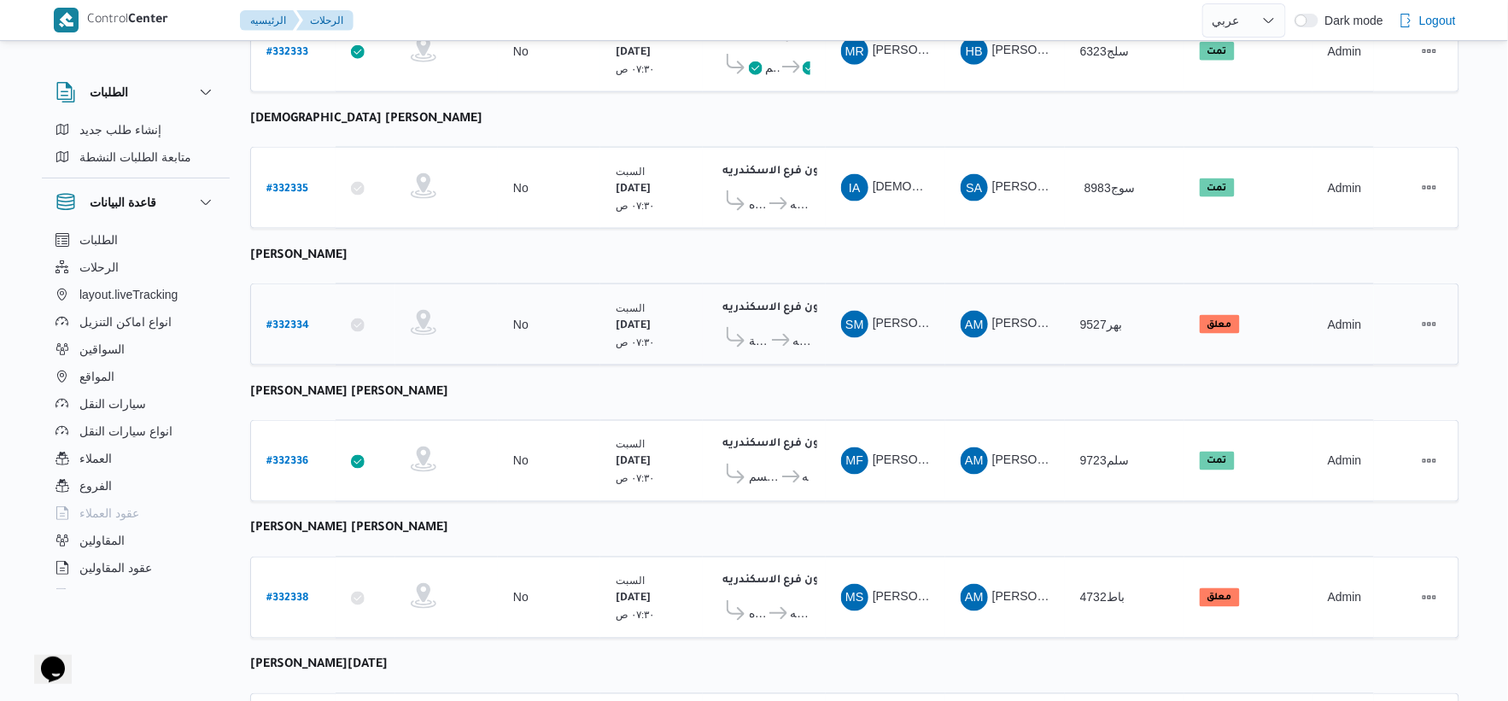
click at [290, 320] on b "# 332334" at bounding box center [287, 326] width 43 height 12
select select "ar"
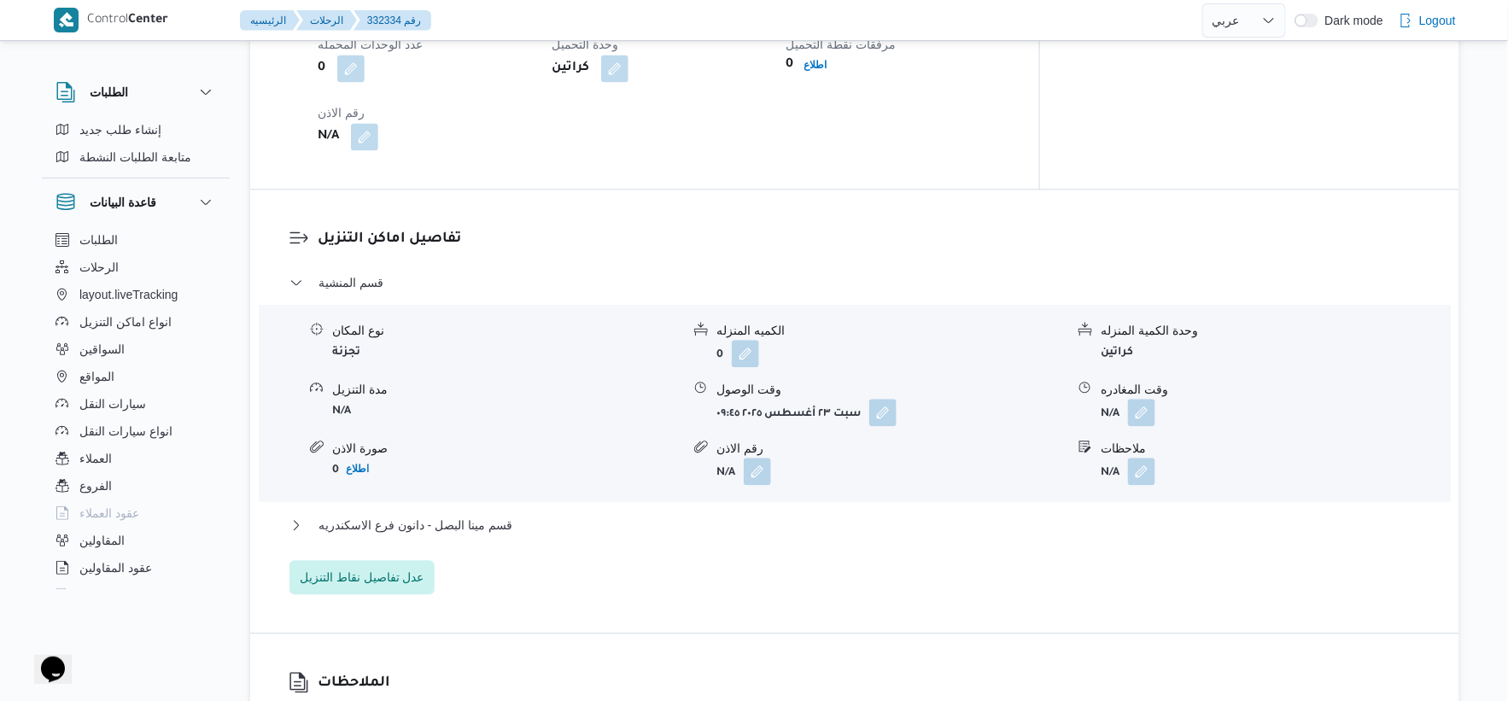
scroll to position [1372, 0]
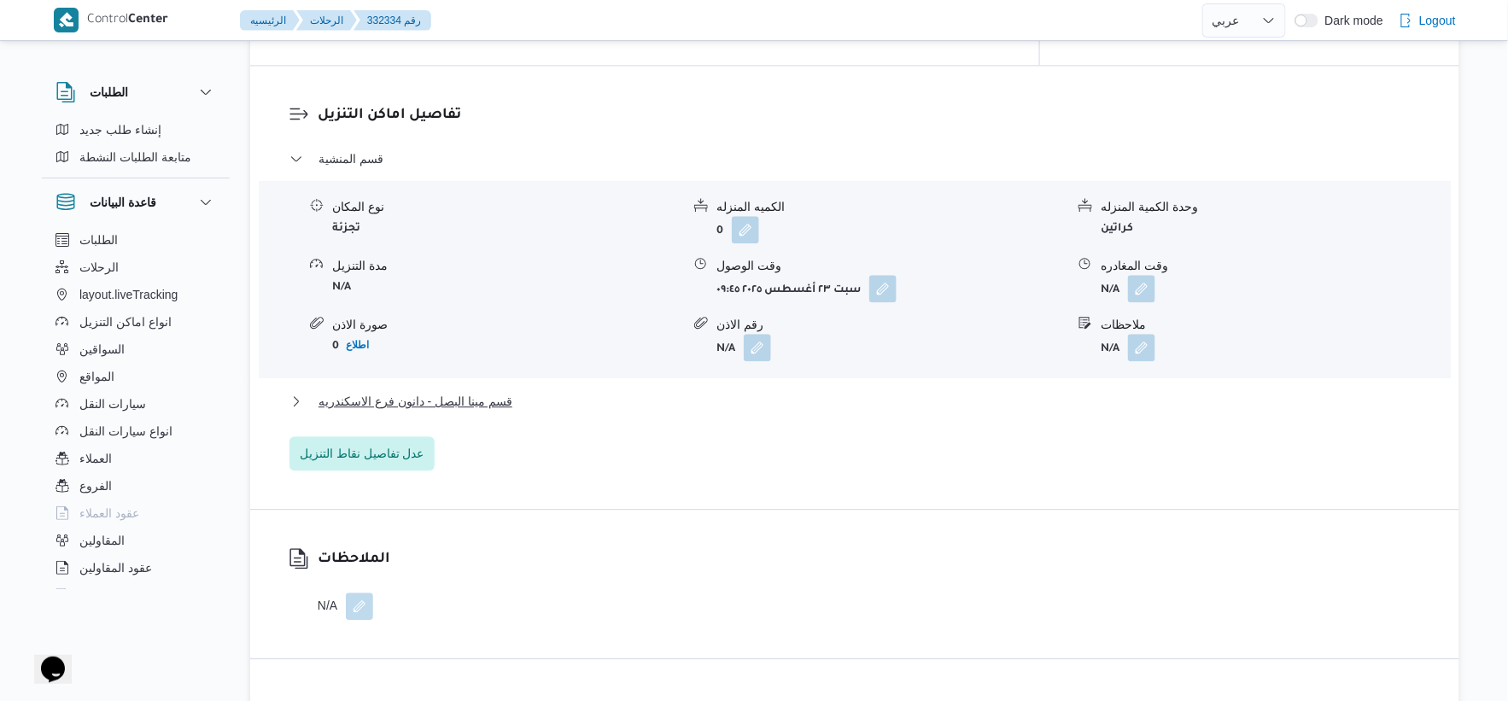
click at [531, 383] on div "قسم المنشية نوع المكان تجزئة الكميه المنزله 0 وحدة الكمية المنزله كراتين مدة ال…" at bounding box center [856, 310] width 1132 height 322
click at [542, 401] on button "قسم مينا البصل - دانون فرع الاسكندريه" at bounding box center [856, 401] width 1132 height 20
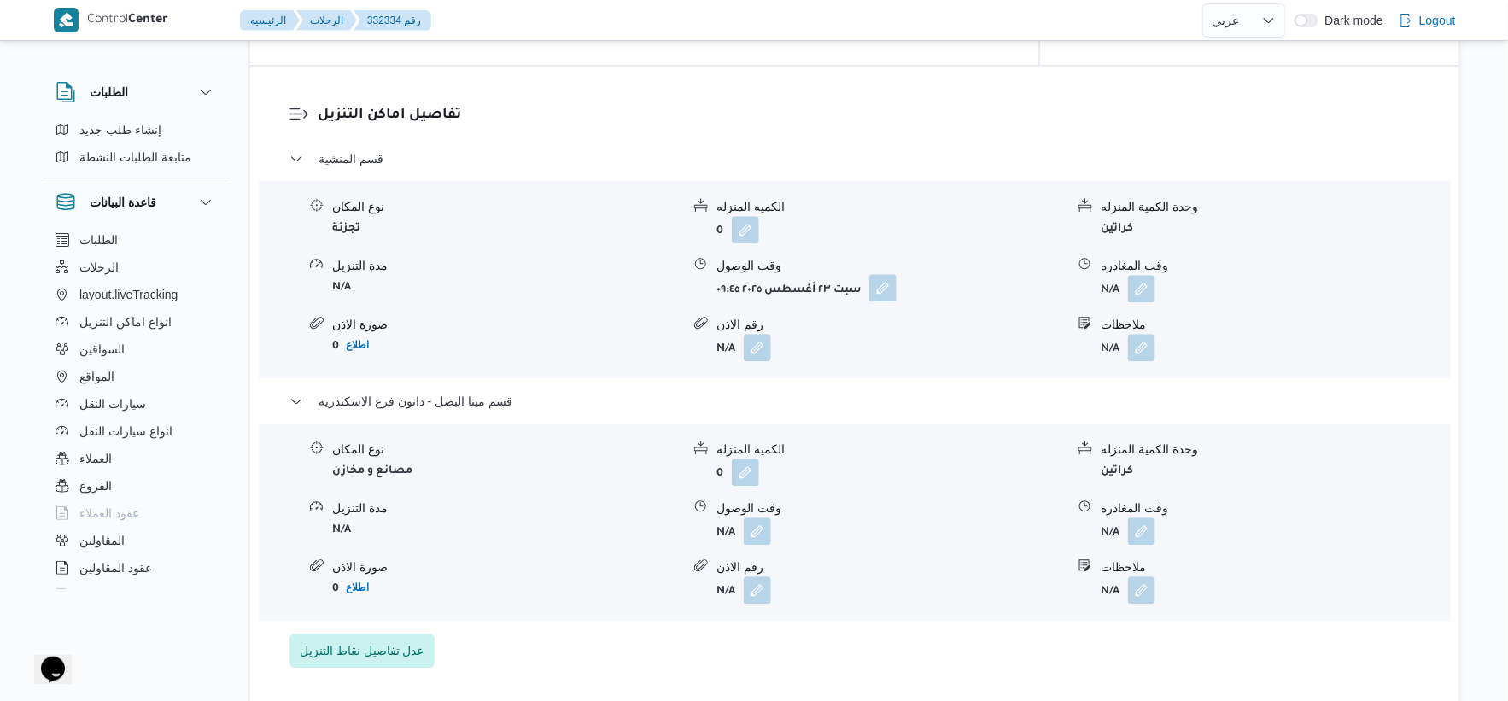
click at [893, 289] on button "button" at bounding box center [882, 287] width 27 height 27
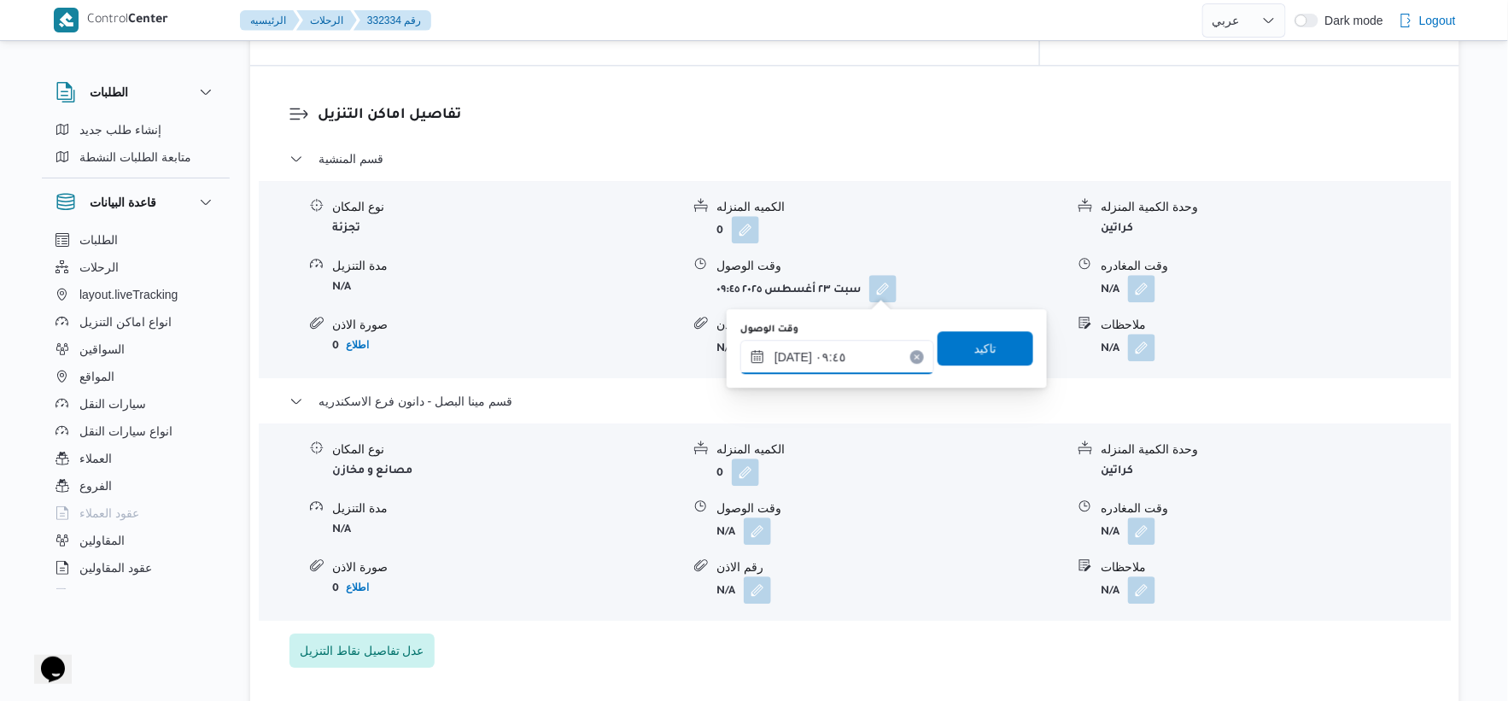
click at [840, 365] on input "٢٣/٠٨/٢٠٢٥ ٠٩:٤٥" at bounding box center [838, 357] width 194 height 34
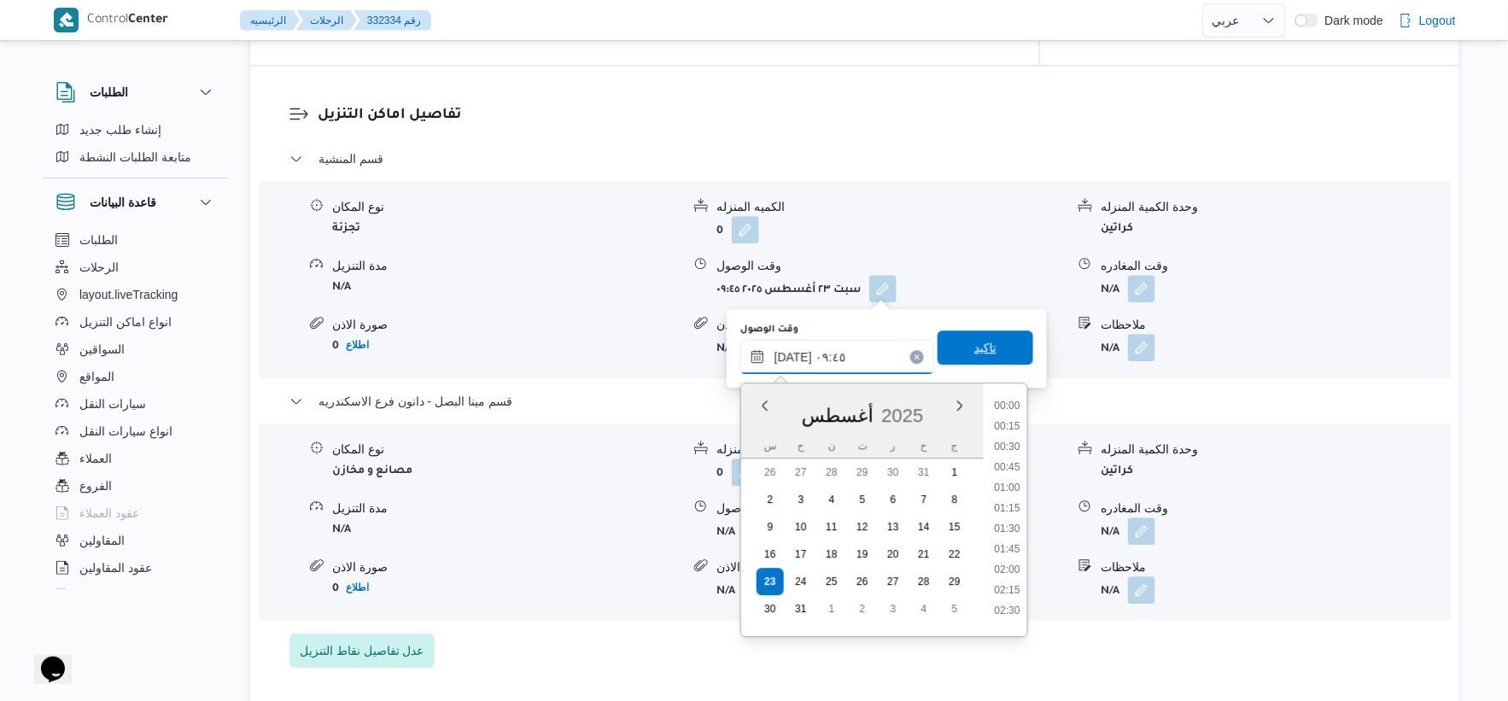
scroll to position [684, 0]
drag, startPoint x: 1020, startPoint y: 493, endPoint x: 994, endPoint y: 397, distance: 99.0
click at [1019, 493] on li "09:30" at bounding box center [1006, 500] width 39 height 17
type input "٢٣/٠٨/٢٠٢٥ ٠٩:٣٠"
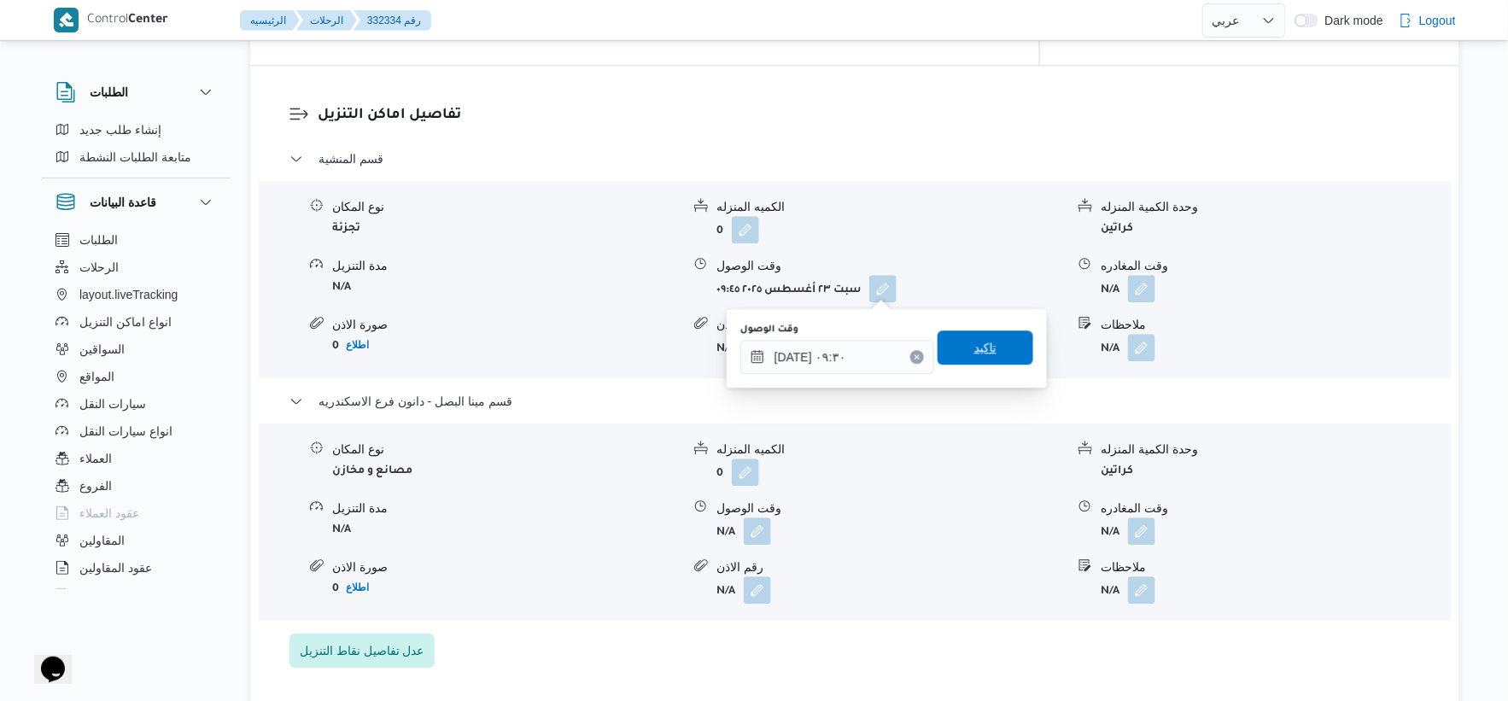
click at [993, 346] on span "تاكيد" at bounding box center [986, 348] width 96 height 34
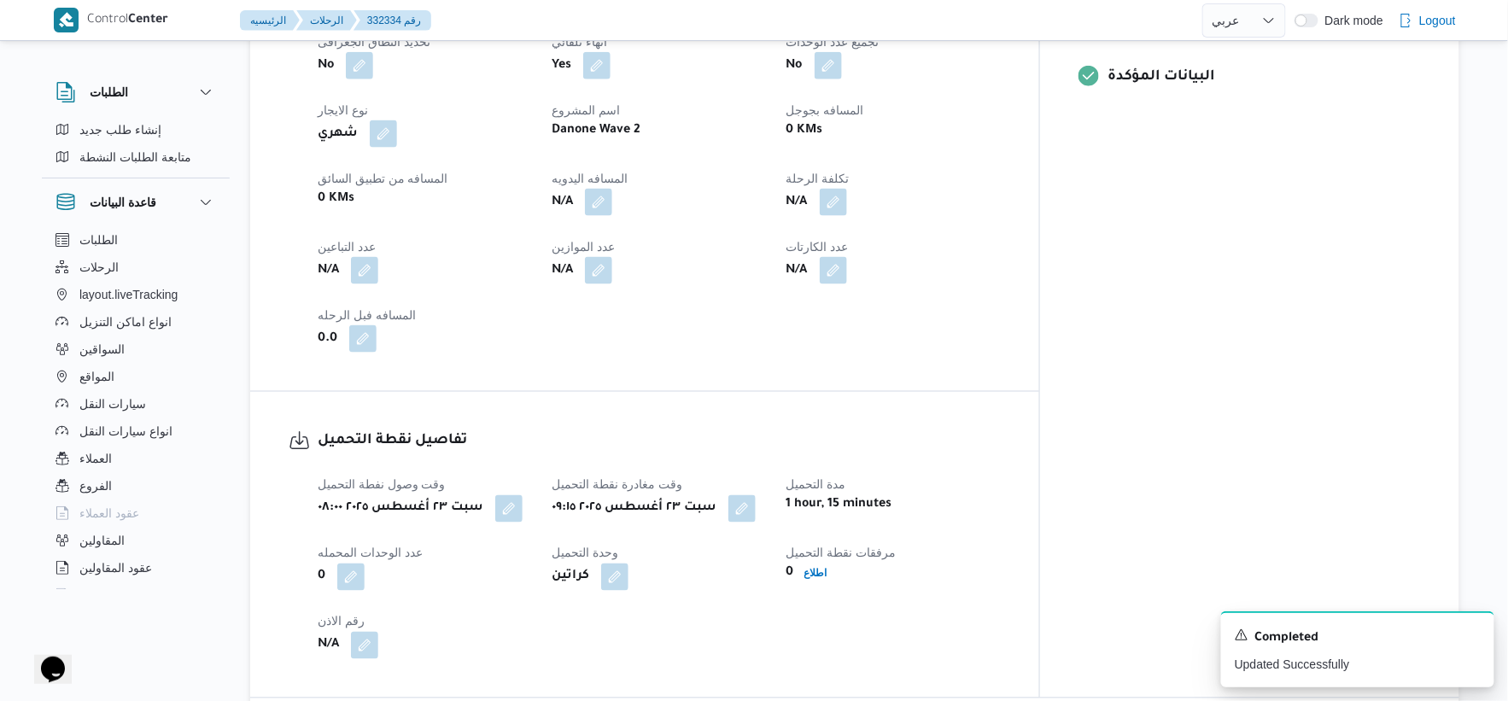
scroll to position [612, 0]
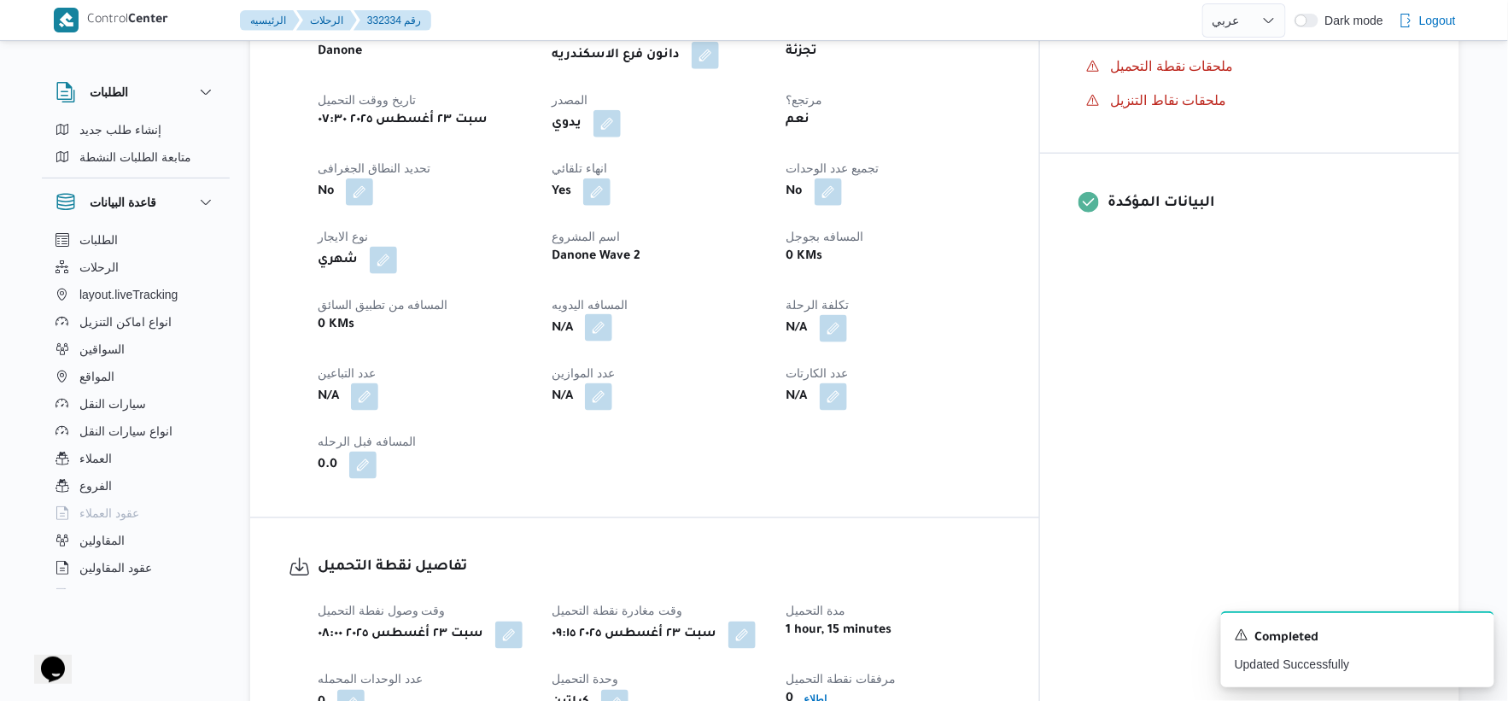
click at [612, 323] on button "button" at bounding box center [598, 327] width 27 height 27
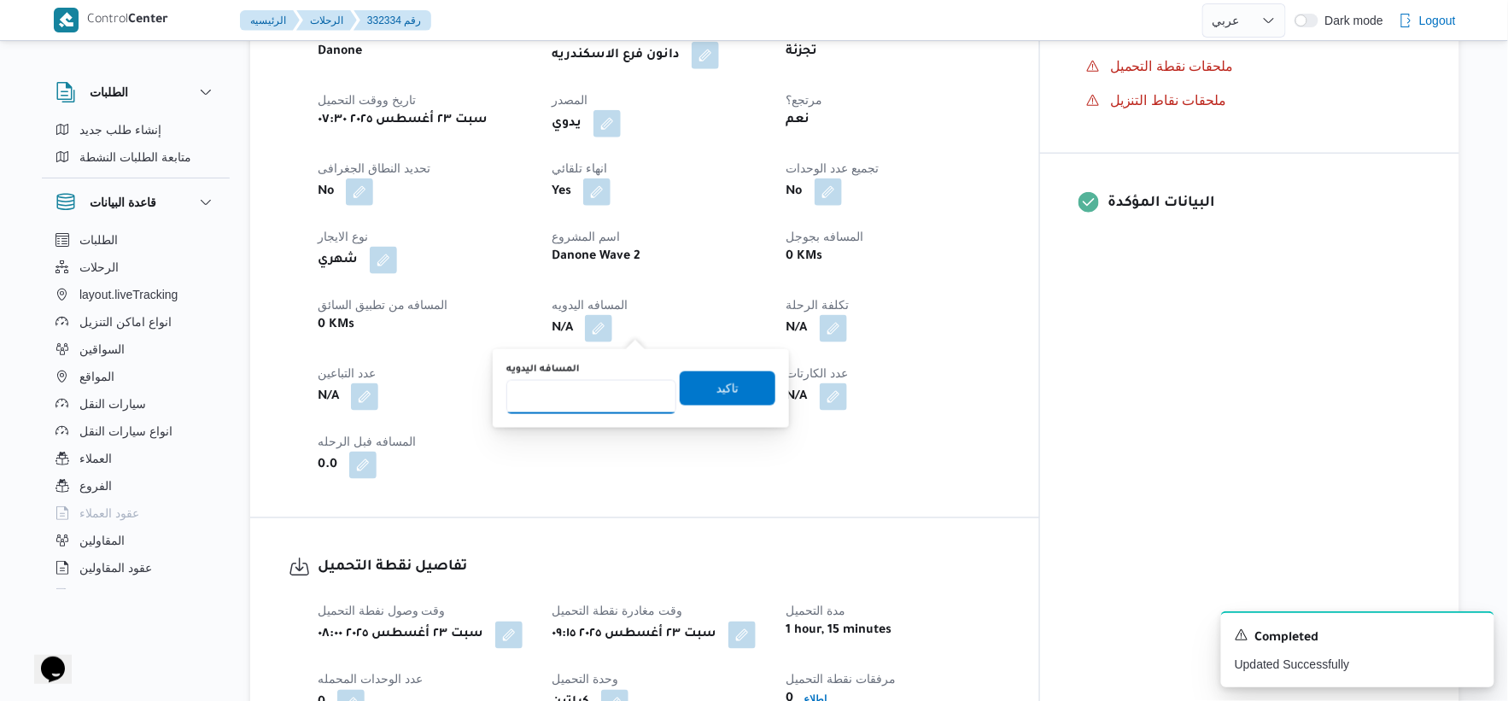
click at [538, 394] on input "المسافه اليدويه" at bounding box center [591, 397] width 170 height 34
type input "27"
click at [745, 384] on span "تاكيد" at bounding box center [728, 388] width 96 height 34
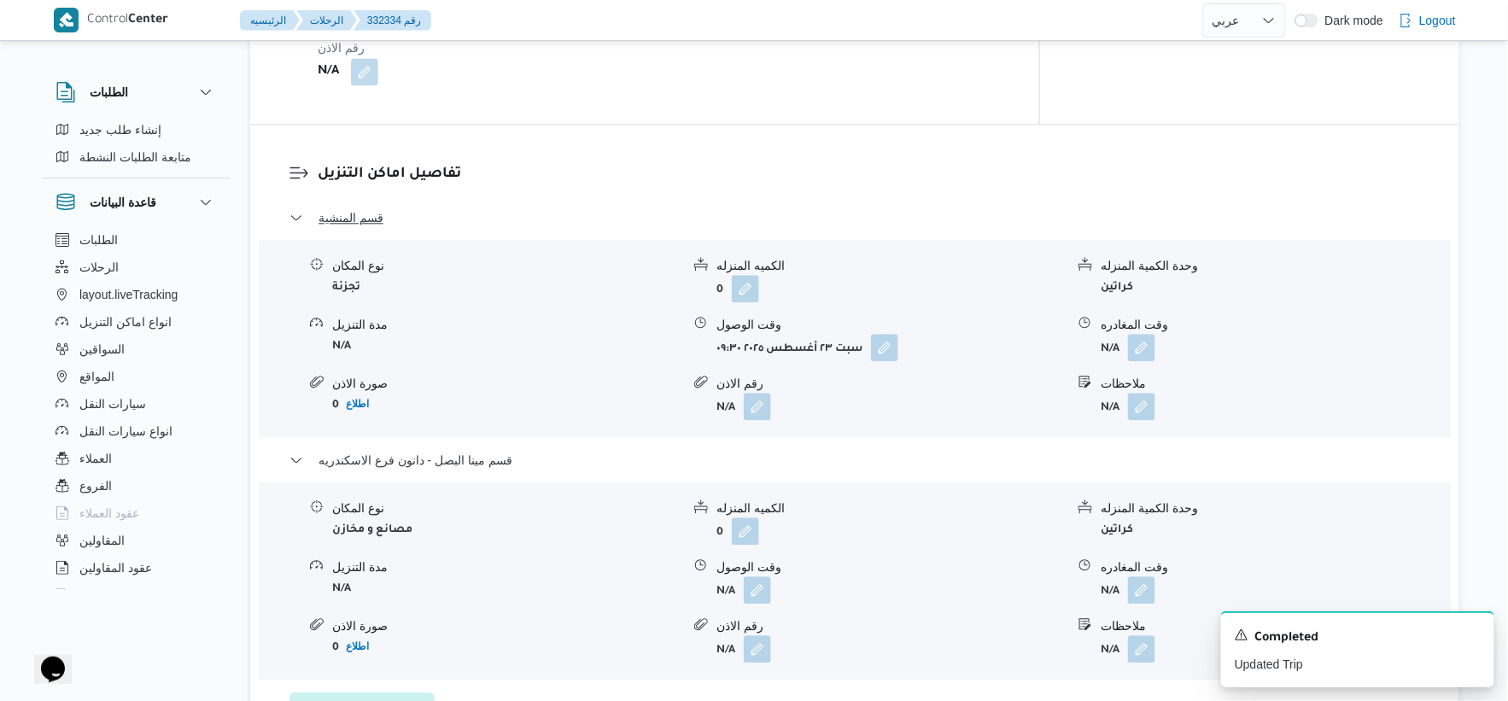
scroll to position [1372, 0]
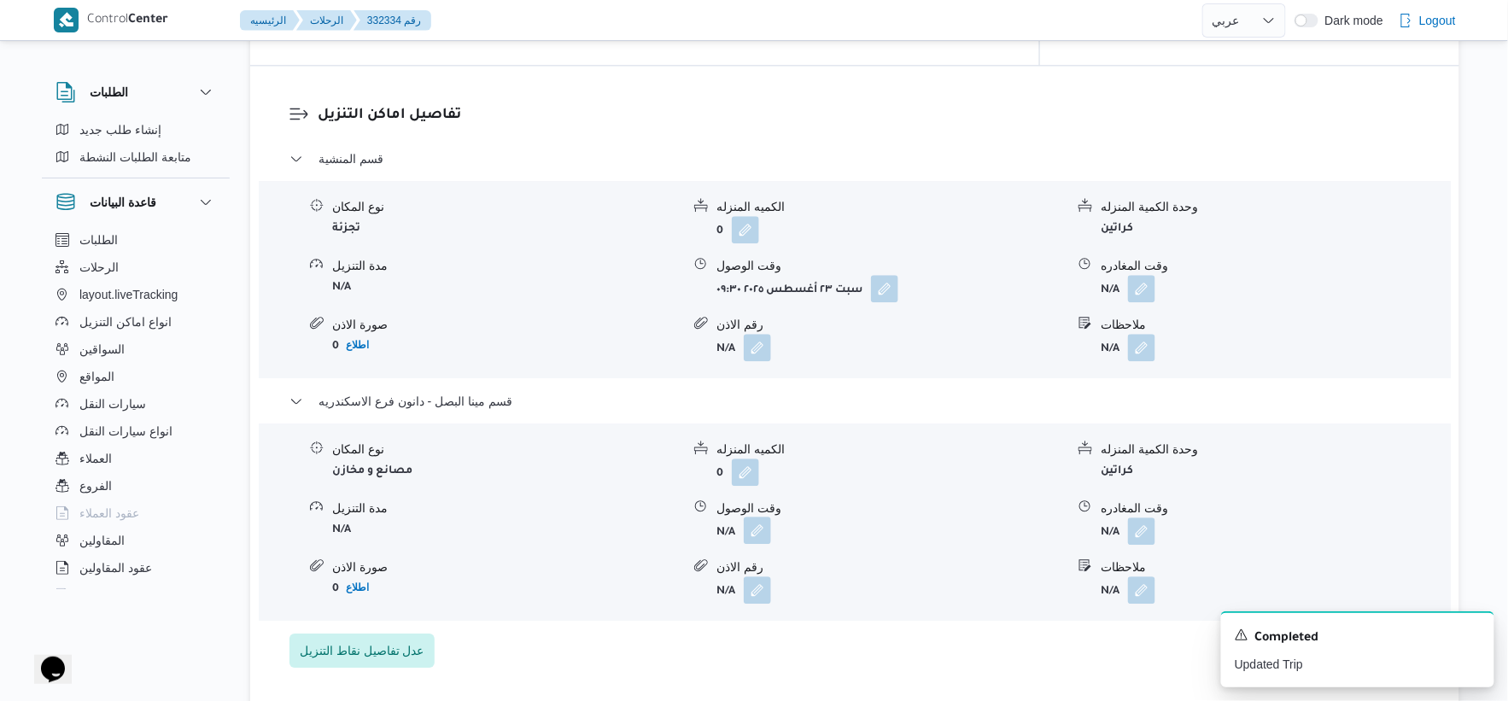
click at [752, 533] on button "button" at bounding box center [757, 530] width 27 height 27
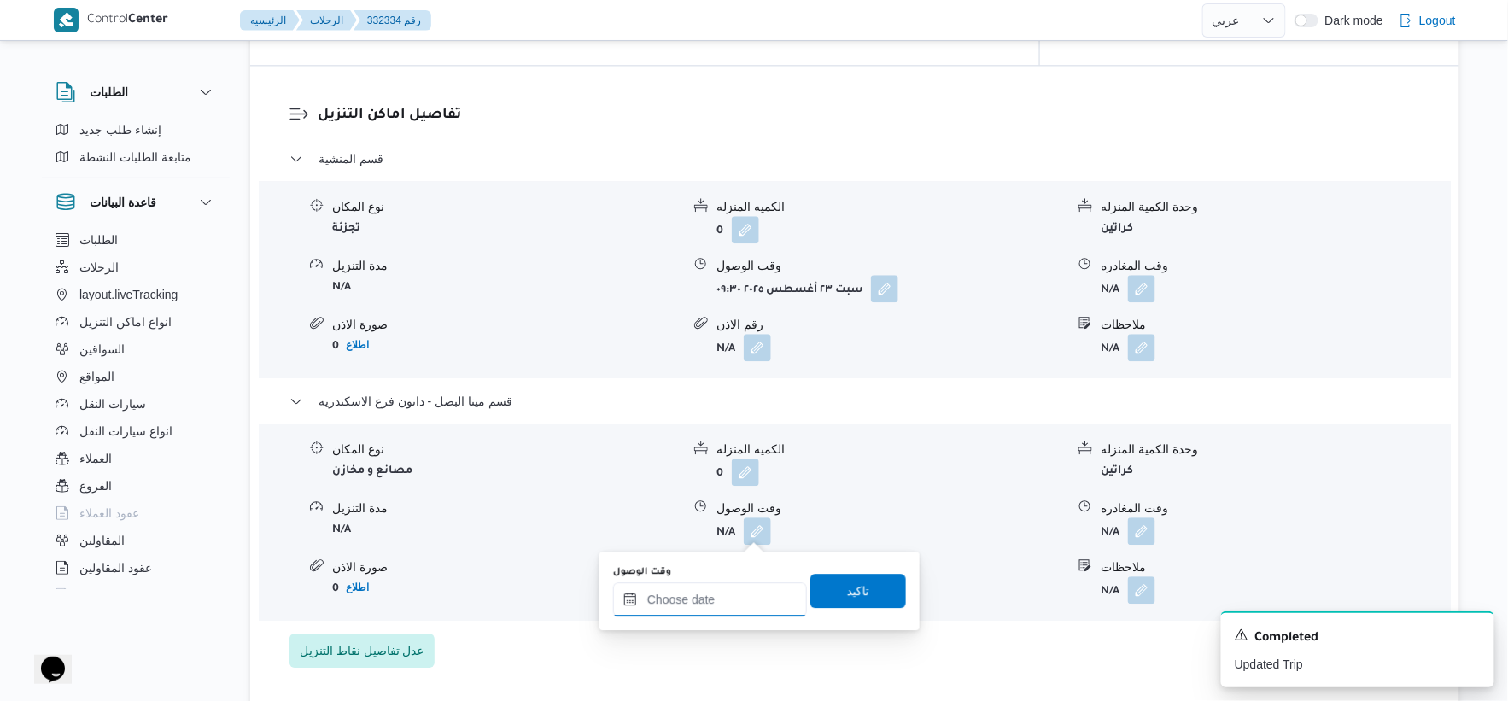
click at [739, 587] on input "وقت الوصول" at bounding box center [710, 599] width 194 height 34
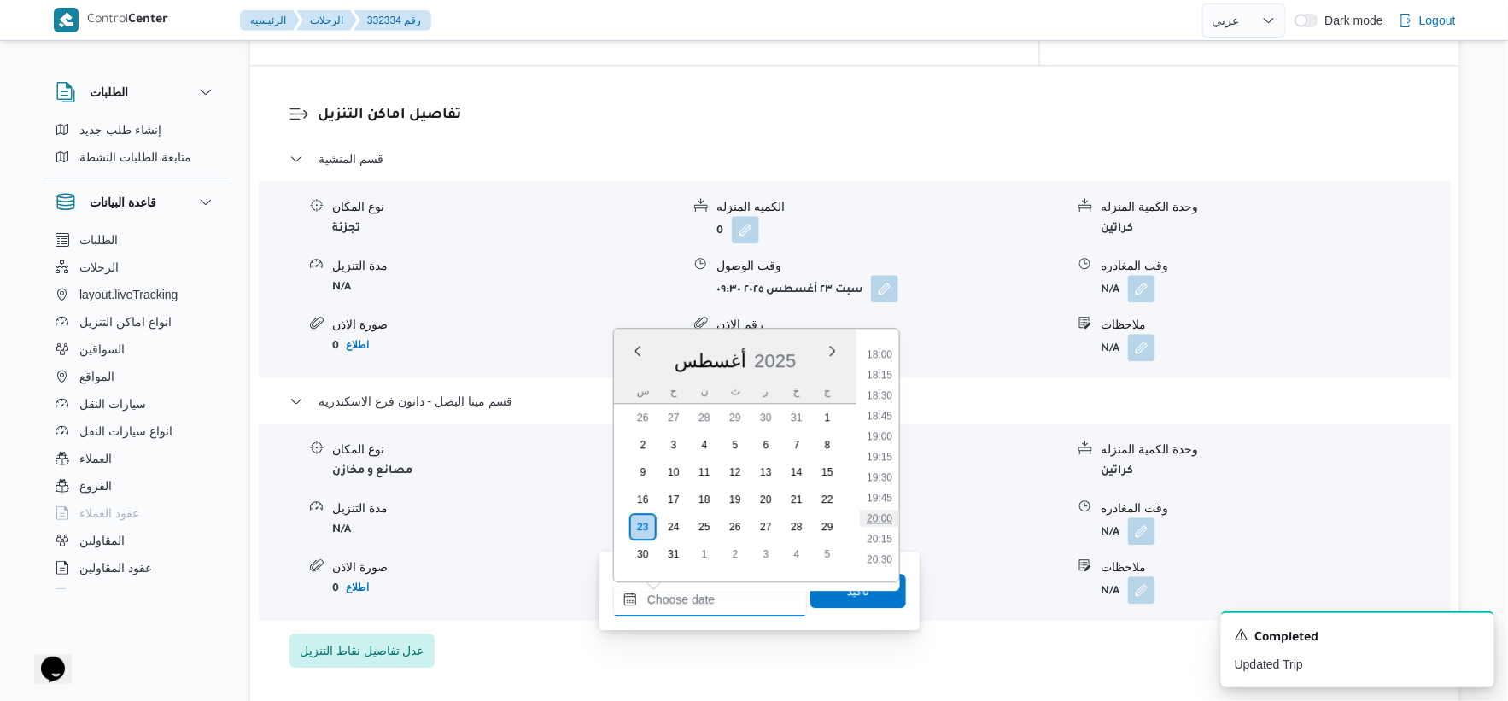
scroll to position [1430, 0]
click at [889, 391] on li "18:00" at bounding box center [879, 397] width 39 height 17
type input "٢٣/٠٨/٢٠٢٥ ١٨:٠٠"
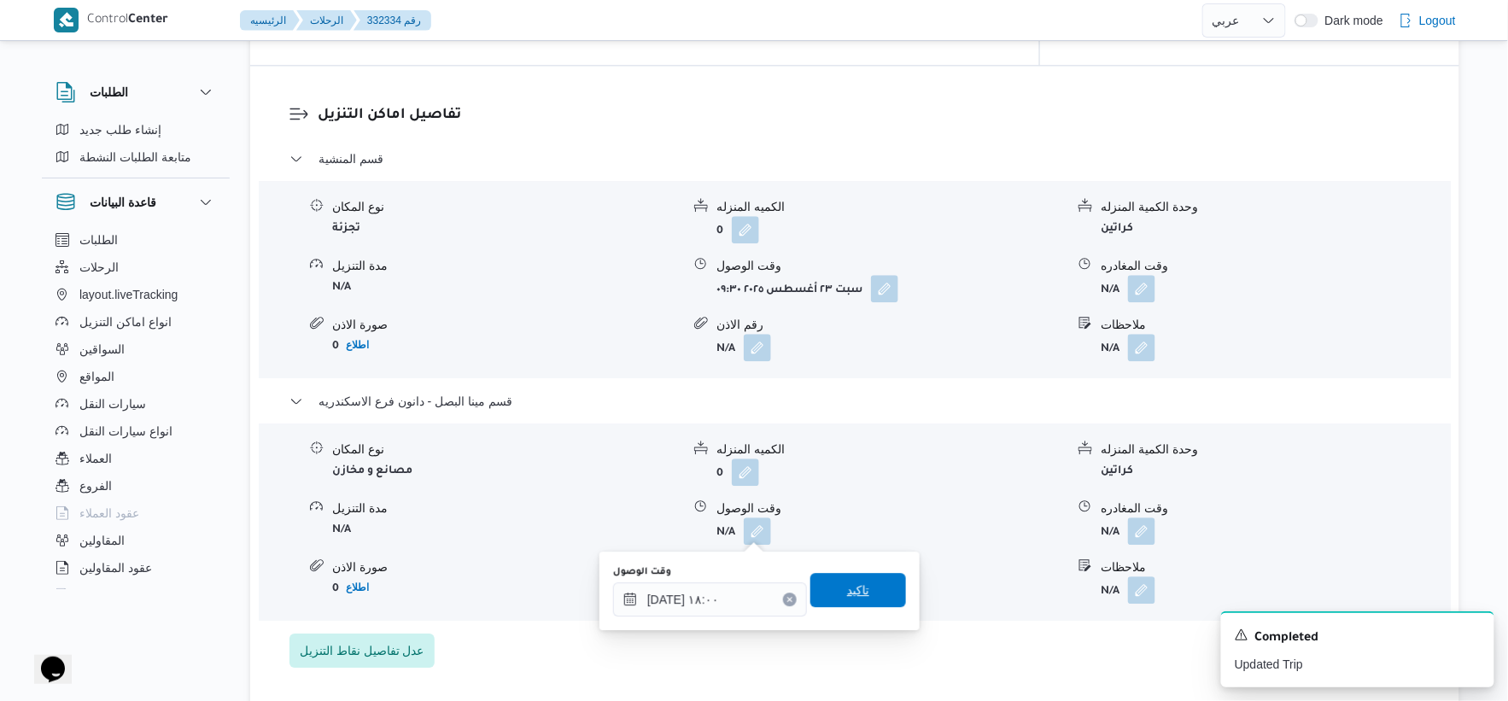
click at [858, 588] on span "تاكيد" at bounding box center [858, 590] width 22 height 20
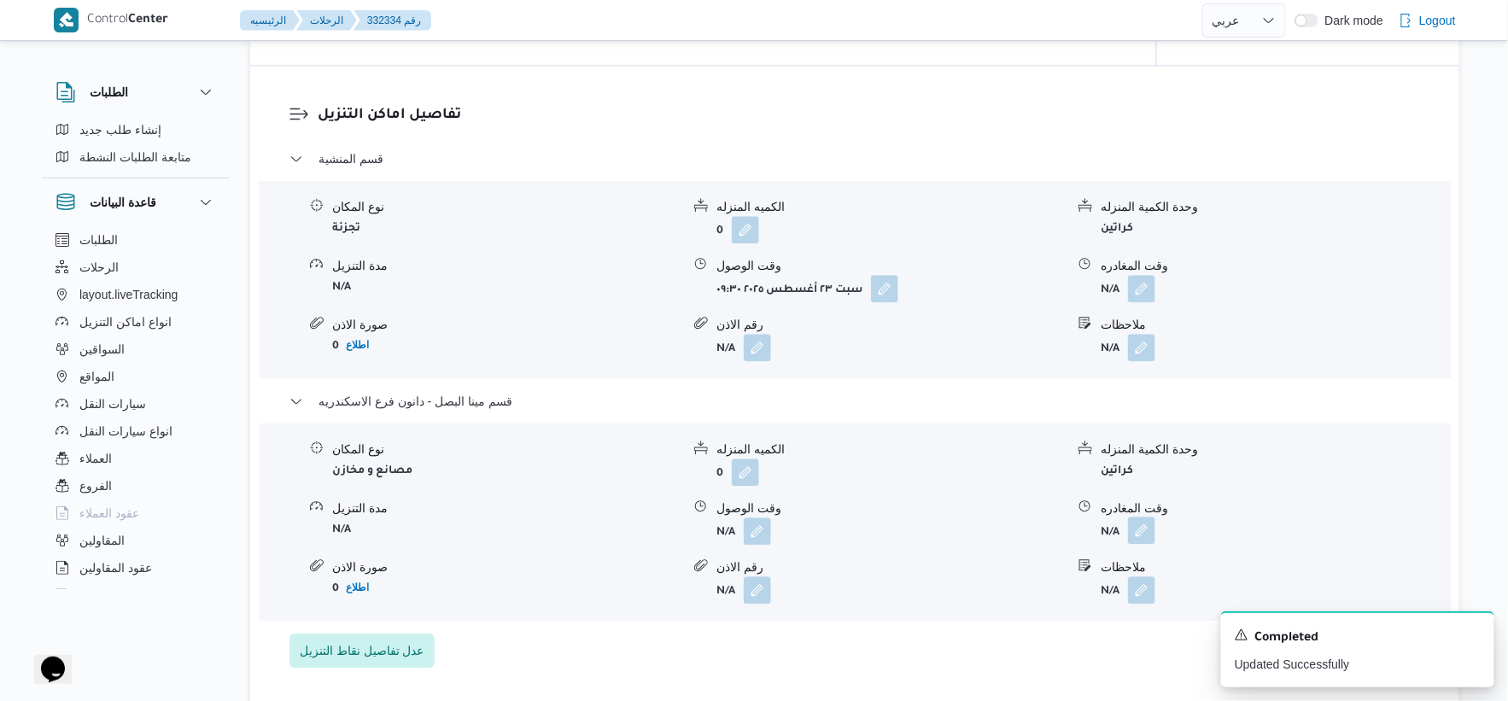
click at [1153, 517] on button "button" at bounding box center [1141, 530] width 27 height 27
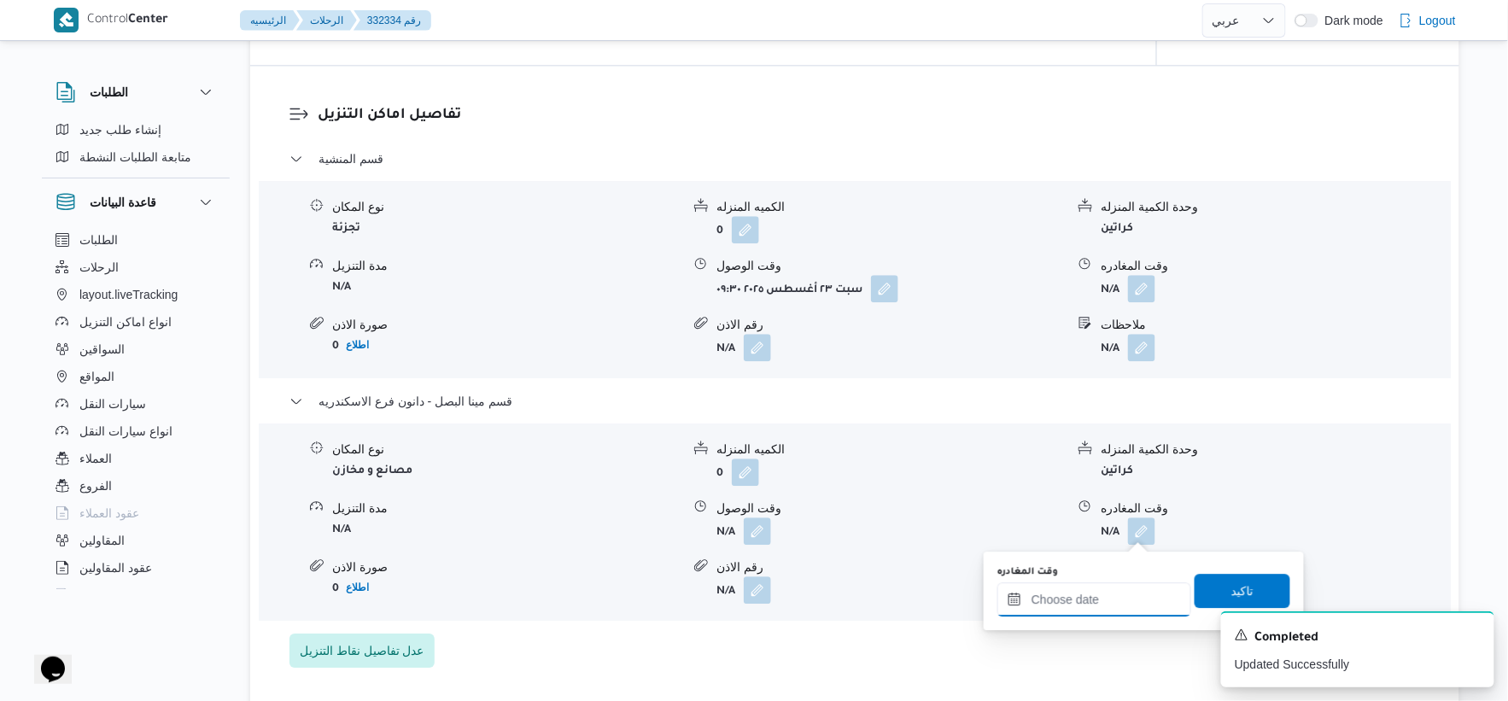
click at [1134, 587] on input "وقت المغادره" at bounding box center [1095, 599] width 194 height 34
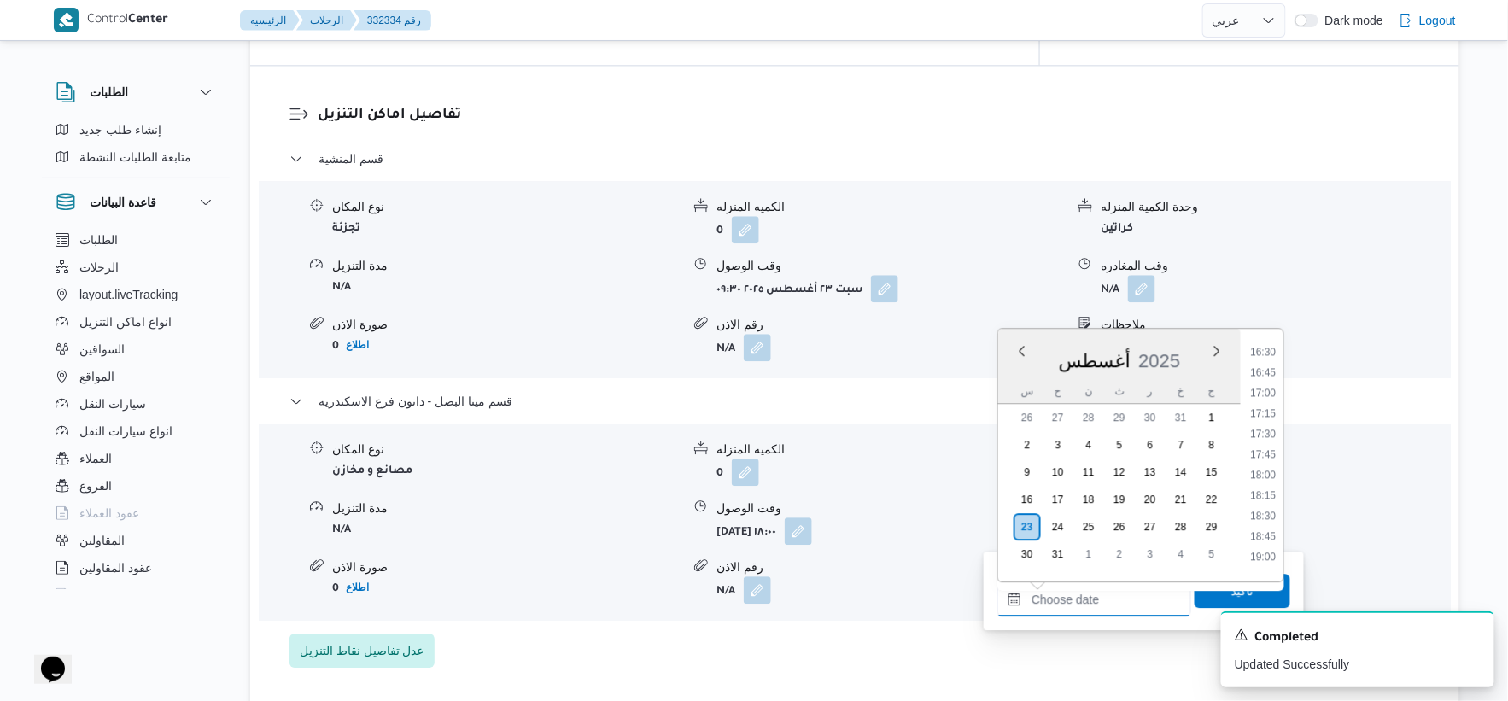
scroll to position [1335, 0]
click at [1276, 524] on li "18:30" at bounding box center [1263, 532] width 39 height 17
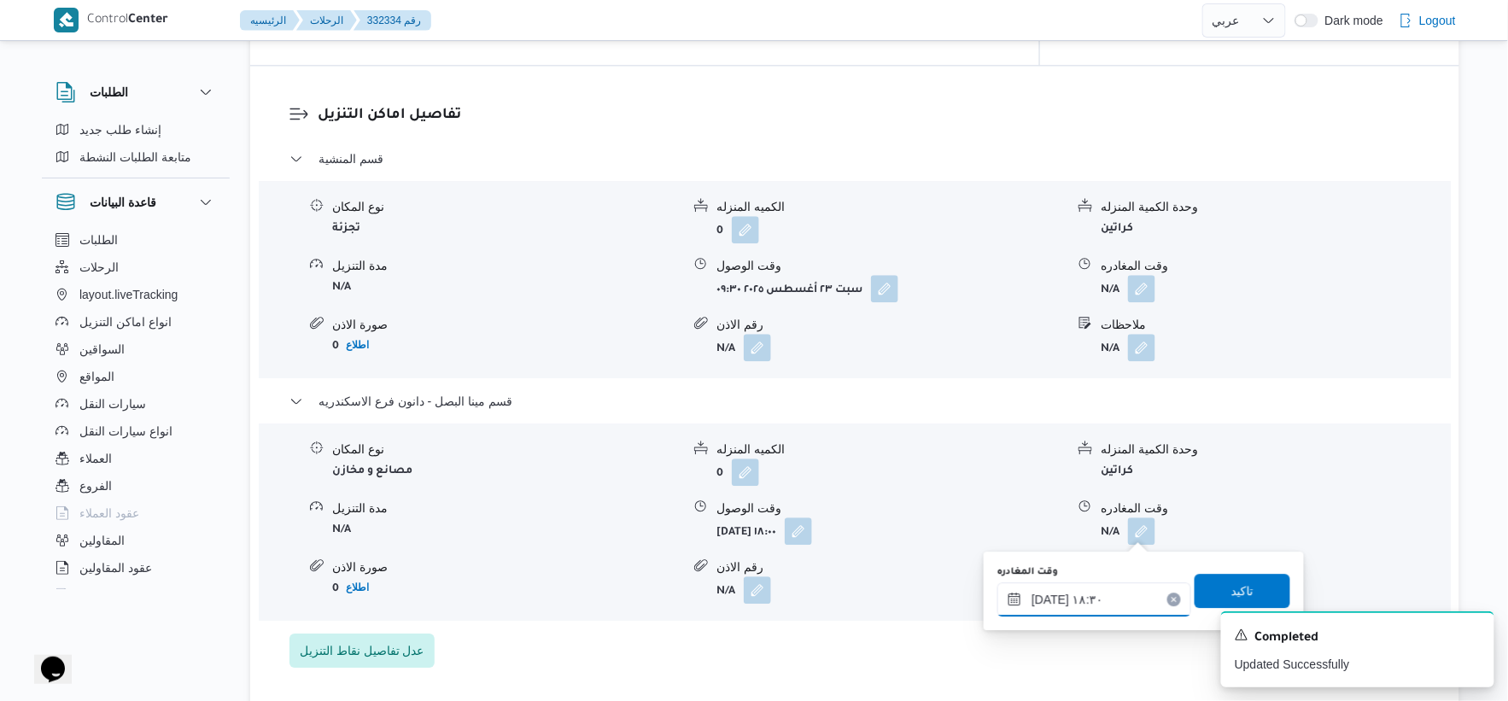
click at [1044, 594] on input "٢٣/٠٨/٢٠٢٥ ١٨:٣٠" at bounding box center [1095, 599] width 194 height 34
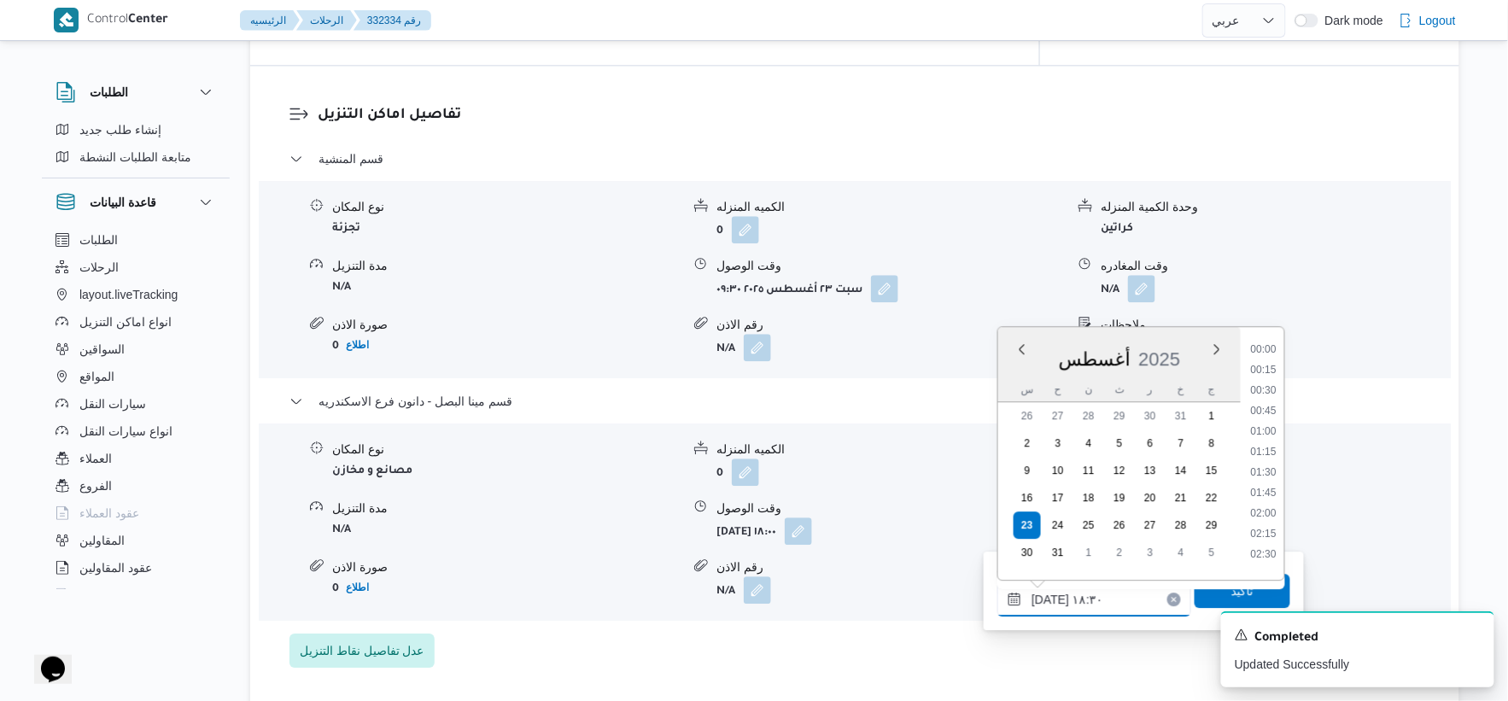
click at [1044, 594] on input "٢٣/٠٨/٢٠٢٥ ١٨:٣٠" at bounding box center [1095, 599] width 194 height 34
type input "٢٣/٠٨/٢٠٢٥ ١٨:٢٠"
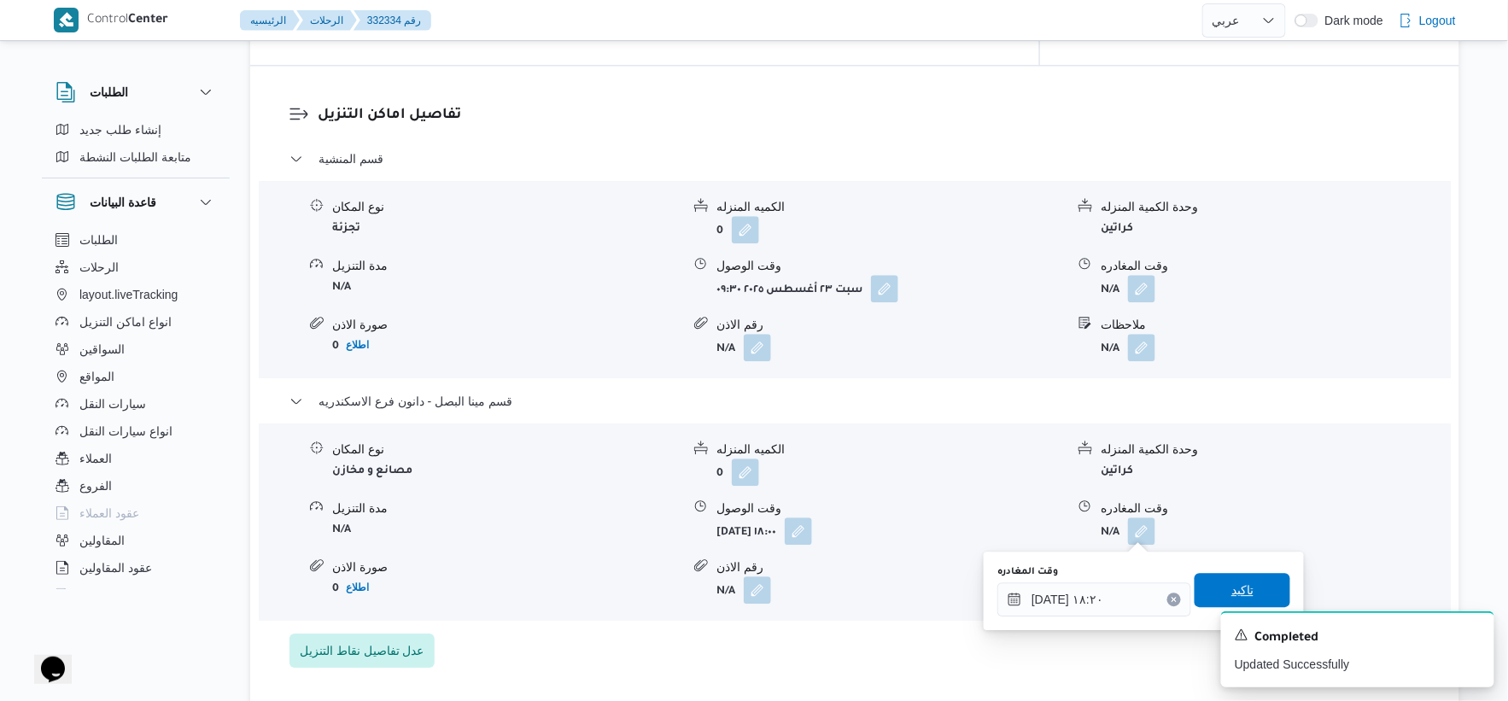
click at [1241, 594] on span "تاكيد" at bounding box center [1243, 590] width 22 height 20
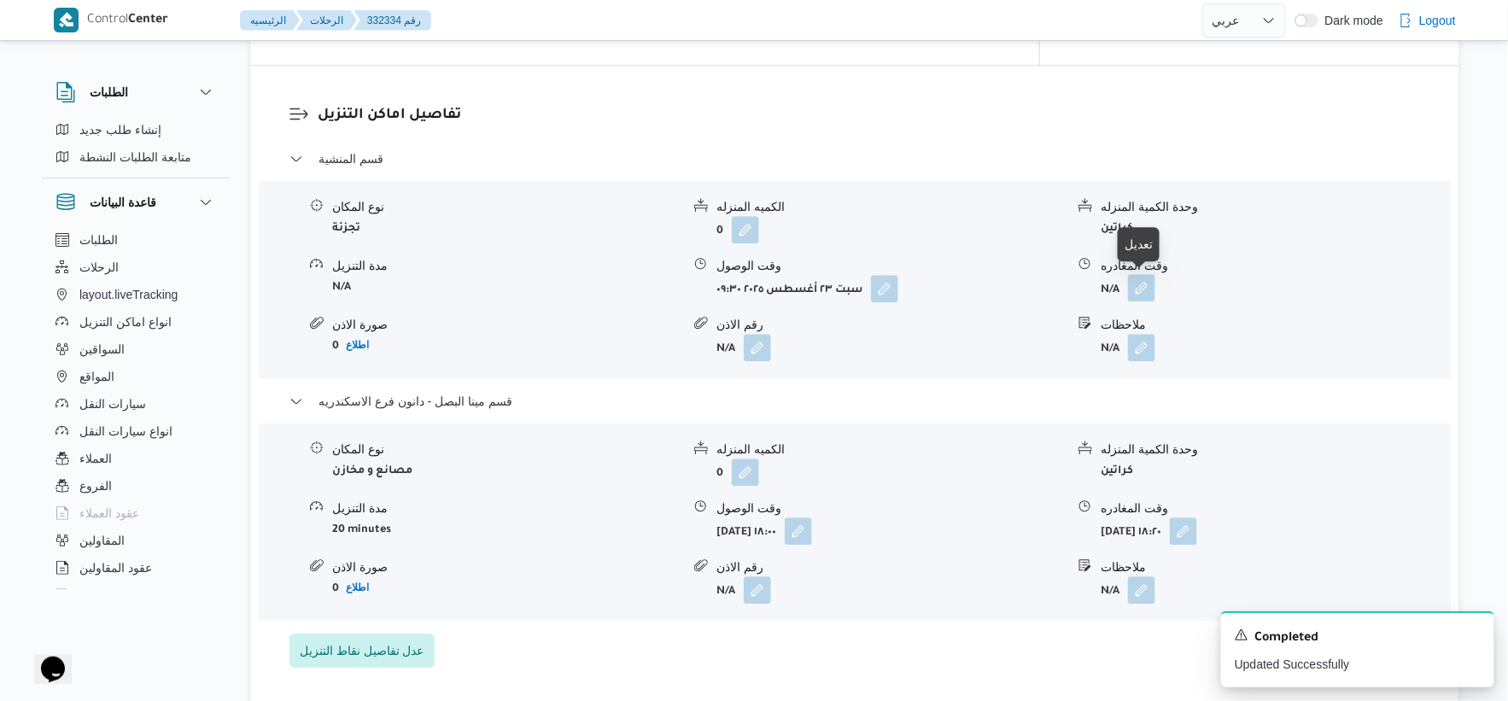
click at [1143, 282] on button "button" at bounding box center [1141, 287] width 27 height 27
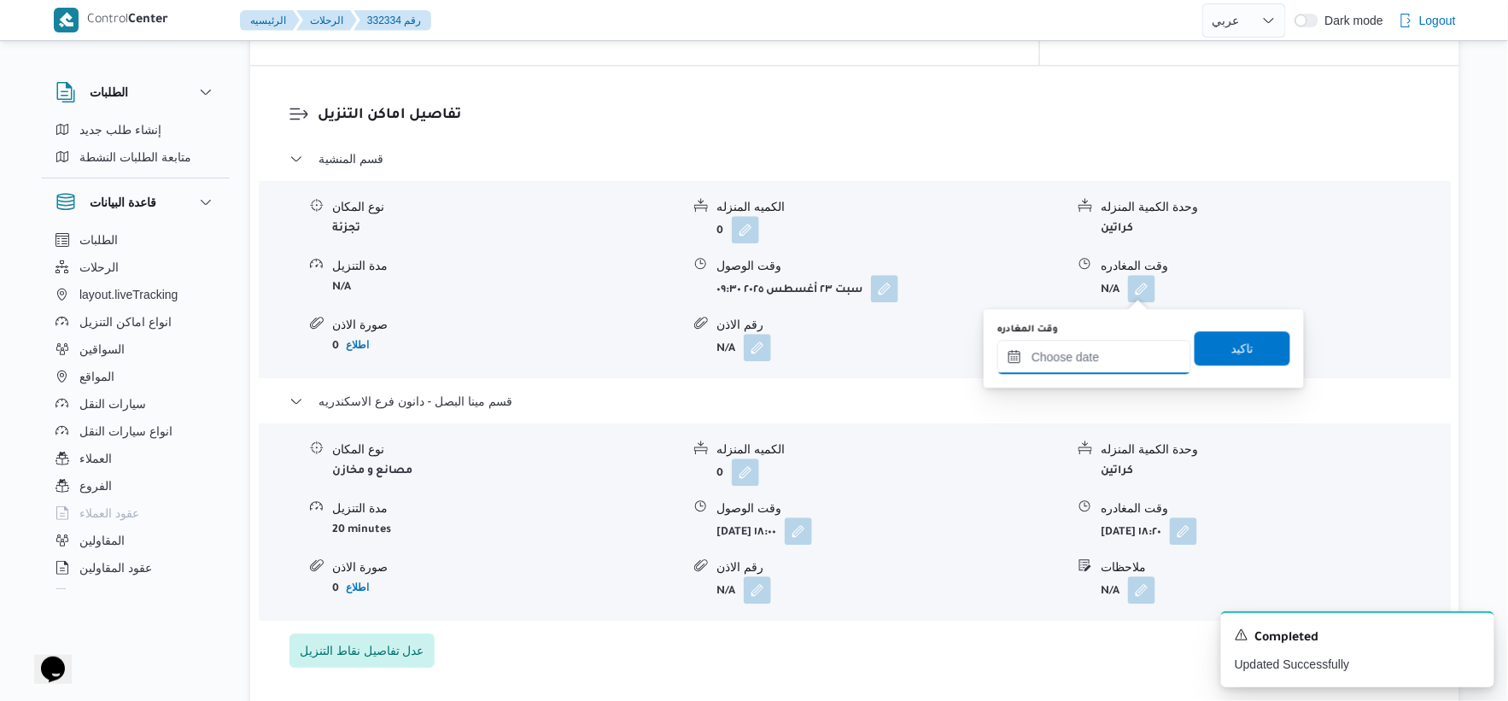
click at [1078, 342] on input "وقت المغادره" at bounding box center [1095, 357] width 194 height 34
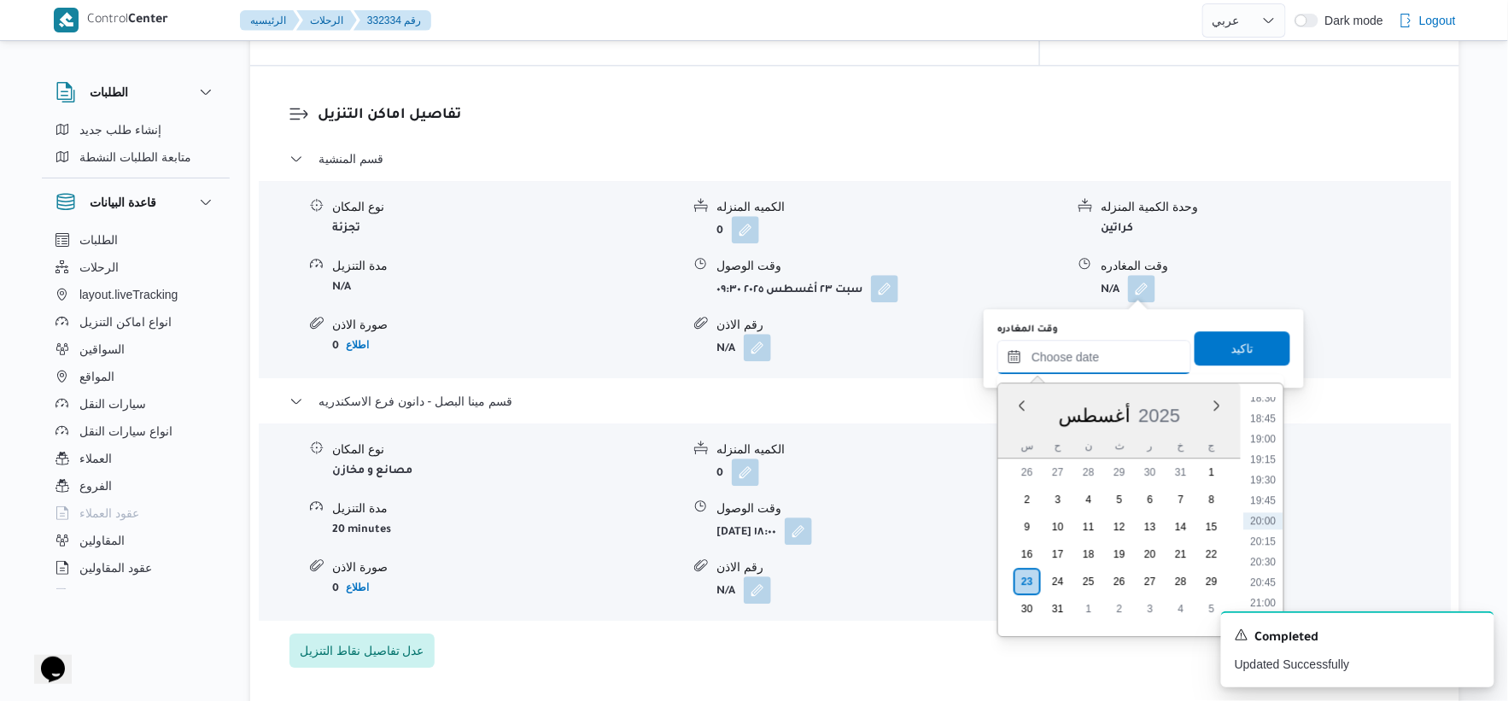
scroll to position [1430, 0]
click at [1268, 403] on li "17:30" at bounding box center [1263, 410] width 39 height 17
type input "٢٣/٠٨/٢٠٢٥ ١٧:٣٠"
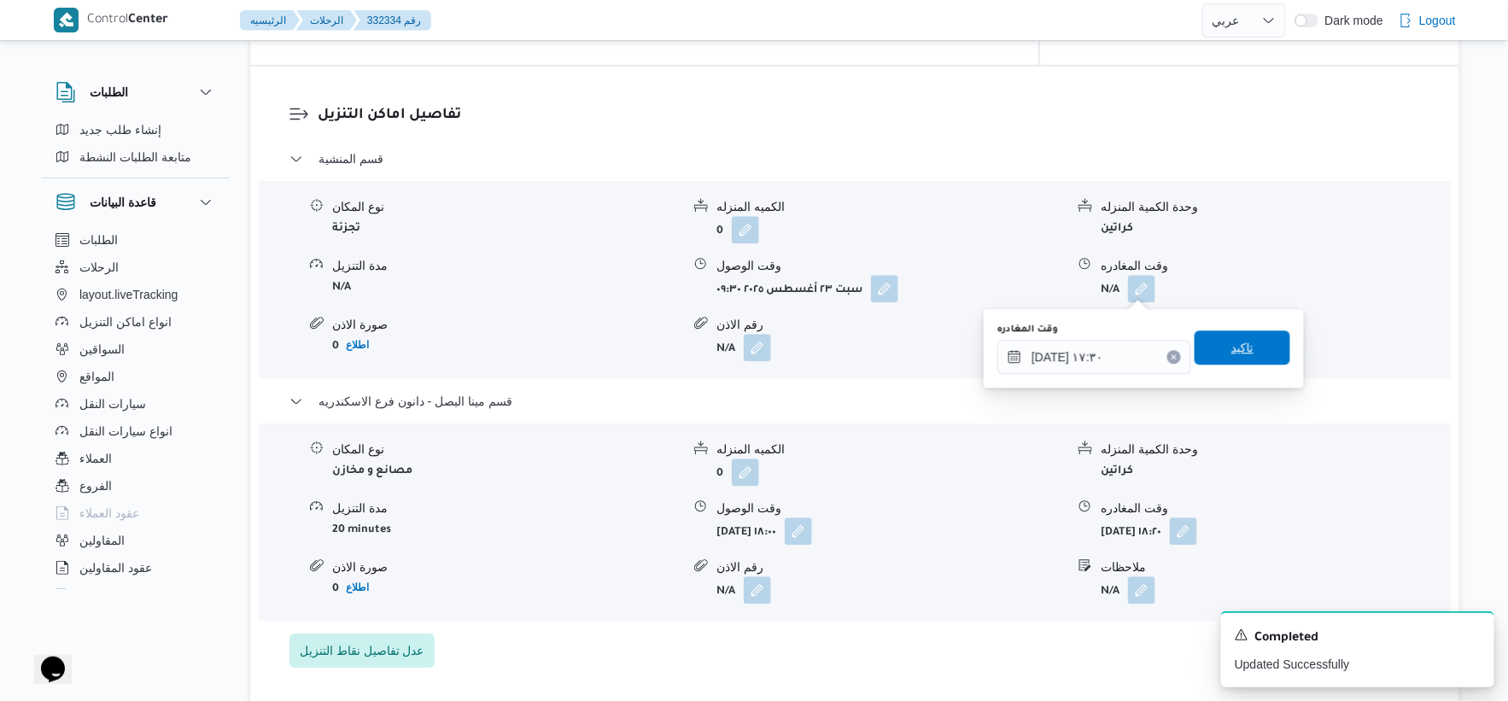
click at [1250, 340] on span "تاكيد" at bounding box center [1243, 348] width 96 height 34
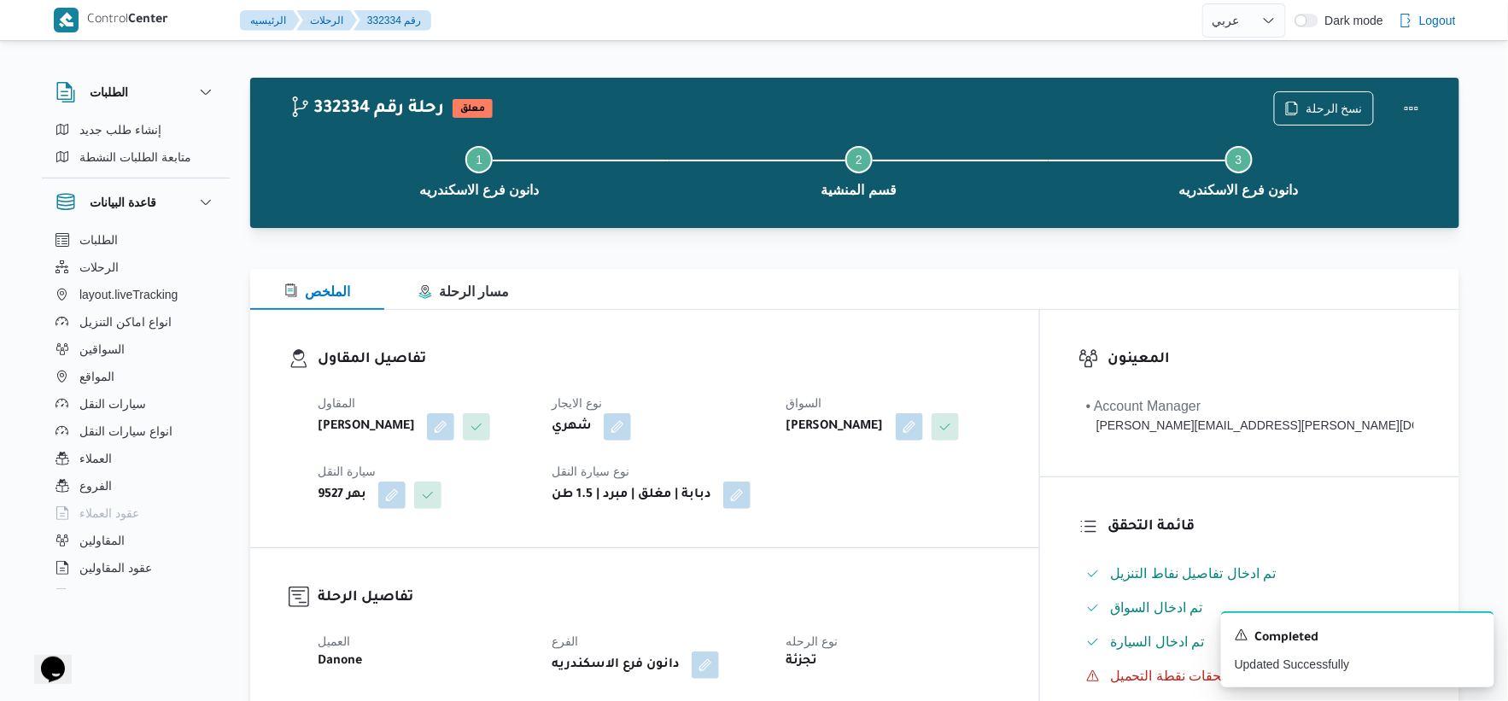
scroll to position [0, 0]
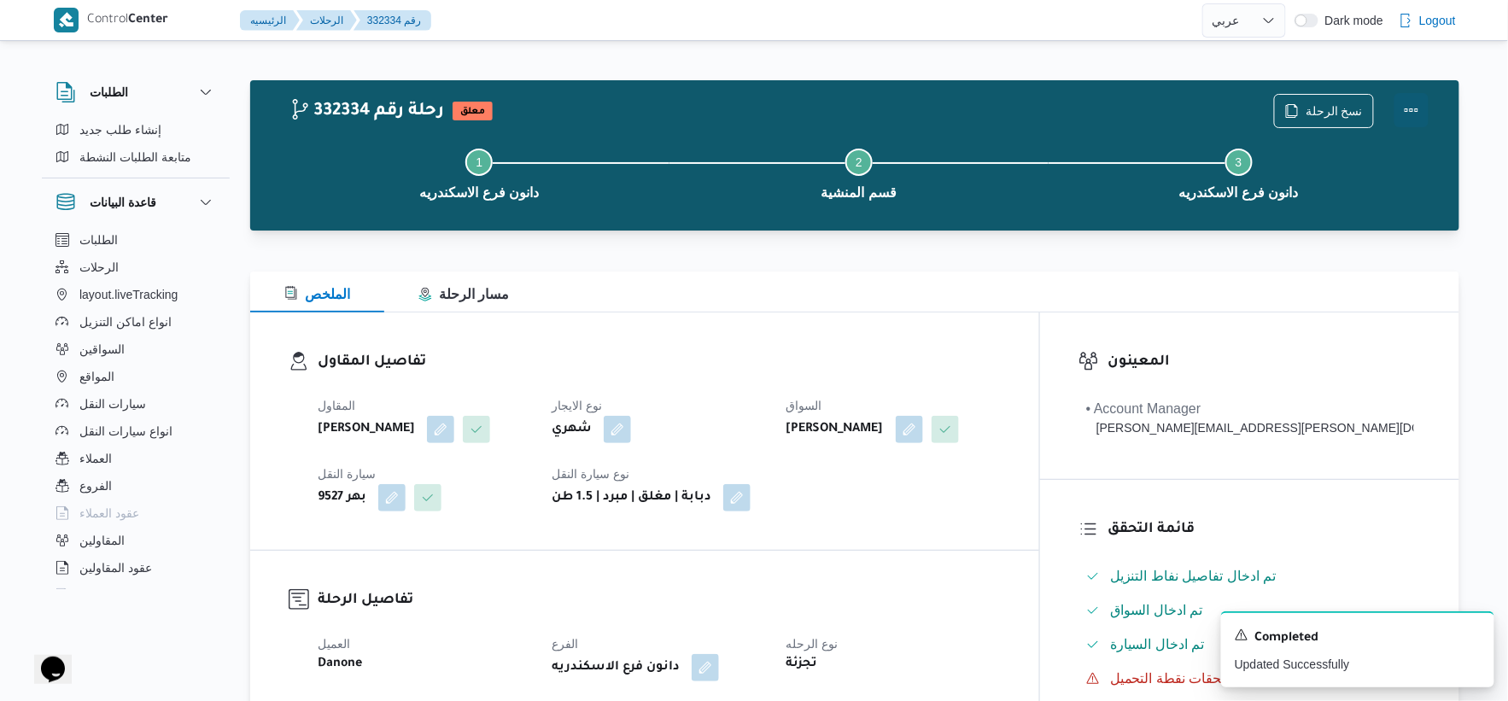
click at [1416, 106] on button "Actions" at bounding box center [1412, 110] width 34 height 34
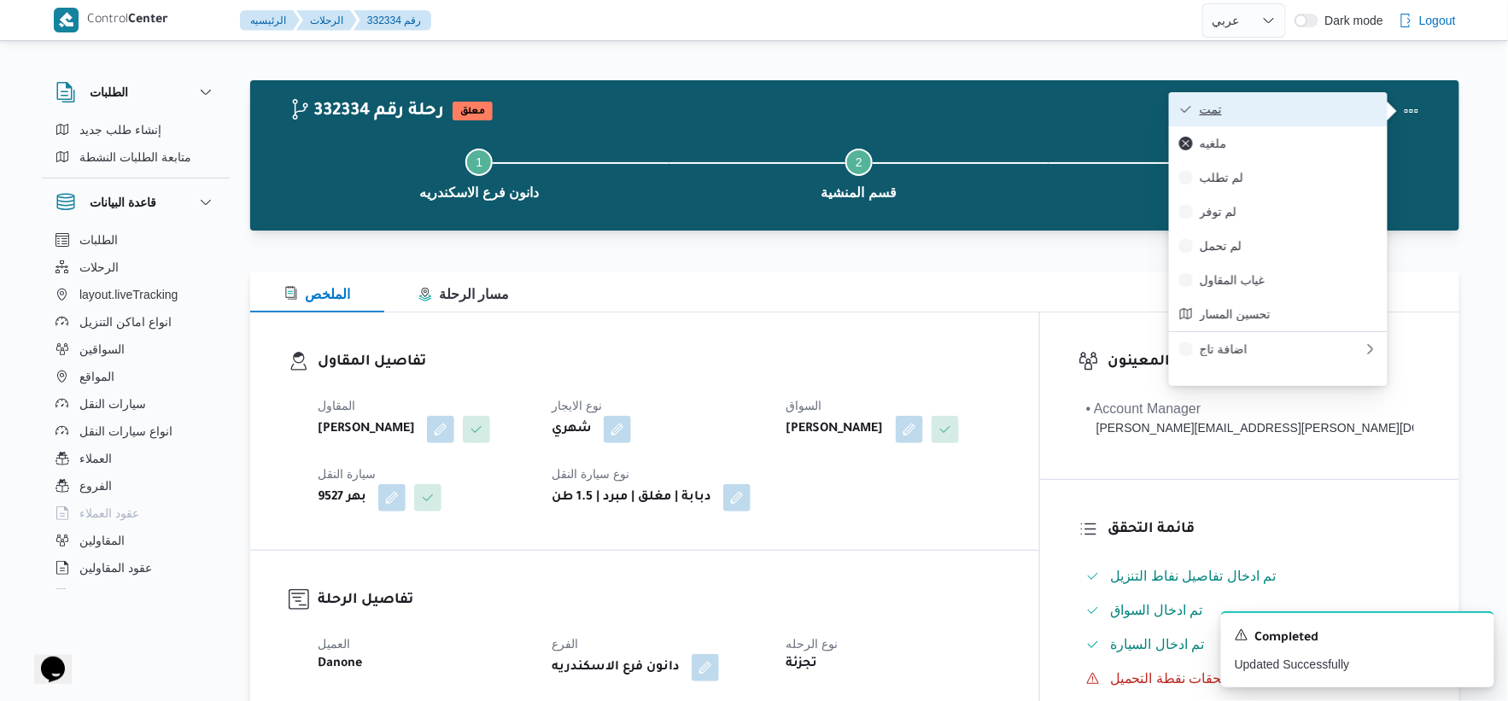
click at [1304, 109] on span "تمت" at bounding box center [1289, 109] width 178 height 14
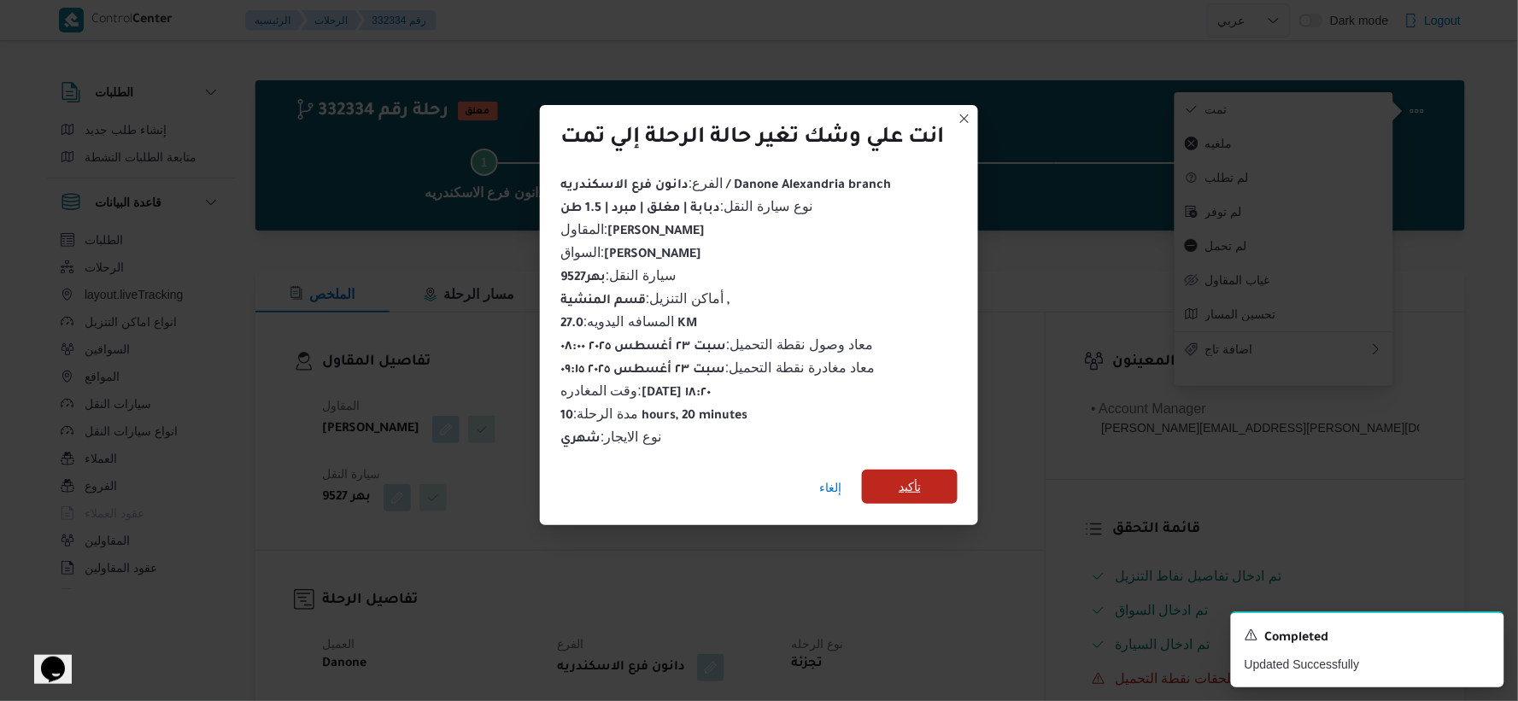
click at [944, 475] on span "تأكيد" at bounding box center [910, 487] width 96 height 34
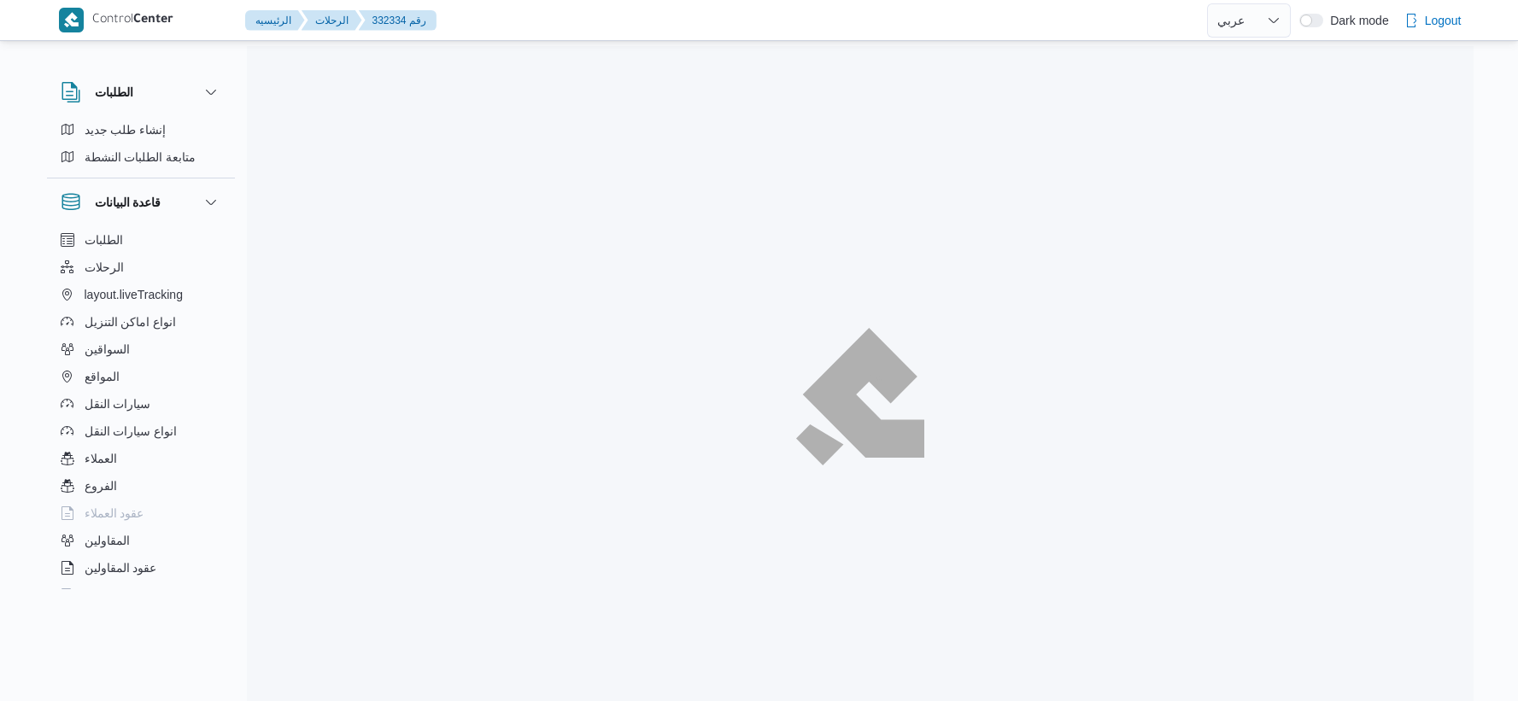
select select "ar"
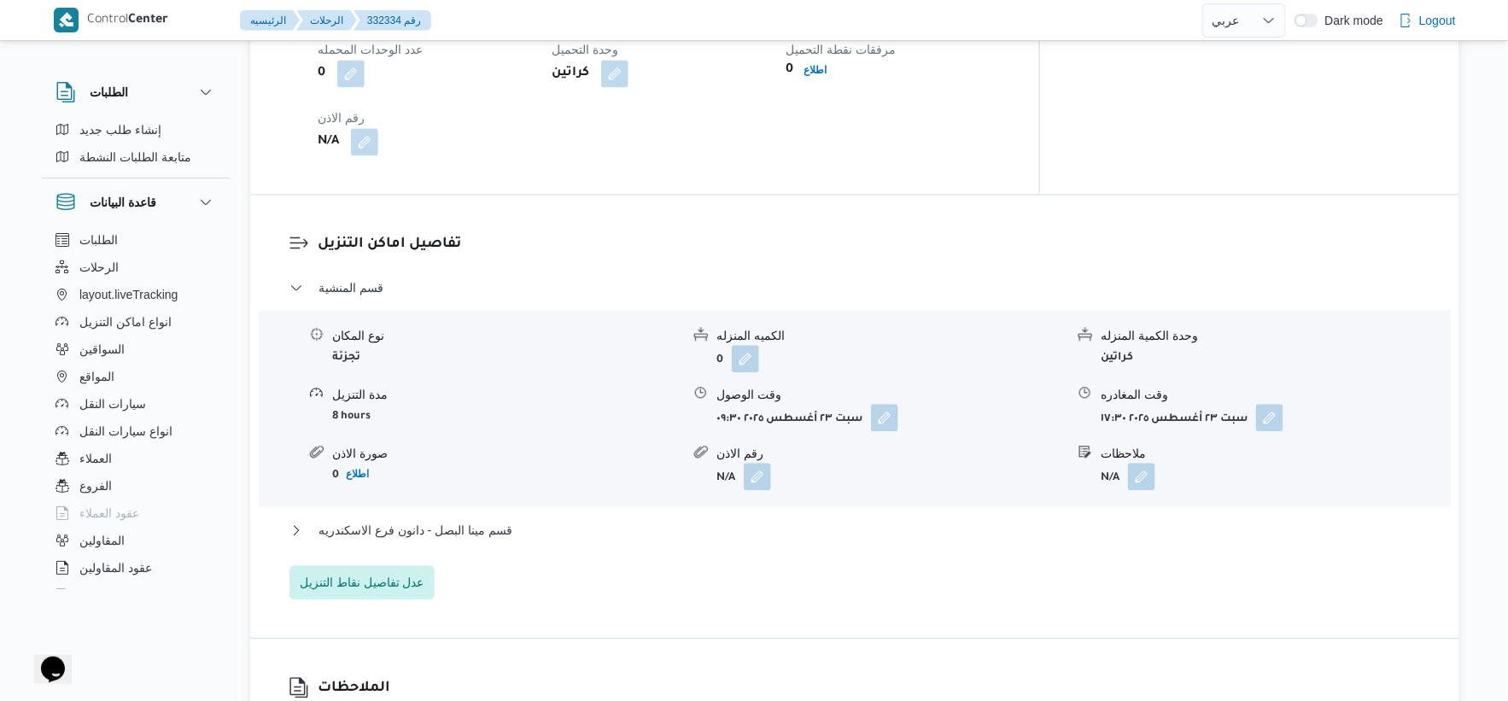
scroll to position [1423, 0]
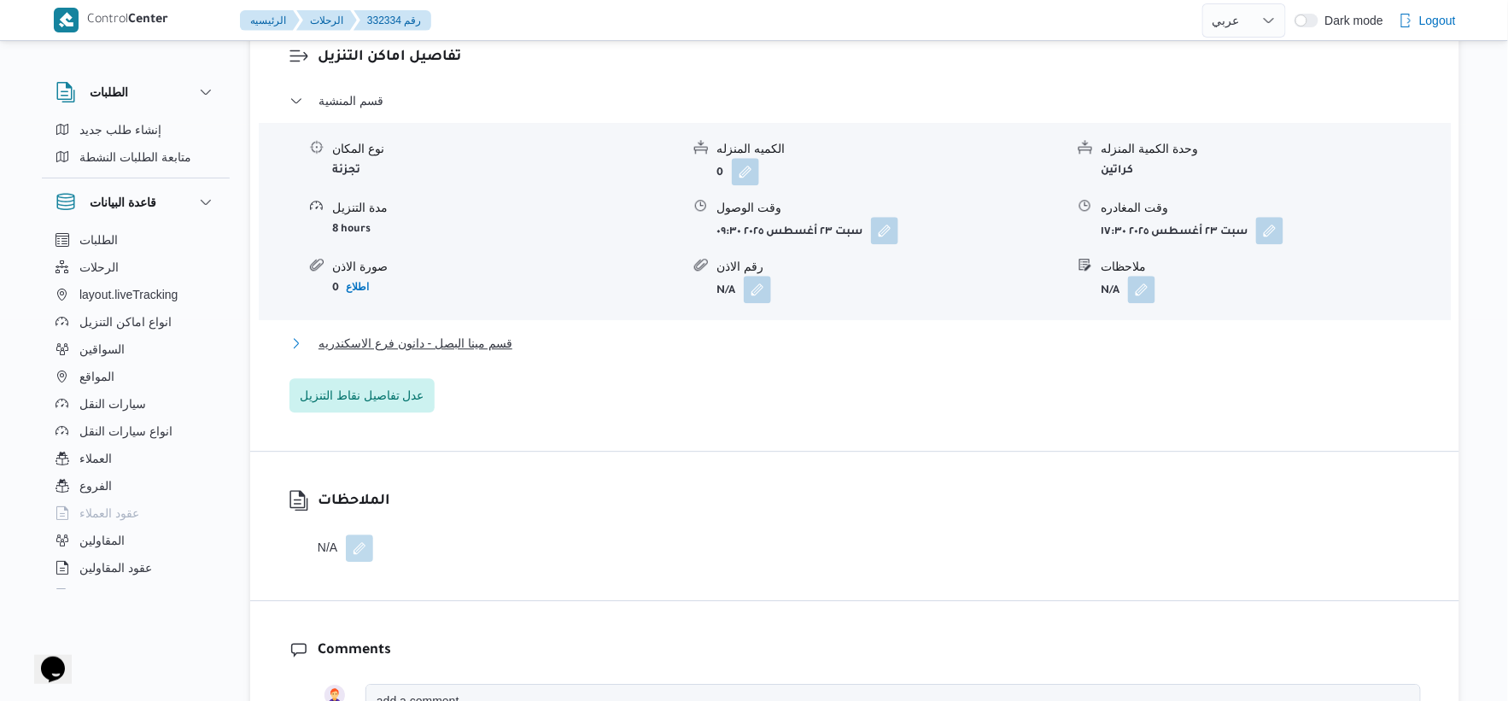
click at [524, 342] on button "قسم مينا البصل - دانون فرع الاسكندريه" at bounding box center [856, 343] width 1132 height 20
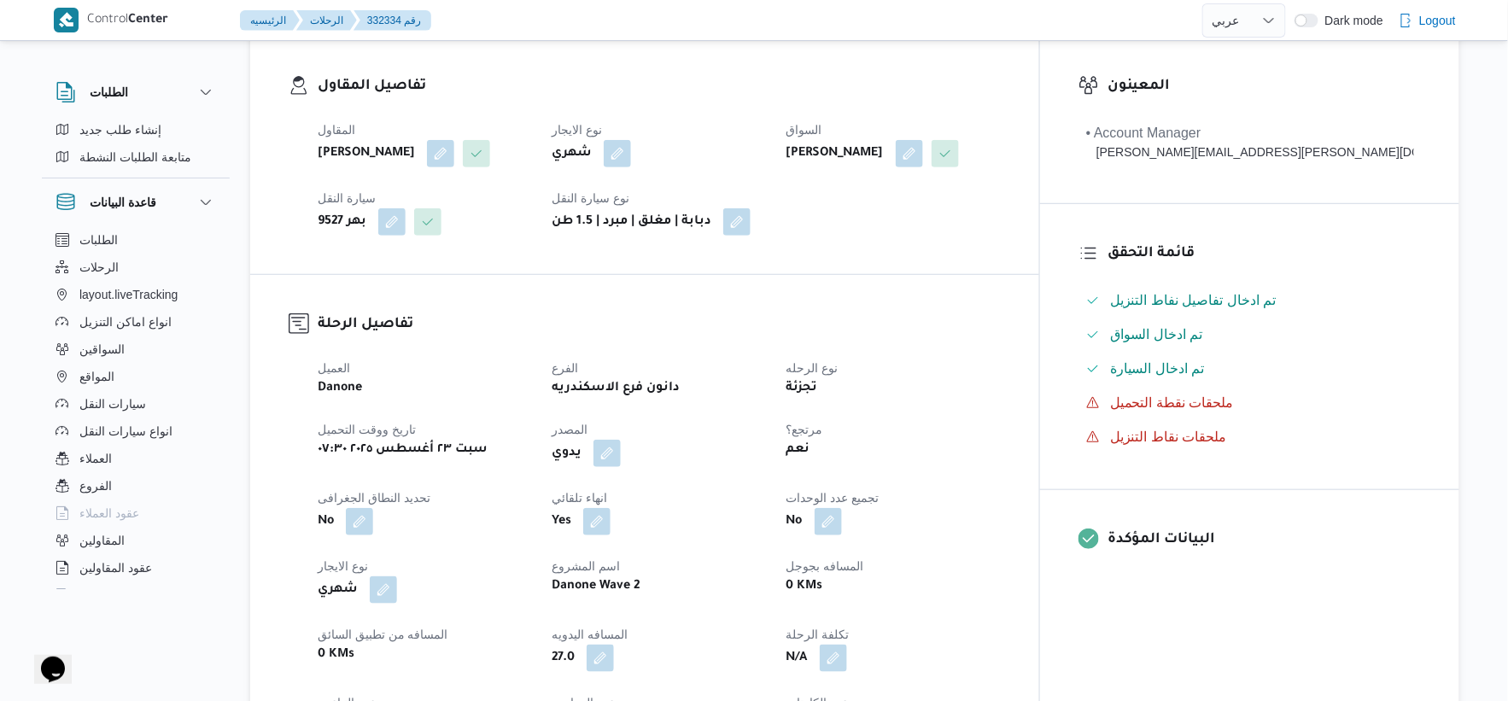
scroll to position [569, 0]
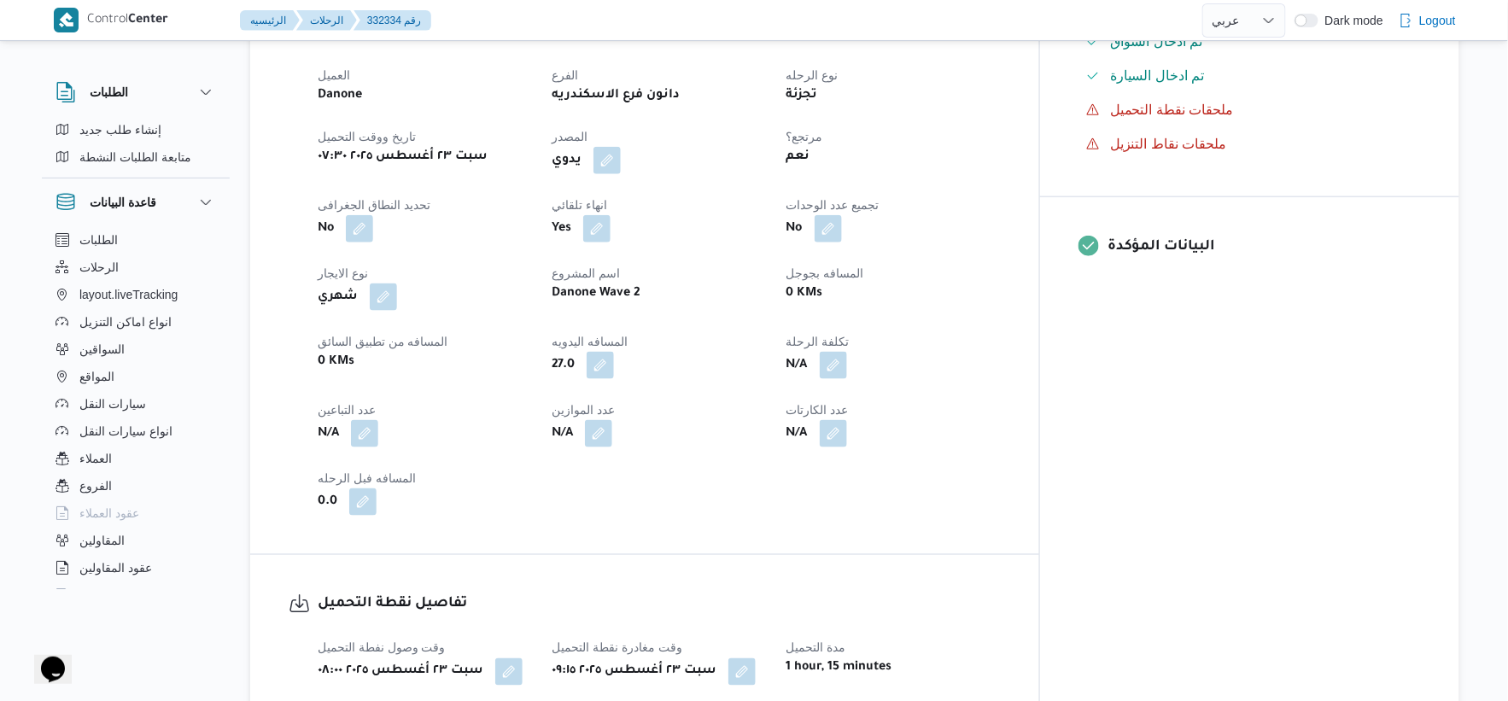
select select "ar"
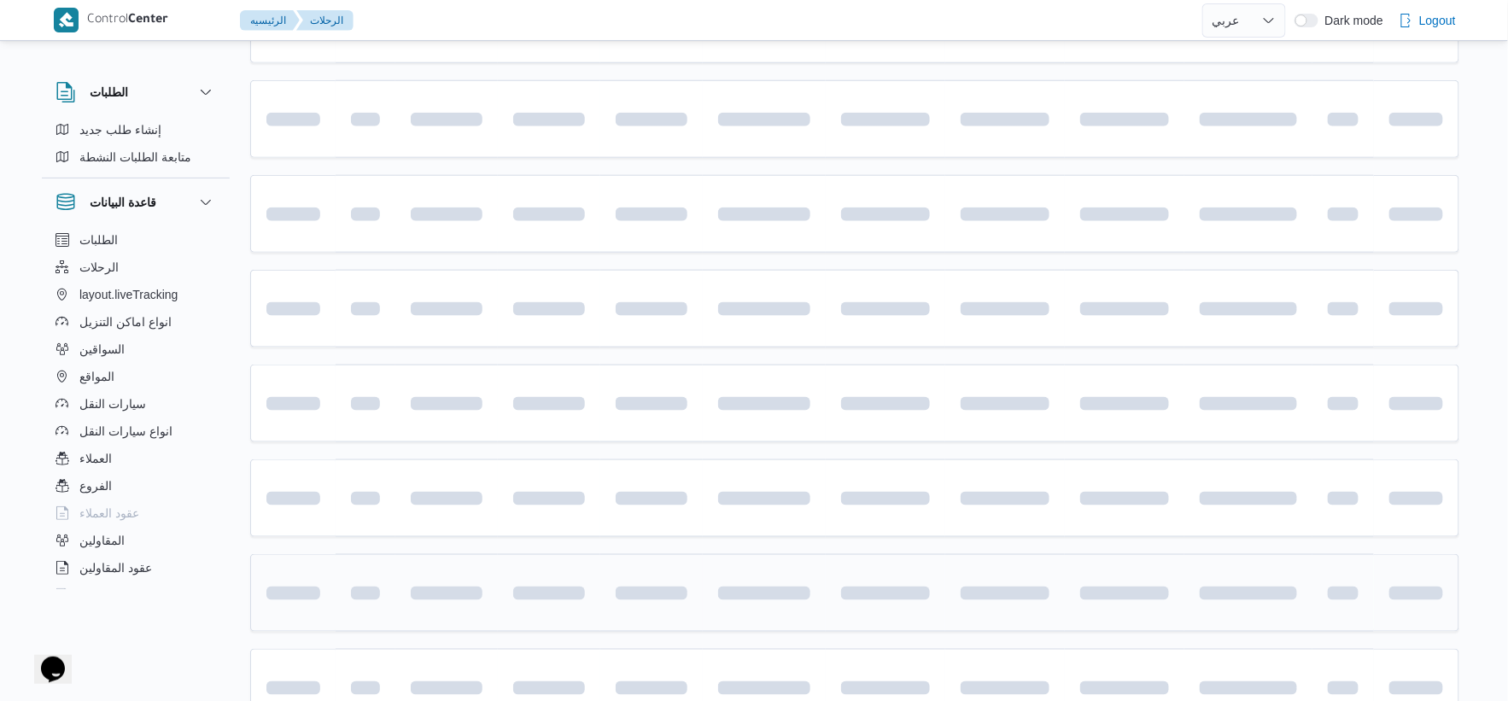
scroll to position [707, 0]
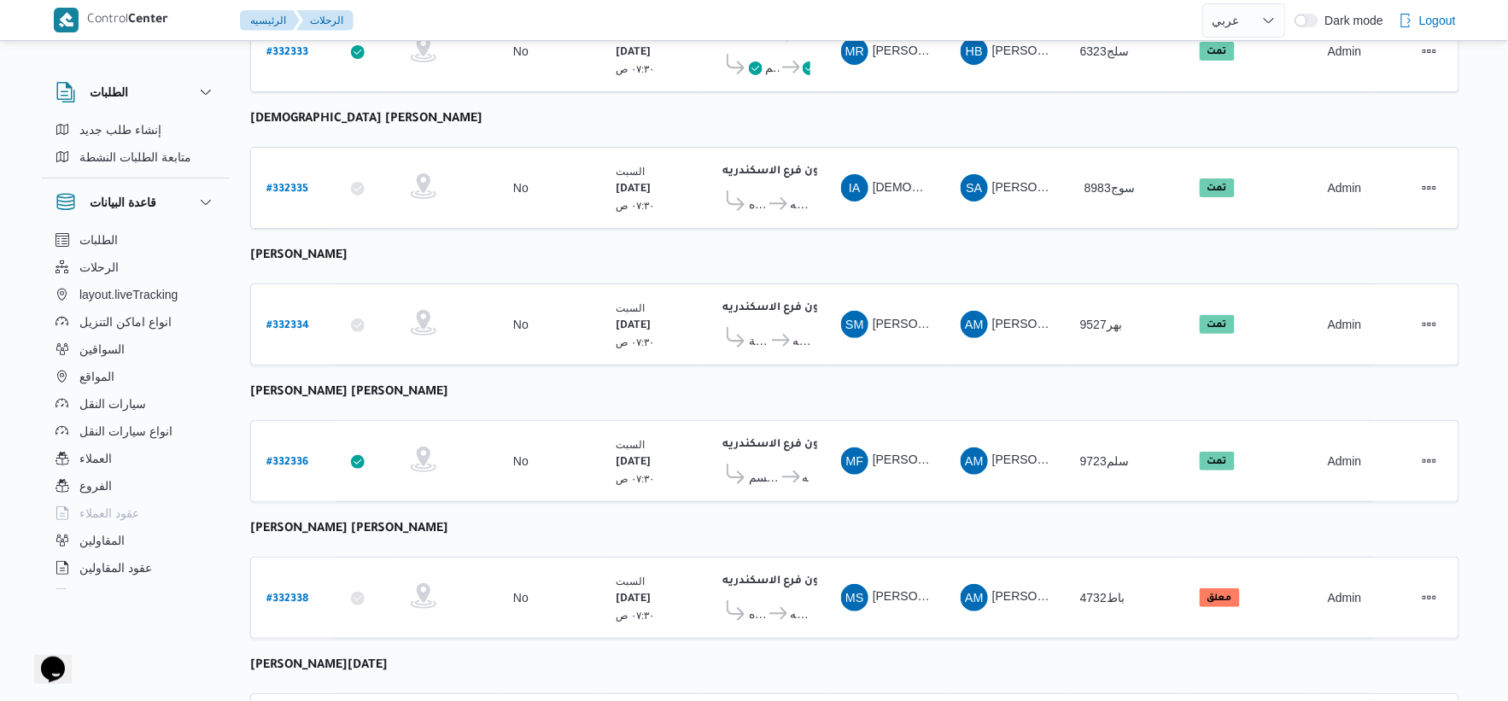
select select "ar"
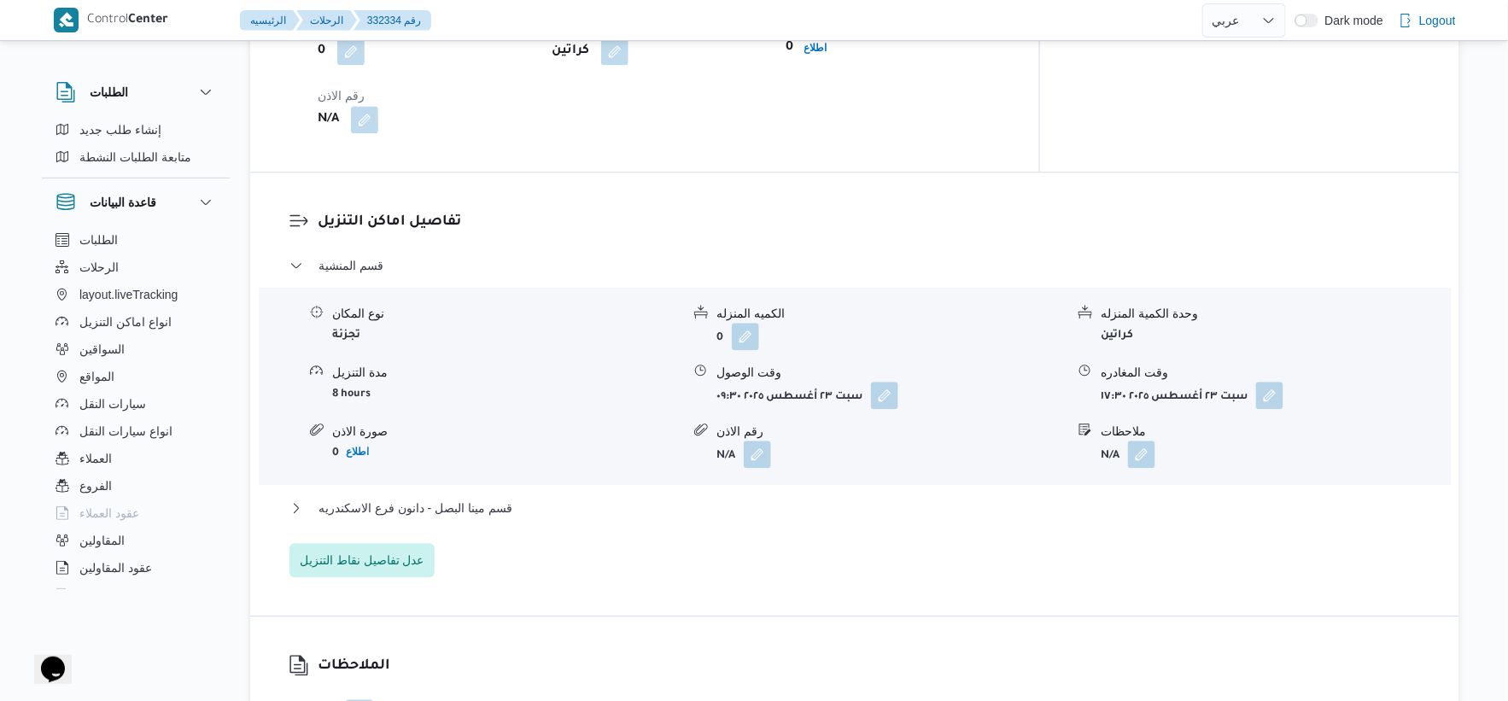
scroll to position [1277, 0]
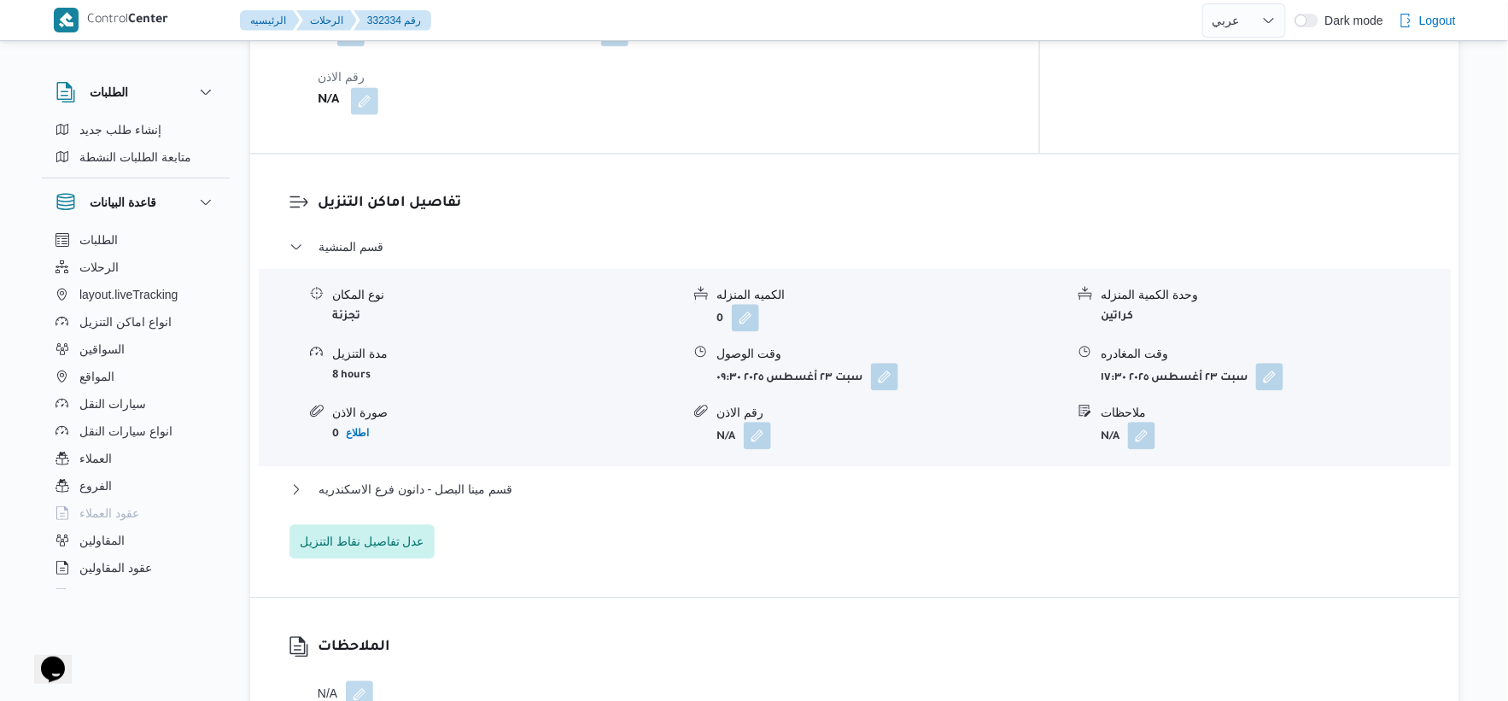
click at [501, 477] on div "قسم المنشية نوع المكان تجزئة الكميه المنزله 0 وحدة الكمية المنزله كراتين مدة ال…" at bounding box center [856, 398] width 1132 height 322
click at [506, 480] on span "قسم مينا البصل - دانون فرع الاسكندريه" at bounding box center [416, 489] width 194 height 20
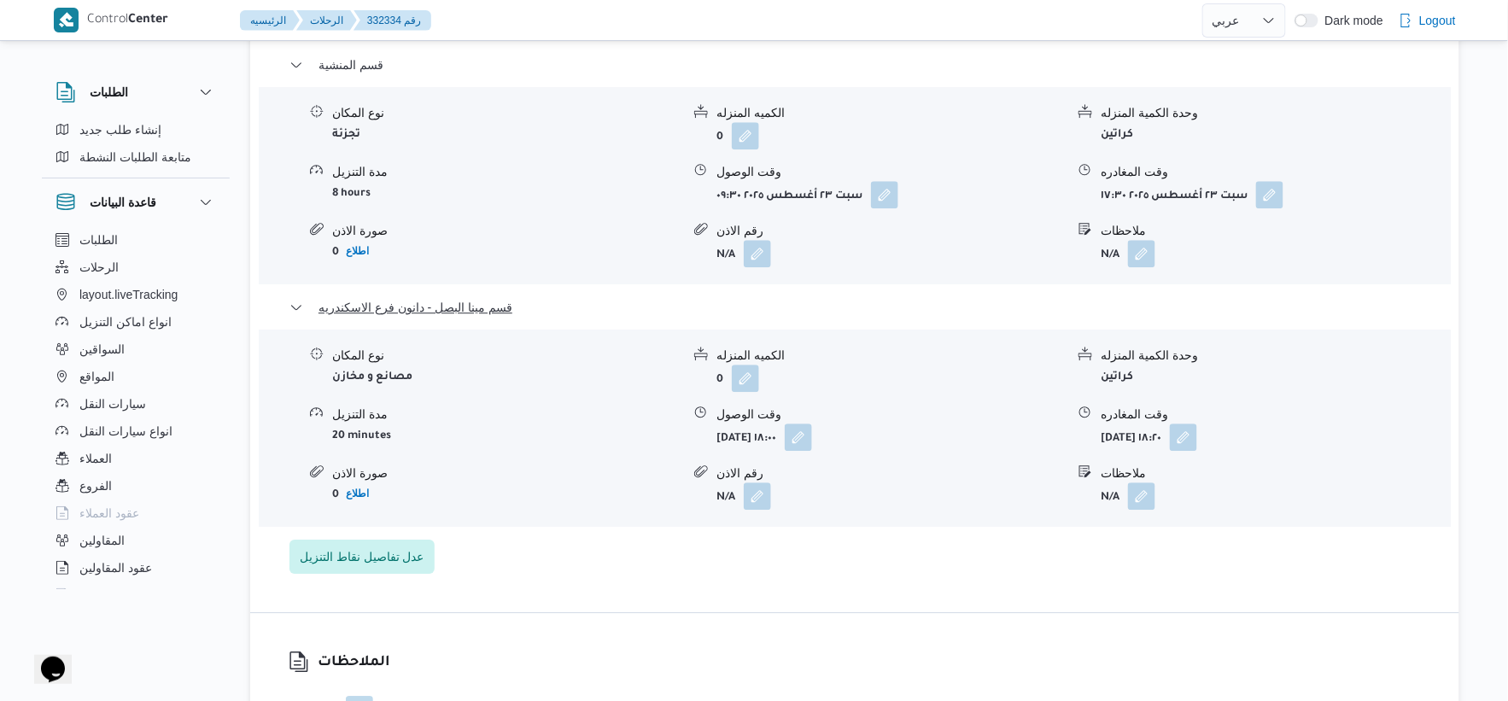
scroll to position [1466, 0]
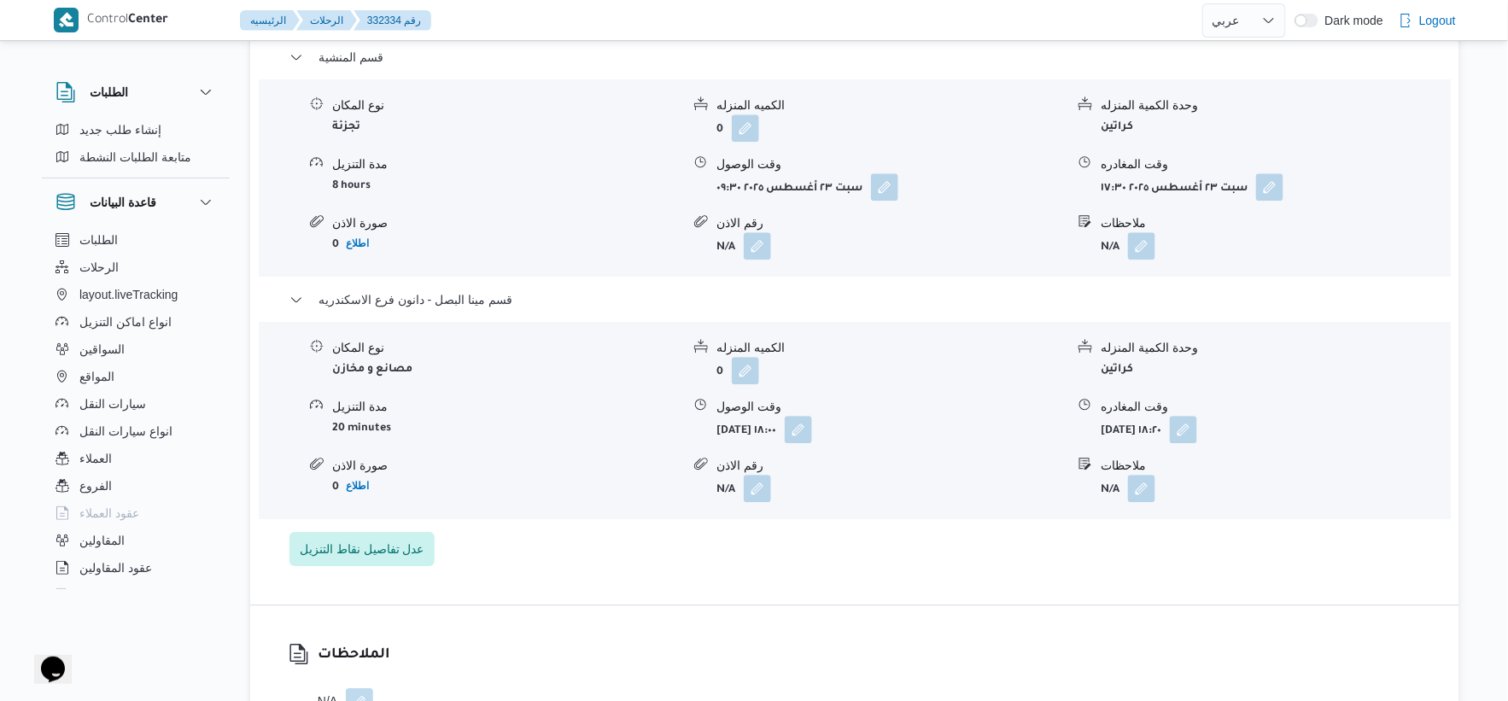
select select "ar"
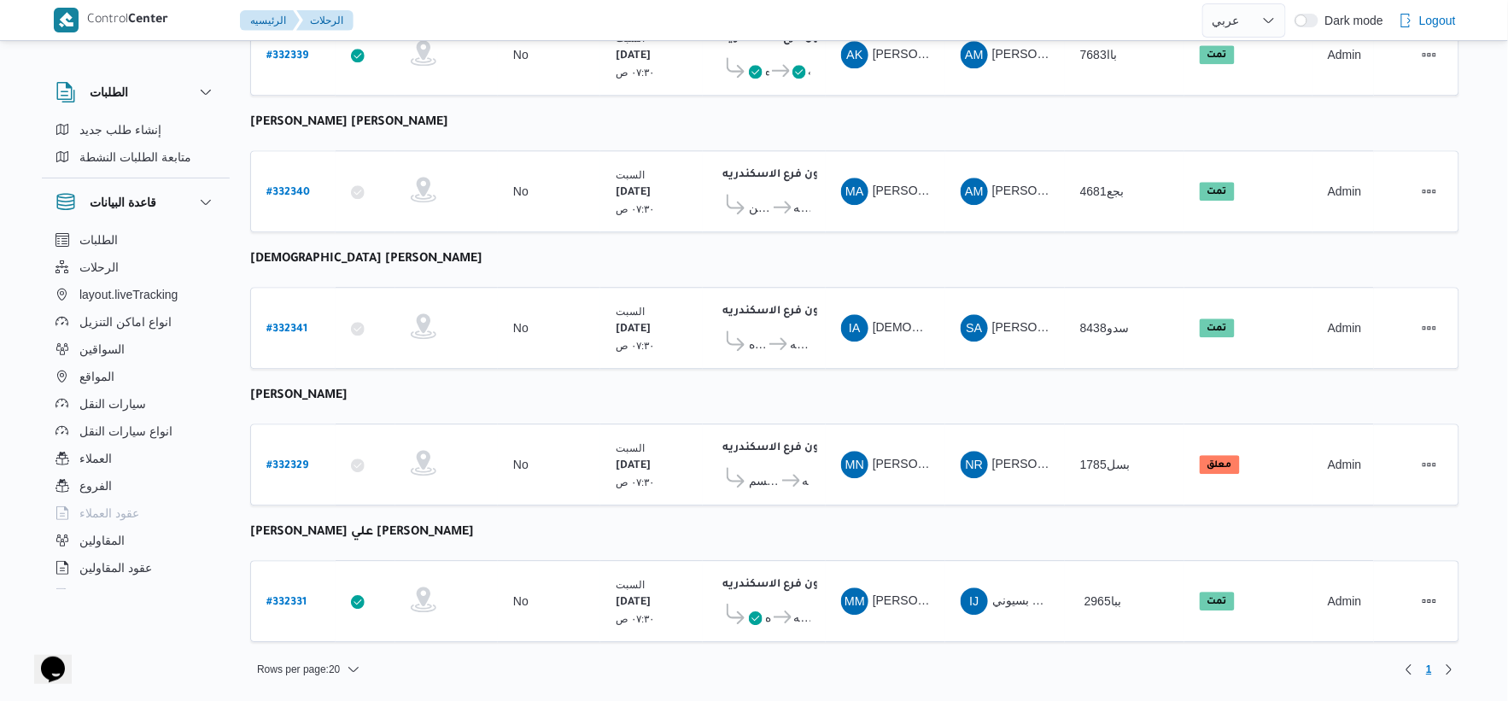
scroll to position [907, 0]
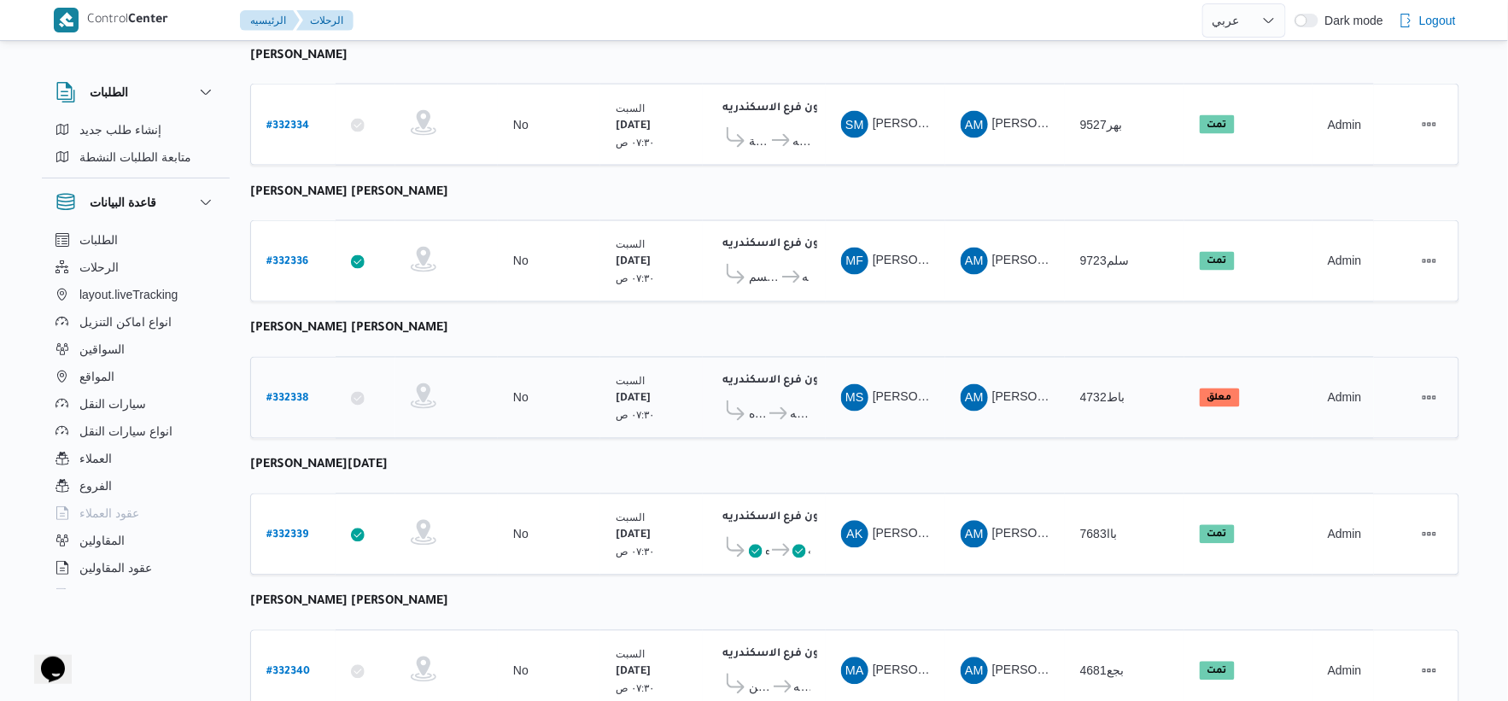
click at [301, 394] on b "# 332338" at bounding box center [287, 400] width 42 height 12
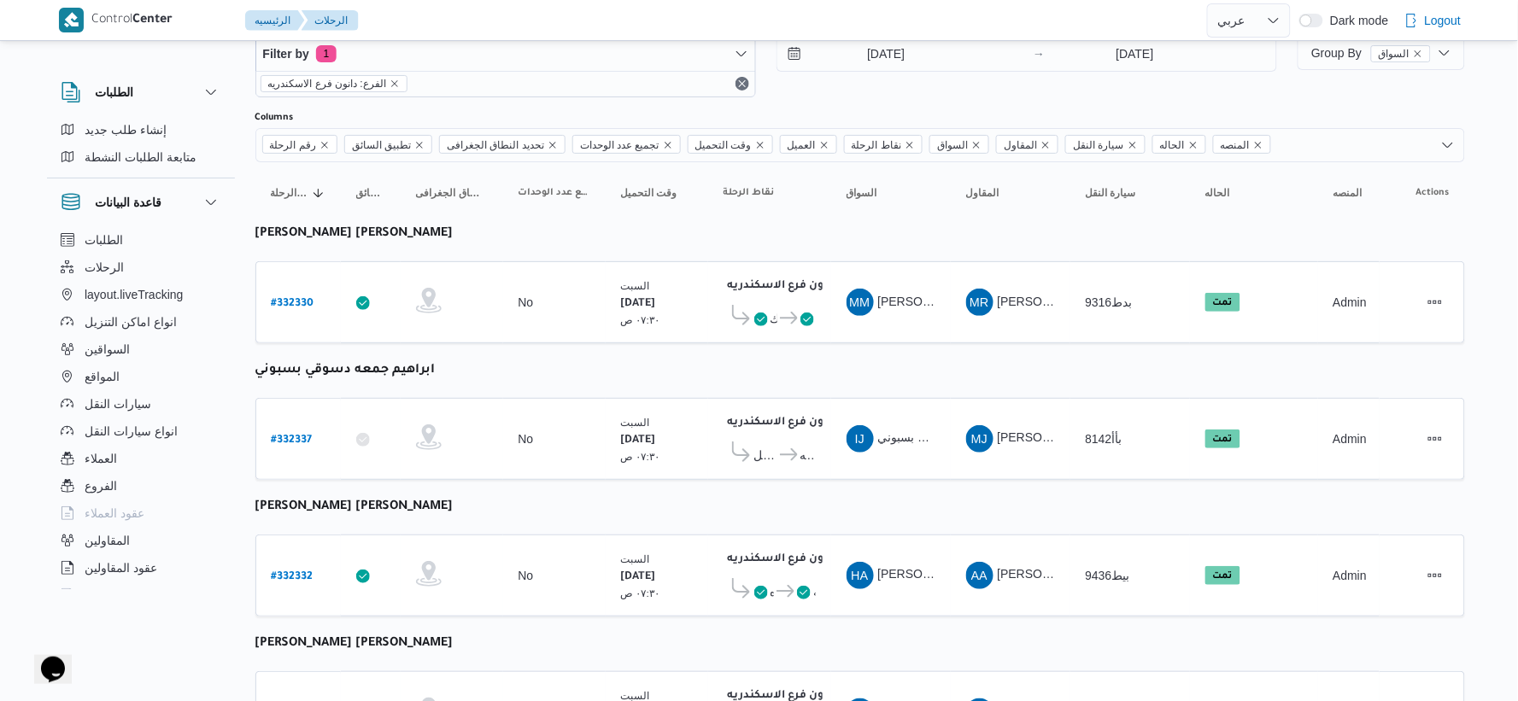
select select "ar"
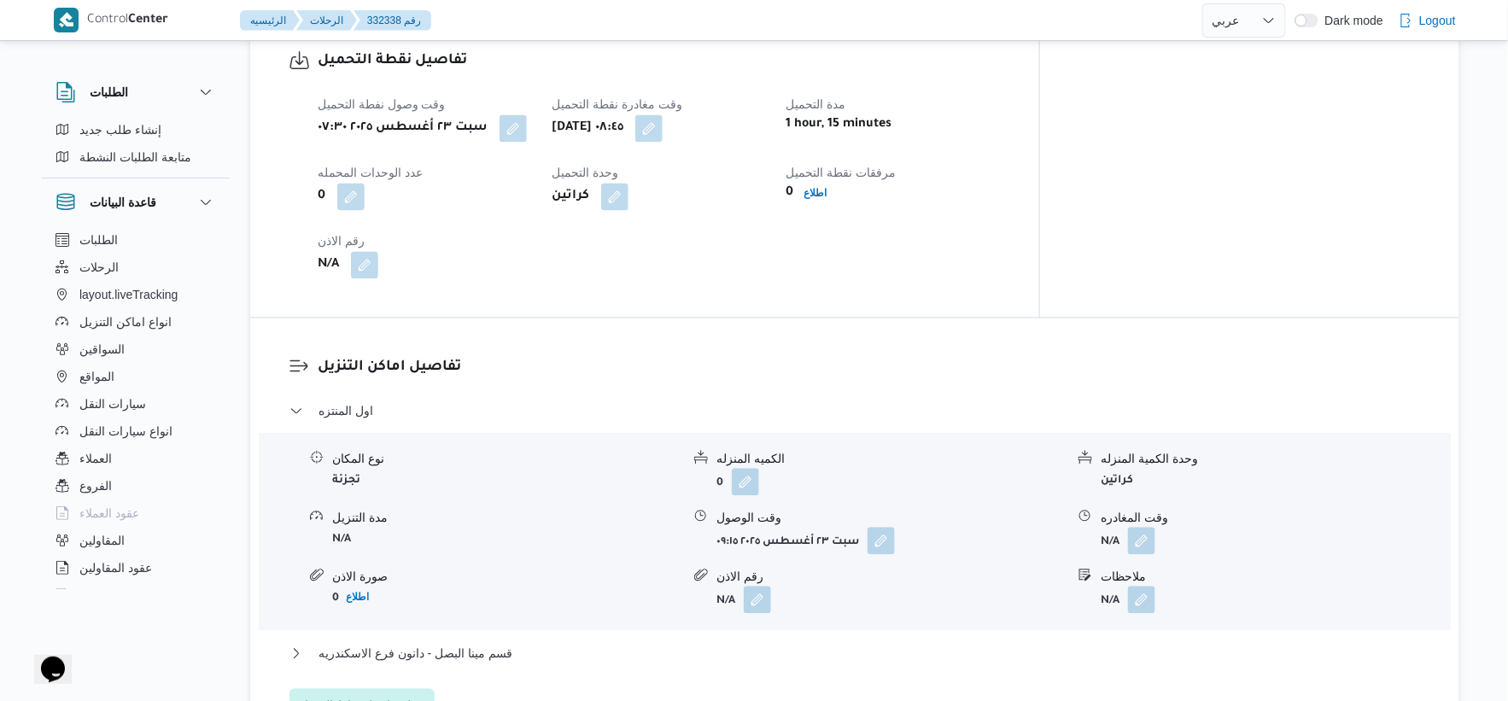
scroll to position [1191, 0]
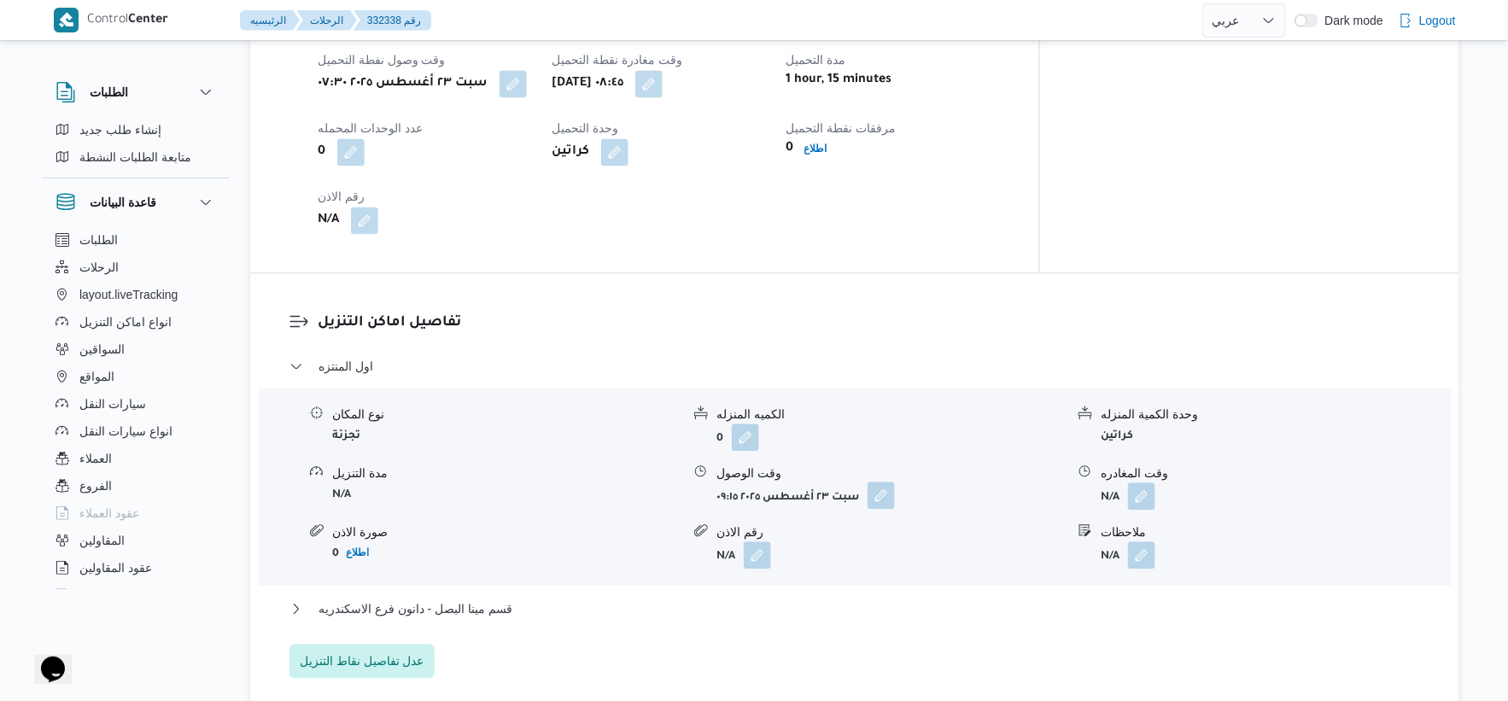
click at [890, 495] on button "button" at bounding box center [881, 495] width 27 height 27
click at [647, 303] on div "تفاصيل اماكن التنزيل اول المنتزه نوع المكان تجزئة الكميه المنزله 0 وحدة الكمية …" at bounding box center [854, 494] width 1209 height 443
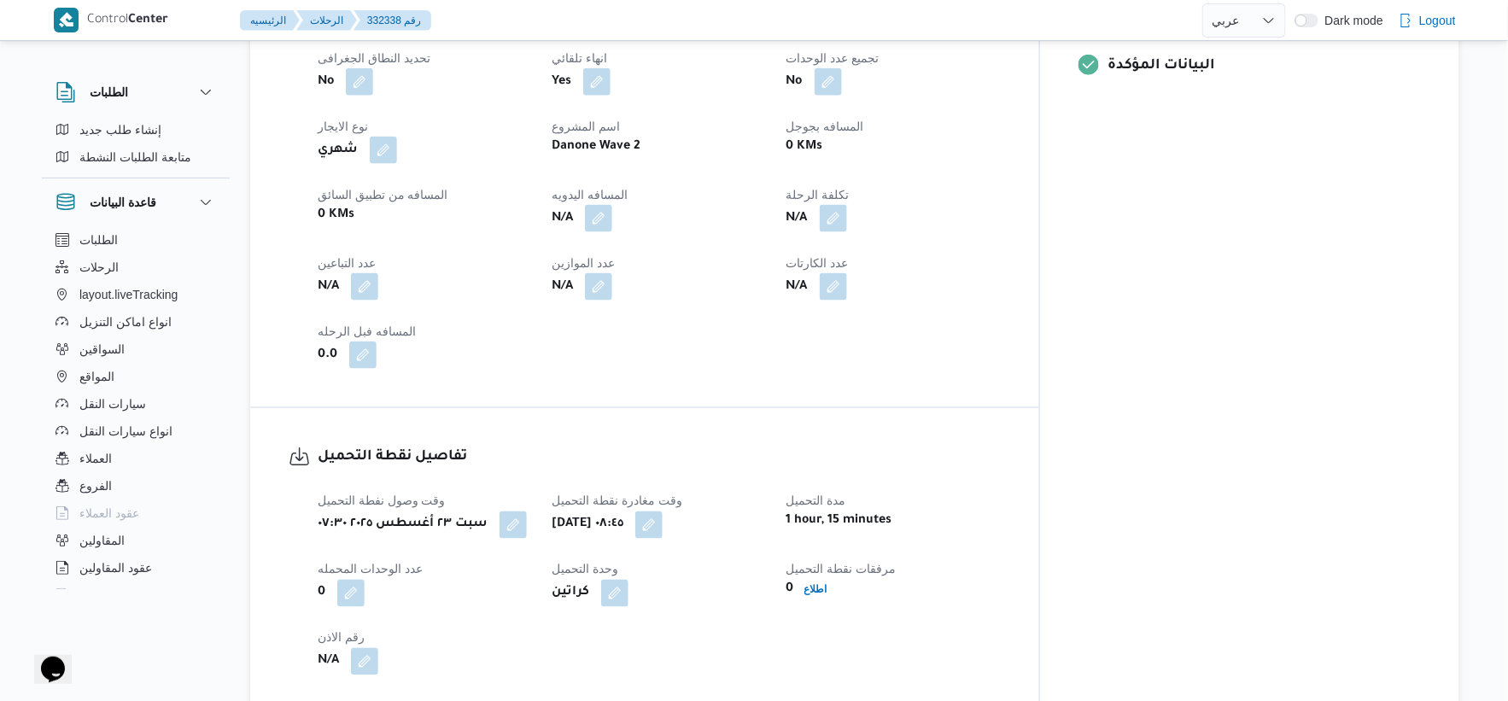
scroll to position [717, 0]
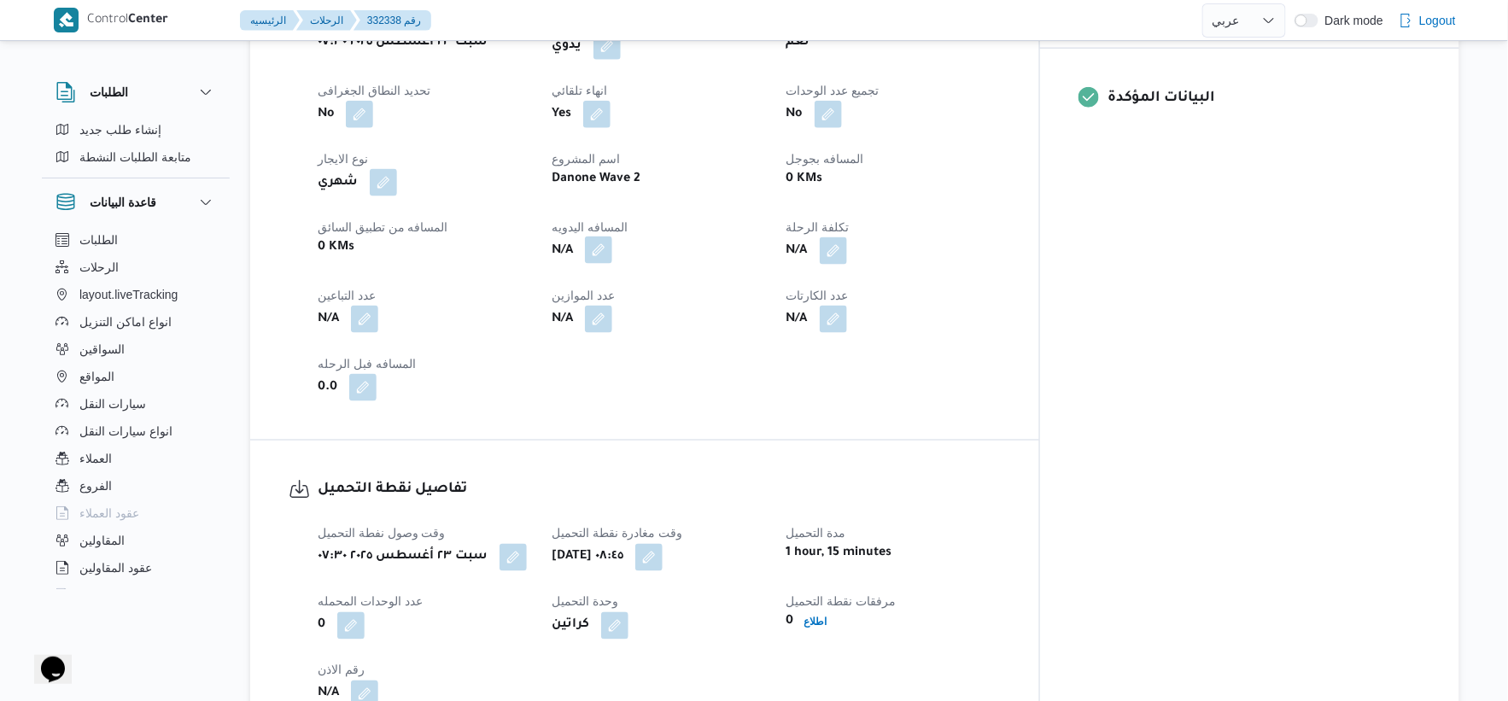
click at [612, 248] on button "button" at bounding box center [598, 250] width 27 height 27
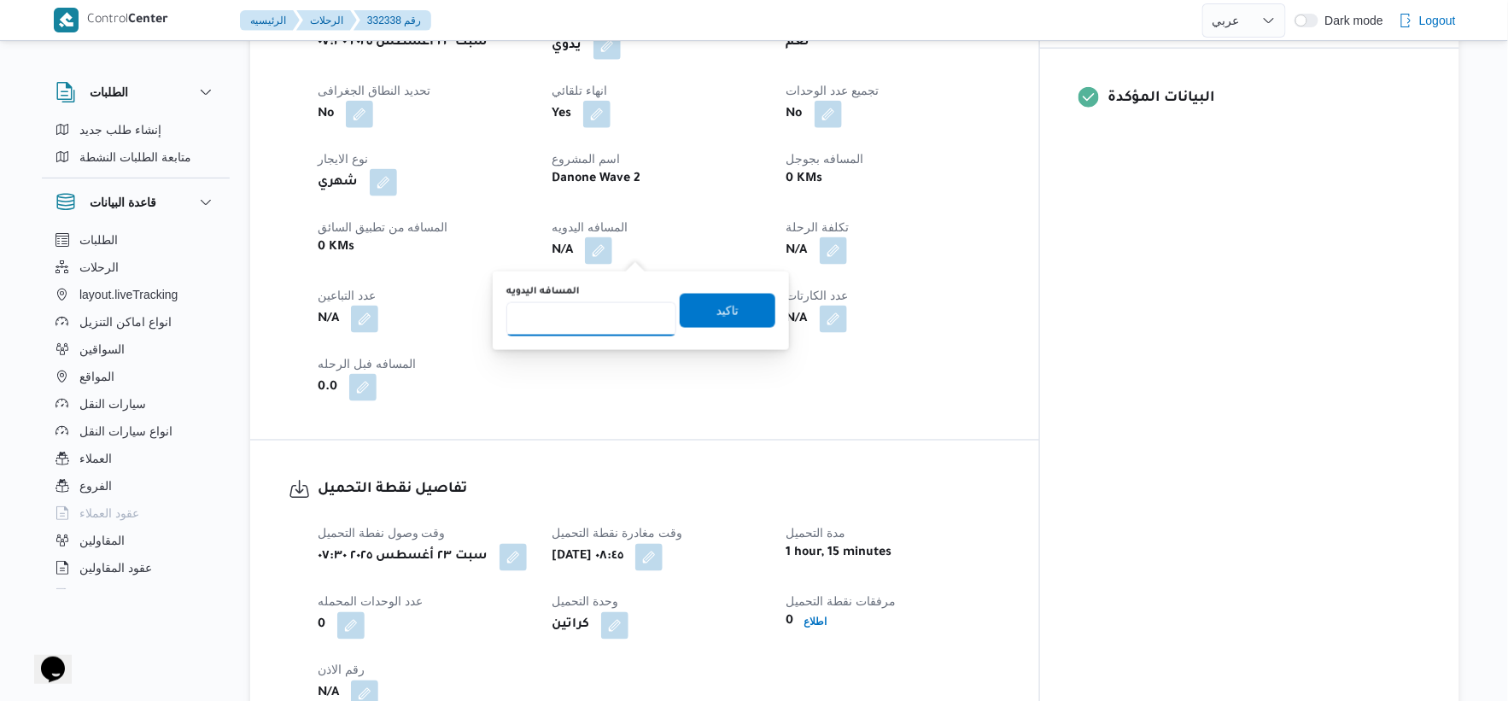
click at [604, 318] on input "المسافه اليدويه" at bounding box center [591, 319] width 170 height 34
type input "50"
click at [746, 323] on span "تاكيد" at bounding box center [728, 310] width 96 height 34
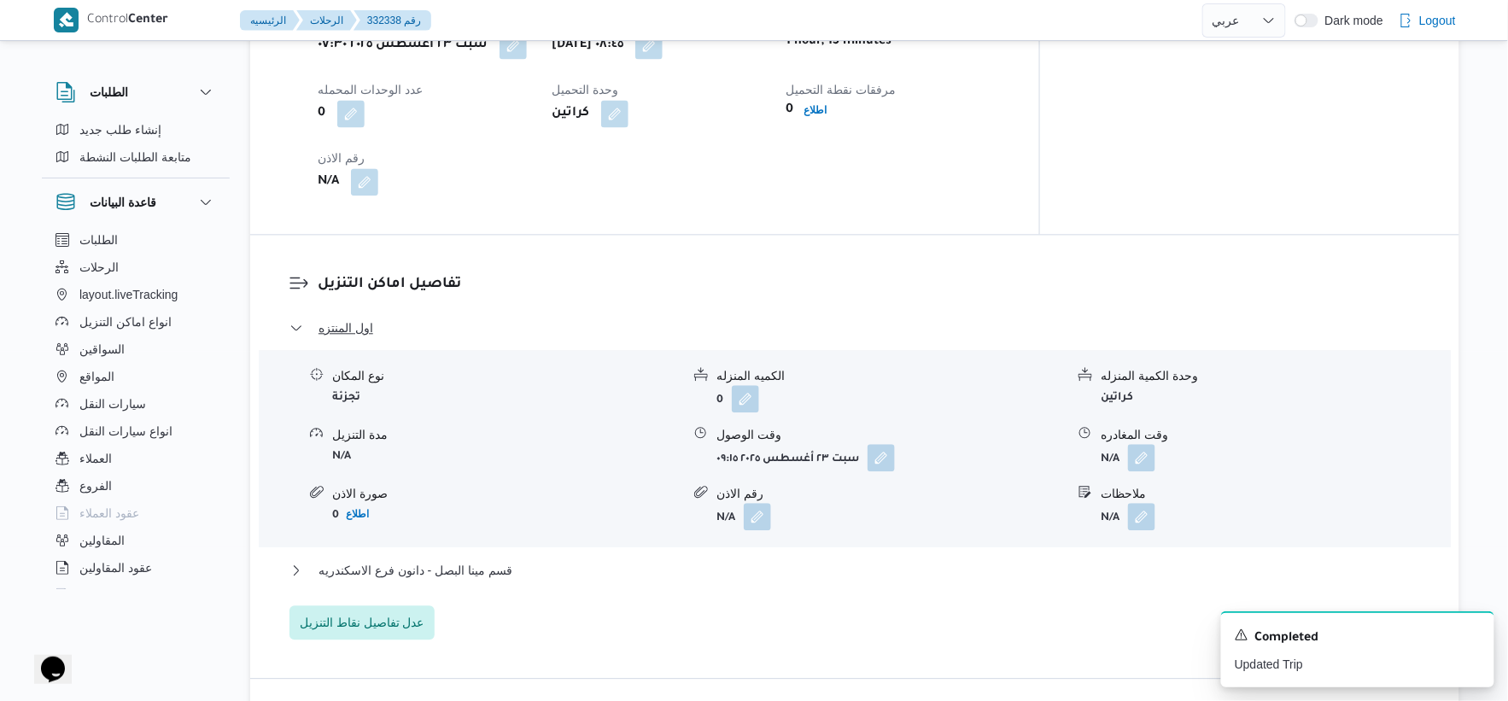
scroll to position [1233, 0]
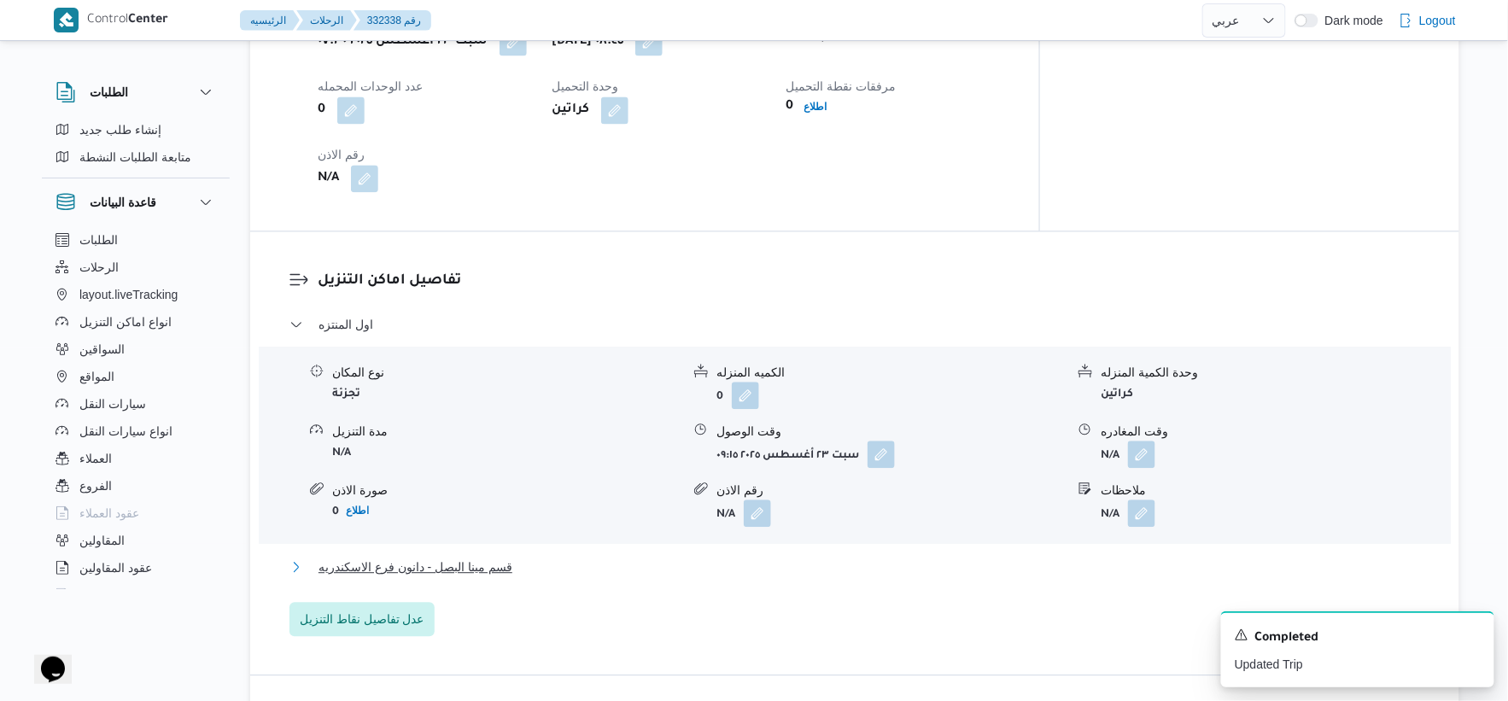
click at [484, 567] on span "قسم مينا البصل - دانون فرع الاسكندريه" at bounding box center [416, 567] width 194 height 20
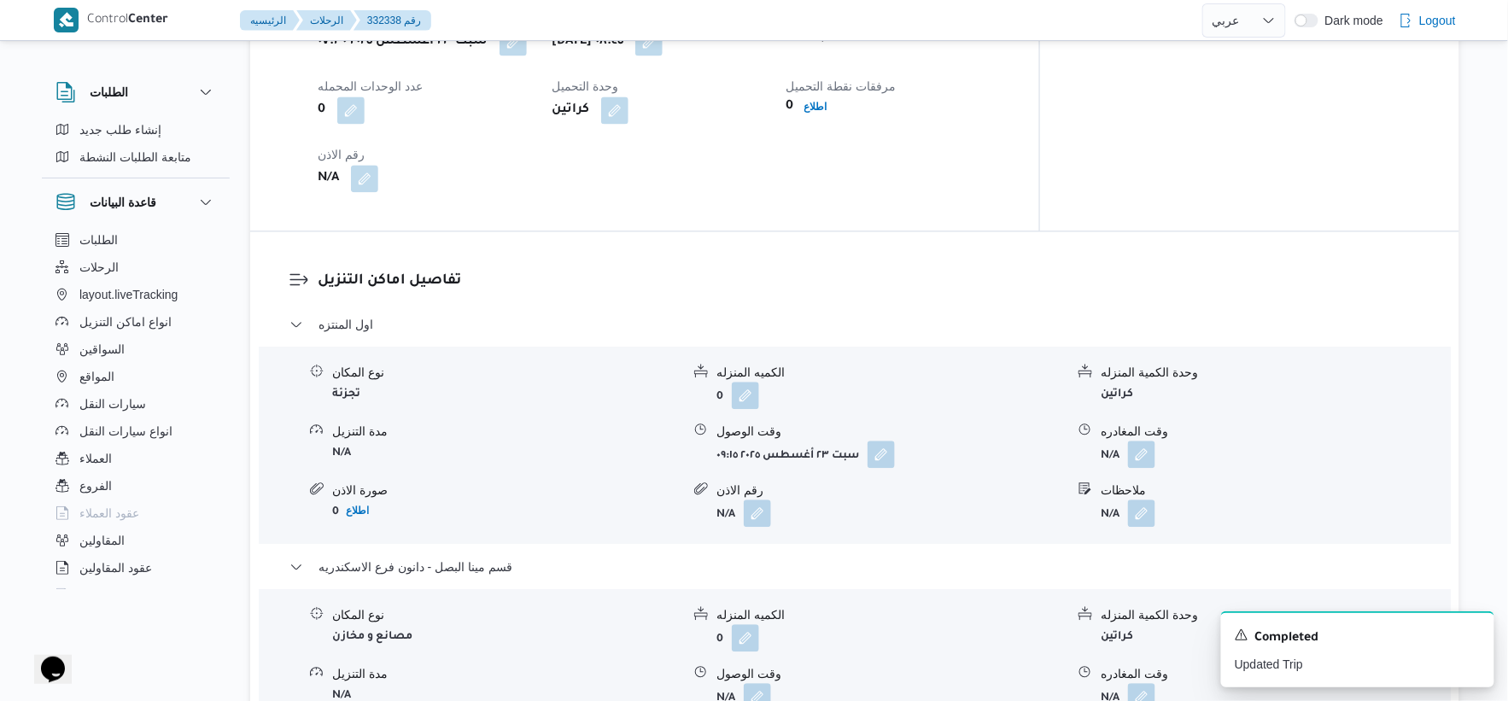
scroll to position [1423, 0]
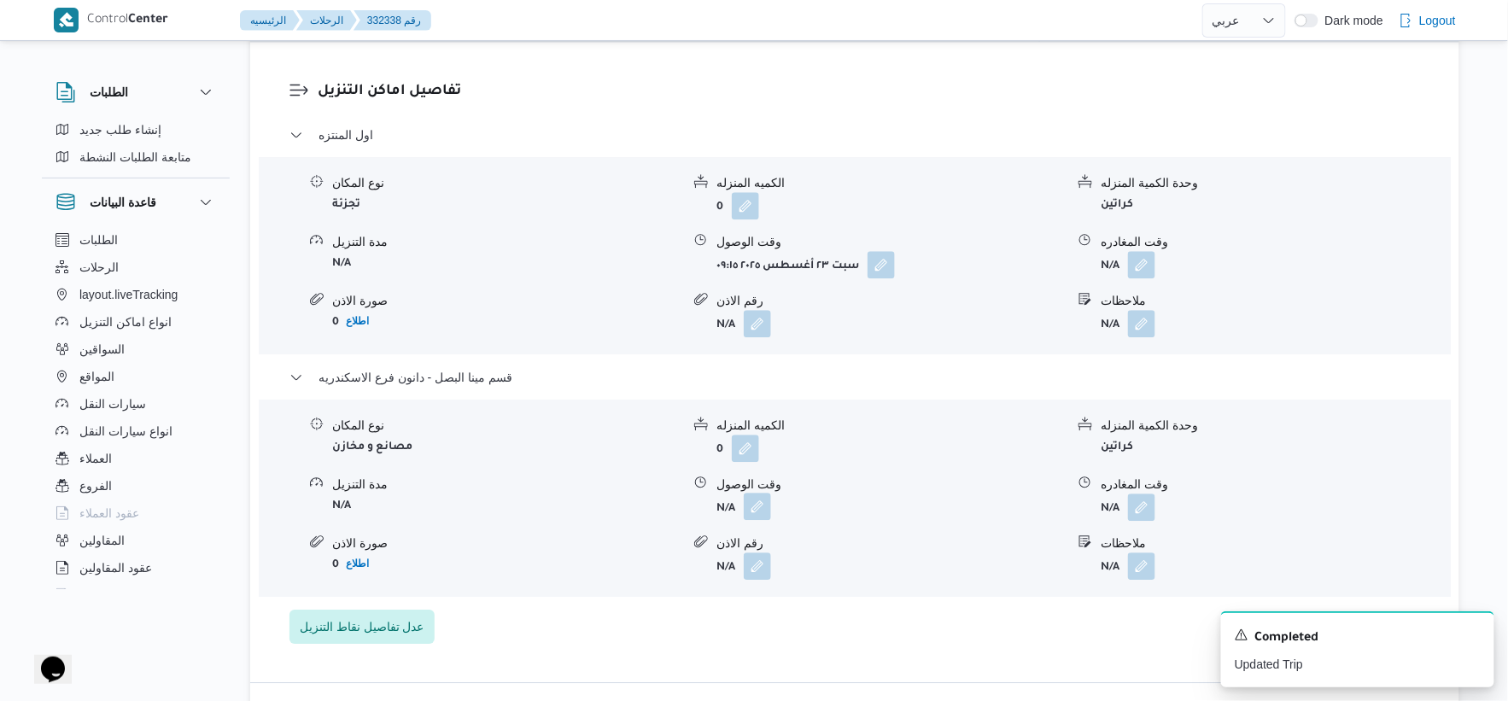
drag, startPoint x: 765, startPoint y: 497, endPoint x: 760, endPoint y: 505, distance: 9.2
click at [765, 498] on button "button" at bounding box center [757, 506] width 27 height 27
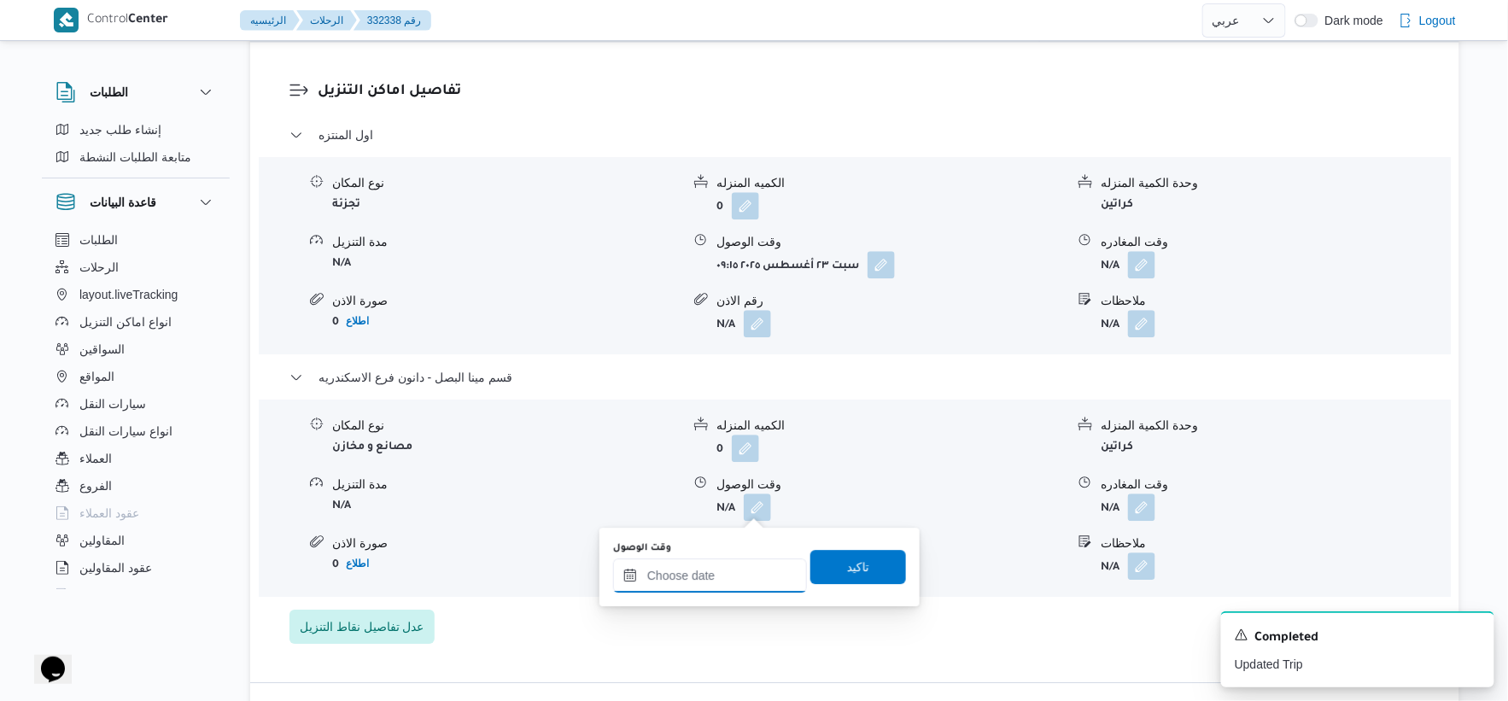
click at [738, 570] on input "وقت الوصول" at bounding box center [710, 576] width 194 height 34
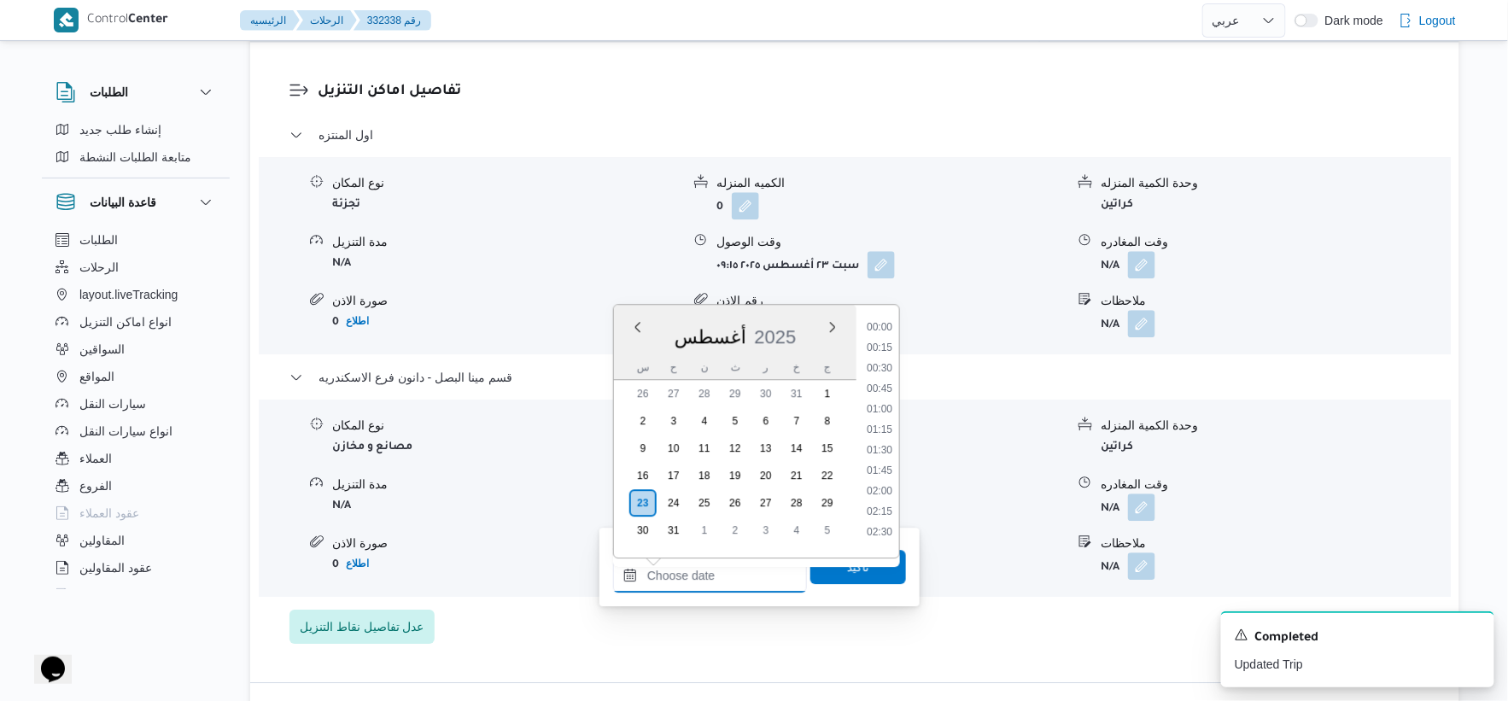
scroll to position [1525, 0]
click at [884, 395] on li "19:30" at bounding box center [879, 401] width 39 height 17
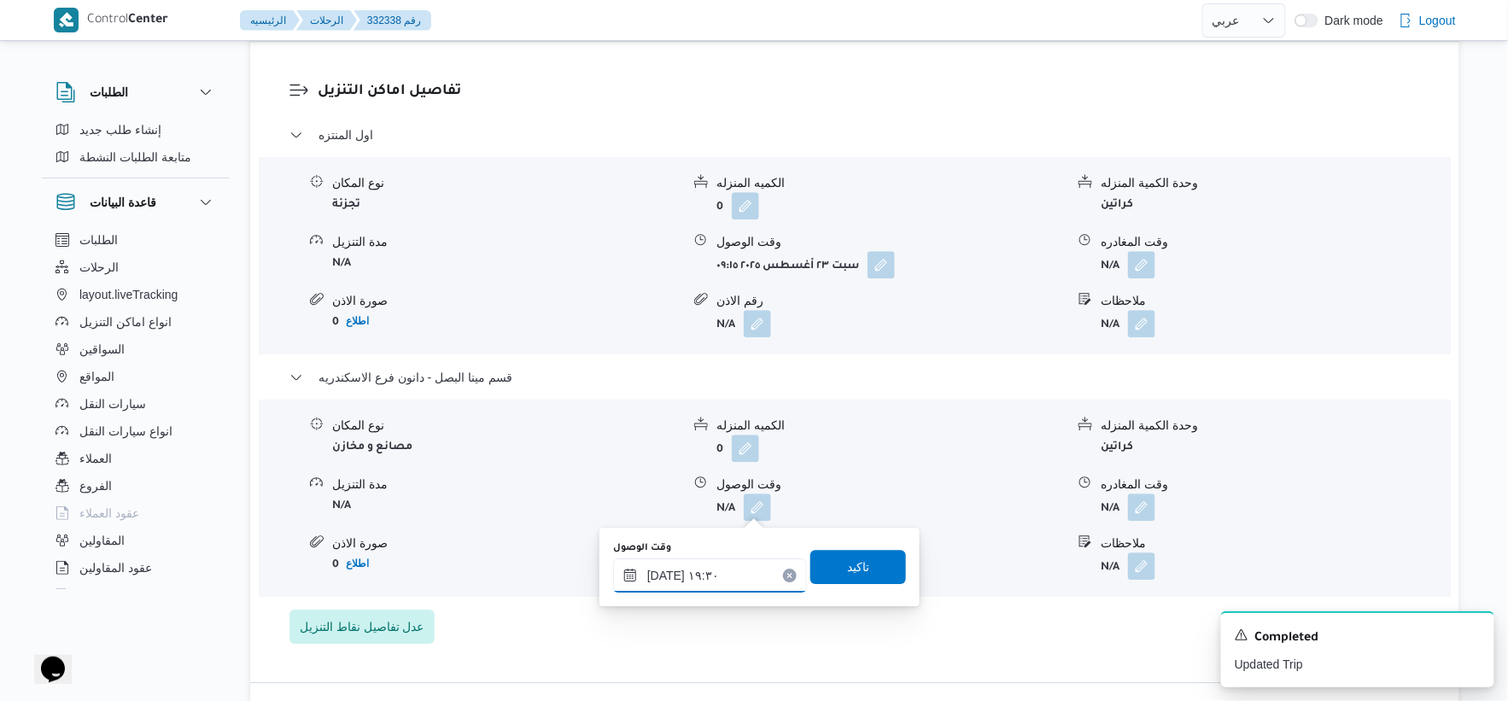
click at [660, 572] on input "[DATE] ١٩:٣٠" at bounding box center [710, 576] width 194 height 34
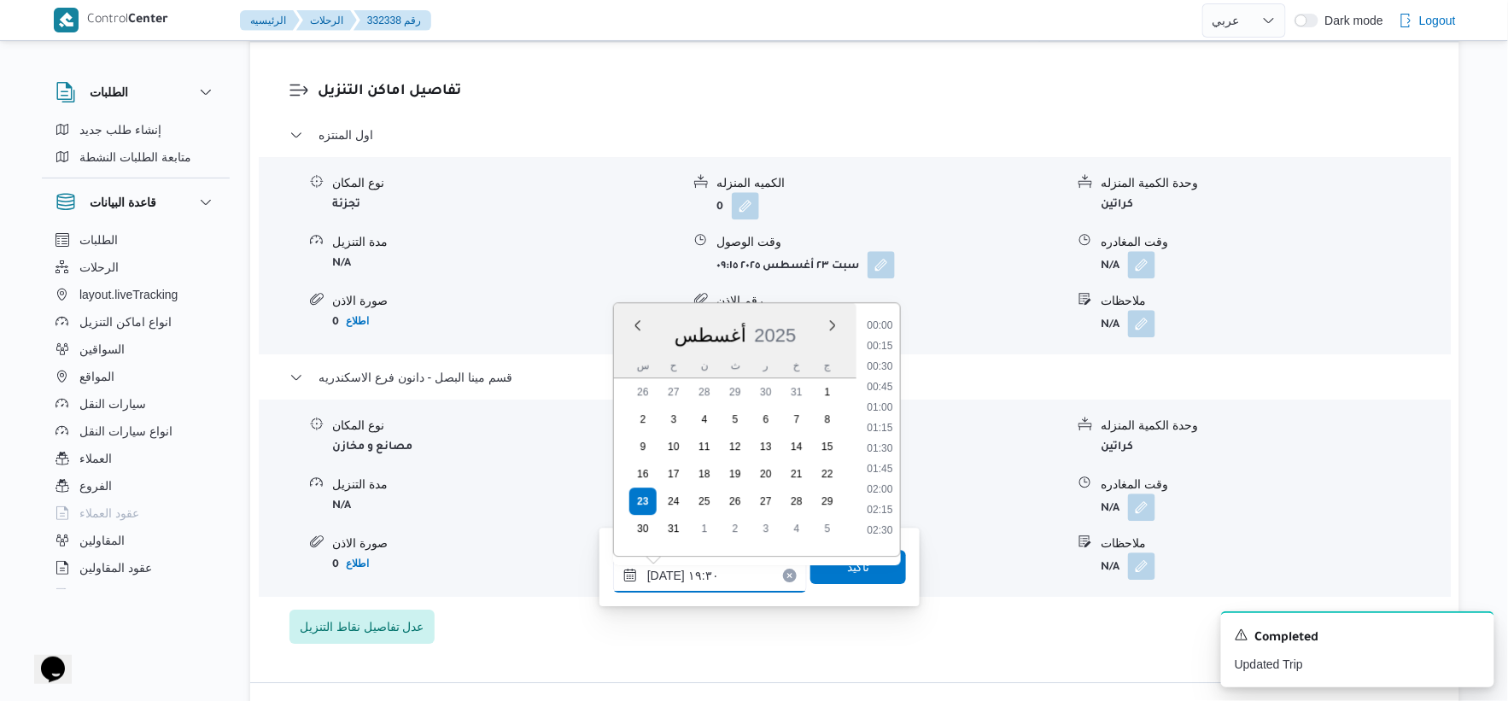
scroll to position [1482, 0]
type input "[DATE] ١٩:١٠"
click at [847, 573] on span "تاكيد" at bounding box center [858, 566] width 22 height 20
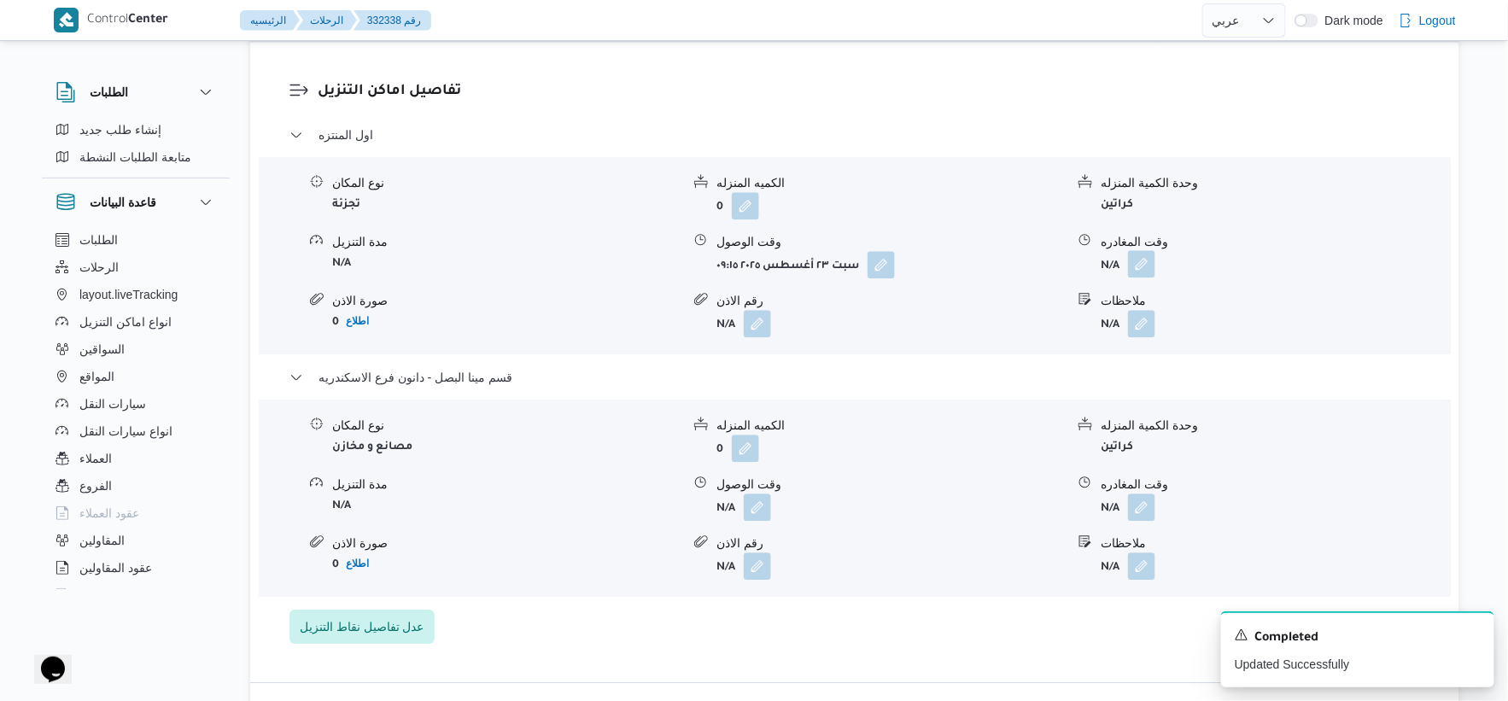
click at [1145, 257] on button "button" at bounding box center [1141, 263] width 27 height 27
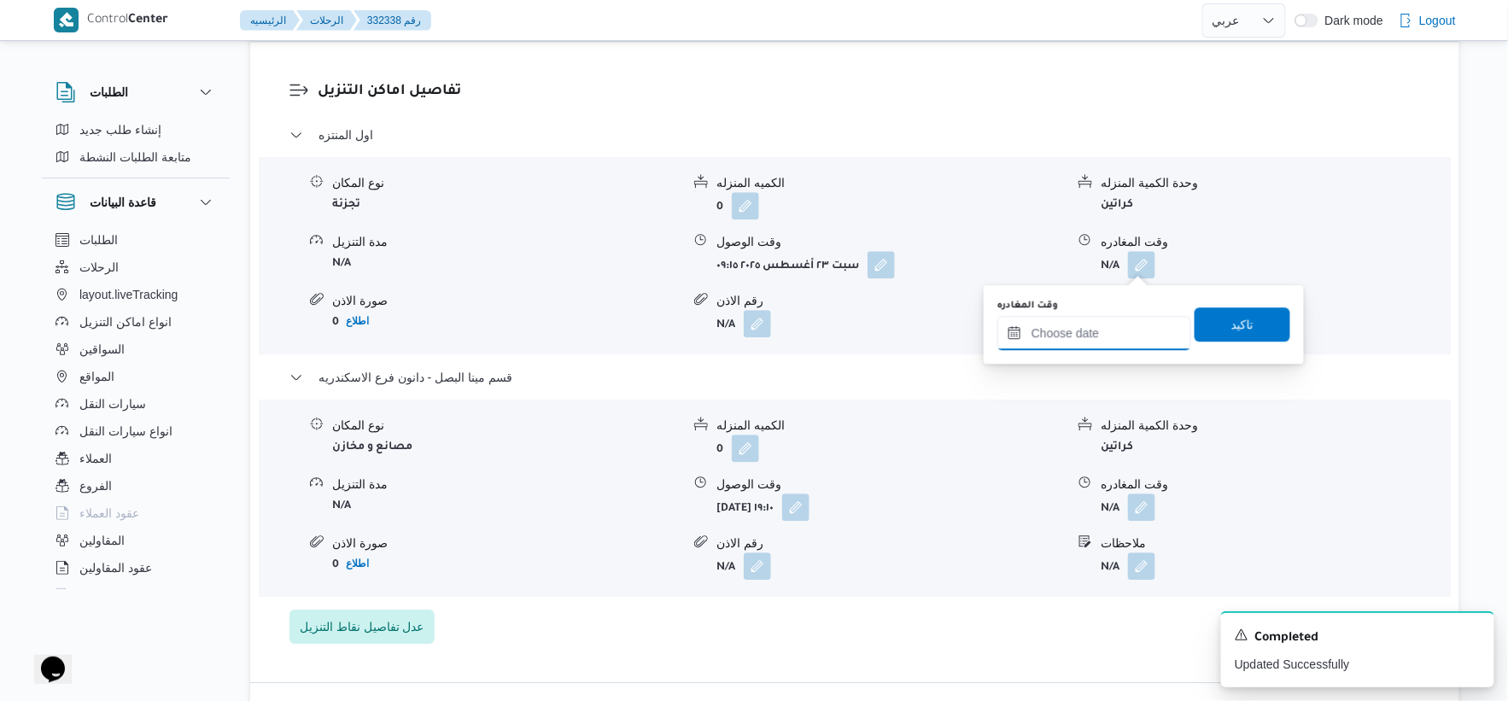
click at [1128, 316] on input "وقت المغادره" at bounding box center [1095, 333] width 194 height 34
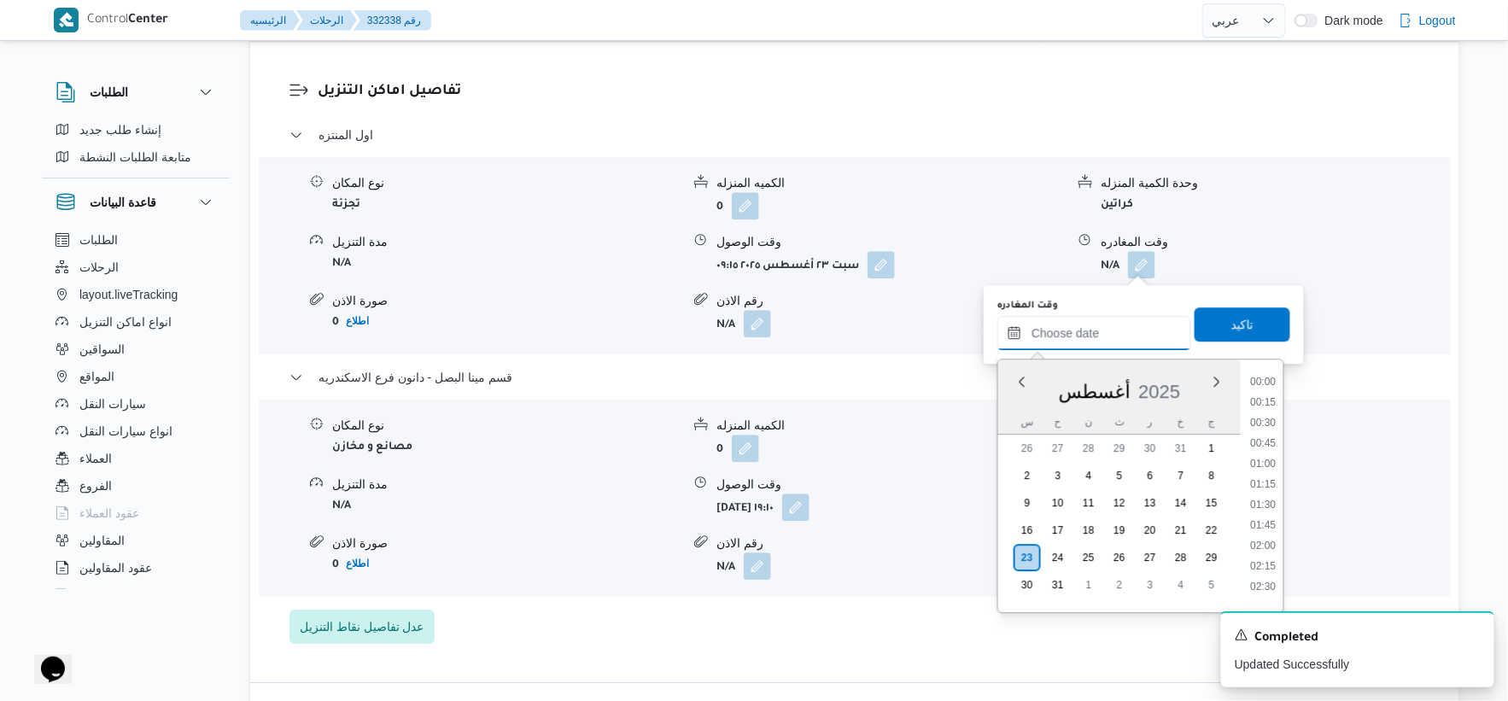
scroll to position [1525, 0]
click at [1267, 396] on li "18:45" at bounding box center [1263, 394] width 39 height 17
type input "[DATE] ١٨:٤٥"
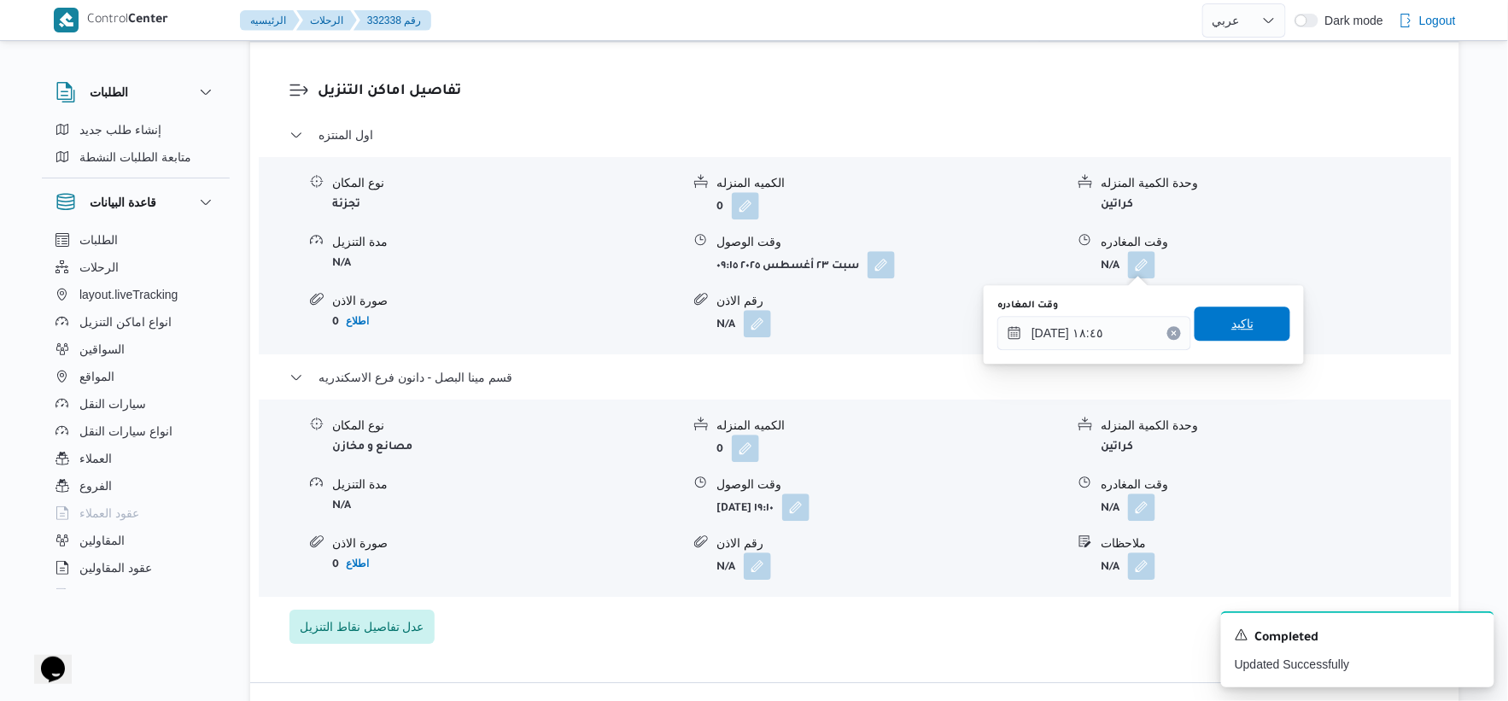
click at [1224, 307] on span "تاكيد" at bounding box center [1243, 324] width 96 height 34
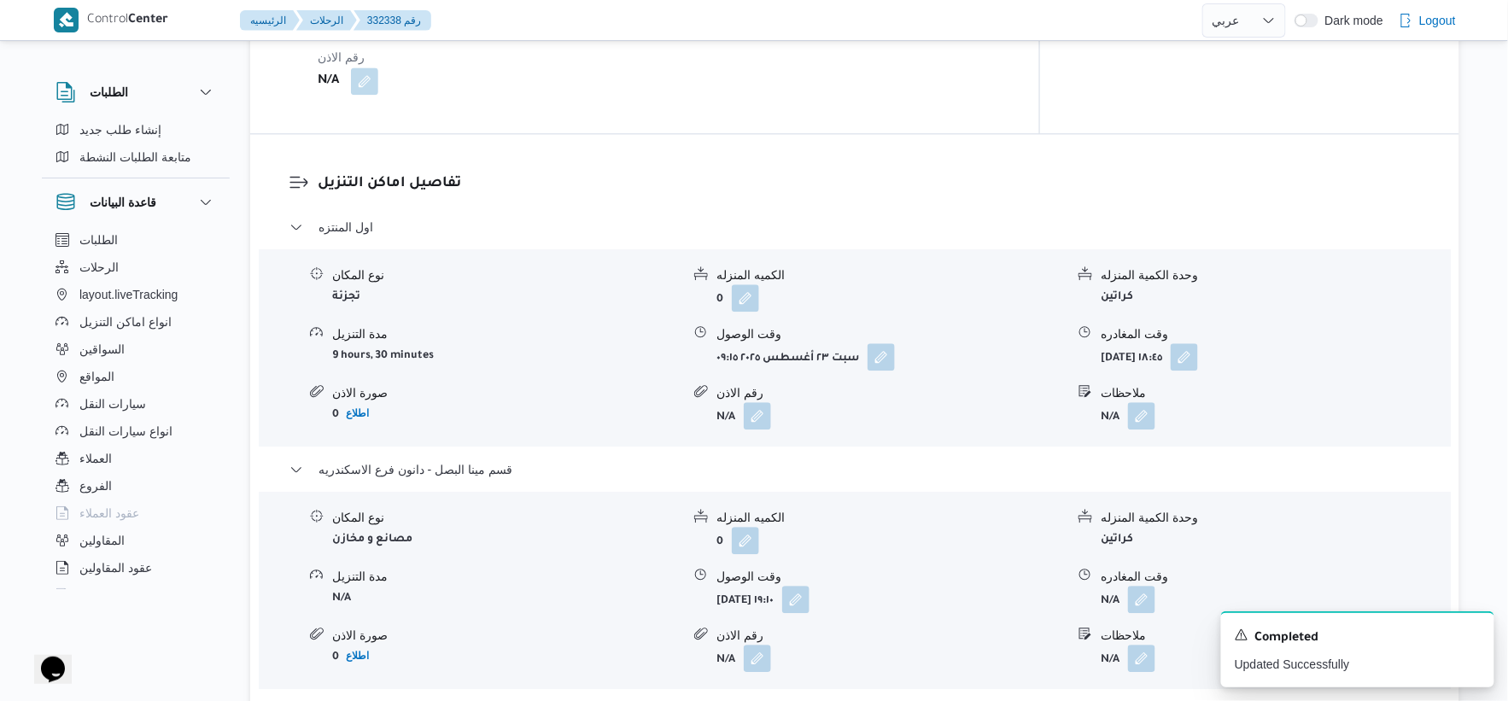
scroll to position [1423, 0]
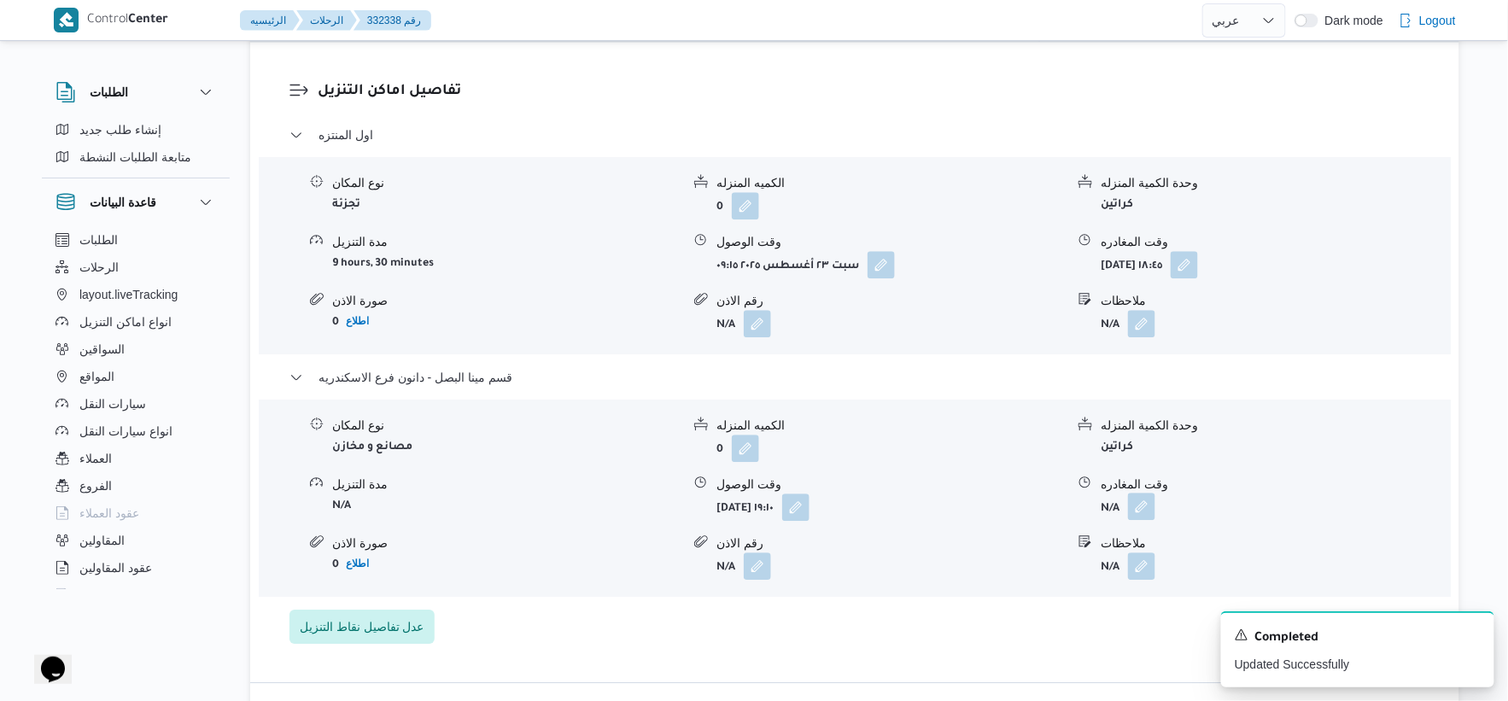
click at [1143, 508] on button "button" at bounding box center [1141, 506] width 27 height 27
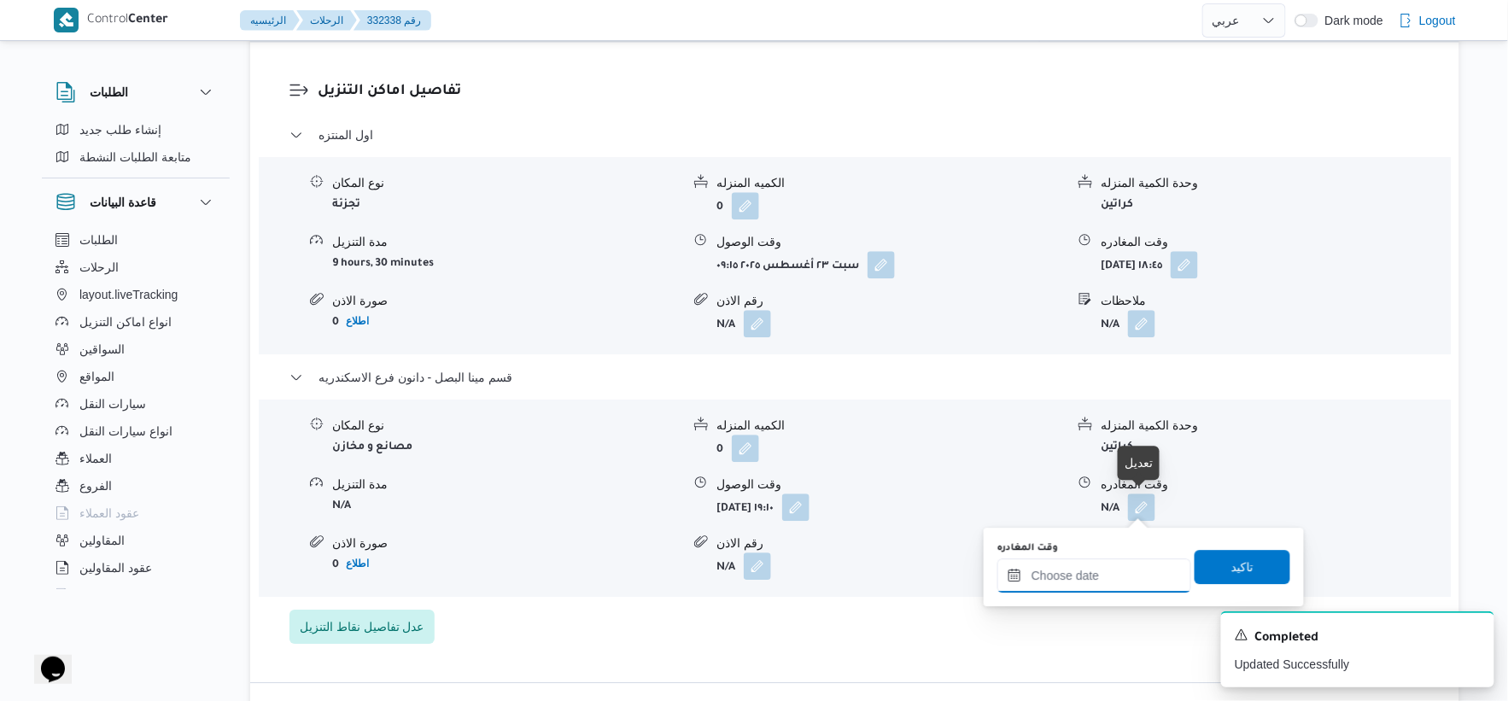
click at [1114, 575] on input "وقت المغادره" at bounding box center [1095, 576] width 194 height 34
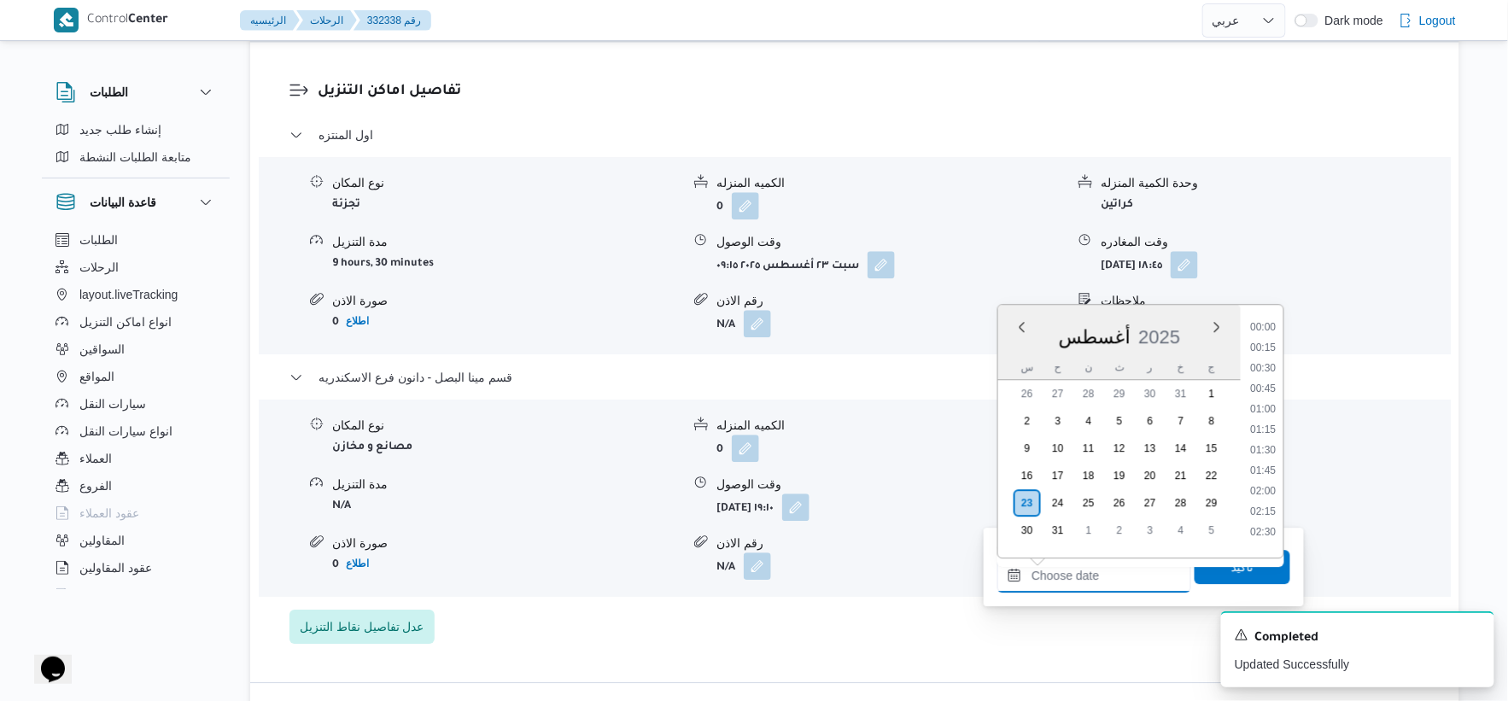
scroll to position [1525, 0]
click at [1267, 376] on li "19:15" at bounding box center [1263, 380] width 39 height 17
type input "[DATE] ١٩:١٥"
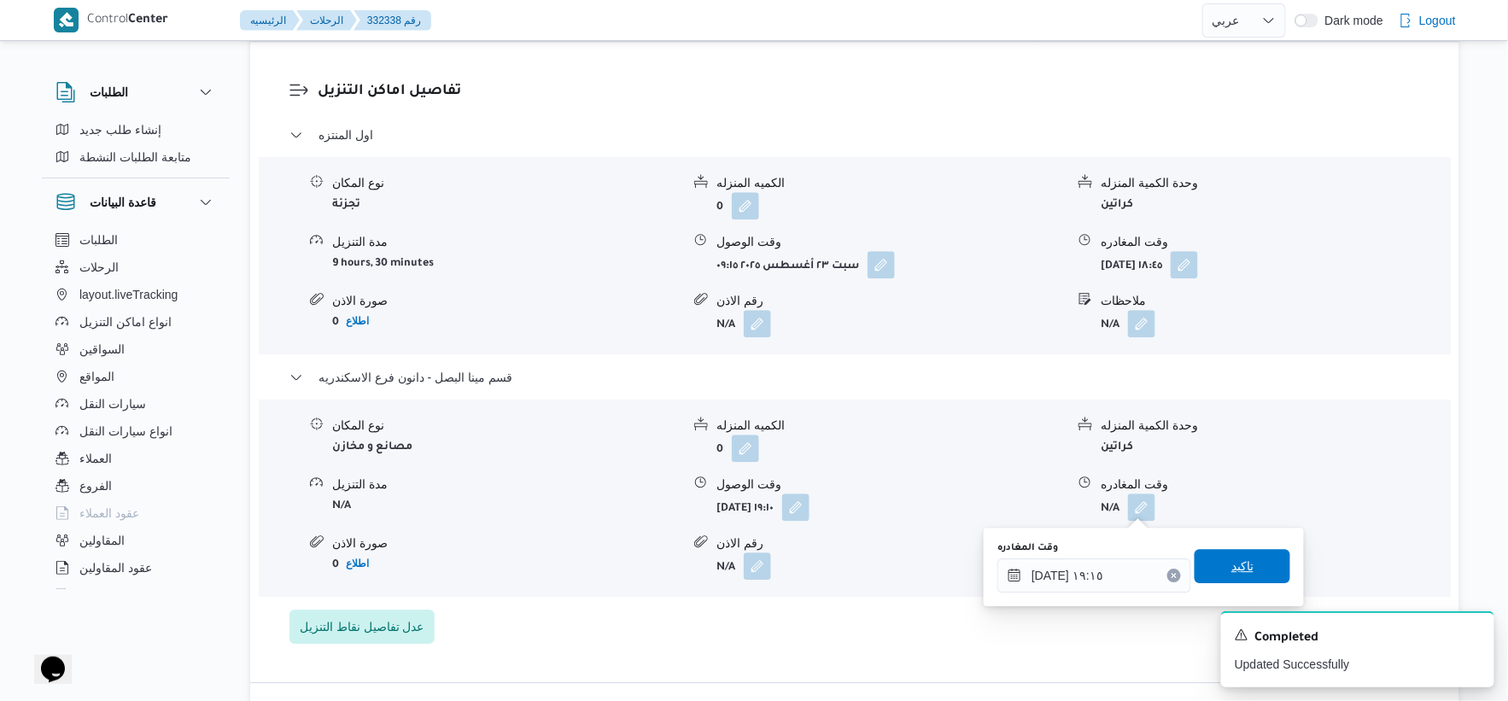
click at [1249, 564] on span "تاكيد" at bounding box center [1243, 566] width 96 height 34
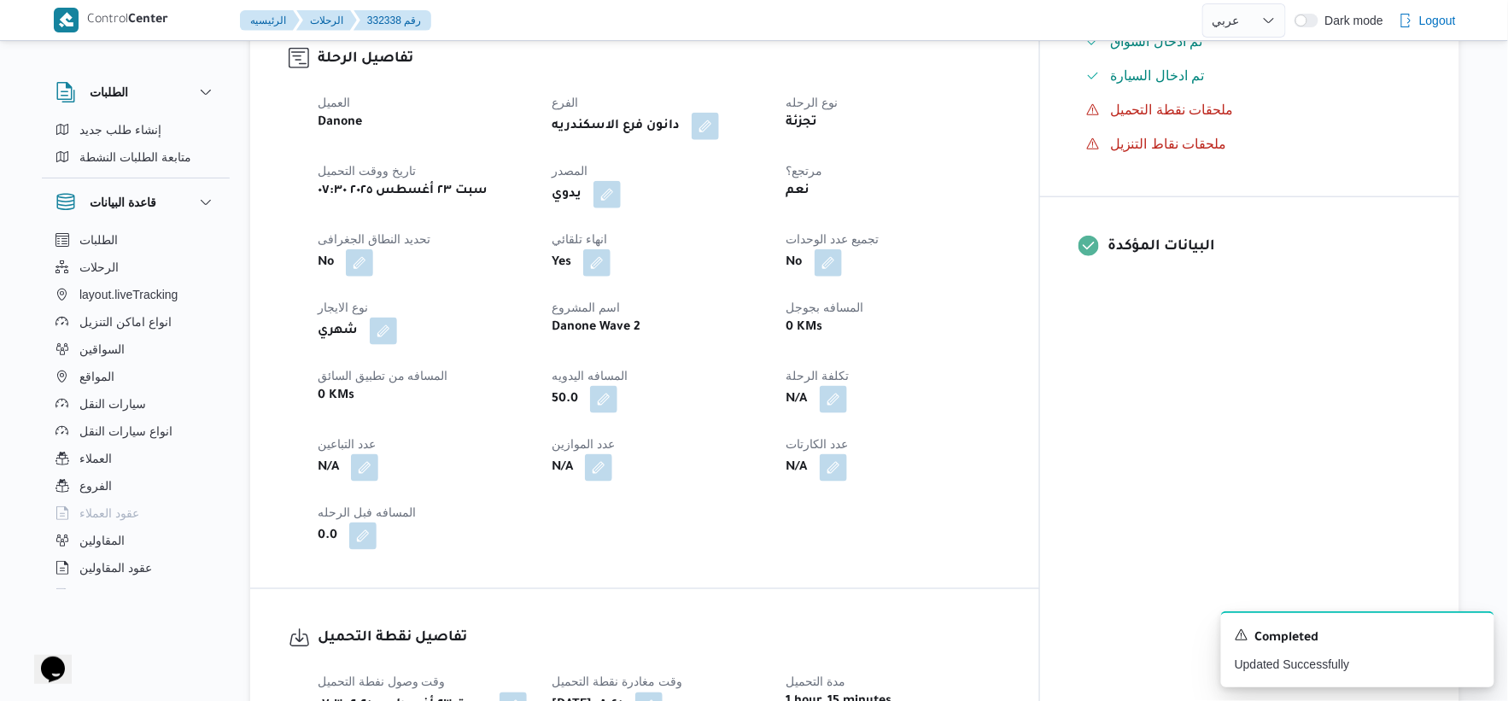
scroll to position [0, 0]
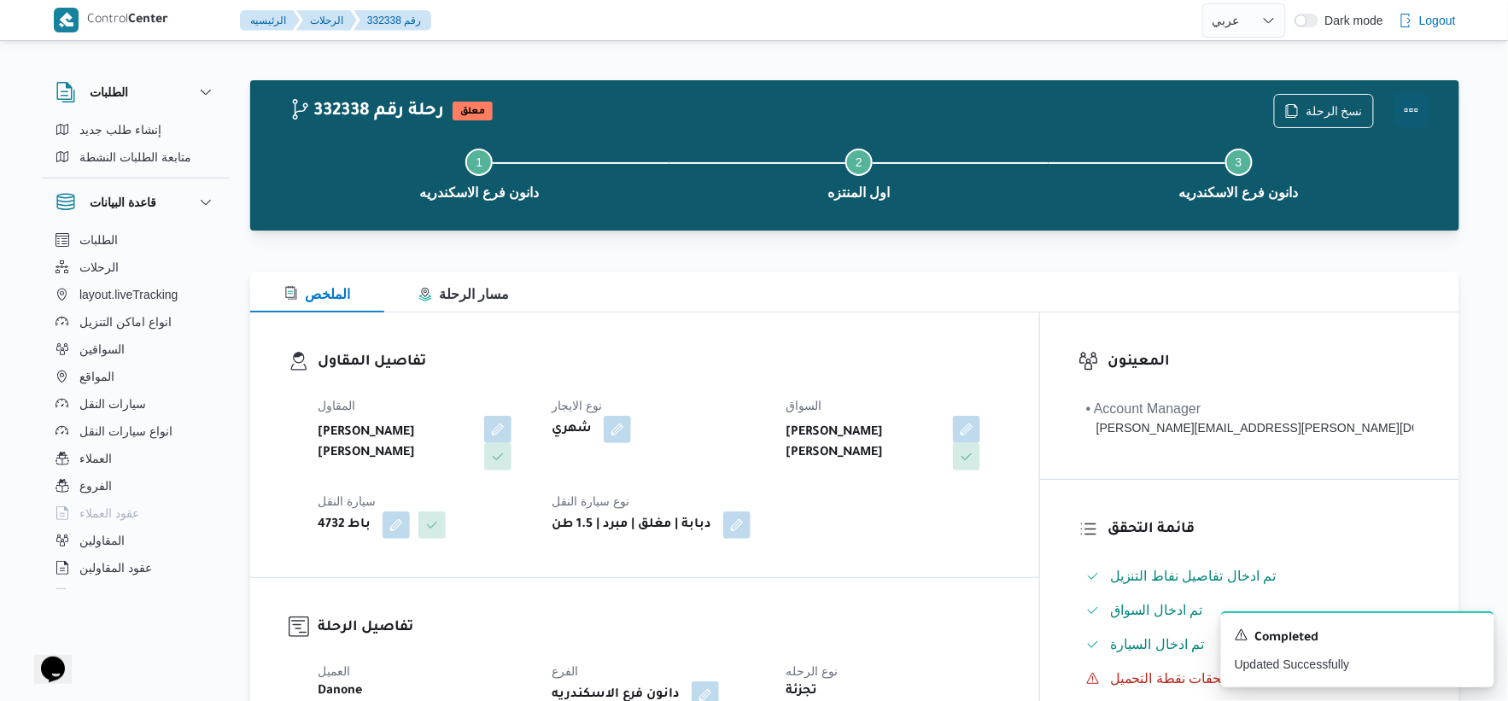
click at [1418, 111] on button "Actions" at bounding box center [1412, 110] width 34 height 34
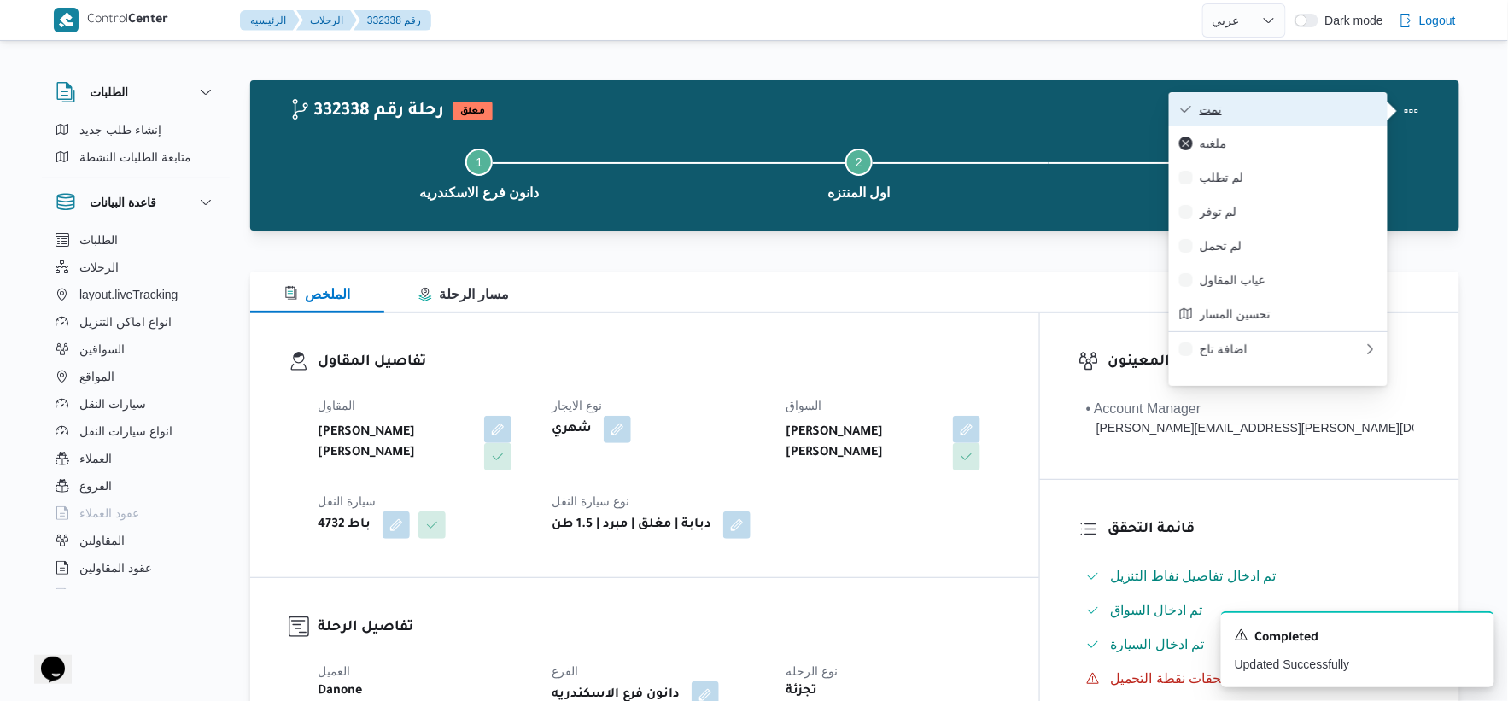
click at [1305, 108] on span "تمت" at bounding box center [1289, 109] width 178 height 14
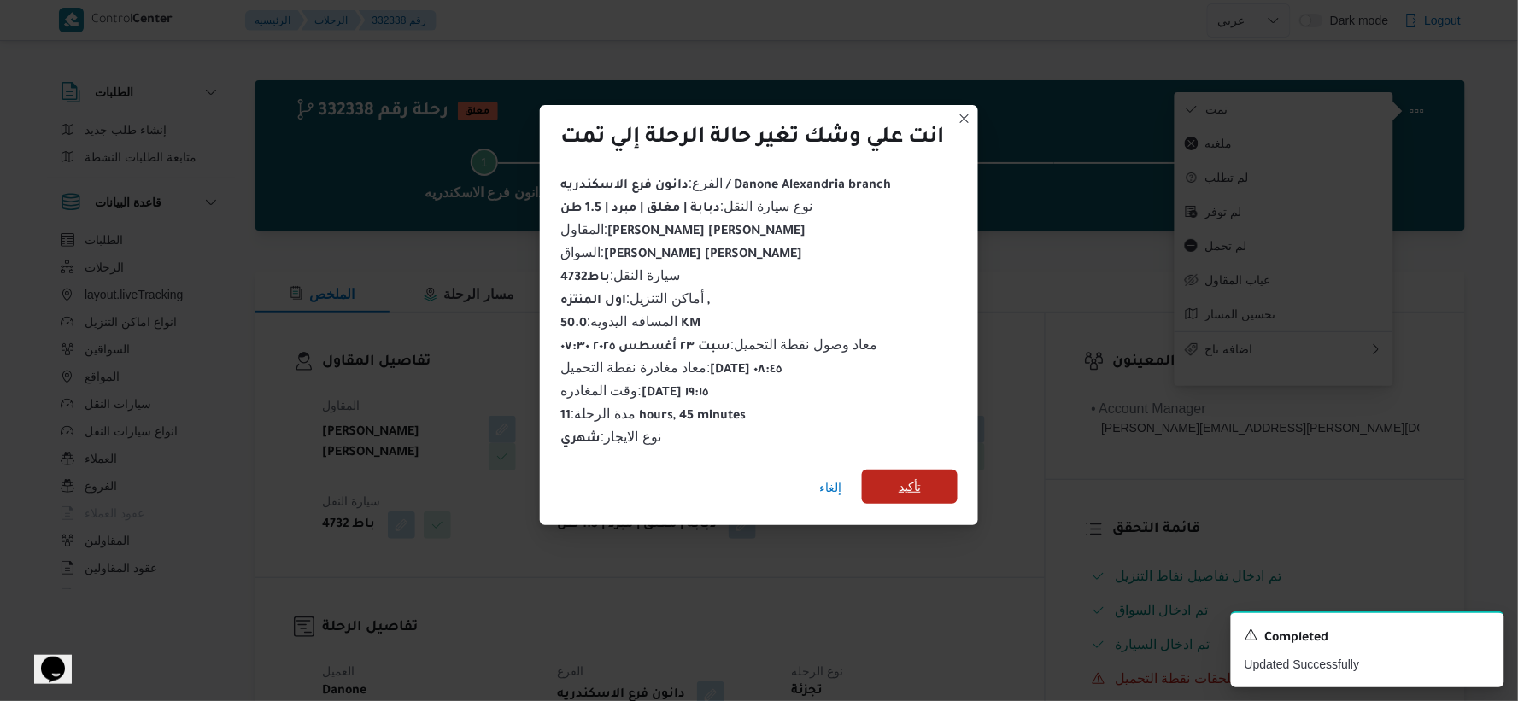
click at [916, 483] on span "تأكيد" at bounding box center [910, 487] width 22 height 20
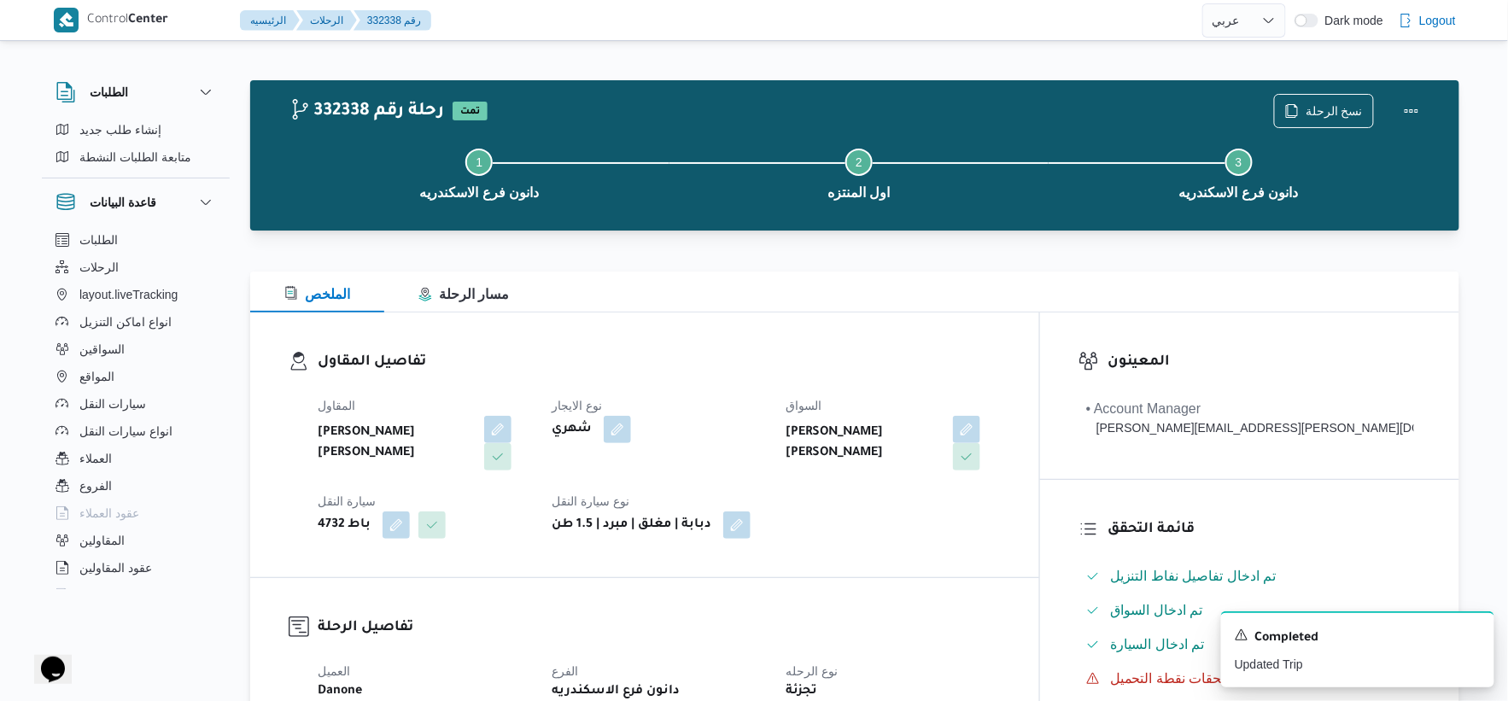
click at [912, 475] on div "المقاول احمد محمد عبدالعاطي عطاالله نصر الله نوع الايجار شهري السواق محمد صبحي …" at bounding box center [659, 467] width 704 height 164
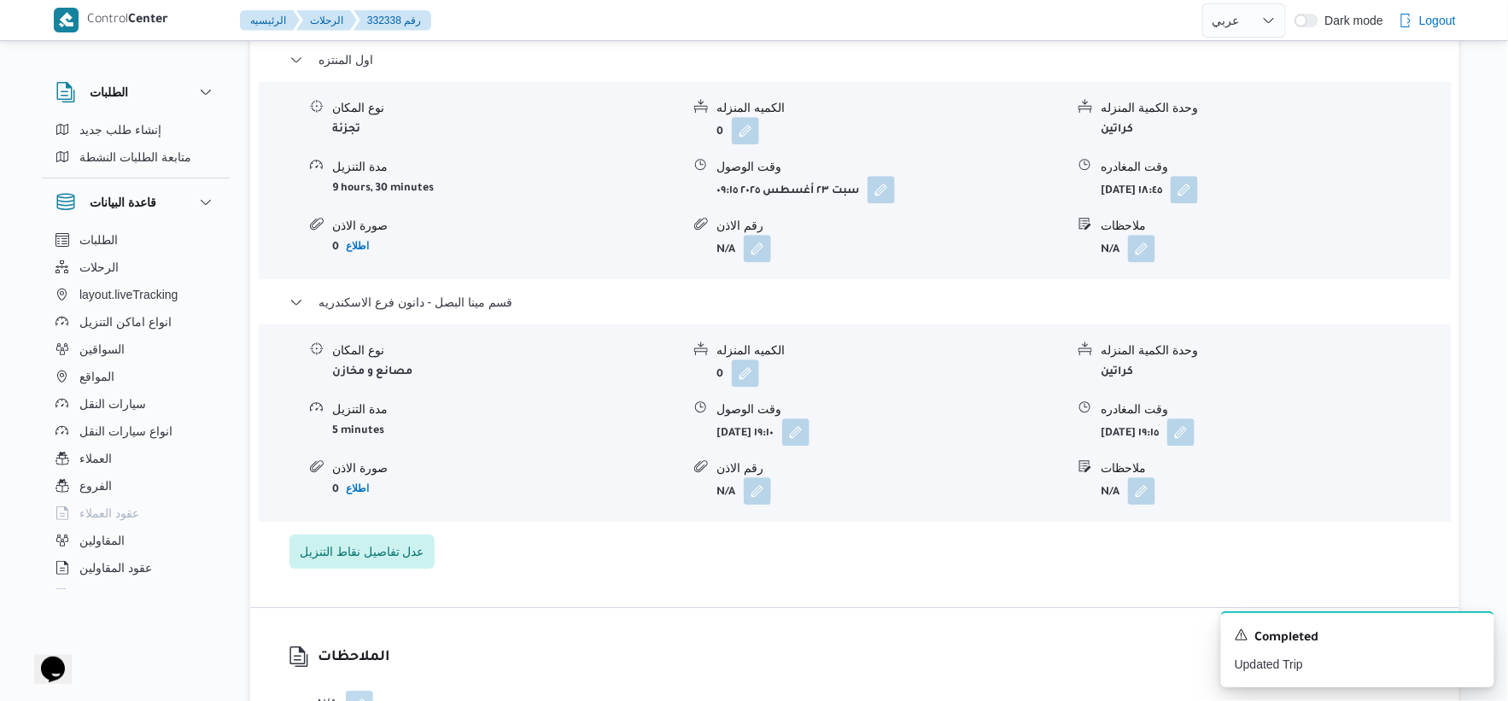
scroll to position [1518, 0]
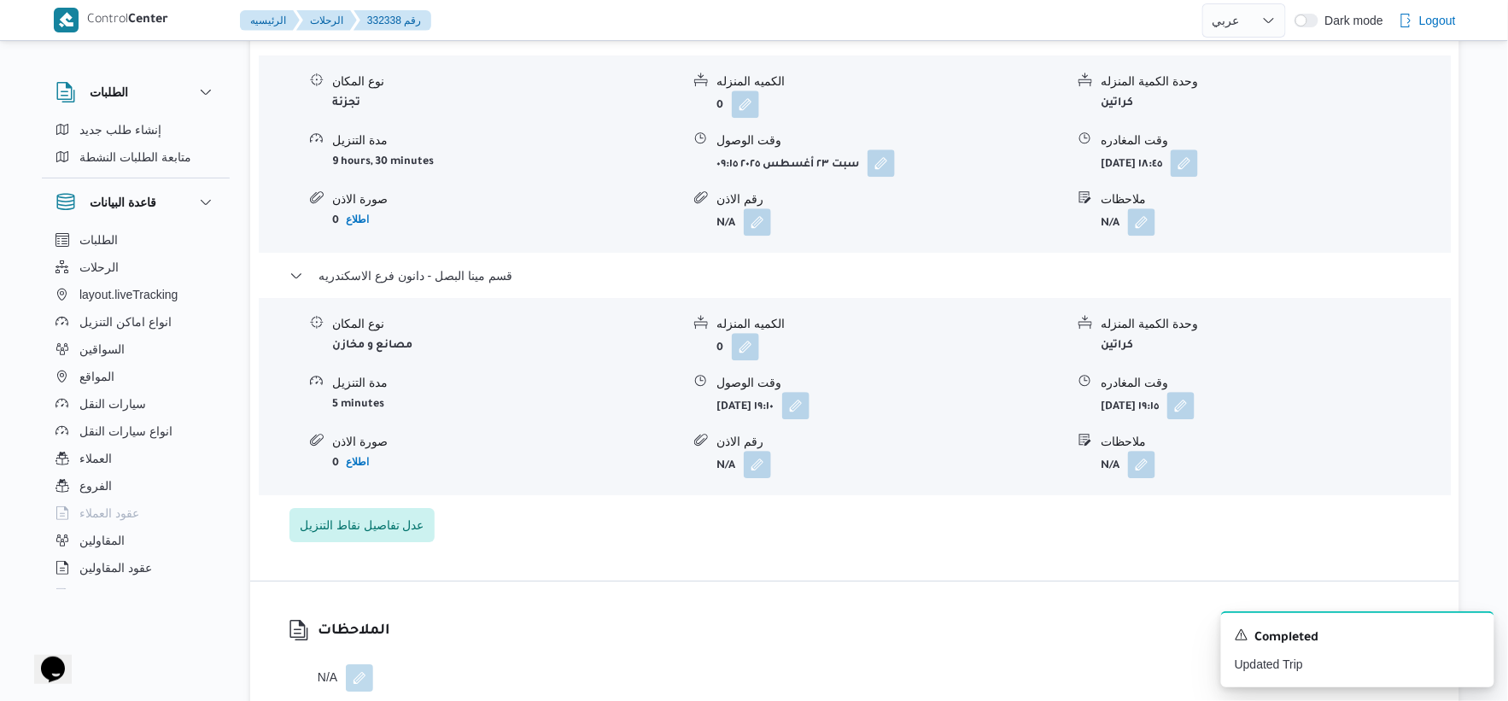
select select "ar"
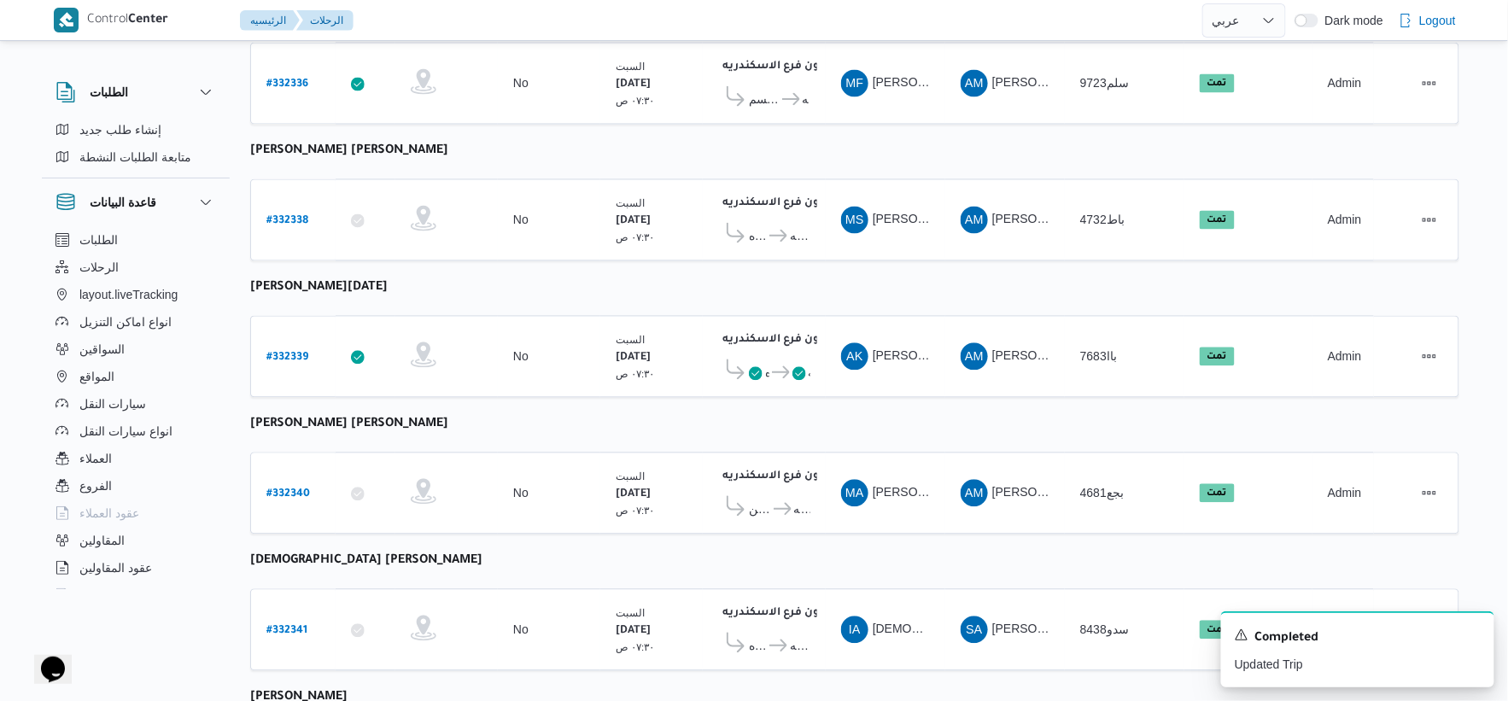
scroll to position [1372, 0]
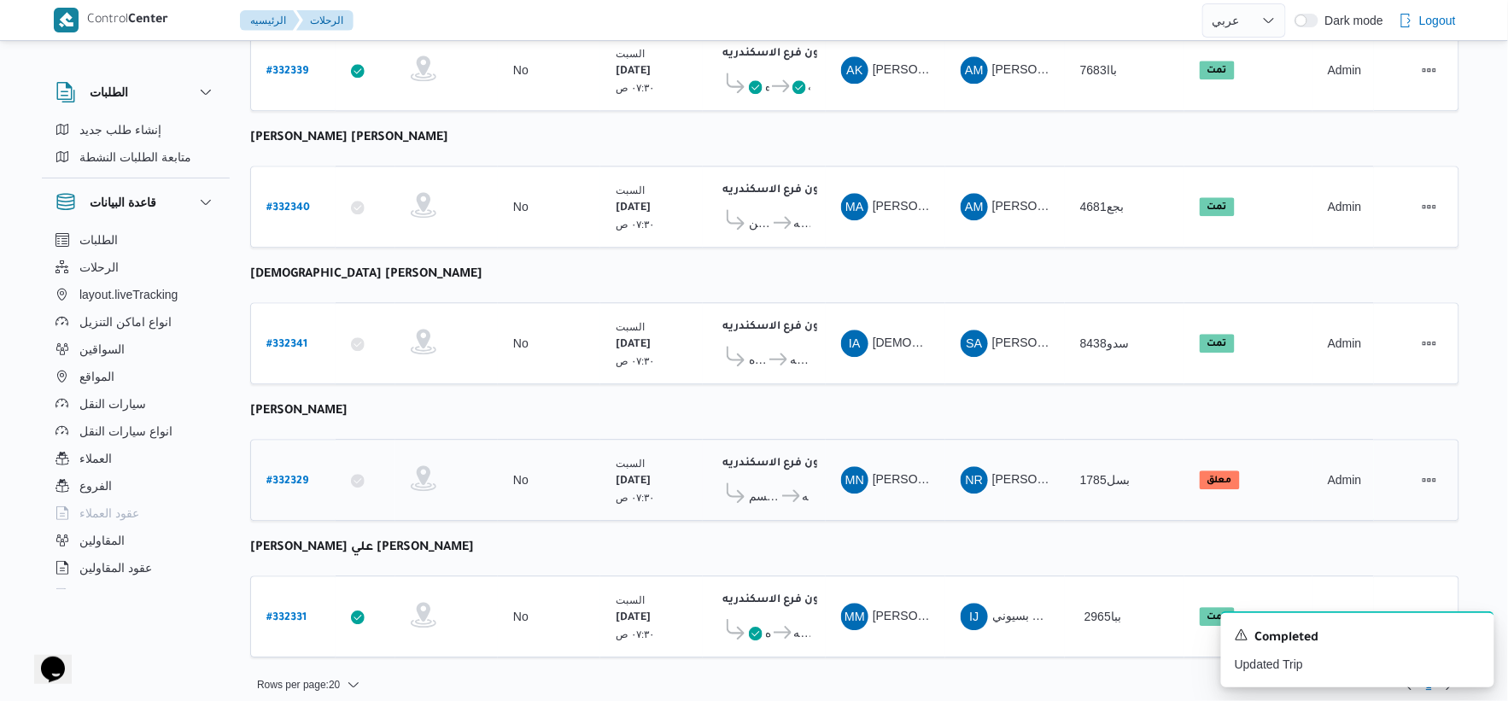
click at [288, 476] on b "# 332329" at bounding box center [287, 482] width 42 height 12
select select "ar"
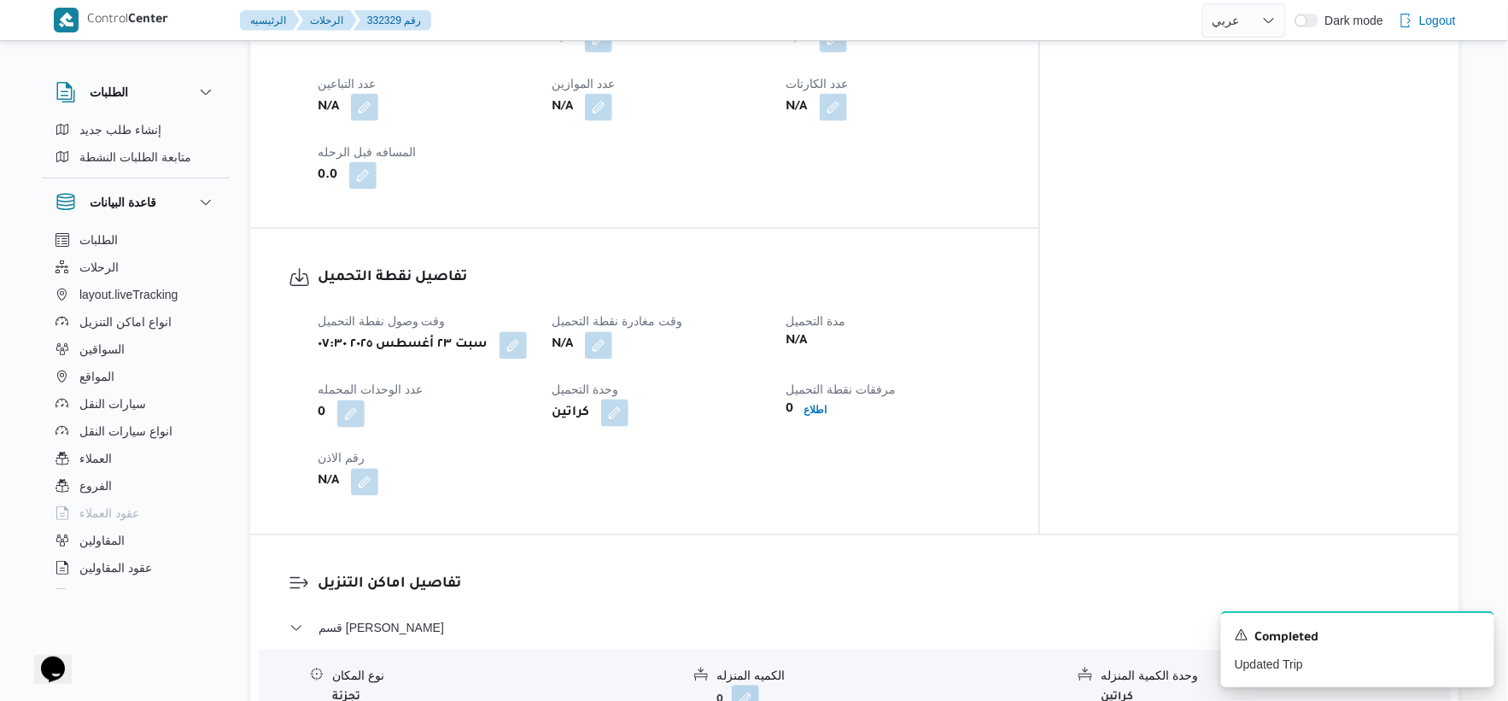
scroll to position [949, 0]
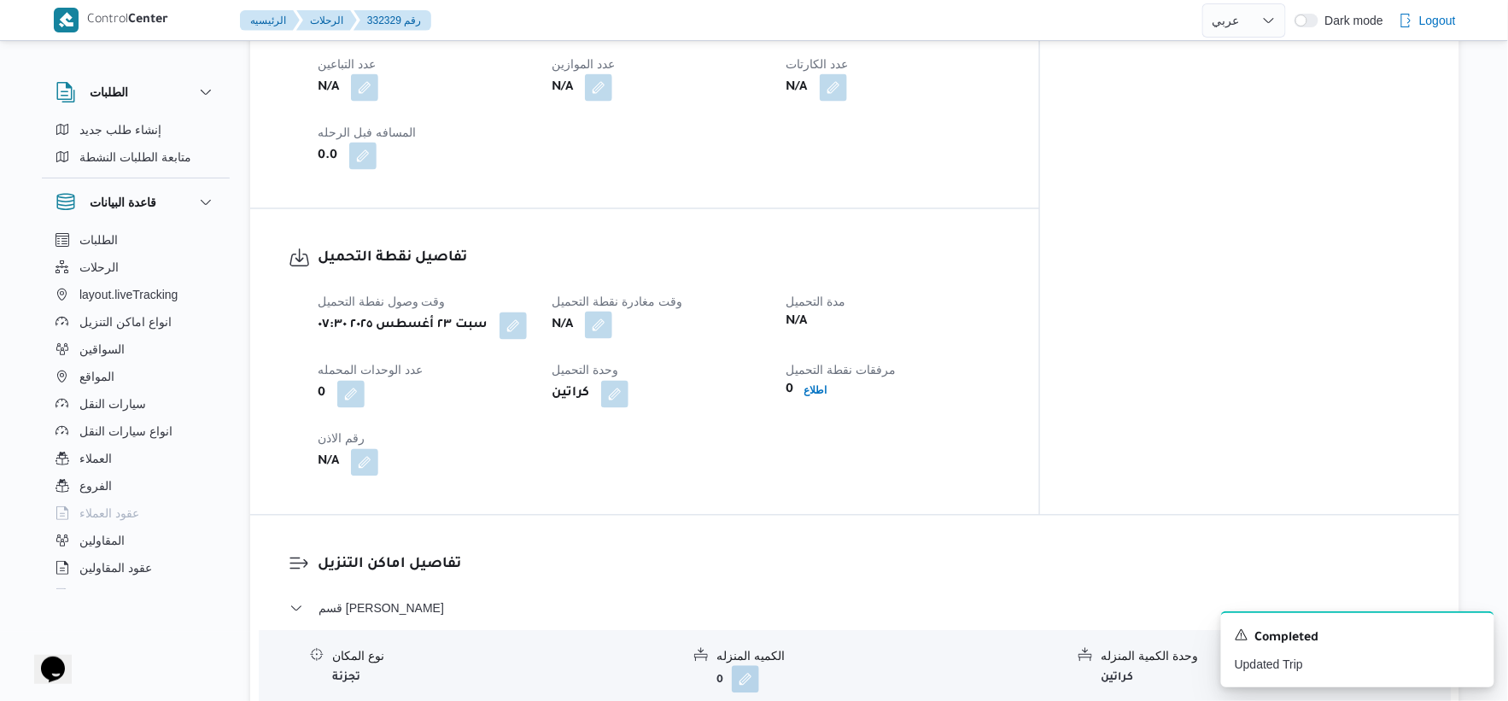
click at [612, 312] on button "button" at bounding box center [598, 325] width 27 height 27
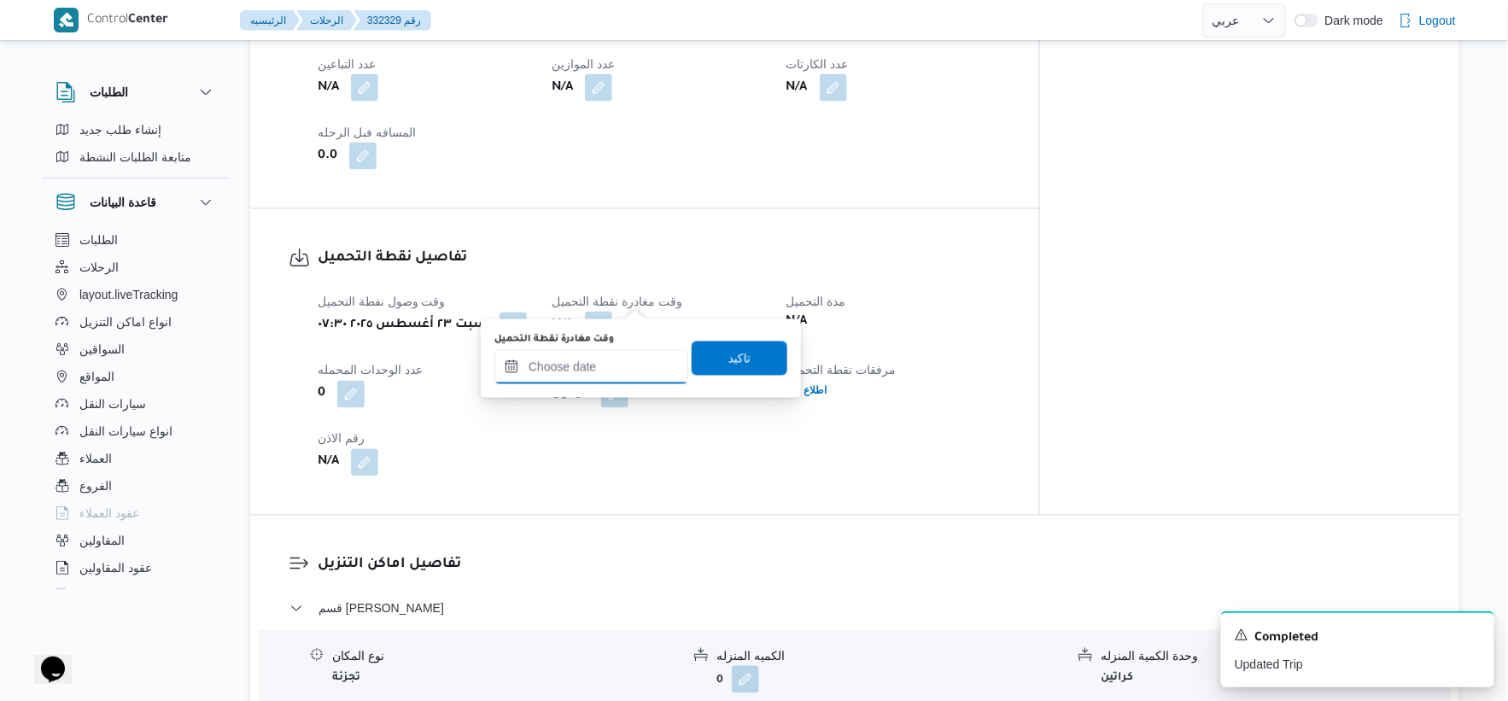
click at [612, 371] on input "وقت مغادرة نقطة التحميل" at bounding box center [592, 367] width 194 height 34
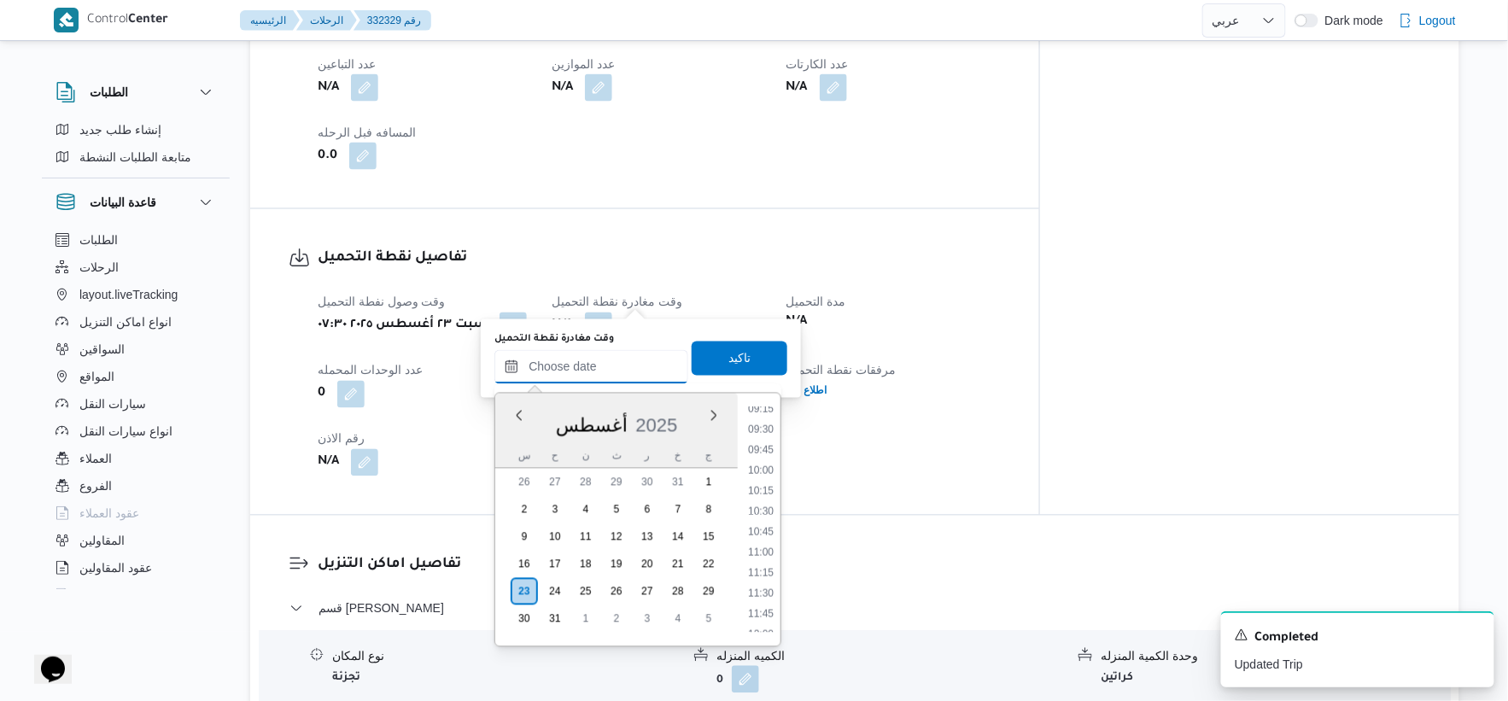
scroll to position [576, 0]
click at [760, 560] on li "08:45" at bounding box center [760, 557] width 39 height 17
type input "٢٣/٠٨/٢٠٢٥ ٠٨:٤٥"
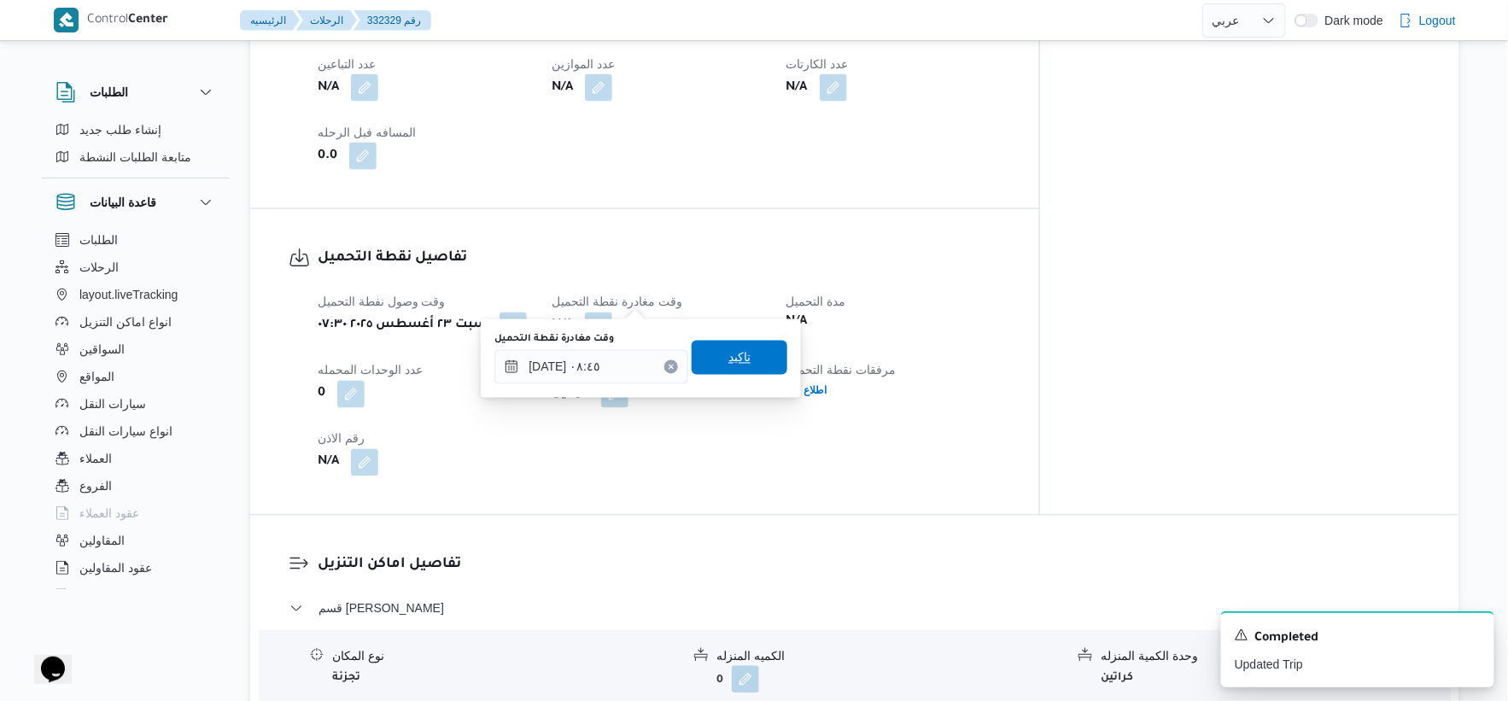
click at [758, 362] on span "تاكيد" at bounding box center [740, 358] width 96 height 34
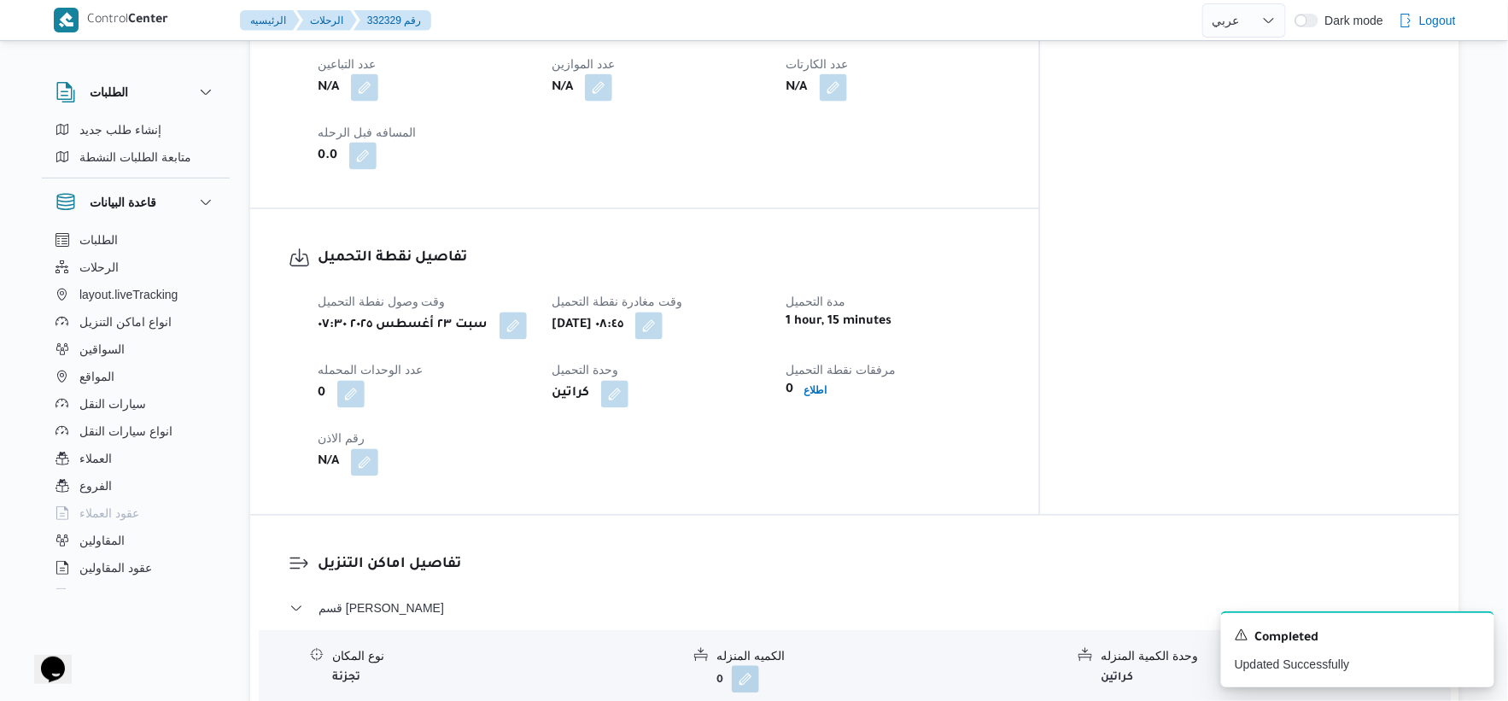
scroll to position [1233, 0]
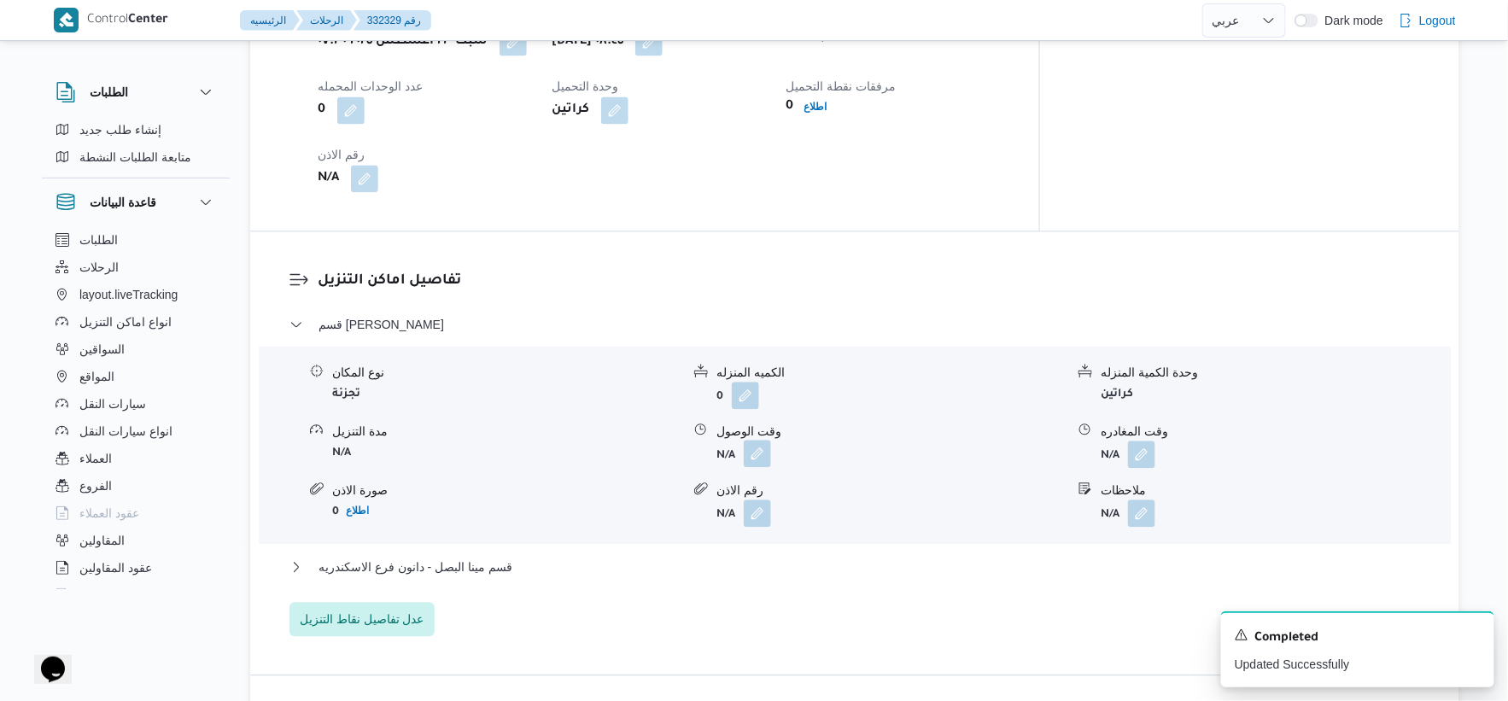
click at [758, 440] on button "button" at bounding box center [757, 453] width 27 height 27
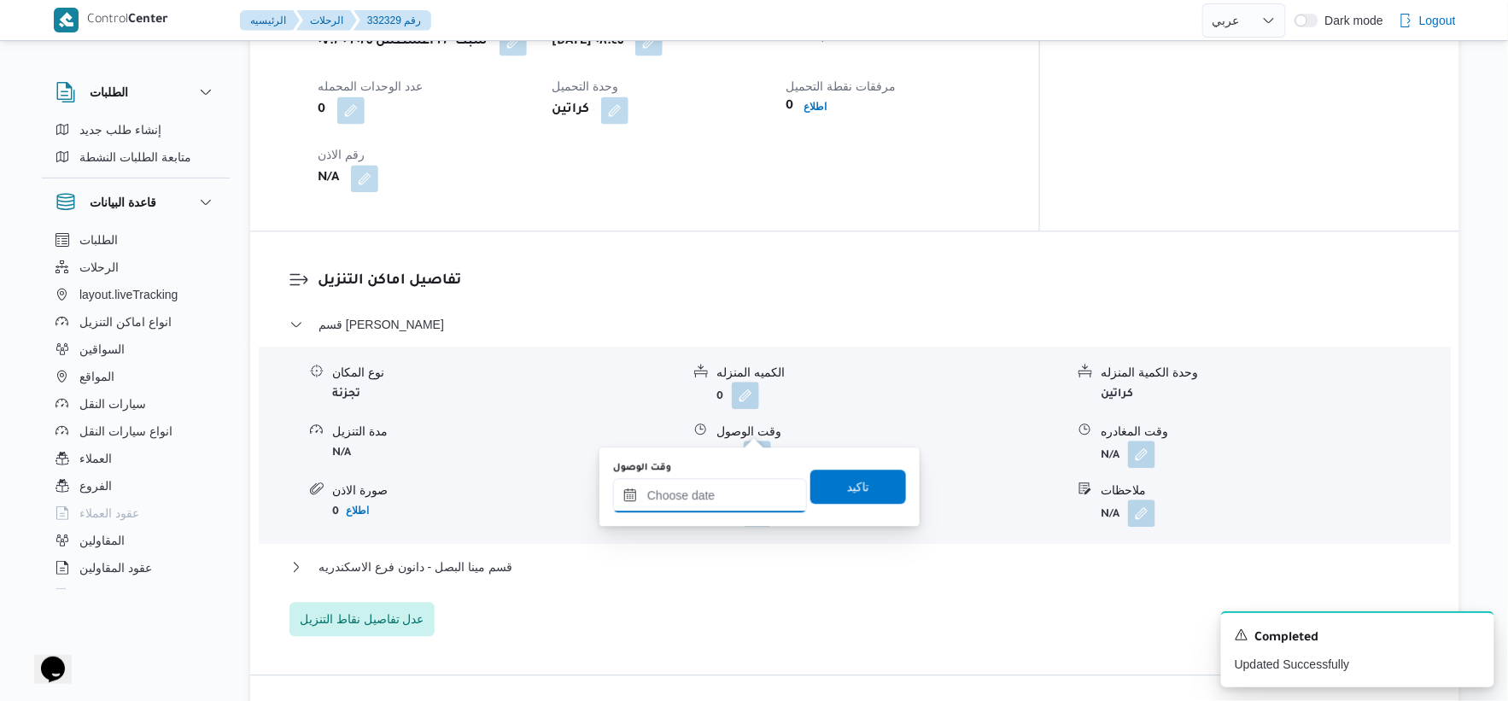
click at [735, 501] on input "وقت الوصول" at bounding box center [710, 495] width 194 height 34
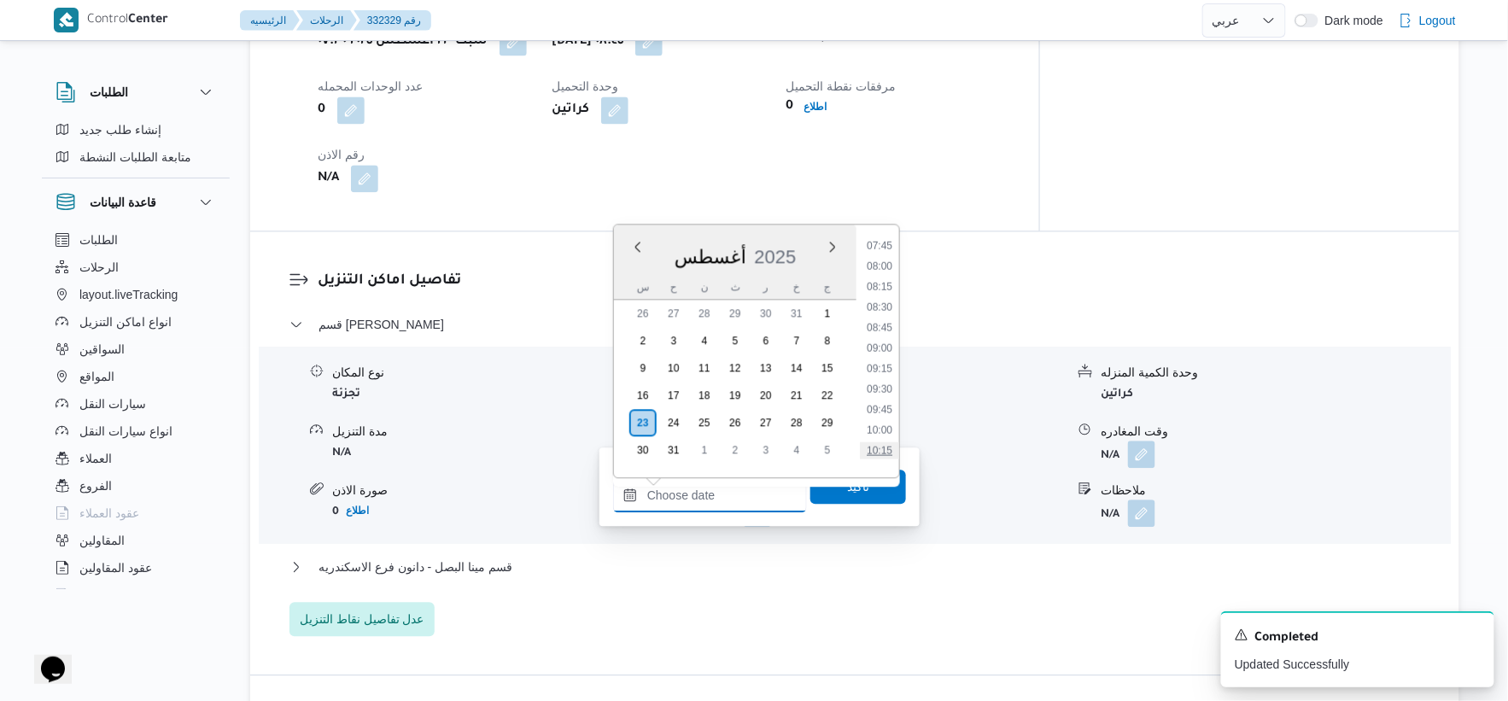
scroll to position [670, 0]
click at [886, 330] on li "09:15" at bounding box center [879, 334] width 39 height 17
type input "٢٣/٠٨/٢٠٢٥ ٠٩:١٥"
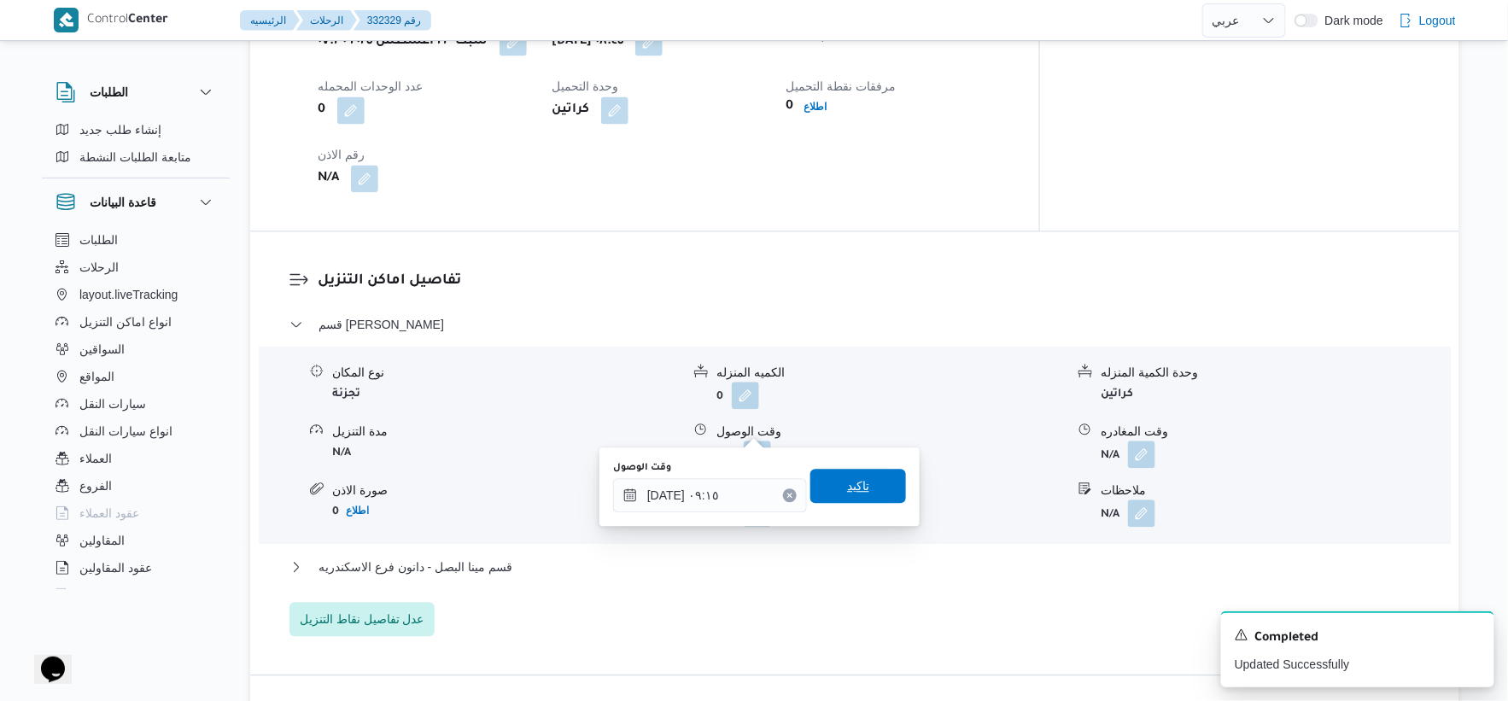
click at [863, 488] on span "تاكيد" at bounding box center [859, 486] width 96 height 34
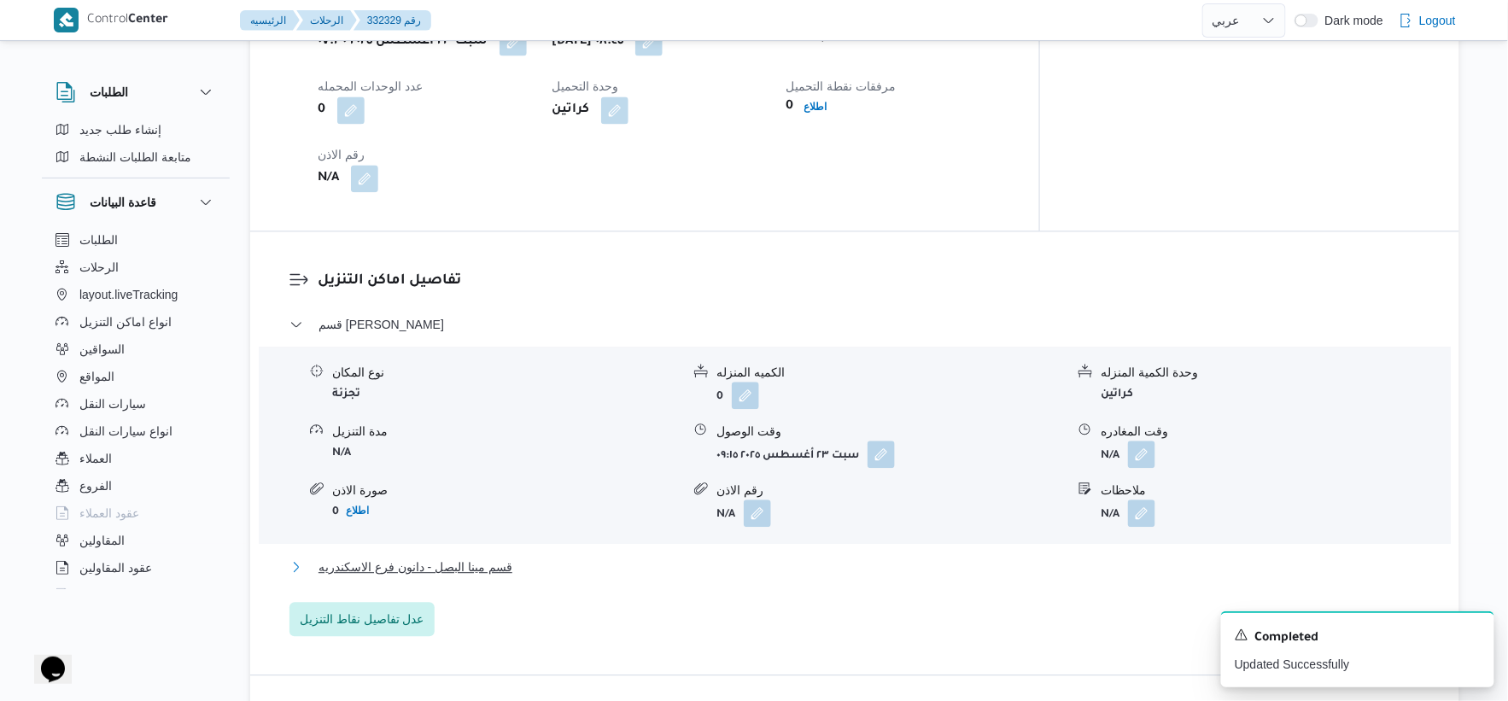
click at [497, 557] on span "قسم مينا البصل - دانون فرع الاسكندريه" at bounding box center [416, 567] width 194 height 20
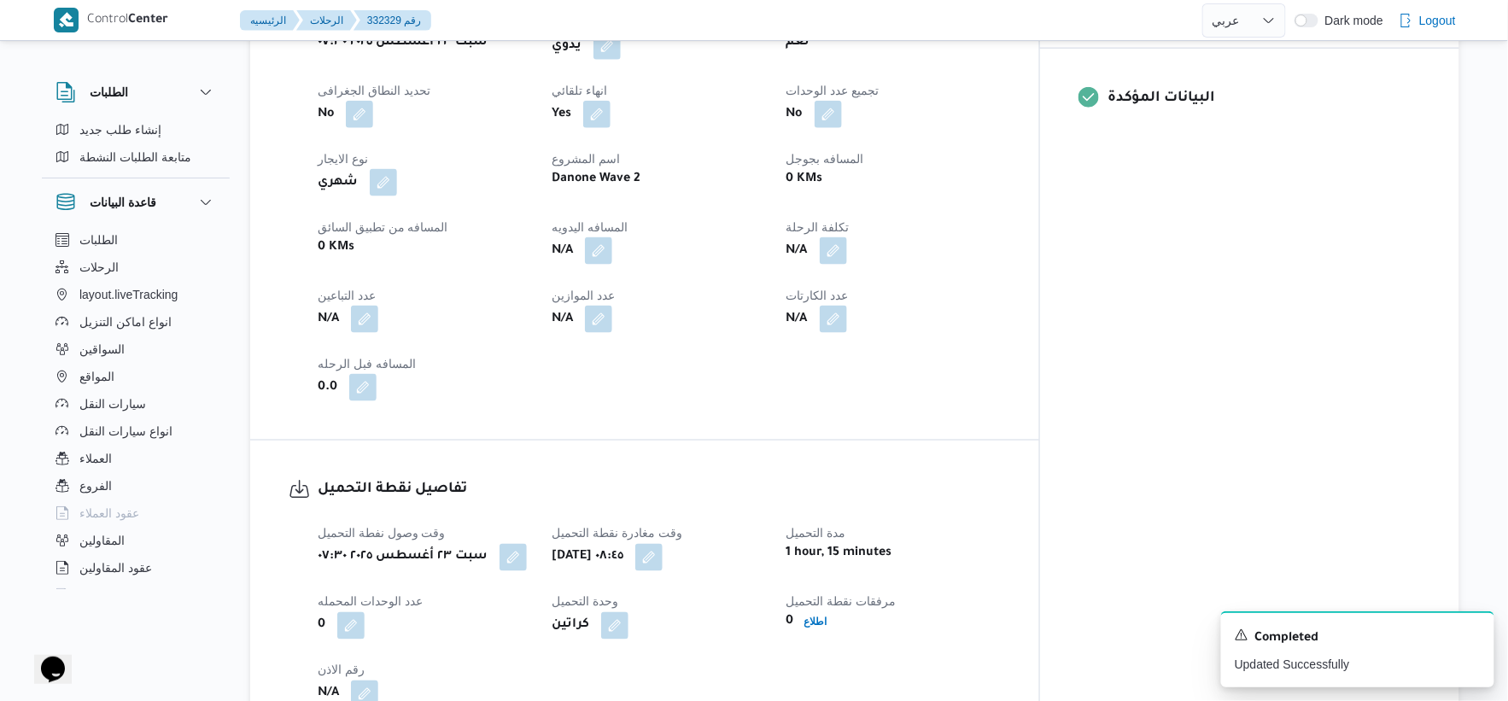
scroll to position [474, 0]
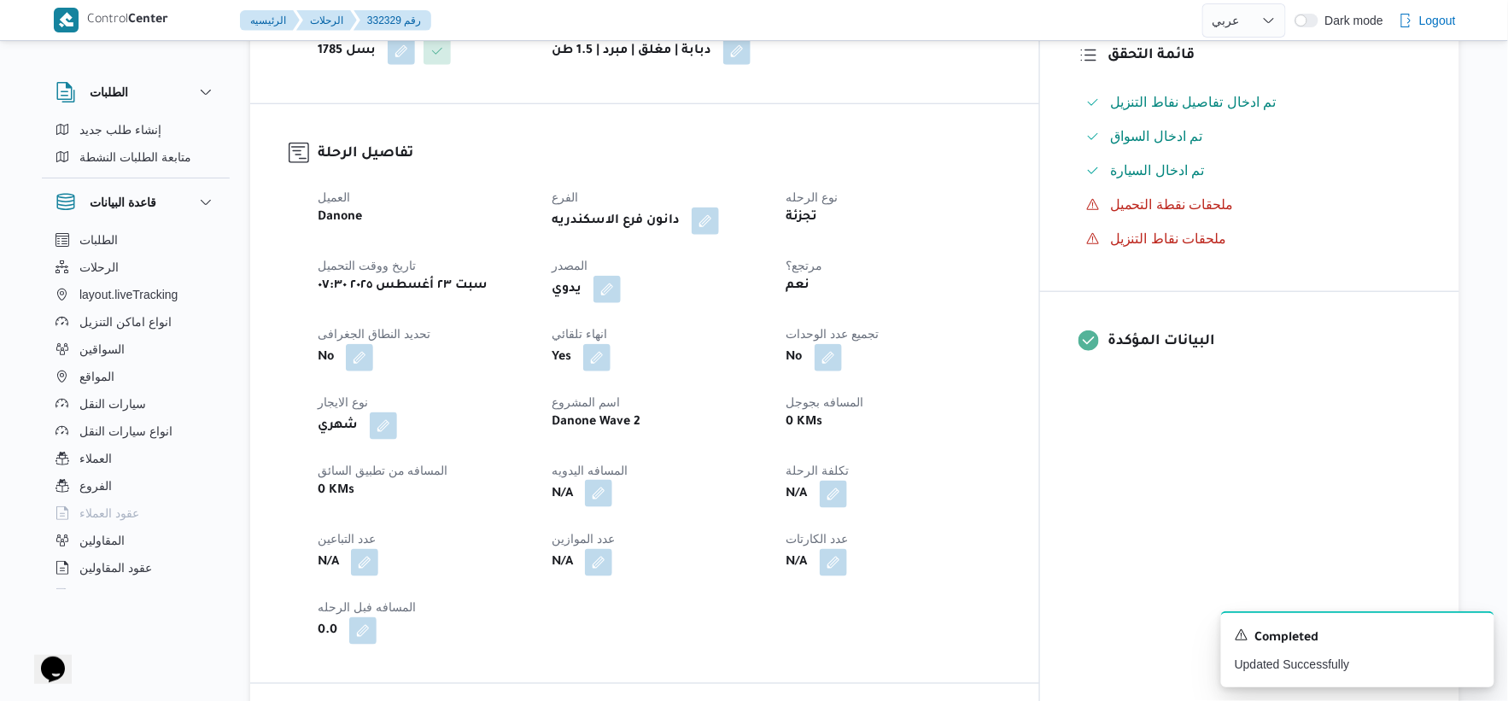
click at [612, 480] on button "button" at bounding box center [598, 493] width 27 height 27
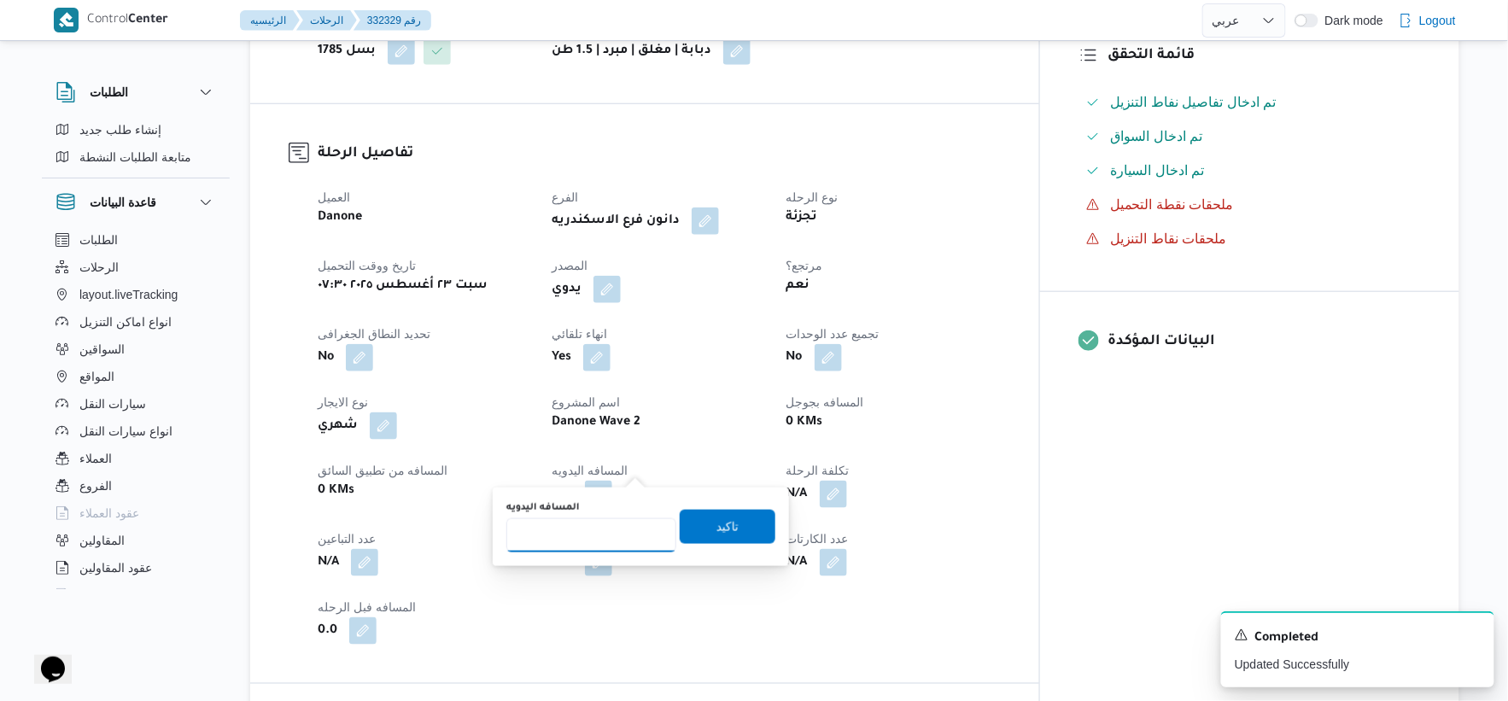
click at [582, 538] on input "المسافه اليدويه" at bounding box center [591, 535] width 170 height 34
type input "25"
click at [728, 542] on span "تاكيد" at bounding box center [728, 526] width 96 height 34
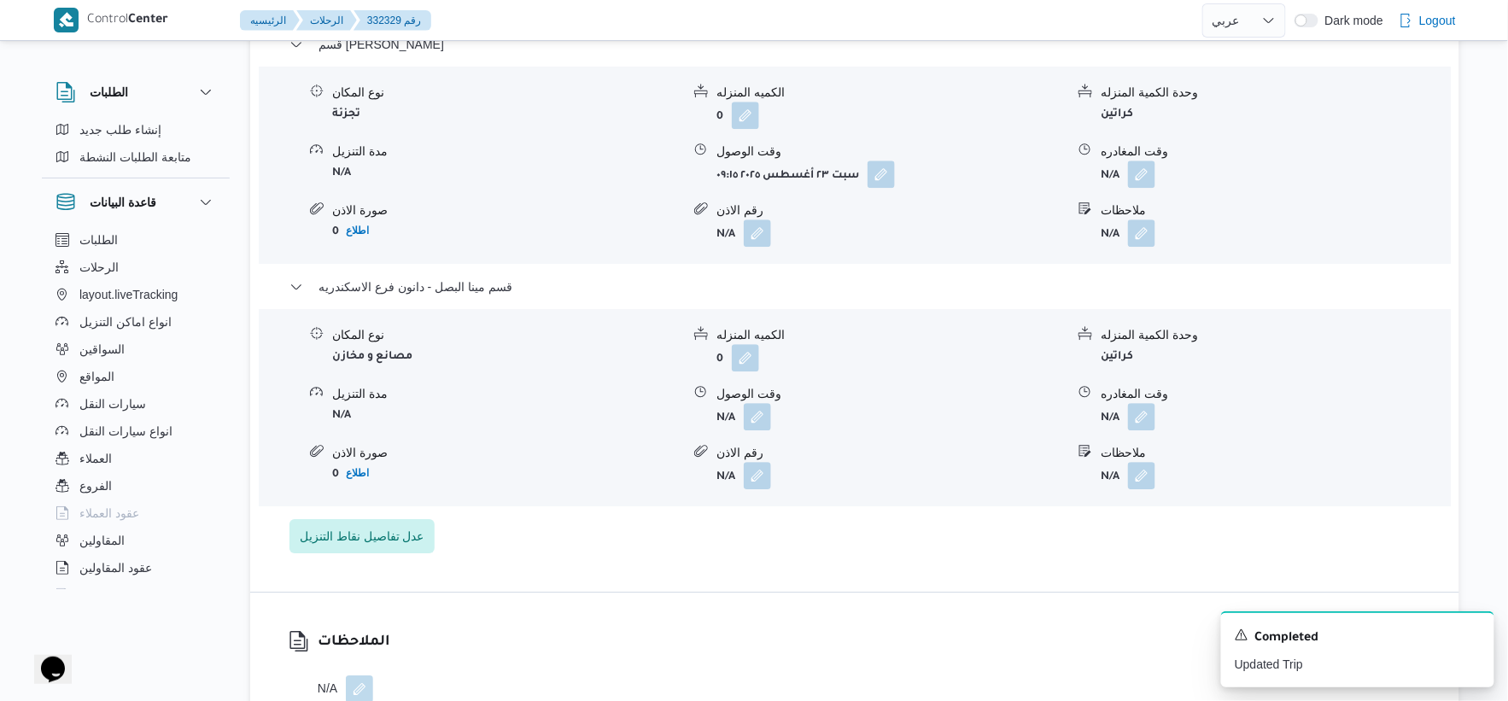
scroll to position [1518, 0]
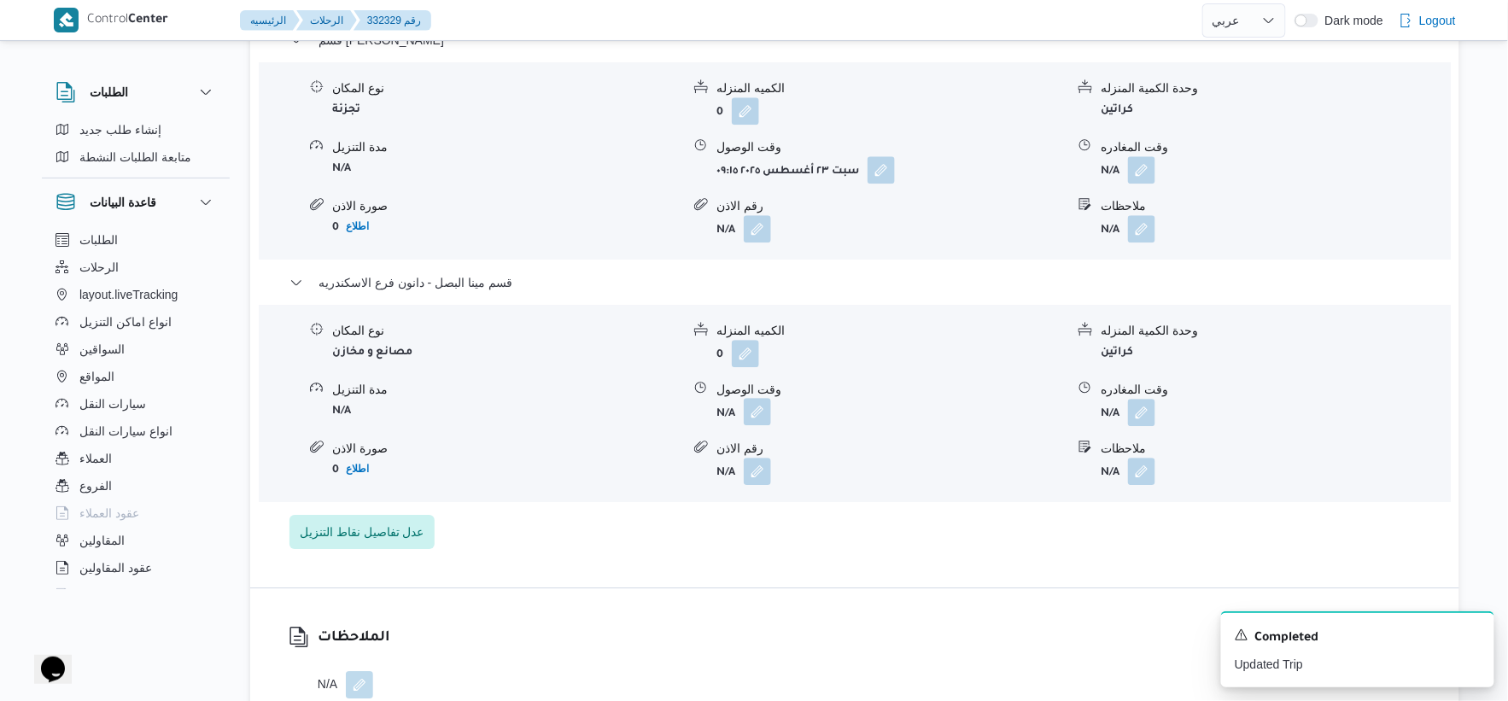
click at [756, 398] on button "button" at bounding box center [757, 411] width 27 height 27
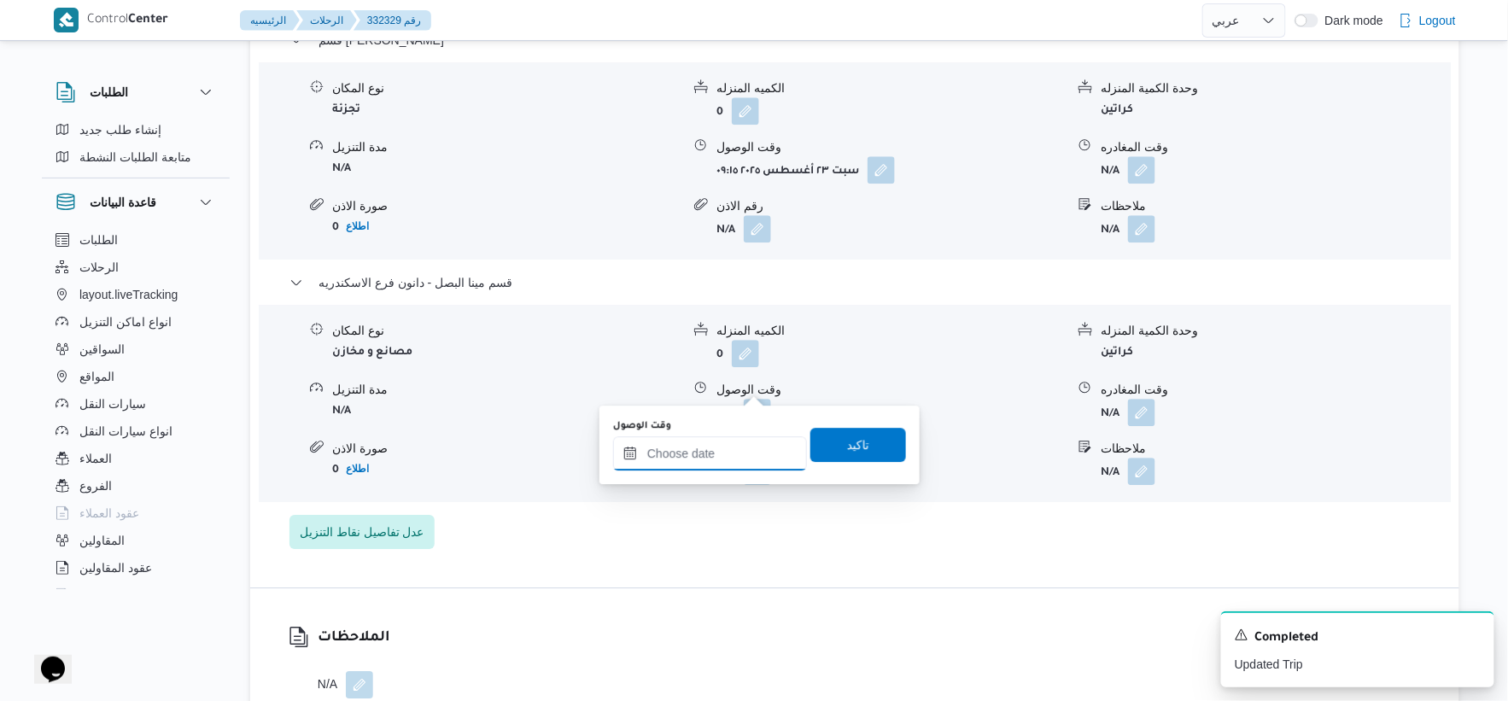
drag, startPoint x: 719, startPoint y: 458, endPoint x: 746, endPoint y: 447, distance: 29.5
click at [719, 458] on input "وقت الوصول" at bounding box center [710, 453] width 194 height 34
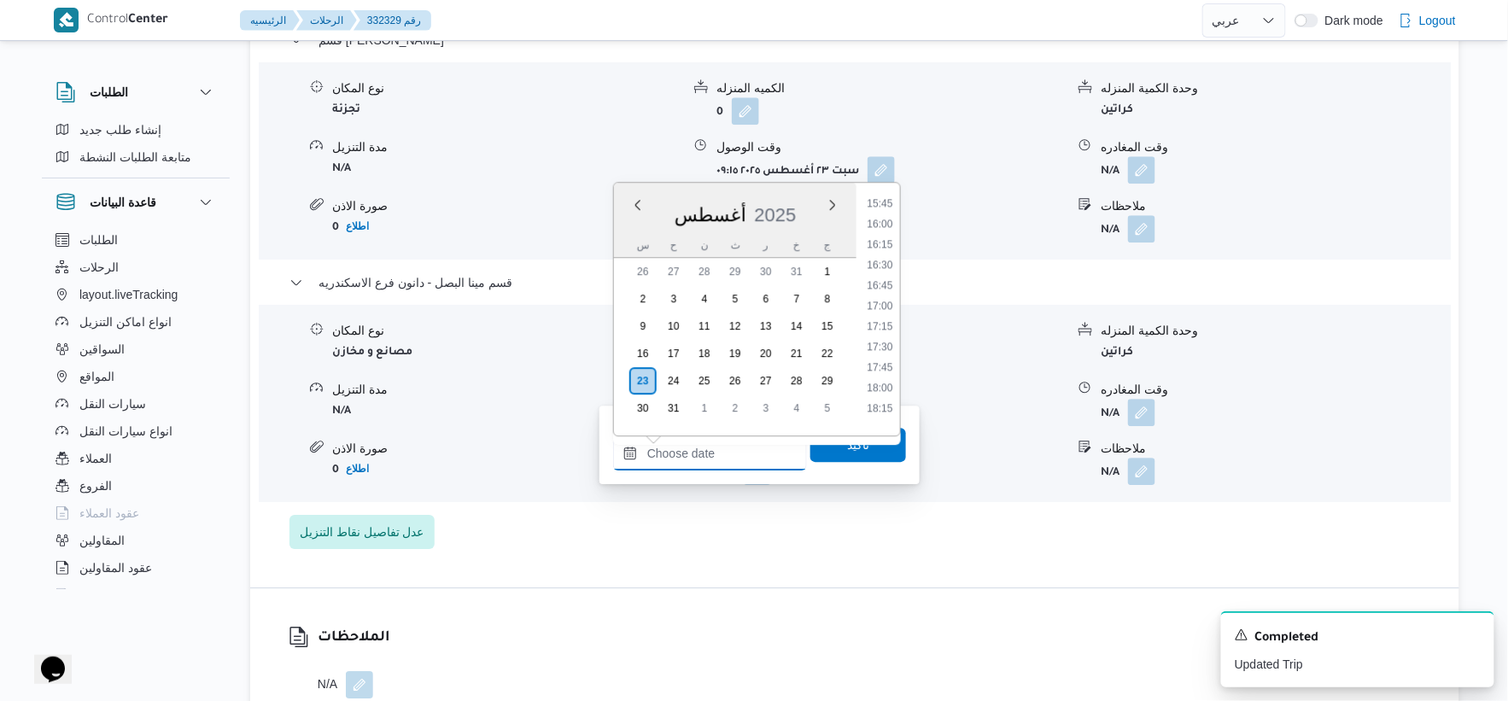
scroll to position [1260, 0]
click at [886, 295] on li "16:30" at bounding box center [879, 298] width 39 height 17
type input "٢٣/٠٨/٢٠٢٥ ١٦:٣٠"
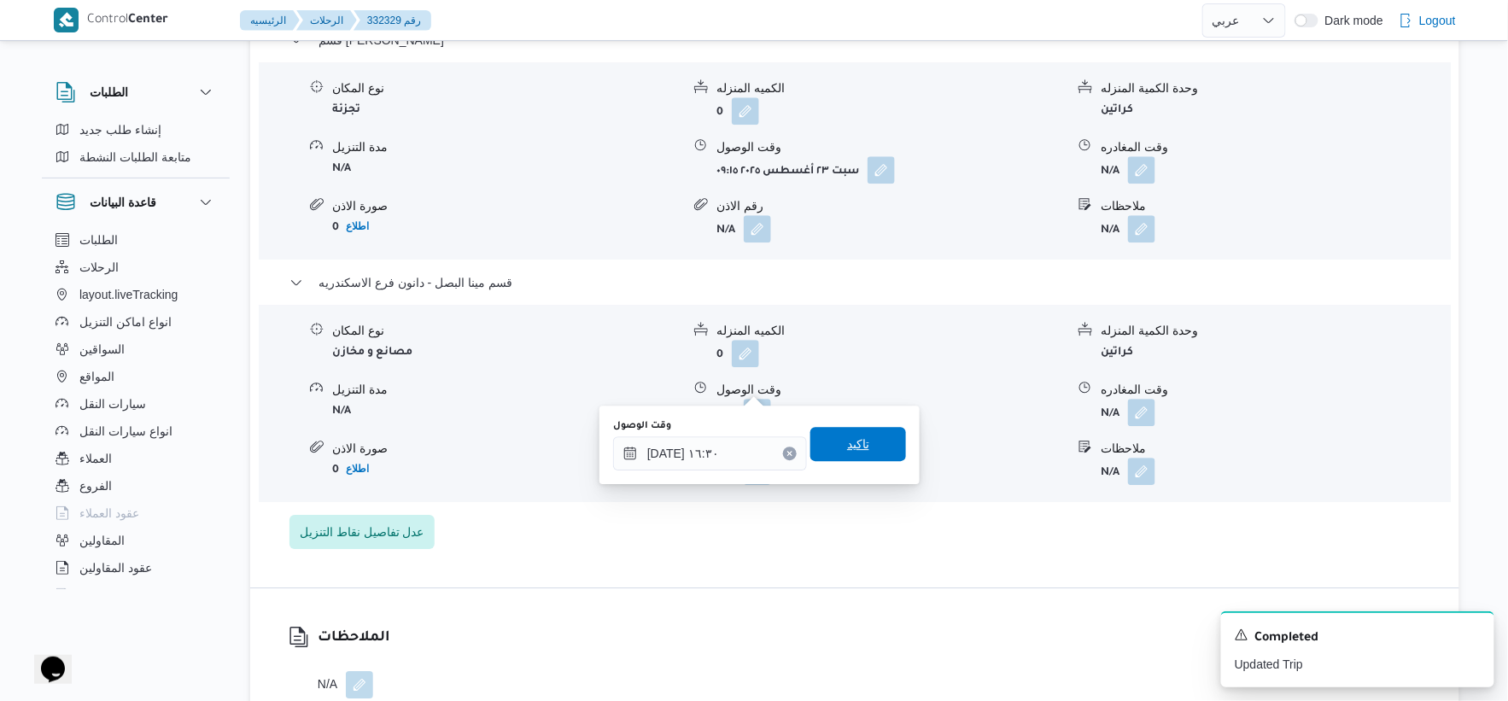
click at [851, 438] on span "تاكيد" at bounding box center [858, 444] width 22 height 20
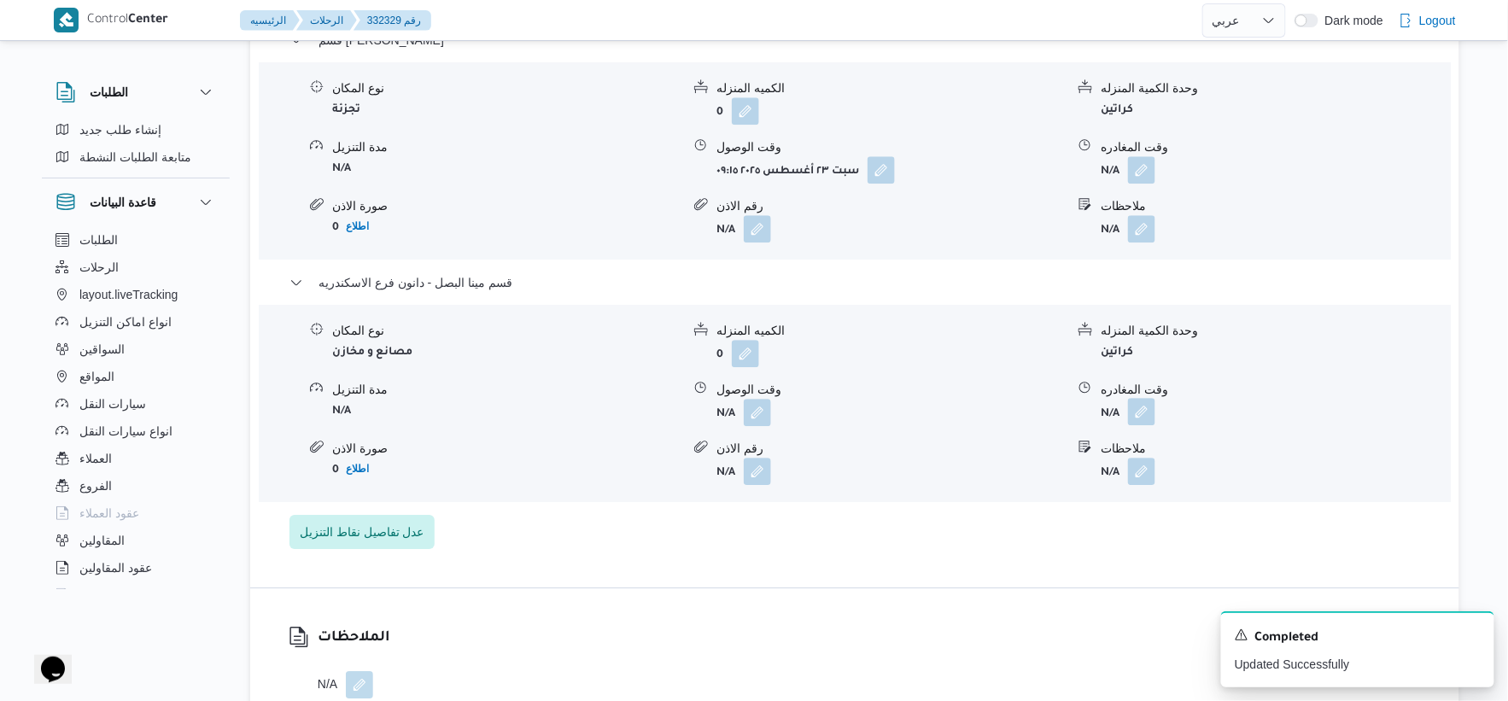
click at [1136, 398] on button "button" at bounding box center [1141, 411] width 27 height 27
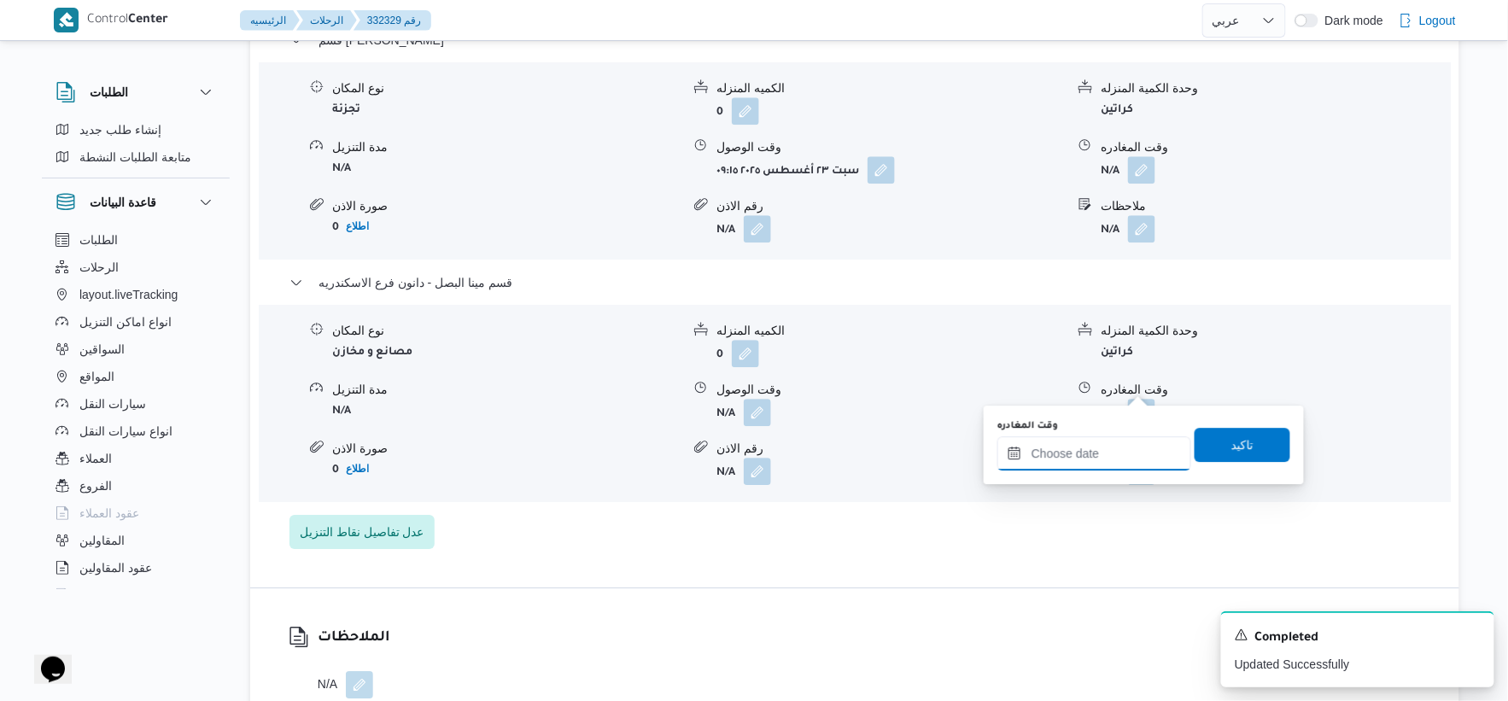
click at [1113, 461] on input "وقت المغادره" at bounding box center [1095, 453] width 194 height 34
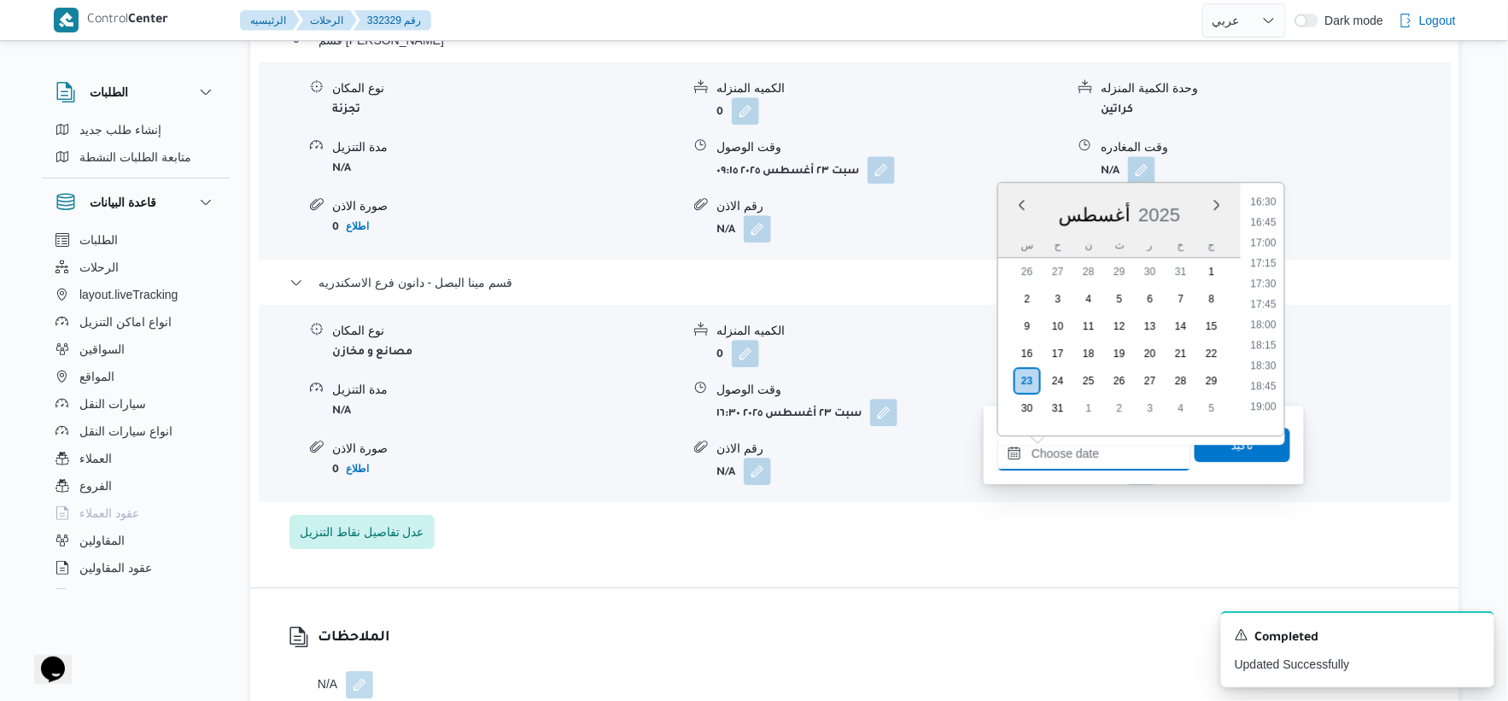
scroll to position [1355, 0]
click at [1267, 217] on li "16:45" at bounding box center [1263, 223] width 39 height 17
type input "٢٣/٠٨/٢٠٢٥ ١٦:٤٥"
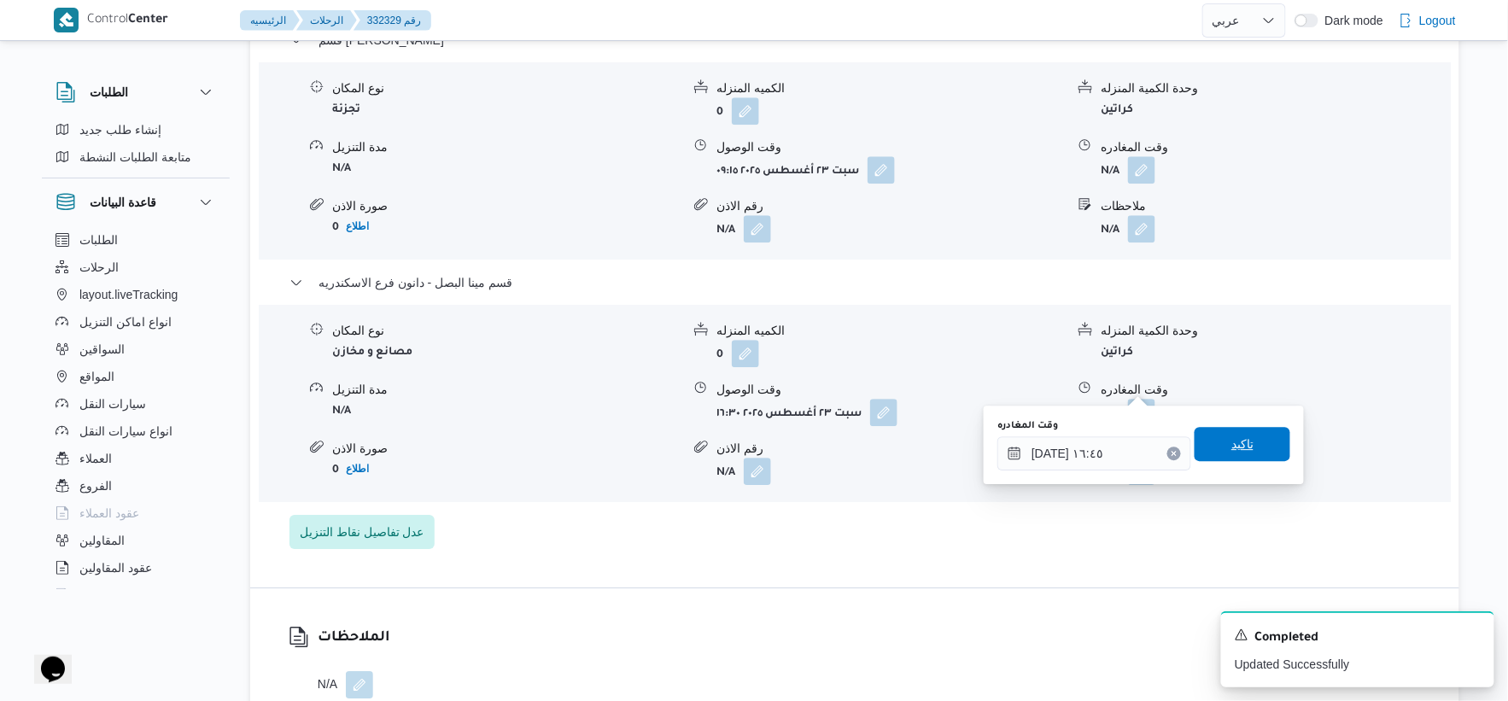
click at [1250, 436] on span "تاكيد" at bounding box center [1243, 444] width 96 height 34
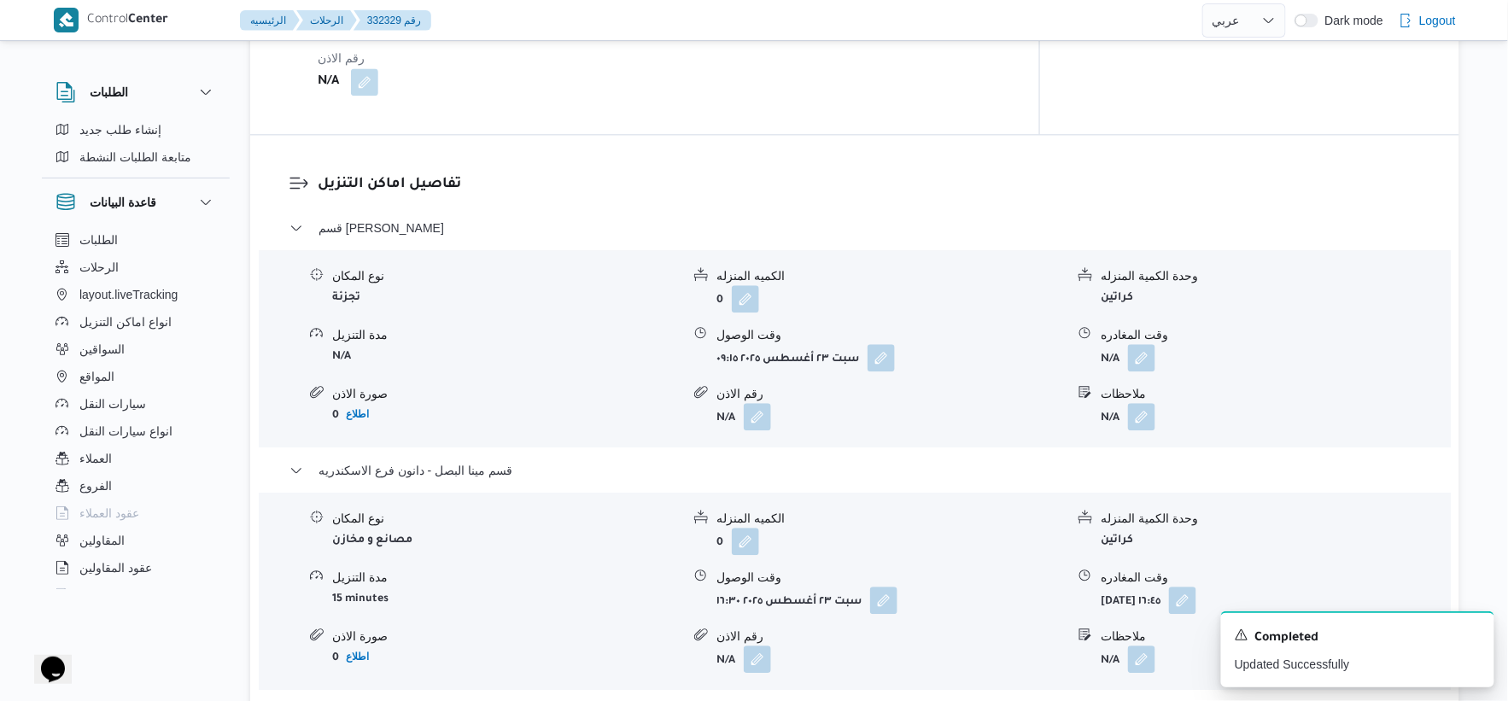
scroll to position [1328, 0]
click at [1145, 345] on button "button" at bounding box center [1141, 358] width 27 height 27
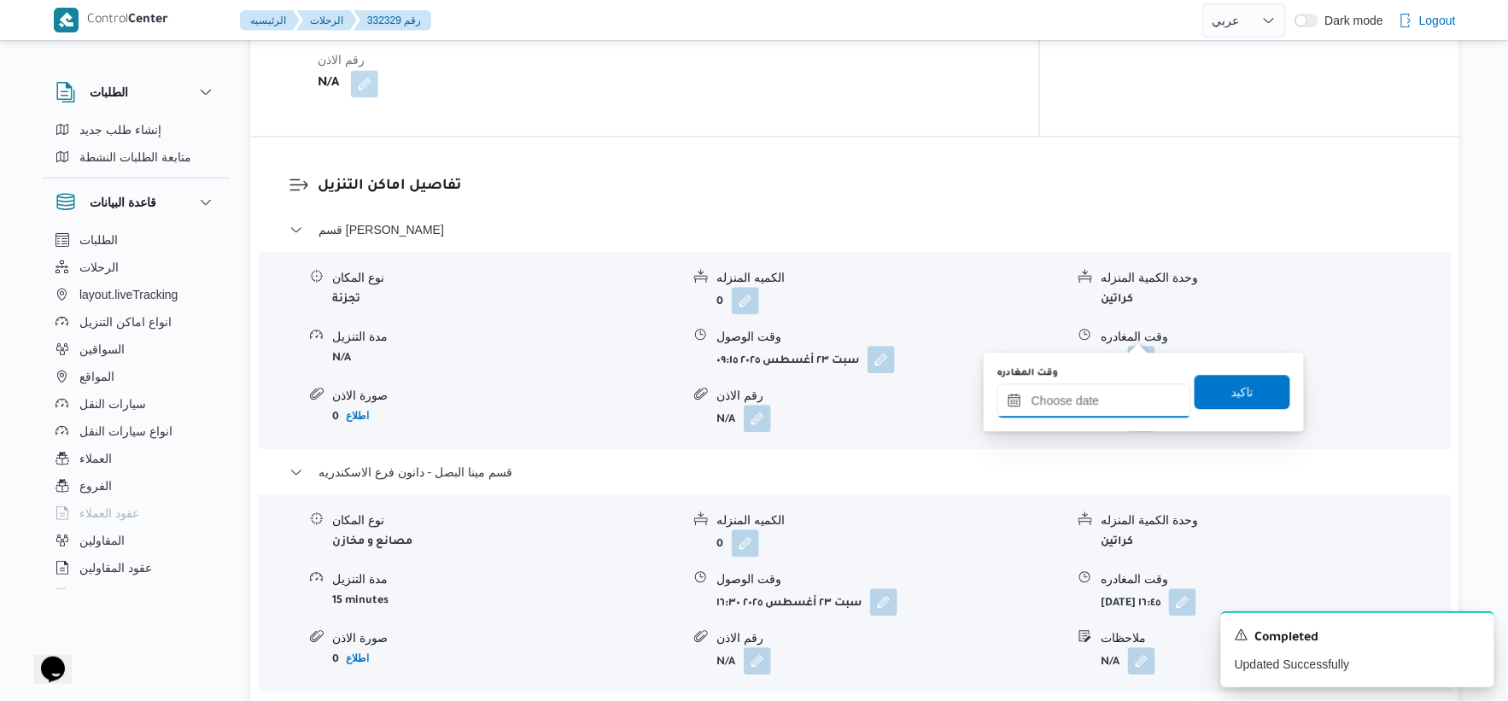
click at [1121, 394] on input "وقت المغادره" at bounding box center [1095, 400] width 194 height 34
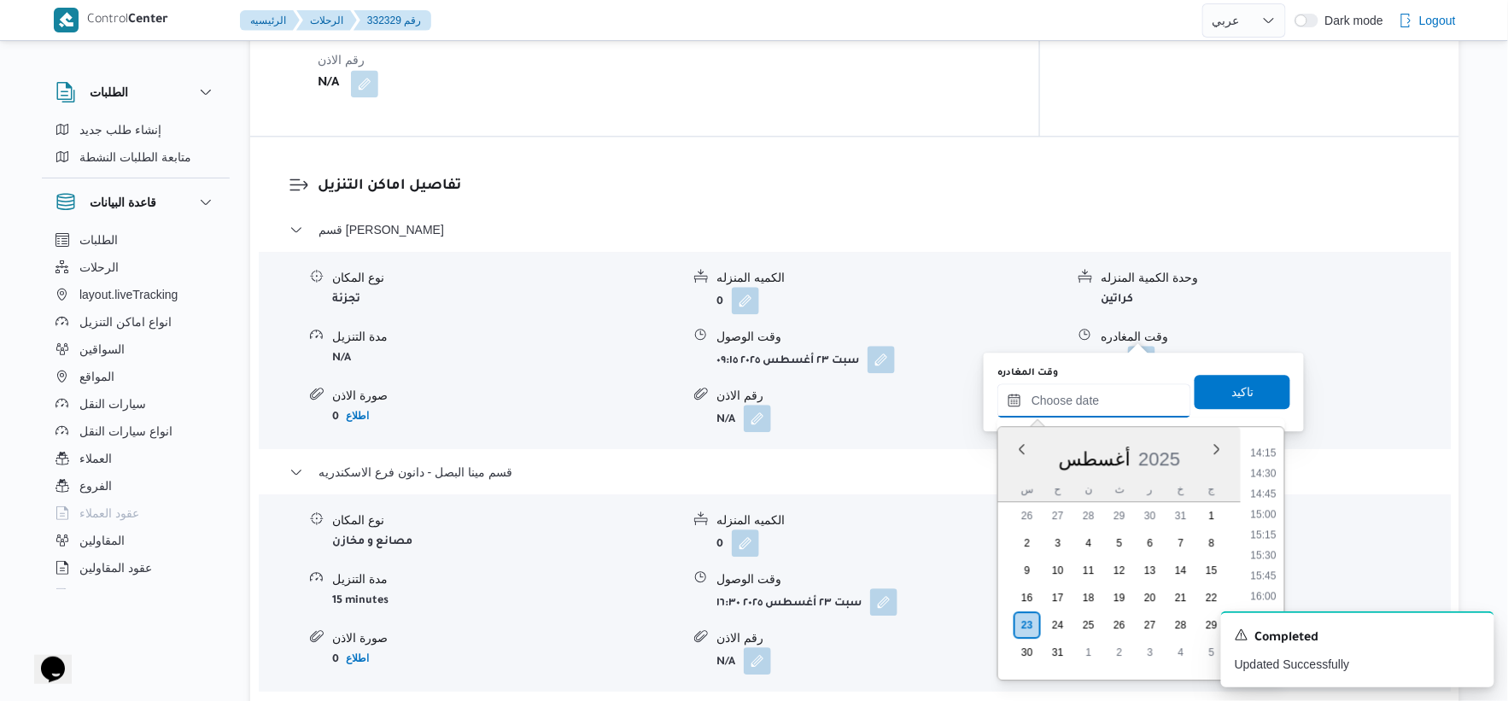
scroll to position [1260, 0]
click at [1267, 499] on li "16:00" at bounding box center [1263, 501] width 39 height 17
type input "٢٣/٠٨/٢٠٢٥ ١٦:٠٠"
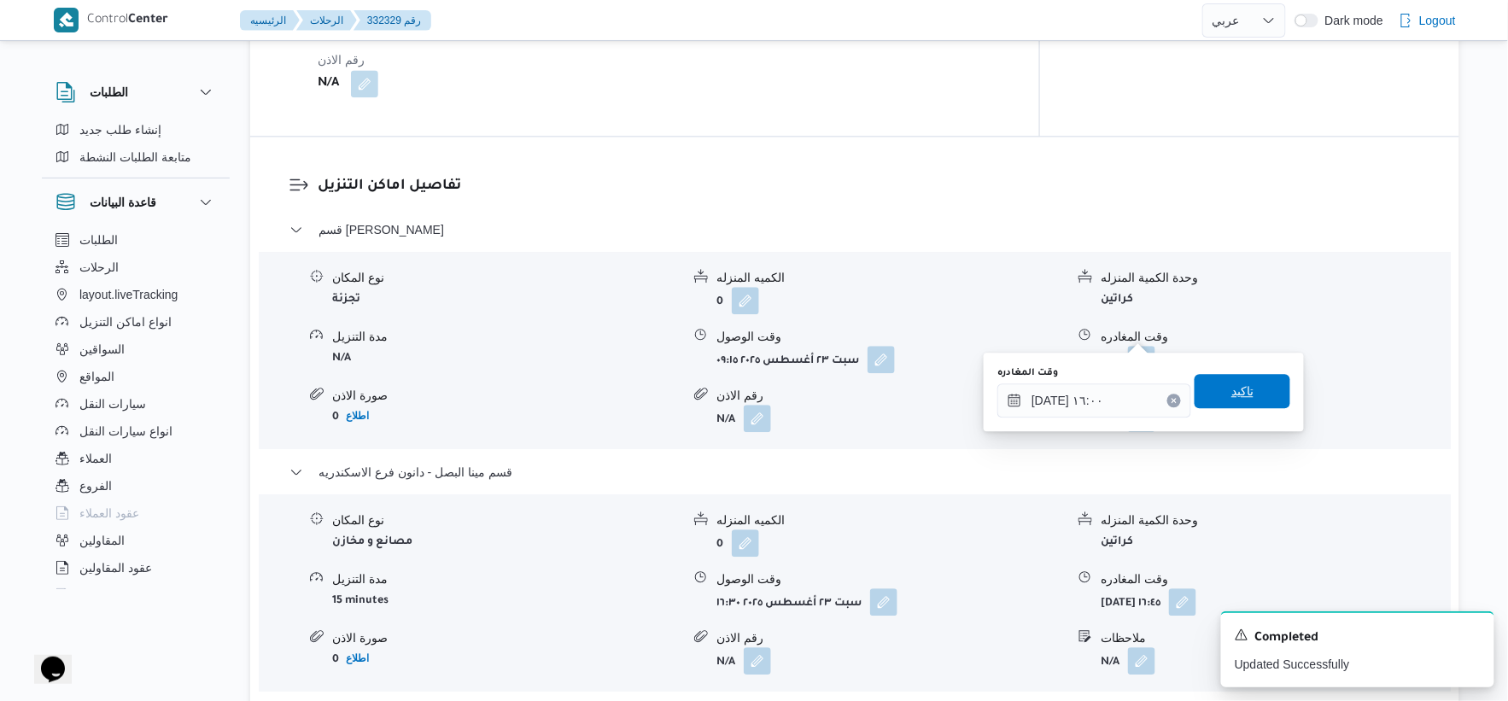
click at [1254, 383] on span "تاكيد" at bounding box center [1243, 391] width 96 height 34
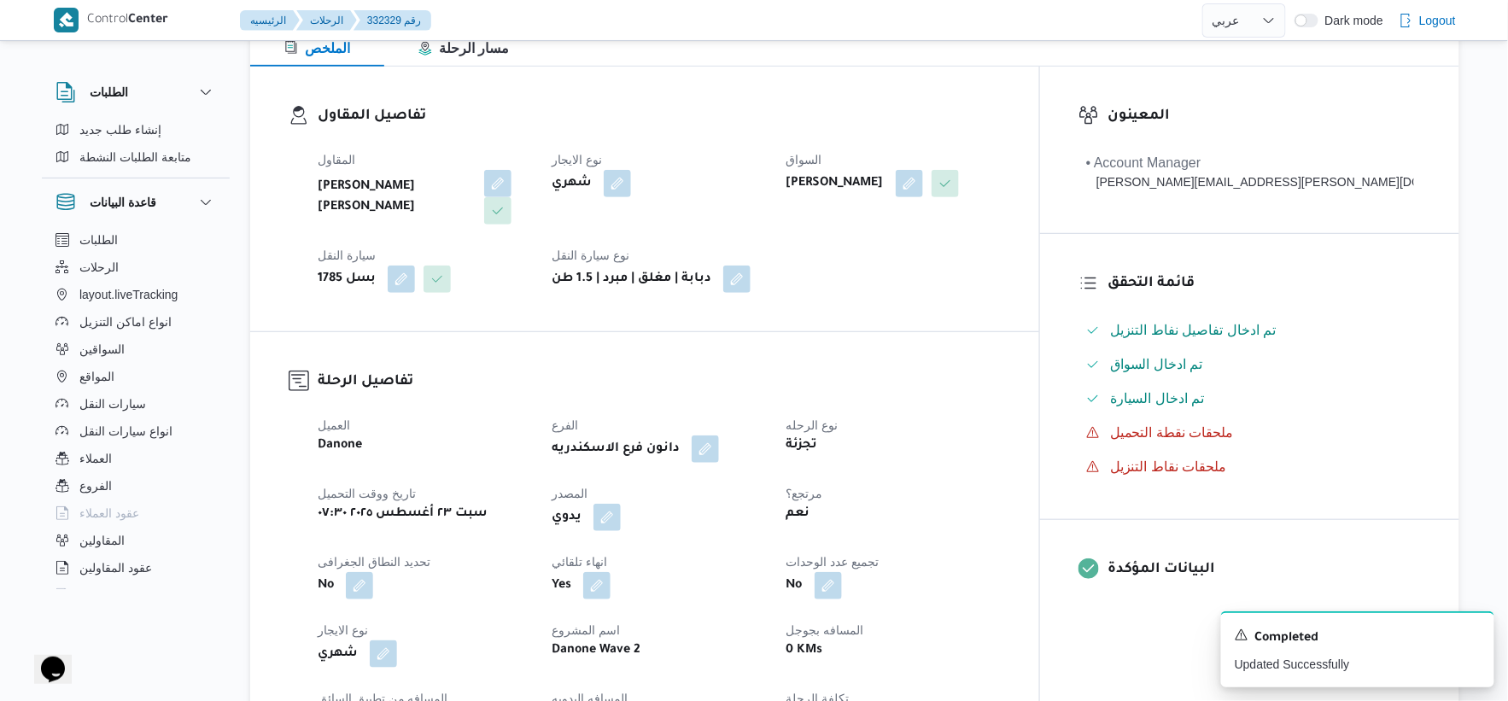
scroll to position [0, 0]
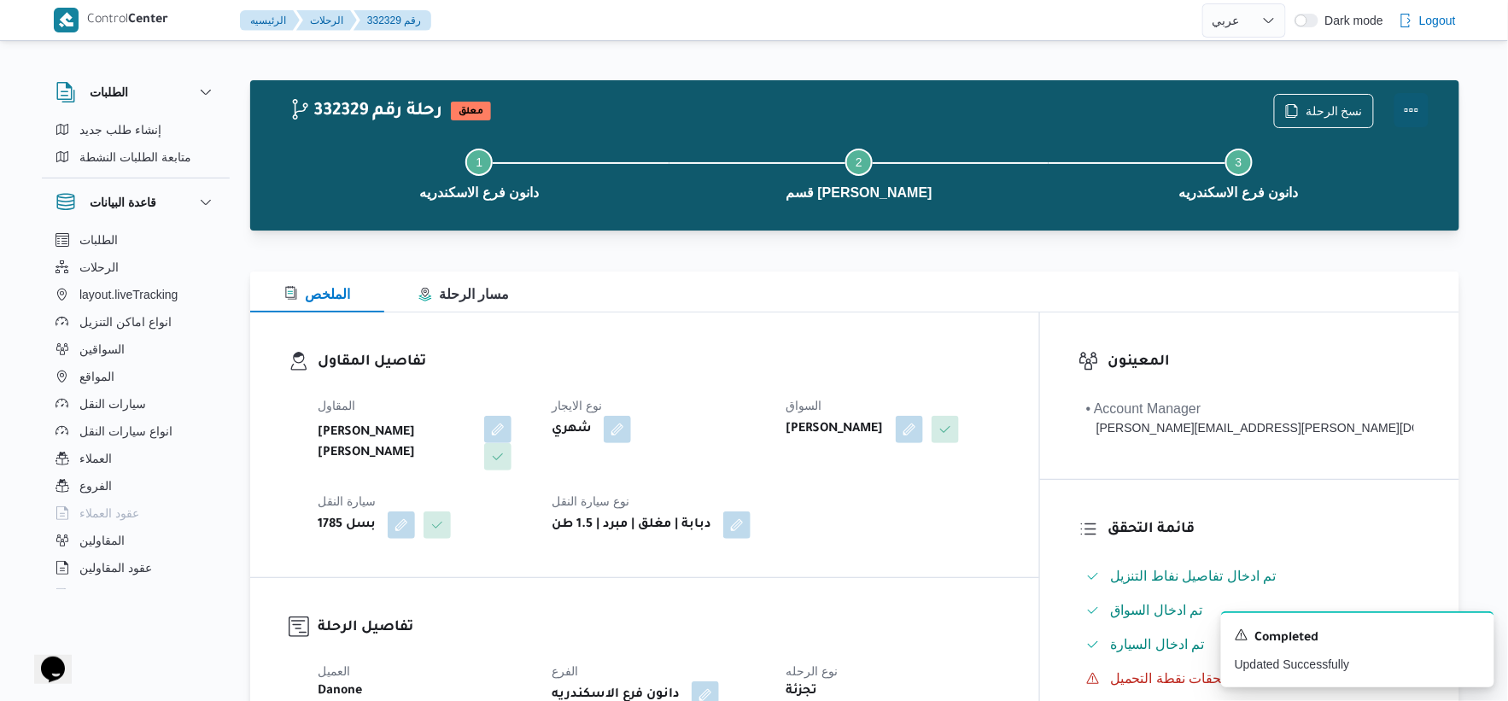
click at [1418, 101] on button "Actions" at bounding box center [1412, 110] width 34 height 34
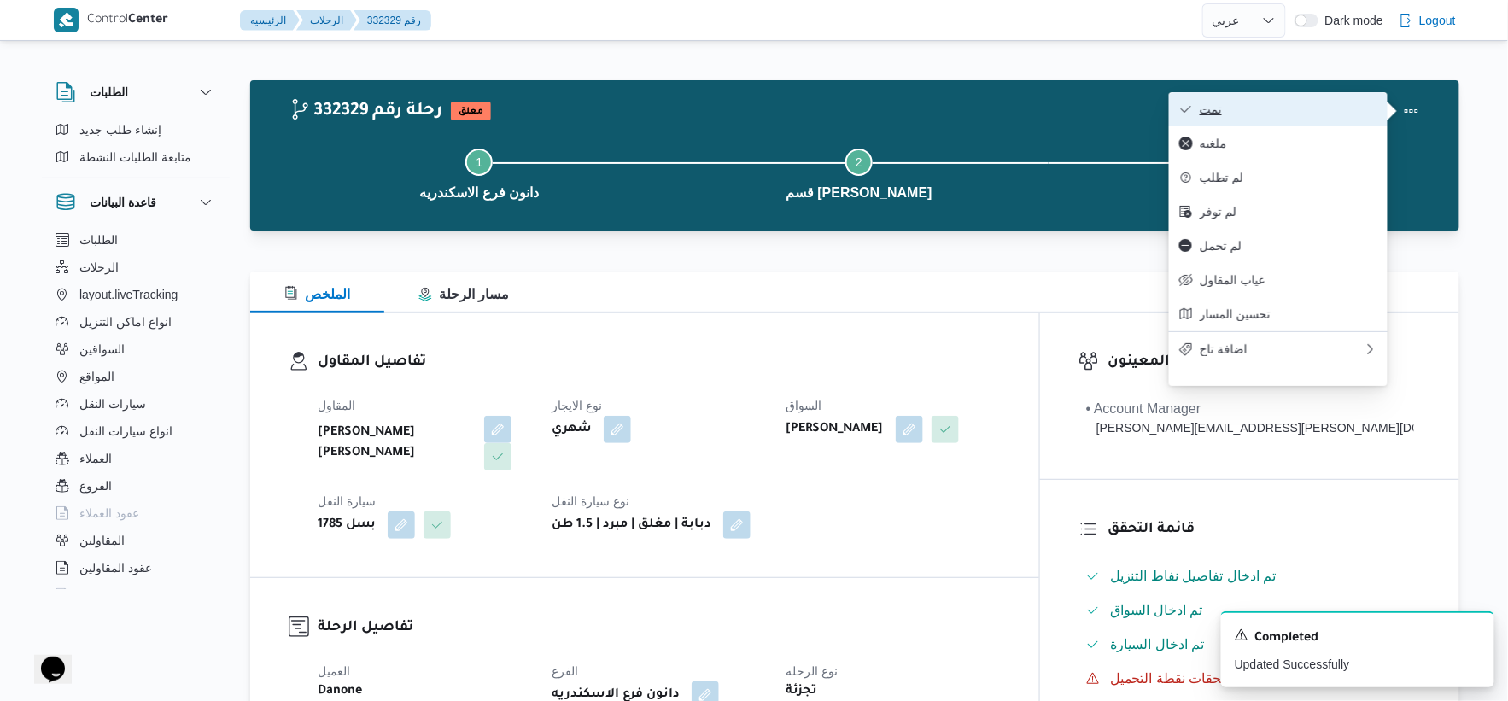
click at [1301, 111] on span "تمت" at bounding box center [1289, 109] width 178 height 14
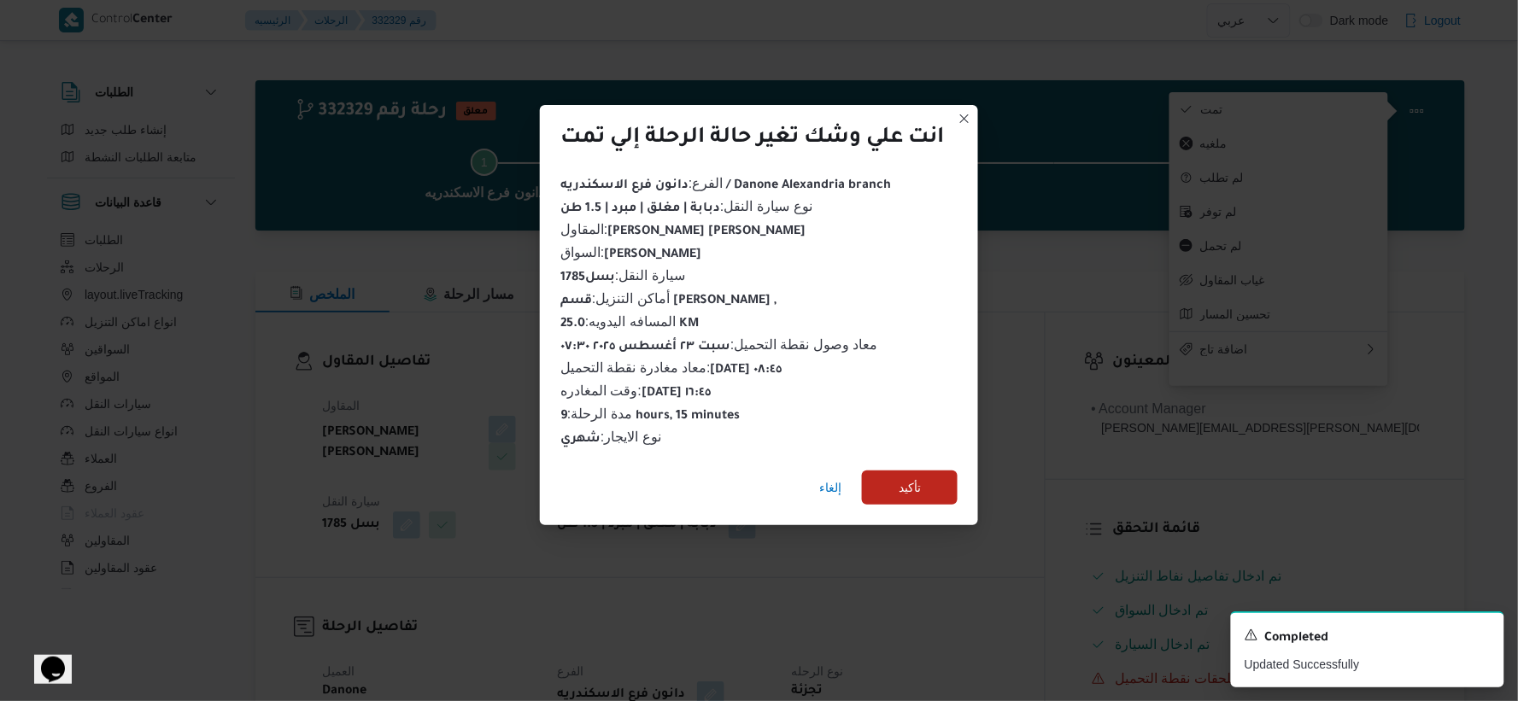
click at [926, 497] on div "إلغاء تأكيد" at bounding box center [759, 491] width 438 height 68
click at [923, 493] on span "تأكيد" at bounding box center [910, 488] width 96 height 34
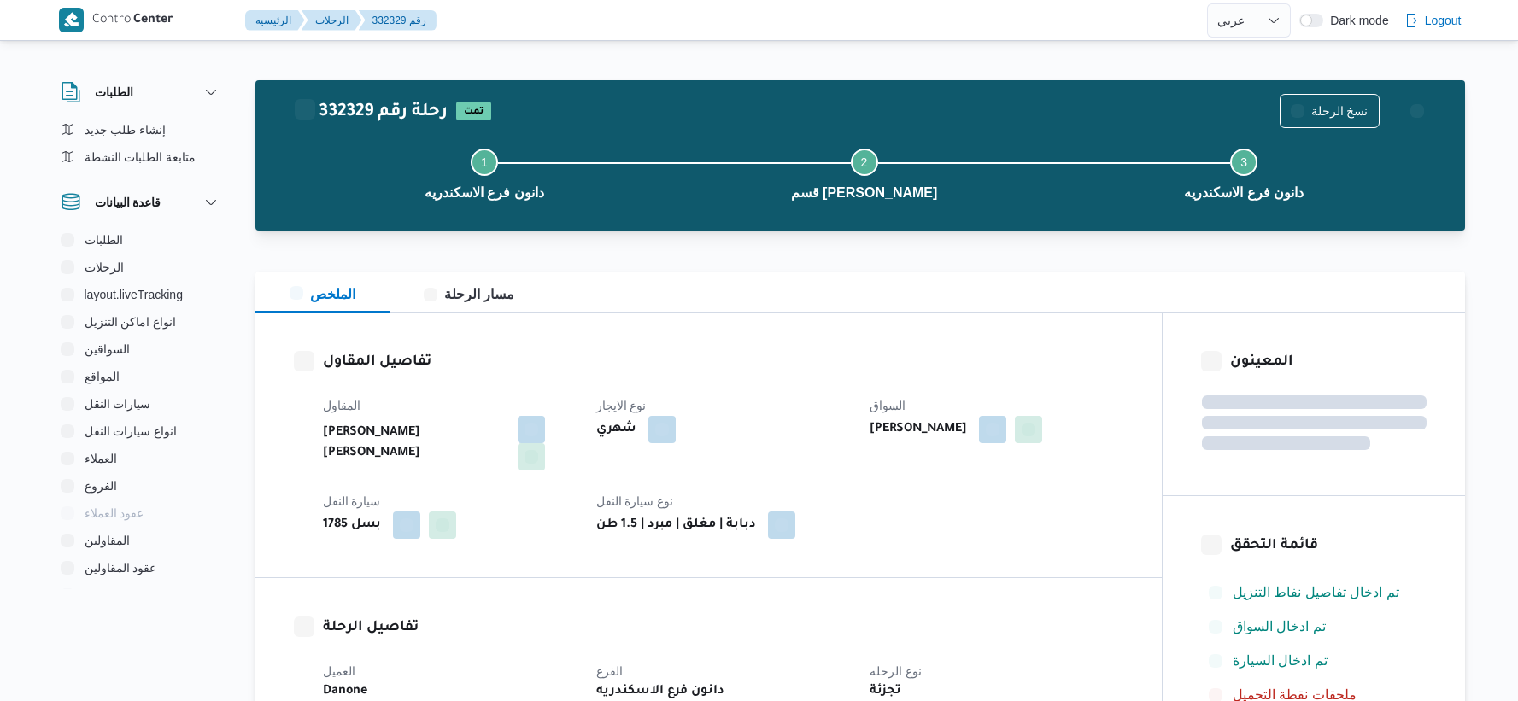
select select "ar"
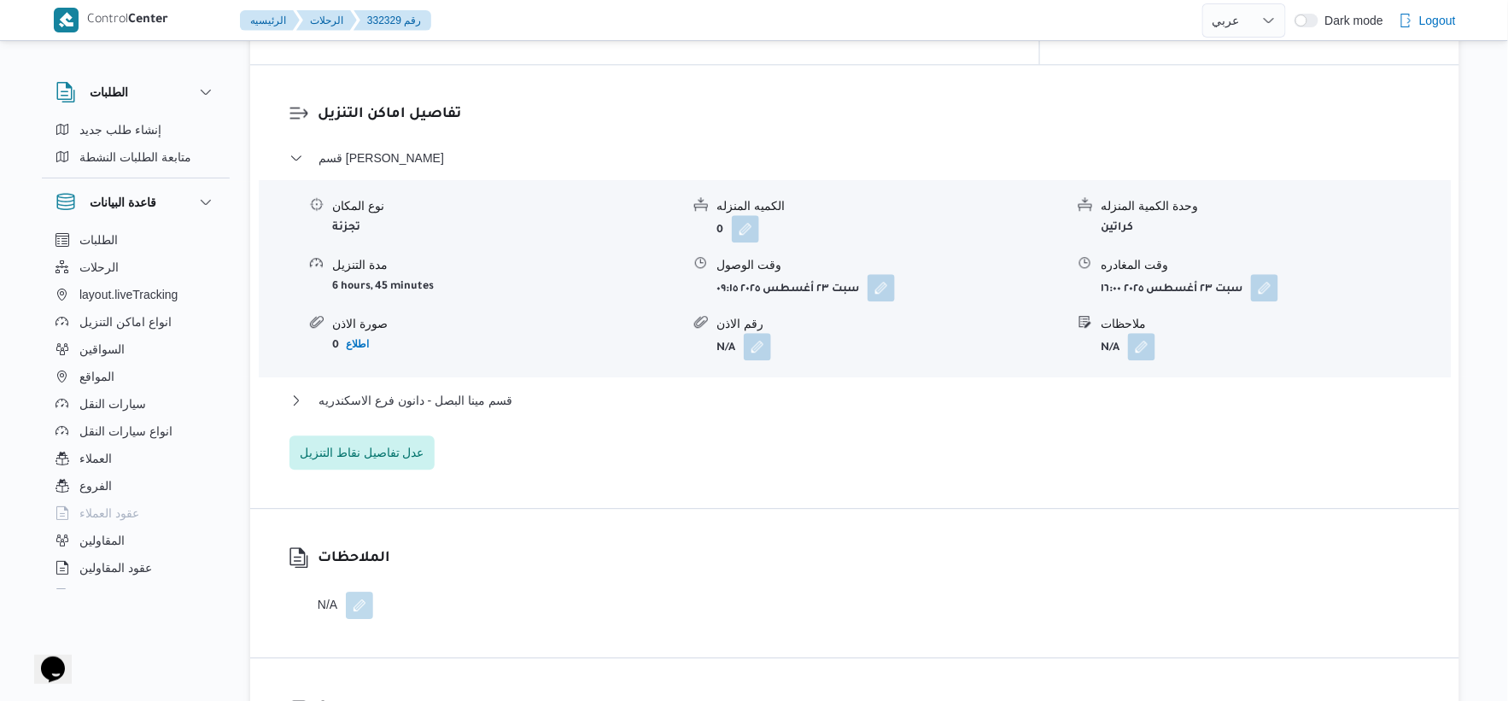
scroll to position [1518, 0]
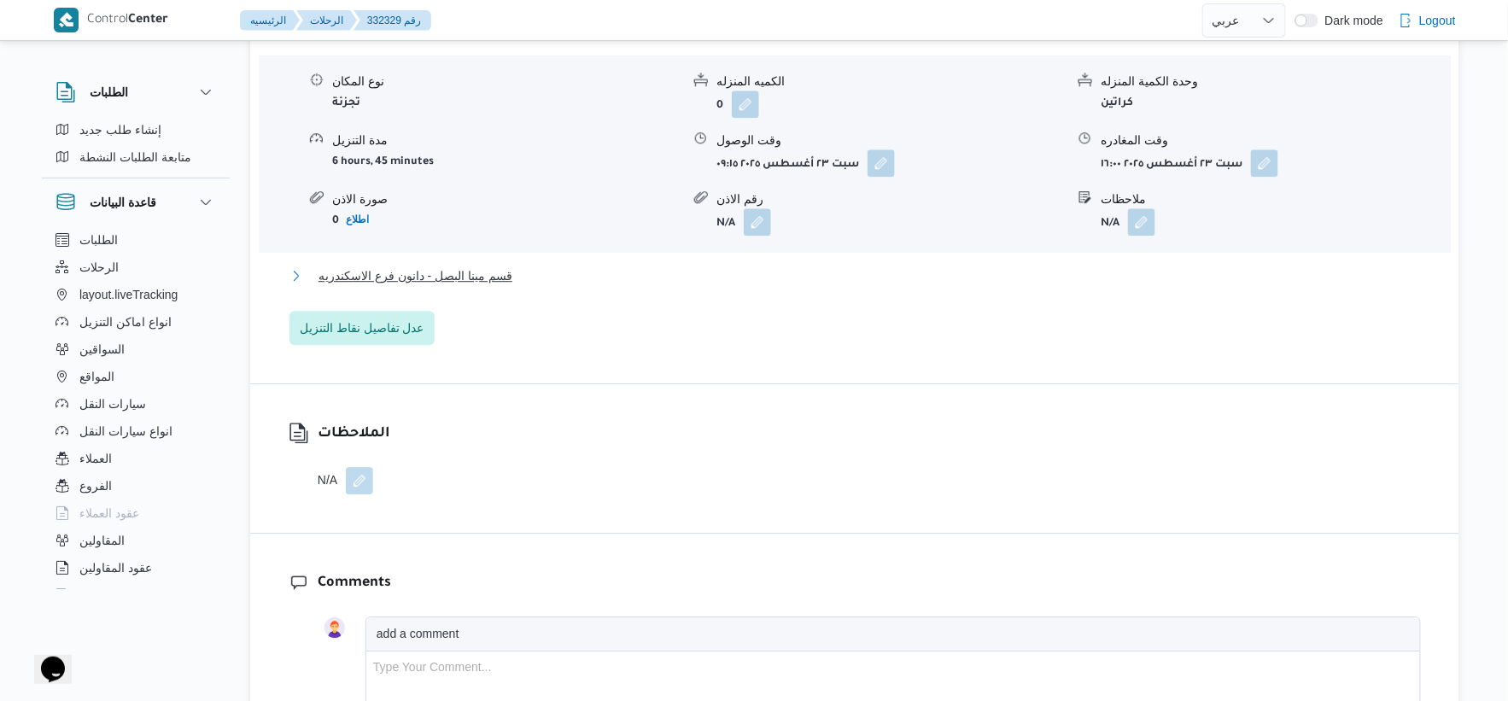
click at [511, 266] on span "قسم مينا البصل - دانون فرع الاسكندريه" at bounding box center [416, 276] width 194 height 20
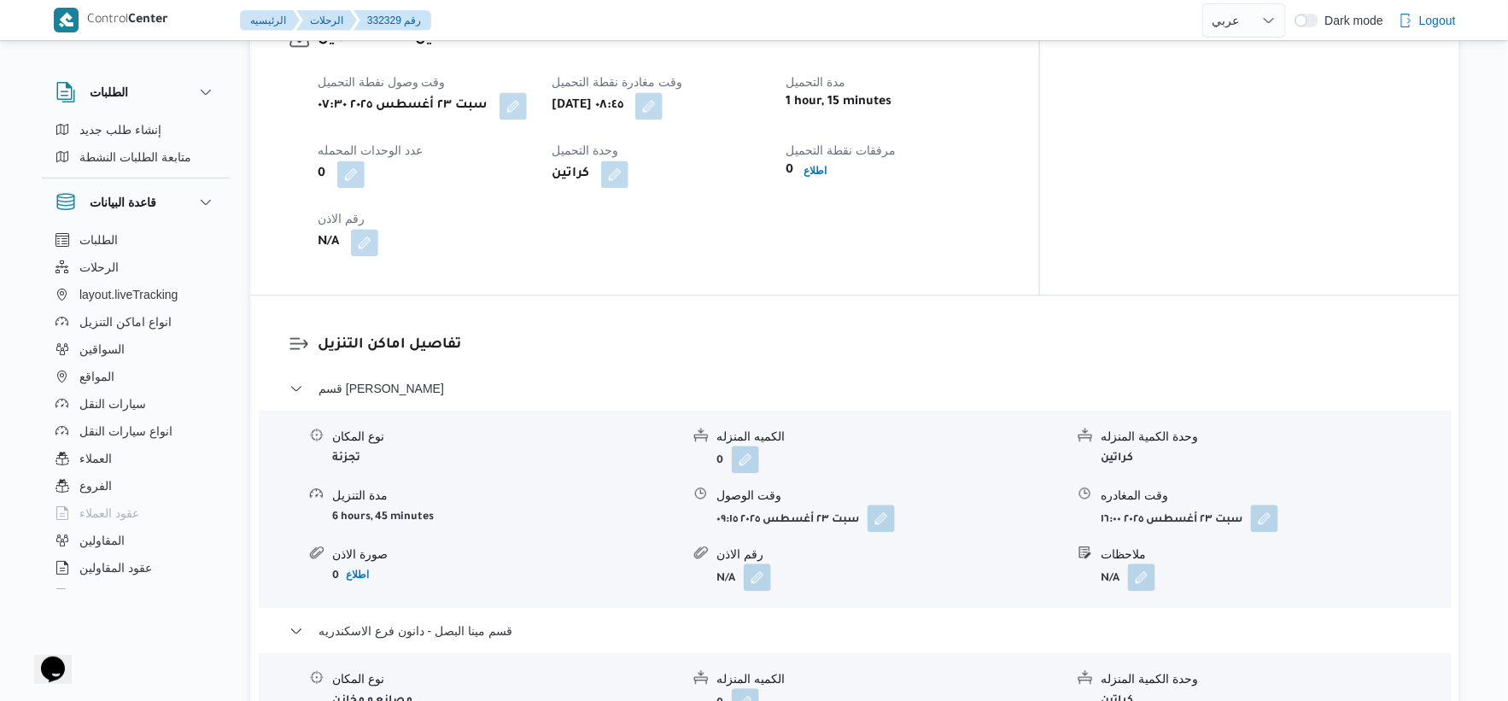
scroll to position [1328, 0]
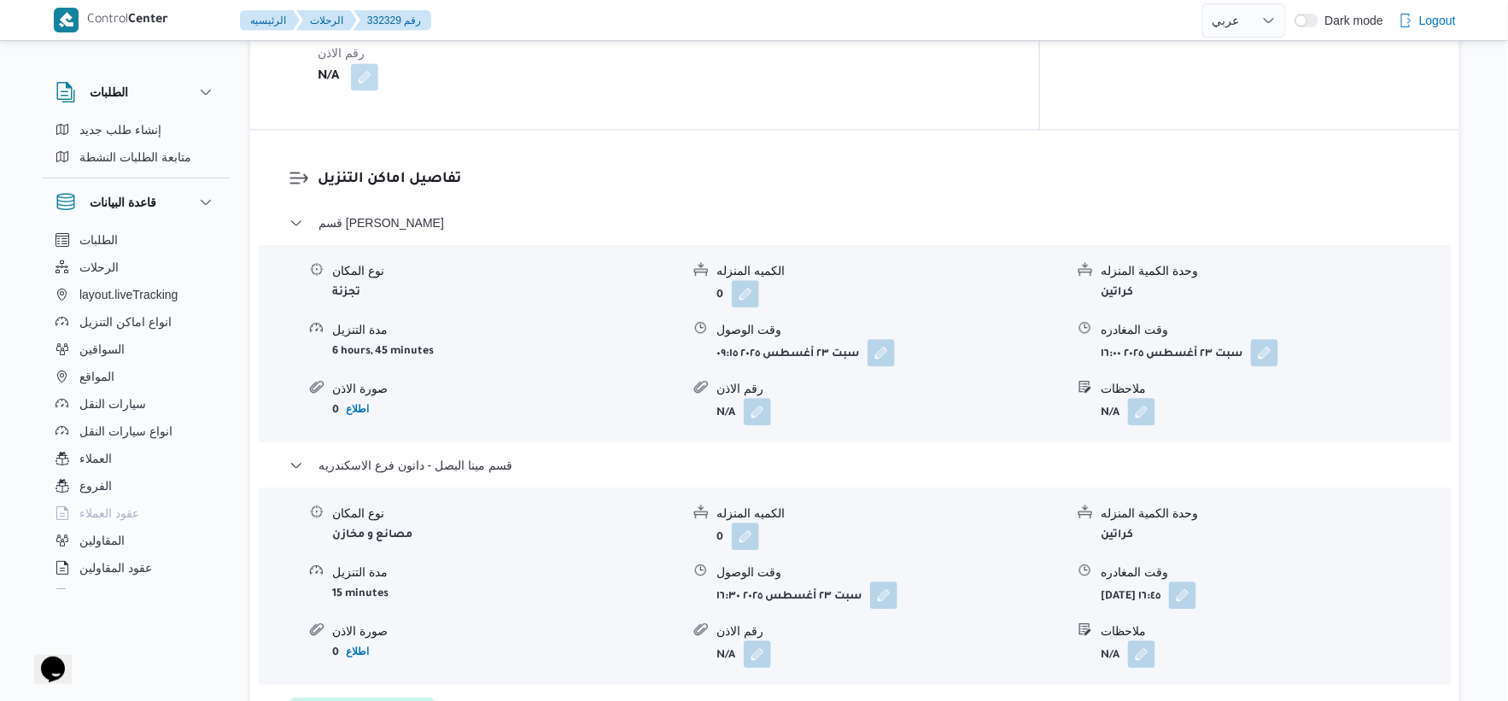
select select "ar"
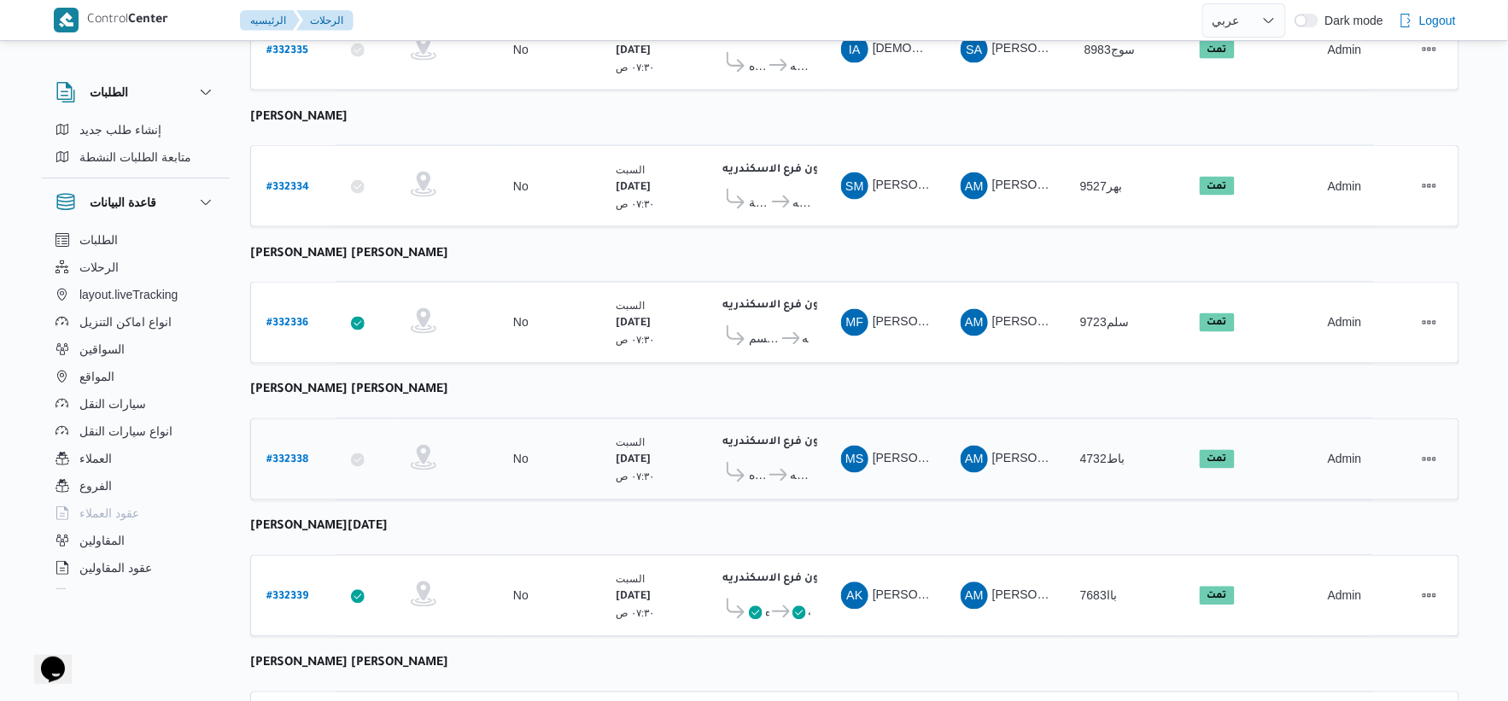
scroll to position [803, 0]
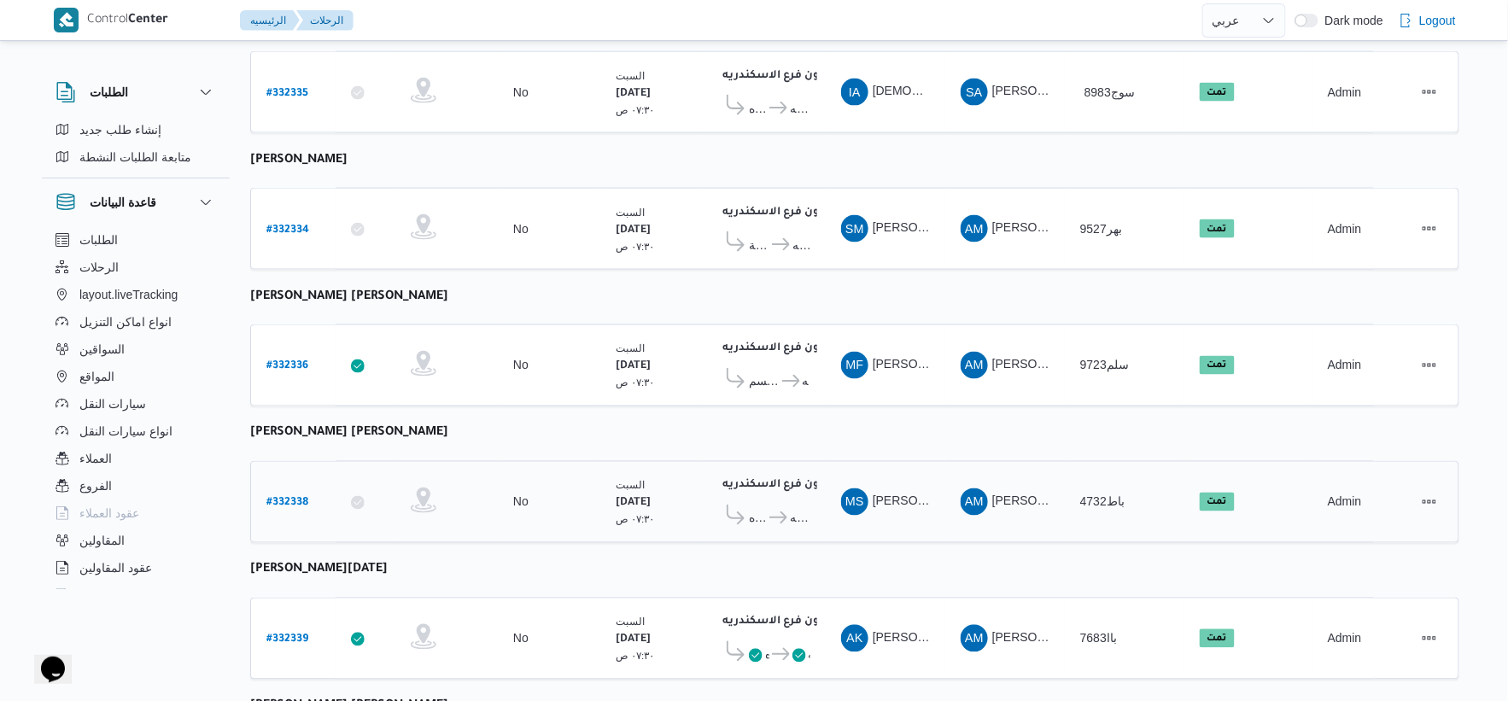
click at [288, 498] on b "# 332338" at bounding box center [287, 504] width 42 height 12
select select "ar"
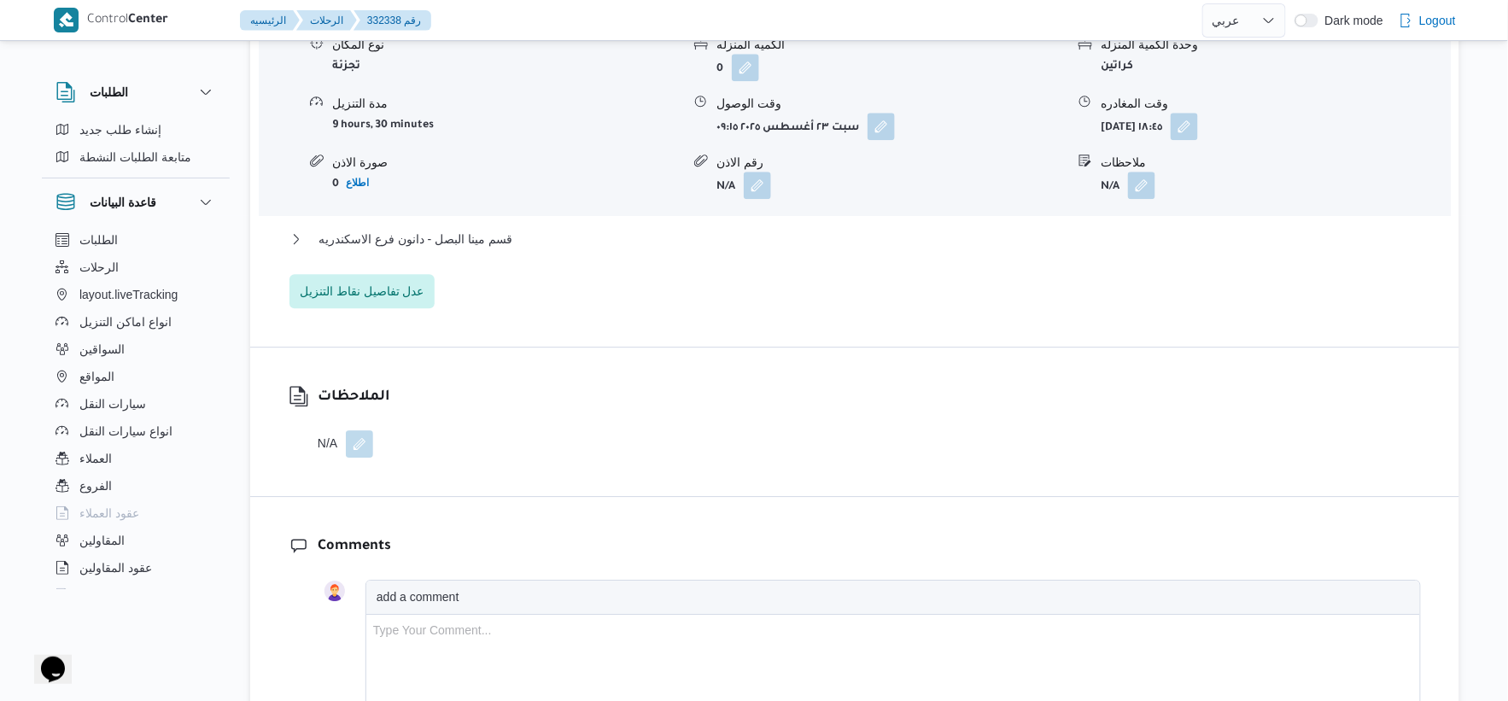
scroll to position [1657, 0]
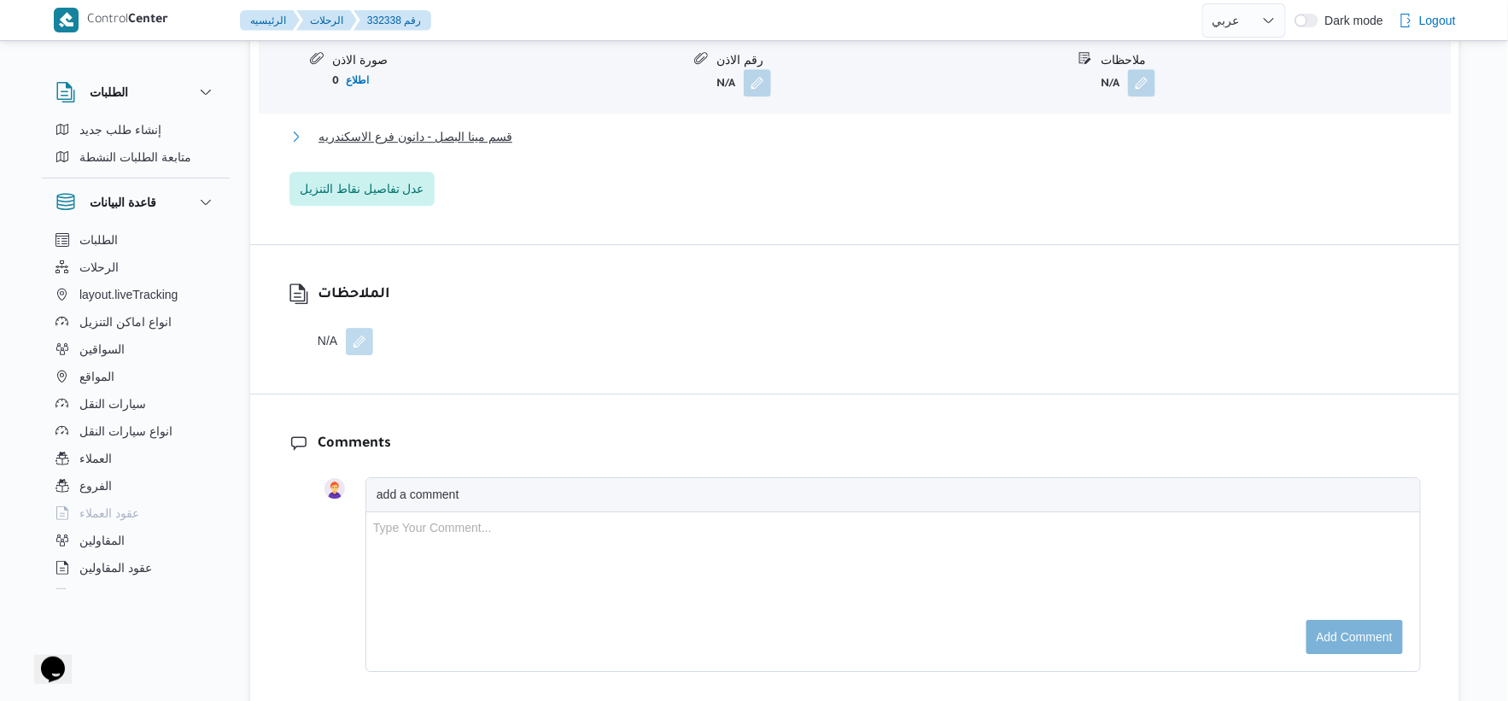
click at [525, 143] on button "قسم مينا البصل - دانون فرع الاسكندريه" at bounding box center [856, 136] width 1132 height 20
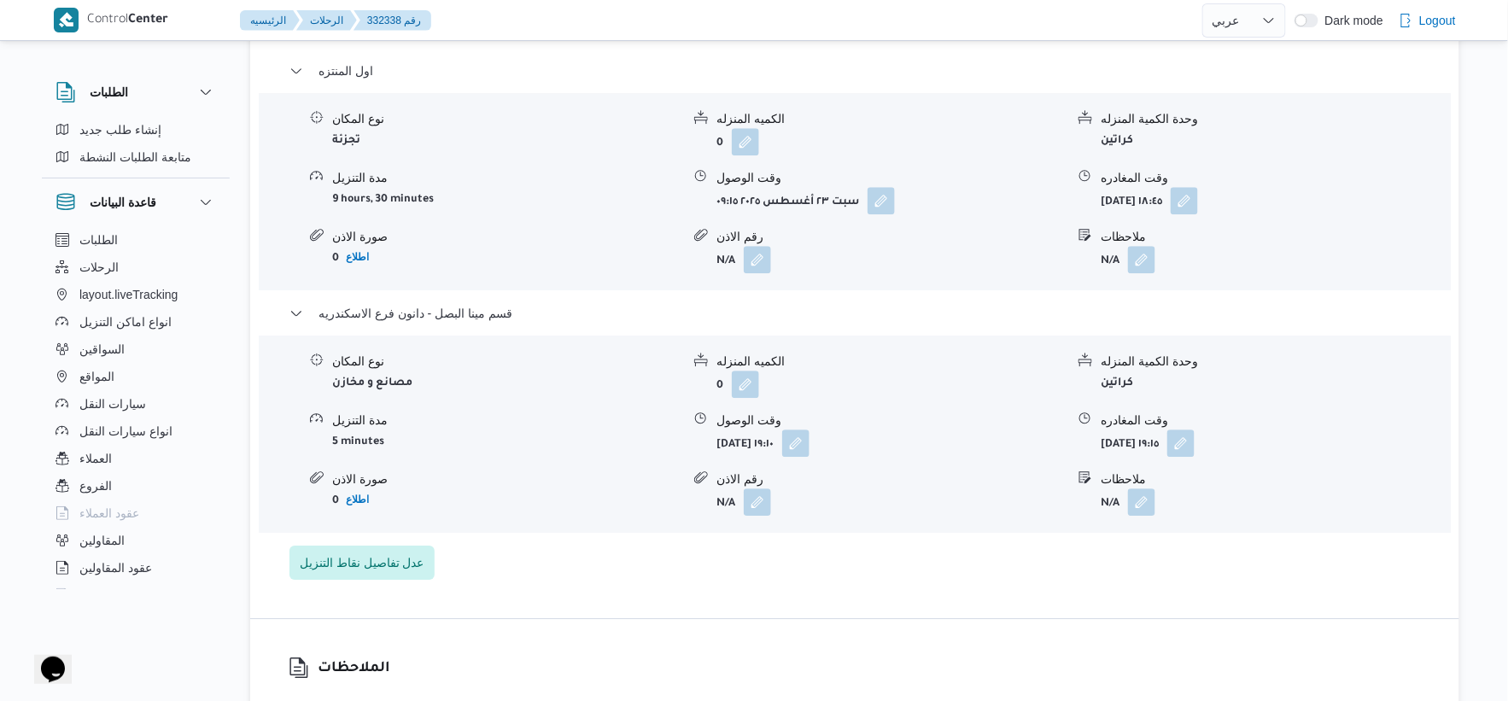
scroll to position [1466, 0]
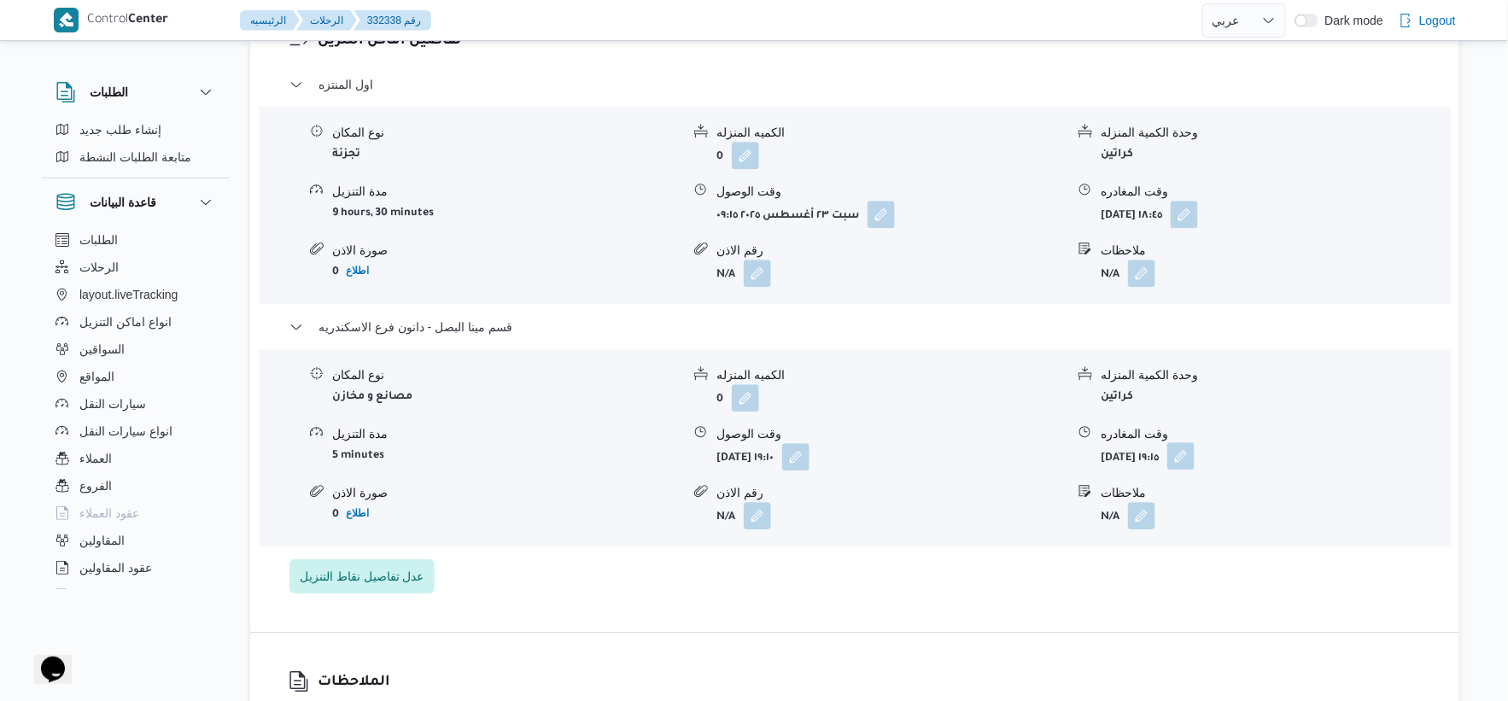
click at [1195, 459] on button "button" at bounding box center [1181, 455] width 27 height 27
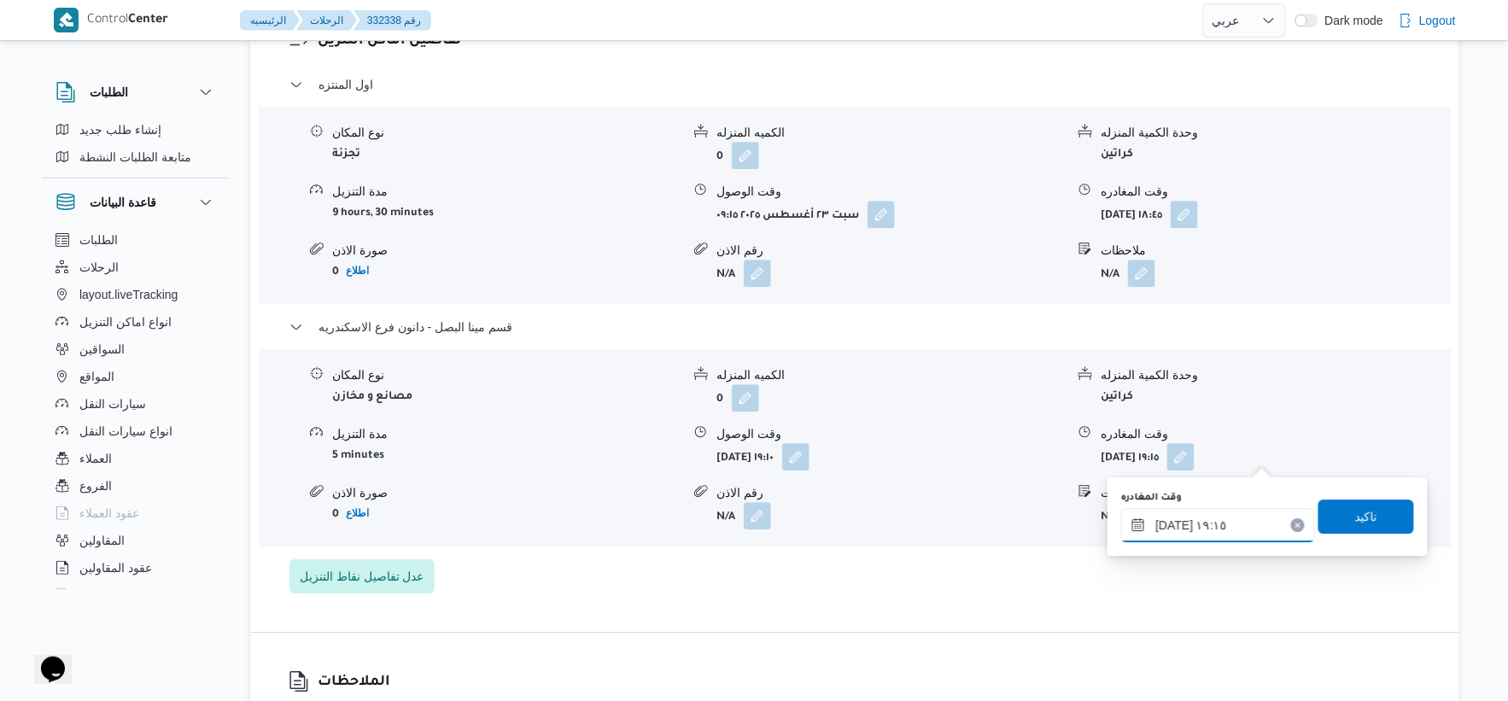
click at [1171, 522] on input "[DATE] ١٩:١٥" at bounding box center [1218, 525] width 194 height 34
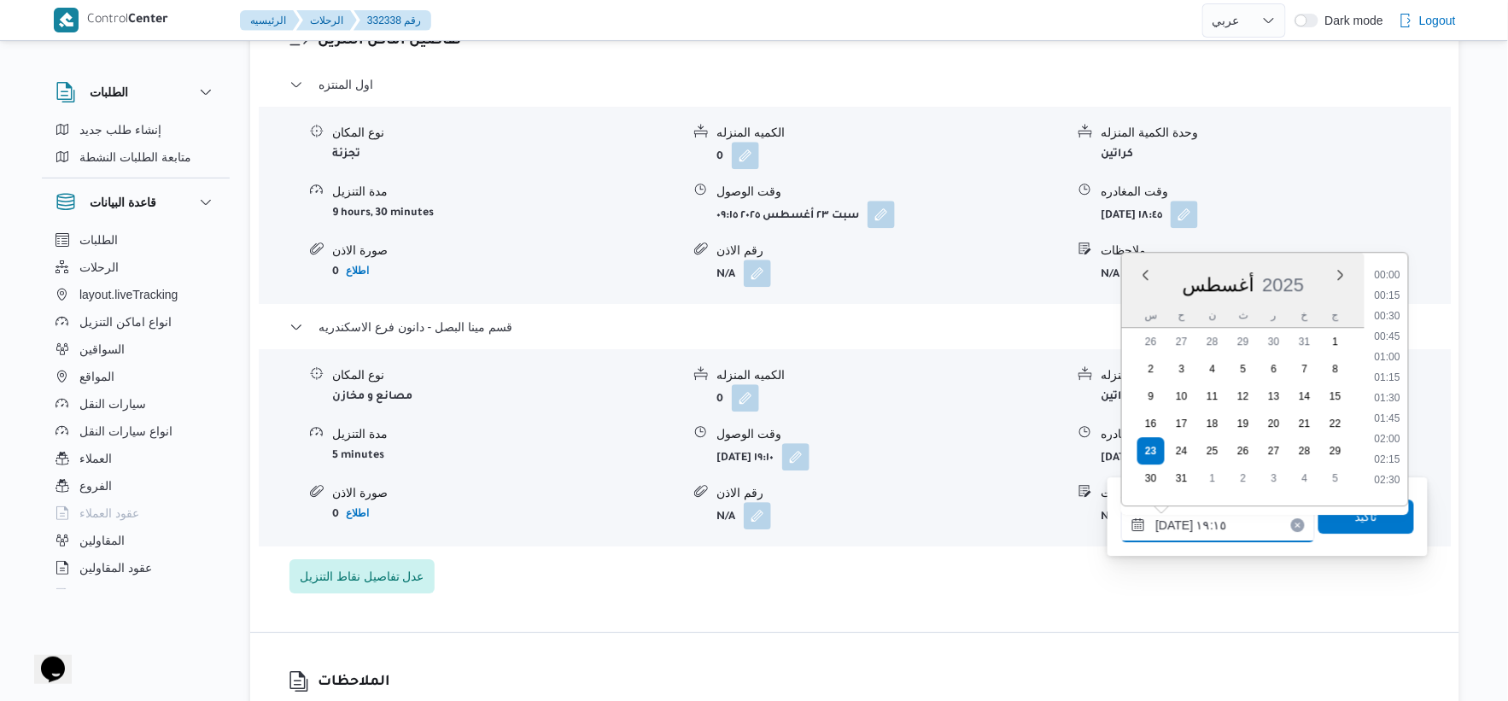
click at [1171, 522] on input "[DATE] ١٩:١٥" at bounding box center [1218, 525] width 194 height 34
type input "[DATE] ١٩:٣٥"
click at [1368, 528] on span "تاكيد" at bounding box center [1367, 516] width 96 height 34
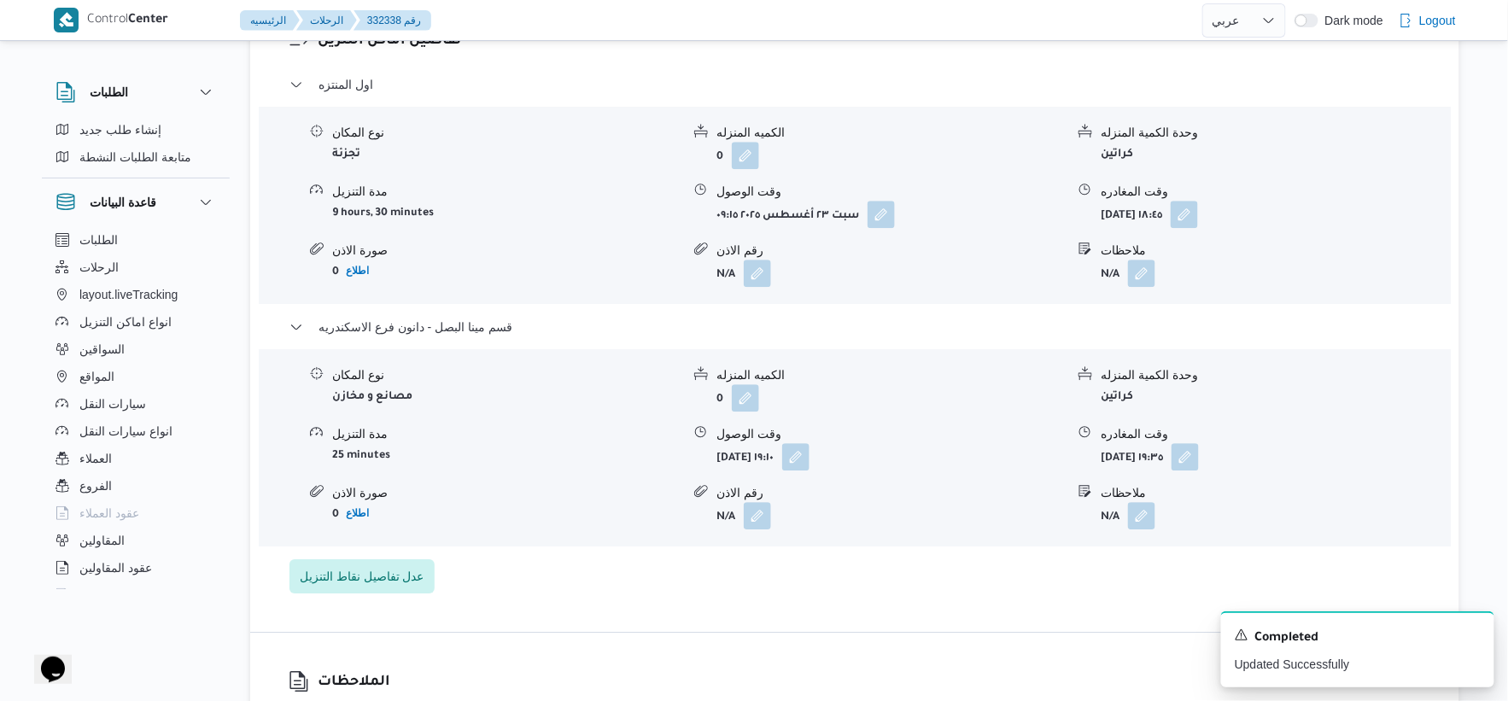
select select "ar"
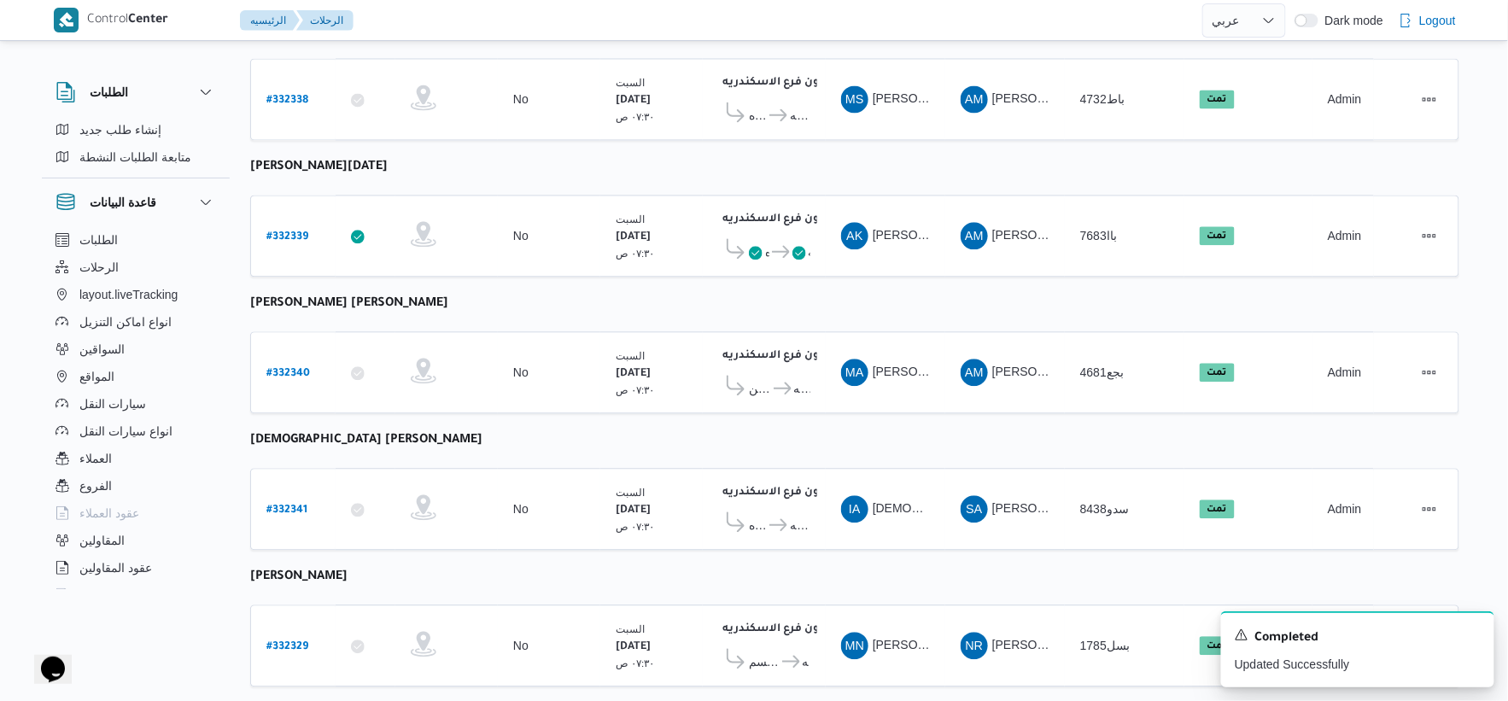
scroll to position [1372, 0]
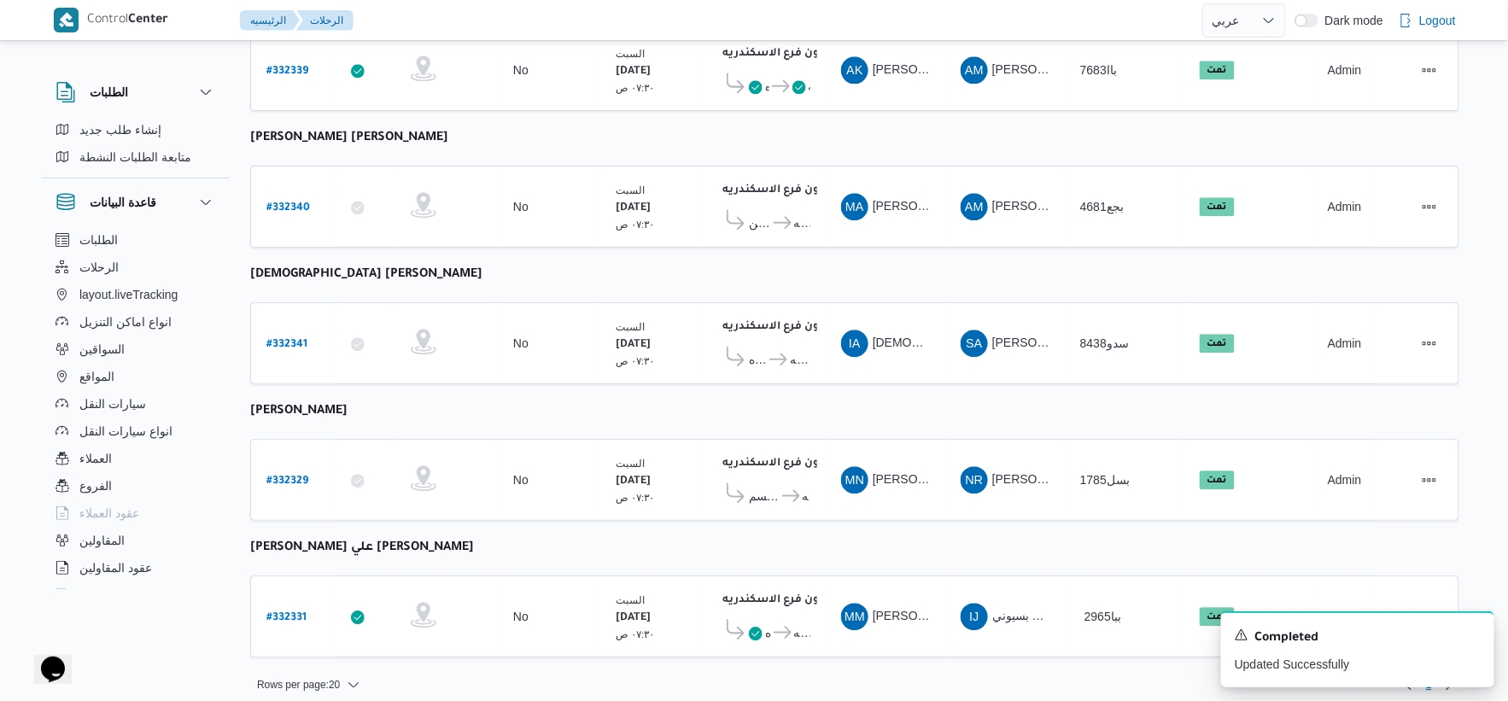
select select "ar"
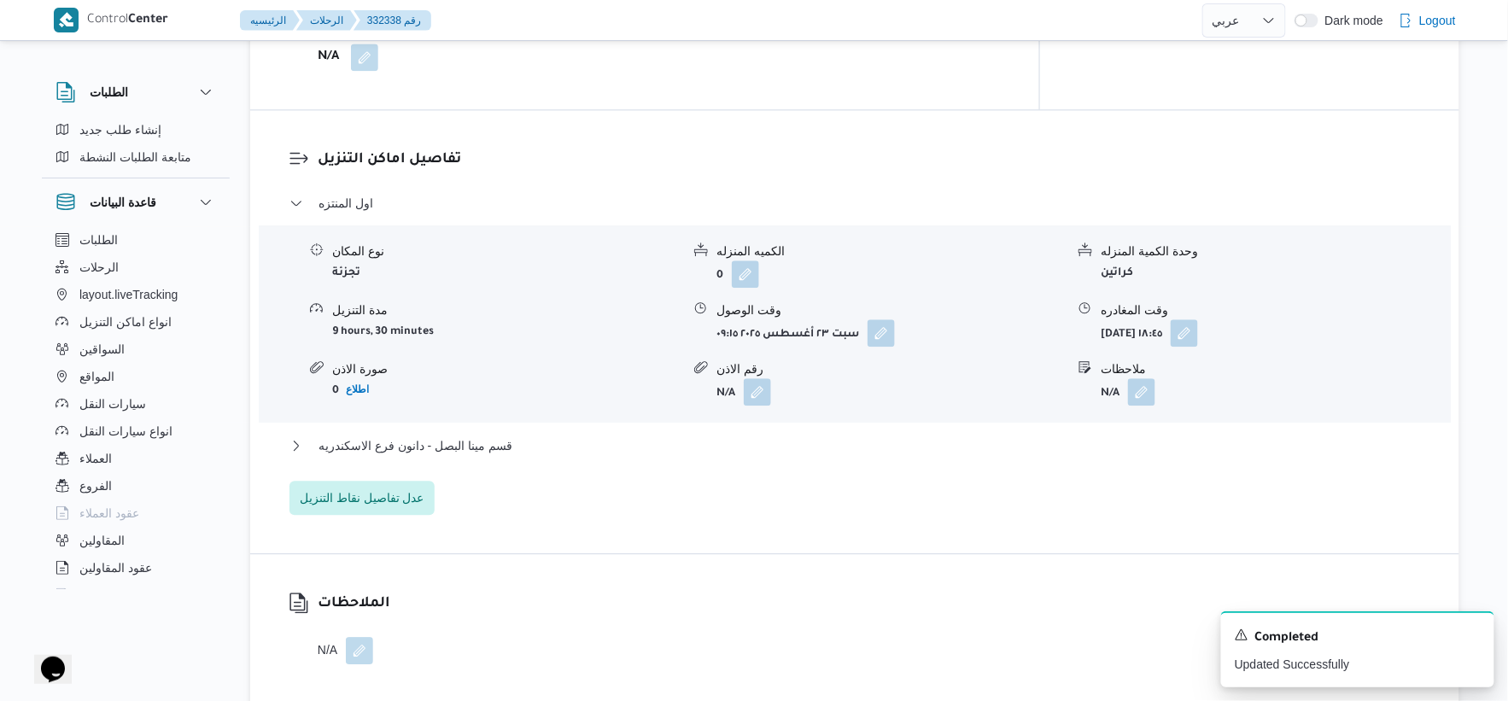
scroll to position [1518, 0]
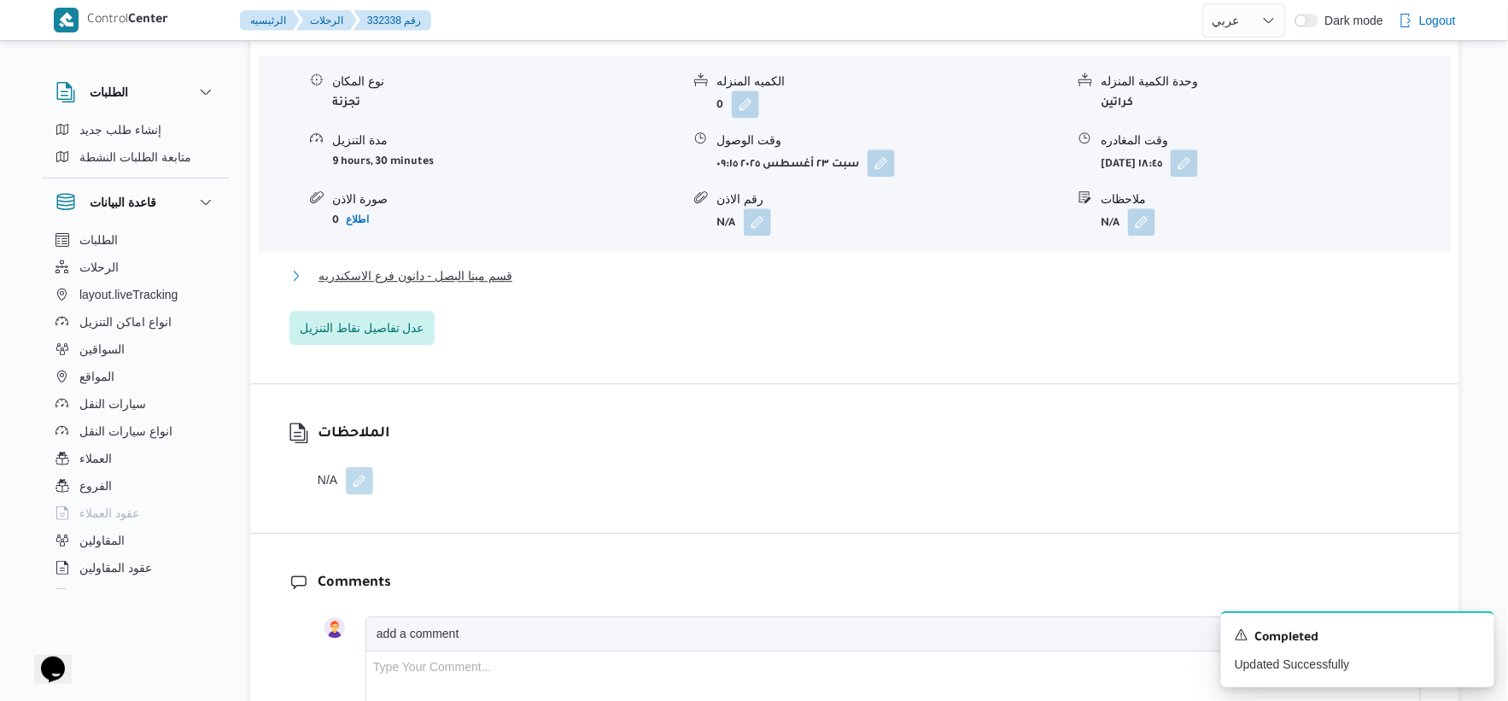
click at [512, 276] on button "قسم مينا البصل - دانون فرع الاسكندريه" at bounding box center [856, 276] width 1132 height 20
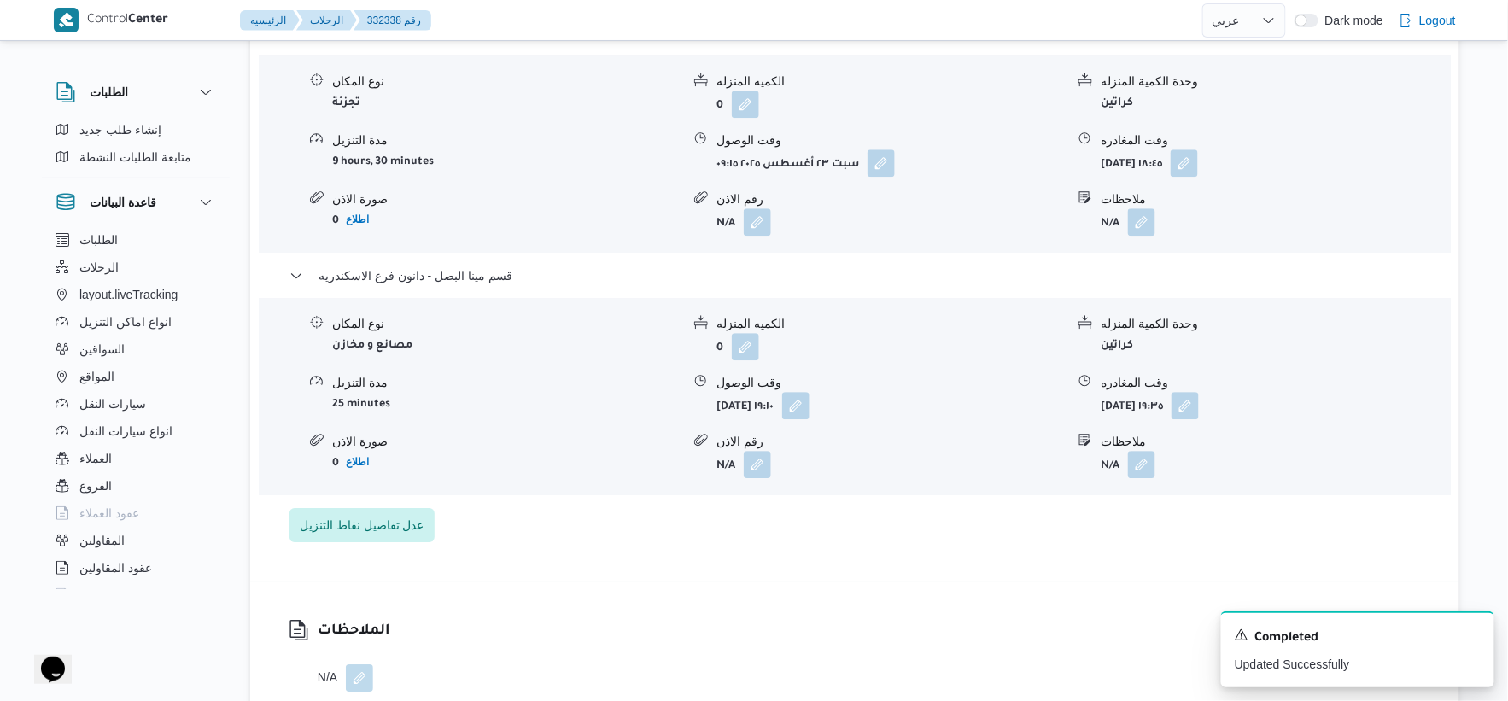
select select "ar"
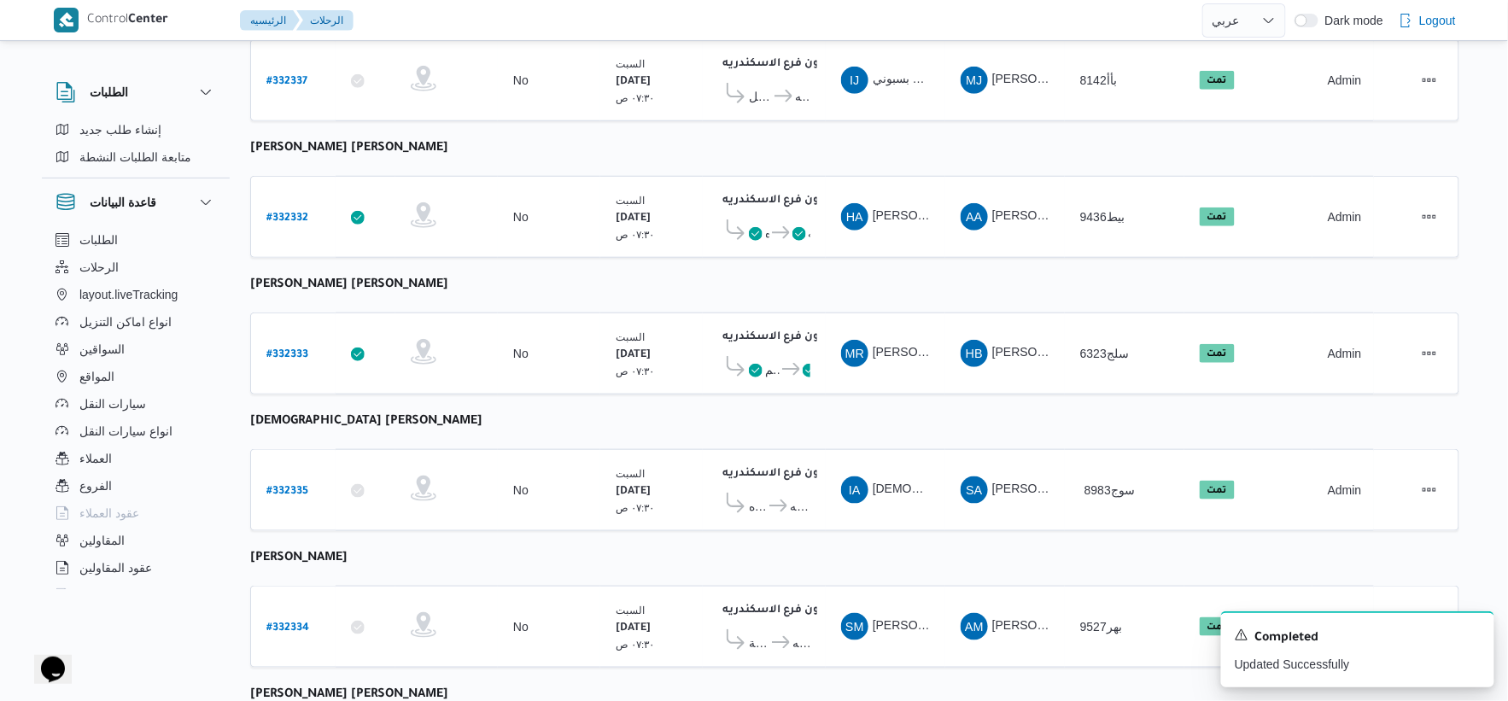
scroll to position [328, 0]
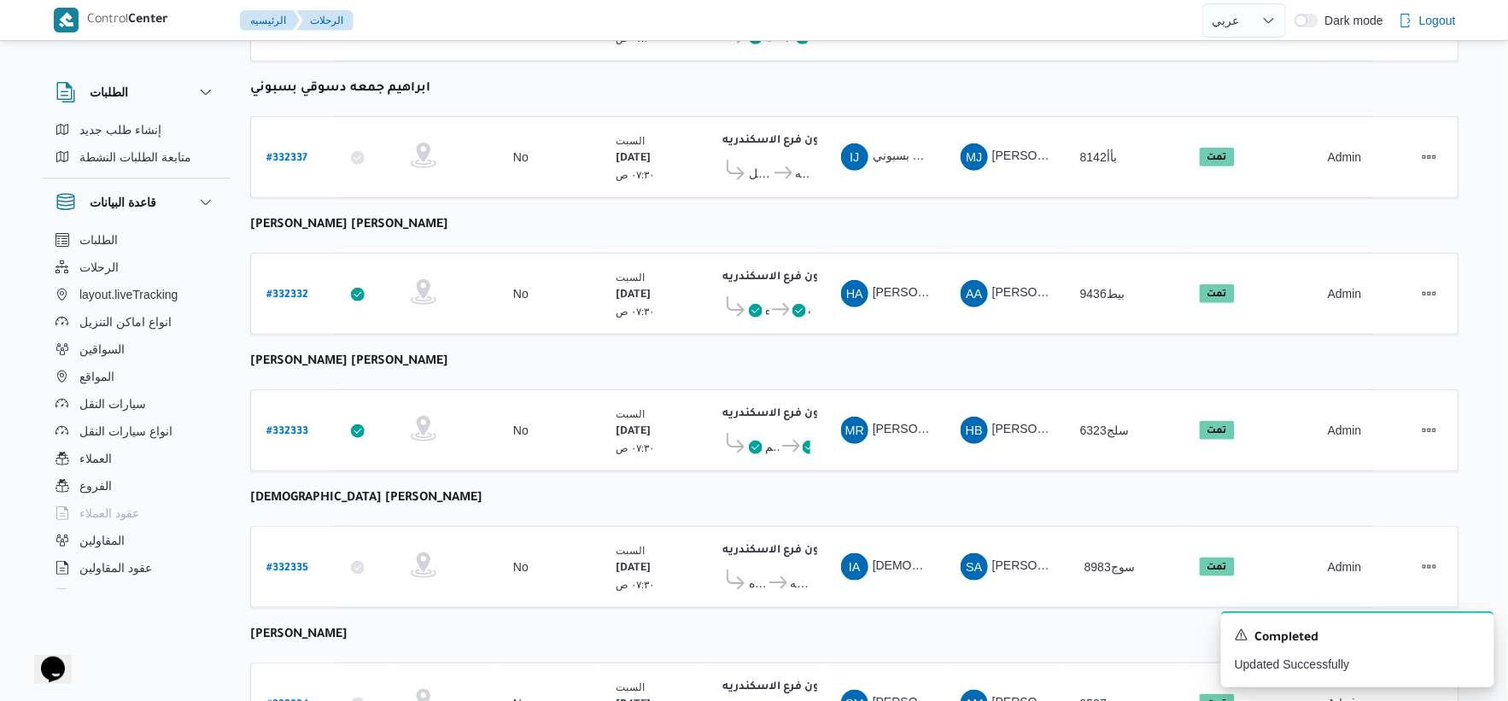
click at [379, 360] on b "[PERSON_NAME] [PERSON_NAME]" at bounding box center [349, 362] width 198 height 14
click at [379, 360] on b "محمد رجب احمد اسماعيل احمد" at bounding box center [349, 362] width 198 height 14
copy tbody "محمد رجب احمد اسماعيل احمد رقم الرحلة"
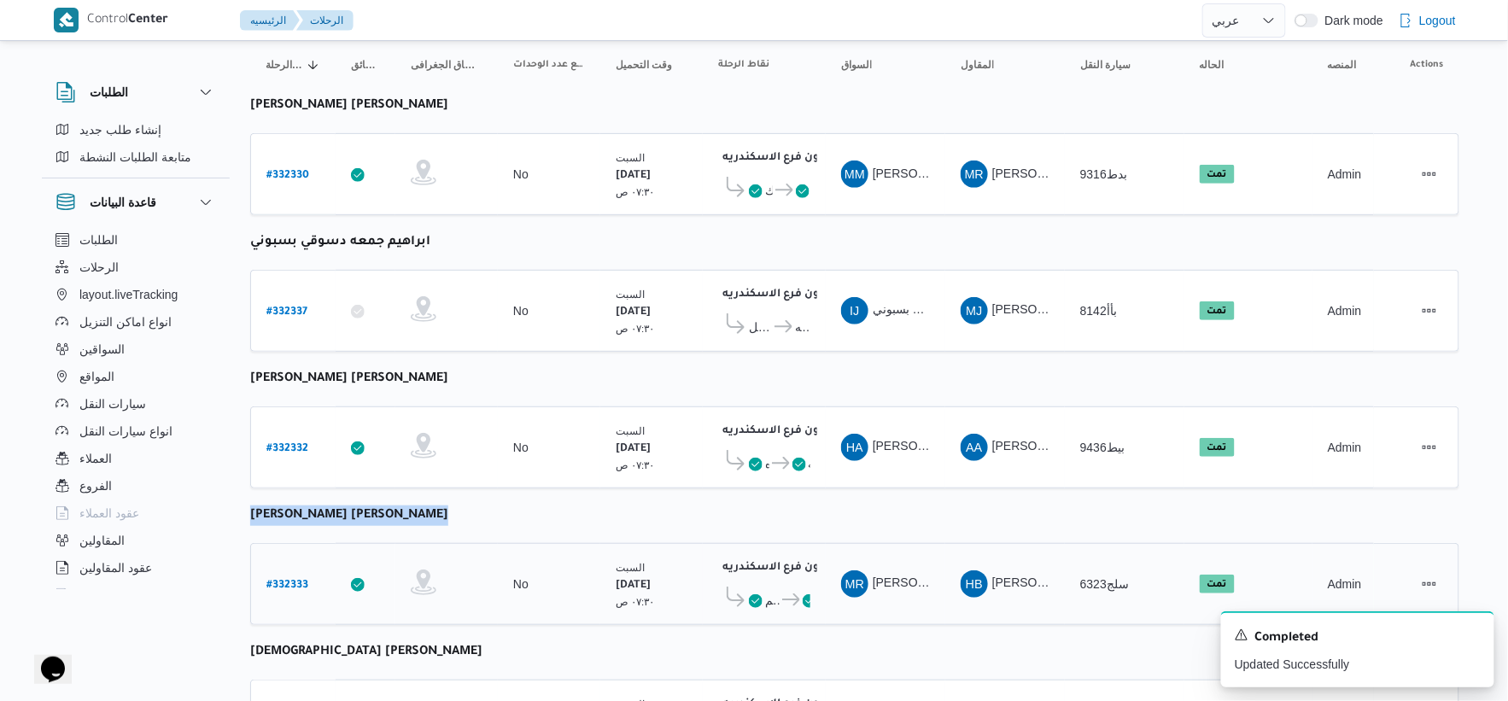
scroll to position [0, 0]
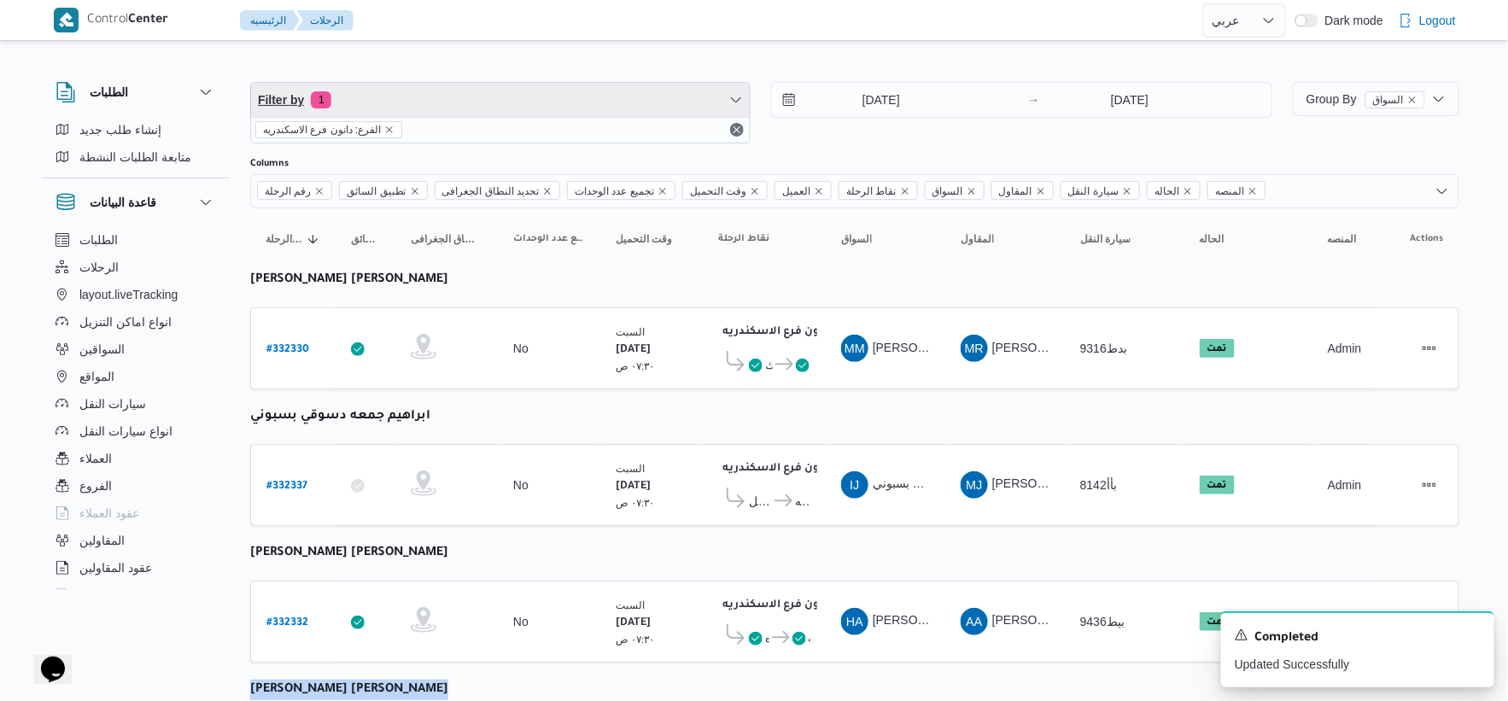
click at [457, 99] on span "Filter by 1" at bounding box center [500, 100] width 499 height 34
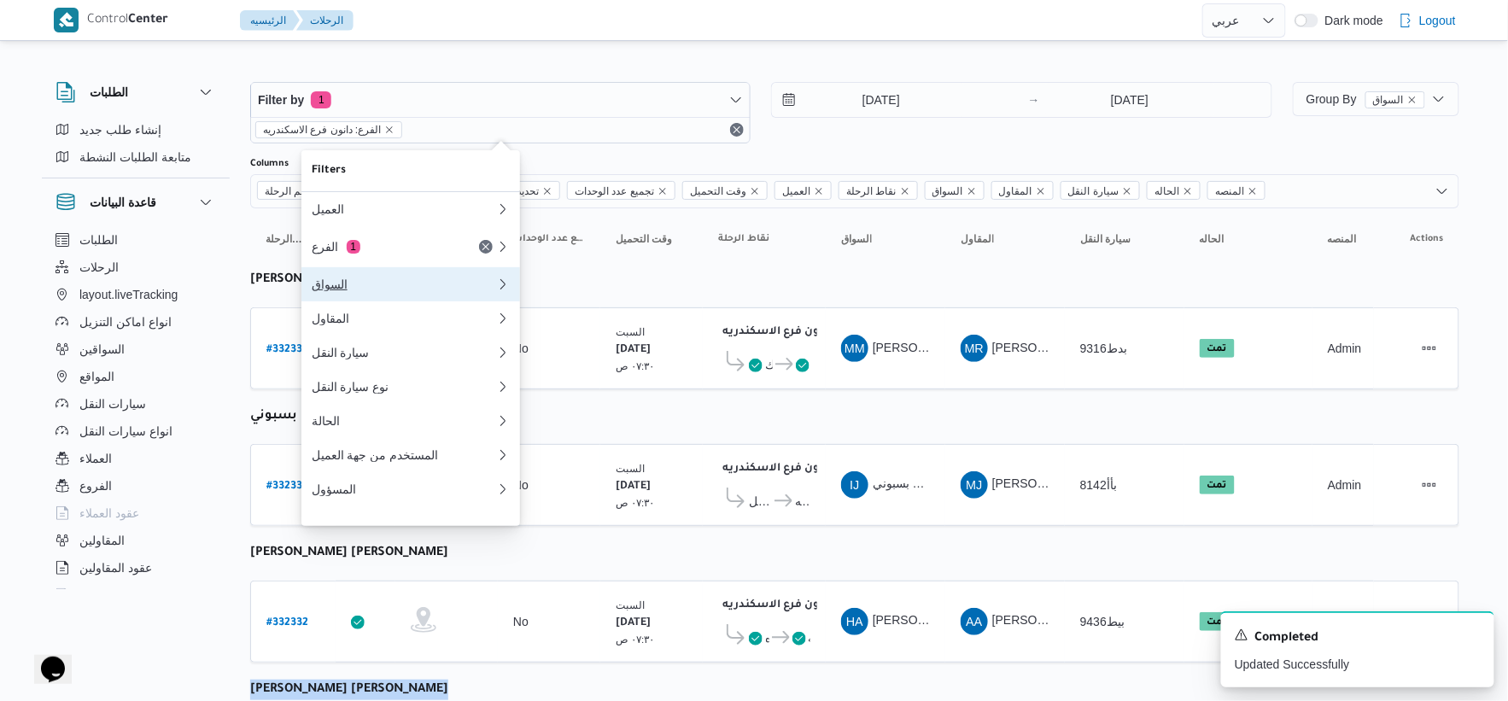
click at [424, 291] on div "السواق" at bounding box center [404, 285] width 184 height 14
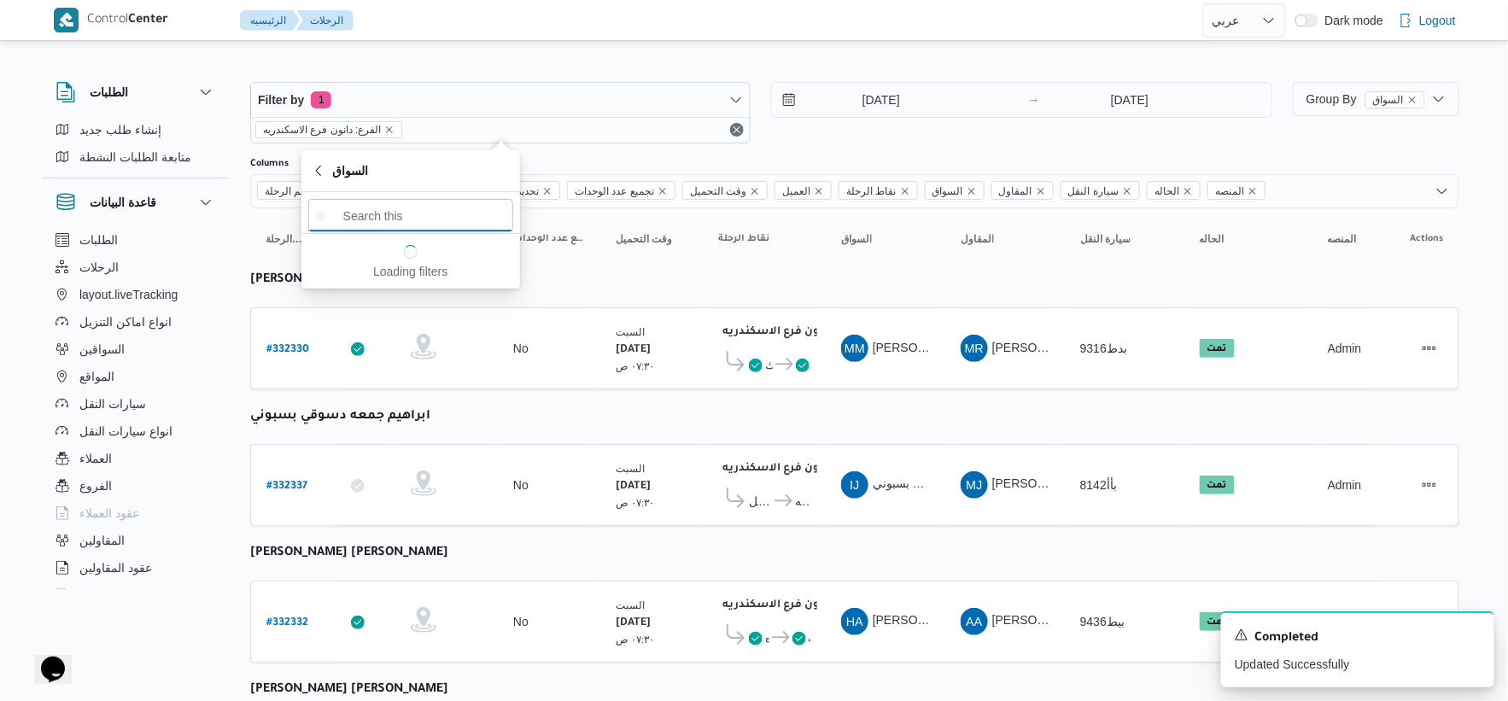
paste input "محمد رجب احمد اسماعيل احمد"
type input "محمد رجب احمد اسماعيل احمد"
click at [433, 277] on span "محمد رجب احمد اسماعيل احمد" at bounding box center [421, 276] width 178 height 20
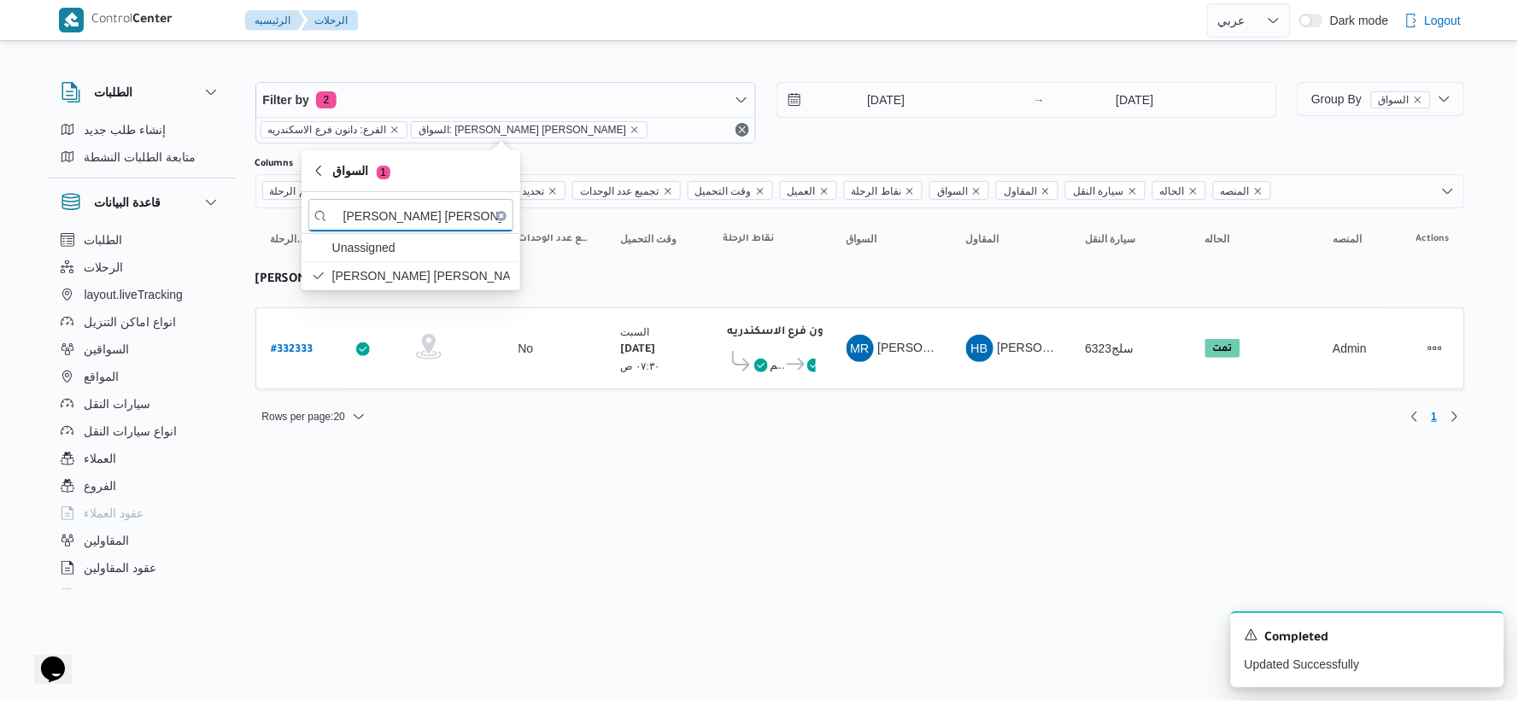
click at [933, 91] on input "[DATE]" at bounding box center [874, 100] width 194 height 34
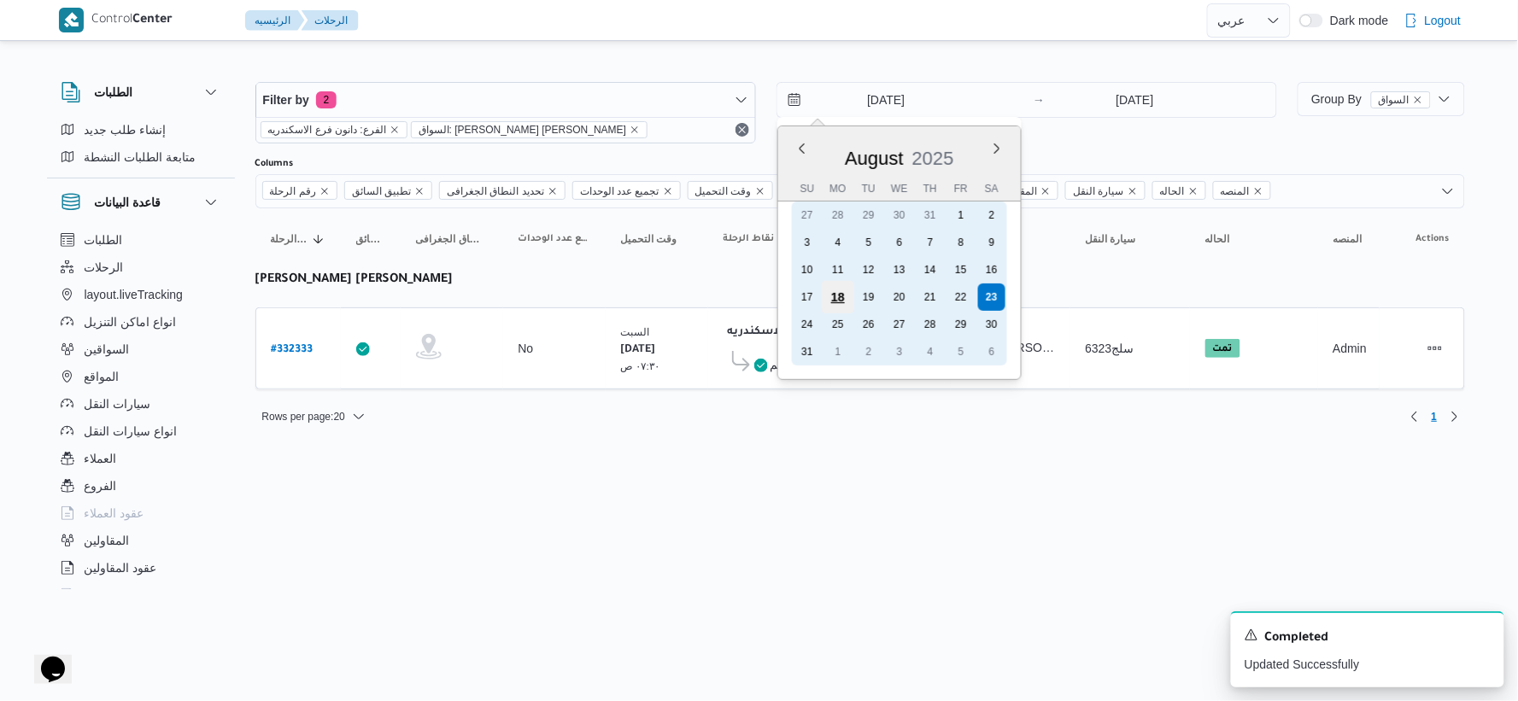
click at [843, 290] on div "18" at bounding box center [838, 297] width 32 height 32
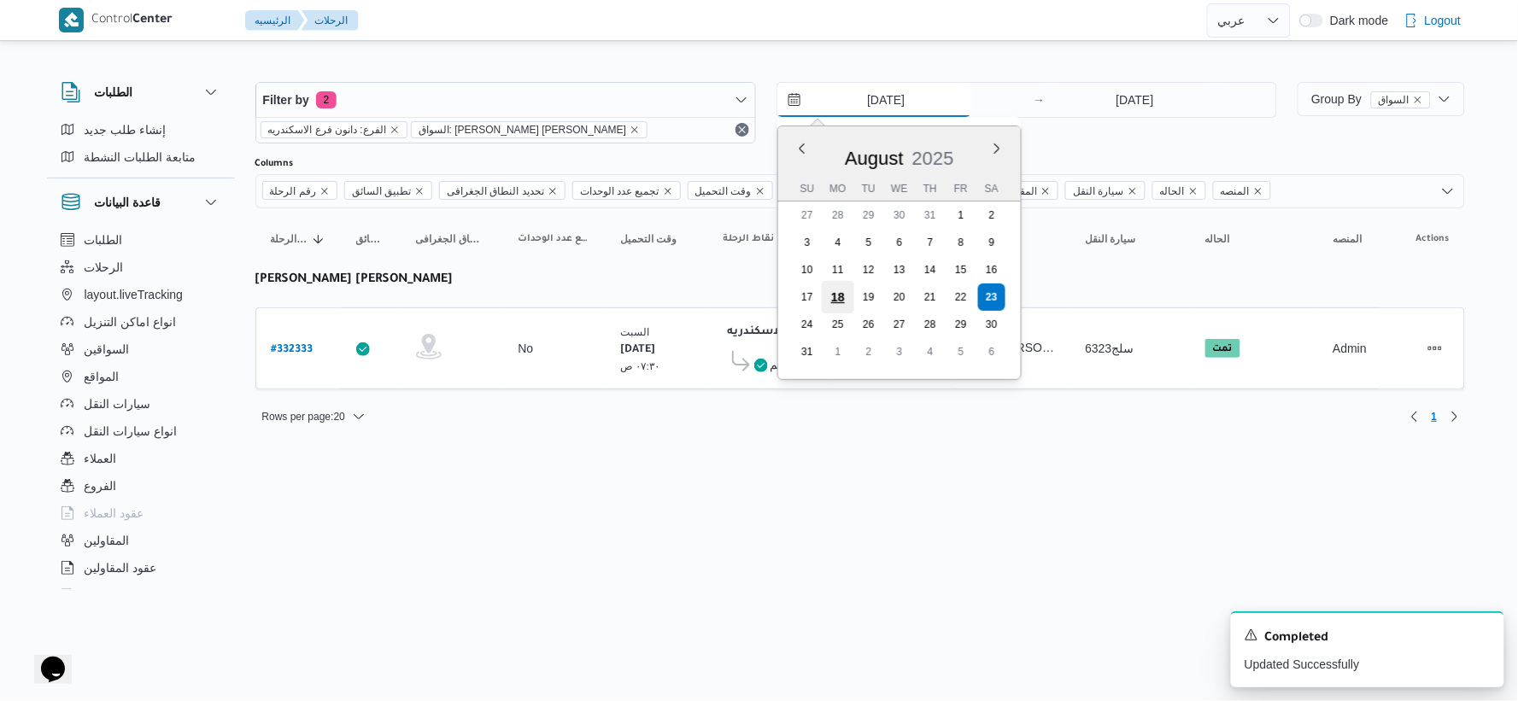
type input "18/8/2025"
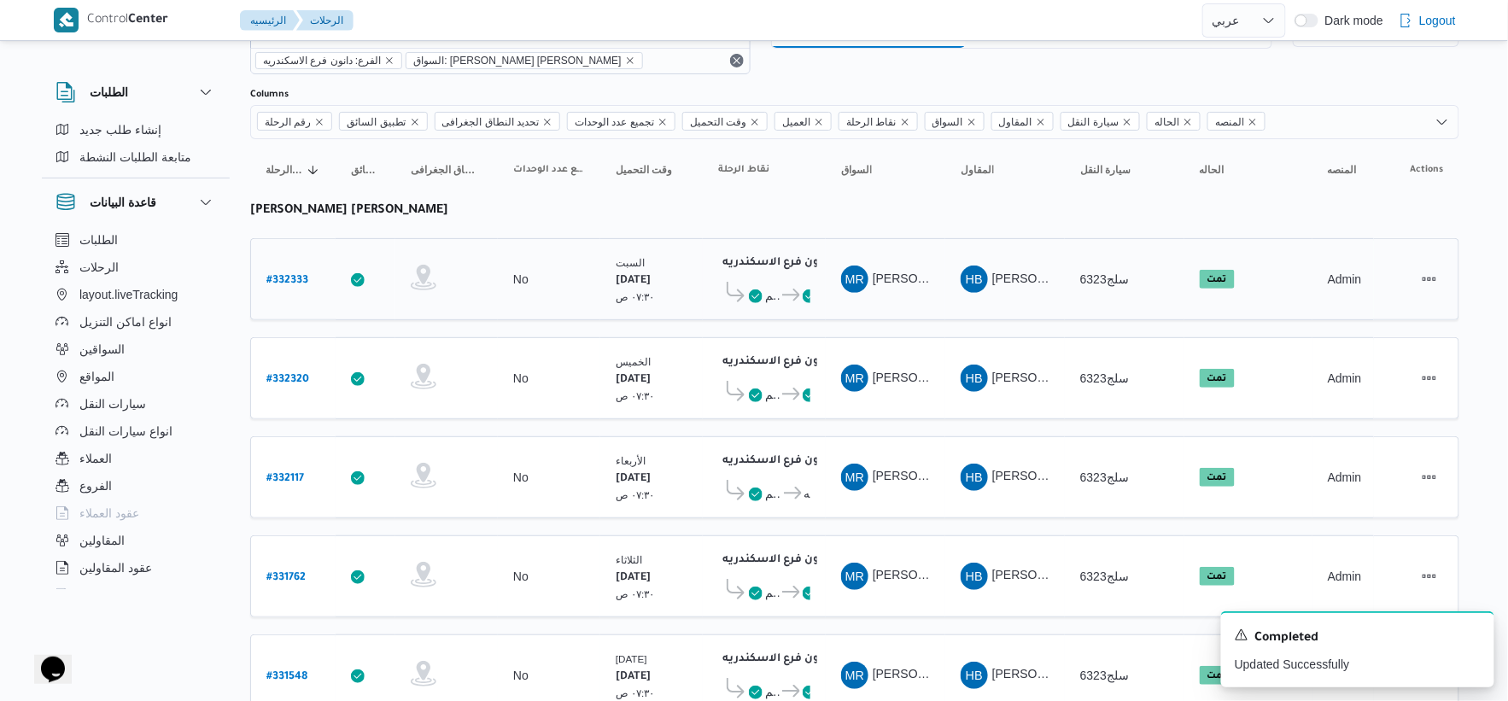
scroll to position [138, 0]
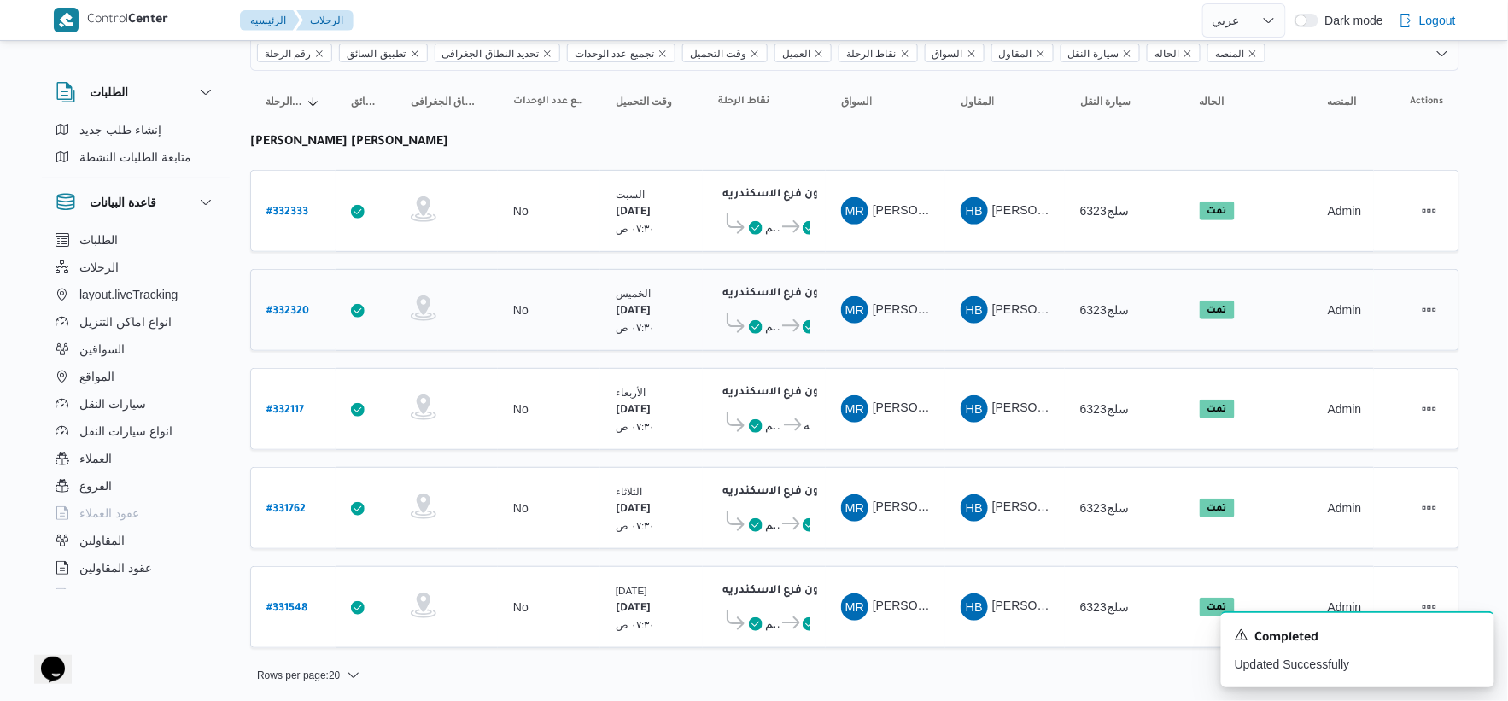
click at [746, 348] on td "نقاط الرحلة دانون فرع الاسكندريه ٠٧:٤٨ م قسم سيدى جابر دانون فرع الاسكندريه" at bounding box center [764, 310] width 123 height 82
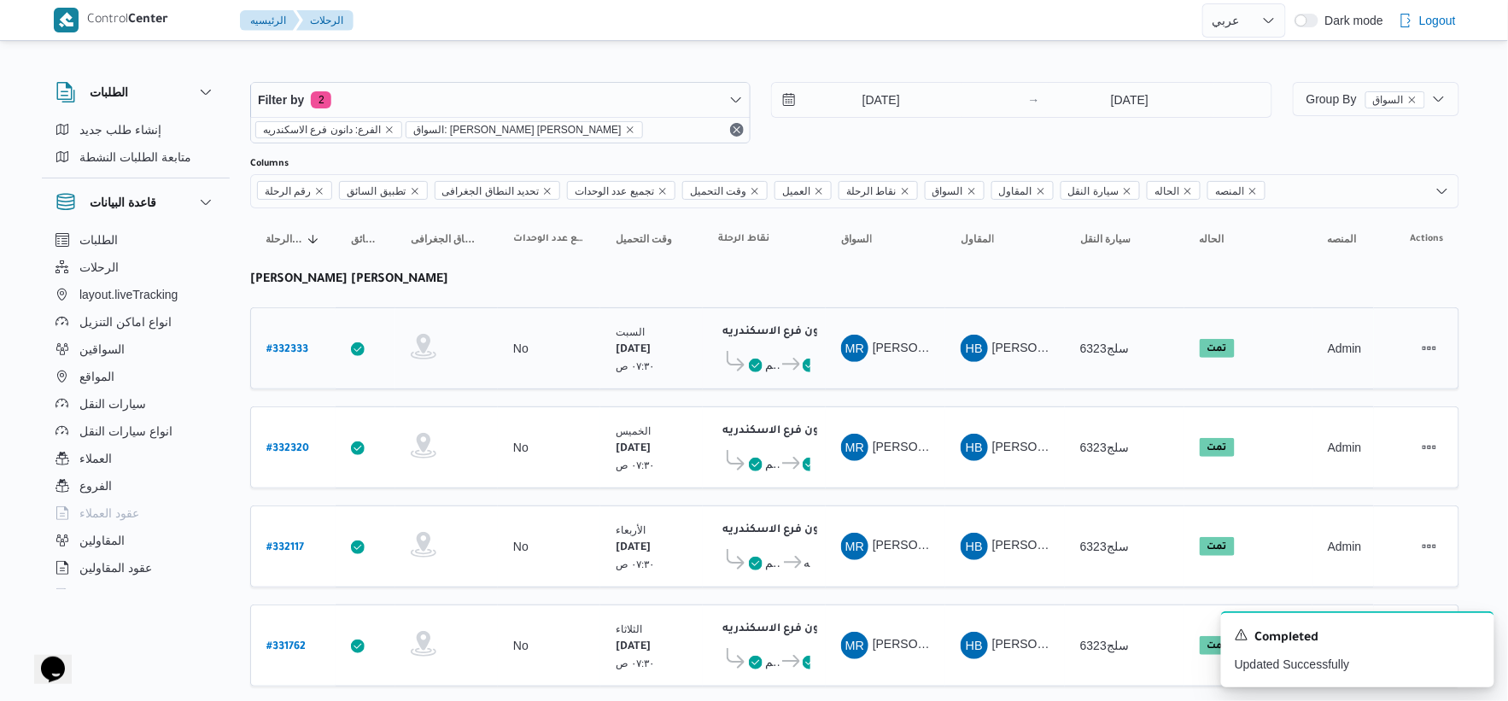
click at [275, 344] on b "# 332333" at bounding box center [287, 350] width 42 height 12
select select "ar"
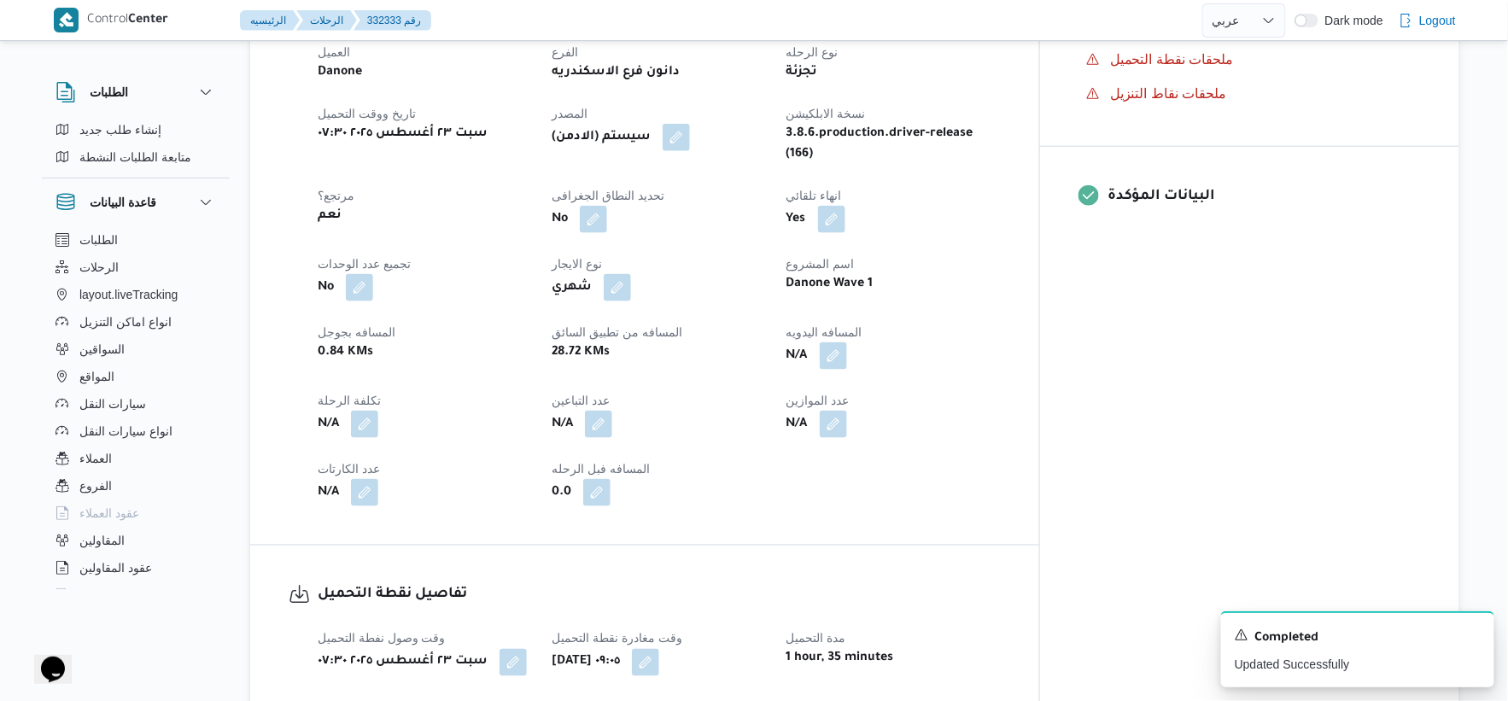
scroll to position [664, 0]
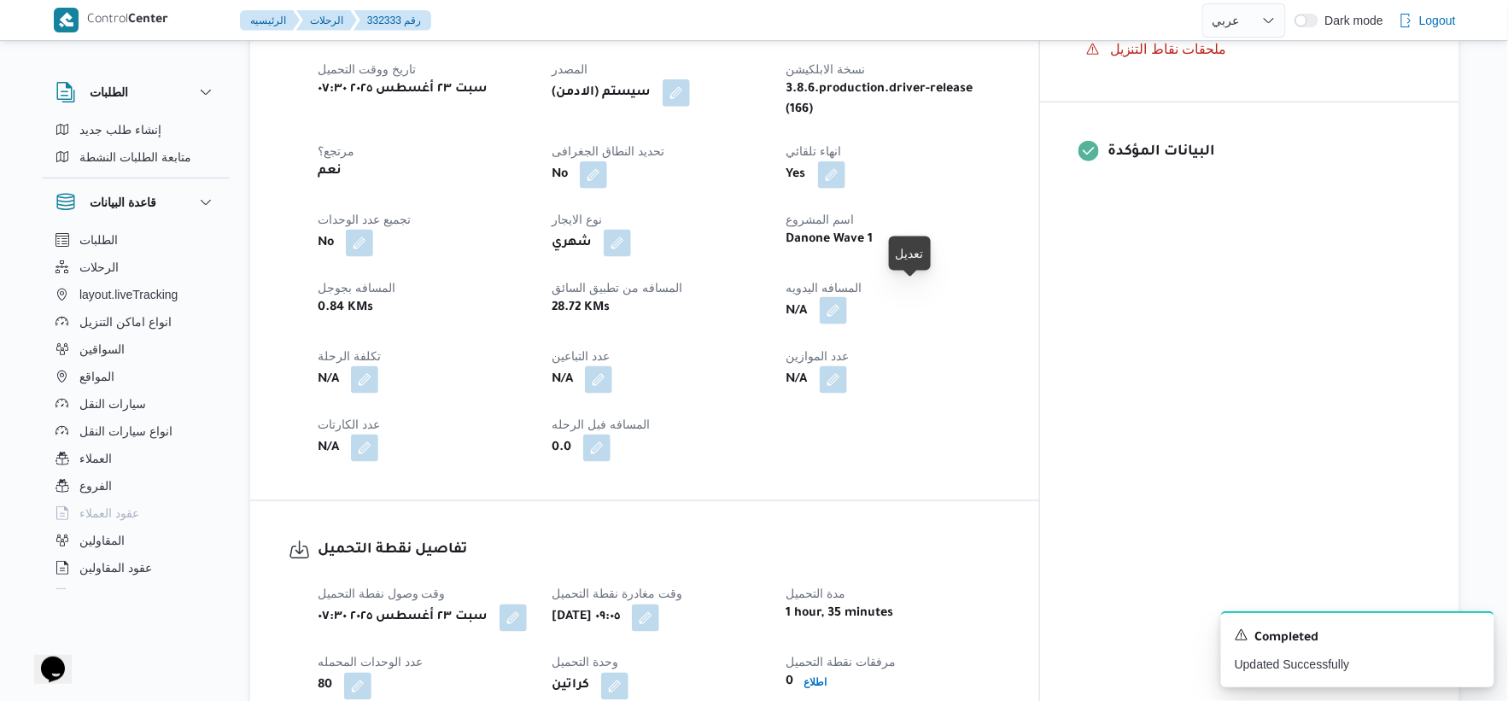
click at [847, 300] on button "button" at bounding box center [833, 310] width 27 height 27
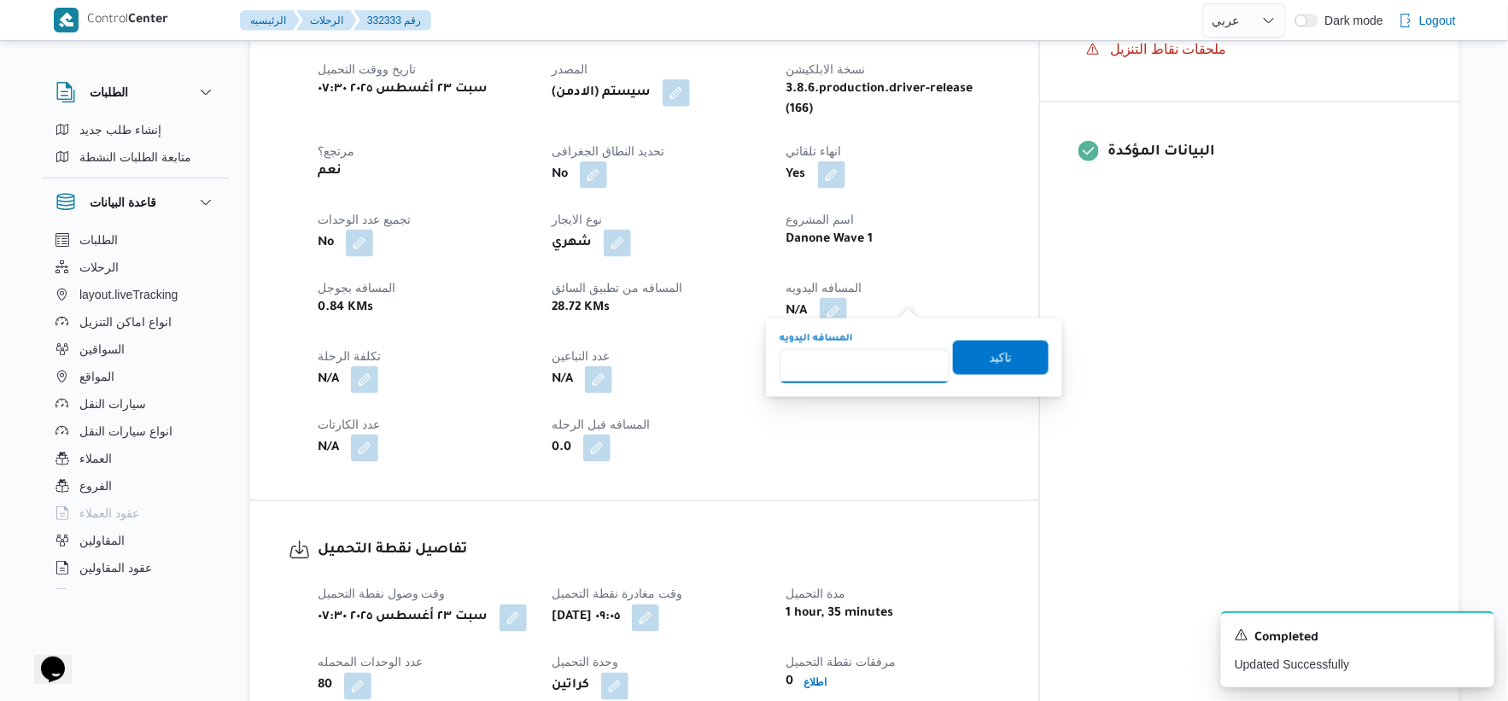
click at [875, 362] on input "المسافه اليدويه" at bounding box center [865, 366] width 170 height 34
type input "32"
click at [1002, 356] on span "تاكيد" at bounding box center [1001, 357] width 96 height 34
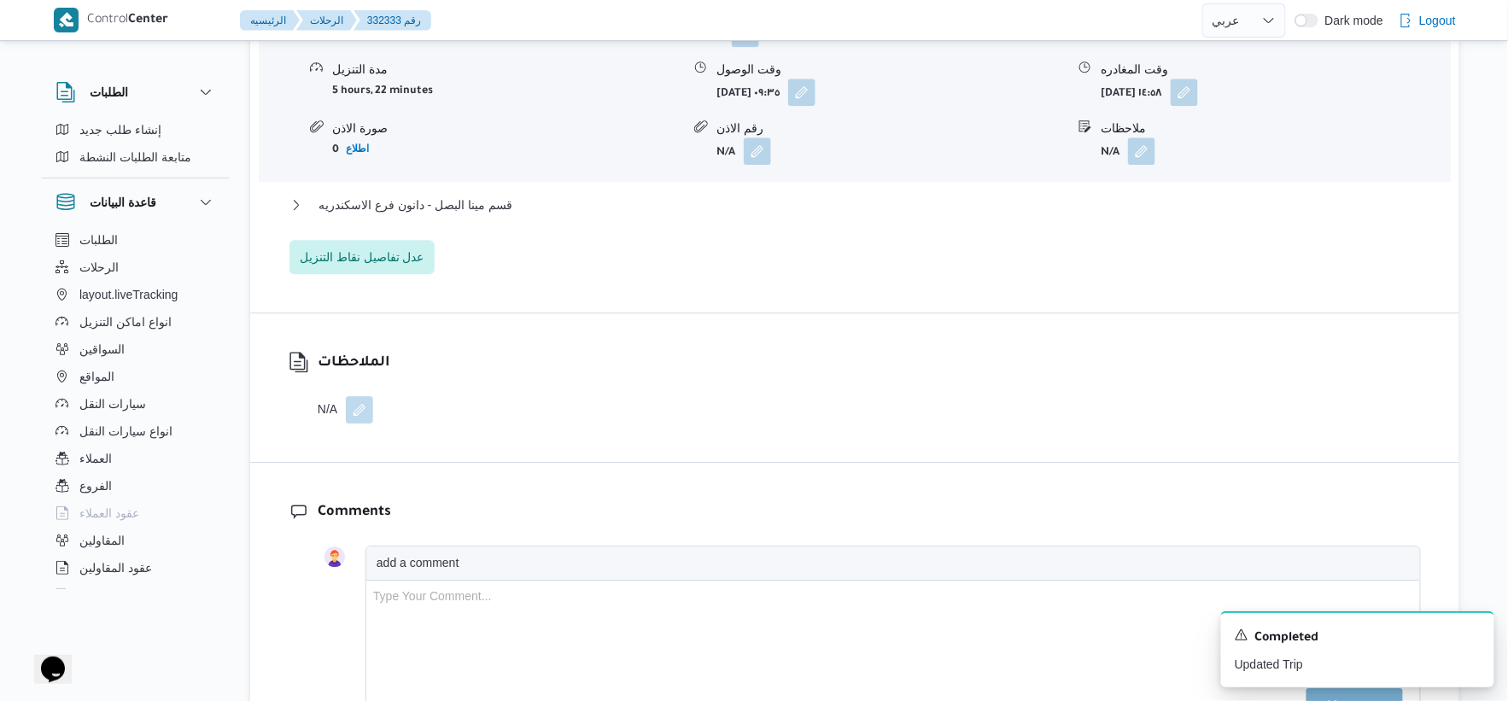
scroll to position [1613, 0]
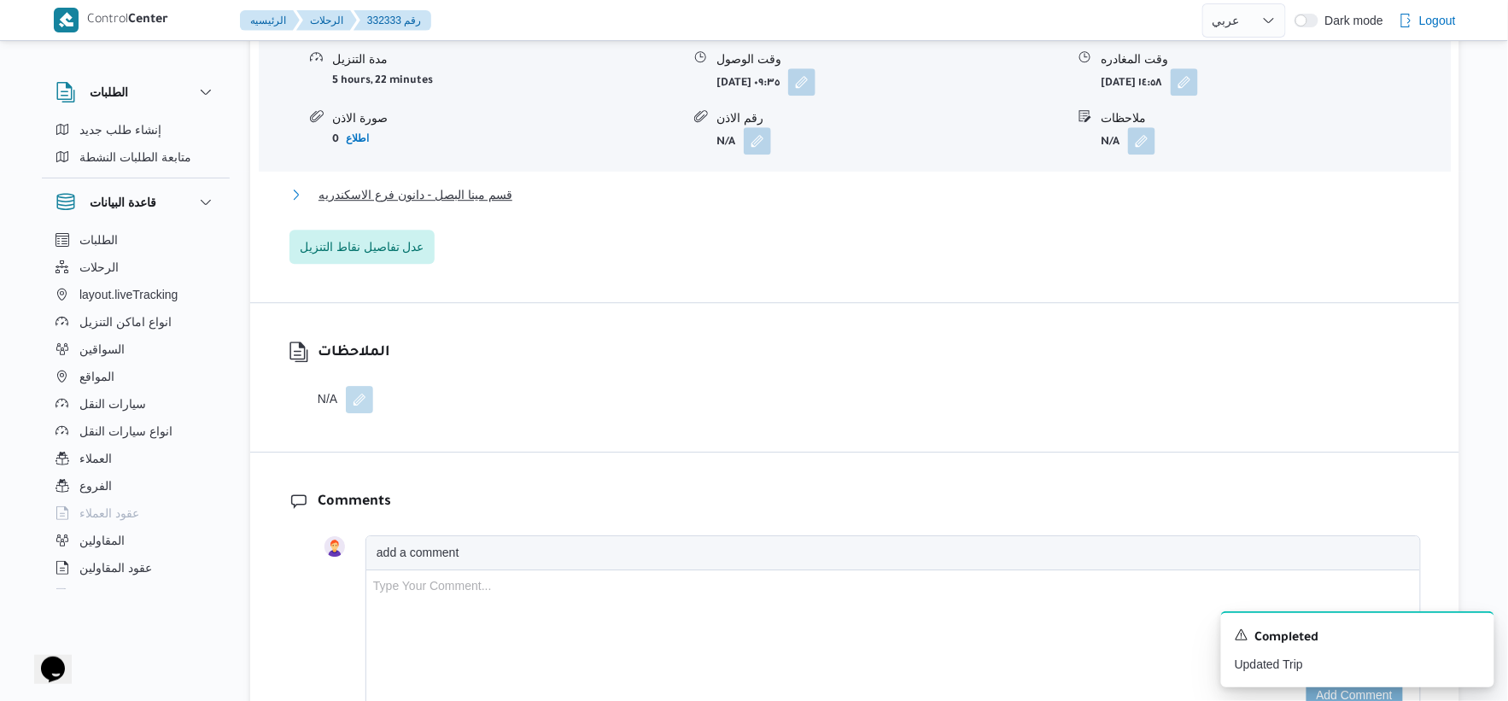
click at [512, 184] on button "قسم مينا البصل - دانون فرع الاسكندريه" at bounding box center [856, 194] width 1132 height 20
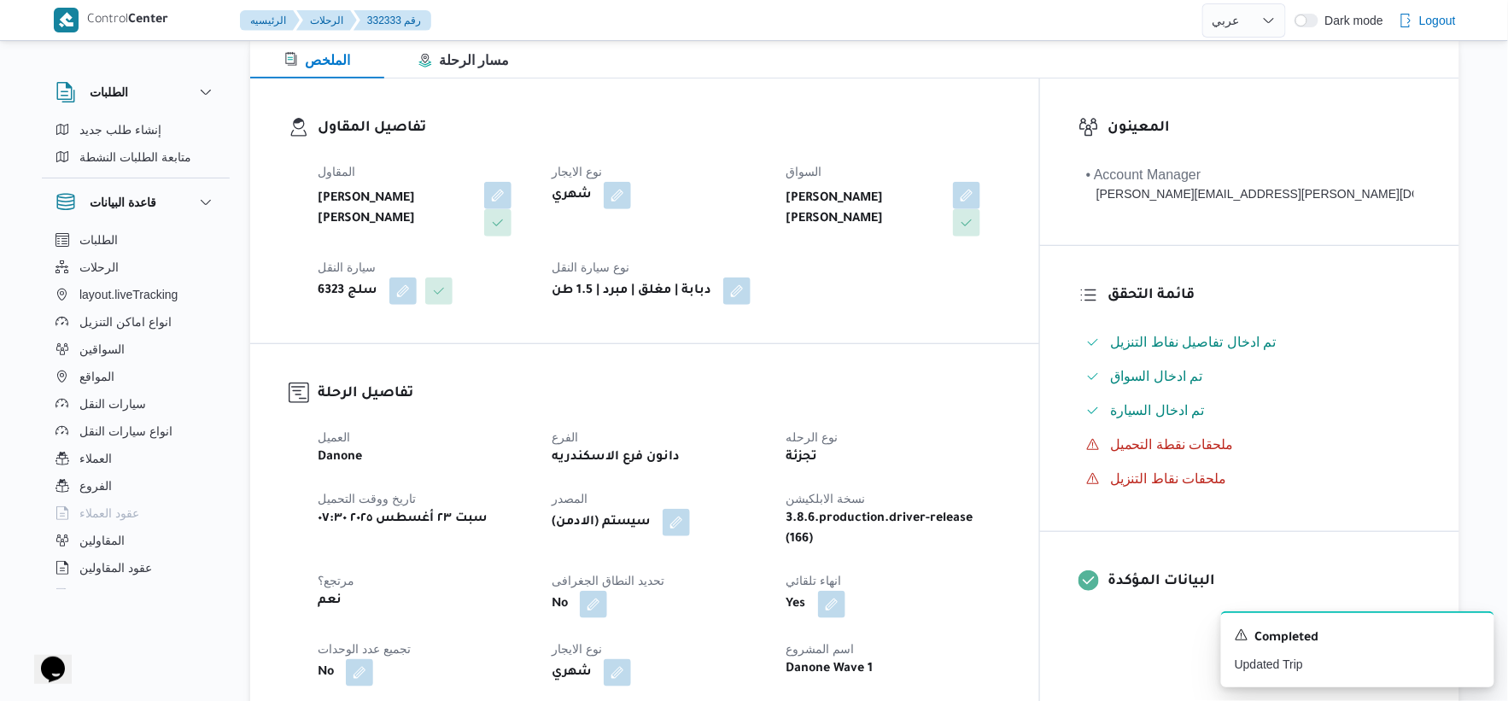
scroll to position [664, 0]
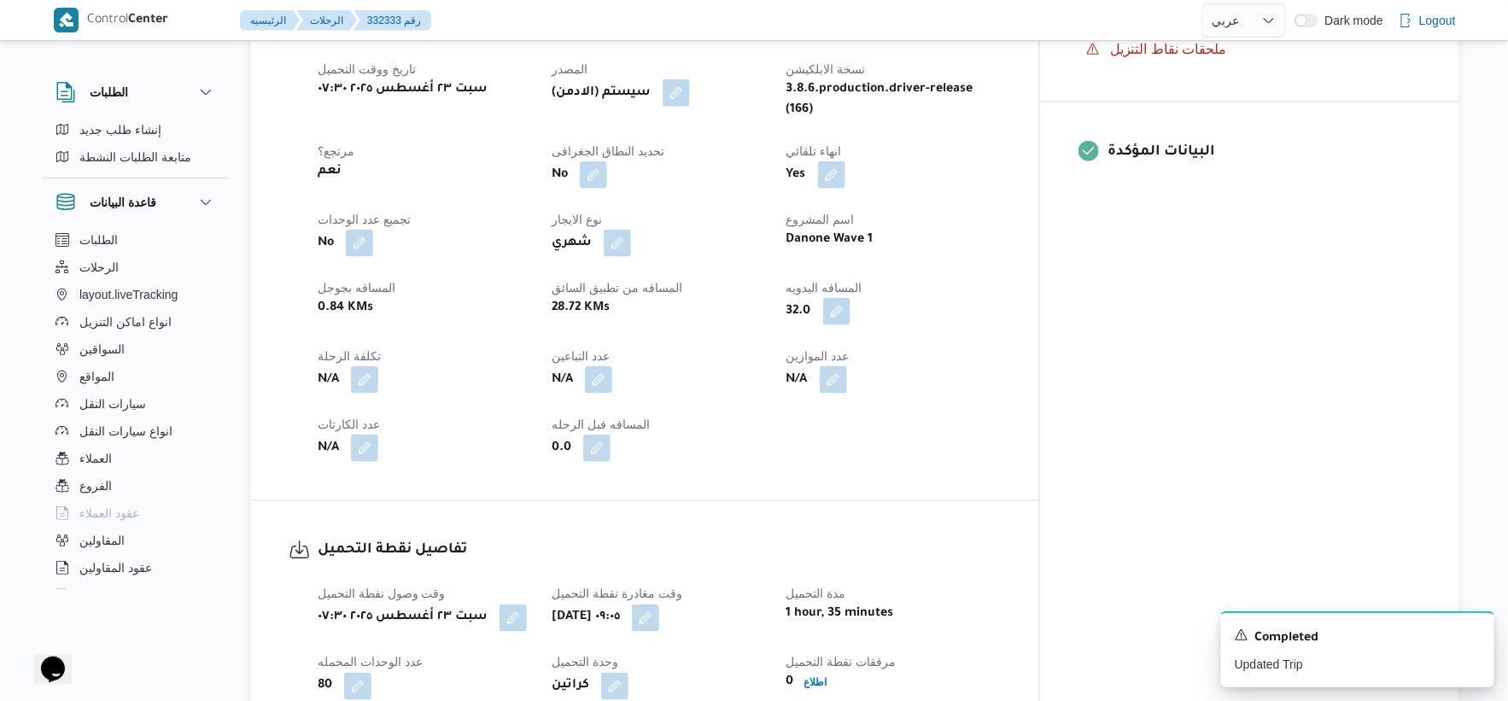
select select "ar"
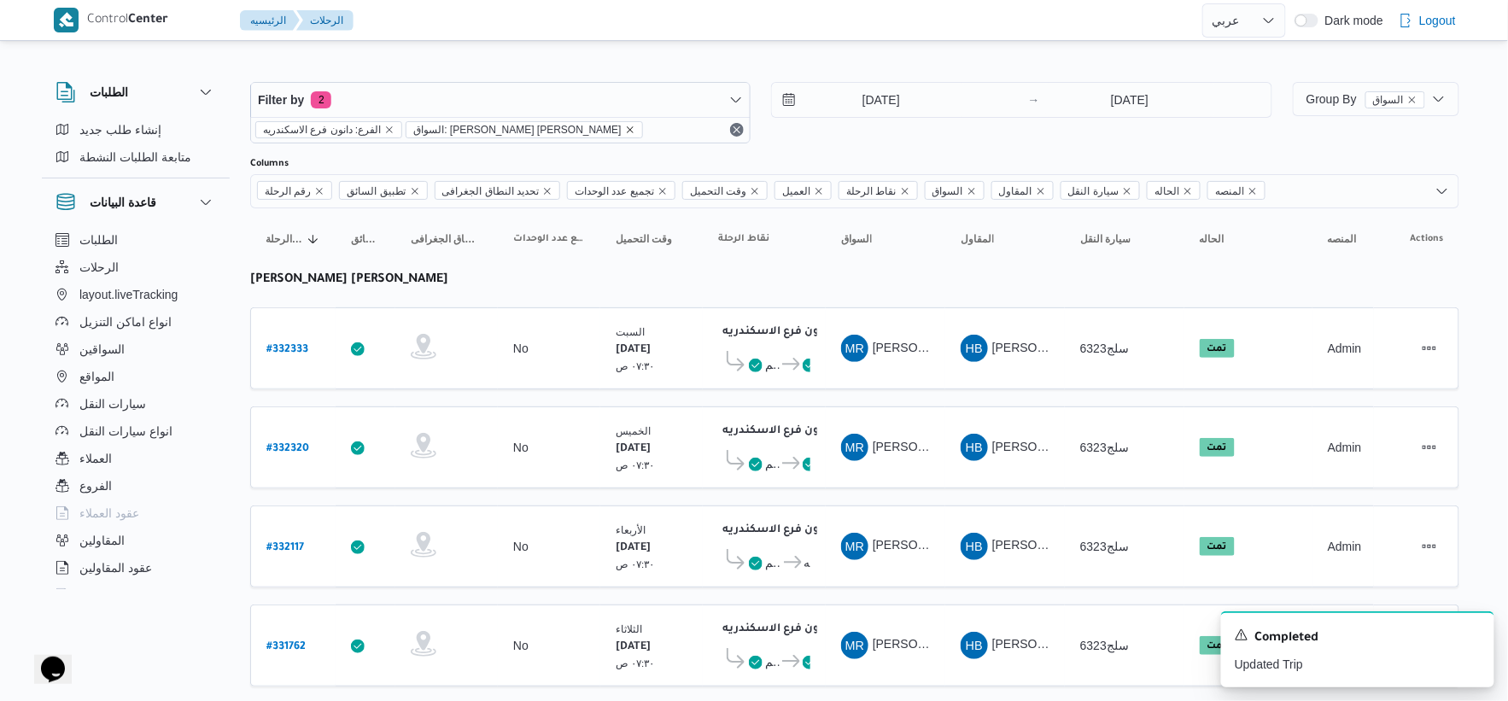
click at [625, 132] on icon "remove selected entity" at bounding box center [630, 130] width 10 height 10
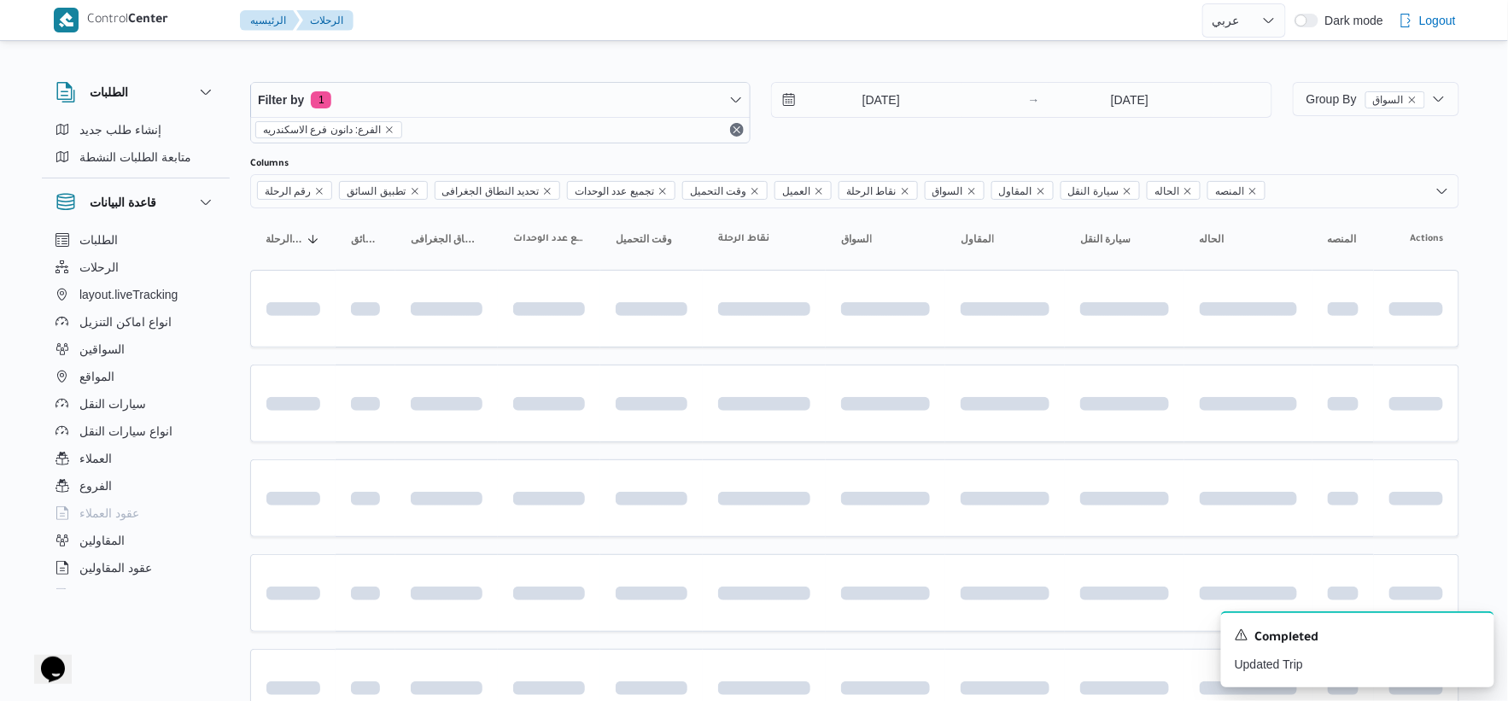
click at [888, 104] on input "18/8/2025" at bounding box center [869, 100] width 194 height 34
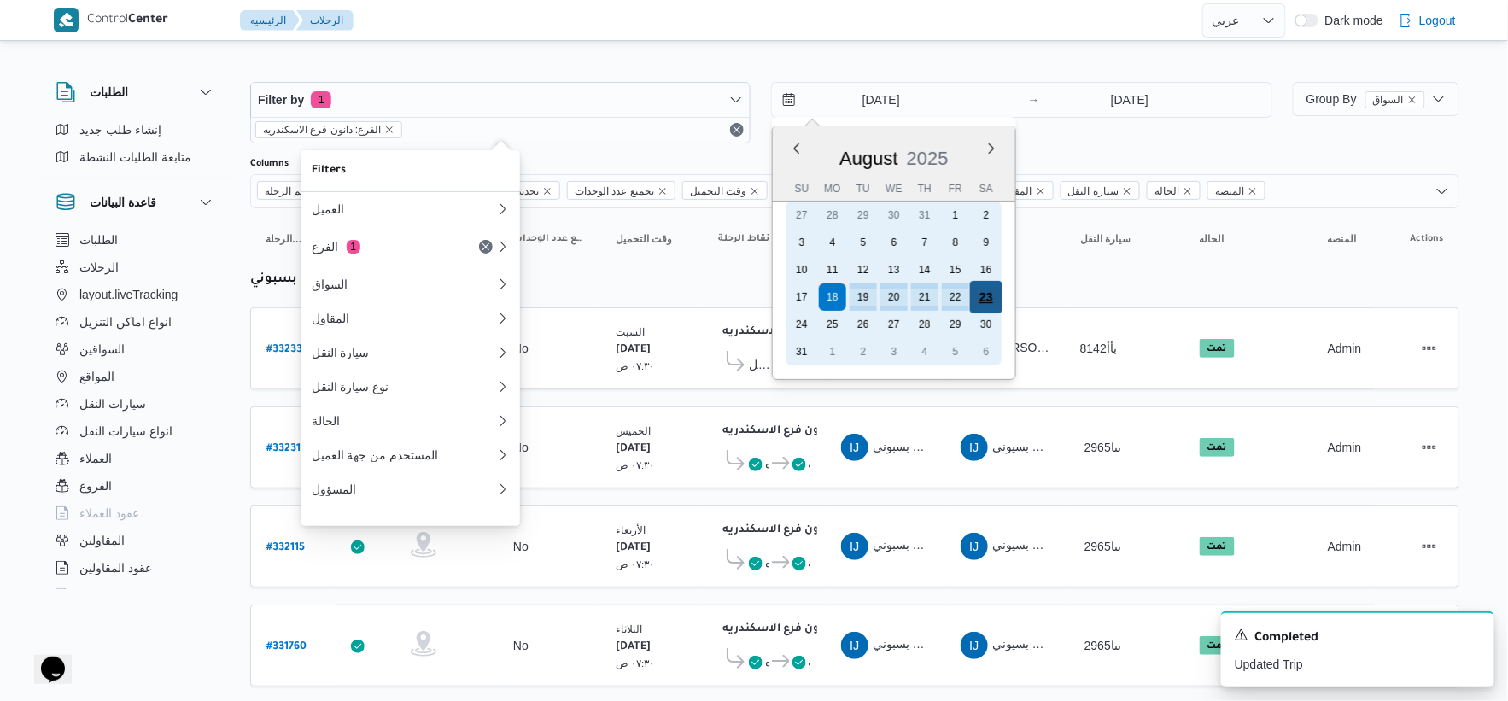
click at [997, 290] on div "23" at bounding box center [986, 297] width 32 height 32
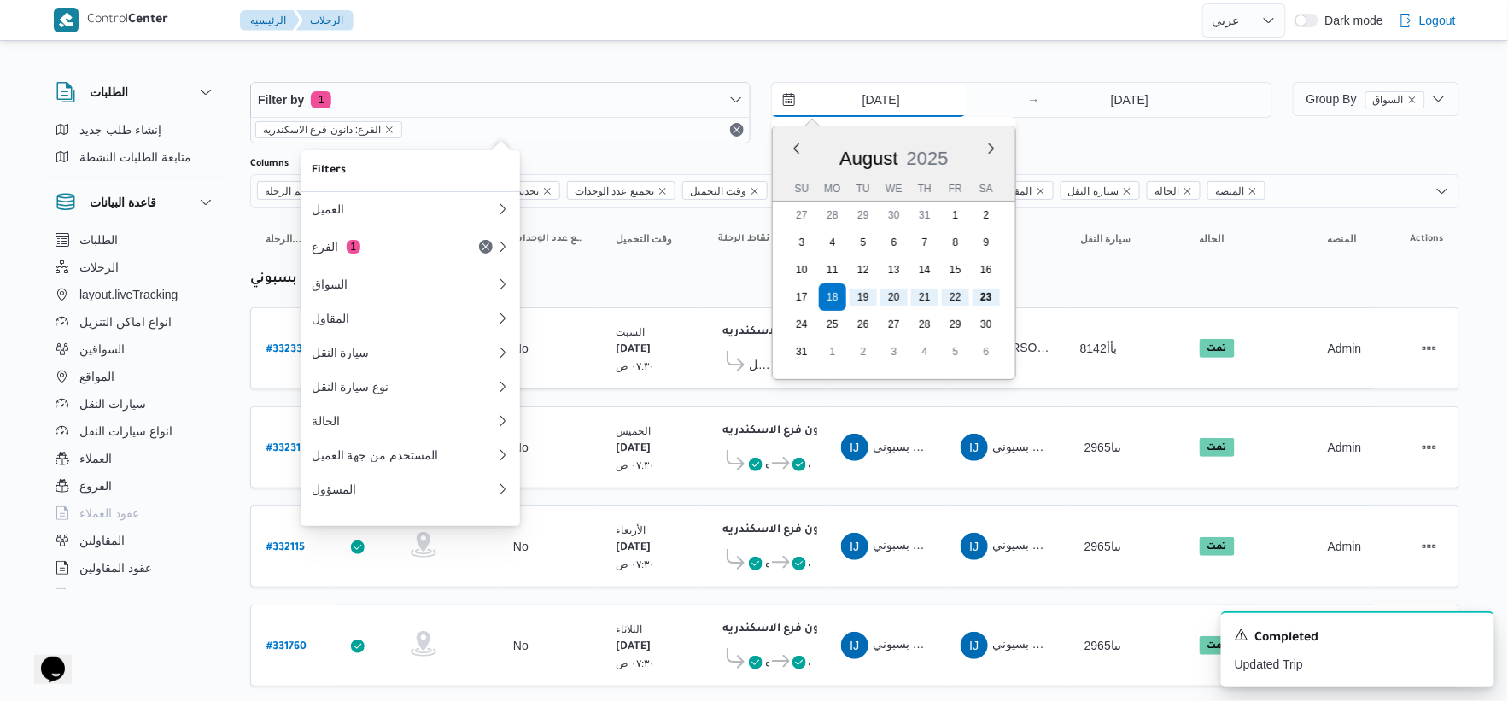
type input "[DATE]"
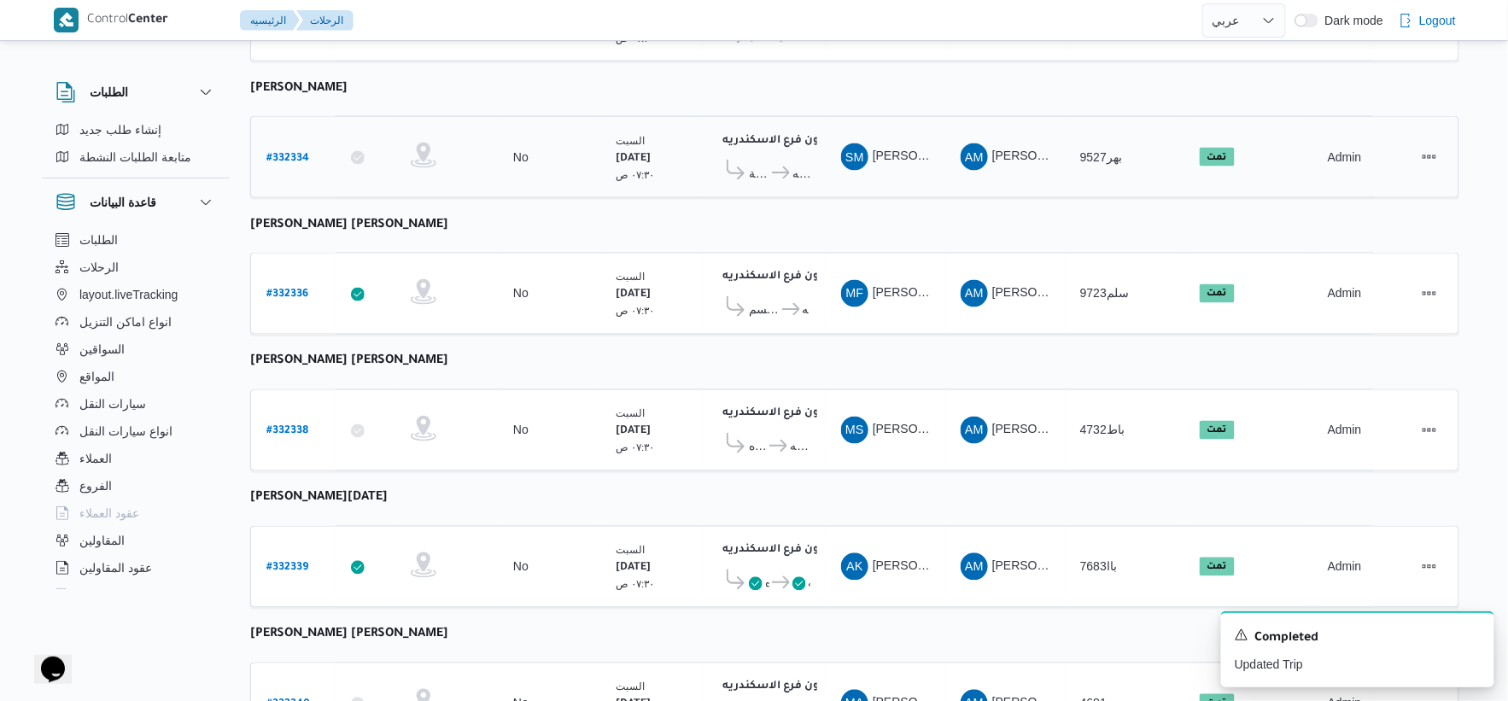
scroll to position [1233, 0]
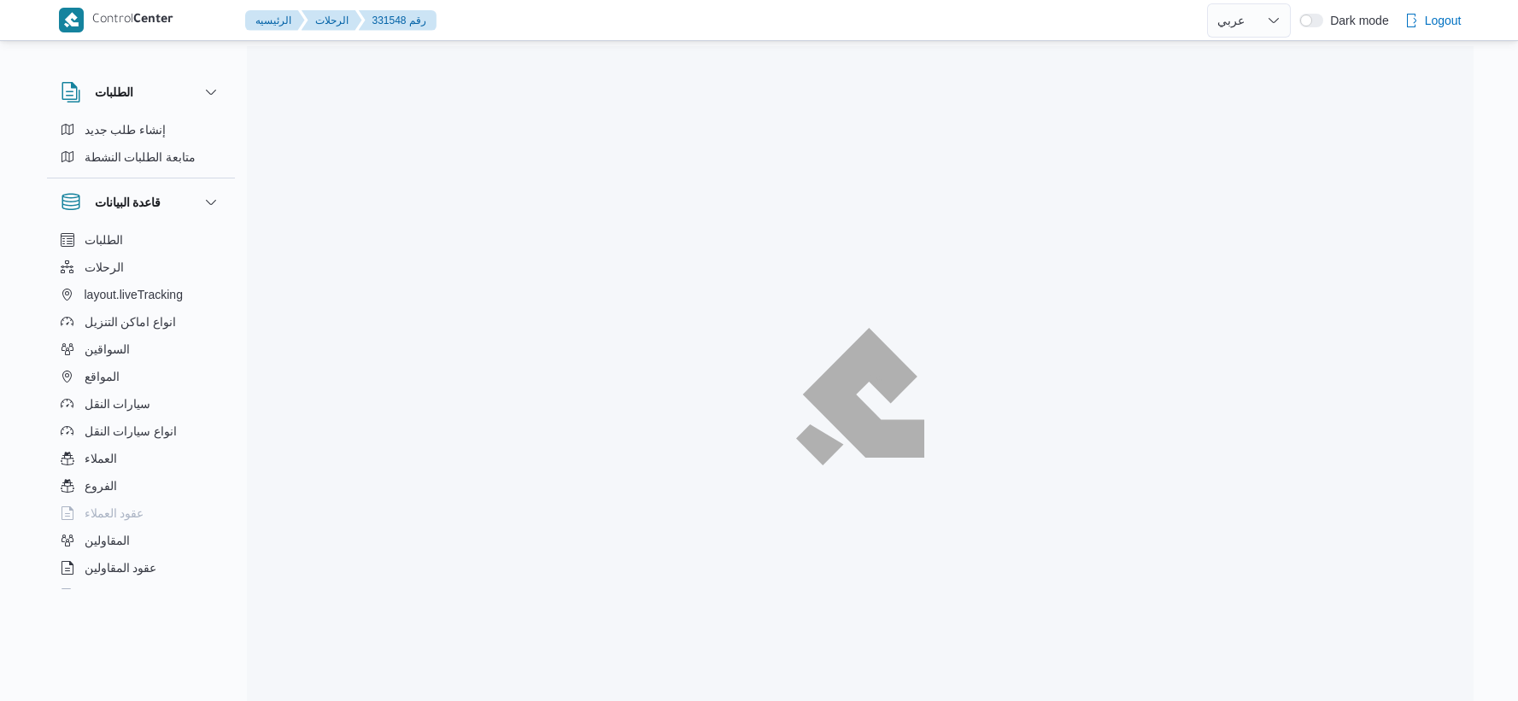
select select "ar"
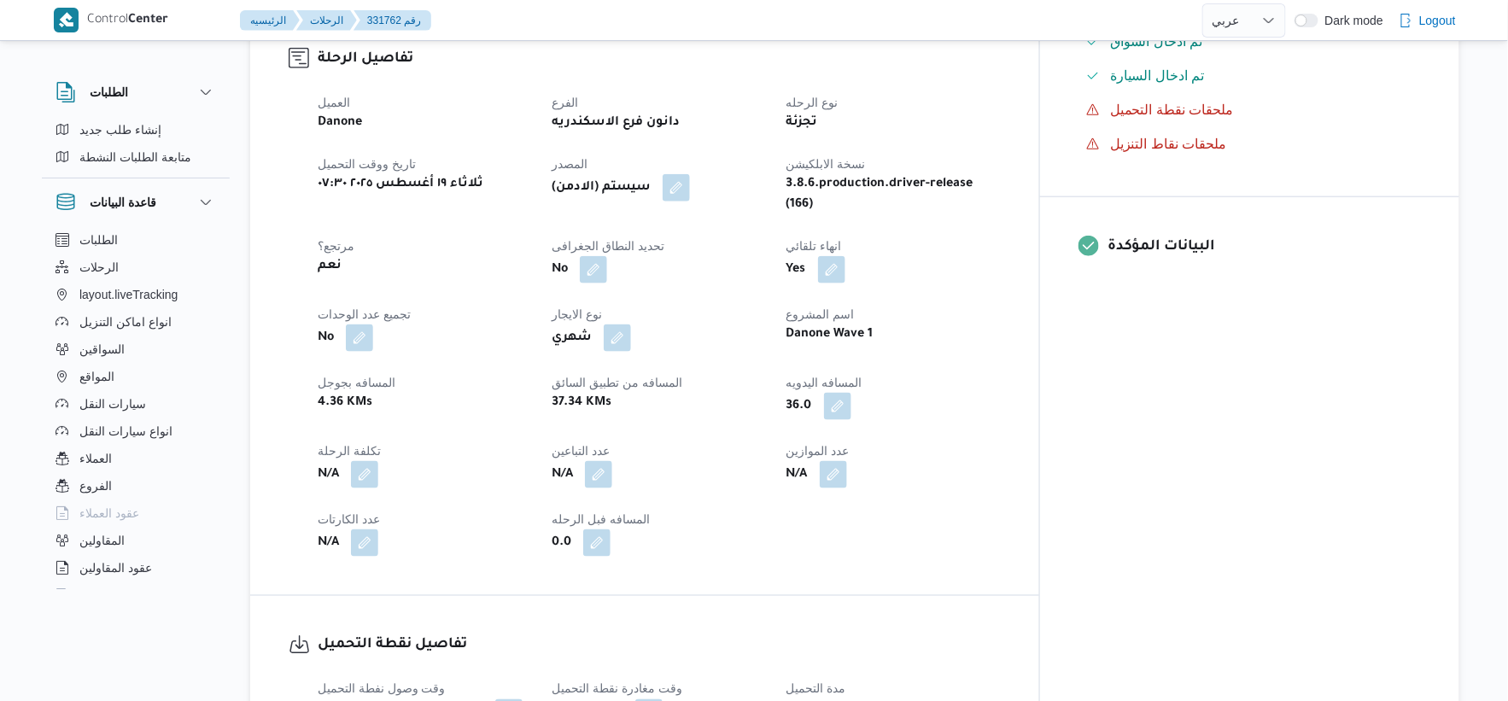
scroll to position [596, 0]
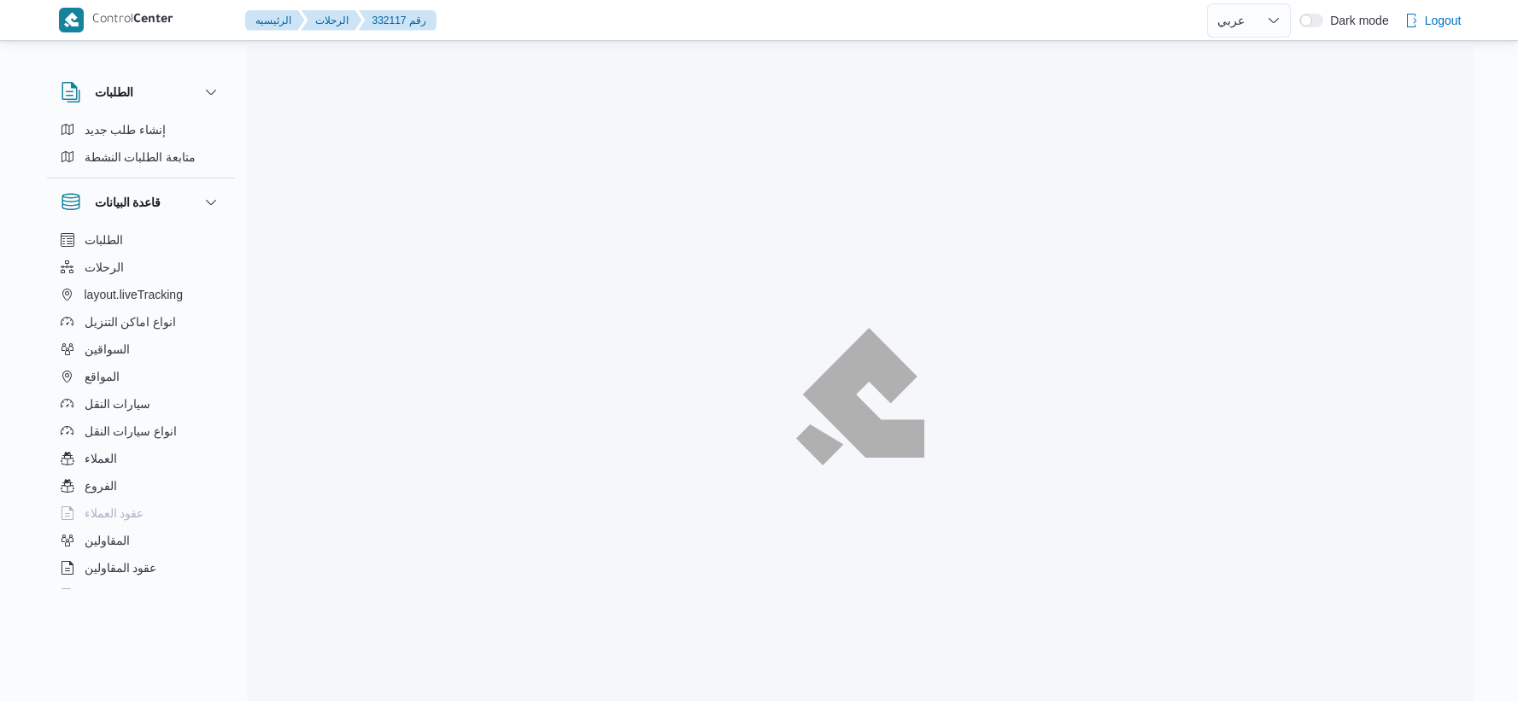
select select "ar"
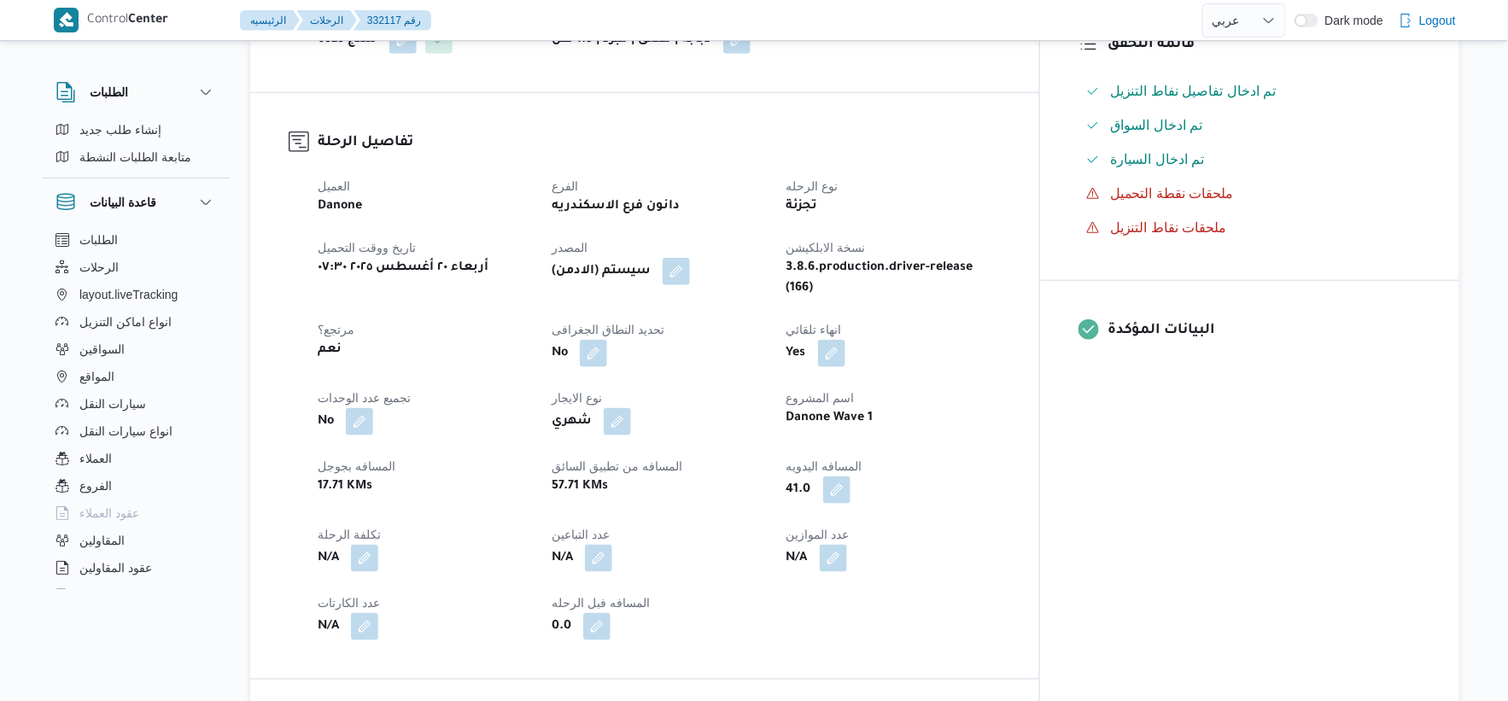
scroll to position [569, 0]
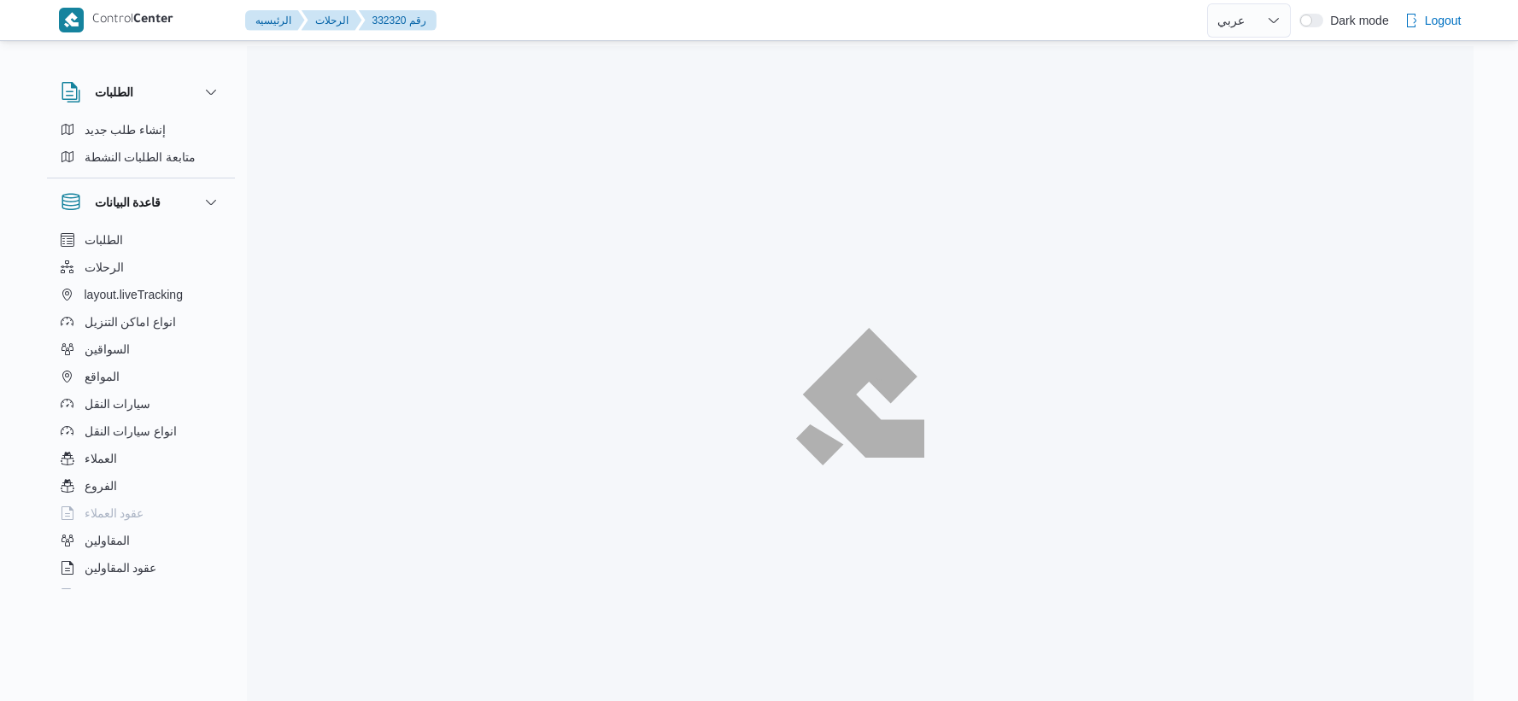
select select "ar"
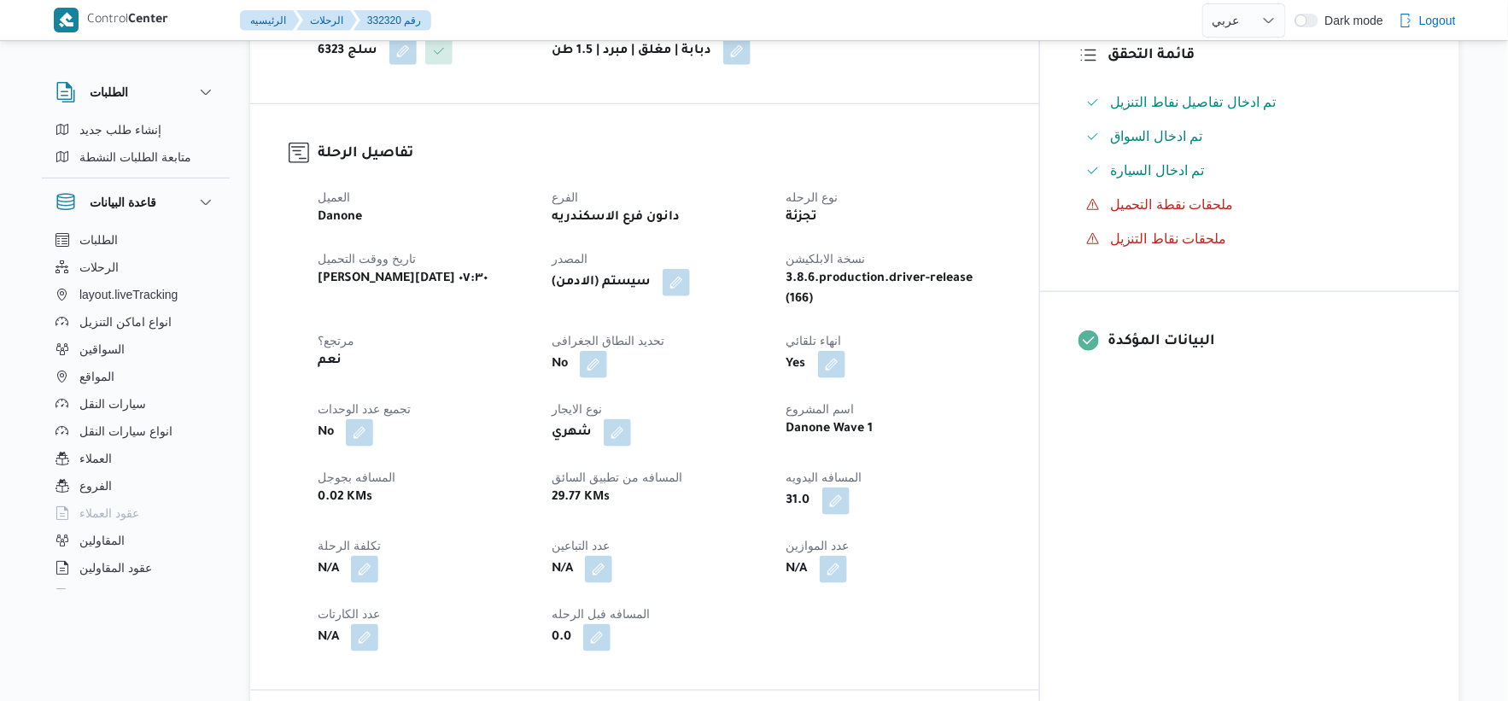
scroll to position [569, 0]
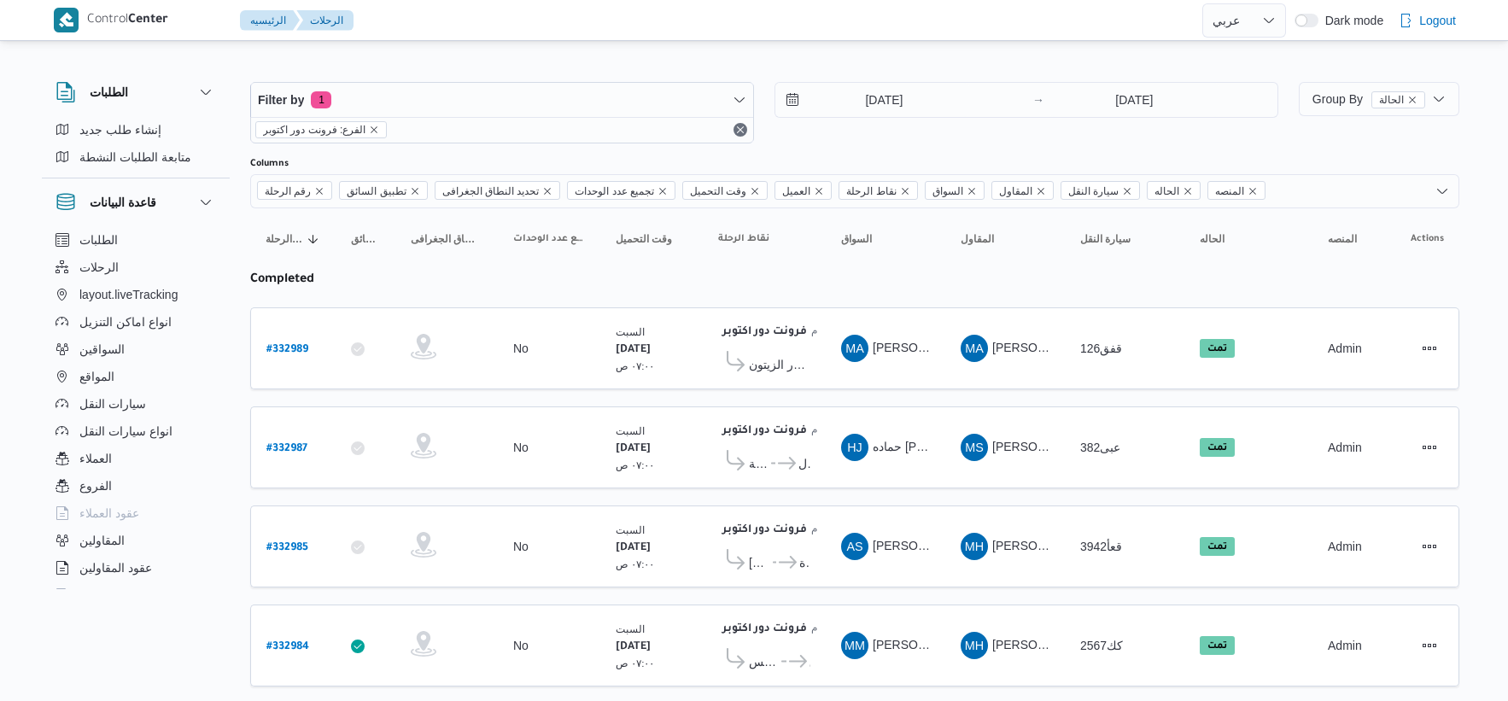
select select "ar"
